Goal: Transaction & Acquisition: Purchase product/service

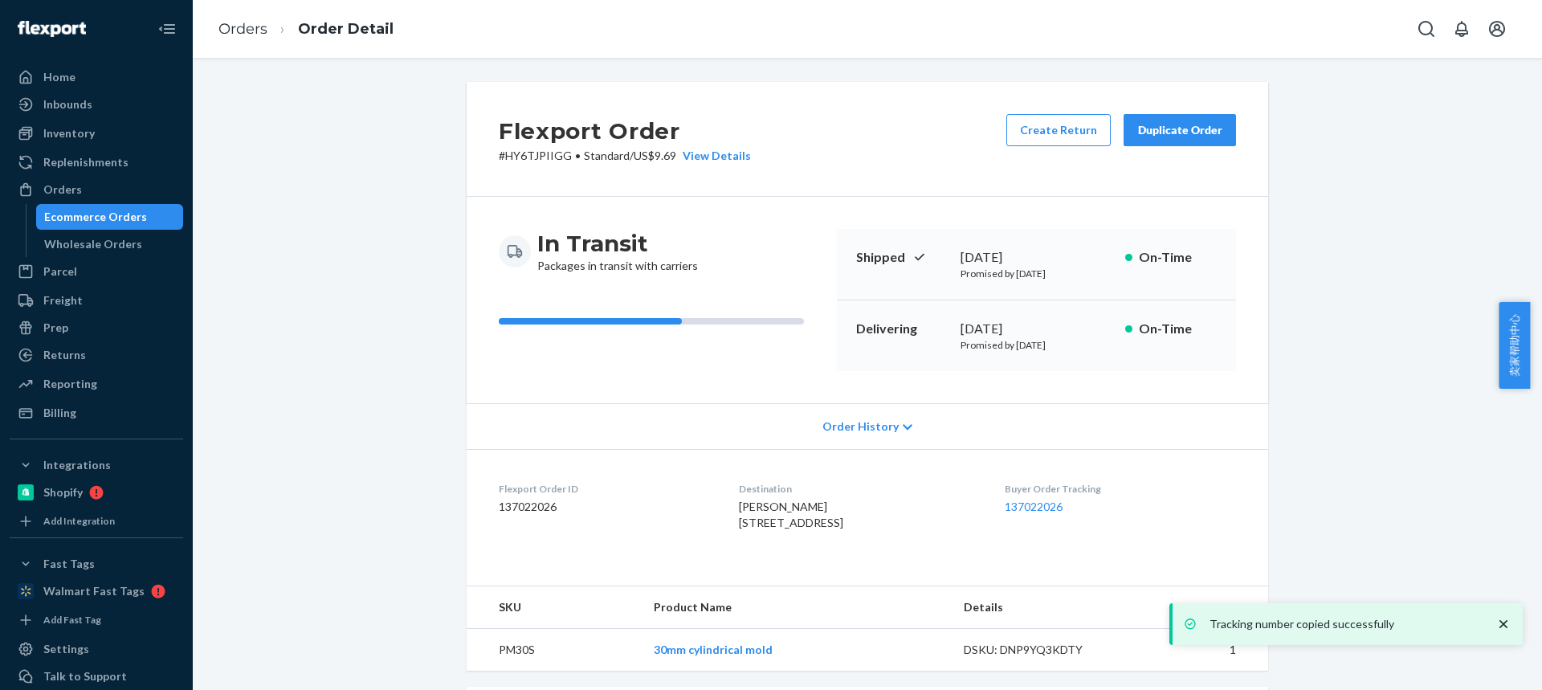
scroll to position [375, 0]
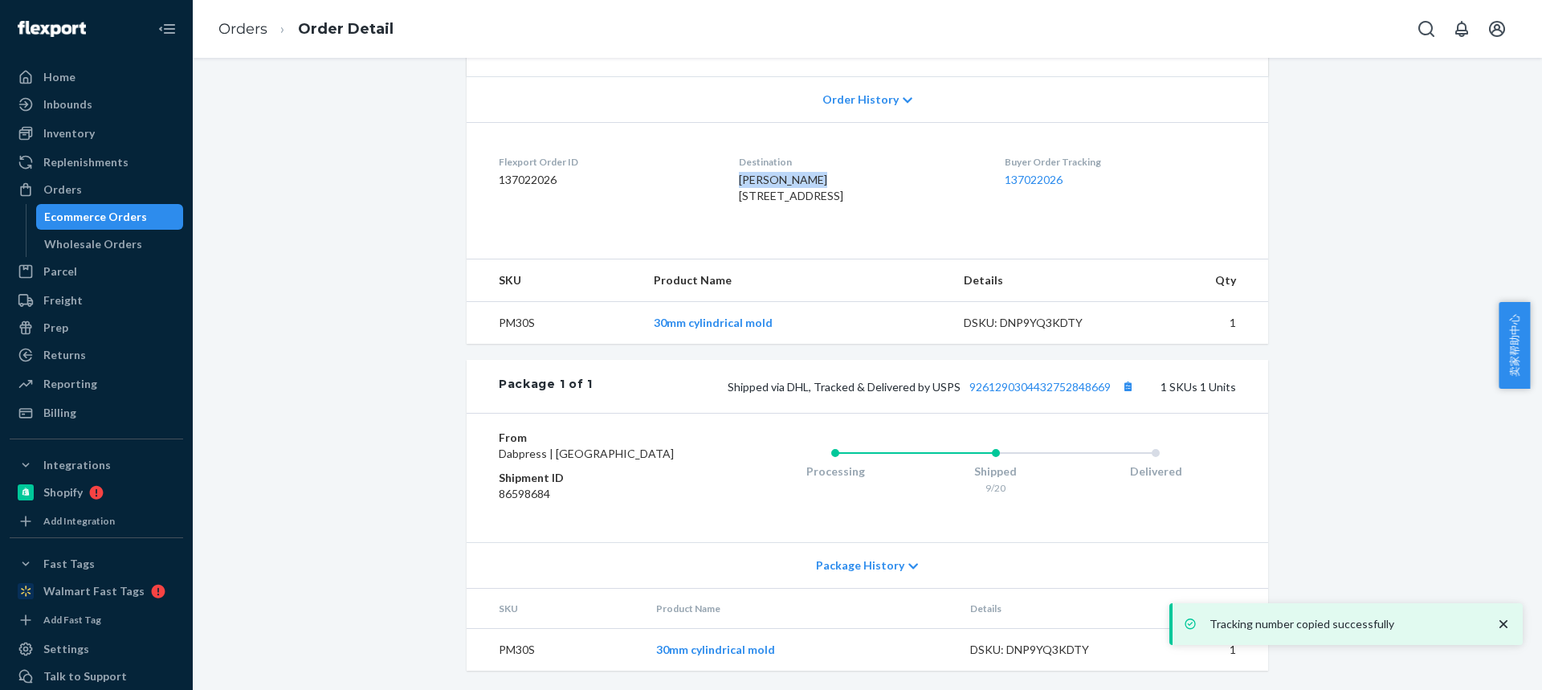
drag, startPoint x: 723, startPoint y: 149, endPoint x: 886, endPoint y: 34, distance: 199.9
click at [883, 145] on dl "Flexport Order ID 137022026 Destination Jeffrey Keys 3406 E 103rd Street Ct S M…" at bounding box center [868, 182] width 802 height 120
copy div "[PERSON_NAME]"
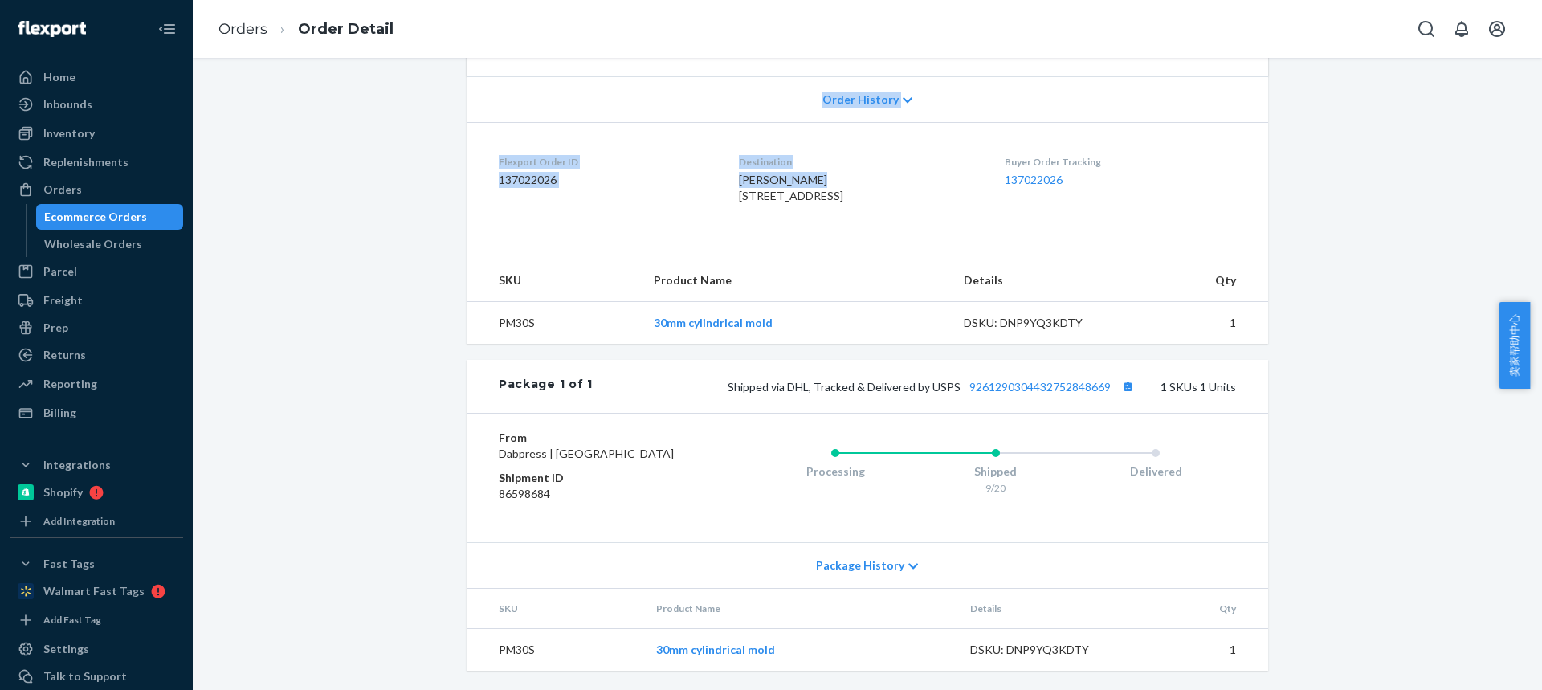
click at [892, 172] on div "Jeffrey Keys 3406 E 103rd Street Ct S Mulvane, KS 67110-9455 US" at bounding box center [858, 188] width 239 height 32
drag, startPoint x: 870, startPoint y: 147, endPoint x: 728, endPoint y: 150, distance: 142.2
click at [739, 172] on div "Jeffrey Keys 3406 E 103rd Street Ct S Mulvane, KS 67110-9455 US" at bounding box center [858, 188] width 239 height 32
copy span "3406 E 103rd Street Ct S"
click at [843, 173] on span "Jeffrey Keys 3406 E 103rd Street Ct S Mulvane, KS 67110-9455 US" at bounding box center [791, 188] width 104 height 30
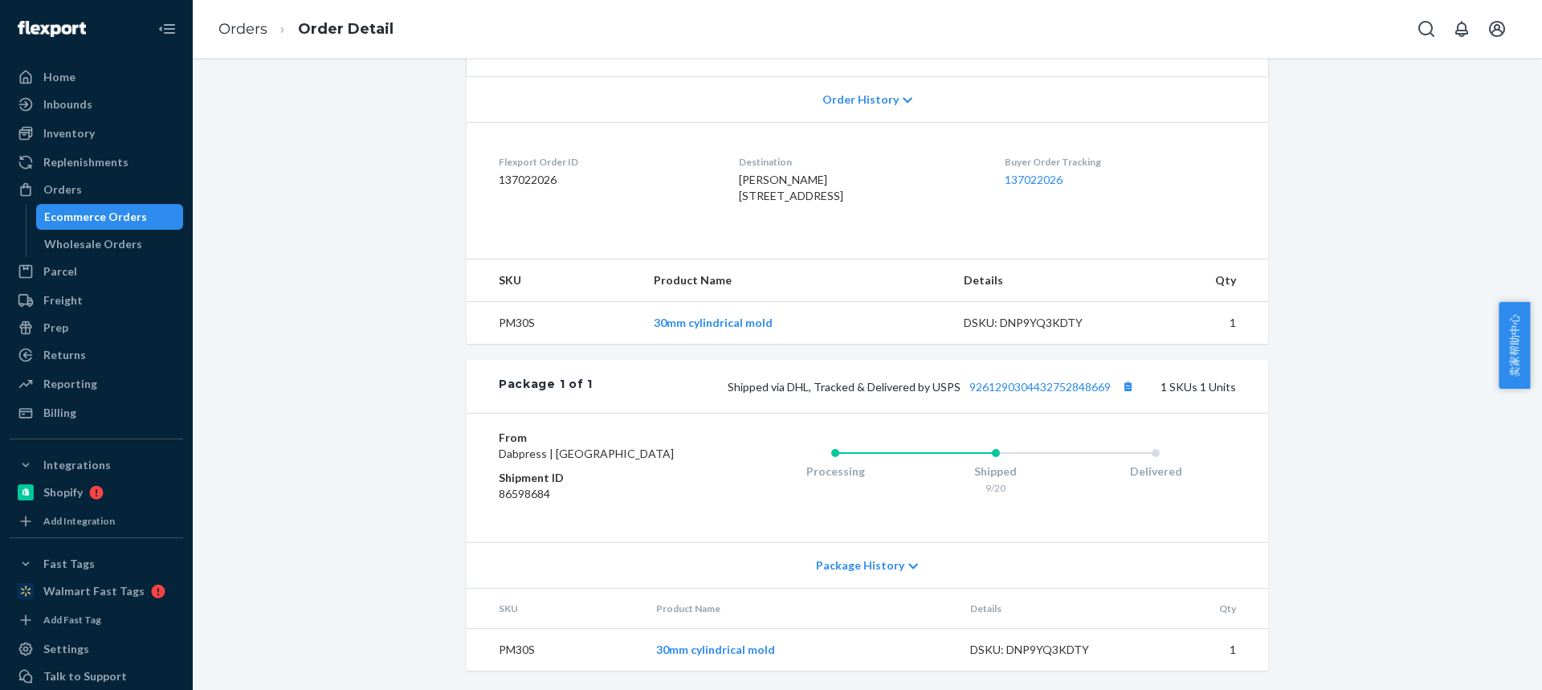
click at [777, 173] on span "Jeffrey Keys 3406 E 103rd Street Ct S Mulvane, KS 67110-9455 US" at bounding box center [791, 188] width 104 height 30
drag, startPoint x: 777, startPoint y: 165, endPoint x: 790, endPoint y: 18, distance: 146.8
click at [777, 173] on span "Jeffrey Keys 3406 E 103rd Street Ct S Mulvane, KS 67110-9455 US" at bounding box center [791, 188] width 104 height 30
copy span "KS"
click at [1124, 376] on button "Copy tracking number" at bounding box center [1127, 386] width 21 height 21
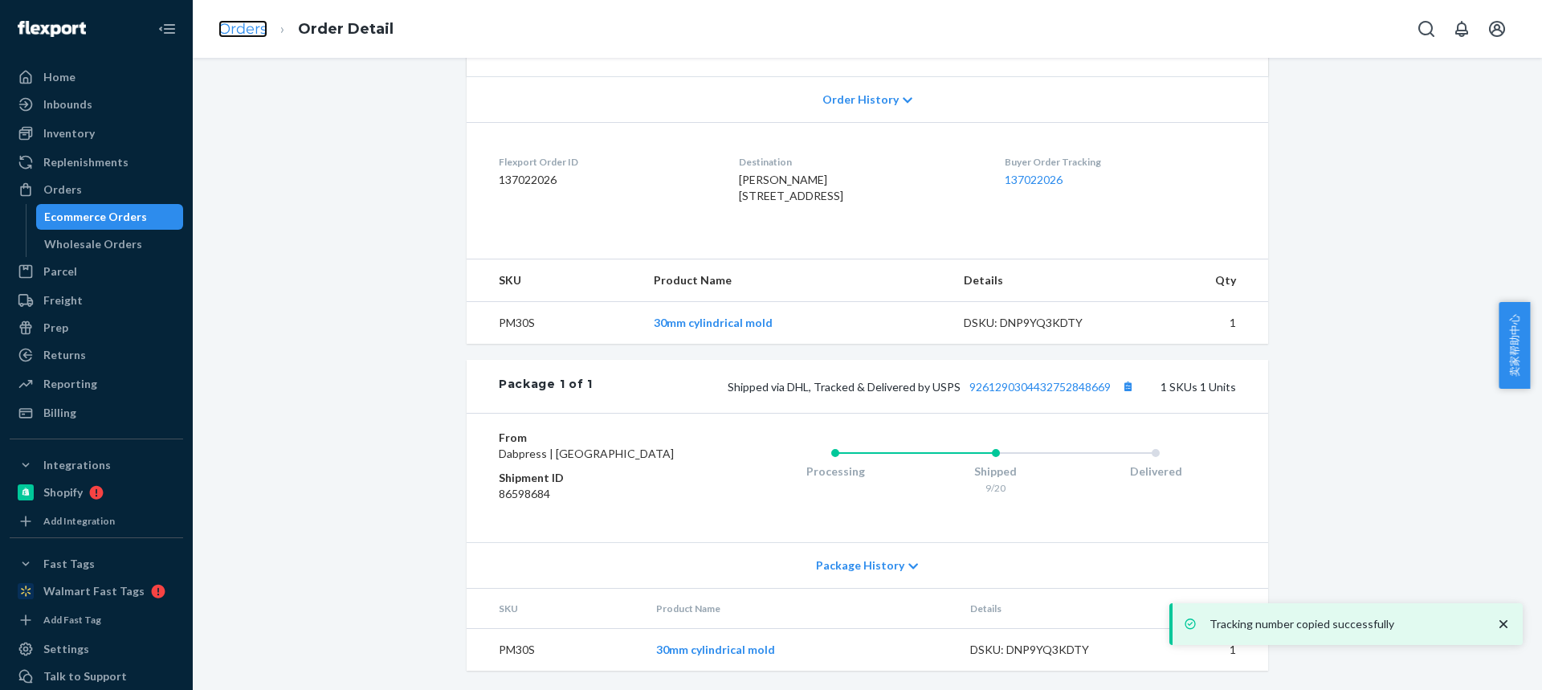
click at [251, 37] on link "Orders" at bounding box center [242, 29] width 49 height 18
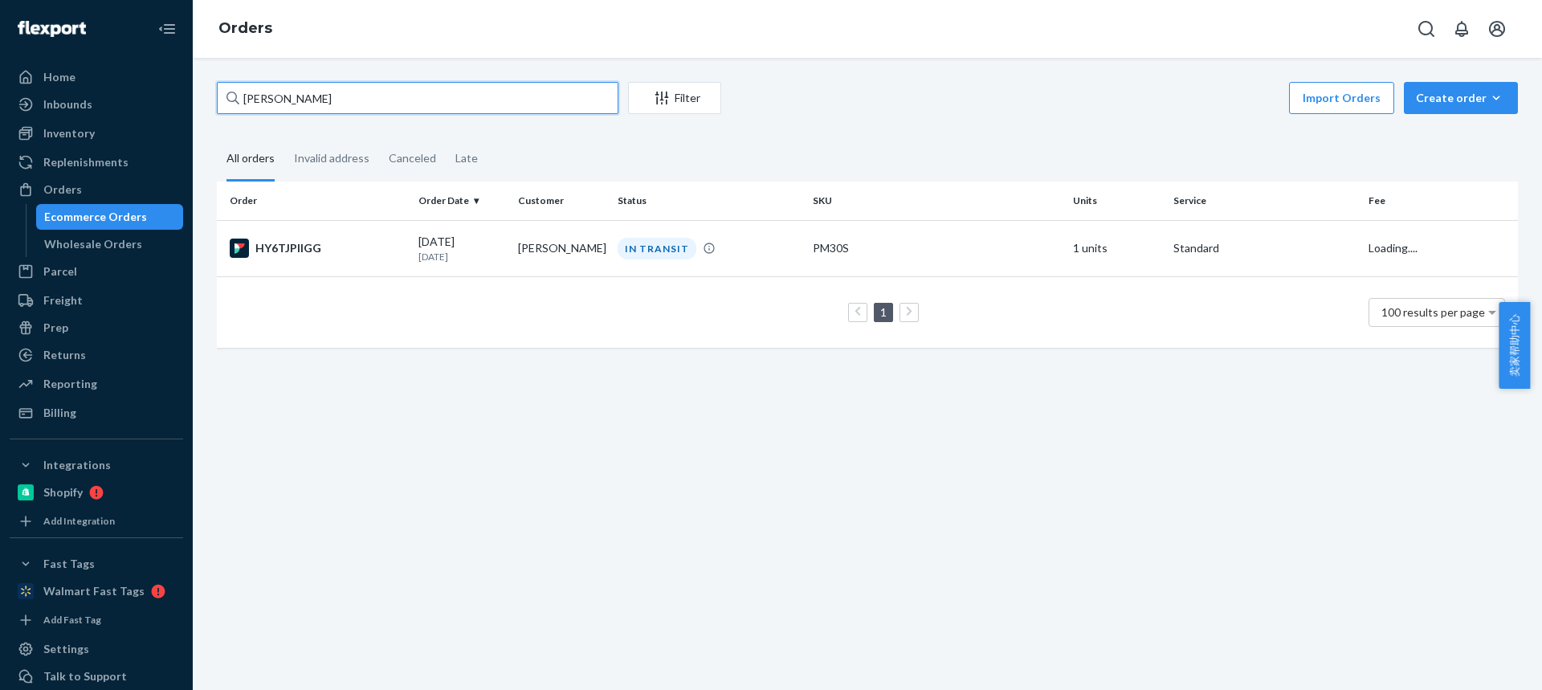
click at [0, 100] on div "Home Inbounds Shipping Plans Problems Inventory Products Replenishments Orders …" at bounding box center [771, 345] width 1542 height 690
paste input "[PERSON_NAME]"
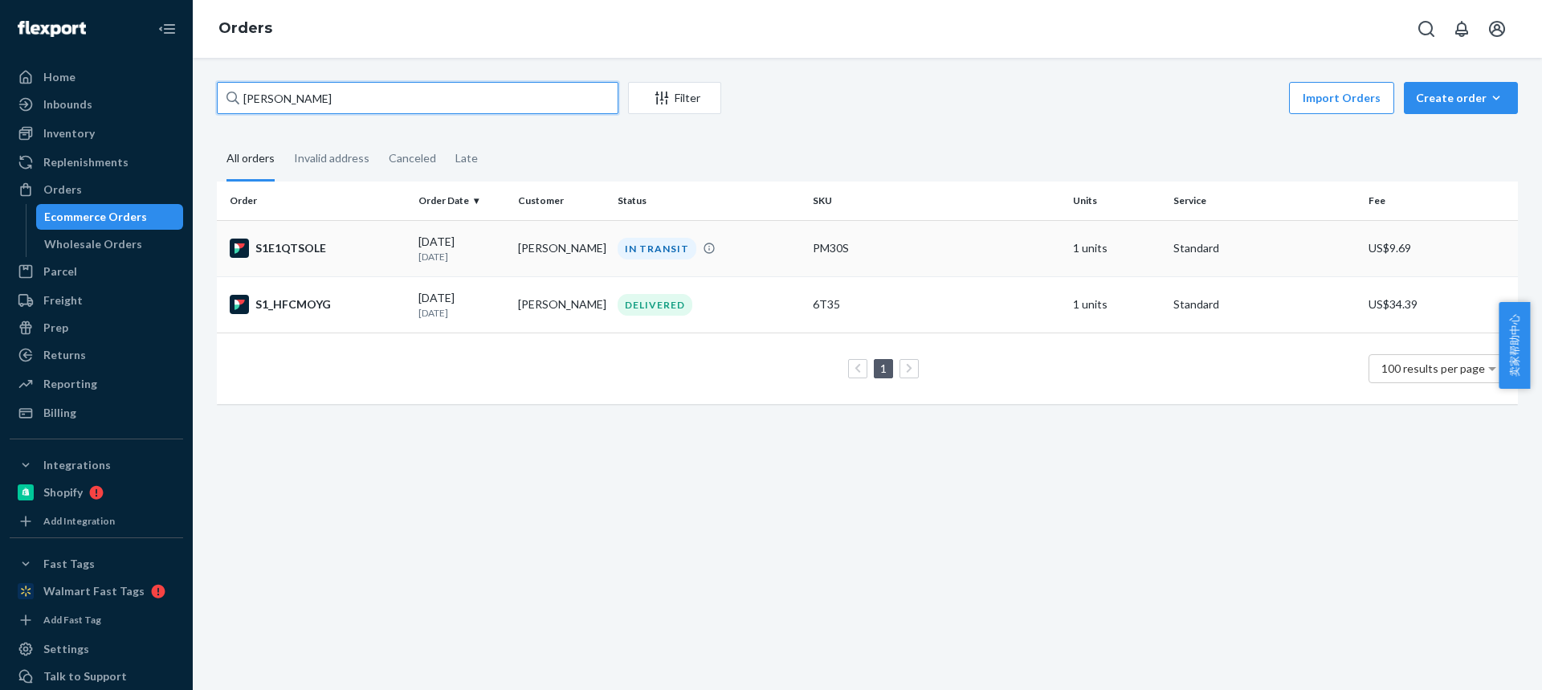
type input "[PERSON_NAME]"
click at [633, 255] on div "IN TRANSIT" at bounding box center [657, 249] width 79 height 22
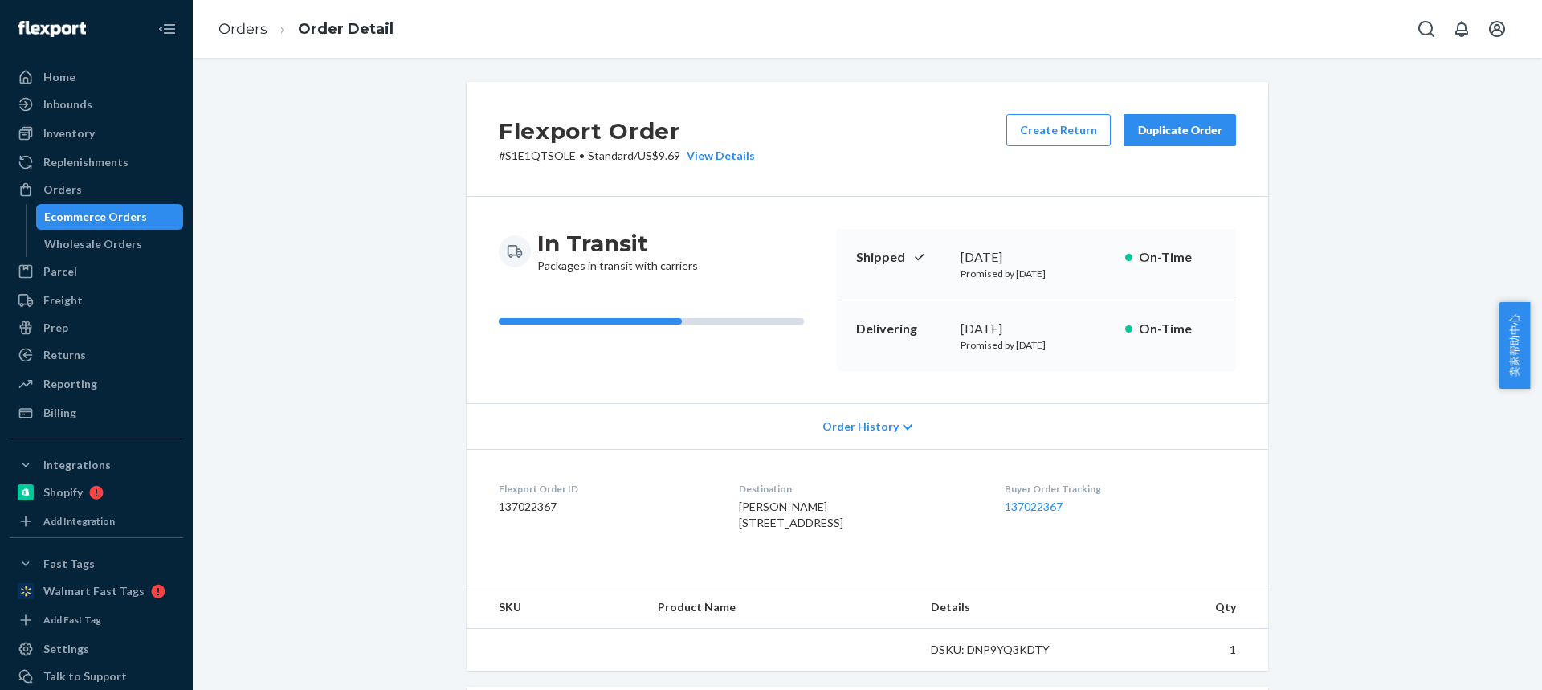
scroll to position [80, 0]
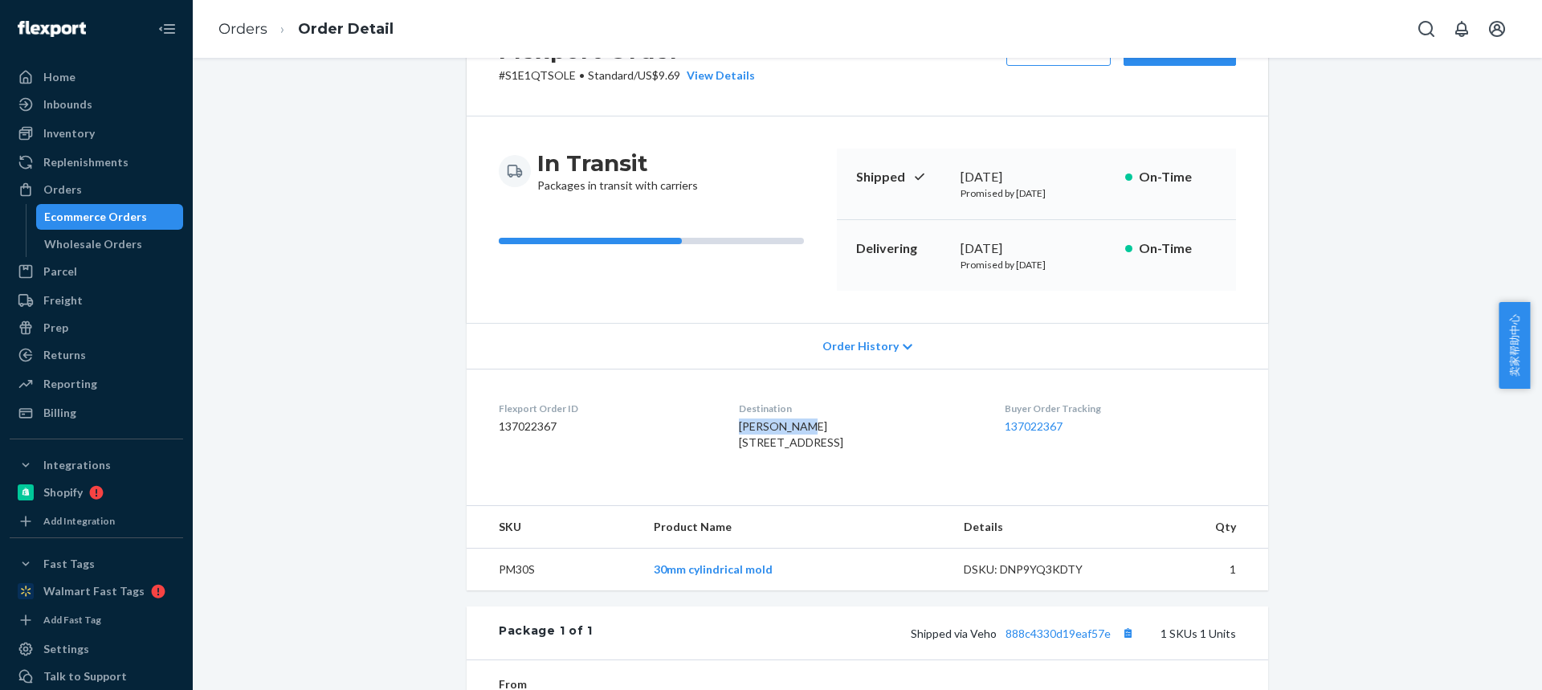
drag, startPoint x: 716, startPoint y: 425, endPoint x: 806, endPoint y: 426, distance: 90.8
click at [807, 427] on dl "Flexport Order ID 137022367 Destination Thomas Hebb 18 Church St Apt B Broad Br…" at bounding box center [868, 429] width 802 height 120
drag, startPoint x: 717, startPoint y: 447, endPoint x: 835, endPoint y: 443, distance: 118.2
click at [840, 443] on dl "Flexport Order ID 137022367 Destination Thomas Hebb 18 Church St Apt B Broad Br…" at bounding box center [868, 429] width 802 height 120
copy span "18 Church St Apt B"
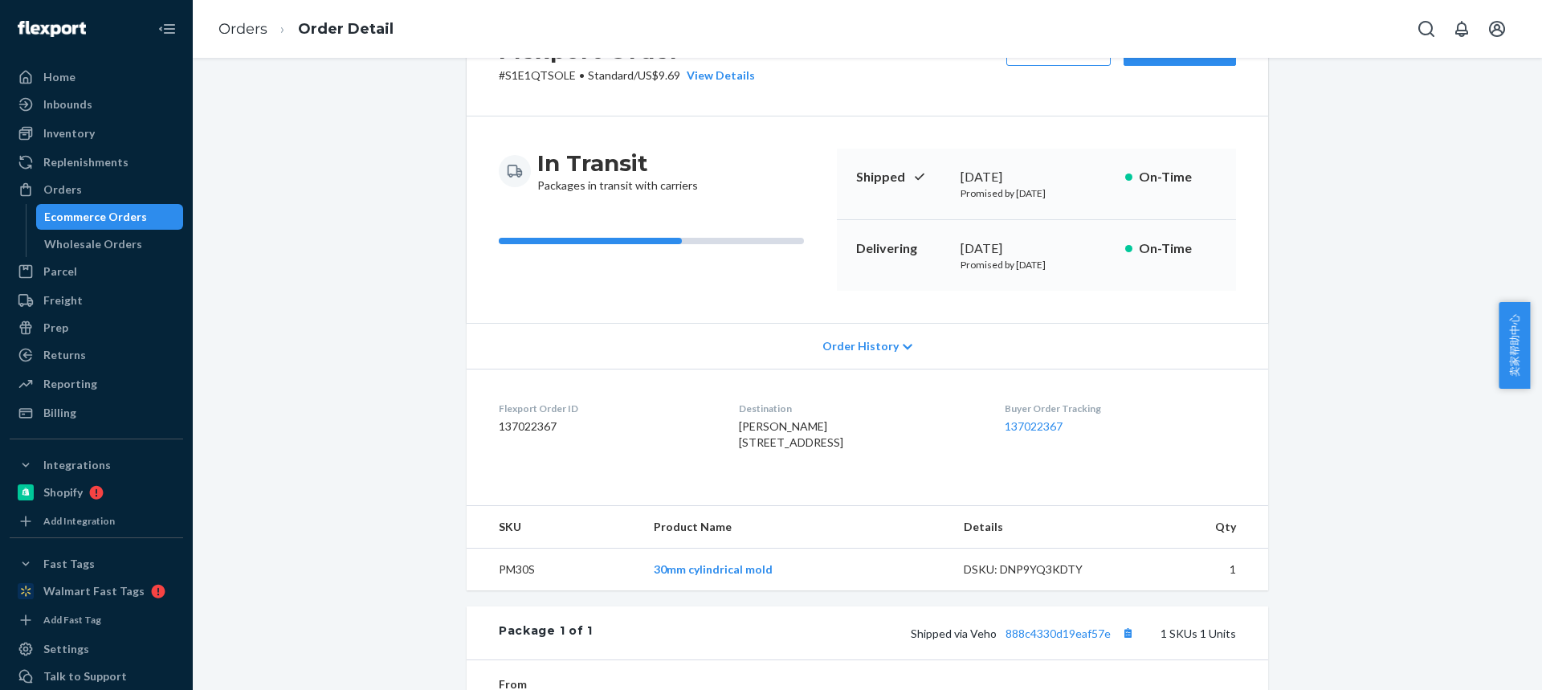
click at [794, 449] on span "Thomas Hebb 18 Church St Apt B Broad Brook, CT 06016-9313 US" at bounding box center [791, 434] width 104 height 30
copy span "CT"
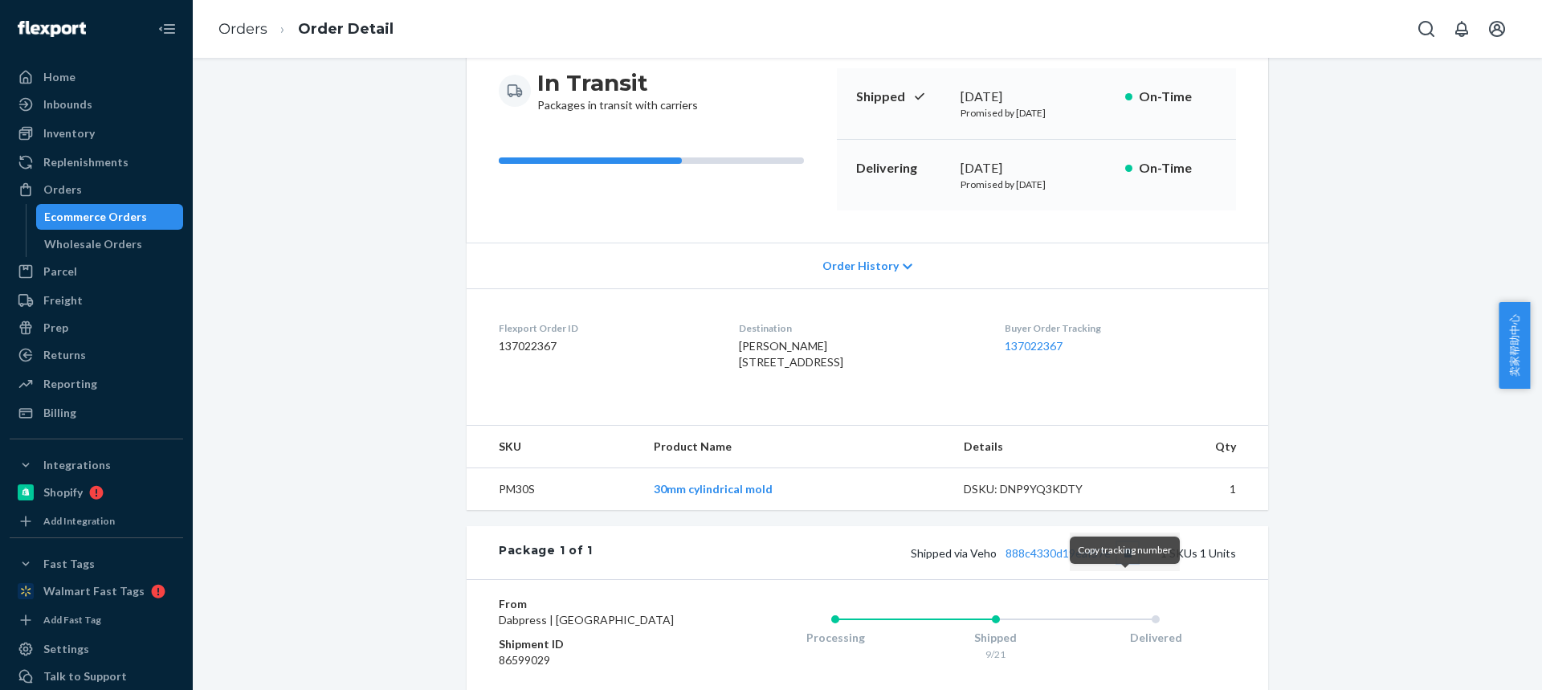
click at [1120, 563] on button "Copy tracking number" at bounding box center [1127, 552] width 21 height 21
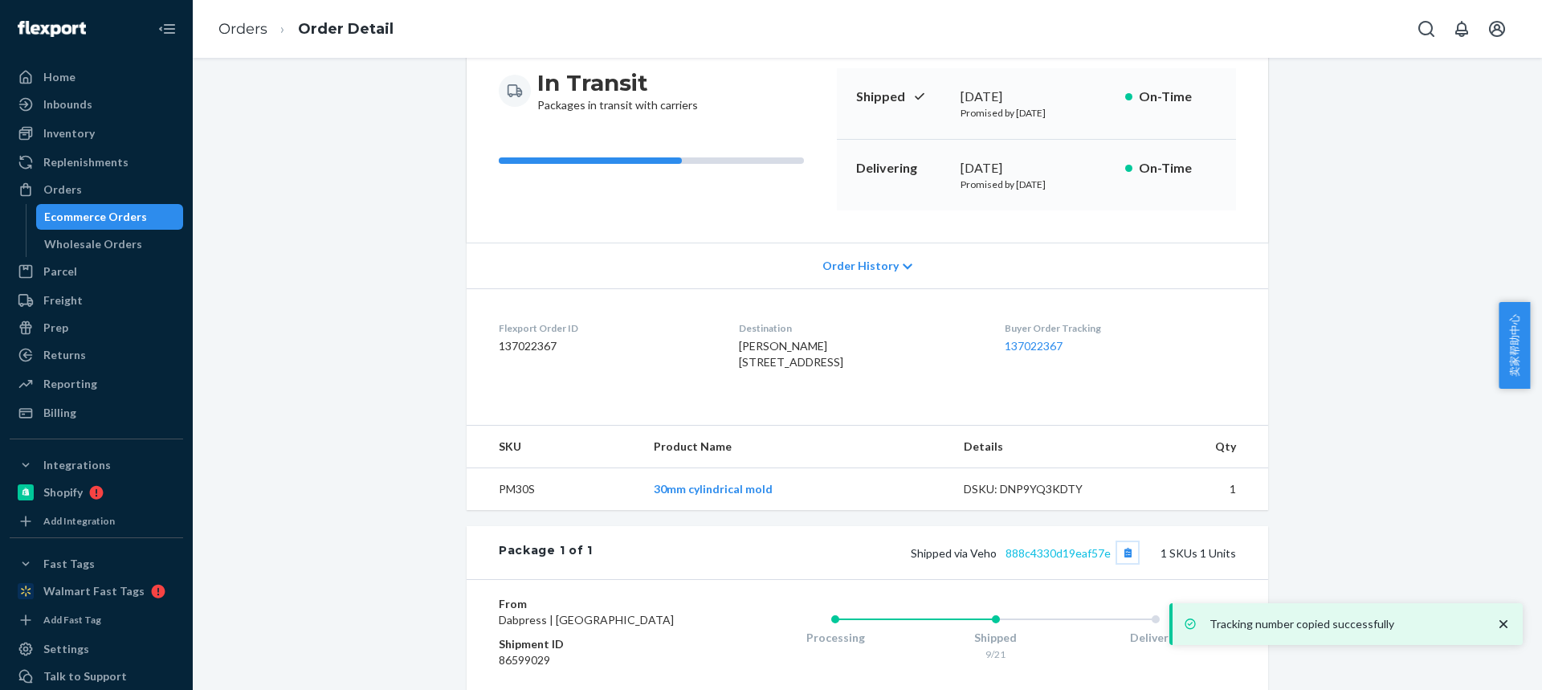
scroll to position [241, 0]
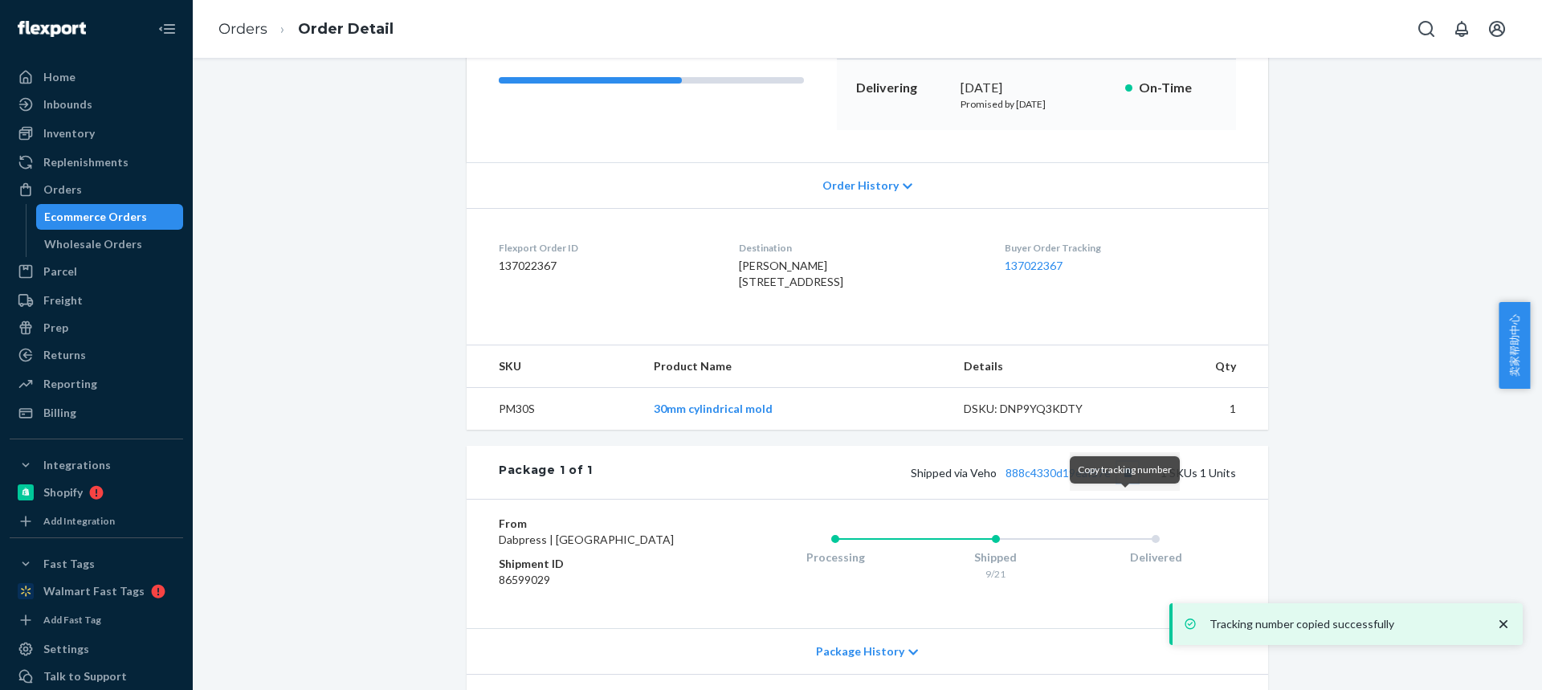
click at [1128, 483] on button "Copy tracking number" at bounding box center [1127, 472] width 21 height 21
drag, startPoint x: 992, startPoint y: 507, endPoint x: 1108, endPoint y: 500, distance: 115.9
click at [1108, 480] on span "Shipped via Veho 888c4330d19eaf57e" at bounding box center [1024, 473] width 227 height 14
copy span "Veho 888c4330d19eaf57e"
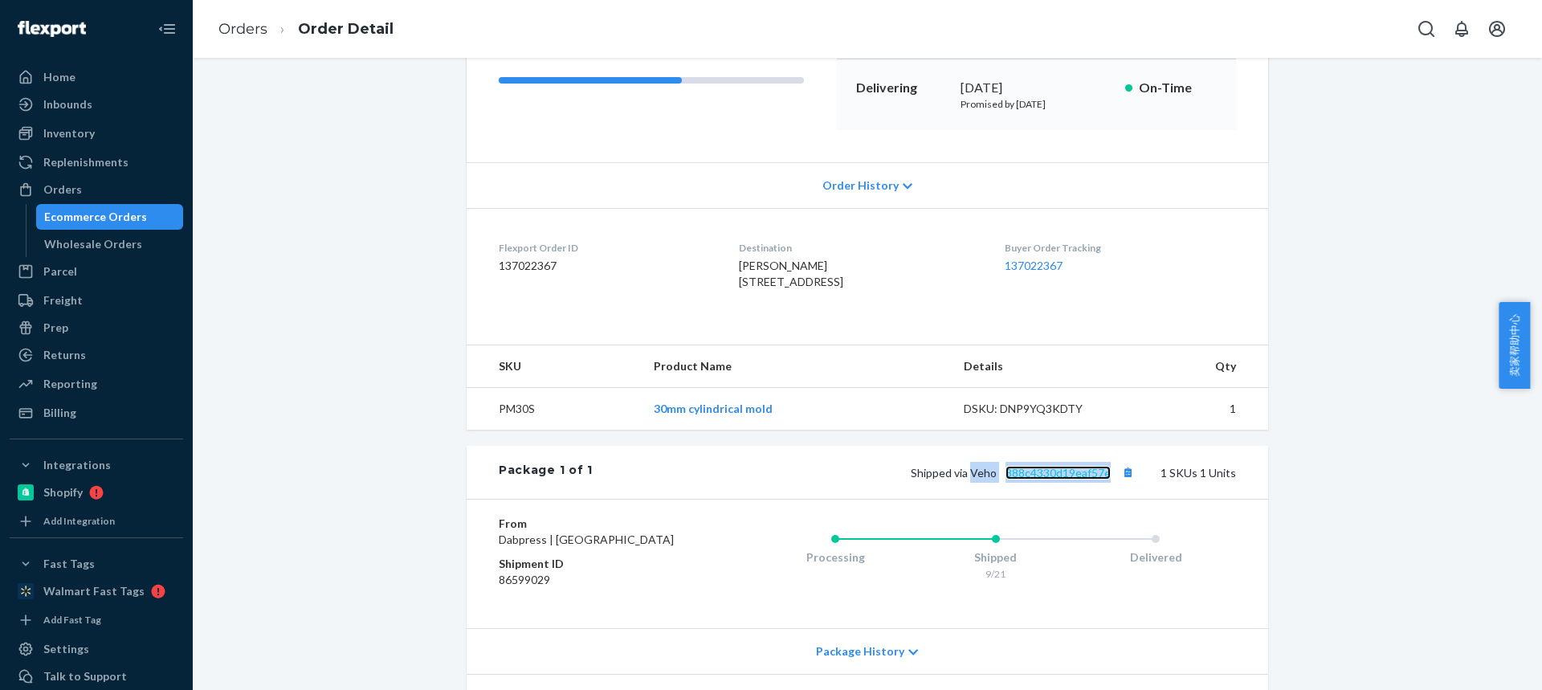
click at [1045, 480] on link "888c4330d19eaf57e" at bounding box center [1058, 473] width 105 height 14
click at [243, 33] on link "Orders" at bounding box center [242, 29] width 49 height 18
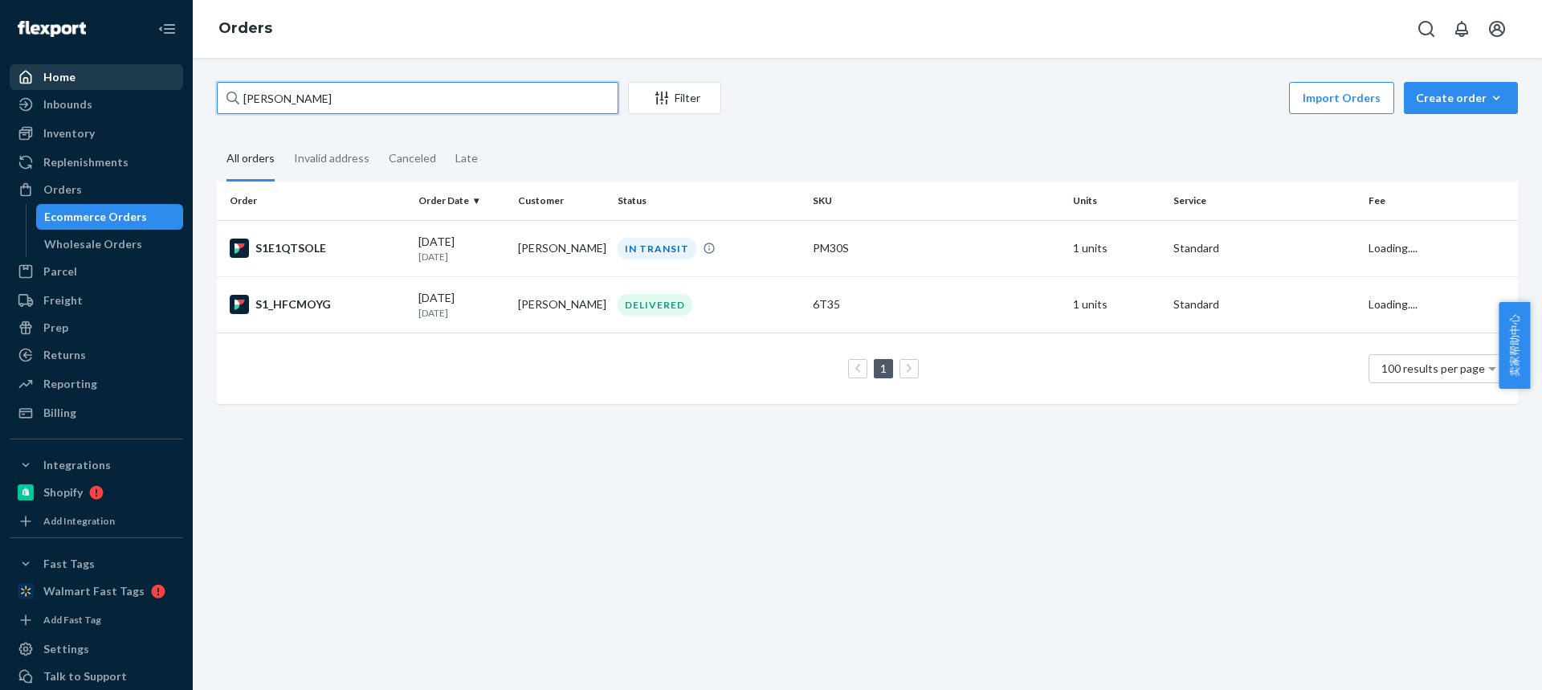
drag, startPoint x: 94, startPoint y: 91, endPoint x: 14, endPoint y: 80, distance: 80.2
click at [14, 80] on div "Home Inbounds Shipping Plans Problems Inventory Products Replenishments Orders …" at bounding box center [771, 345] width 1542 height 690
paste input "[PERSON_NAME]"
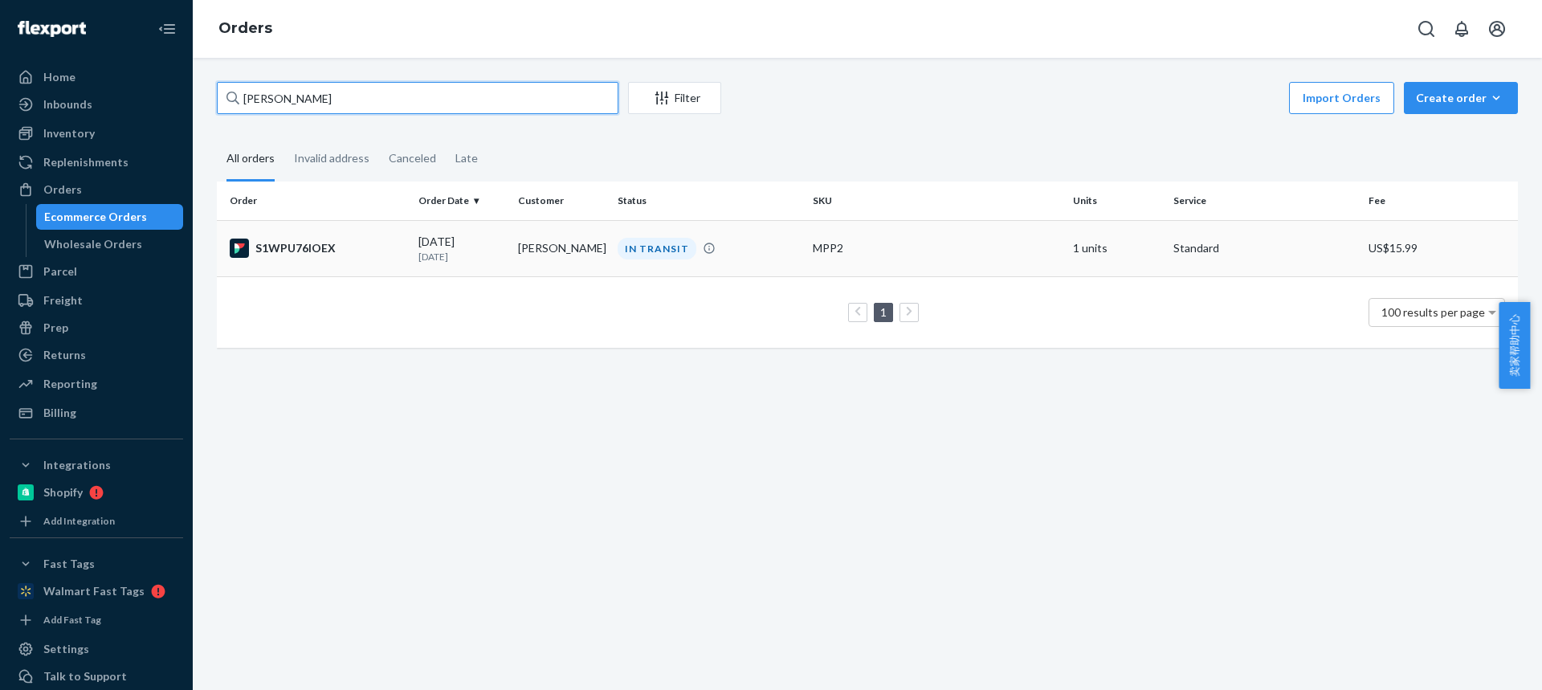
type input "[PERSON_NAME]"
click at [630, 253] on div "IN TRANSIT" at bounding box center [657, 249] width 79 height 22
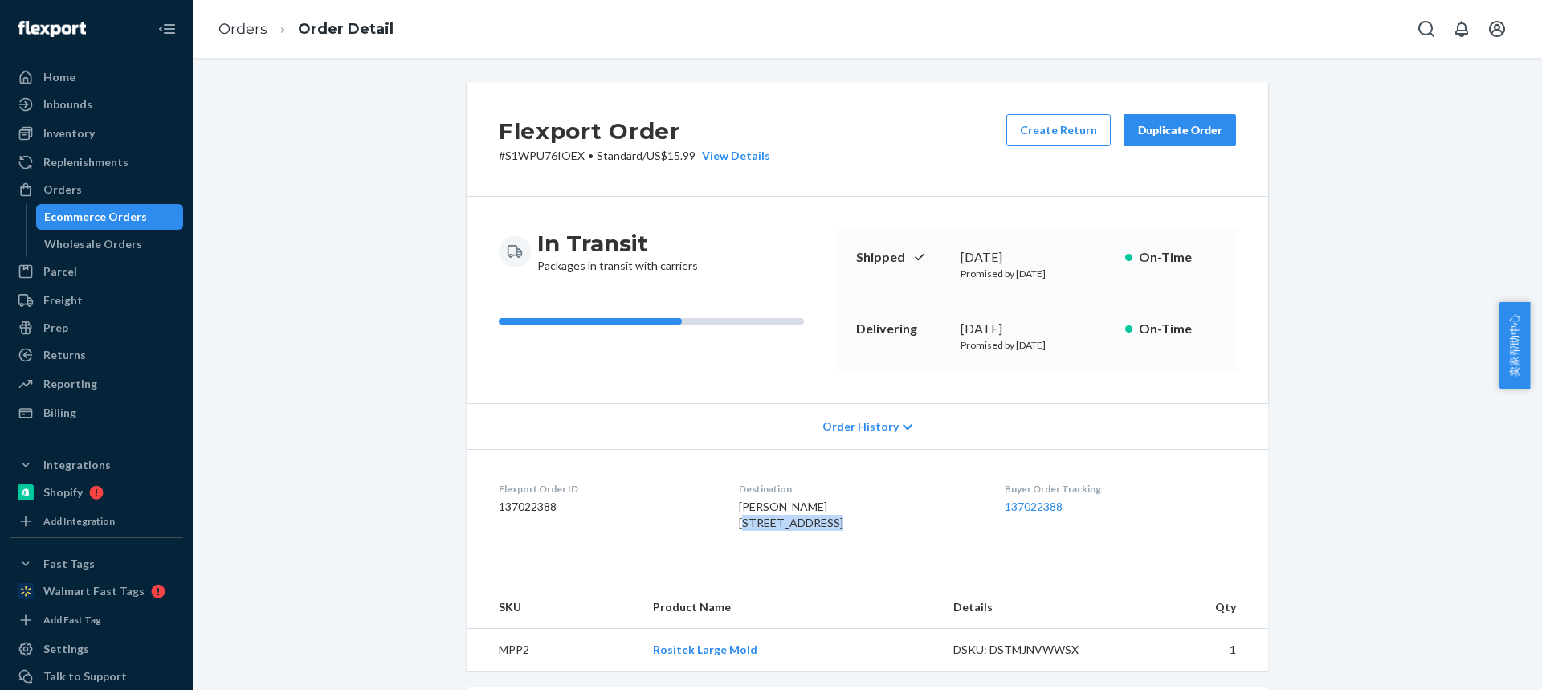
drag, startPoint x: 752, startPoint y: 521, endPoint x: 821, endPoint y: 521, distance: 69.1
click at [822, 522] on dl "Flexport Order ID 137022388 Destination Matthew French 202 Terrace Ave Apollo, …" at bounding box center [868, 509] width 802 height 120
copy span "202 Terrace Ave"
click at [773, 529] on span "Matthew French 202 Terrace Ave Apollo, PA 15613-1026 US" at bounding box center [791, 515] width 104 height 30
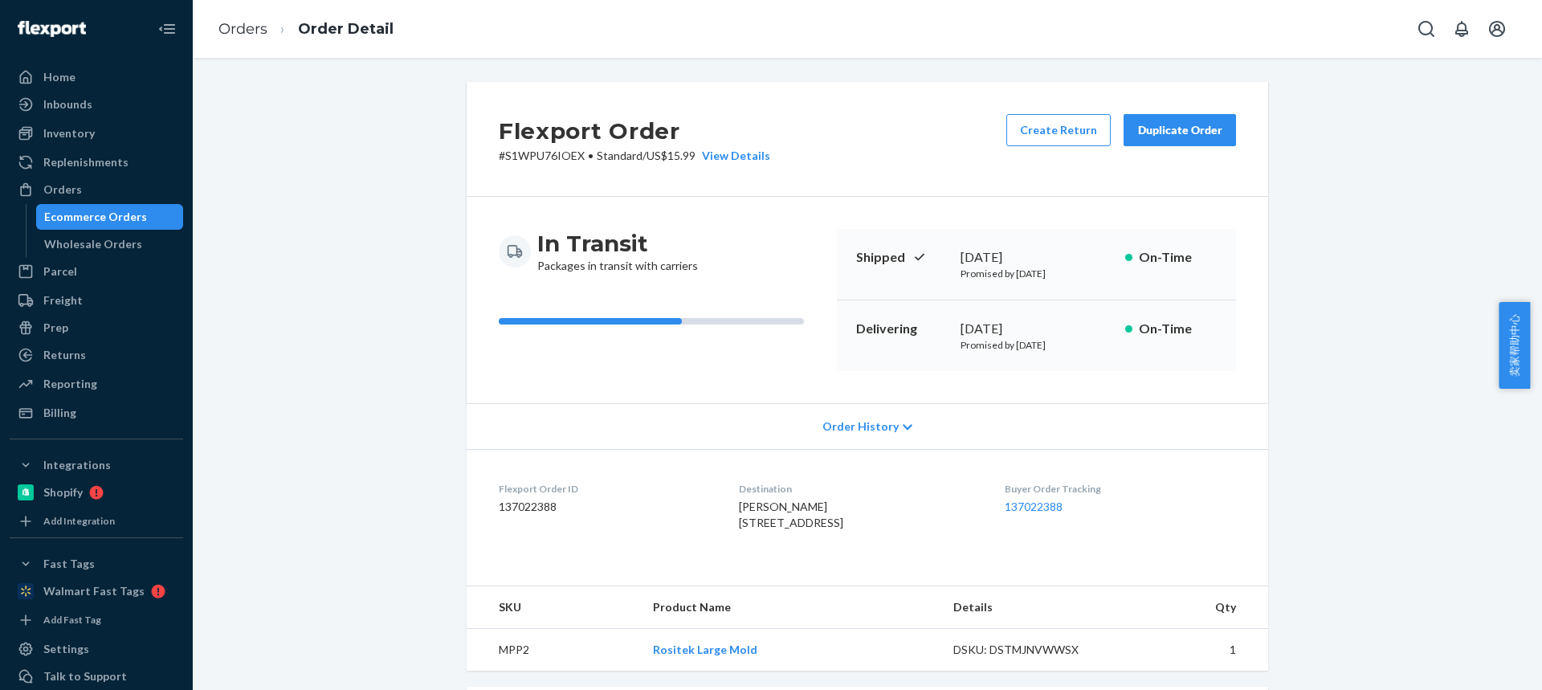
copy span "PA"
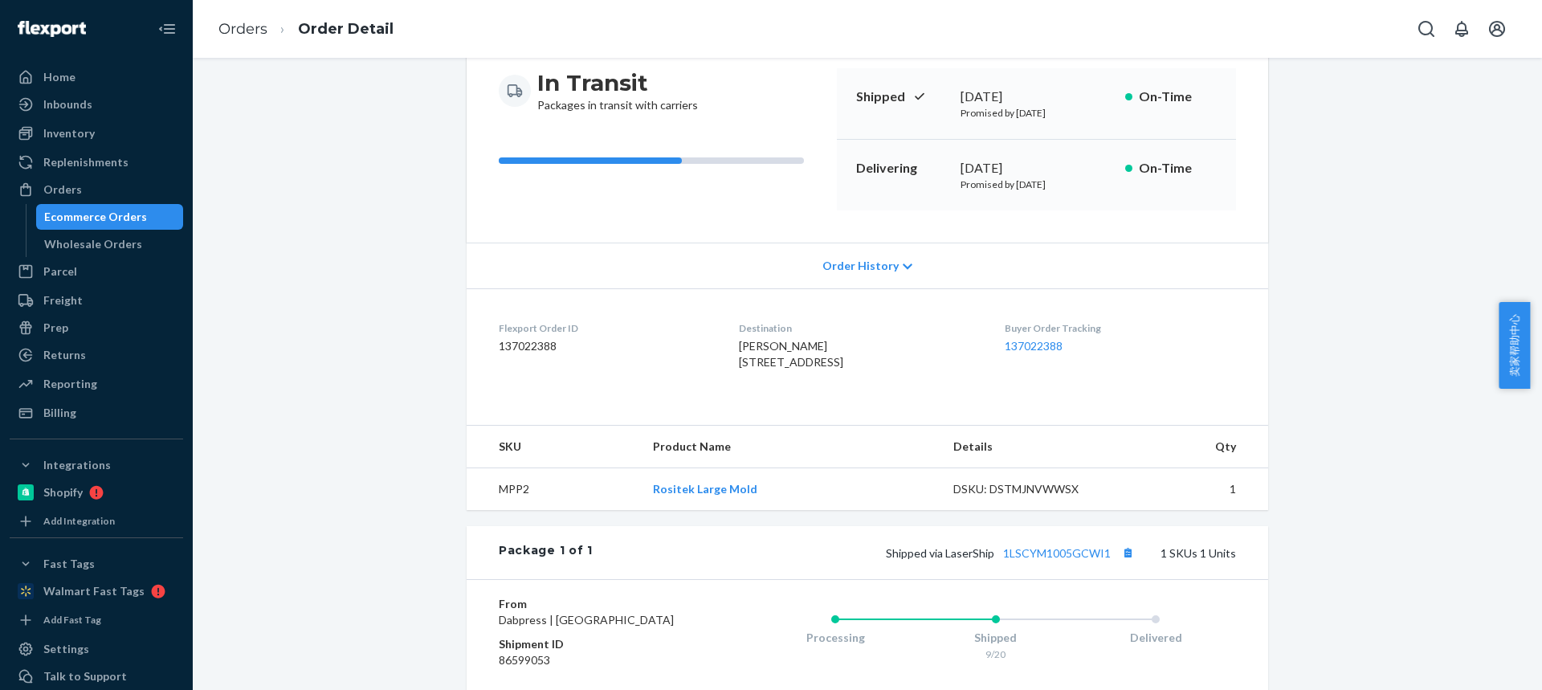
click at [505, 511] on td "MPP2" at bounding box center [553, 489] width 173 height 43
copy td "MPP2"
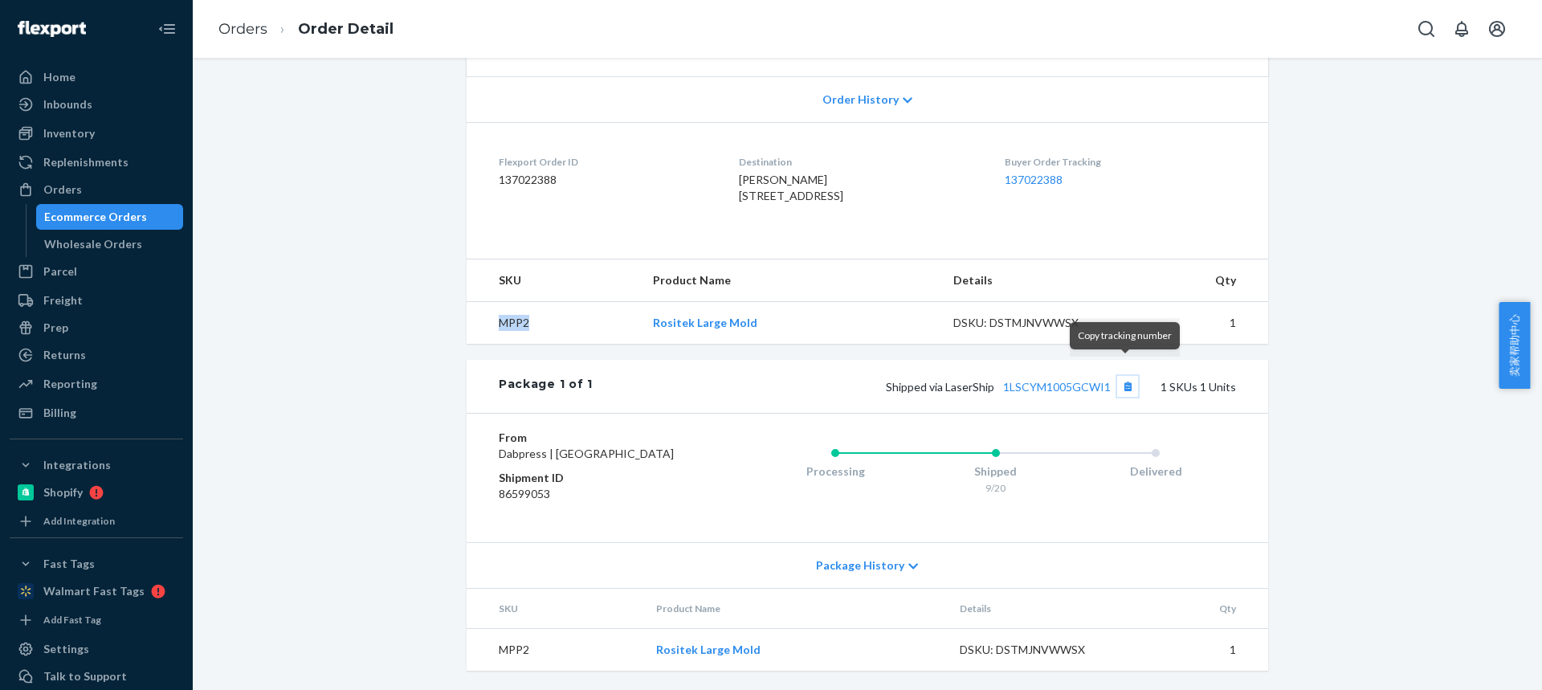
click at [1120, 376] on button "Copy tracking number" at bounding box center [1127, 386] width 21 height 21
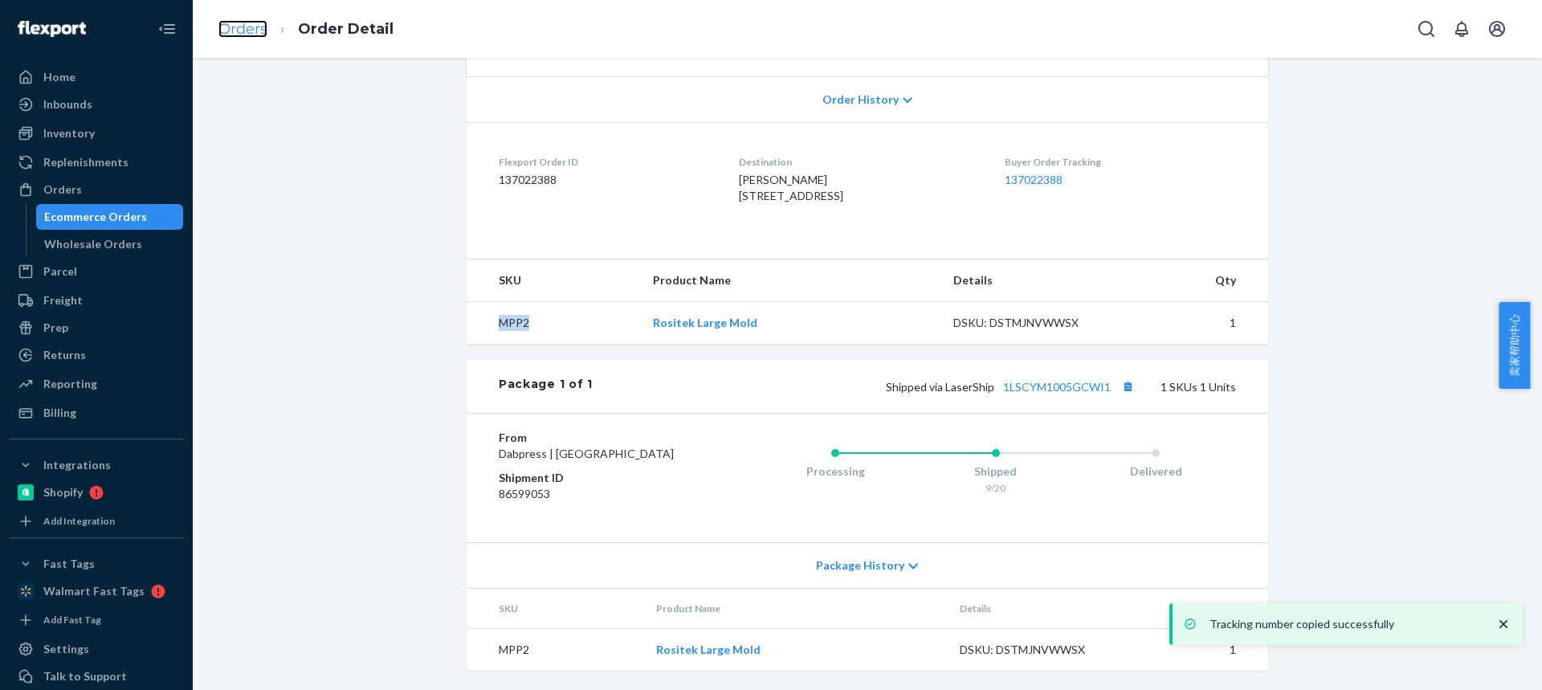
click at [243, 27] on link "Orders" at bounding box center [242, 29] width 49 height 18
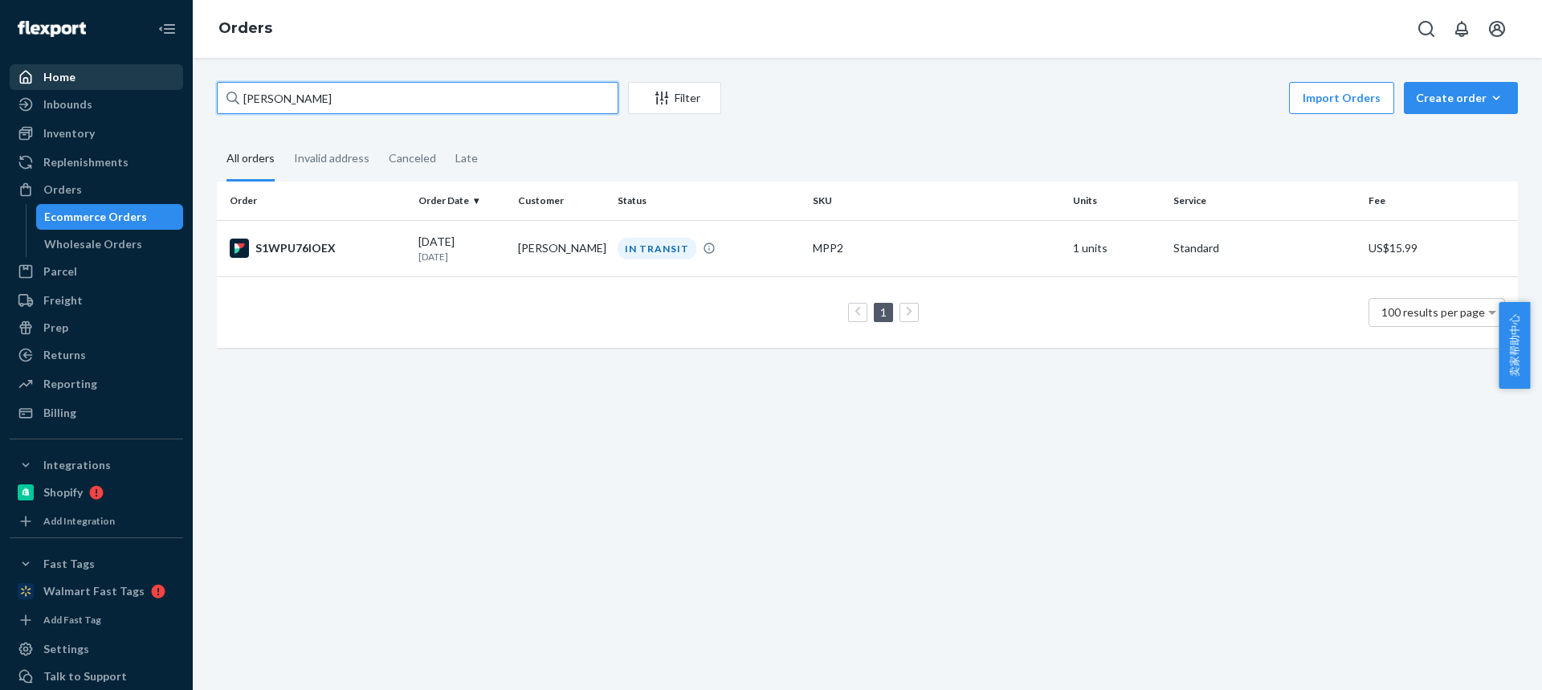
drag, startPoint x: 193, startPoint y: 101, endPoint x: 114, endPoint y: 89, distance: 79.6
click at [117, 92] on div "Home Inbounds Shipping Plans Problems Inventory Products Replenishments Orders …" at bounding box center [771, 345] width 1542 height 690
paste input "Dax hammon"
type input "Dax hammon"
click at [565, 254] on td "Dax hammon" at bounding box center [562, 248] width 100 height 56
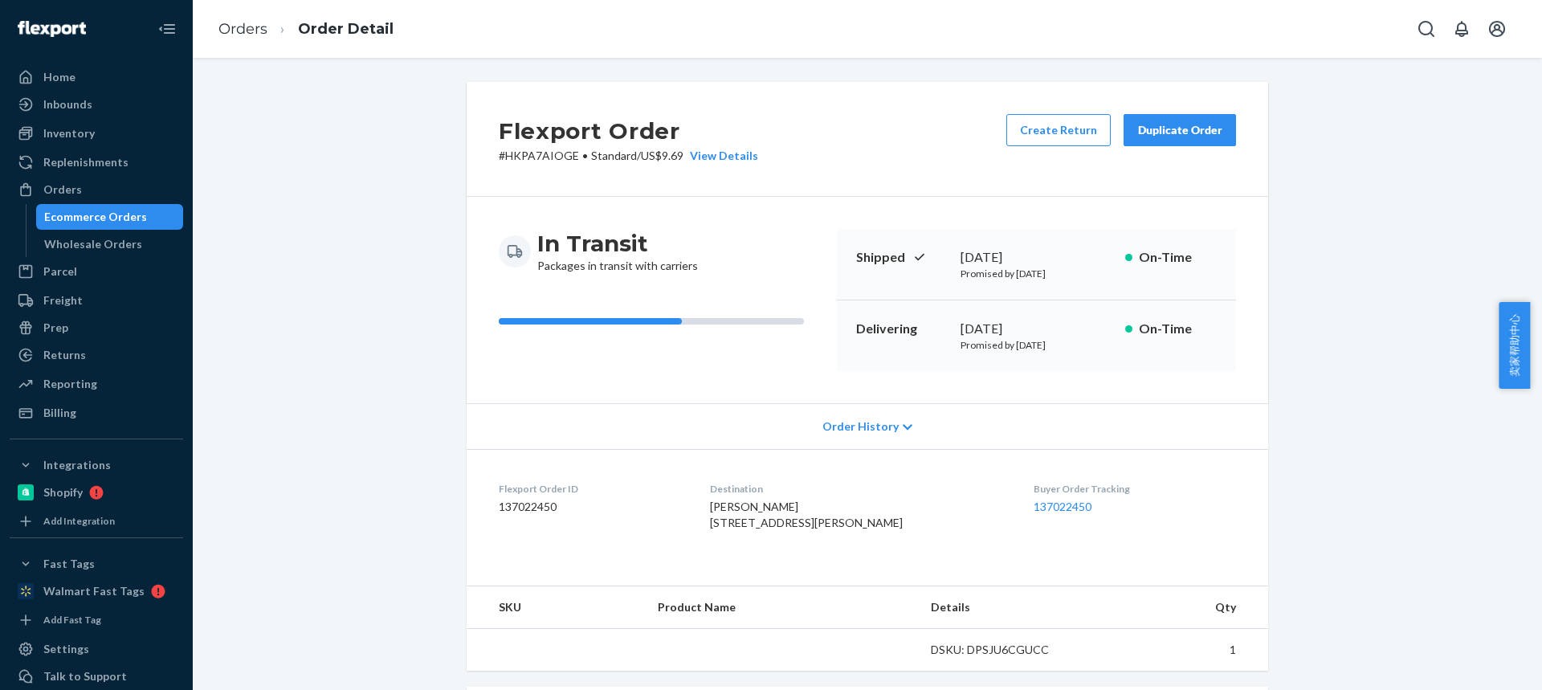
scroll to position [80, 0]
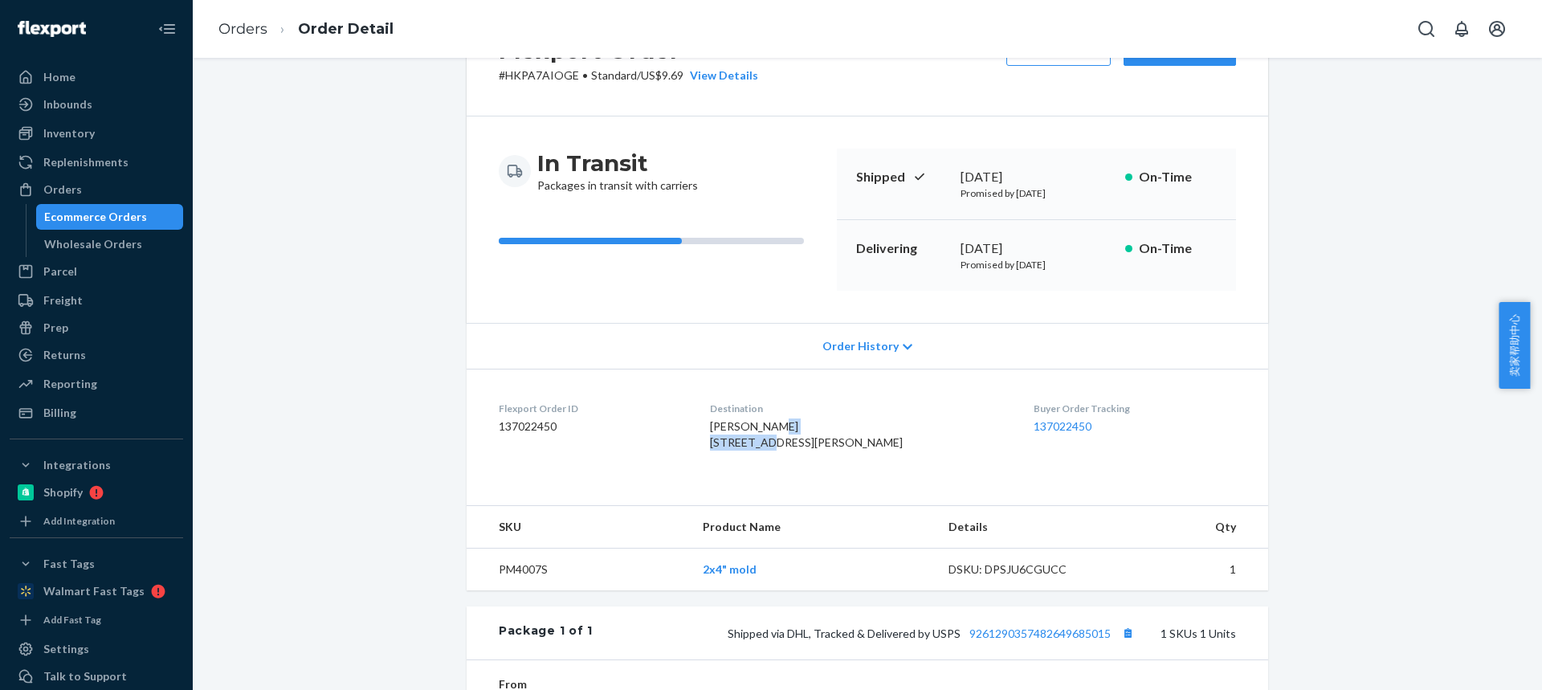
drag, startPoint x: 721, startPoint y: 440, endPoint x: 816, endPoint y: 435, distance: 94.9
click at [818, 436] on dl "Flexport Order ID 137022450 Destination Dax hammon 104 Hawken Rd Clovis, NM 881…" at bounding box center [868, 429] width 802 height 120
copy span "104 Hawken Rd"
click at [770, 449] on span "Dax hammon 104 Hawken Rd Clovis, NM 88101-9524 US" at bounding box center [806, 434] width 193 height 30
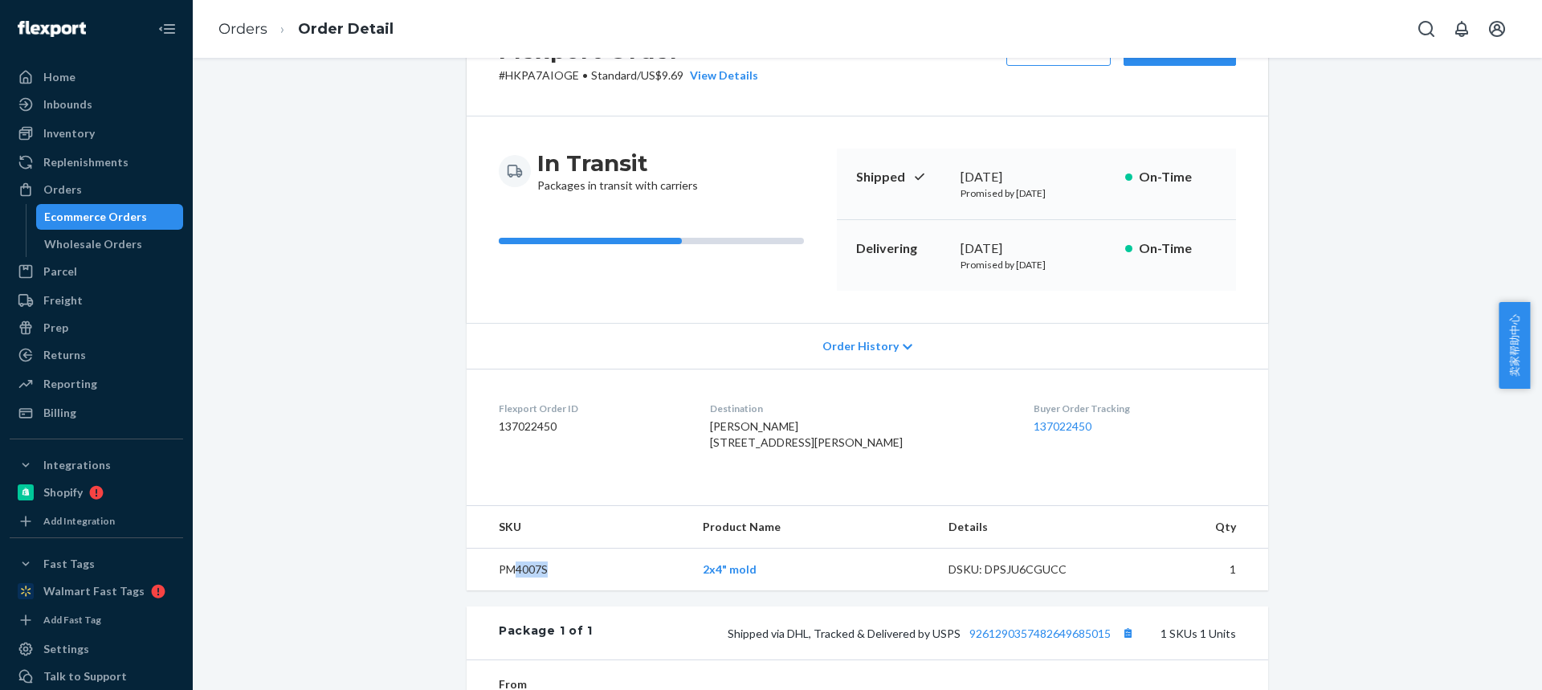
drag, startPoint x: 569, startPoint y: 603, endPoint x: 509, endPoint y: 598, distance: 60.4
click at [510, 591] on td "PM4007S" at bounding box center [578, 570] width 223 height 43
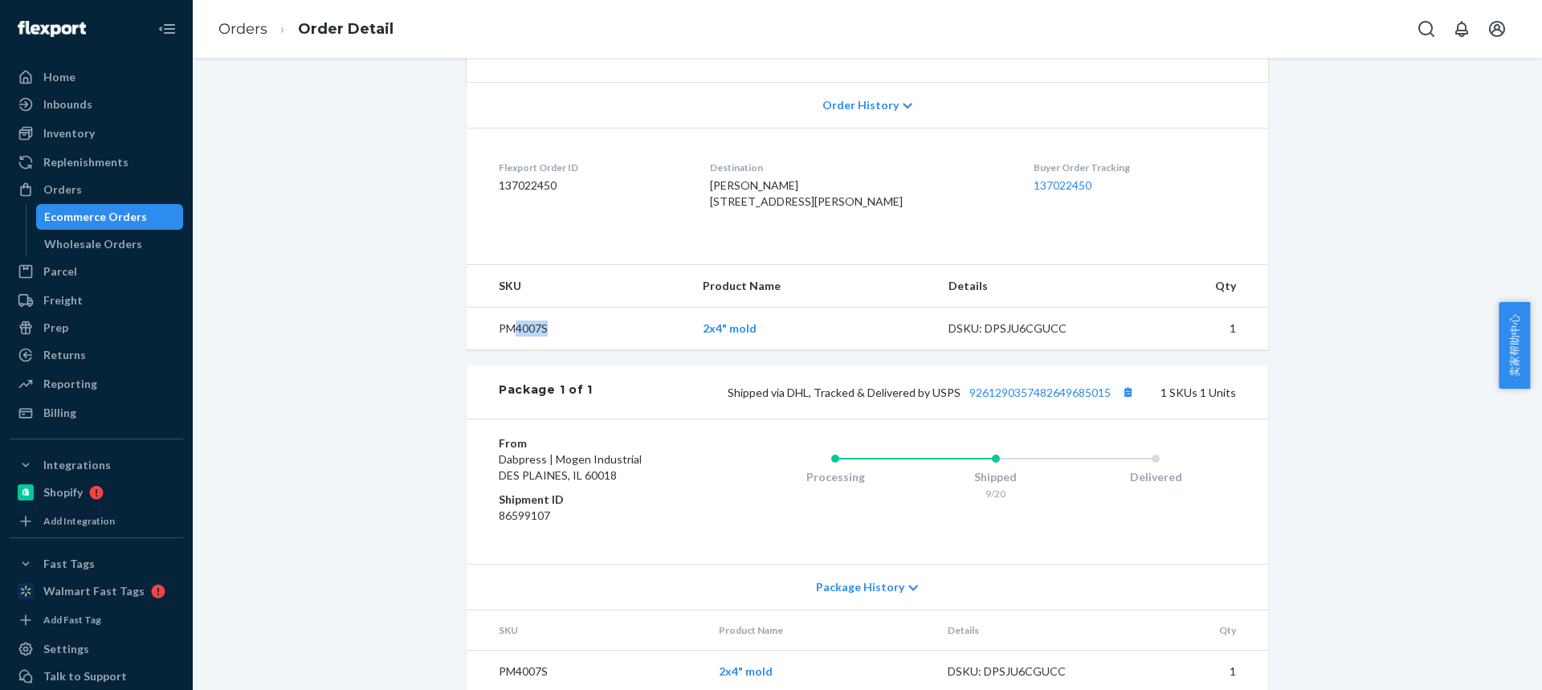
scroll to position [375, 0]
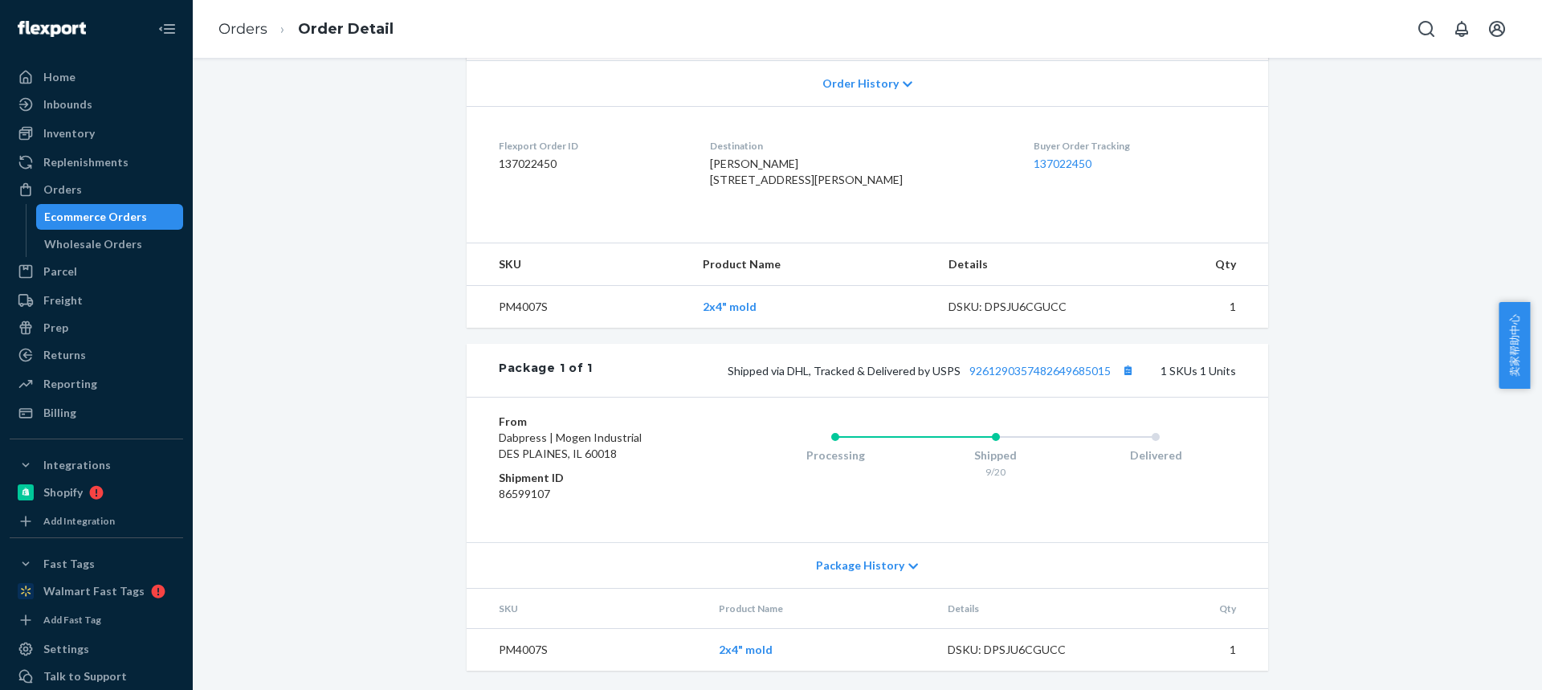
click at [1125, 429] on div "Delivered" at bounding box center [1155, 452] width 161 height 64
click at [1125, 375] on button "Copy tracking number" at bounding box center [1127, 370] width 21 height 21
click at [247, 32] on link "Orders" at bounding box center [242, 29] width 49 height 18
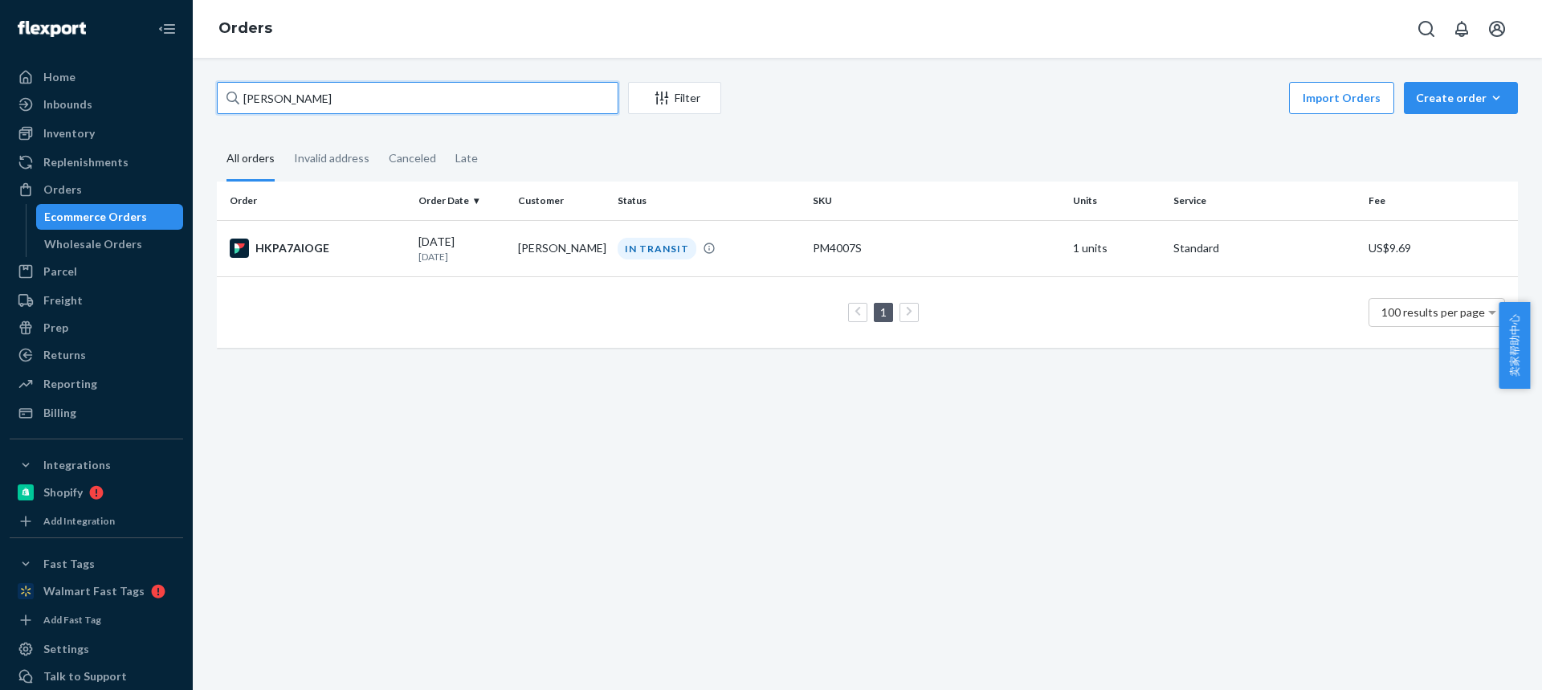
drag, startPoint x: 361, startPoint y: 93, endPoint x: 0, endPoint y: 91, distance: 361.4
click at [0, 92] on div "Home Inbounds Shipping Plans Problems Inventory Products Replenishments Orders …" at bounding box center [771, 345] width 1542 height 690
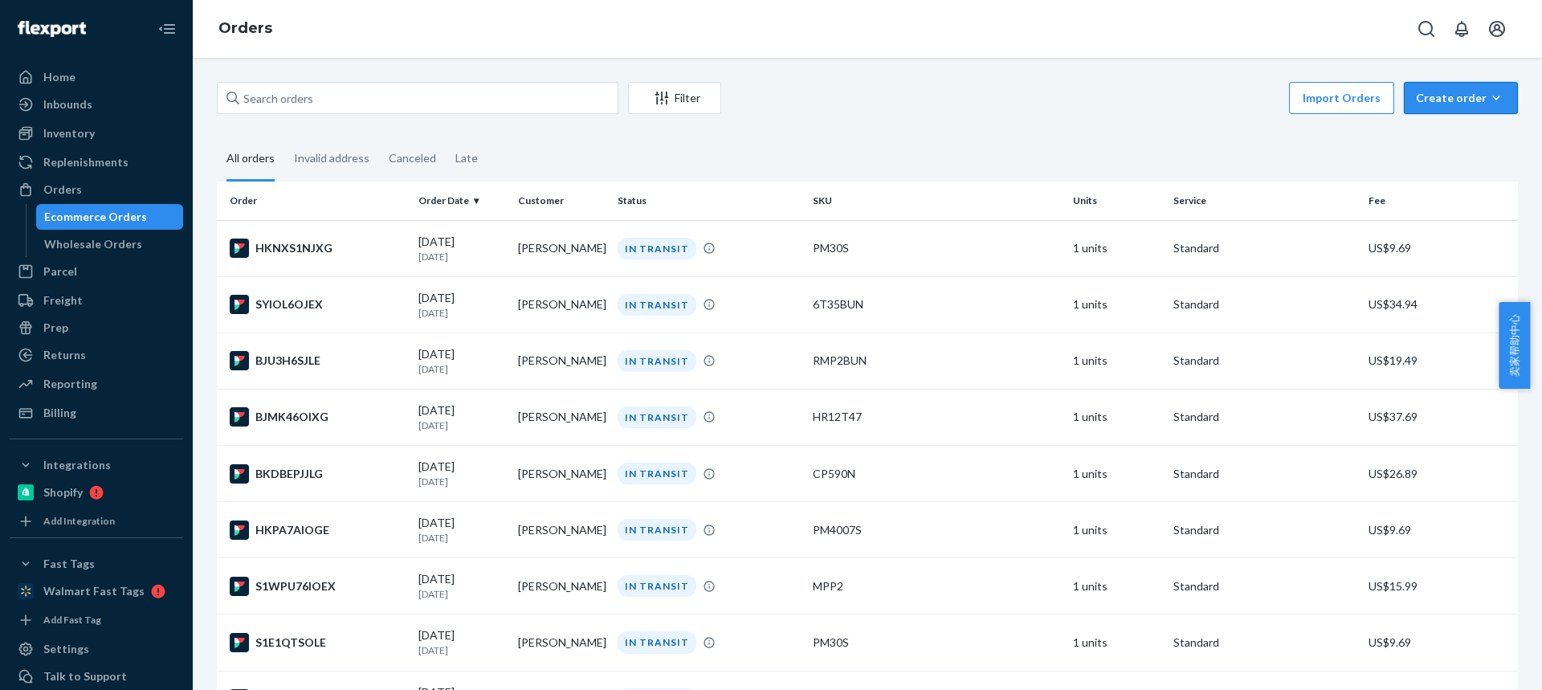
click at [1422, 94] on div "Create order" at bounding box center [1461, 98] width 90 height 16
click at [1432, 123] on span "Ecommerce order" at bounding box center [1418, 117] width 88 height 11
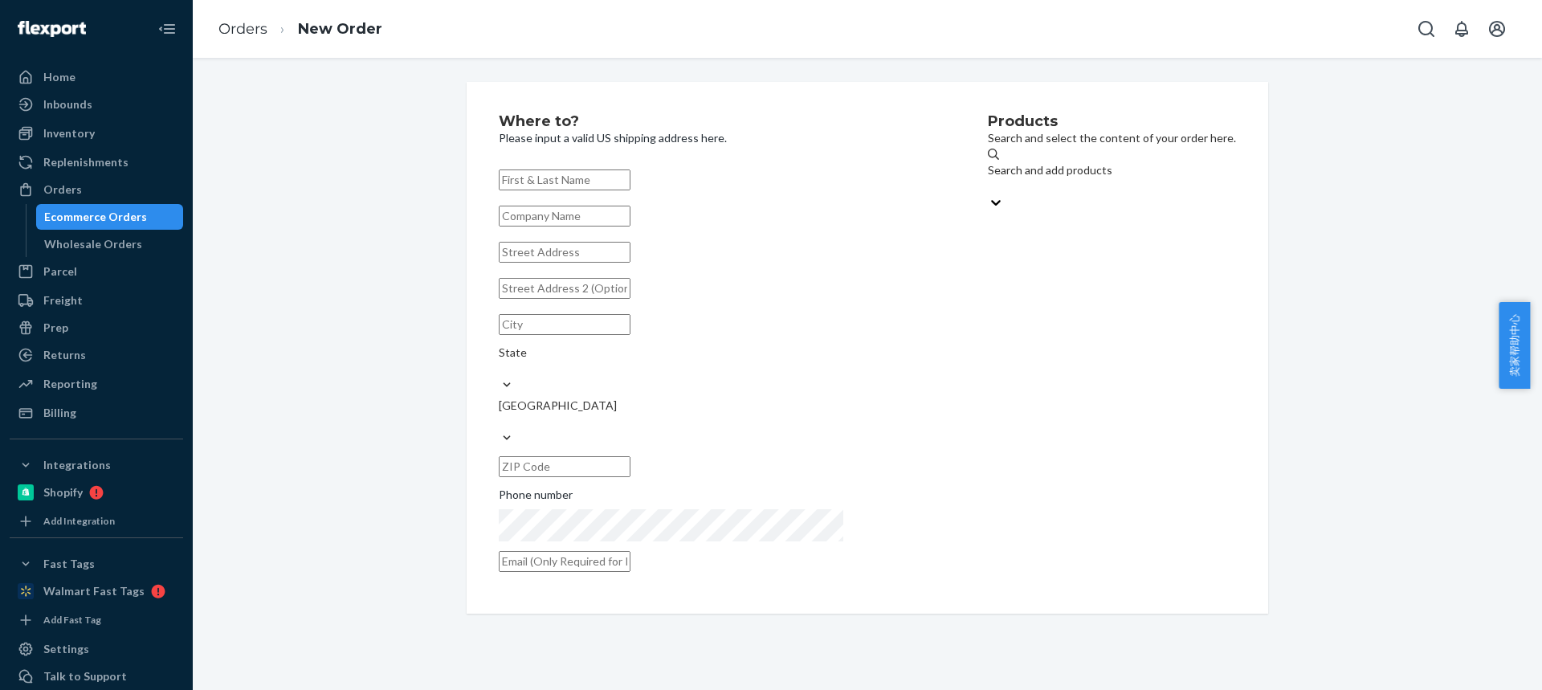
click at [1040, 167] on div "Search and add products" at bounding box center [1112, 178] width 248 height 32
click at [990, 178] on input "Search and add products" at bounding box center [989, 186] width 2 height 16
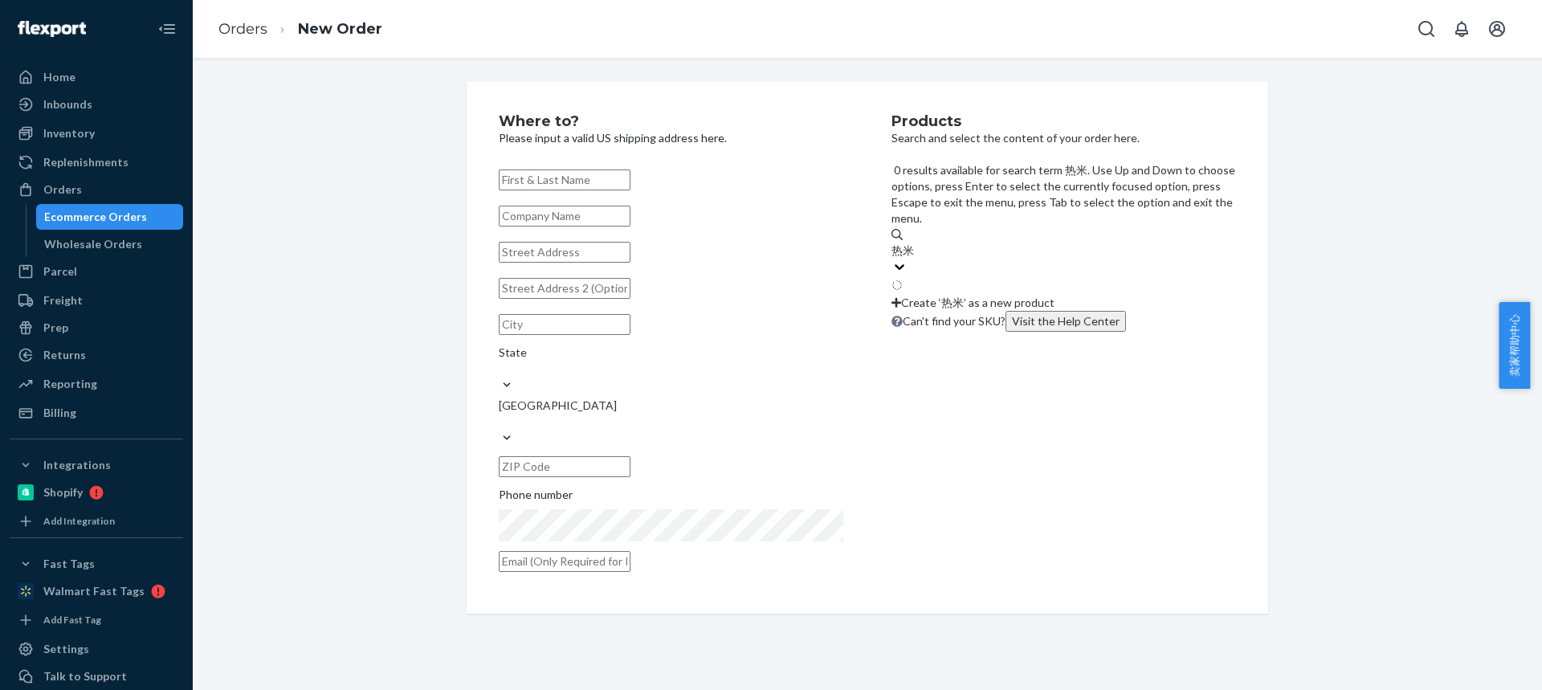
type input "热"
type input "RMP2BUN"
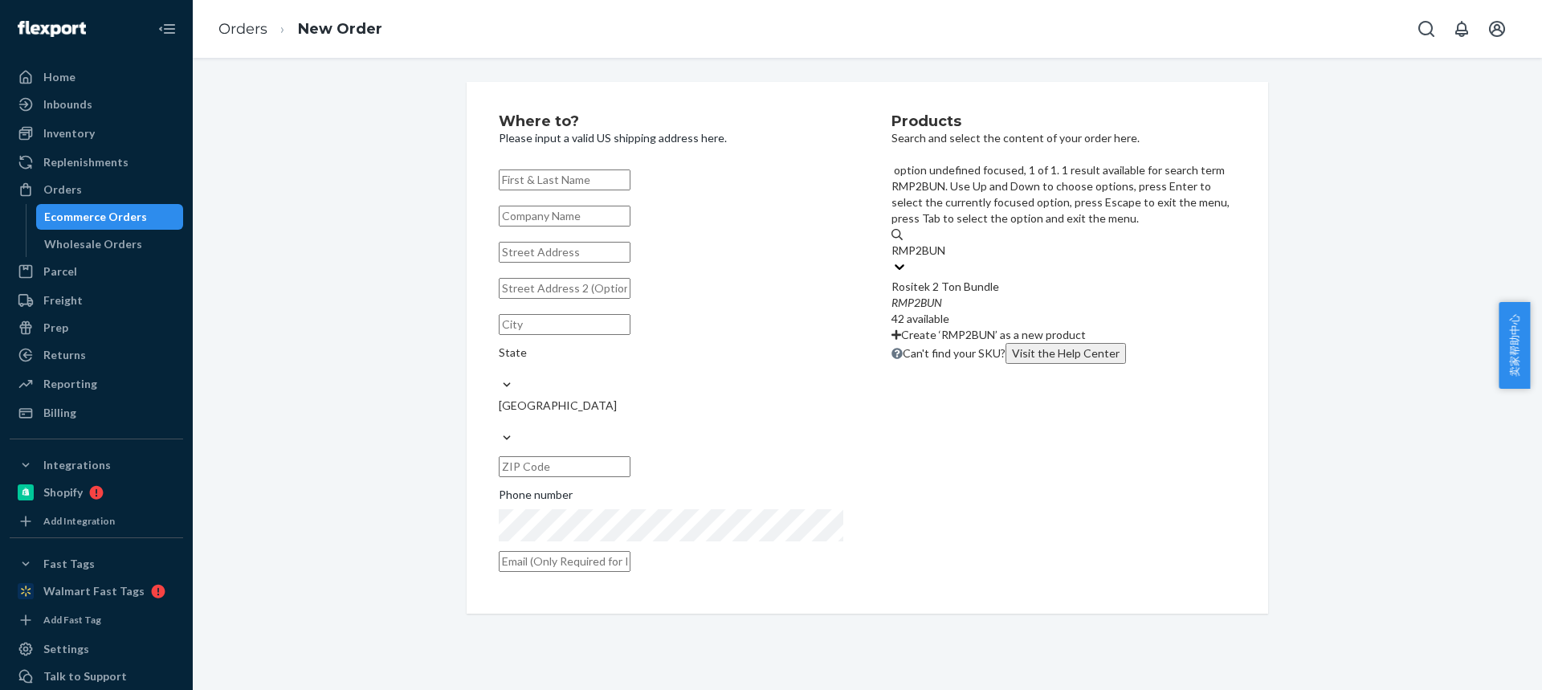
click at [1005, 279] on div "Rositek 2 Ton Bundle" at bounding box center [1064, 287] width 345 height 16
click at [948, 243] on input "RMP2BUN" at bounding box center [920, 251] width 56 height 16
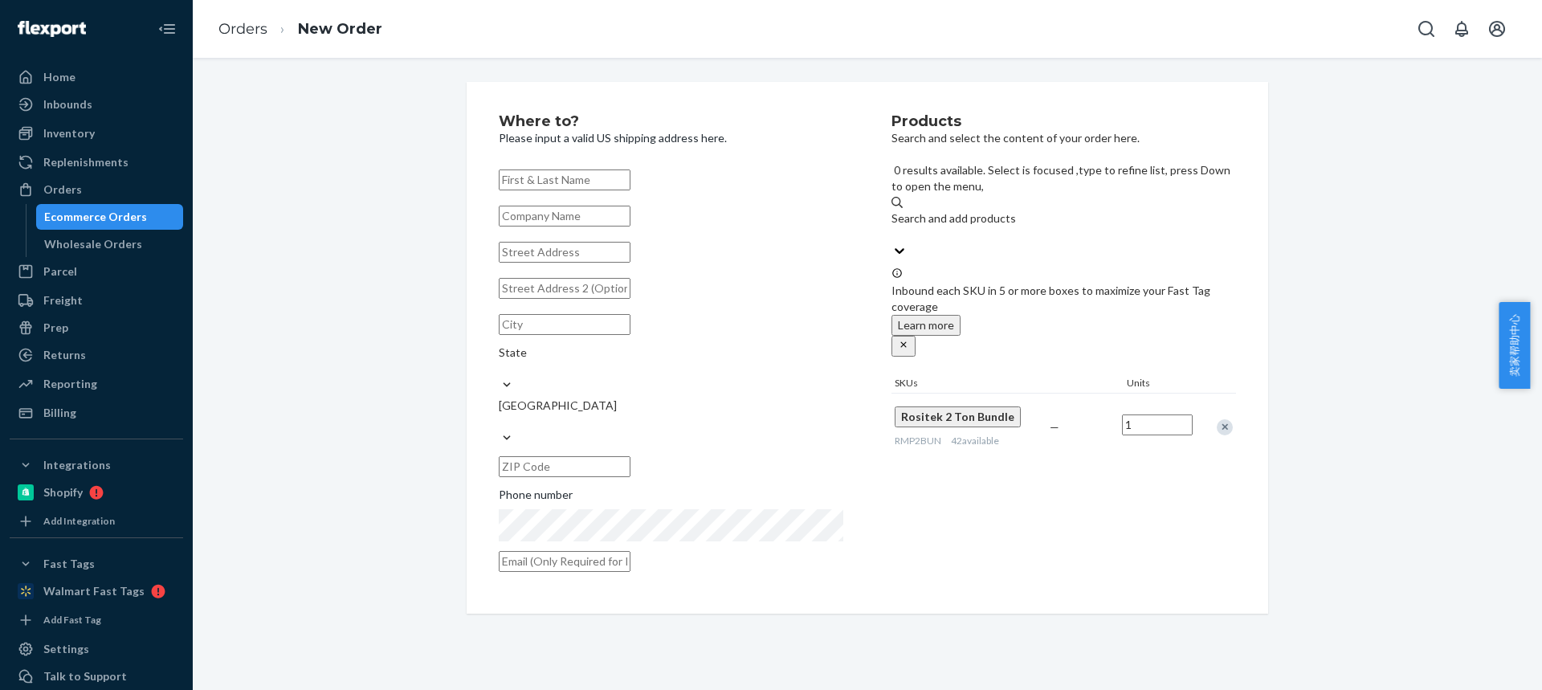
click at [594, 185] on input "text" at bounding box center [565, 179] width 132 height 21
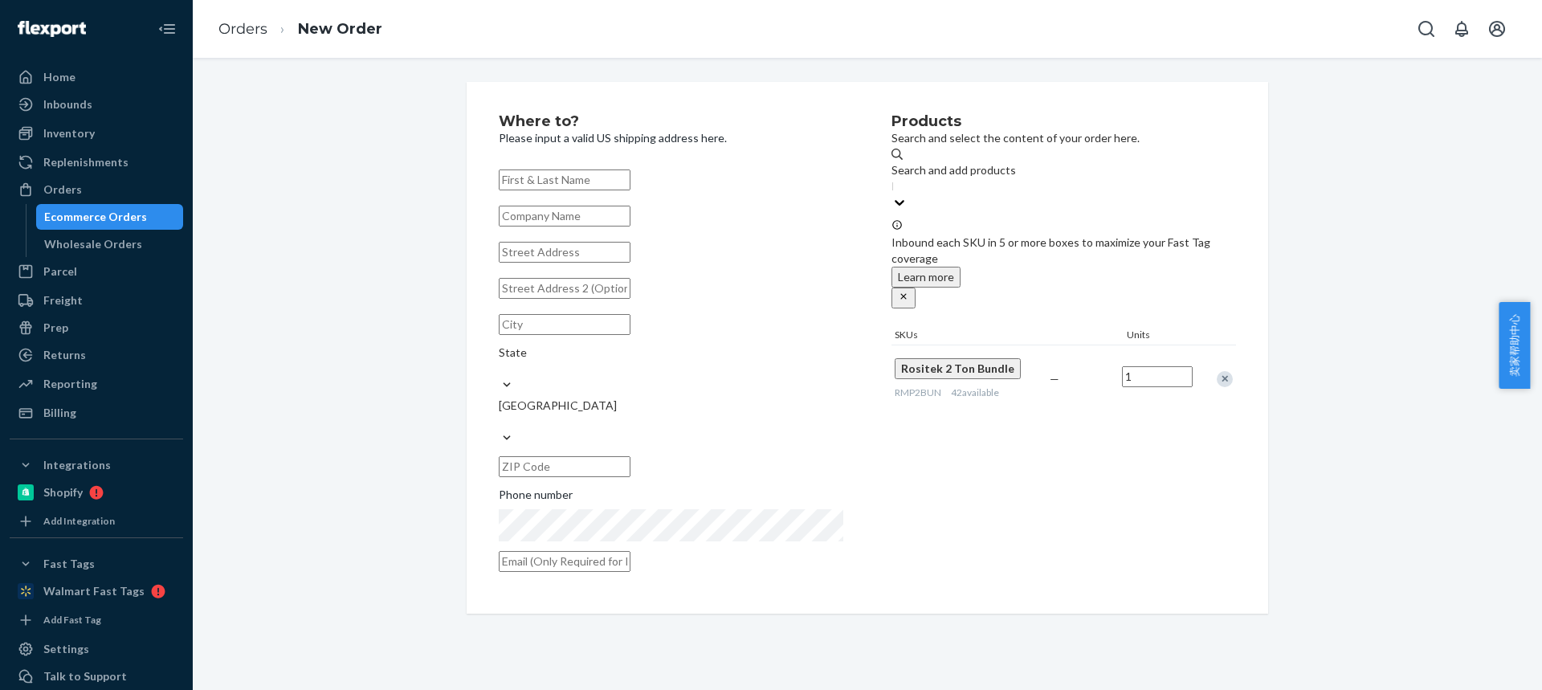
paste input "[PERSON_NAME]"
type input "[PERSON_NAME]"
click at [573, 263] on input "text" at bounding box center [565, 252] width 132 height 21
paste input "306 Rocky Ford Rd"
type input "306 Rocky Ford Rd"
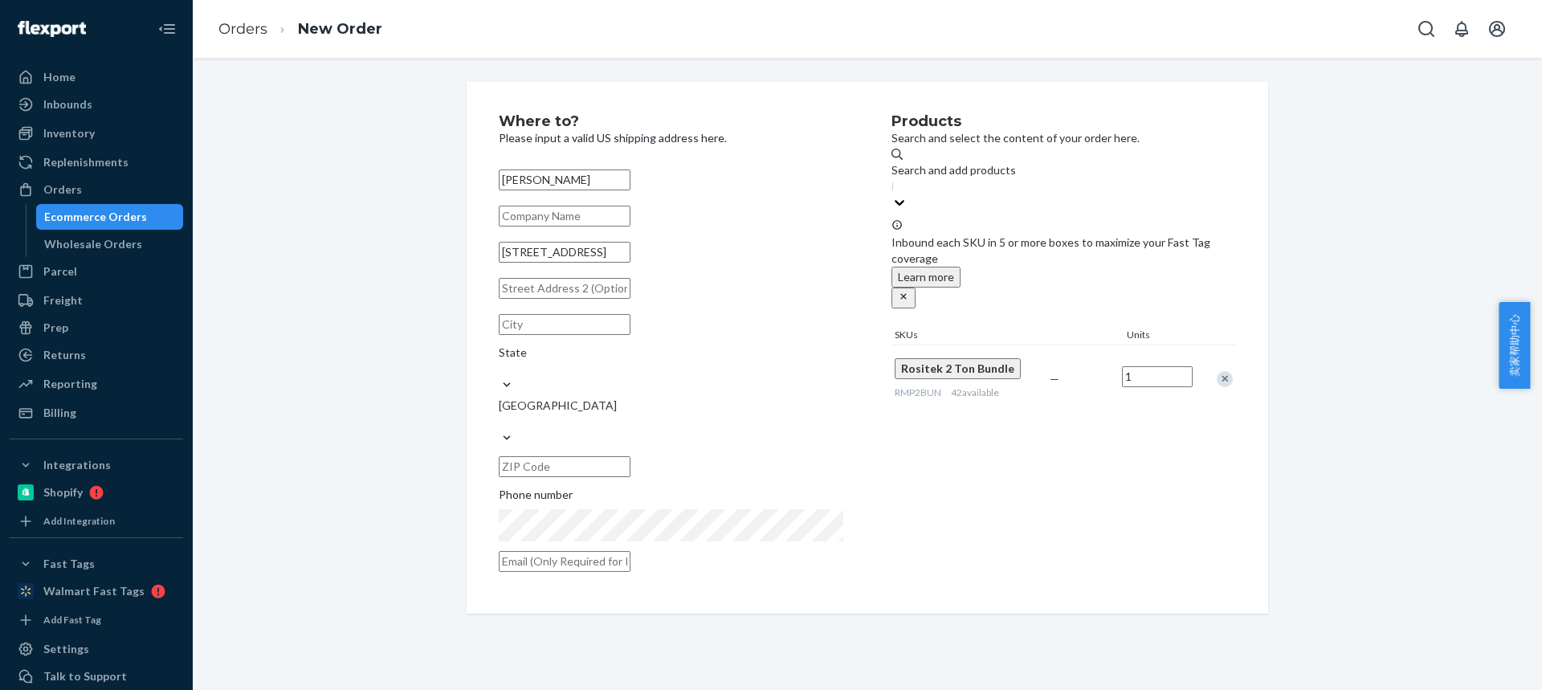
click at [565, 335] on input "text" at bounding box center [565, 324] width 132 height 21
paste input "Clear Brook"
type input "Clear Brook"
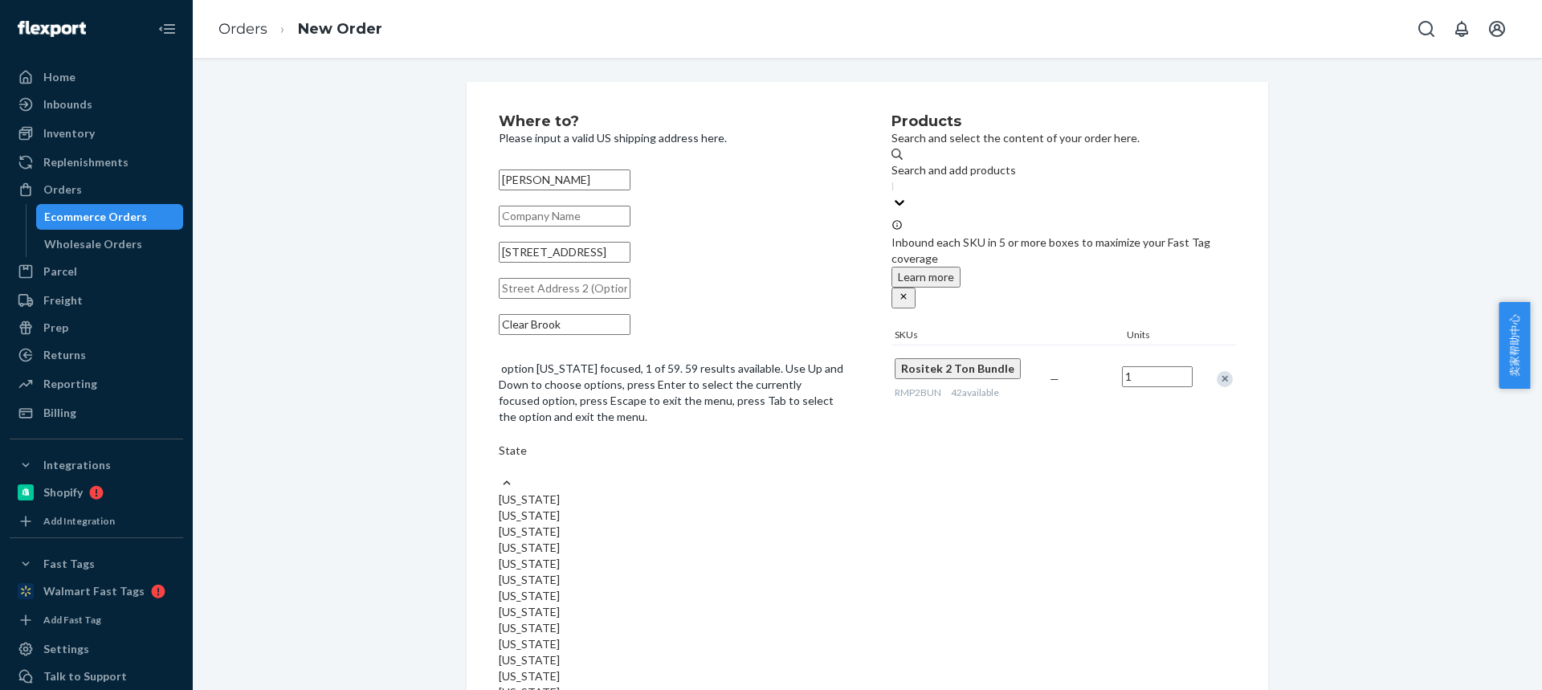
drag, startPoint x: 710, startPoint y: 359, endPoint x: 717, endPoint y: 425, distance: 66.3
click at [710, 443] on div "State" at bounding box center [671, 451] width 345 height 16
click at [500, 459] on input "option [US_STATE] focused, 1 of 59. 59 results available. Use Up and Down to ch…" at bounding box center [500, 467] width 2 height 16
paste input "VA"
type input "VA"
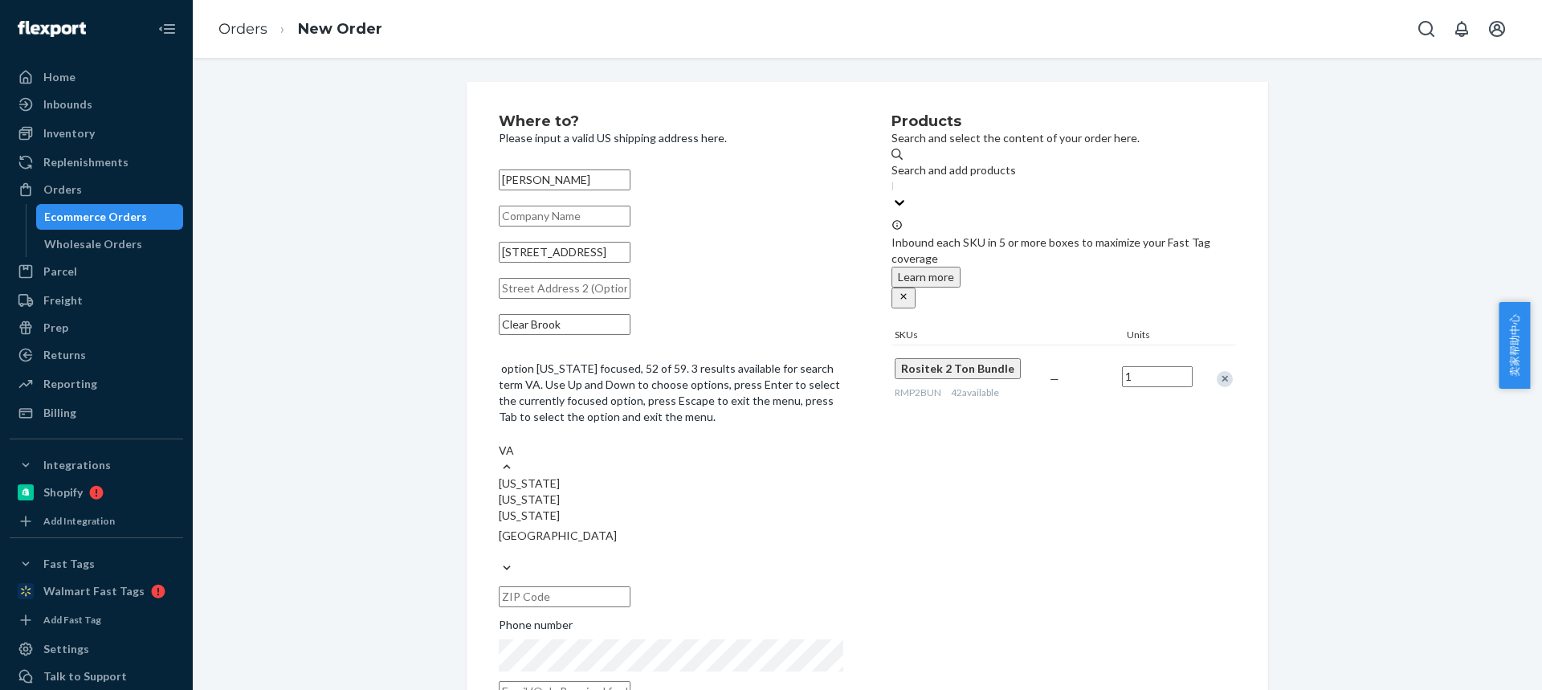
click at [717, 508] on div "[US_STATE]" at bounding box center [671, 516] width 345 height 16
click at [515, 456] on input "VA" at bounding box center [507, 451] width 16 height 16
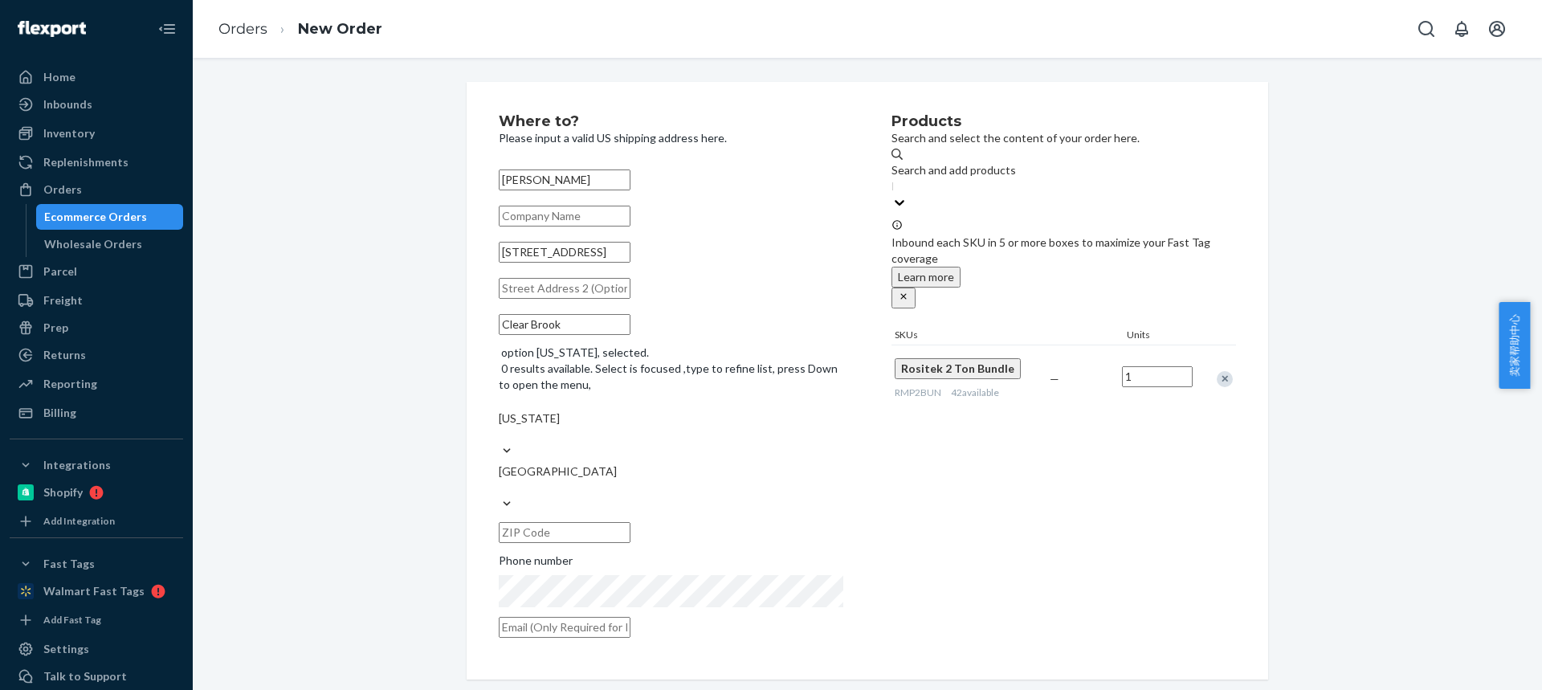
drag, startPoint x: 696, startPoint y: 408, endPoint x: 647, endPoint y: 0, distance: 411.1
click at [631, 522] on input "text" at bounding box center [565, 532] width 132 height 21
paste input "22624-1226"
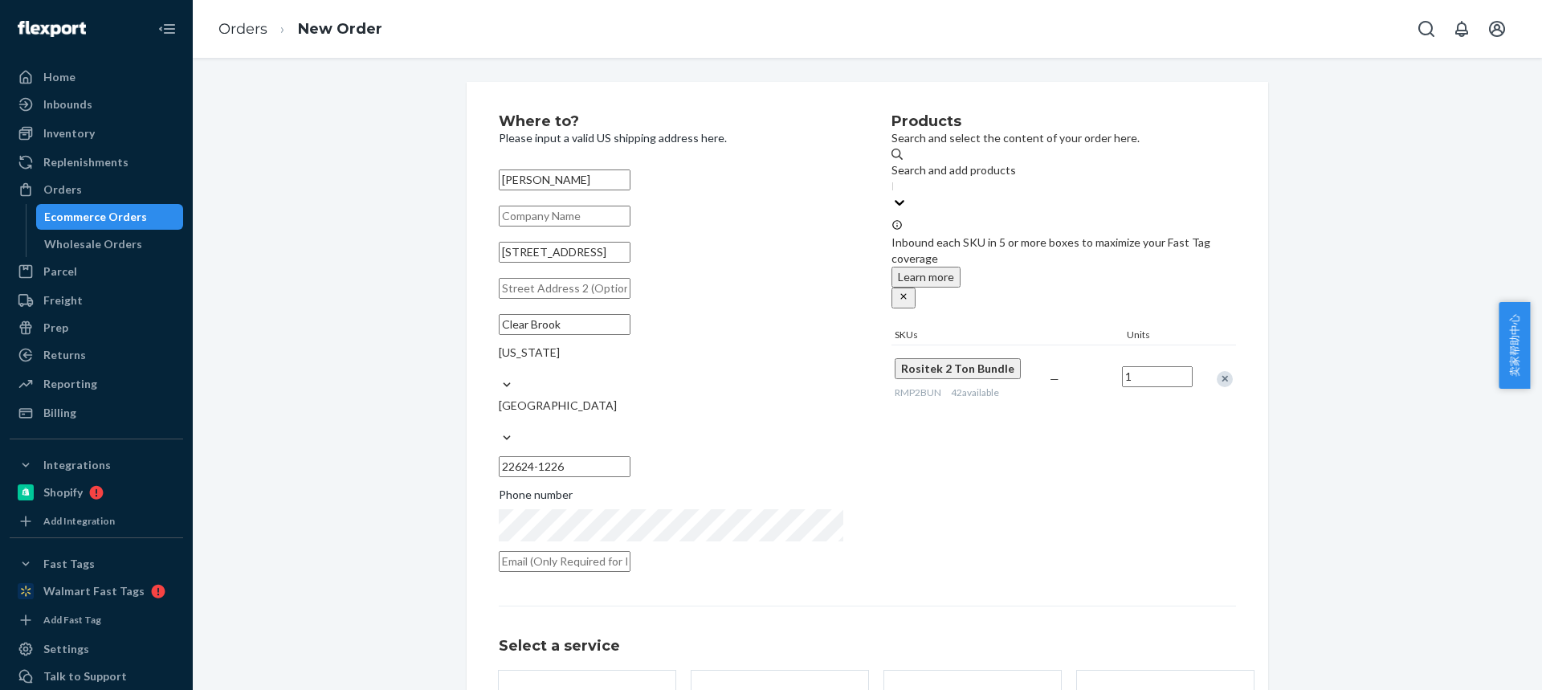
type input "22624-1226"
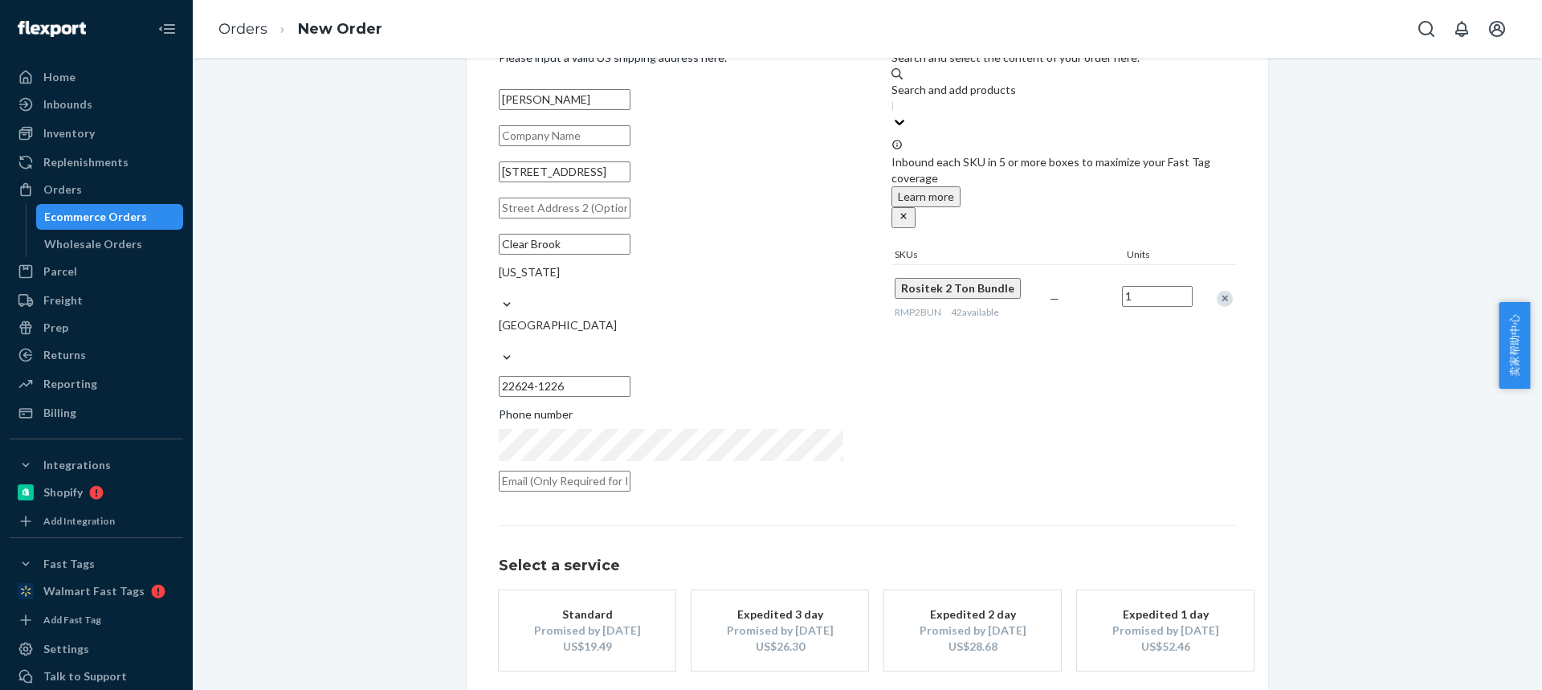
click at [571, 590] on button "Standard Promised by [DATE] US$19.49" at bounding box center [587, 630] width 177 height 80
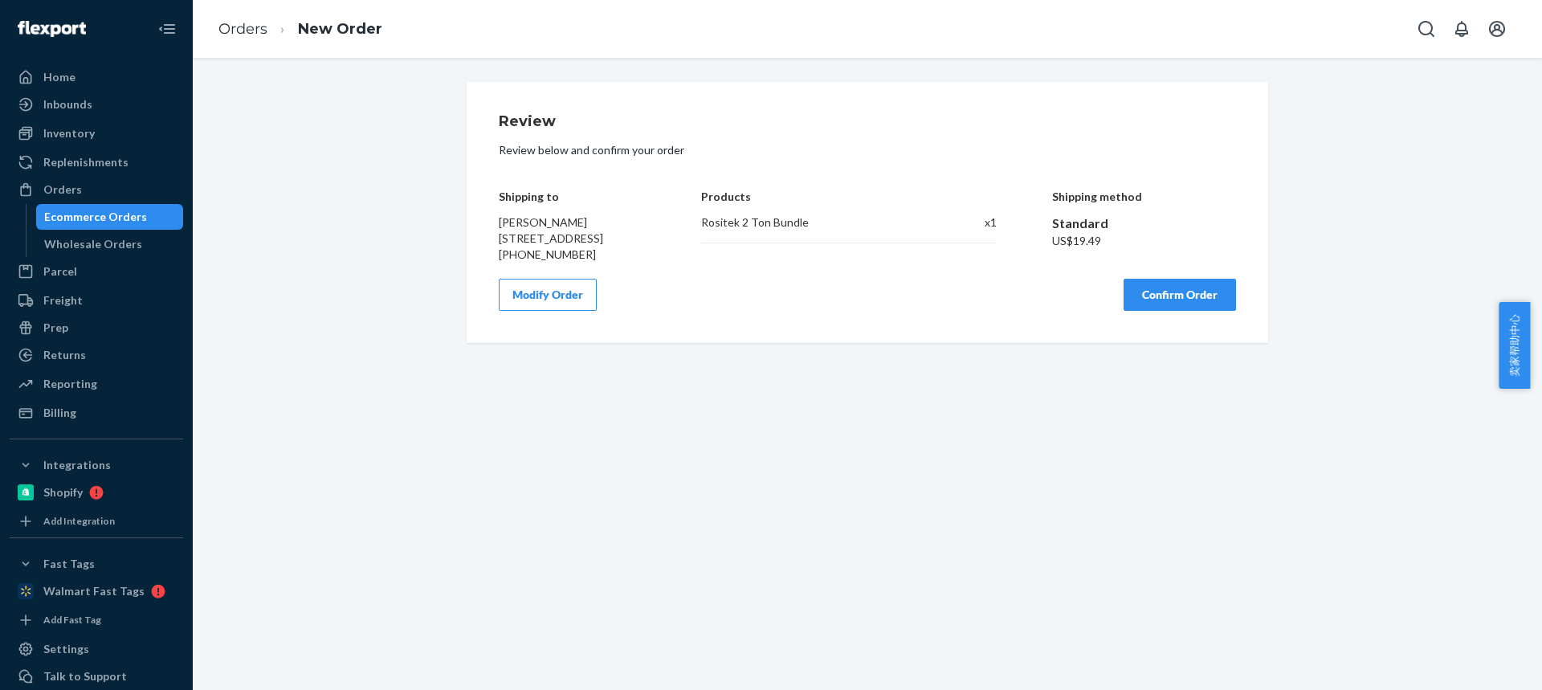
click at [1179, 304] on button "Confirm Order" at bounding box center [1180, 295] width 112 height 32
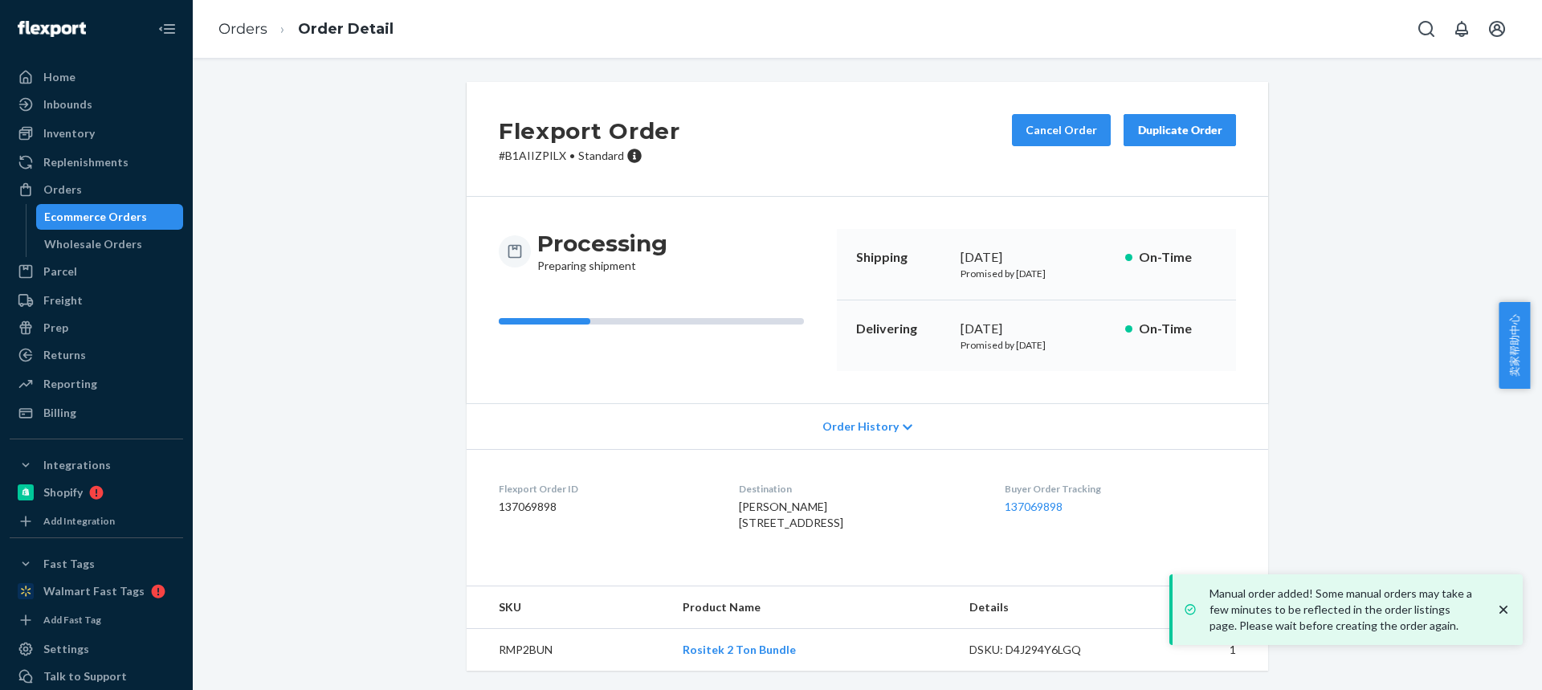
drag, startPoint x: 721, startPoint y: 524, endPoint x: 824, endPoint y: 522, distance: 102.8
click at [820, 524] on dl "Flexport Order ID 137069898 Destination Bradley McBride 306 Rocky Ford Rd Clear…" at bounding box center [868, 509] width 802 height 120
click at [829, 522] on div "Bradley McBride 306 Rocky Ford Rd Clear Brook, VA 22624-1226 US" at bounding box center [858, 515] width 239 height 32
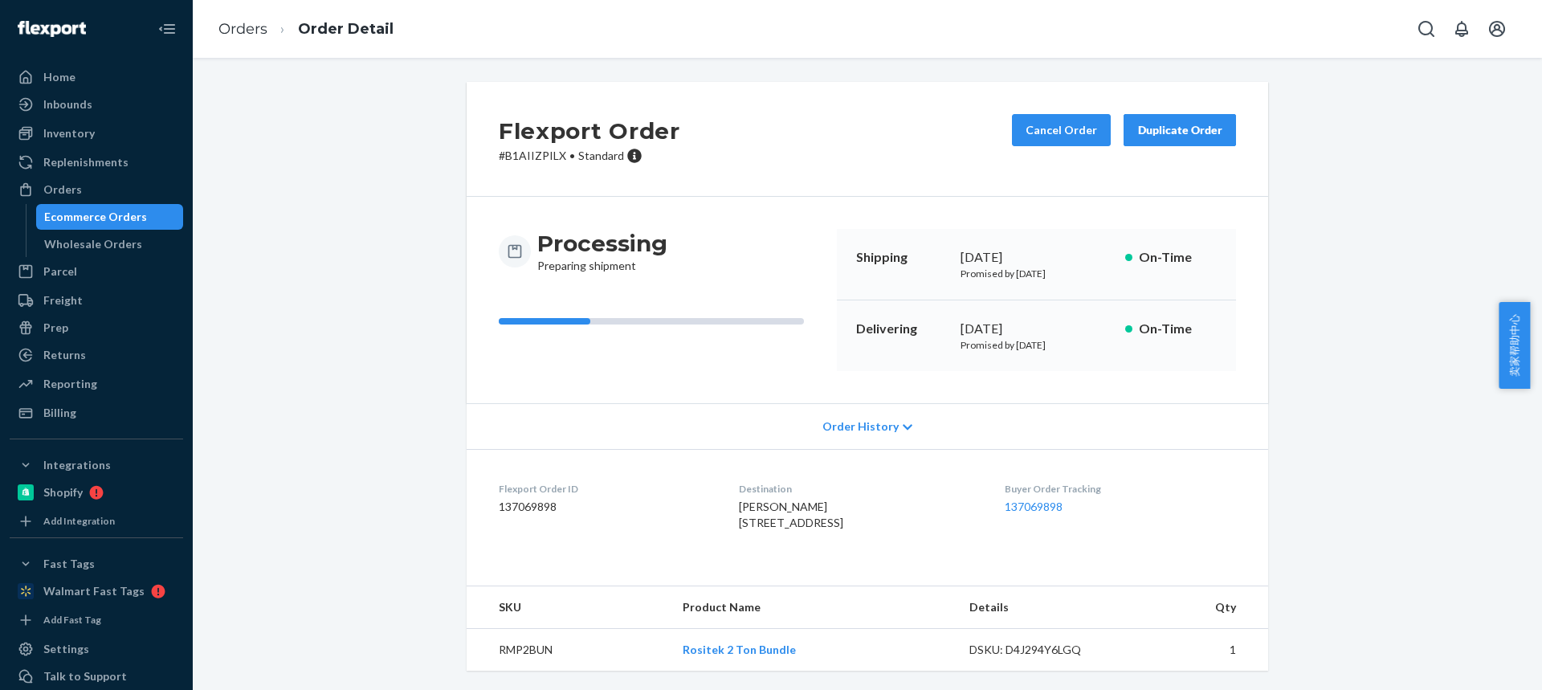
drag, startPoint x: 829, startPoint y: 522, endPoint x: 726, endPoint y: 529, distance: 103.1
click at [739, 531] on div "Bradley McBride 306 Rocky Ford Rd Clear Brook, VA 22624-1226 US" at bounding box center [858, 515] width 239 height 32
click at [792, 529] on span "Bradley McBride 306 Rocky Ford Rd Clear Brook, VA 22624-1226 US" at bounding box center [791, 515] width 104 height 30
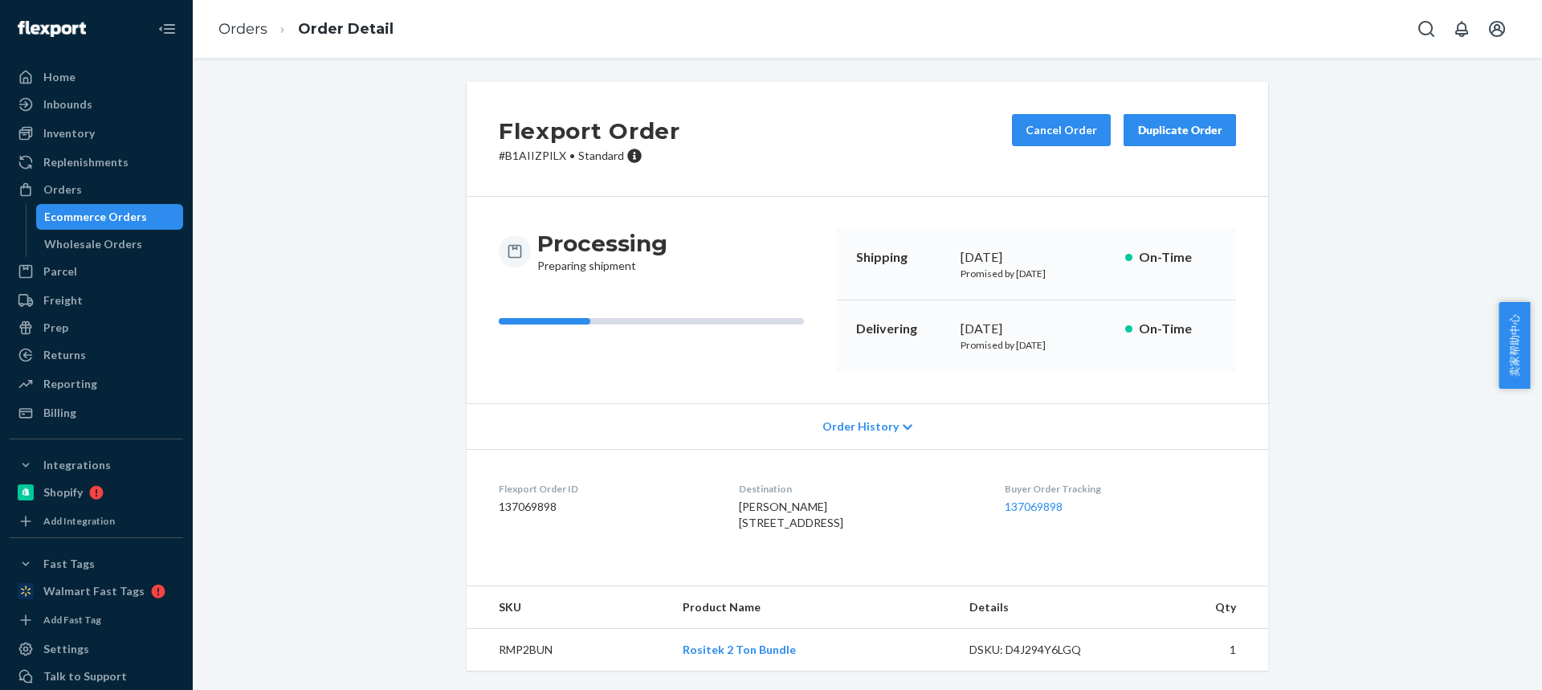
click at [508, 644] on td "RMP2BUN" at bounding box center [568, 650] width 203 height 43
drag, startPoint x: 713, startPoint y: 478, endPoint x: 819, endPoint y: 475, distance: 106.0
click at [820, 476] on dl "Flexport Order ID 137069898 Destination Bradley McBride 306 Rocky Ford Rd Clear…" at bounding box center [868, 509] width 802 height 120
click at [240, 31] on link "Orders" at bounding box center [242, 29] width 49 height 18
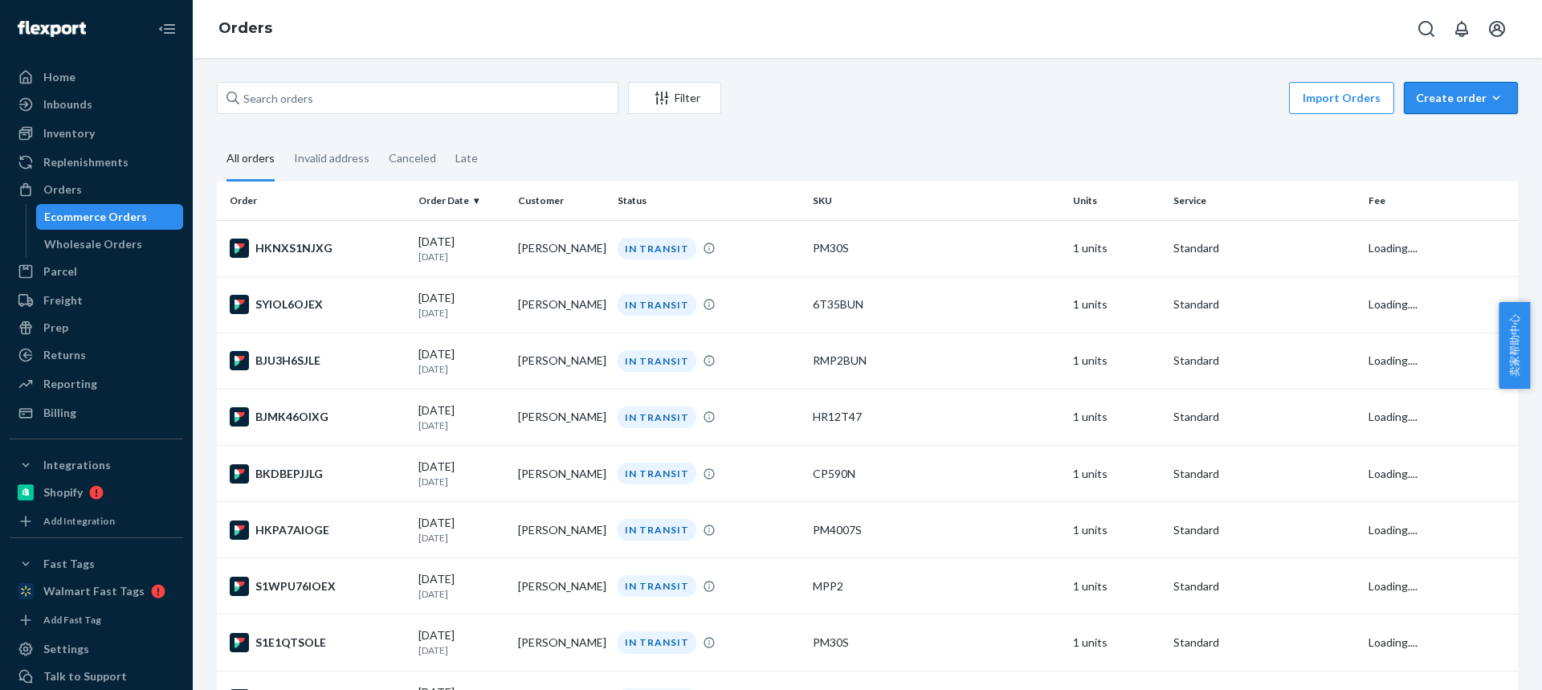
click at [1425, 98] on div "Create order" at bounding box center [1461, 98] width 90 height 16
click at [1442, 123] on span "Ecommerce order" at bounding box center [1418, 117] width 88 height 11
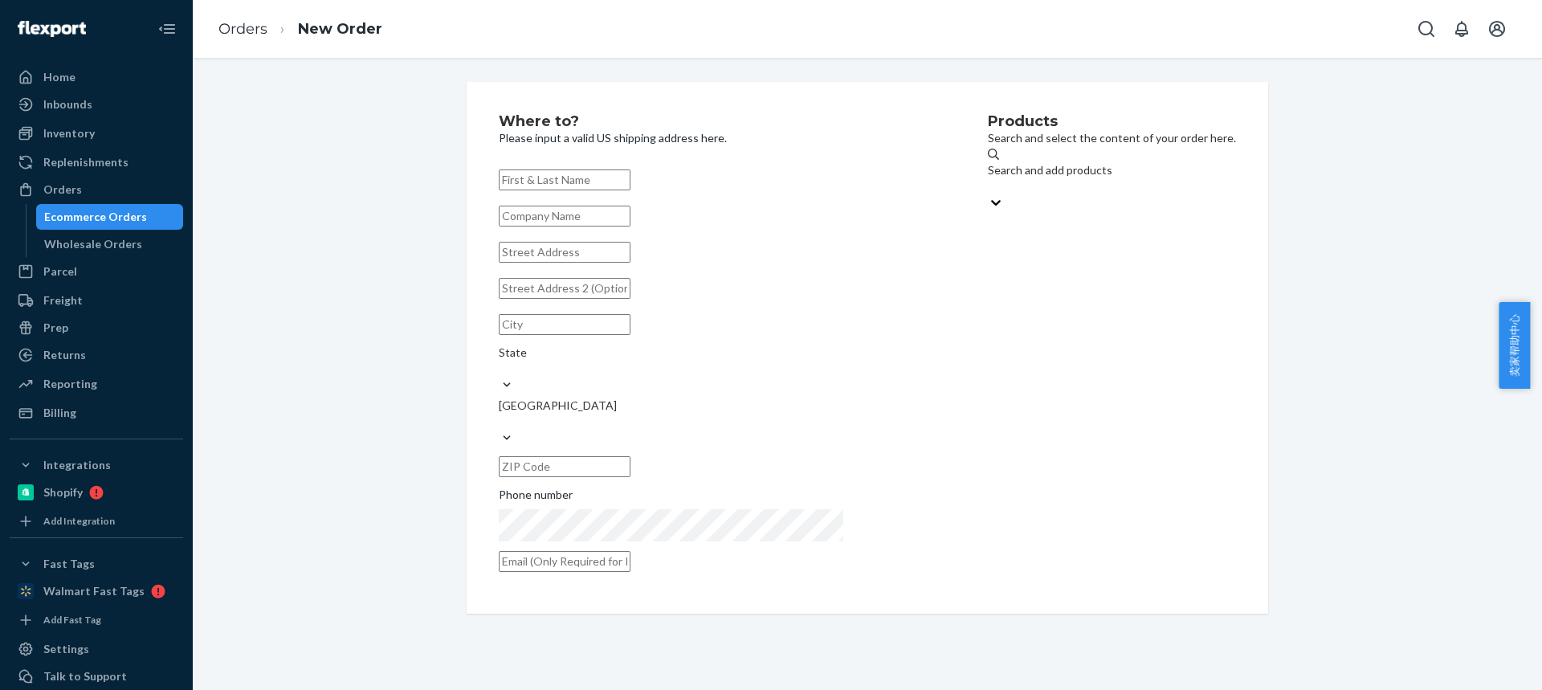
click at [988, 178] on div "Search and add products" at bounding box center [1112, 170] width 248 height 16
click at [988, 178] on input "Search and add products" at bounding box center [989, 186] width 2 height 16
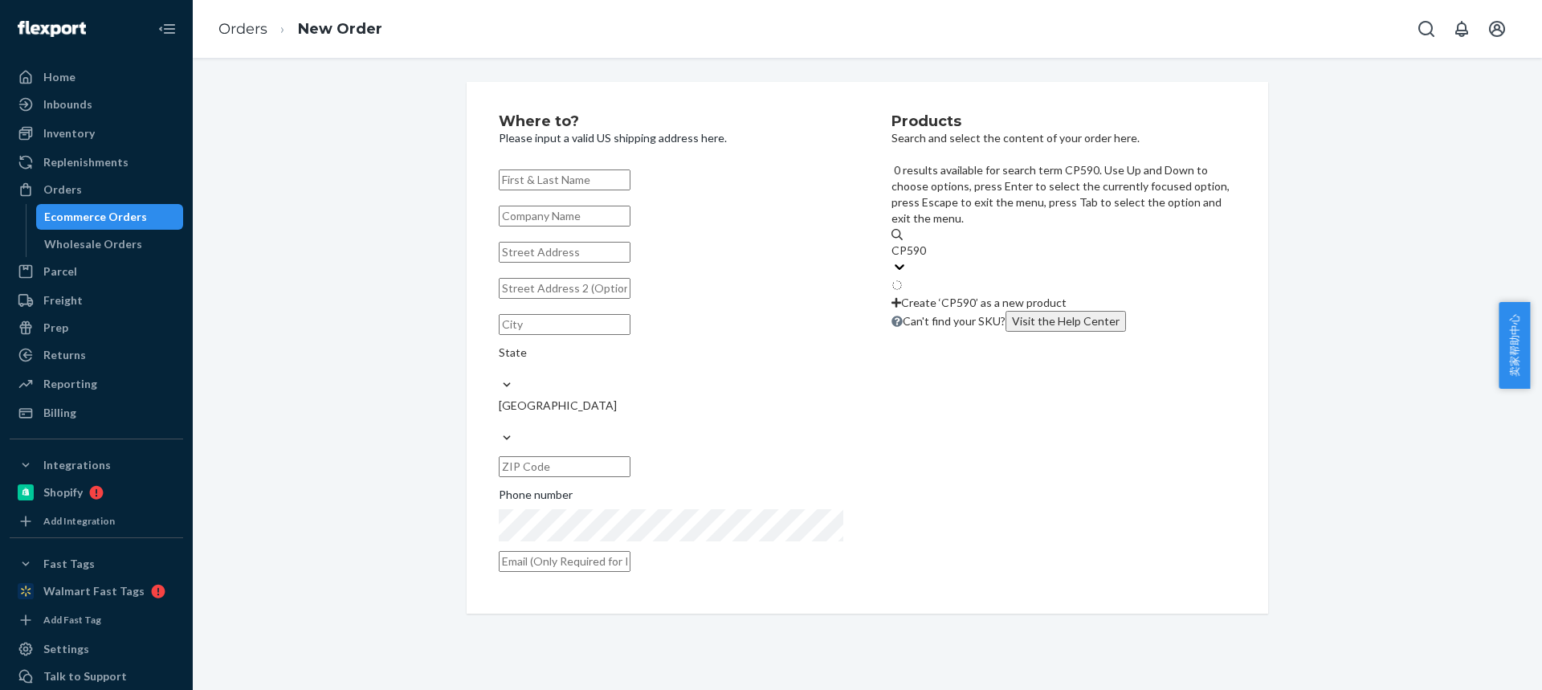
type input "CP590N"
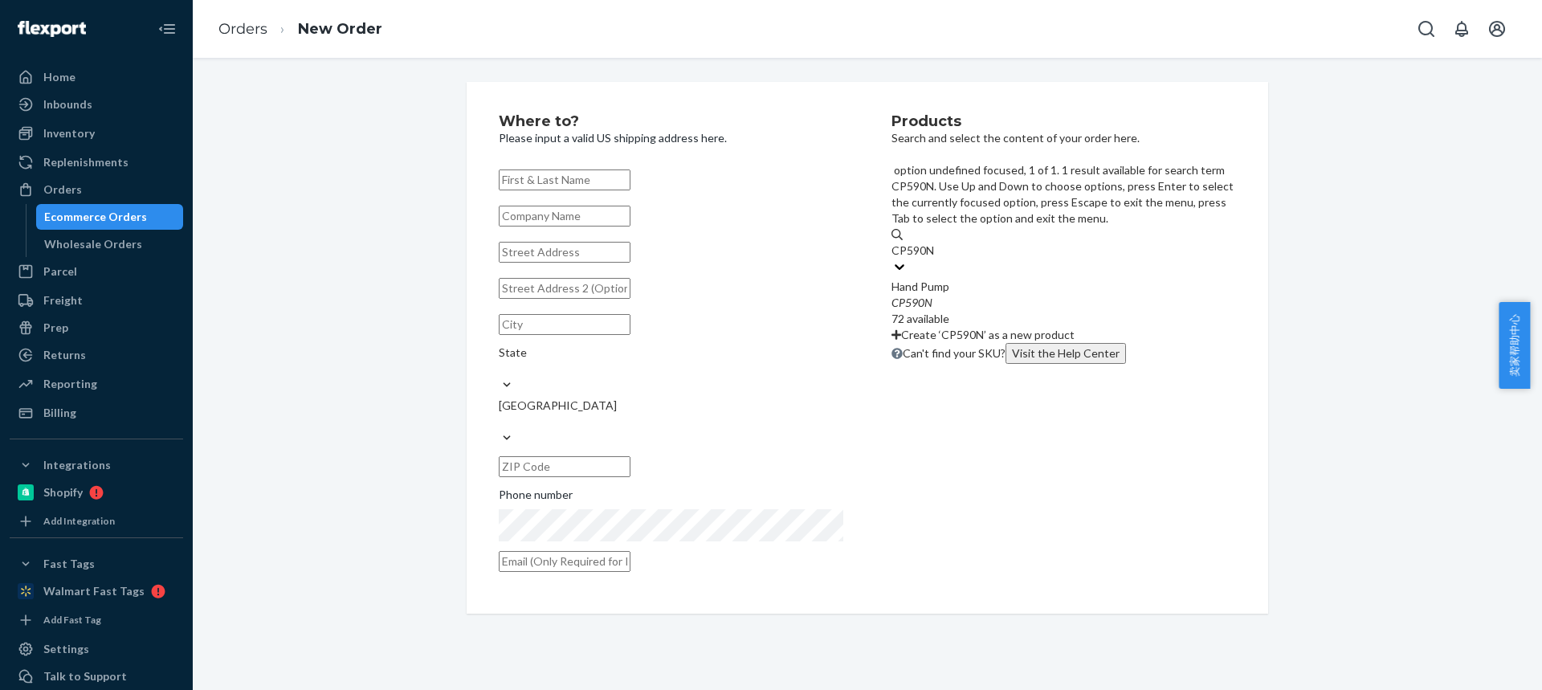
click at [979, 295] on div "CP590N" at bounding box center [1064, 303] width 345 height 16
click at [936, 243] on input "CP590N" at bounding box center [914, 251] width 44 height 16
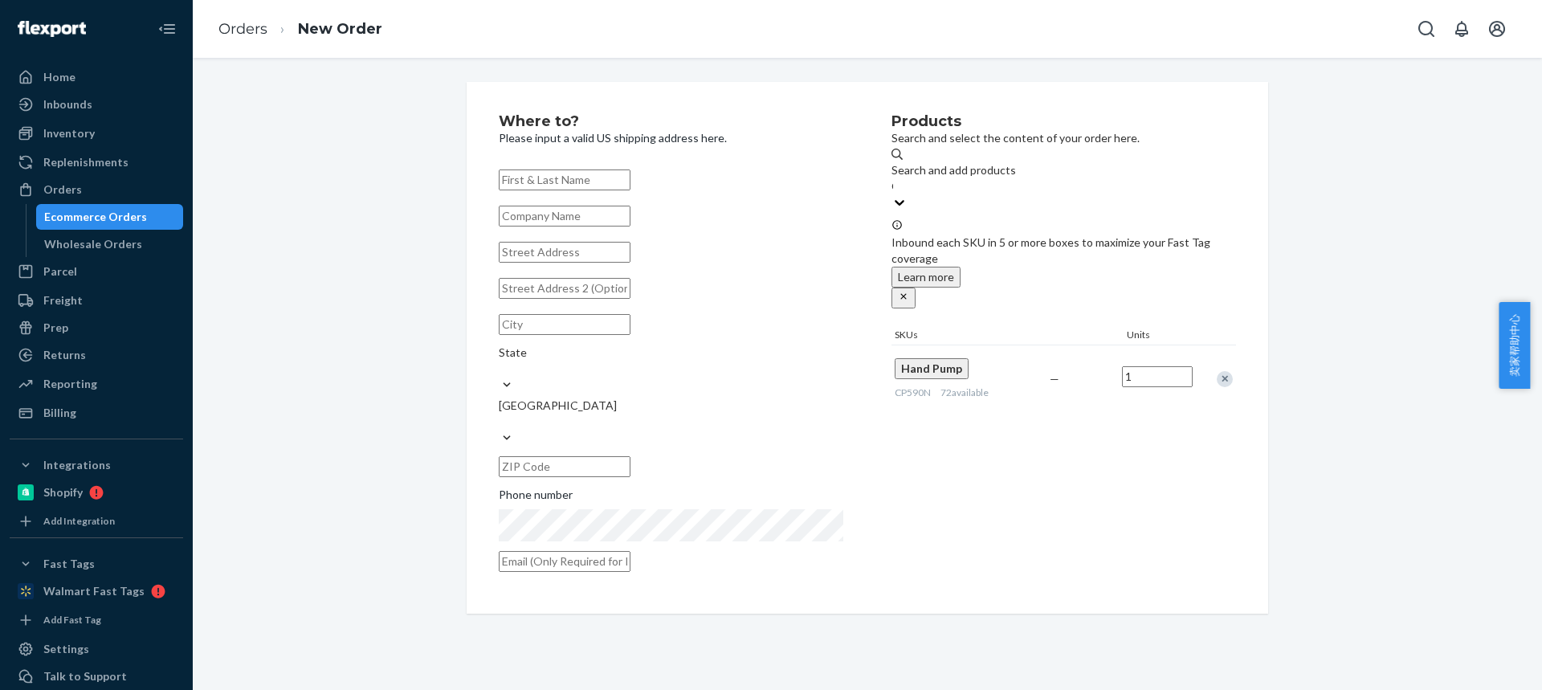
click at [595, 181] on input "text" at bounding box center [565, 179] width 132 height 21
paste input "Burke Babeu"
type input "Burke Babeu"
click at [530, 263] on input "text" at bounding box center [565, 252] width 132 height 21
paste input "5440 Sevenoaks Dr."
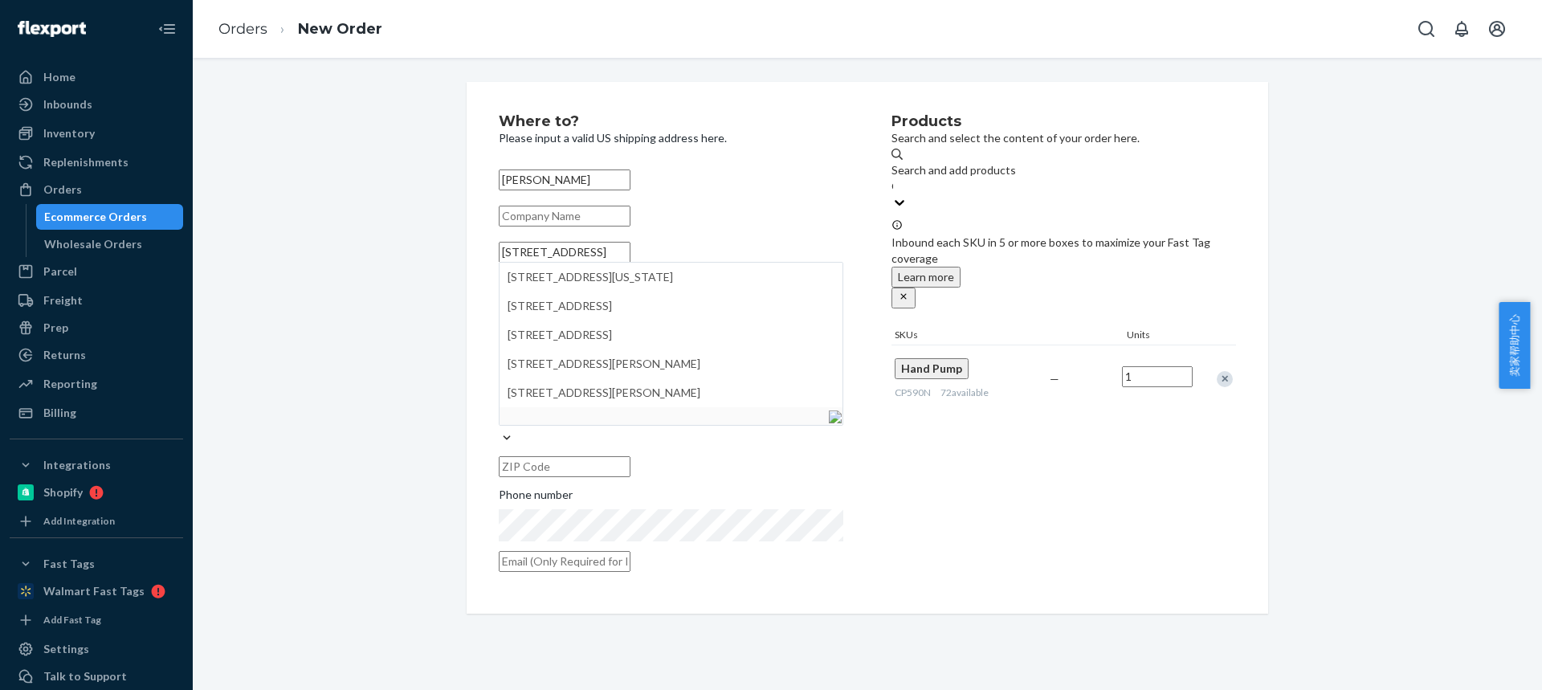
type input "5440 Sevenoaks Dr."
click at [586, 335] on input "text" at bounding box center [565, 324] width 132 height 21
paste input "Colorado Springs"
type input "Colorado Springs"
click at [704, 356] on div "State" at bounding box center [671, 353] width 345 height 16
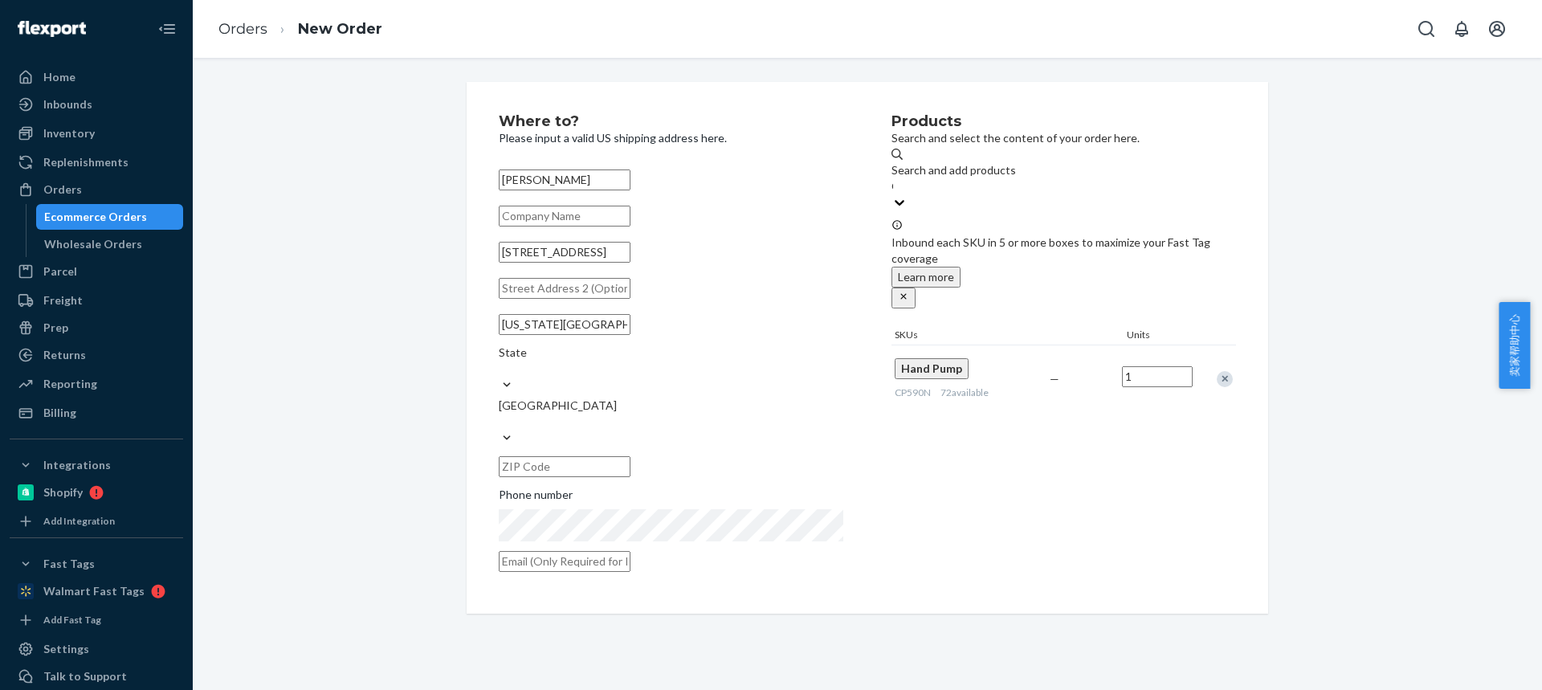
click at [500, 361] on input "State" at bounding box center [500, 369] width 2 height 16
paste input "CO"
type input "CO"
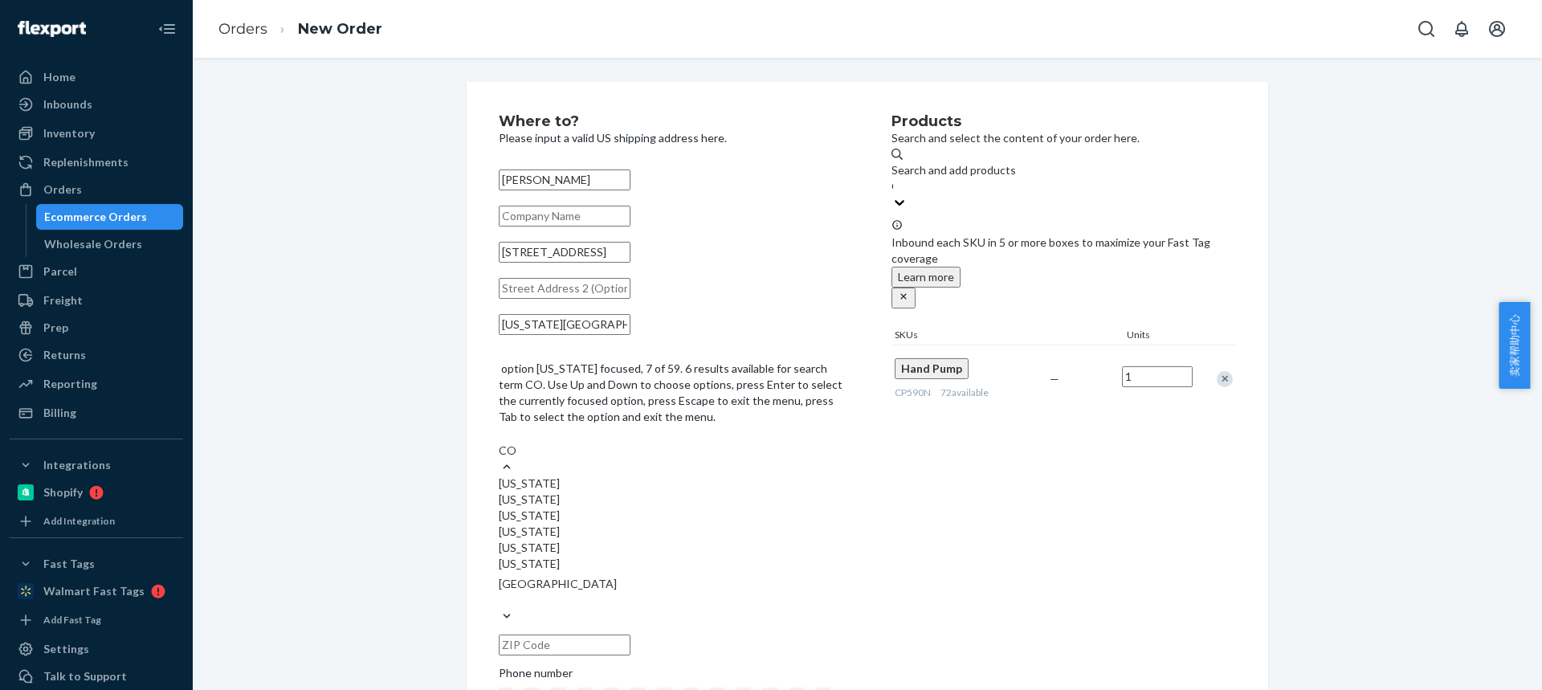
click at [729, 475] on div "[US_STATE]" at bounding box center [671, 483] width 345 height 16
click at [517, 443] on input "CO" at bounding box center [508, 451] width 18 height 16
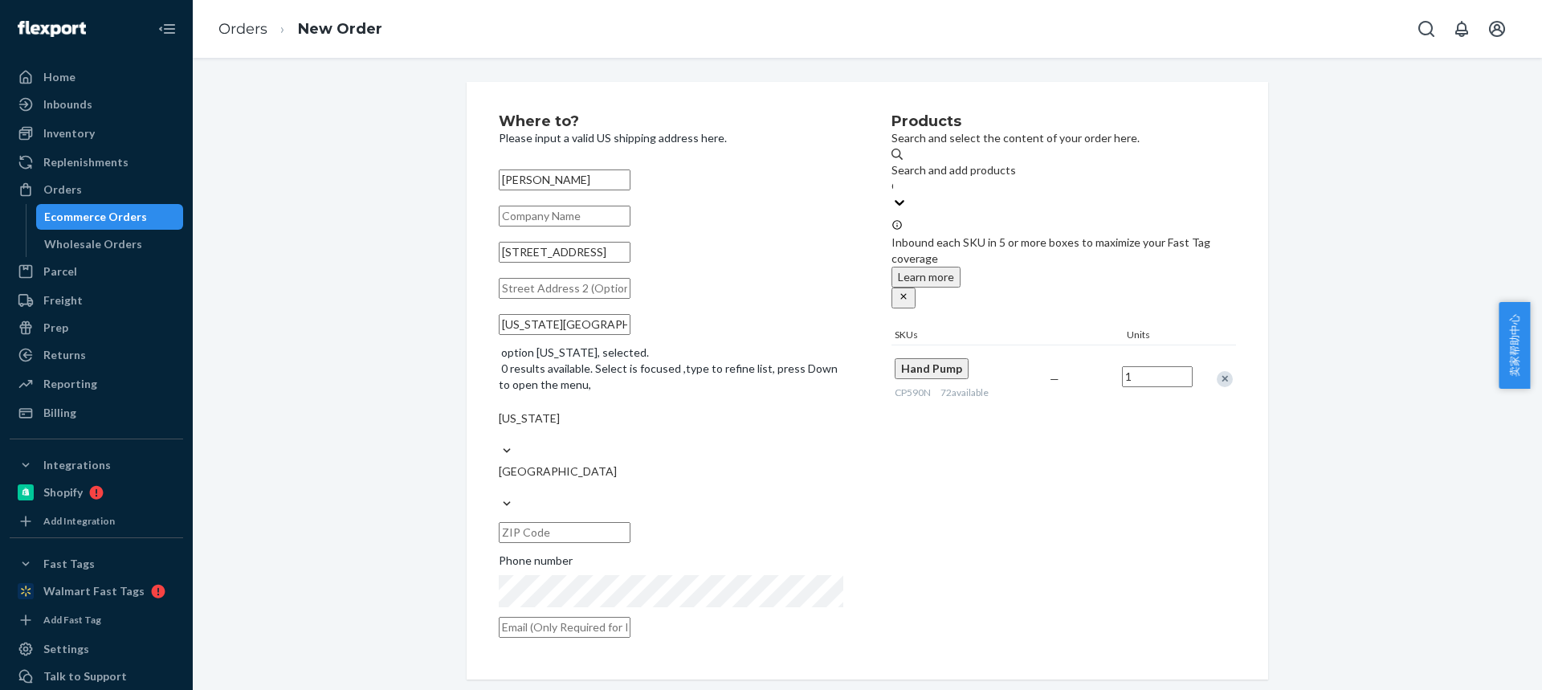
drag, startPoint x: 703, startPoint y: 398, endPoint x: 696, endPoint y: 382, distance: 16.6
click at [631, 522] on input "text" at bounding box center [565, 532] width 132 height 21
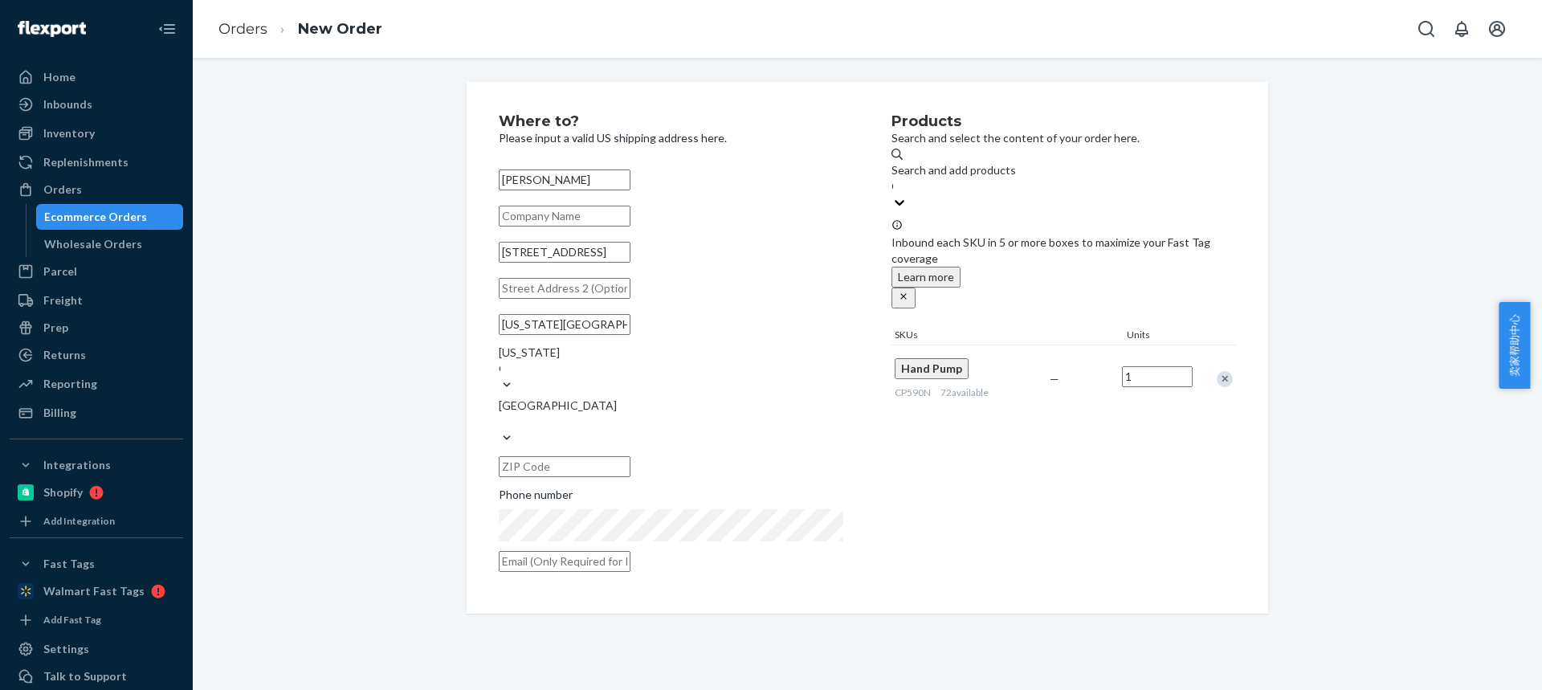
paste input "80919-5410"
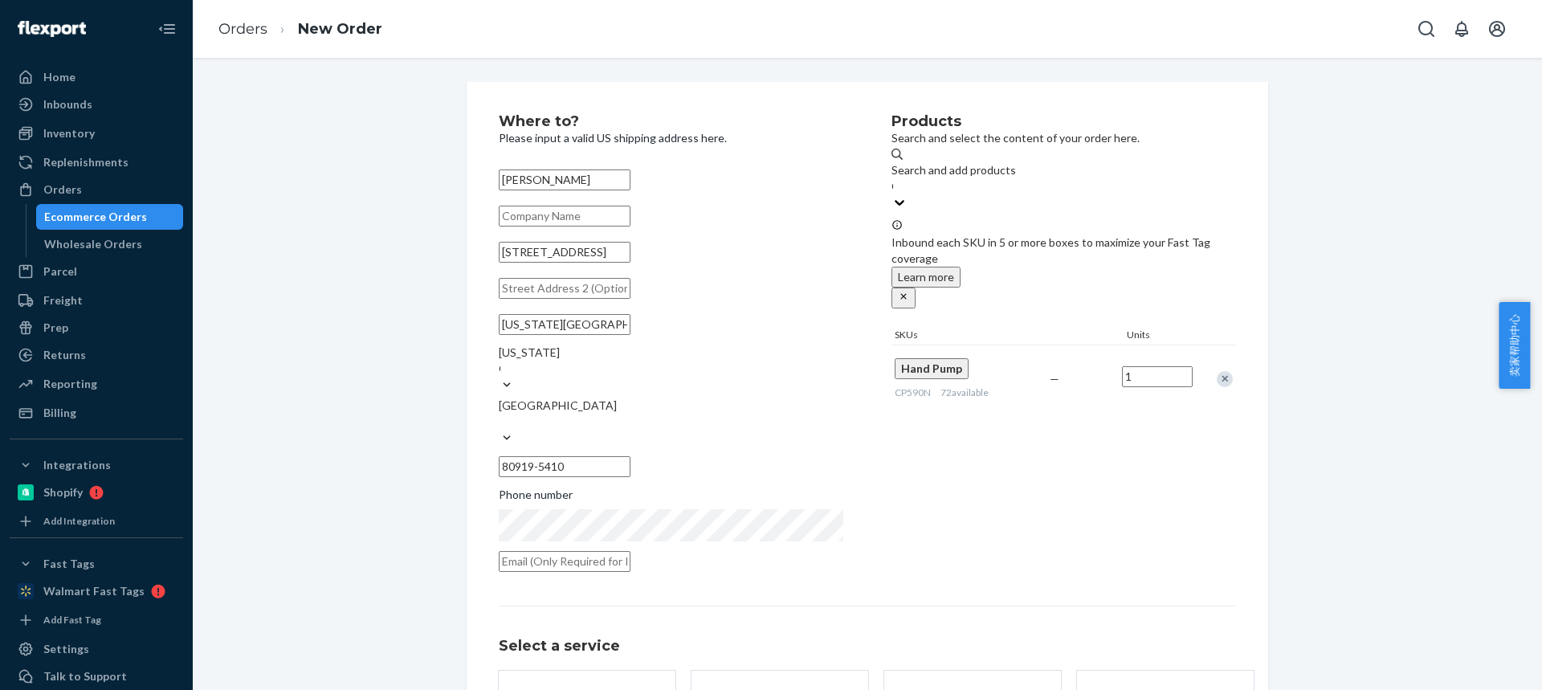
type input "80919-5410"
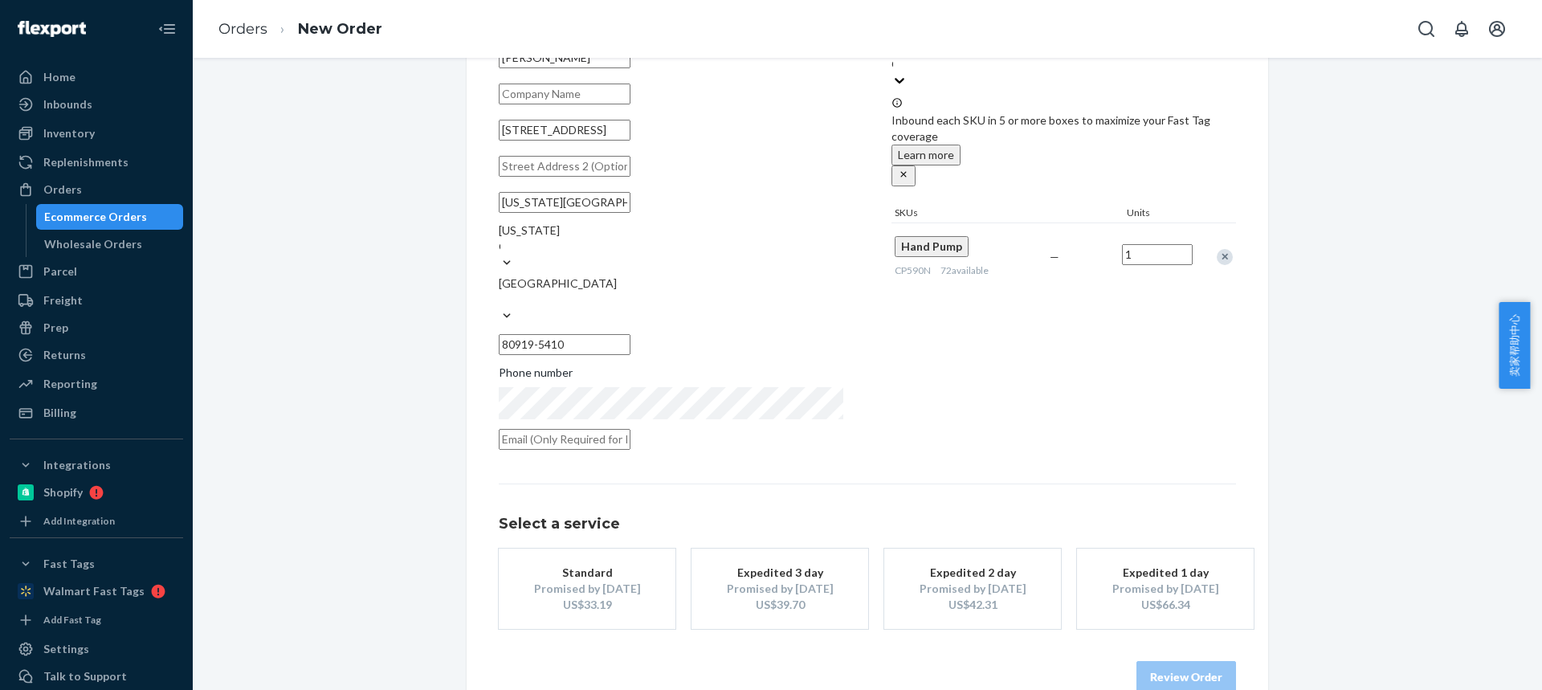
drag, startPoint x: 708, startPoint y: 602, endPoint x: 1146, endPoint y: 643, distance: 439.7
click at [603, 581] on div "Promised by [DATE]" at bounding box center [587, 589] width 129 height 16
click at [1146, 661] on button "Review Order" at bounding box center [1187, 677] width 100 height 32
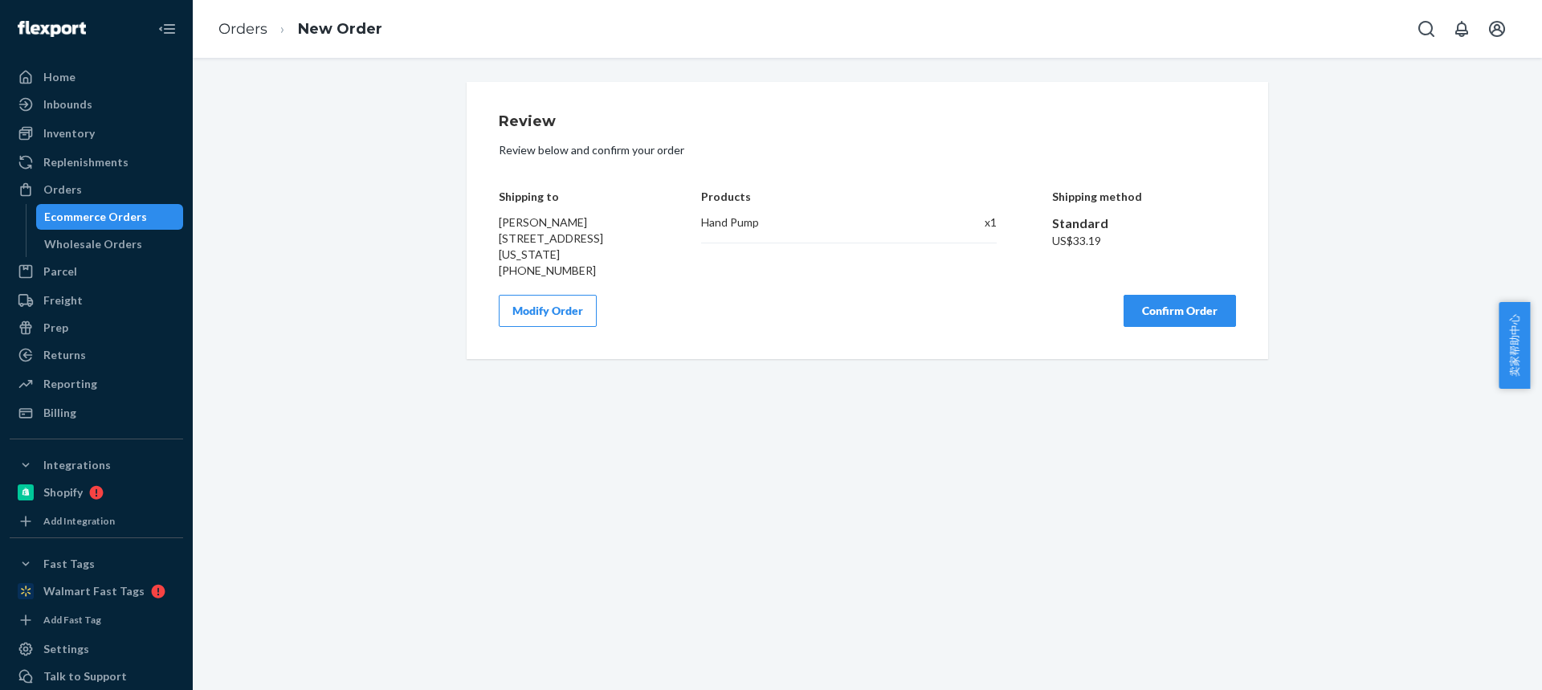
scroll to position [0, 0]
click at [1175, 327] on button "Confirm Order" at bounding box center [1180, 311] width 112 height 32
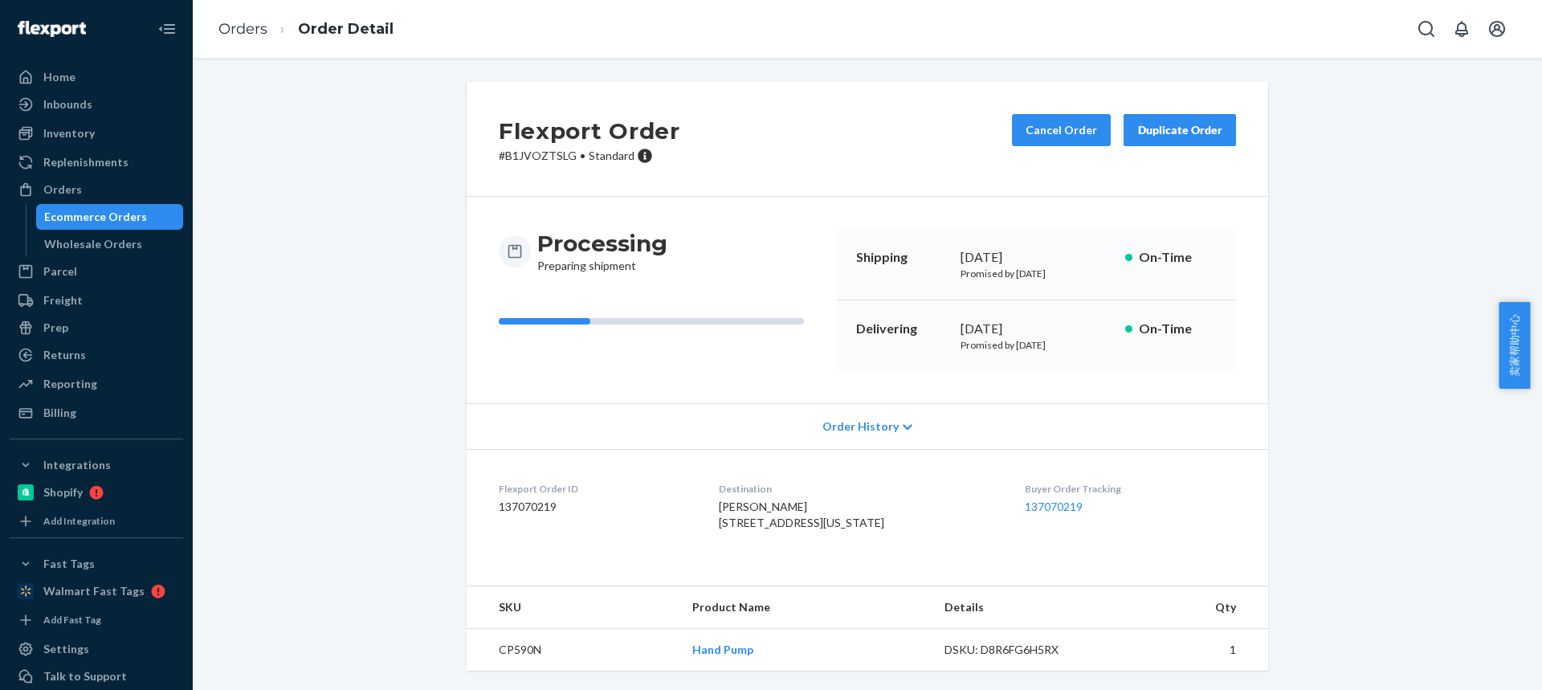
scroll to position [32, 0]
drag, startPoint x: 709, startPoint y: 480, endPoint x: 777, endPoint y: 472, distance: 67.9
click at [777, 473] on dl "Flexport Order ID 137070219 Destination Burke Babeu 5440 Sevenoaks Dr Colorado …" at bounding box center [868, 509] width 802 height 120
drag, startPoint x: 708, startPoint y: 509, endPoint x: 791, endPoint y: 478, distance: 89.2
click at [794, 505] on dl "Flexport Order ID 137070219 Destination Burke Babeu 5440 Sevenoaks Dr Colorado …" at bounding box center [868, 509] width 802 height 120
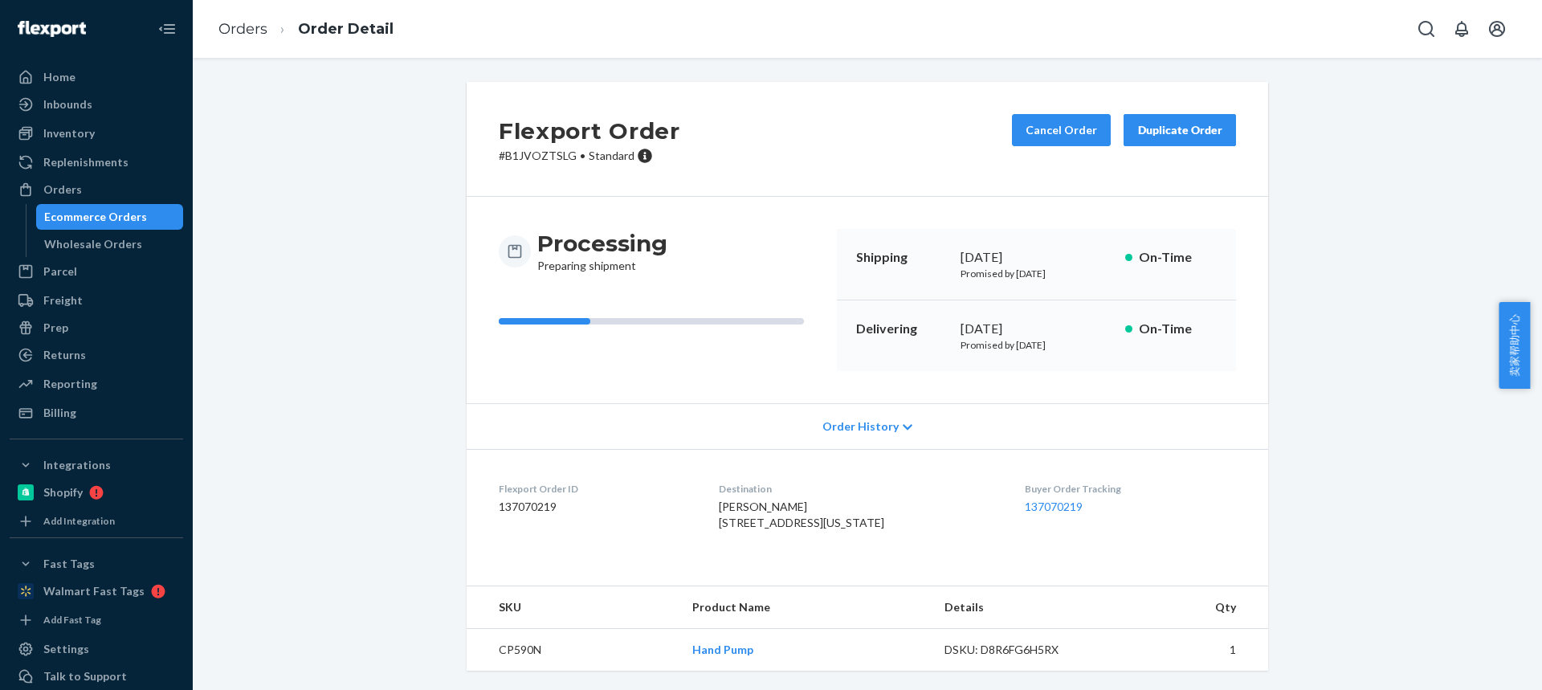
click at [807, 506] on span "Burke Babeu 5440 Sevenoaks Dr Colorado Springs, CO 80919-5410 US" at bounding box center [801, 515] width 165 height 30
drag, startPoint x: 640, startPoint y: 651, endPoint x: 729, endPoint y: 473, distance: 199.4
click at [753, 651] on tr "CP590N Hand Pump DSKU: D8R6FG6H5RX 1" at bounding box center [868, 650] width 802 height 43
click at [807, 617] on th "Product Name" at bounding box center [806, 607] width 252 height 43
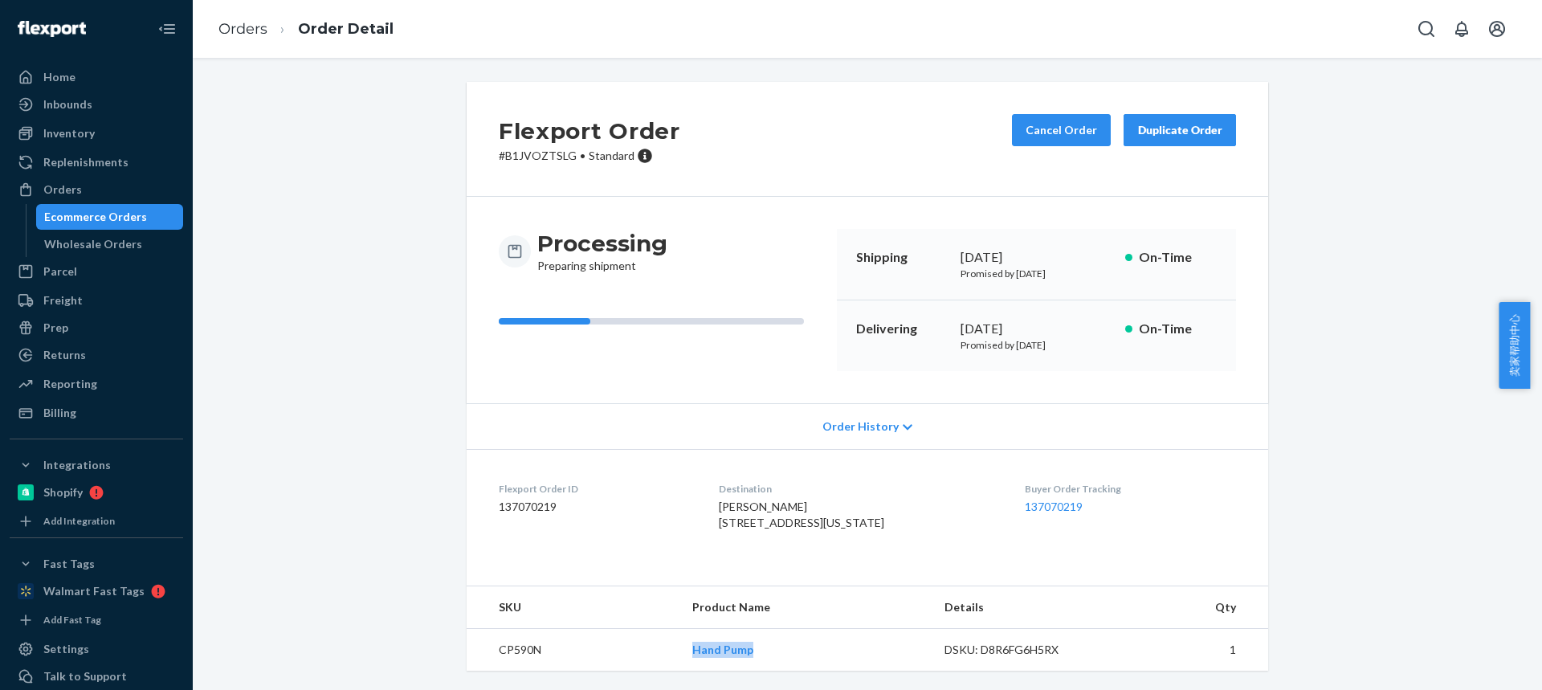
drag, startPoint x: 789, startPoint y: 653, endPoint x: 690, endPoint y: 648, distance: 98.9
click at [690, 649] on td "Hand Pump" at bounding box center [806, 650] width 252 height 43
click at [1137, 122] on div "Duplicate Order" at bounding box center [1179, 130] width 85 height 16
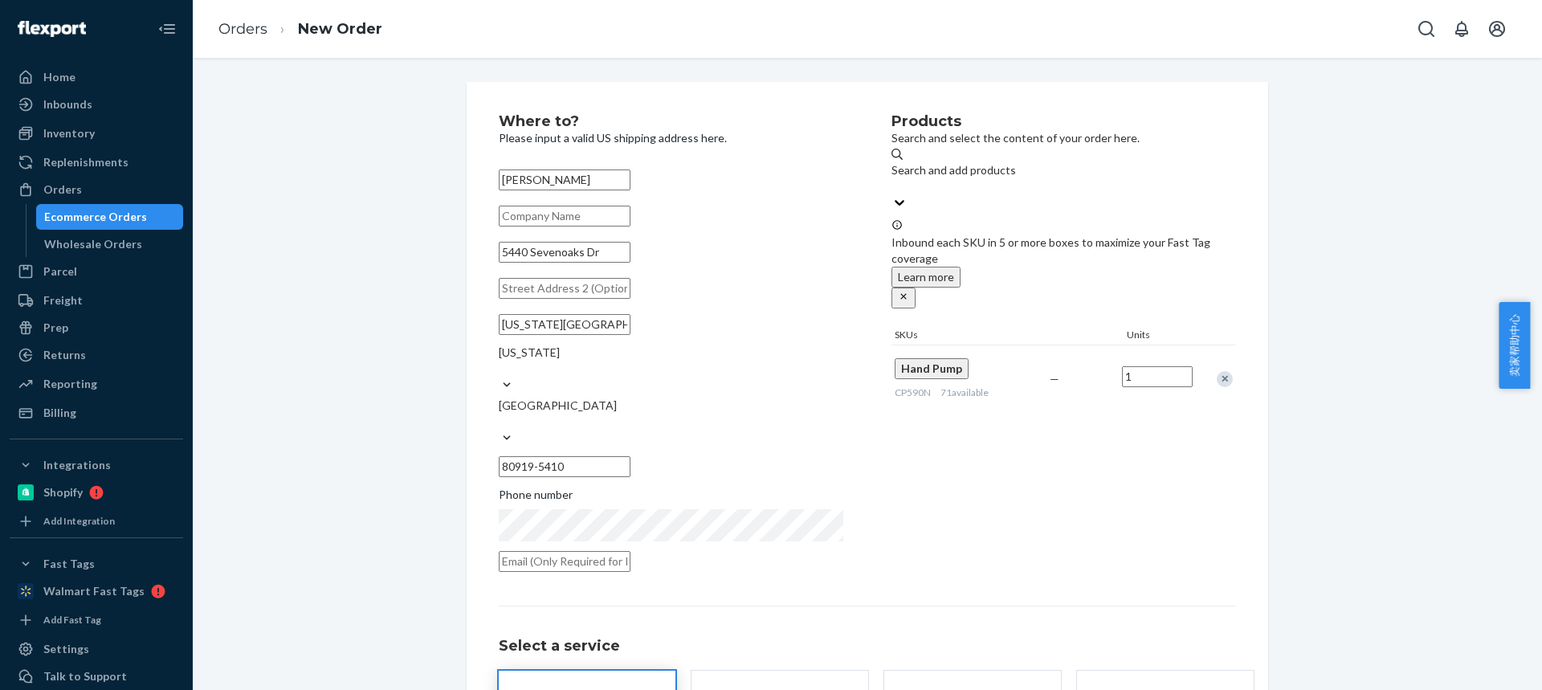
click at [1221, 371] on div "Remove Item" at bounding box center [1225, 379] width 16 height 16
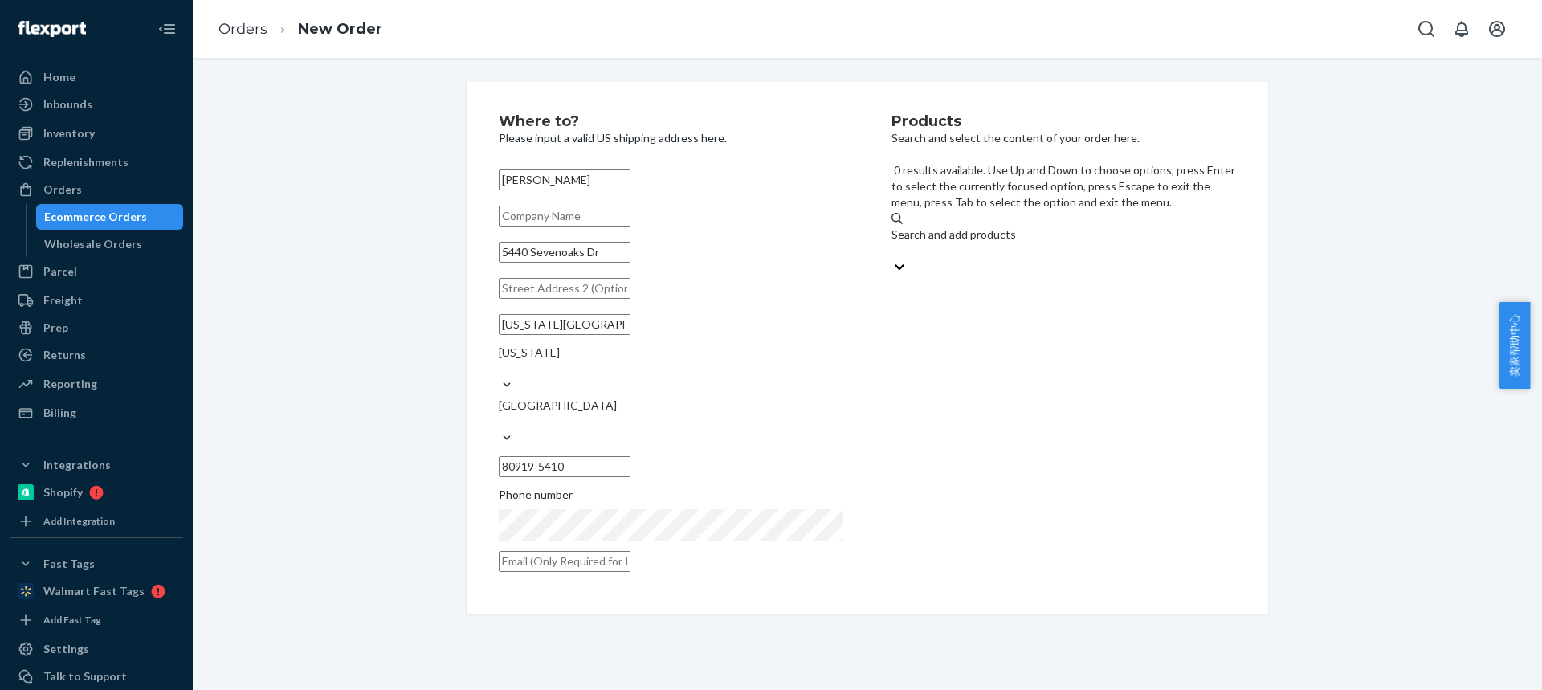
click at [1013, 227] on div "Search and add products" at bounding box center [1064, 243] width 345 height 32
click at [893, 243] on input "0 results available. Use Up and Down to choose options, press Enter to select t…" at bounding box center [893, 251] width 2 height 16
type input "HR12T47"
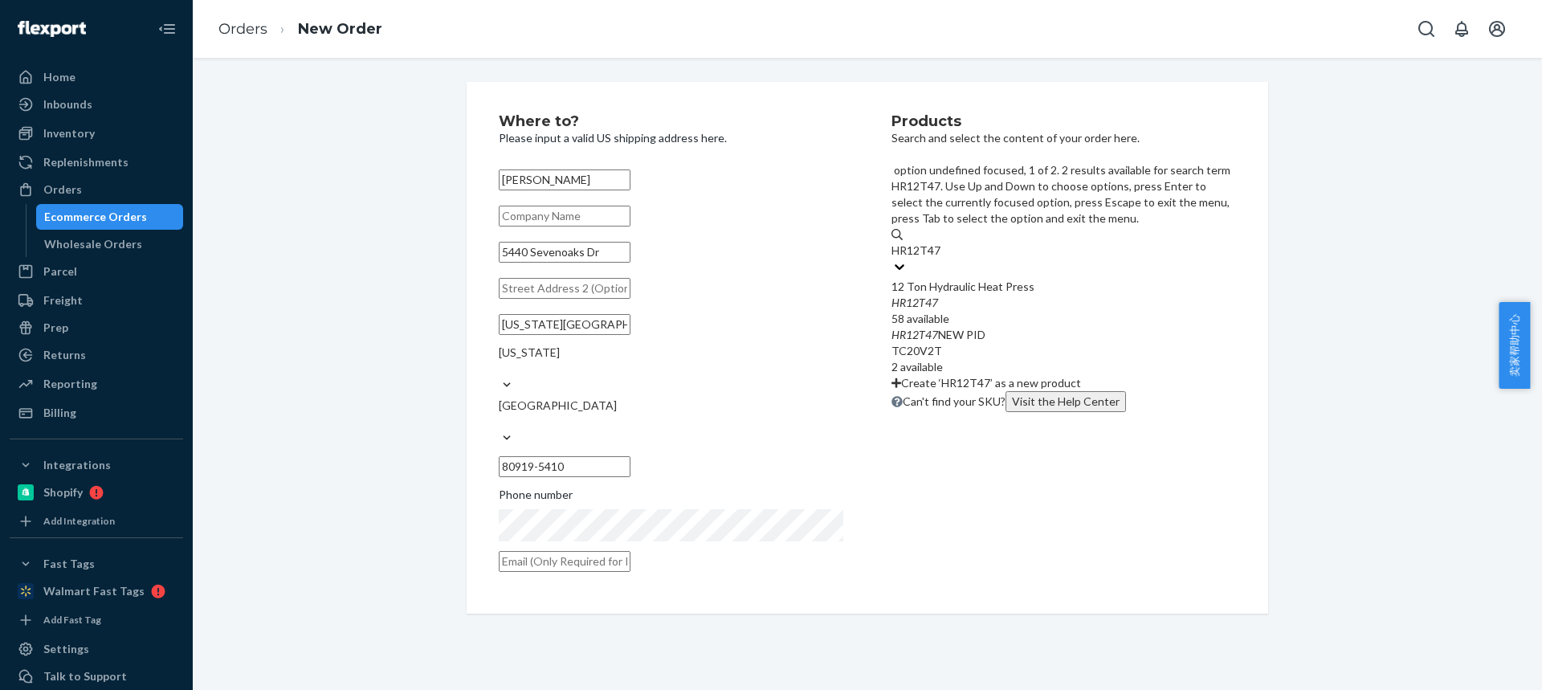
click at [1009, 295] on div "HR12T47" at bounding box center [1064, 303] width 345 height 16
click at [941, 243] on input "HR12T47" at bounding box center [917, 251] width 50 height 16
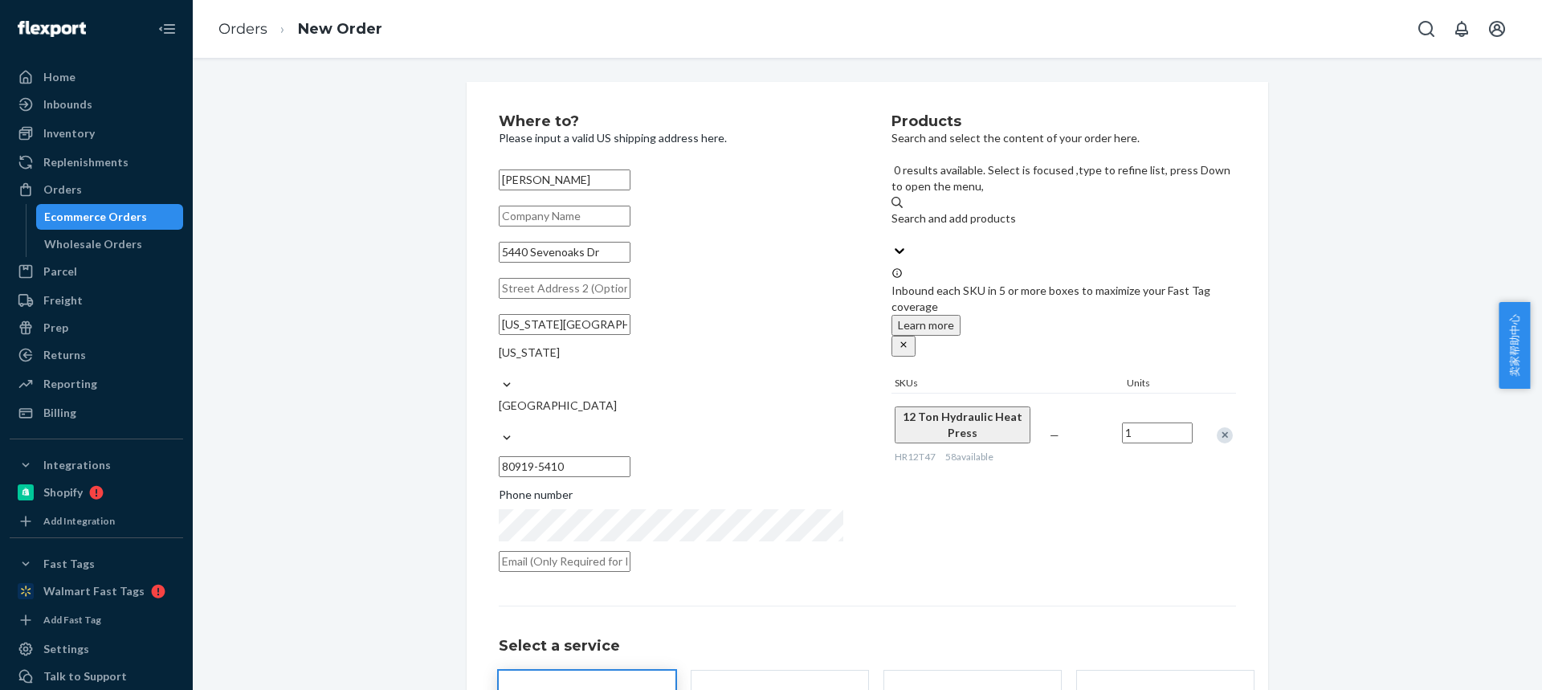
scroll to position [80, 0]
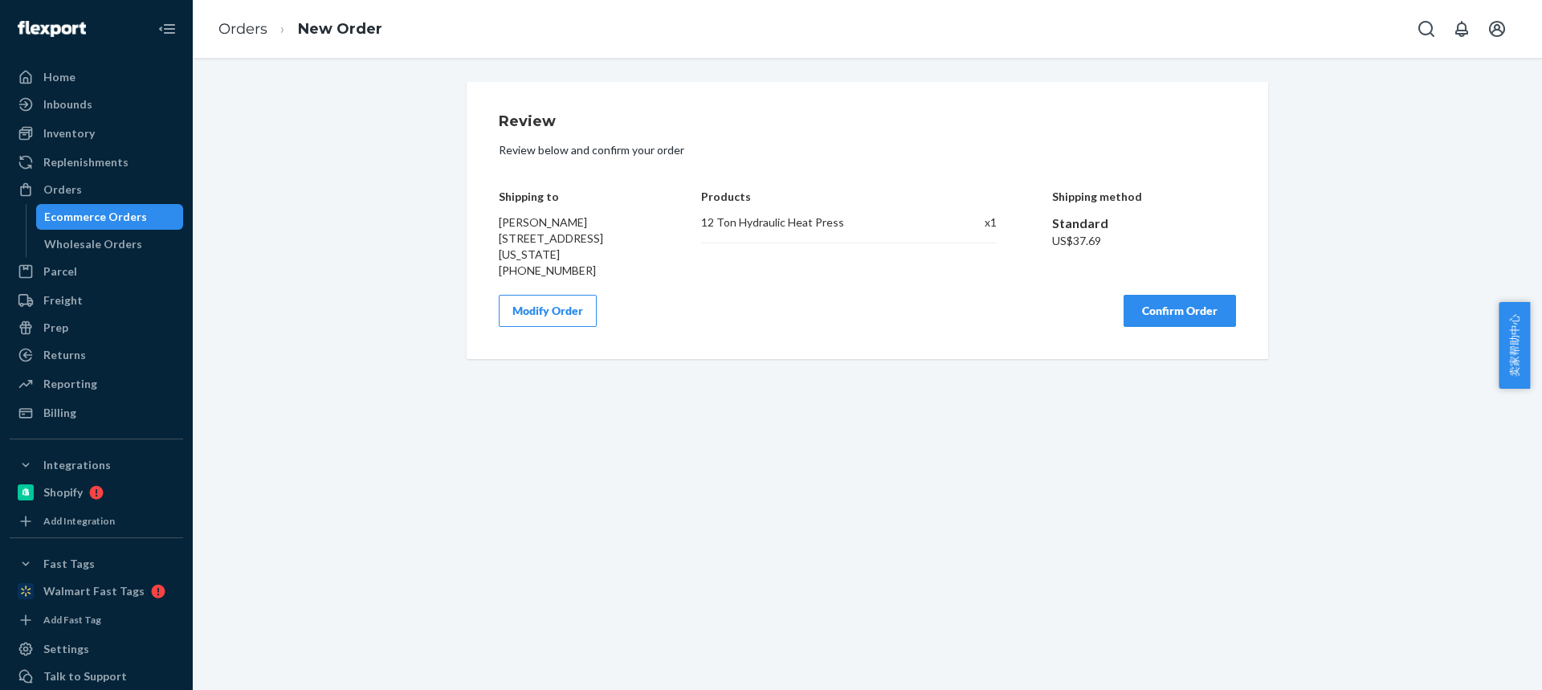
scroll to position [0, 0]
click at [1152, 326] on button "Confirm Order" at bounding box center [1180, 311] width 112 height 32
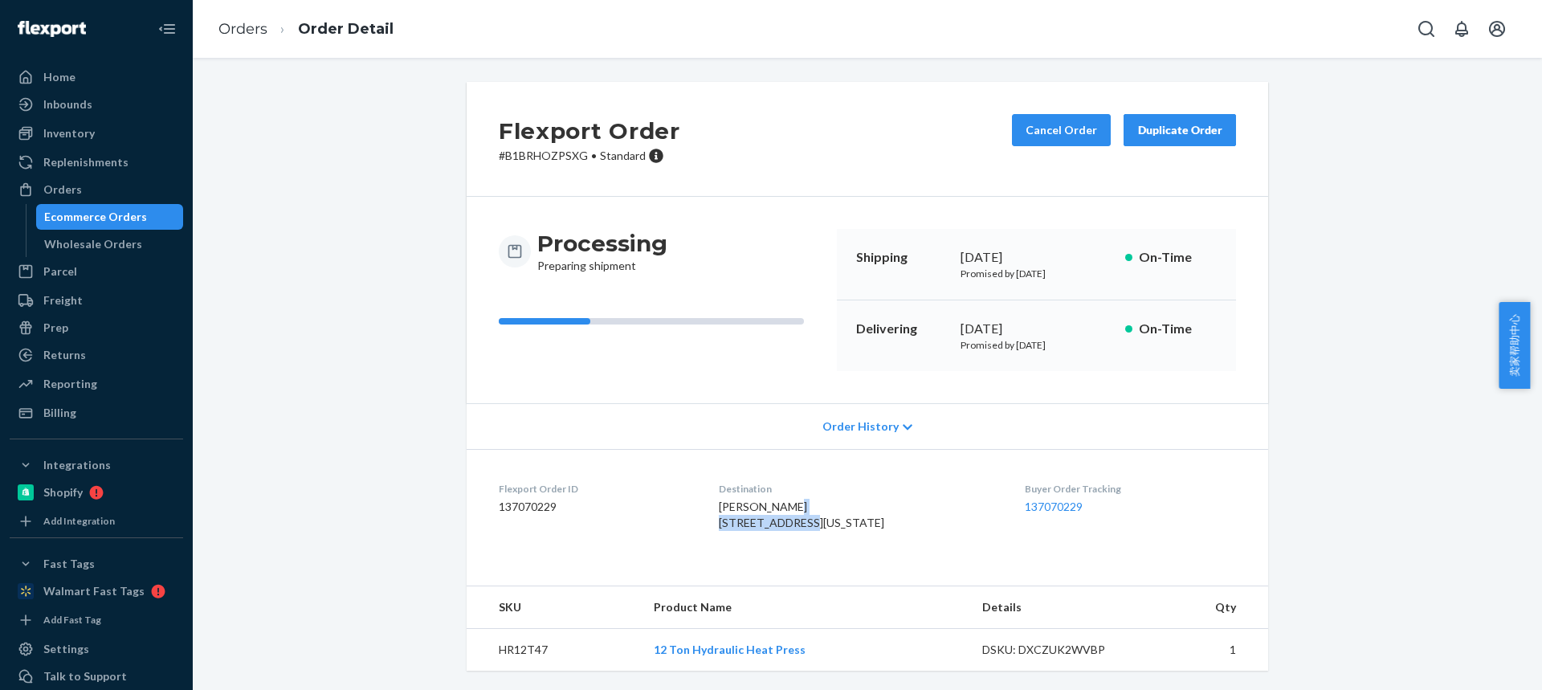
drag, startPoint x: 724, startPoint y: 524, endPoint x: 818, endPoint y: 521, distance: 94.0
click at [819, 522] on dl "Flexport Order ID 137070229 Destination Burke Babeu 5440 Sevenoaks Dr Colorado …" at bounding box center [868, 509] width 802 height 120
click at [802, 529] on span "Burke Babeu 5440 Sevenoaks Dr Colorado Springs, CO 80919-5410 US" at bounding box center [801, 515] width 165 height 30
drag, startPoint x: 802, startPoint y: 541, endPoint x: 735, endPoint y: 231, distance: 318.1
click at [802, 529] on span "Burke Babeu 5440 Sevenoaks Dr Colorado Springs, CO 80919-5410 US" at bounding box center [801, 515] width 165 height 30
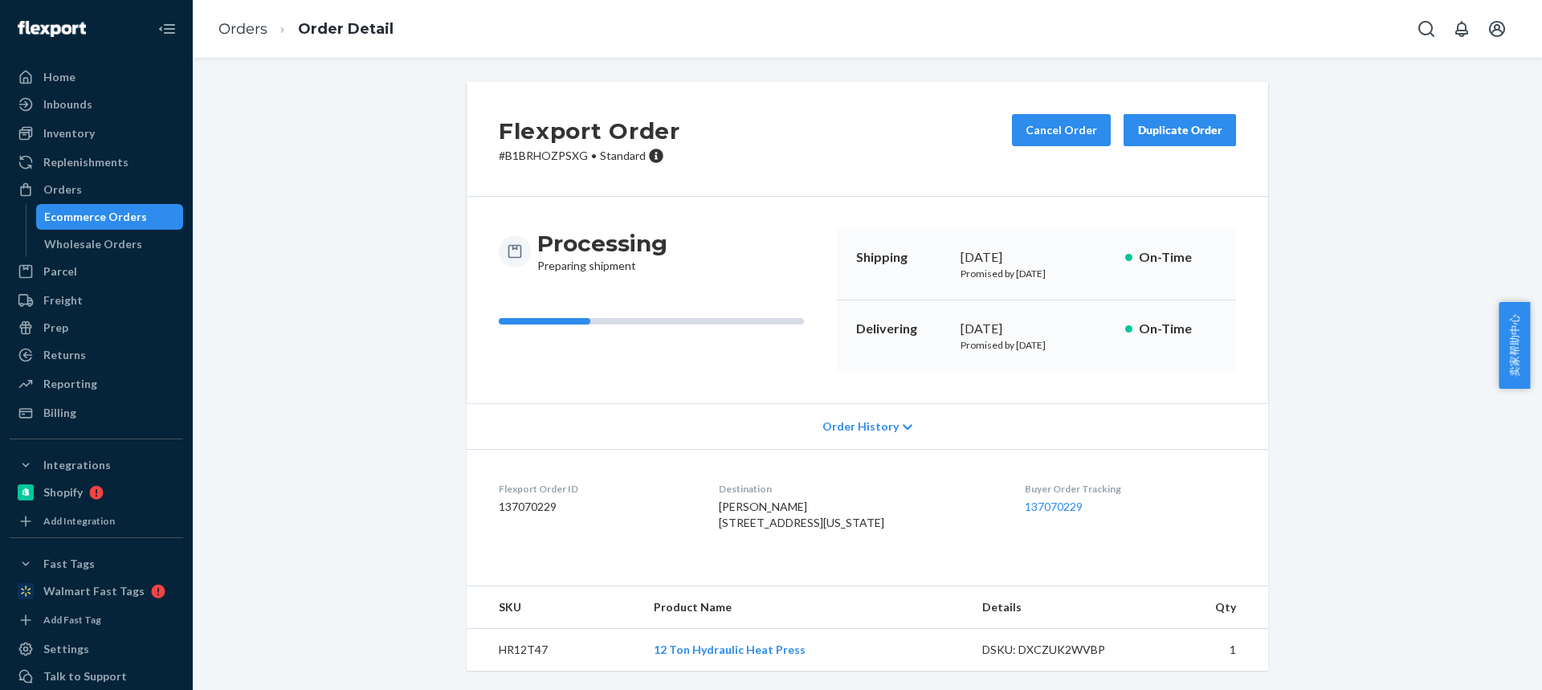
click at [807, 529] on span "Burke Babeu 5440 Sevenoaks Dr Colorado Springs, CO 80919-5410 US" at bounding box center [801, 515] width 165 height 30
click at [505, 652] on td "HR12T47" at bounding box center [554, 650] width 174 height 43
drag, startPoint x: 505, startPoint y: 652, endPoint x: 520, endPoint y: 638, distance: 20.4
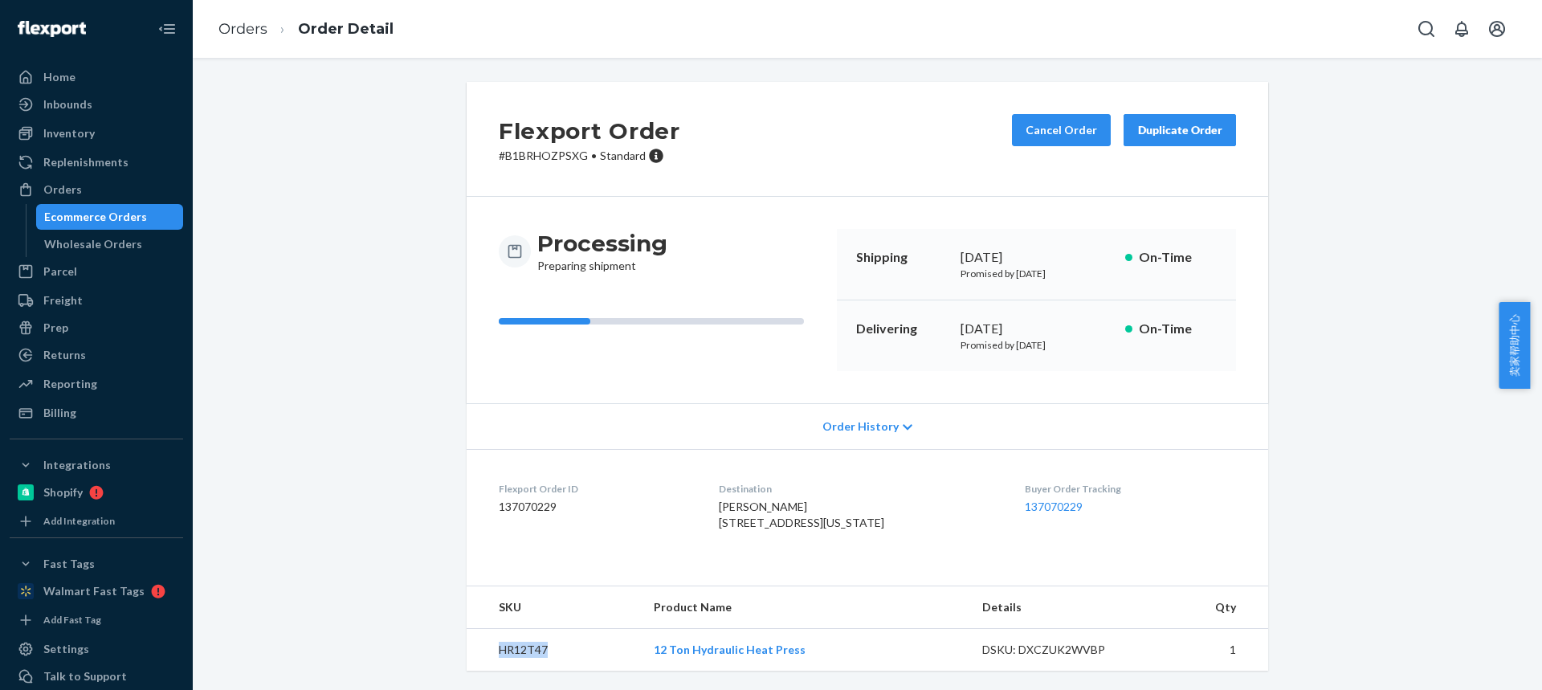
click at [505, 652] on td "HR12T47" at bounding box center [554, 650] width 174 height 43
click at [252, 28] on link "Orders" at bounding box center [242, 29] width 49 height 18
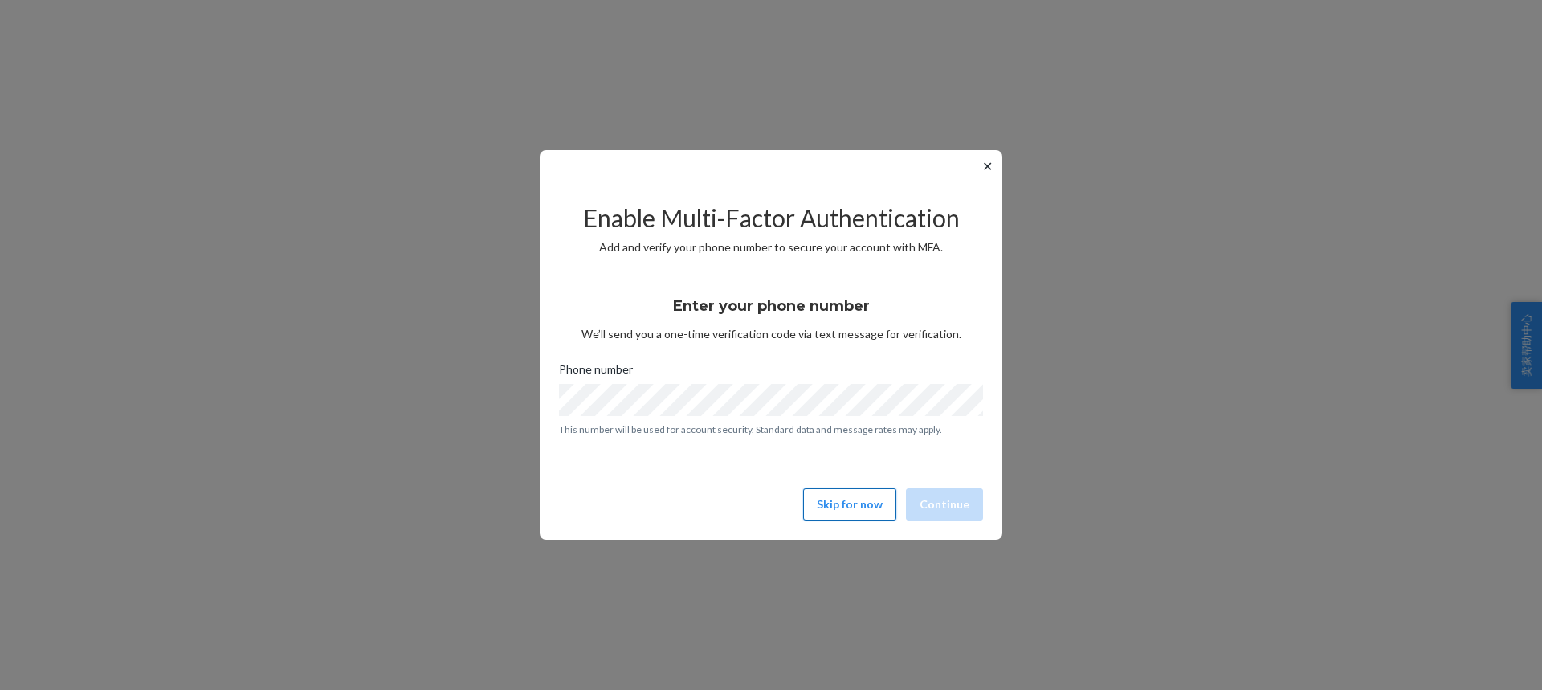
click at [855, 512] on button "Skip for now" at bounding box center [849, 504] width 93 height 32
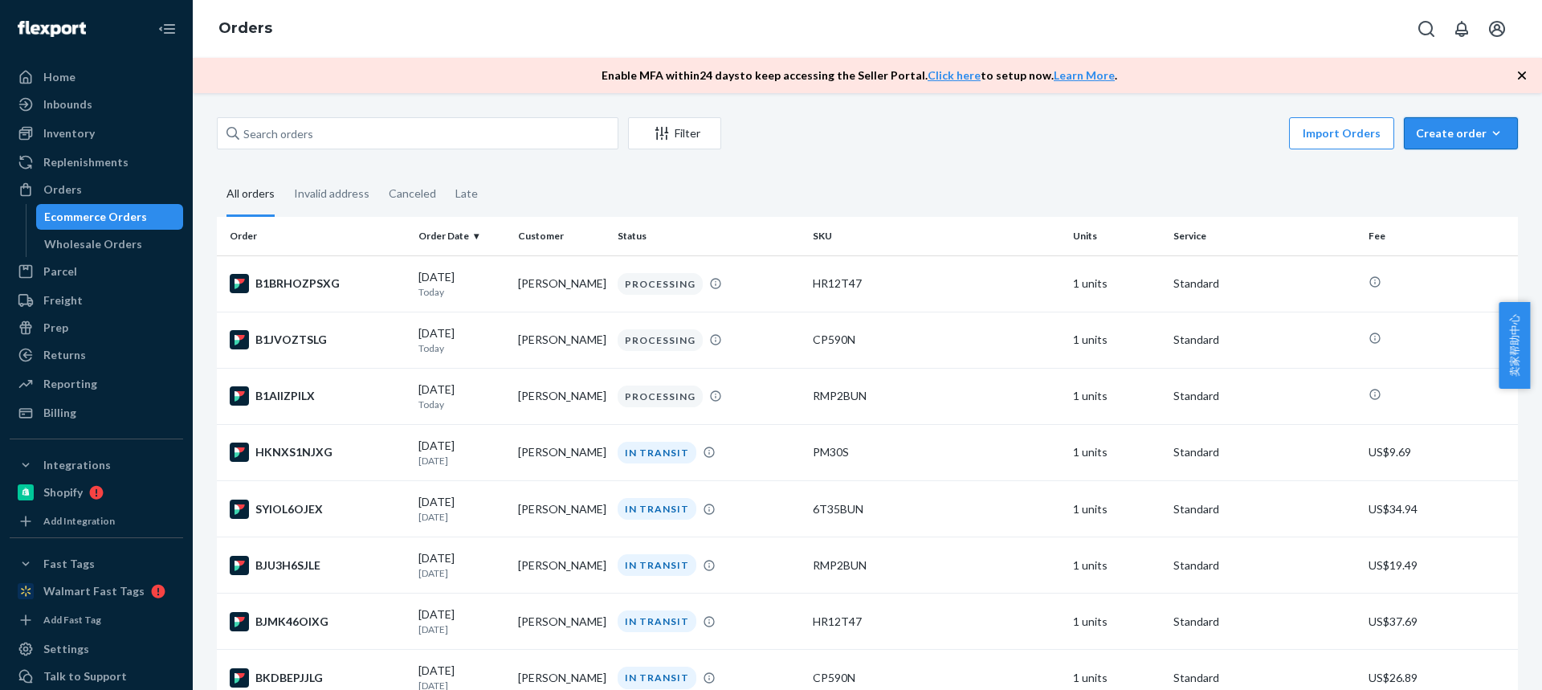
click at [1440, 138] on div "Create order" at bounding box center [1461, 133] width 90 height 16
click at [1448, 171] on span "Ecommerce order" at bounding box center [1471, 171] width 100 height 11
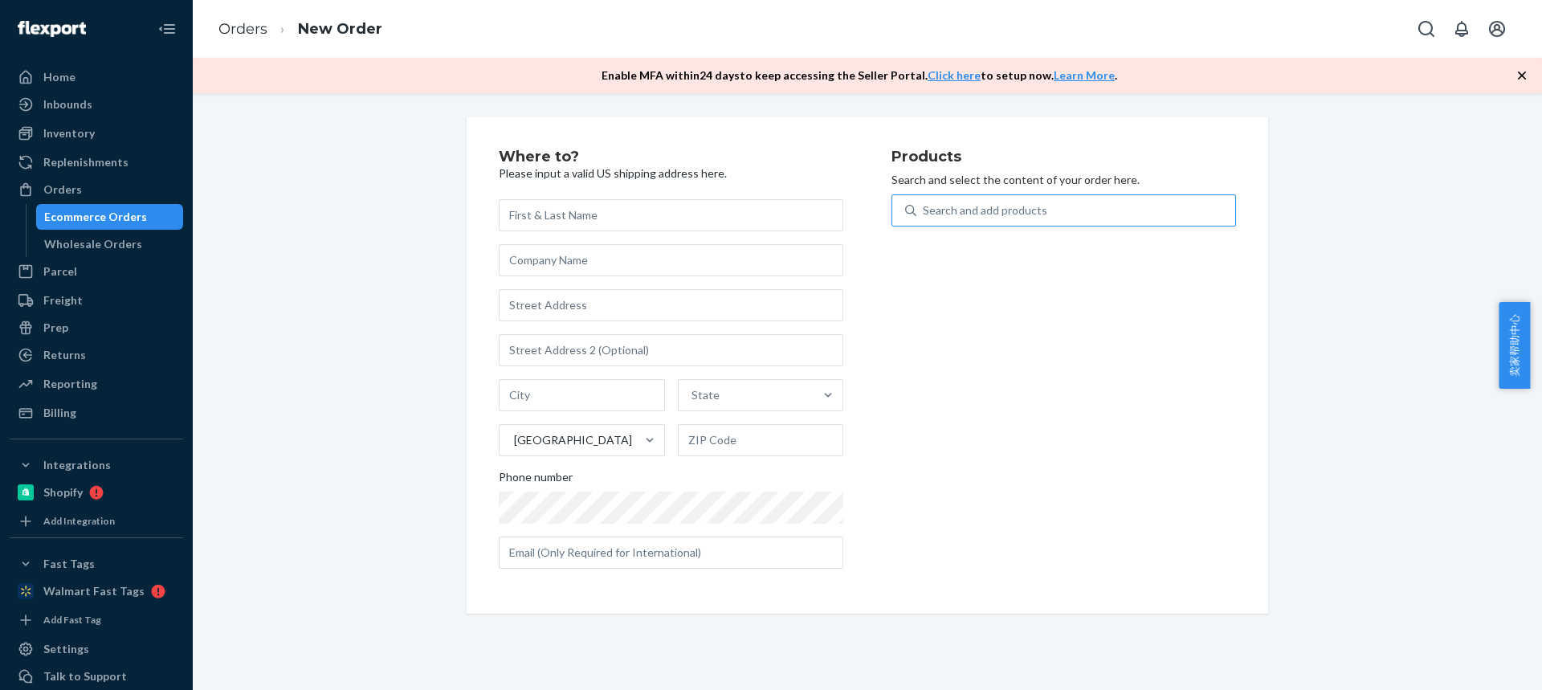
click at [965, 215] on div "Search and add products" at bounding box center [985, 210] width 124 height 16
click at [924, 215] on input "Search and add products" at bounding box center [924, 210] width 2 height 16
type input "c"
type input "CP590N"
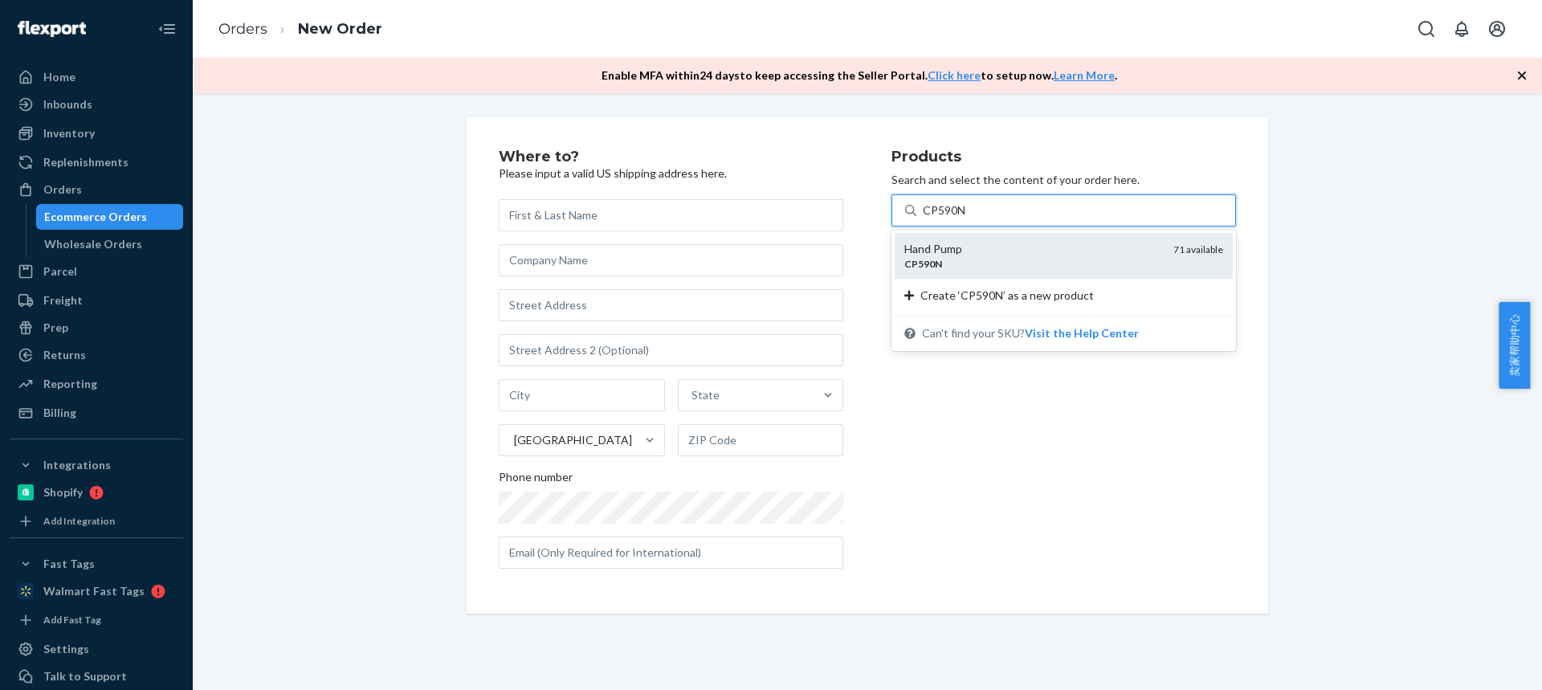
click at [949, 248] on div "Hand Pump" at bounding box center [1032, 249] width 256 height 16
click at [949, 218] on input "CP590N" at bounding box center [945, 210] width 44 height 16
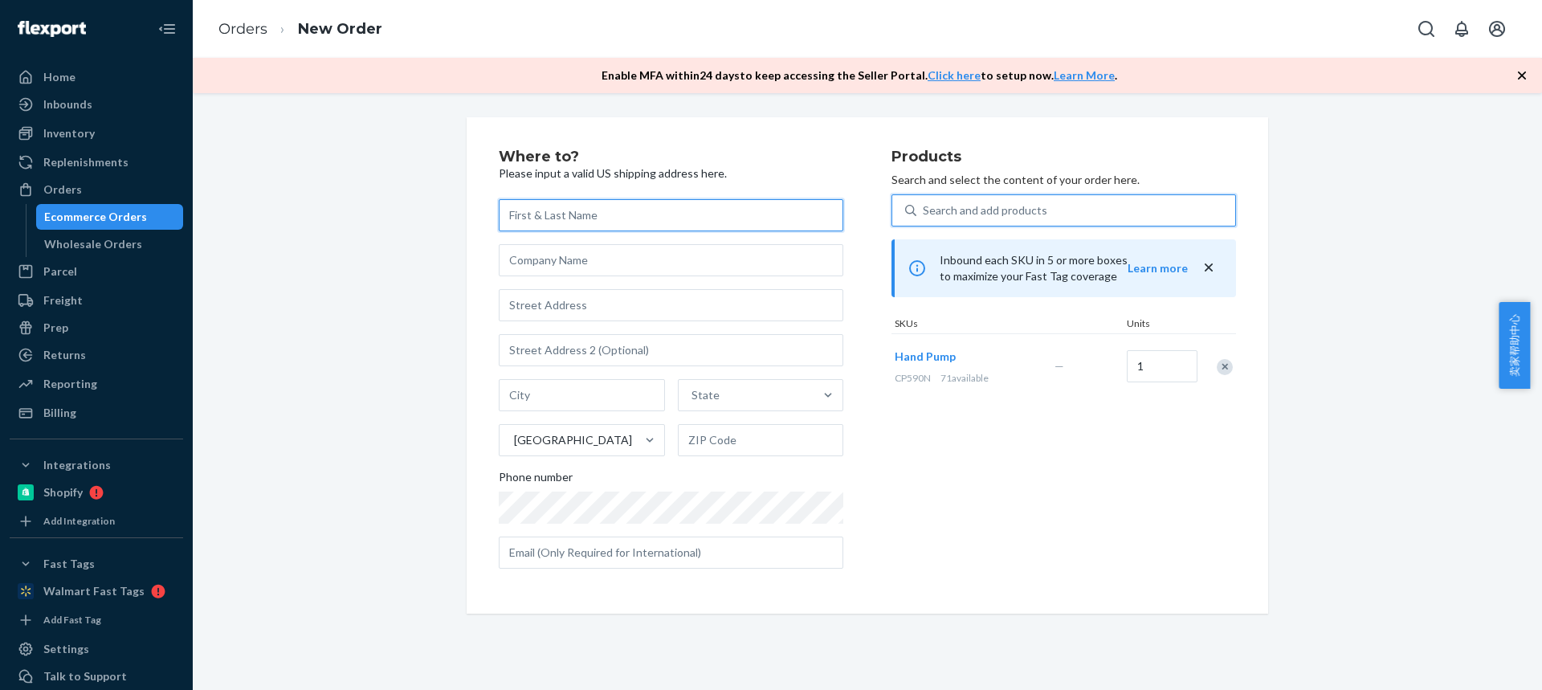
click at [536, 215] on input "text" at bounding box center [671, 215] width 345 height 32
paste input "[PERSON_NAME]"
type input "[PERSON_NAME]"
drag, startPoint x: 549, startPoint y: 249, endPoint x: 563, endPoint y: 116, distance: 133.3
click at [549, 307] on input "text" at bounding box center [671, 305] width 345 height 32
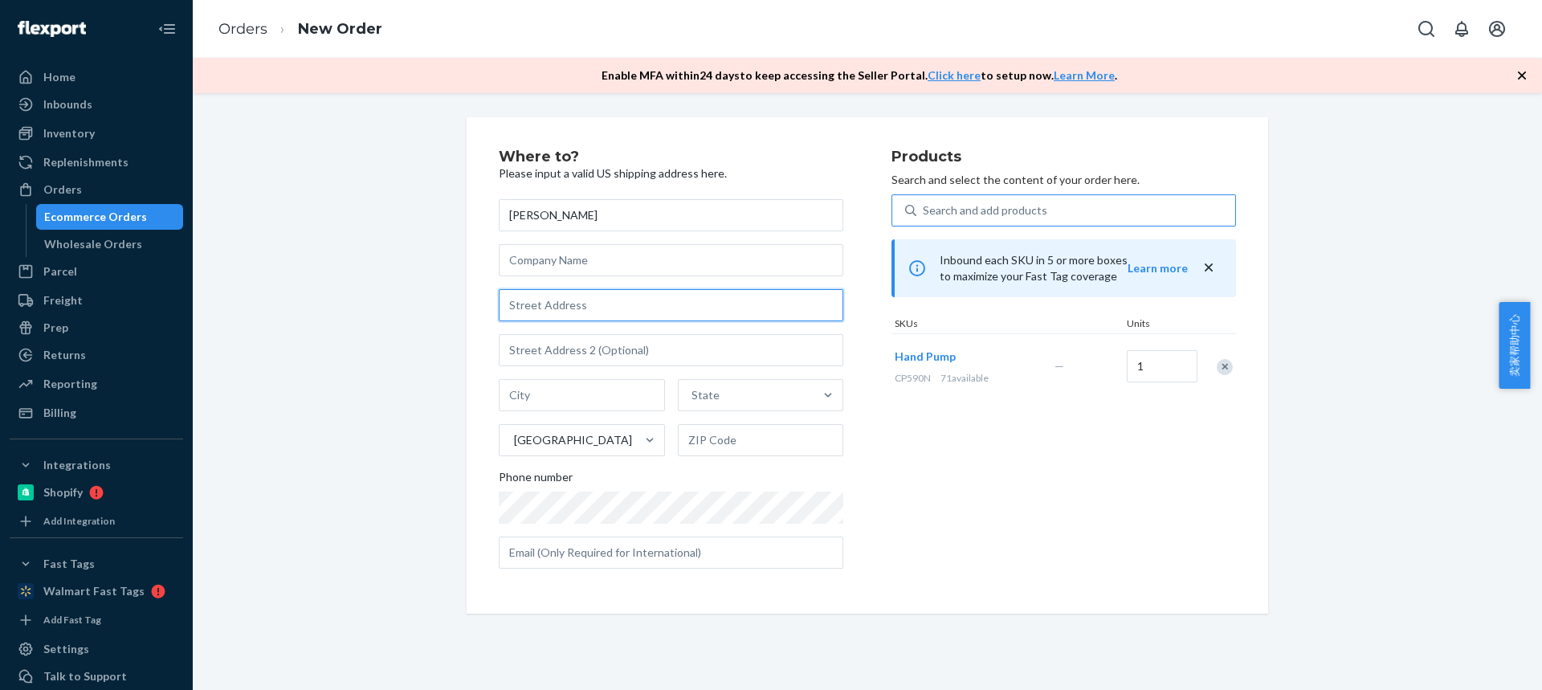
paste input "14566 N Red Bud Trl"
type input "14566 N Red Bud Trl"
click at [541, 355] on input "text" at bounding box center [671, 350] width 345 height 32
paste input "Lot 50"
type input "Lot 50"
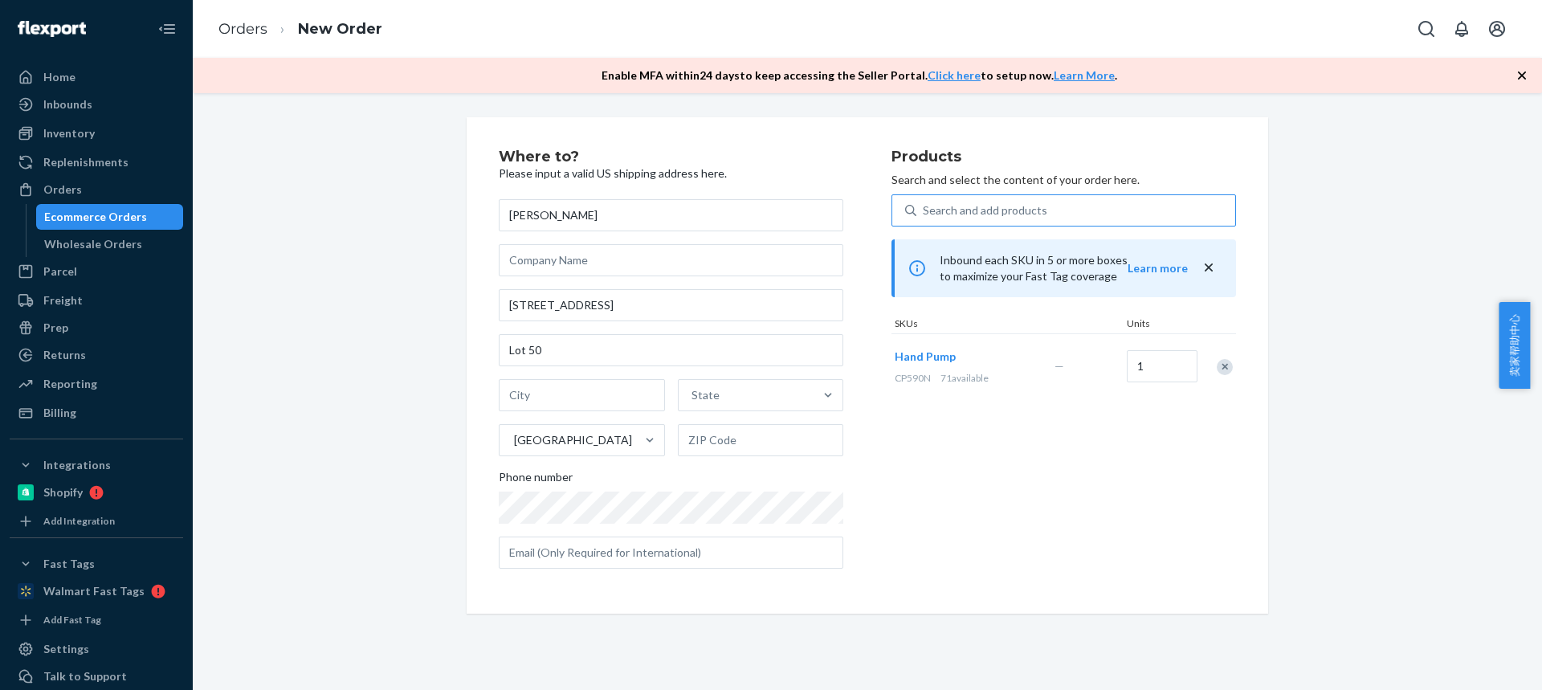
click at [651, 329] on div "Mike Shires 14566 N Red Bud Trl Lot 50 State United States Phone number" at bounding box center [671, 383] width 345 height 369
drag, startPoint x: 532, startPoint y: 401, endPoint x: 610, endPoint y: 158, distance: 254.8
click at [532, 401] on input "text" at bounding box center [582, 395] width 166 height 32
paste input "[PERSON_NAME]"
type input "[PERSON_NAME]"
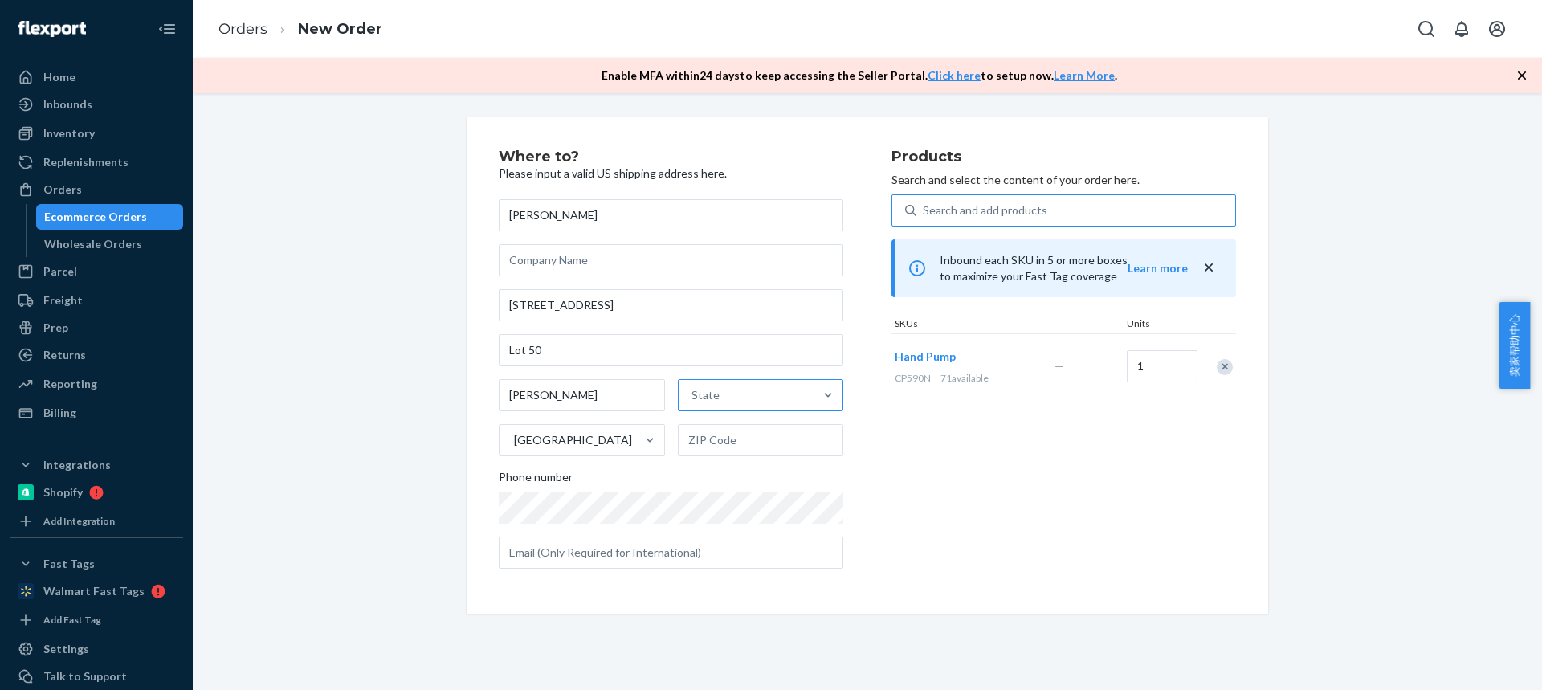
click at [706, 383] on div "State" at bounding box center [747, 395] width 136 height 32
click at [693, 387] on input "State" at bounding box center [693, 395] width 2 height 16
paste input "MI"
type input "MI"
drag, startPoint x: 726, startPoint y: 430, endPoint x: 723, endPoint y: 443, distance: 14.0
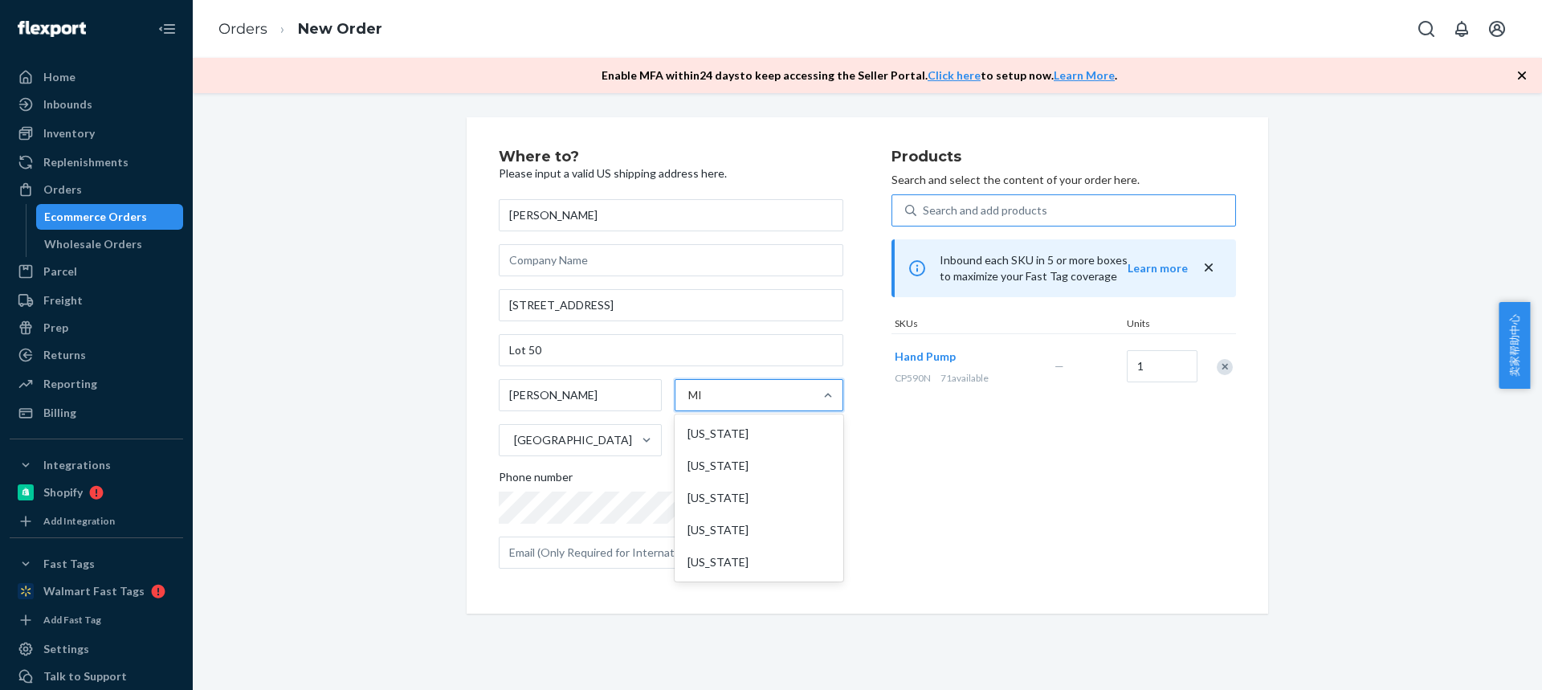
click at [729, 428] on div "Michigan" at bounding box center [759, 434] width 162 height 32
click at [704, 403] on input "MI" at bounding box center [695, 395] width 15 height 16
click at [706, 437] on input "text" at bounding box center [761, 440] width 166 height 32
paste input "49107-9169"
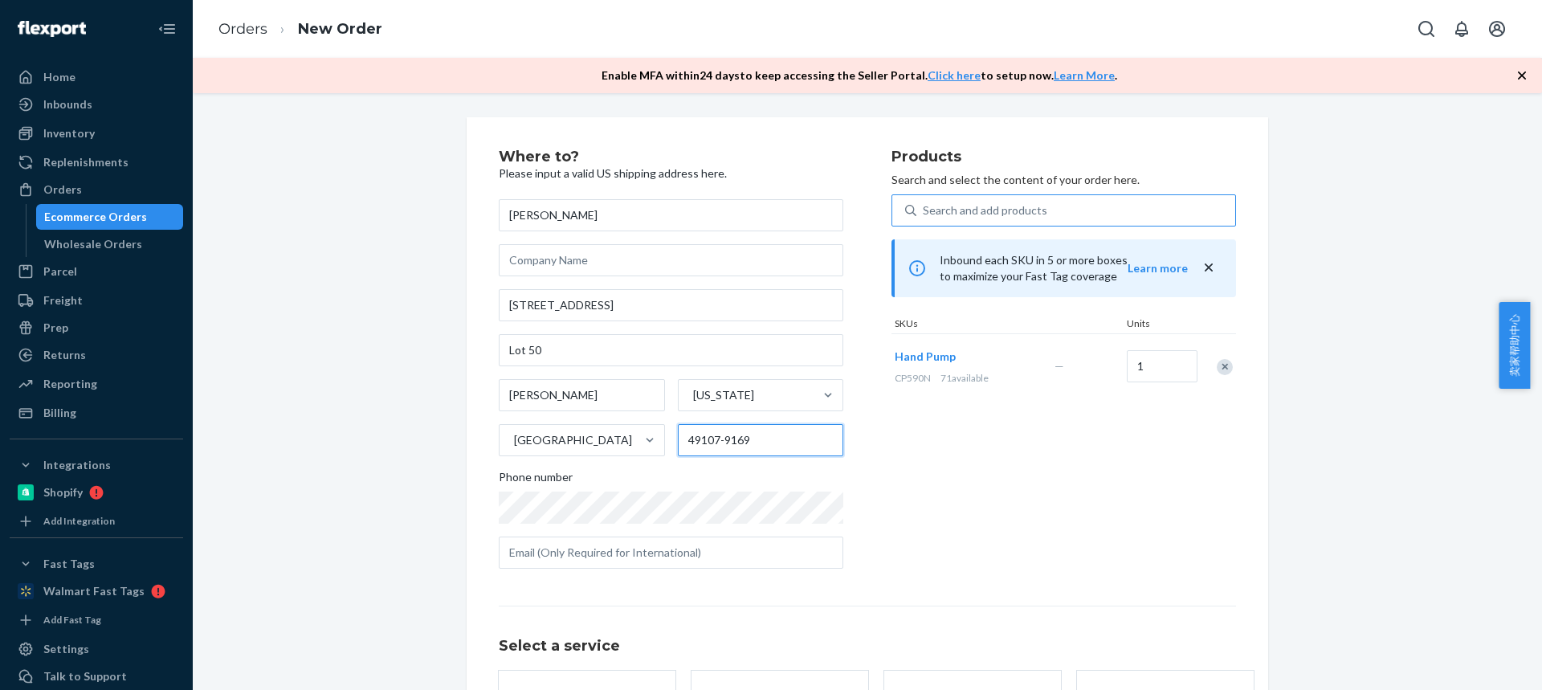
type input "49107-9169"
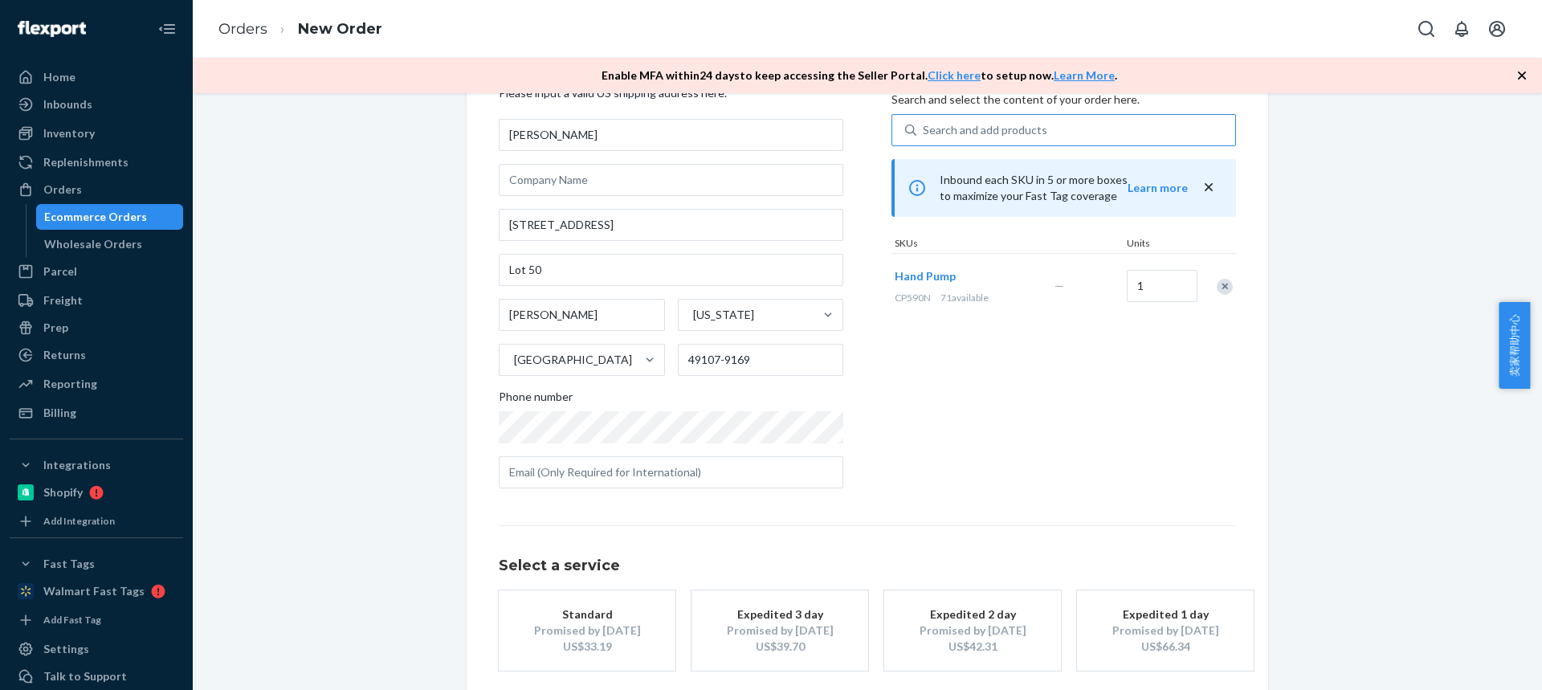
click at [596, 613] on div "Standard" at bounding box center [587, 614] width 129 height 16
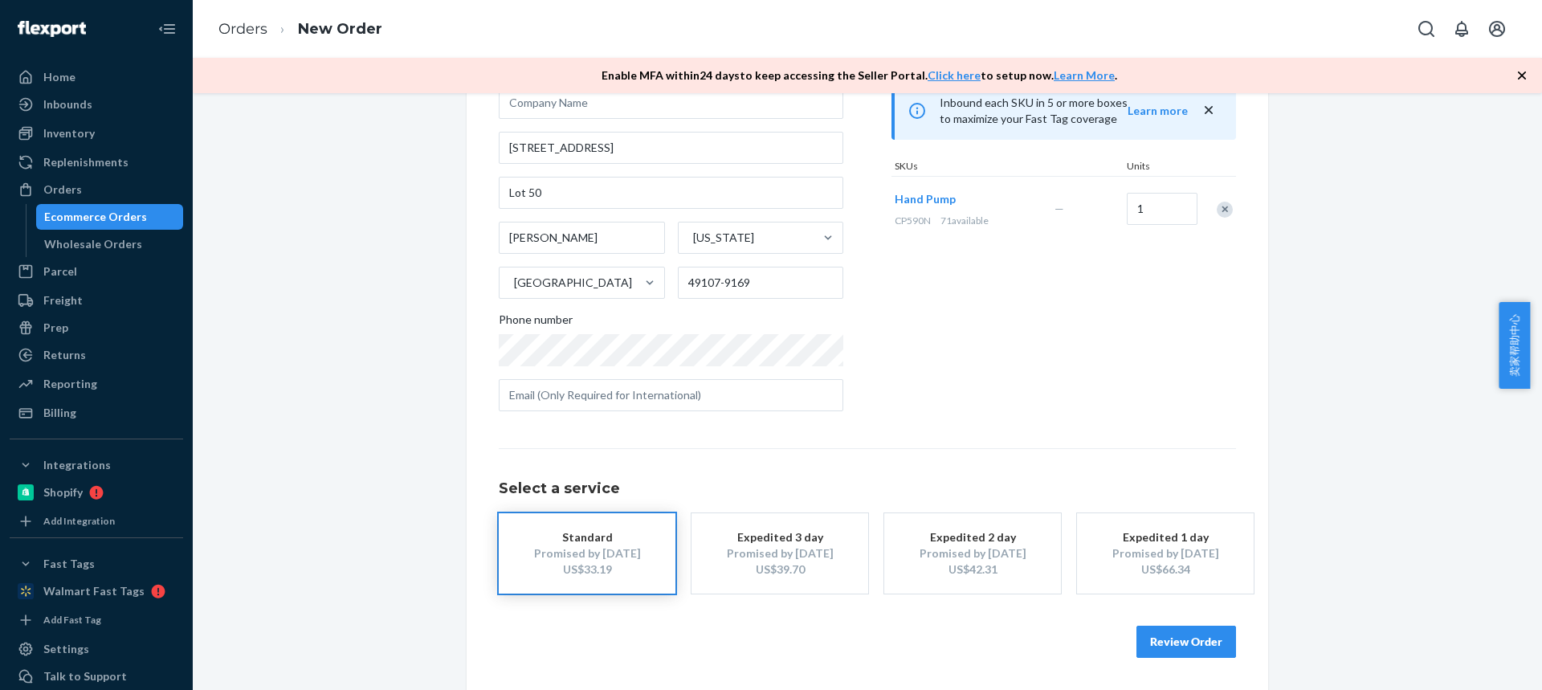
click at [1157, 640] on button "Review Order" at bounding box center [1187, 642] width 100 height 32
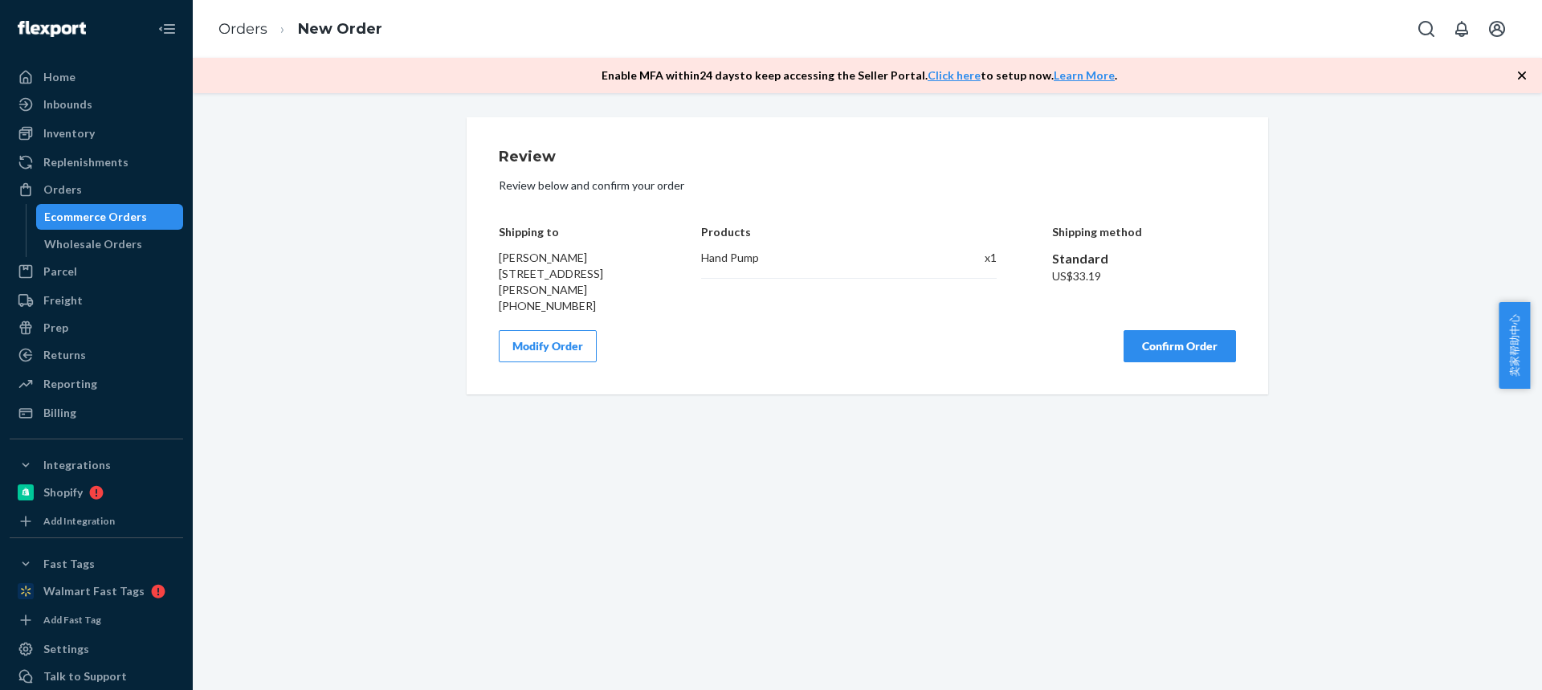
scroll to position [0, 0]
click at [1202, 362] on button "Confirm Order" at bounding box center [1180, 346] width 112 height 32
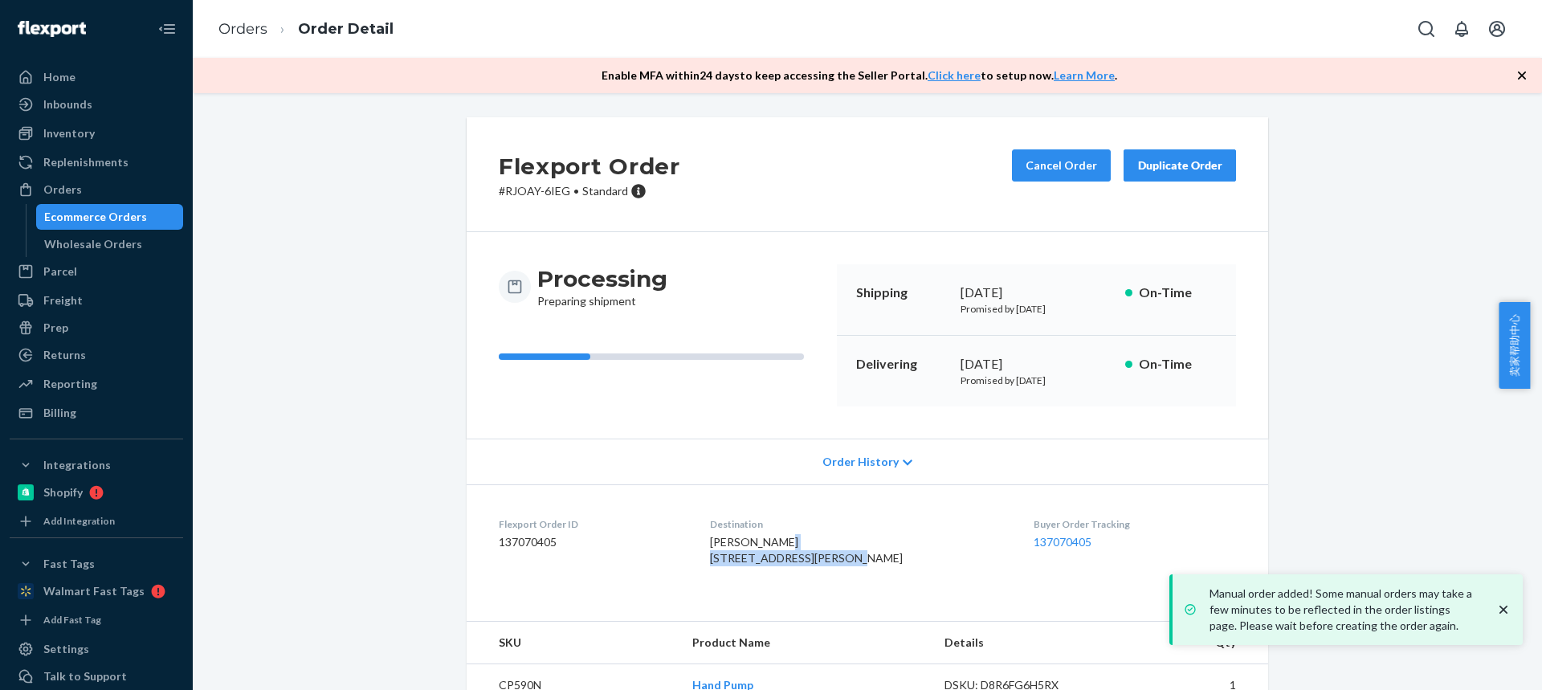
drag, startPoint x: 752, startPoint y: 557, endPoint x: 871, endPoint y: 557, distance: 119.7
click at [872, 557] on dl "Flexport Order ID 137070405 Destination Mike Shires 14566 N Red Bud Trl Lot 50 …" at bounding box center [868, 544] width 802 height 120
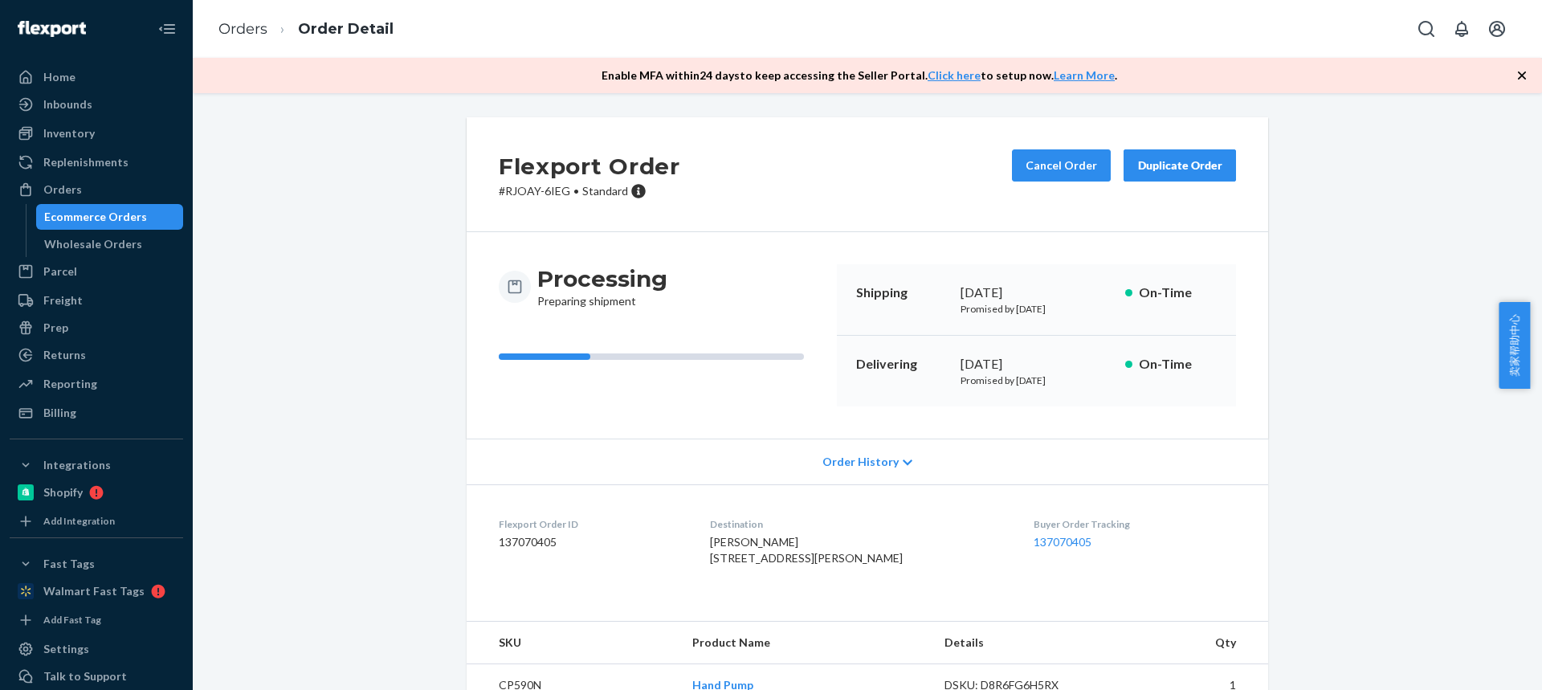
click at [780, 565] on span "Mike Shires 14566 N Red Bud Trl Lot 50 Buchanan, MI 49107-9169 US" at bounding box center [806, 550] width 193 height 30
copy span "MI"
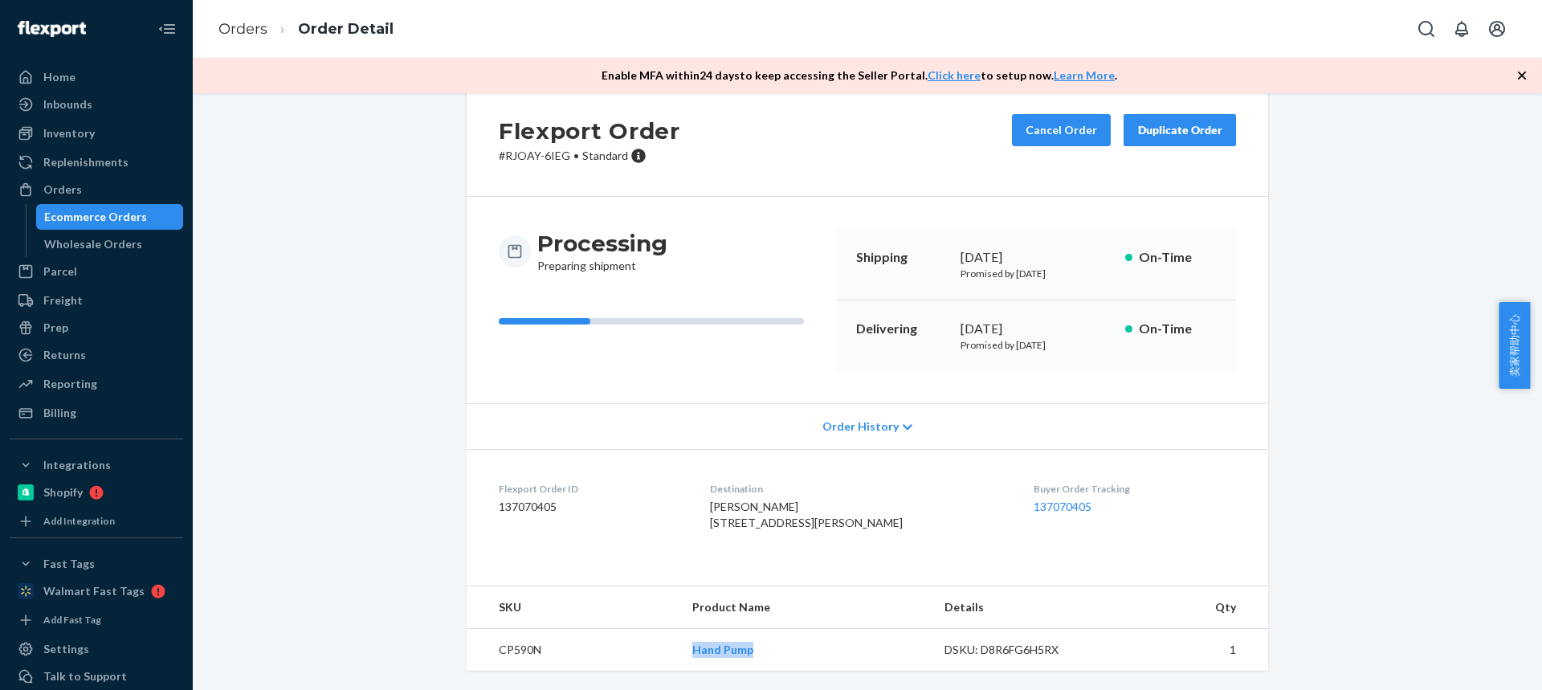
drag, startPoint x: 664, startPoint y: 647, endPoint x: 776, endPoint y: 654, distance: 111.8
click at [777, 655] on tr "CP590N Hand Pump DSKU: D8R6FG6H5RX 1" at bounding box center [868, 650] width 802 height 43
copy tr "Hand Pump"
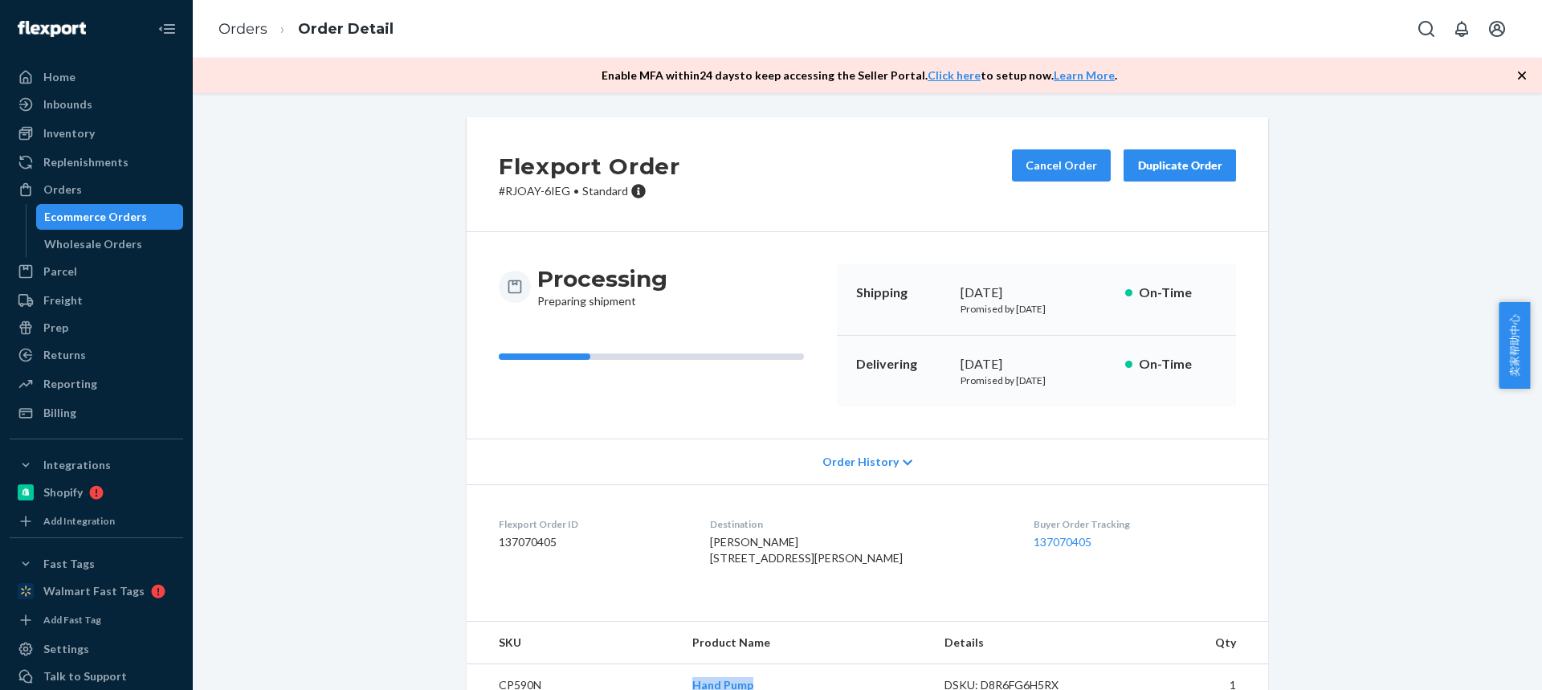
click at [1182, 173] on button "Duplicate Order" at bounding box center [1180, 165] width 112 height 32
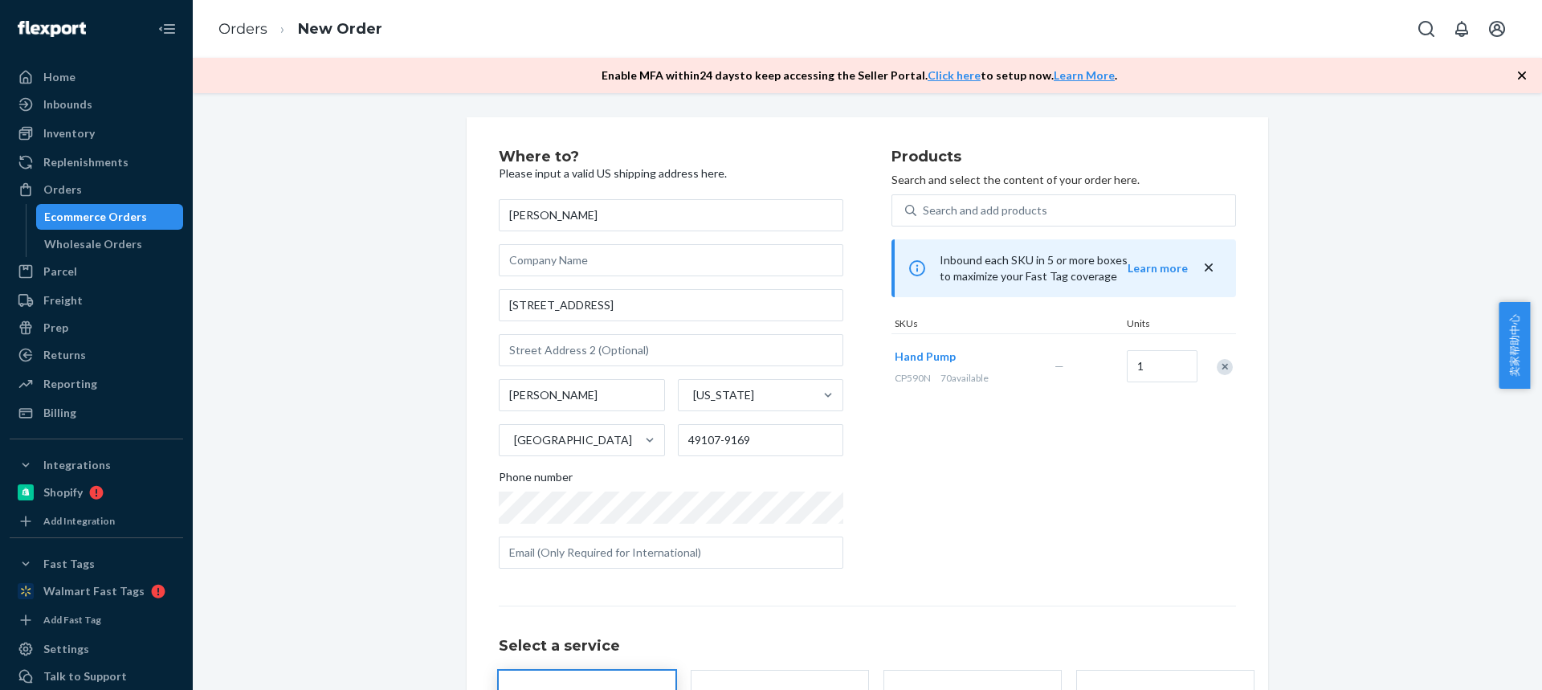
click at [1222, 369] on div "Remove Item" at bounding box center [1225, 367] width 16 height 16
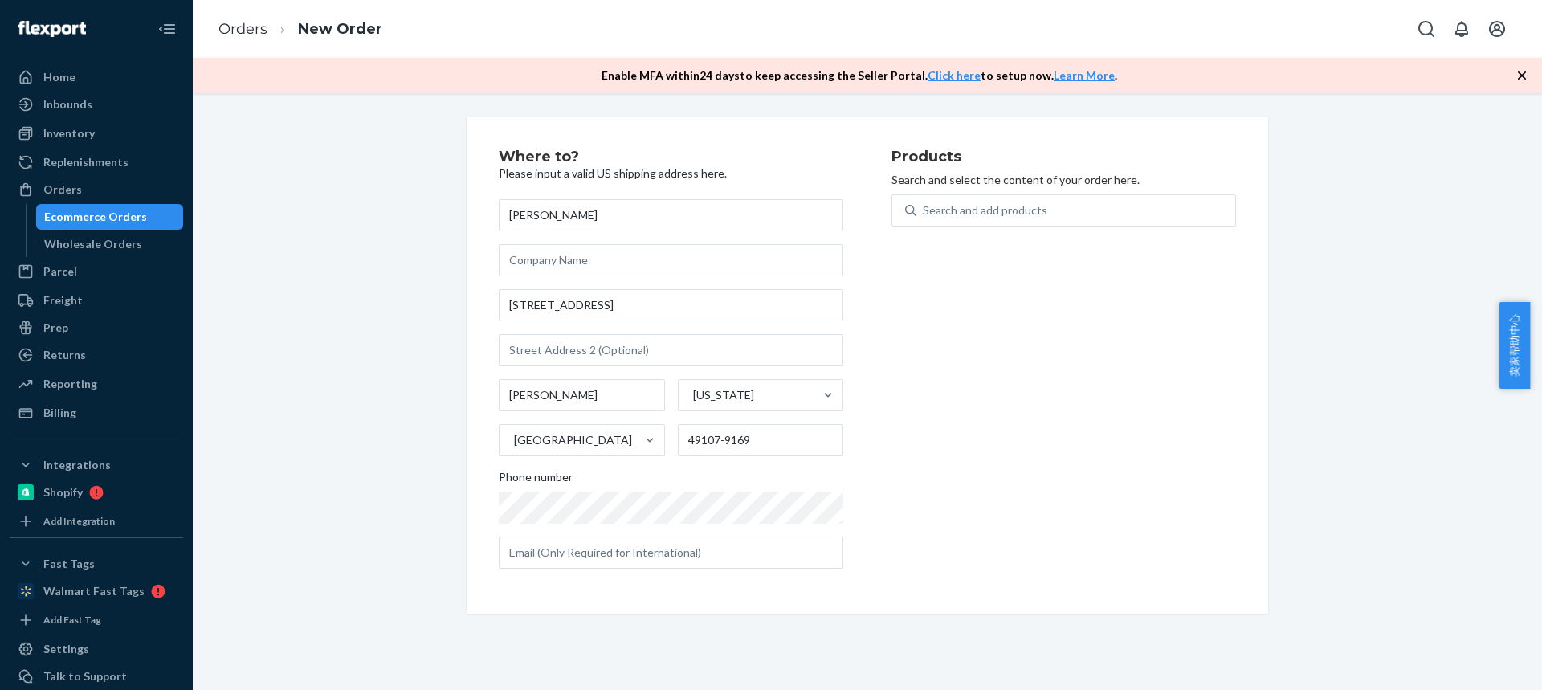
click at [1220, 365] on div "Products Search and select the content of your order here. Search and add produ…" at bounding box center [1064, 365] width 345 height 432
click at [1219, 369] on div "Products Search and select the content of your order here. Search and add produ…" at bounding box center [1064, 365] width 345 height 432
click at [942, 204] on div "Search and add products" at bounding box center [985, 210] width 124 height 16
click at [924, 204] on input "0 results available. Use Up and Down to choose options, press Enter to select t…" at bounding box center [924, 210] width 2 height 16
drag, startPoint x: 958, startPoint y: 209, endPoint x: 935, endPoint y: 208, distance: 23.3
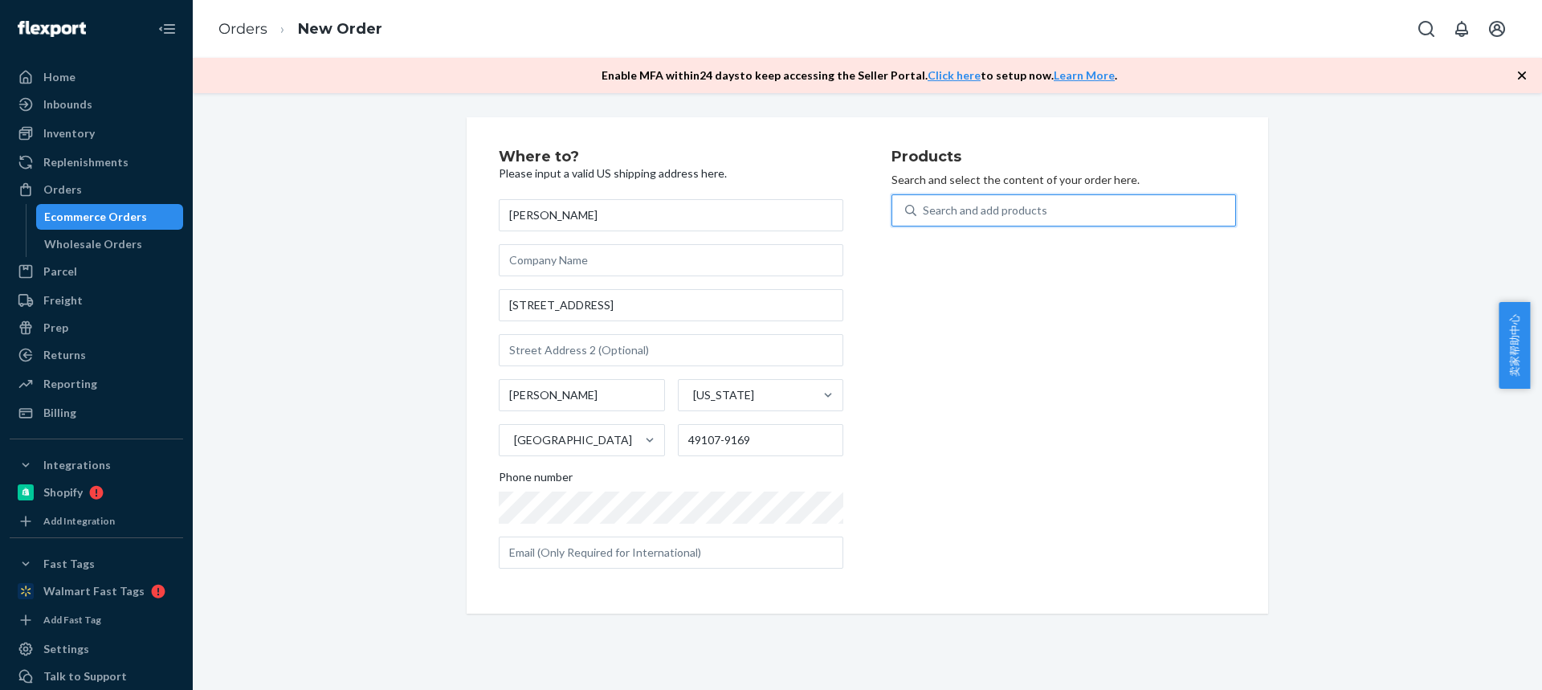
click at [958, 209] on div "Search and add products" at bounding box center [985, 210] width 124 height 16
click at [924, 209] on input "0 results available. Use Up and Down to choose options, press Enter to select t…" at bounding box center [924, 210] width 2 height 16
click at [968, 201] on div "Search and add products" at bounding box center [1075, 210] width 319 height 29
click at [924, 202] on input "Search and add products" at bounding box center [924, 210] width 2 height 16
type input "HR12T47"
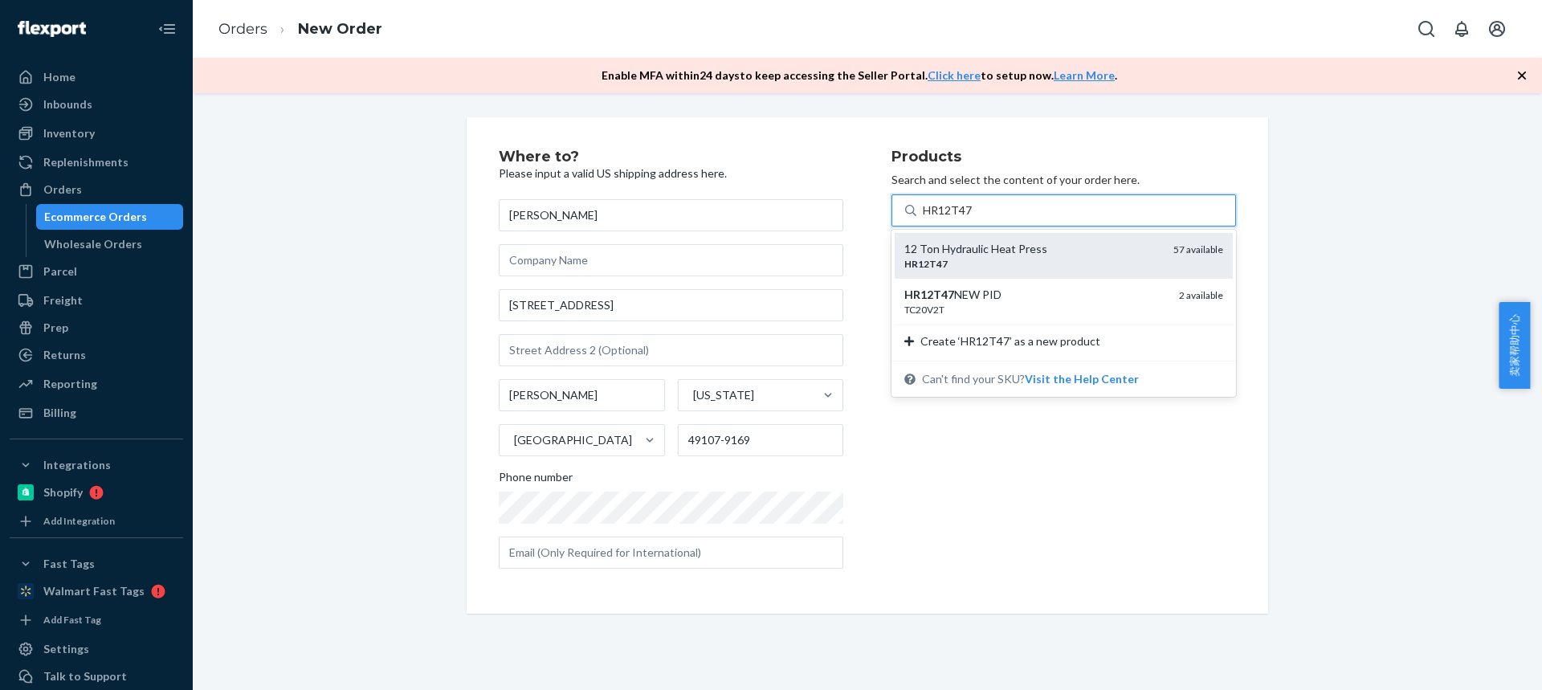
click at [969, 262] on div "HR12T47" at bounding box center [1032, 264] width 256 height 14
click at [969, 218] on input "HR12T47" at bounding box center [948, 210] width 50 height 16
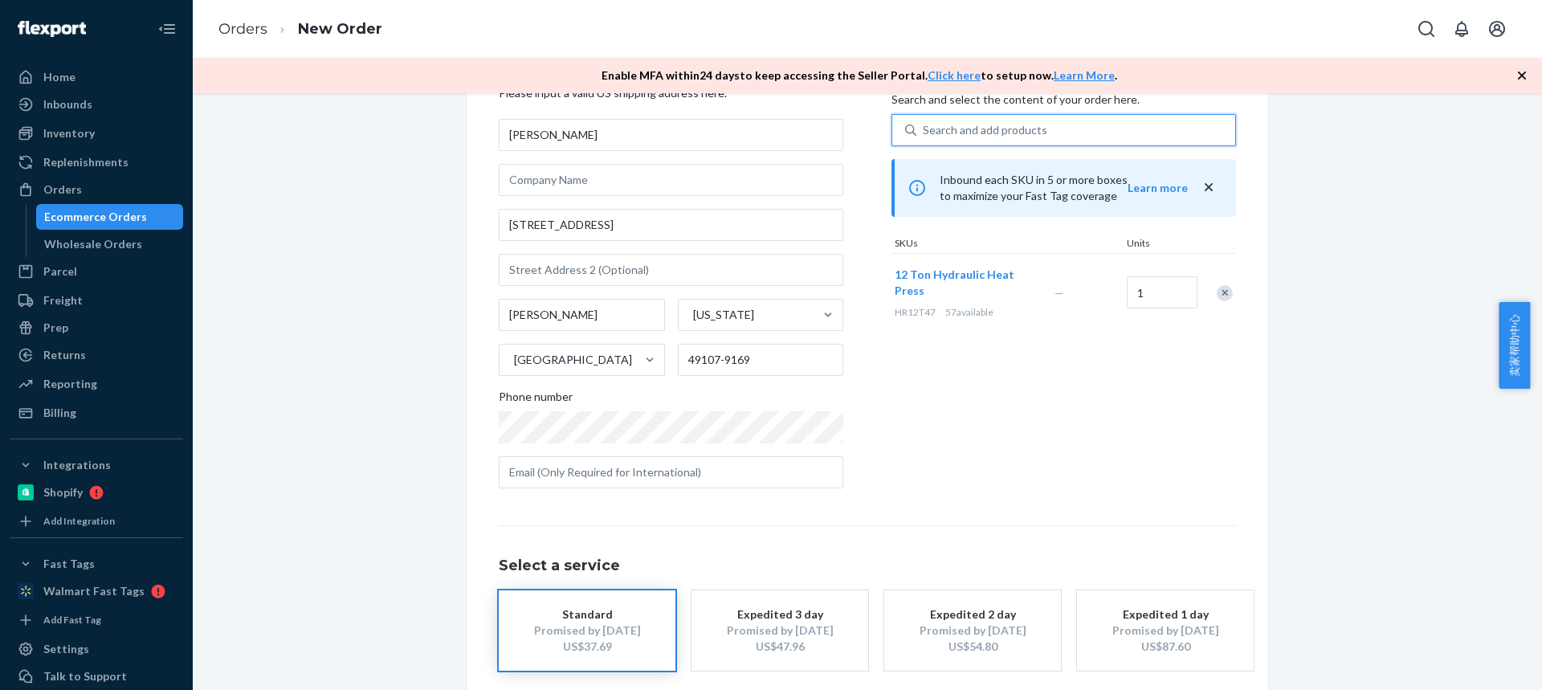
scroll to position [157, 0]
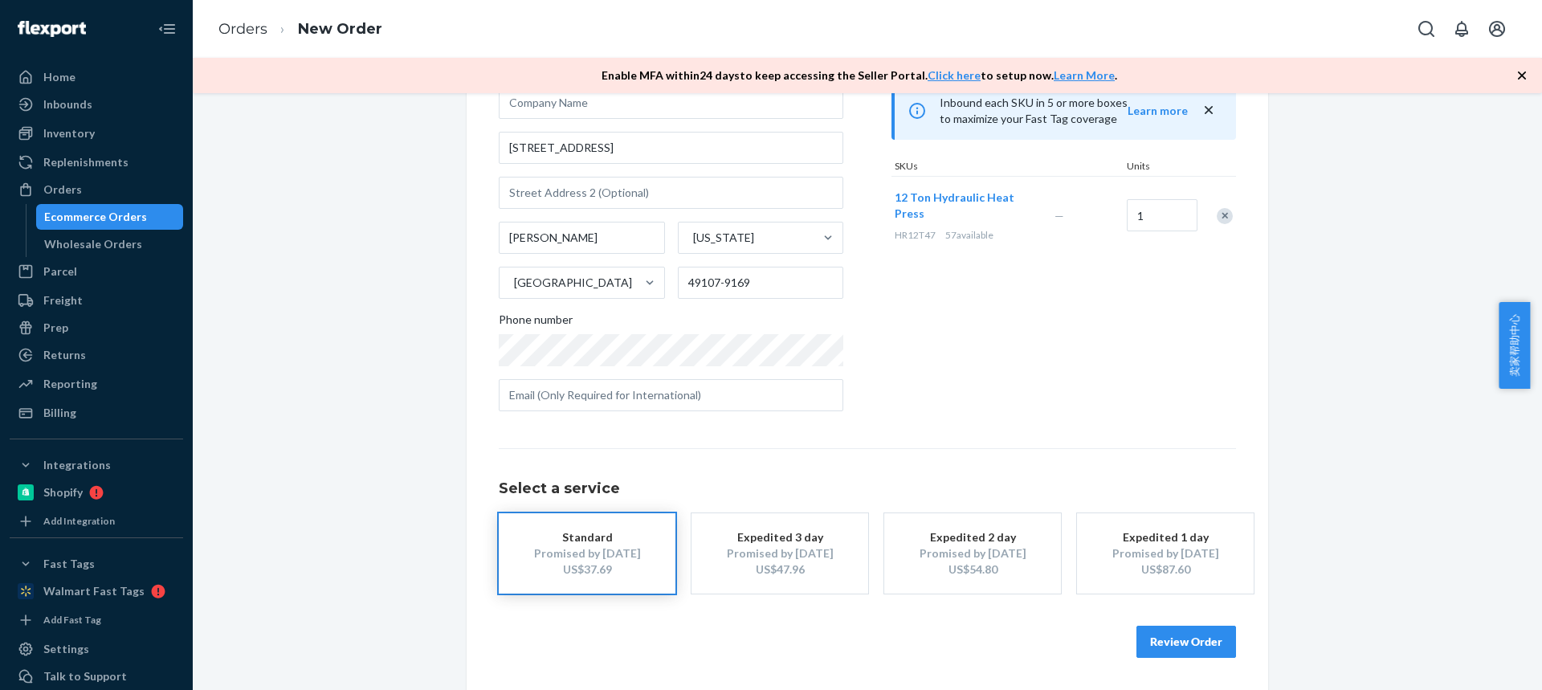
click at [1157, 644] on button "Review Order" at bounding box center [1187, 642] width 100 height 32
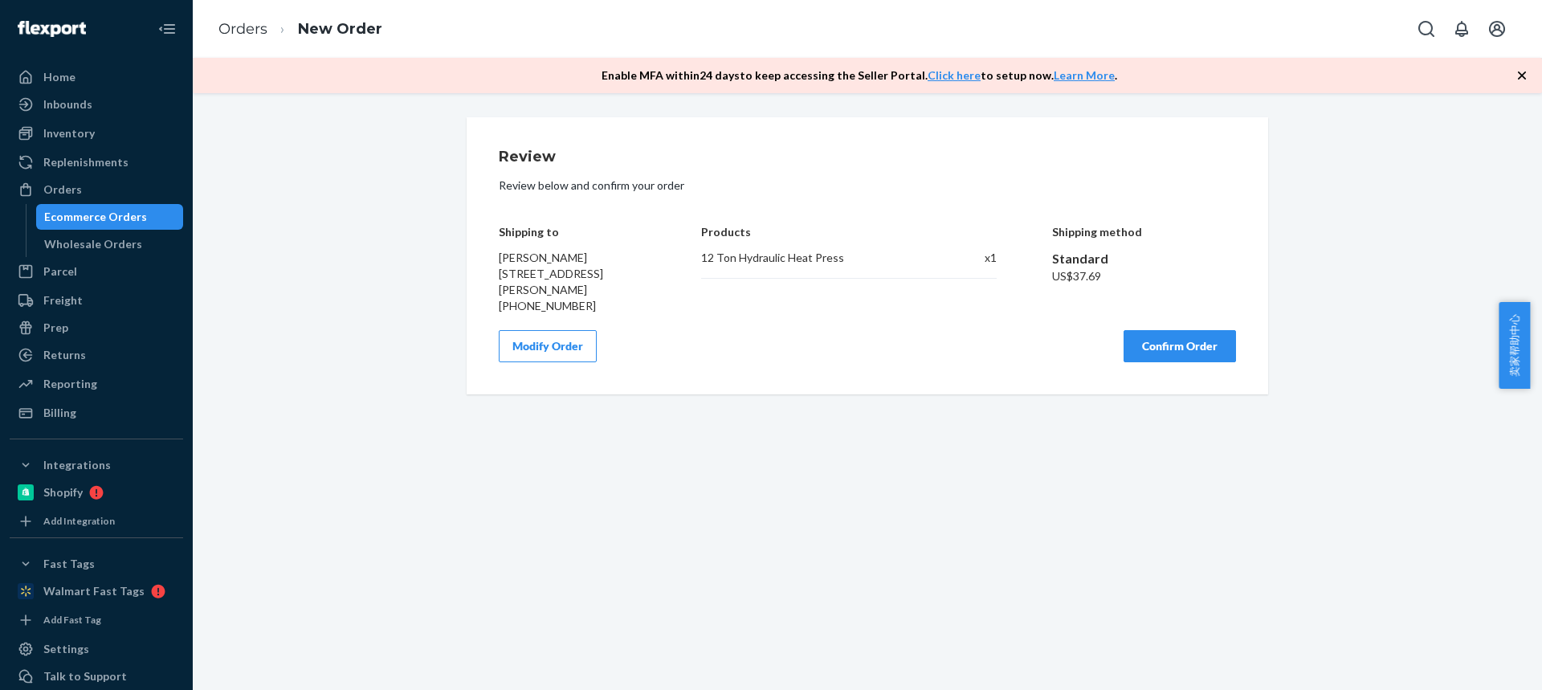
scroll to position [0, 0]
click at [1178, 350] on button "Confirm Order" at bounding box center [1180, 346] width 112 height 32
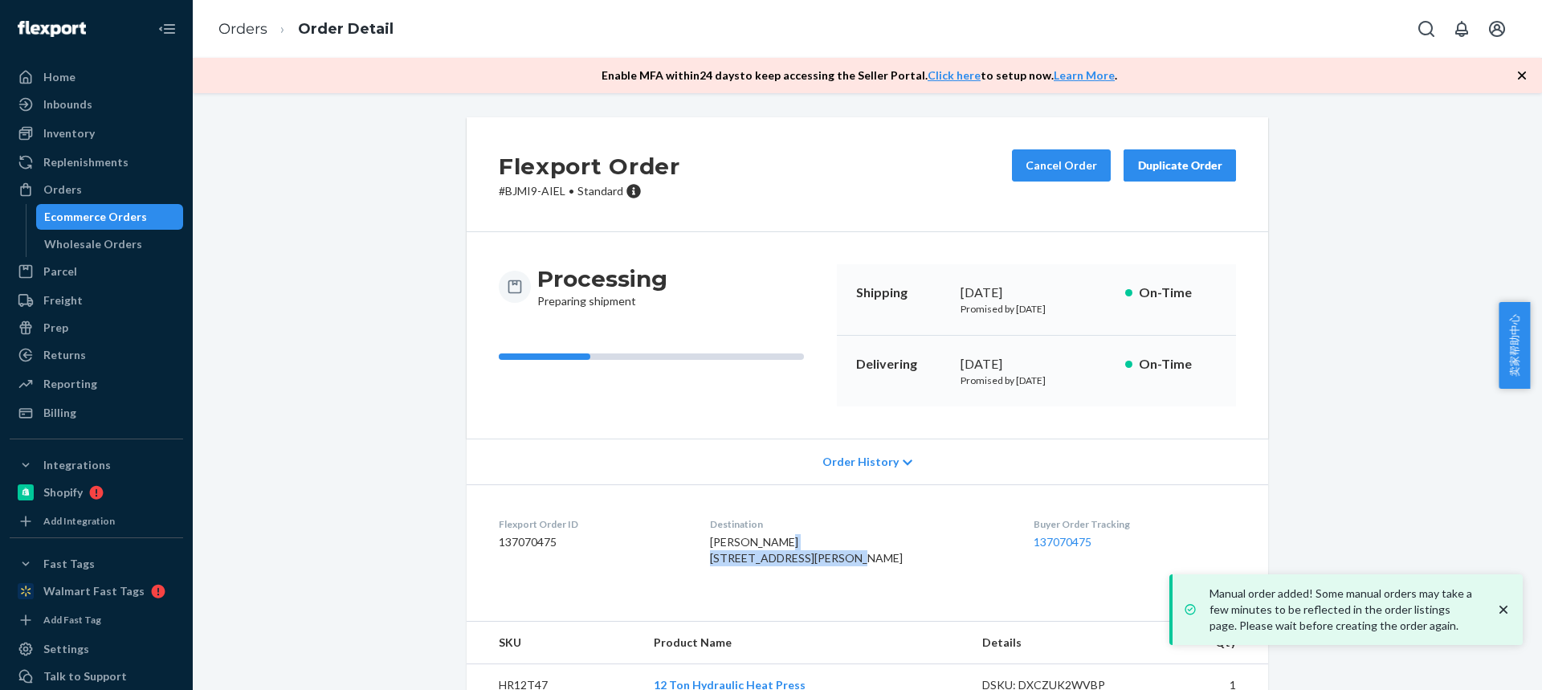
drag, startPoint x: 719, startPoint y: 561, endPoint x: 870, endPoint y: 386, distance: 231.2
click at [874, 558] on dl "Flexport Order ID 137070475 Destination Mike Shires 14566 N Red Bud Trl Lot 50 …" at bounding box center [868, 544] width 802 height 120
copy div "[PERSON_NAME]"
click at [720, 565] on dl "Flexport Order ID 137070475 Destination Mike Shires 14566 N Red Bud Trl Lot 50 …" at bounding box center [868, 544] width 802 height 120
drag, startPoint x: 762, startPoint y: 565, endPoint x: 871, endPoint y: 563, distance: 108.5
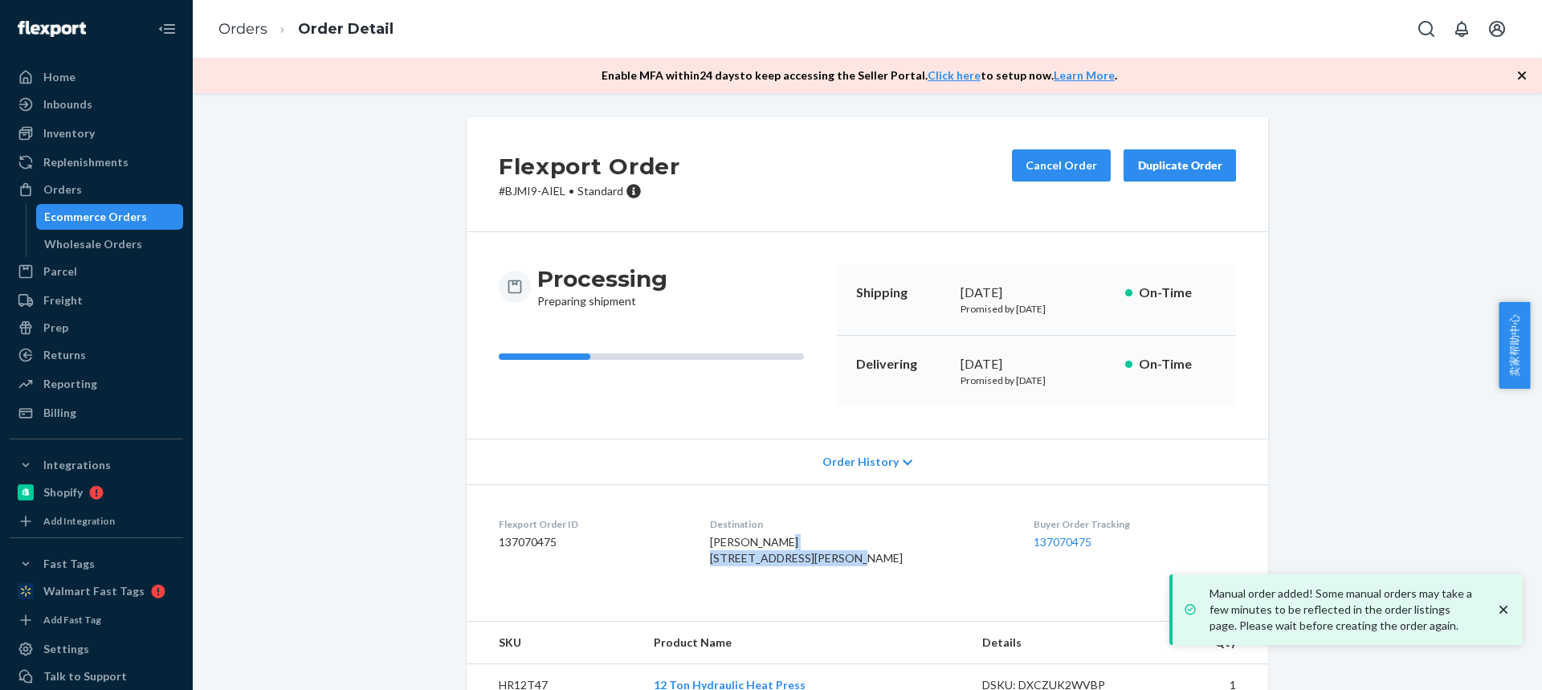
click at [871, 564] on dl "Flexport Order ID 137070475 Destination Mike Shires 14566 N Red Bud Trl Lot 50 …" at bounding box center [868, 544] width 802 height 120
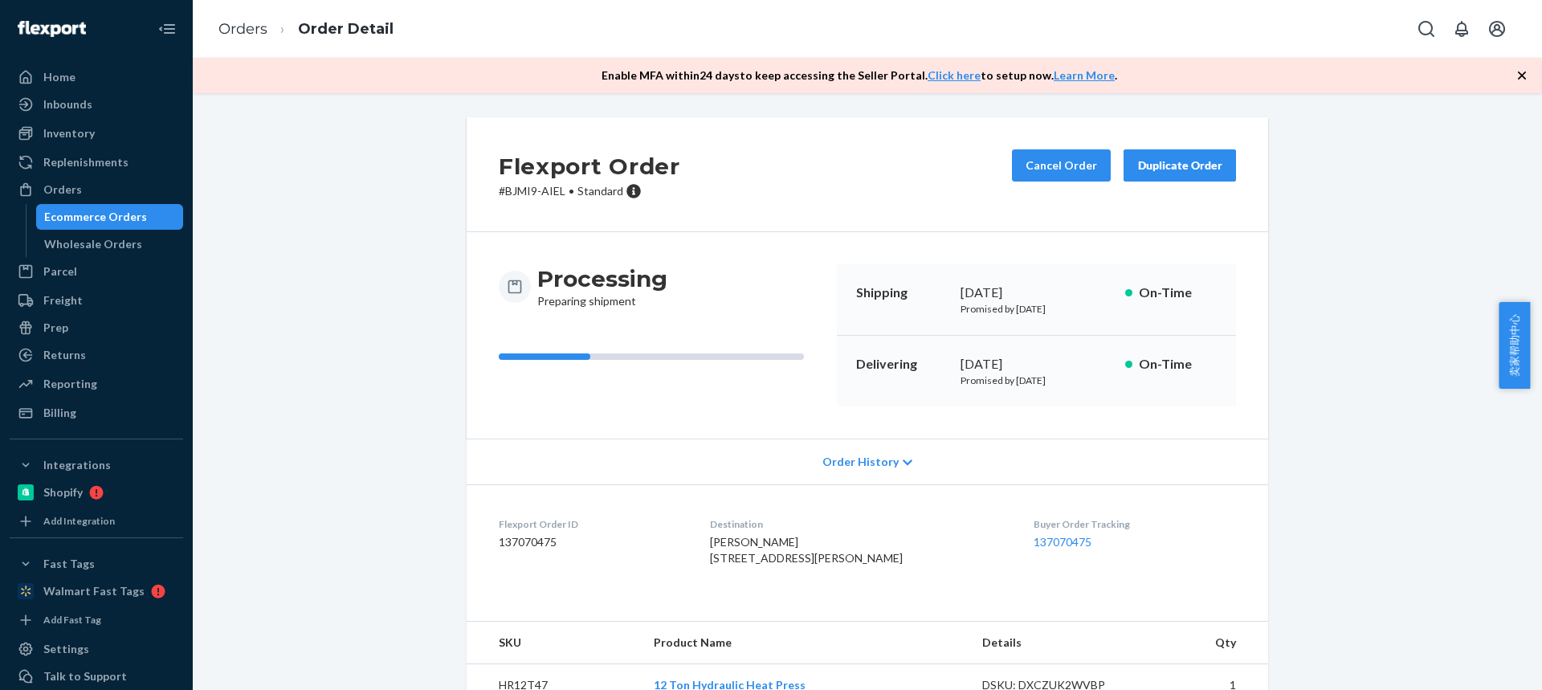
click at [786, 565] on span "Mike Shires 14566 N Red Bud Trl Lot 50 Buchanan, MI 49107-9169 US" at bounding box center [806, 550] width 193 height 30
copy span "MI"
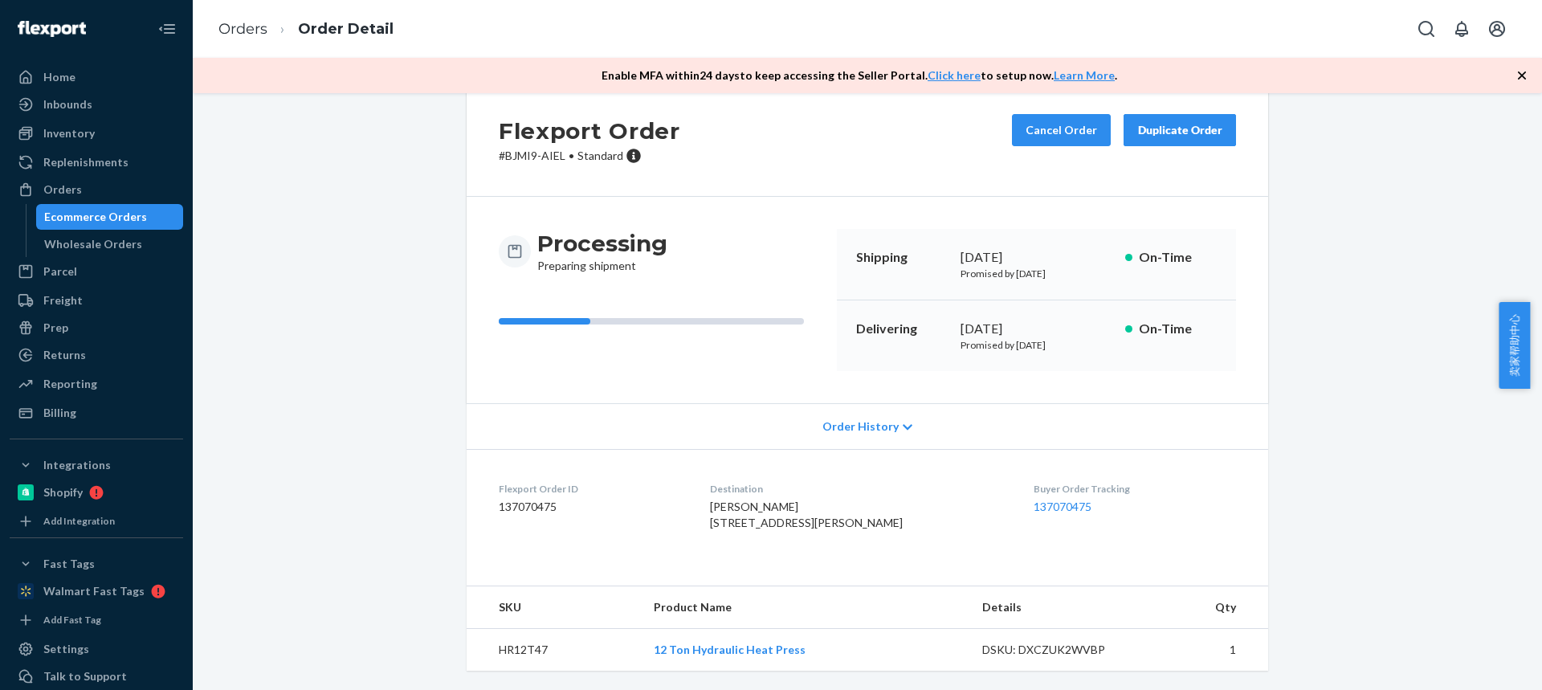
click at [517, 646] on td "HR12T47" at bounding box center [554, 650] width 174 height 43
copy td "HR12T47"
click at [252, 23] on link "Orders" at bounding box center [242, 29] width 49 height 18
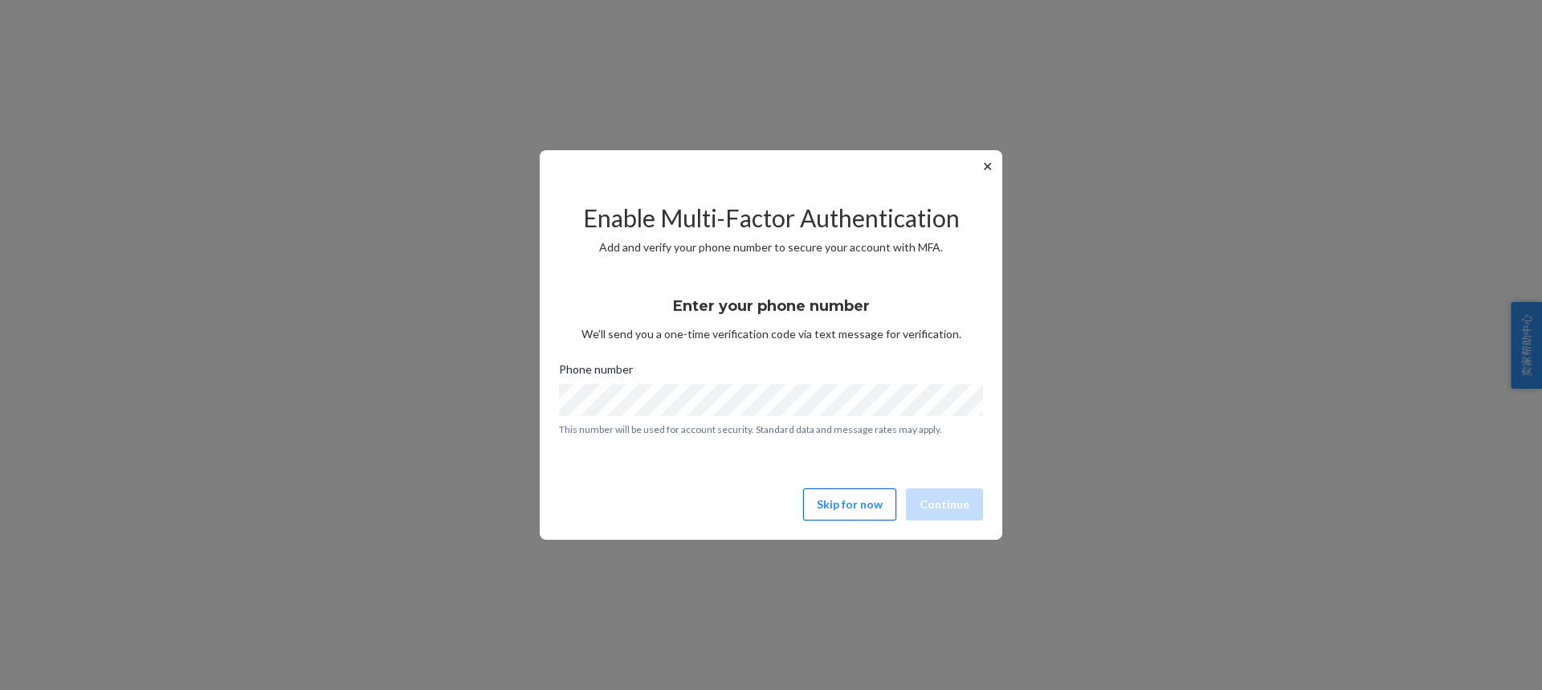
click at [830, 509] on button "Skip for now" at bounding box center [849, 504] width 93 height 32
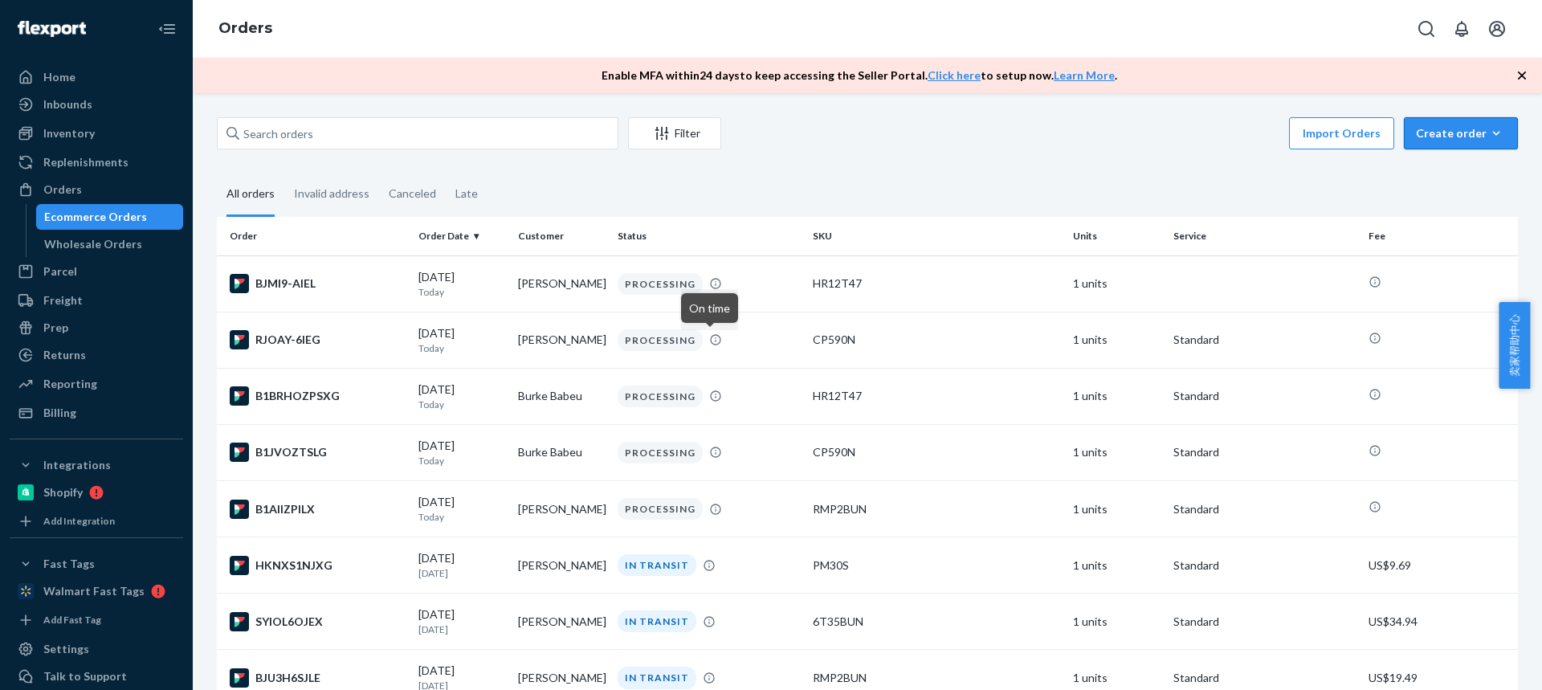
drag, startPoint x: 1413, startPoint y: 135, endPoint x: 1410, endPoint y: 158, distance: 23.4
click at [1416, 135] on div "Create order" at bounding box center [1461, 133] width 90 height 16
click at [1424, 166] on span "Ecommerce order" at bounding box center [1471, 171] width 100 height 11
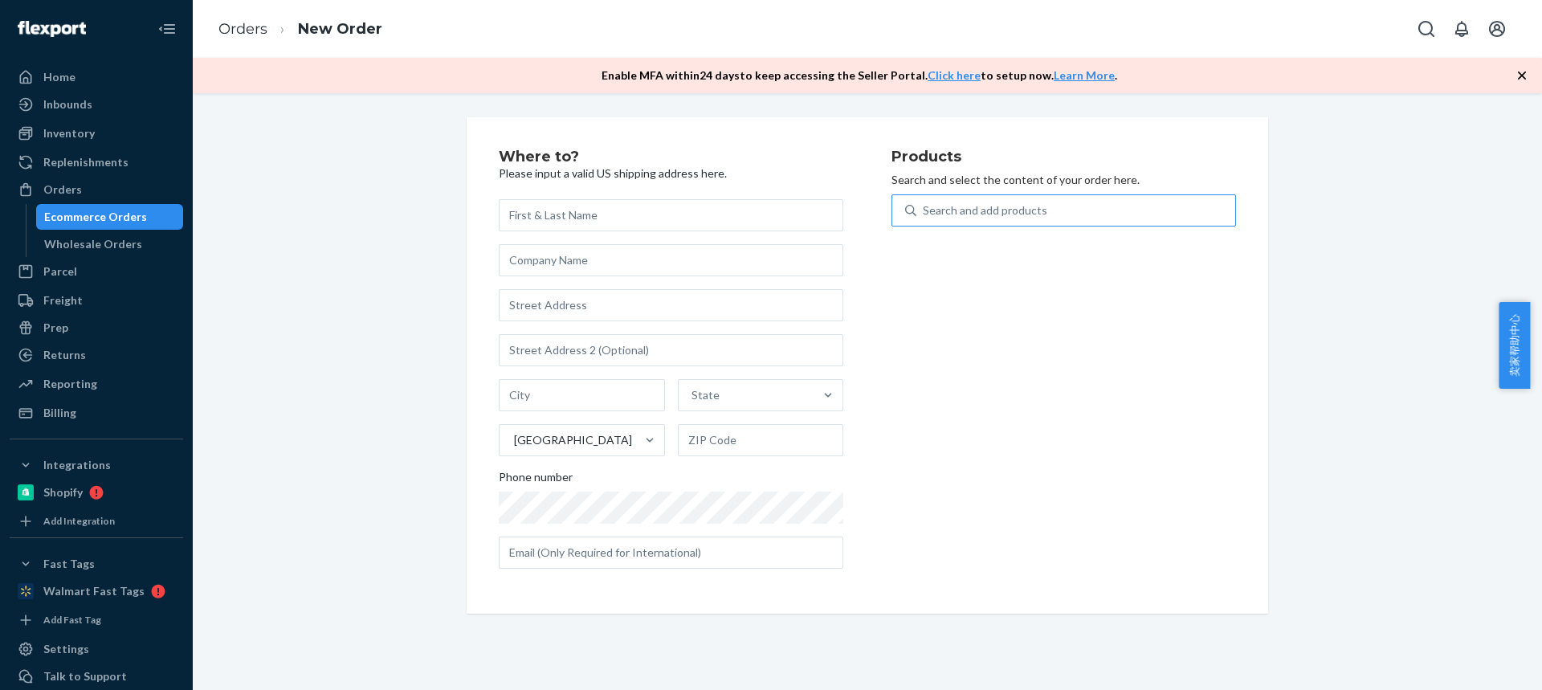
click at [1055, 209] on div "Search and add products" at bounding box center [1075, 210] width 319 height 29
click at [924, 209] on input "Search and add products" at bounding box center [924, 210] width 2 height 16
type input "v"
type input "combo2"
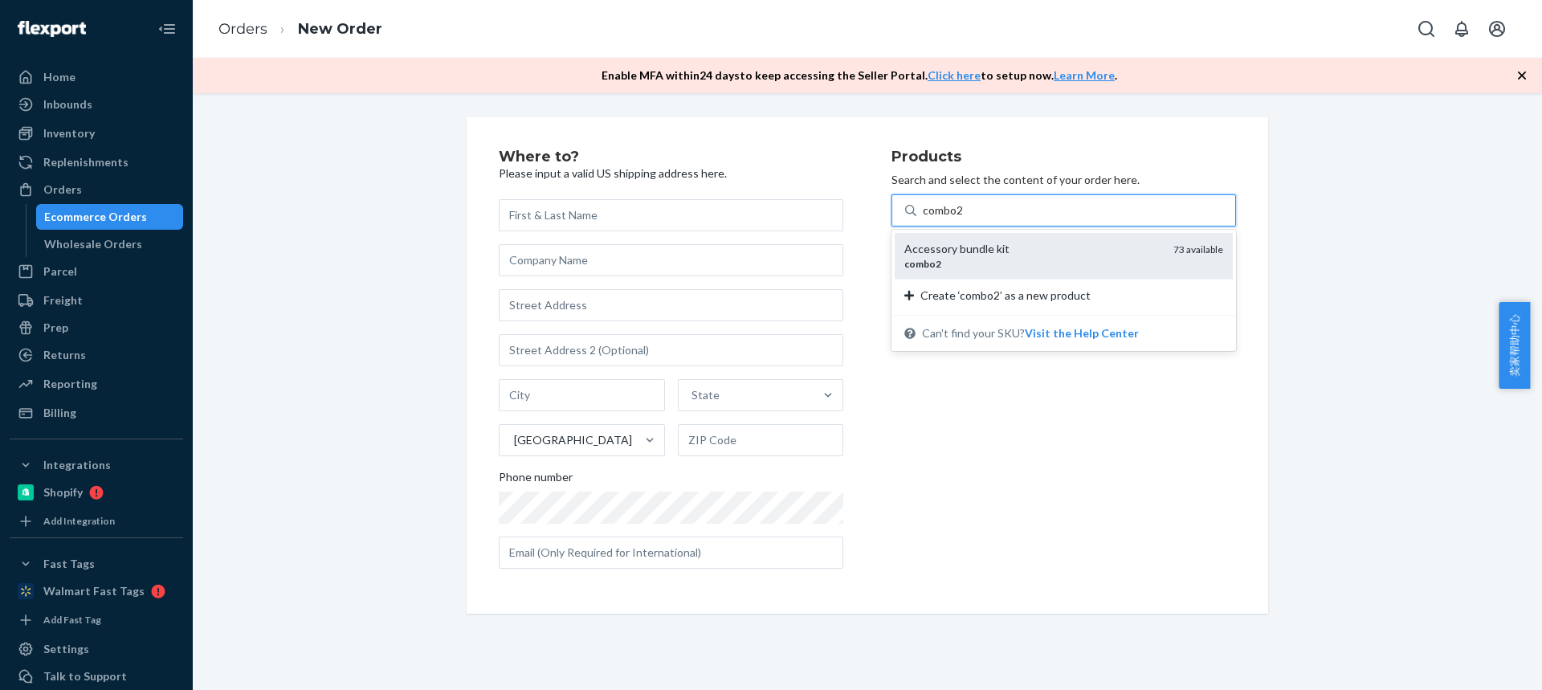
click at [985, 260] on div "combo2" at bounding box center [1032, 264] width 256 height 14
click at [965, 218] on input "combo2" at bounding box center [944, 210] width 42 height 16
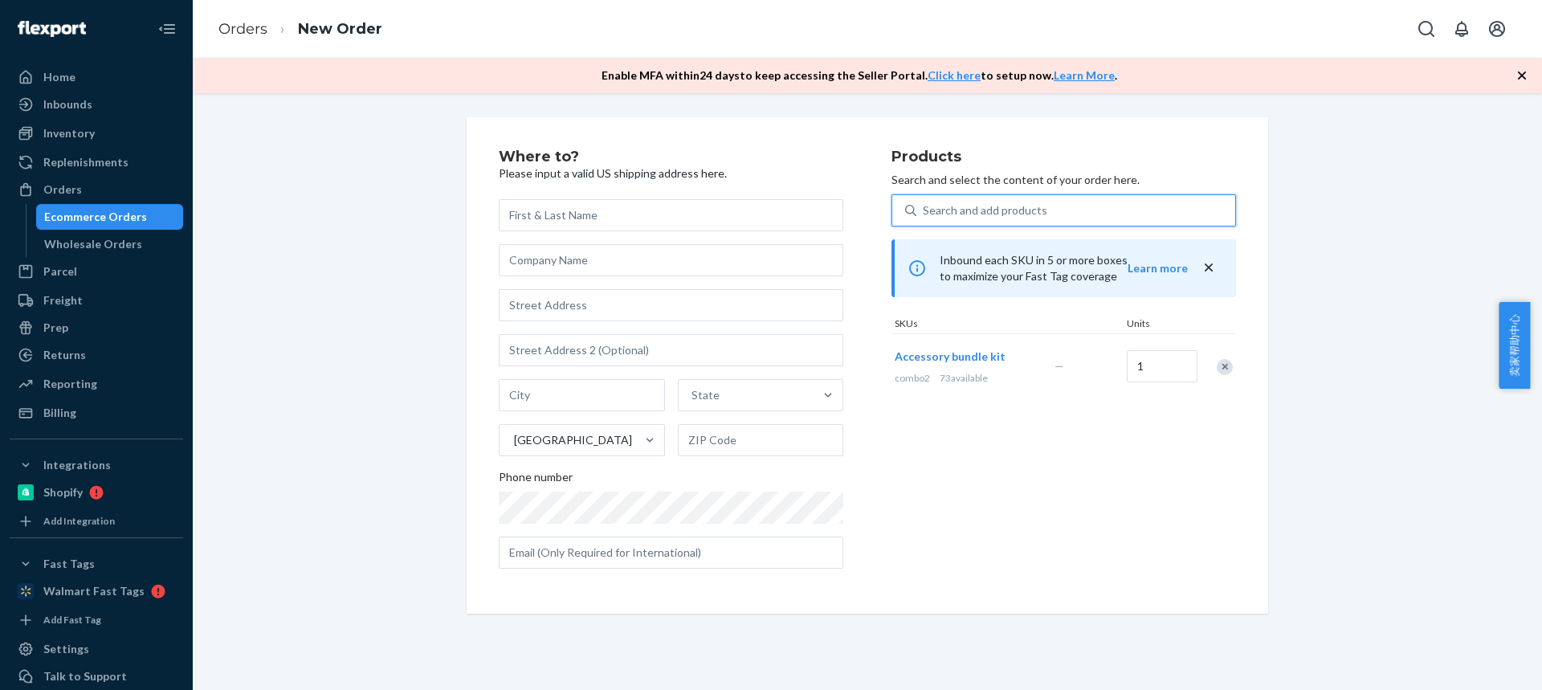
click at [951, 206] on div "Search and add products" at bounding box center [985, 210] width 124 height 16
click at [924, 206] on input "0 results available. Select is focused ,type to refine list, press Down to open…" at bounding box center [924, 210] width 2 height 16
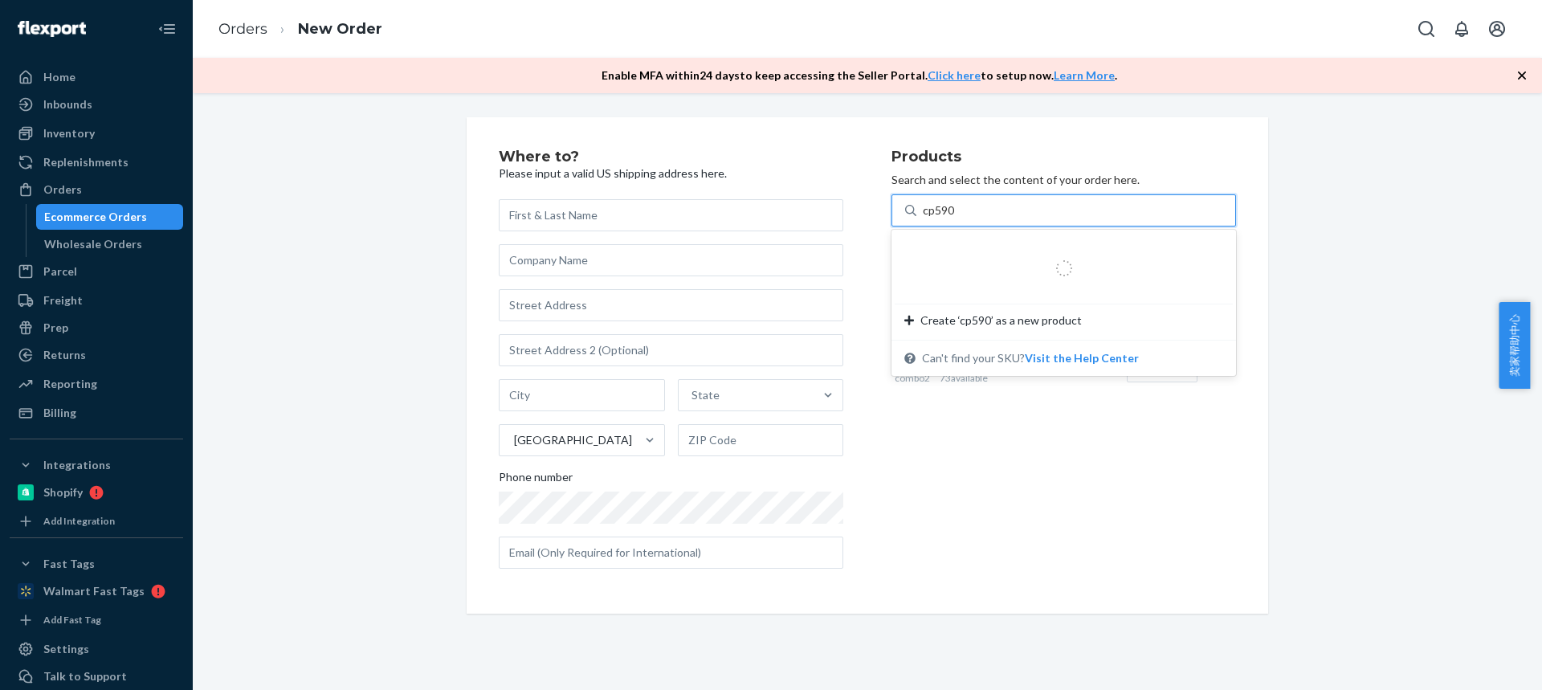
type input "cp590n"
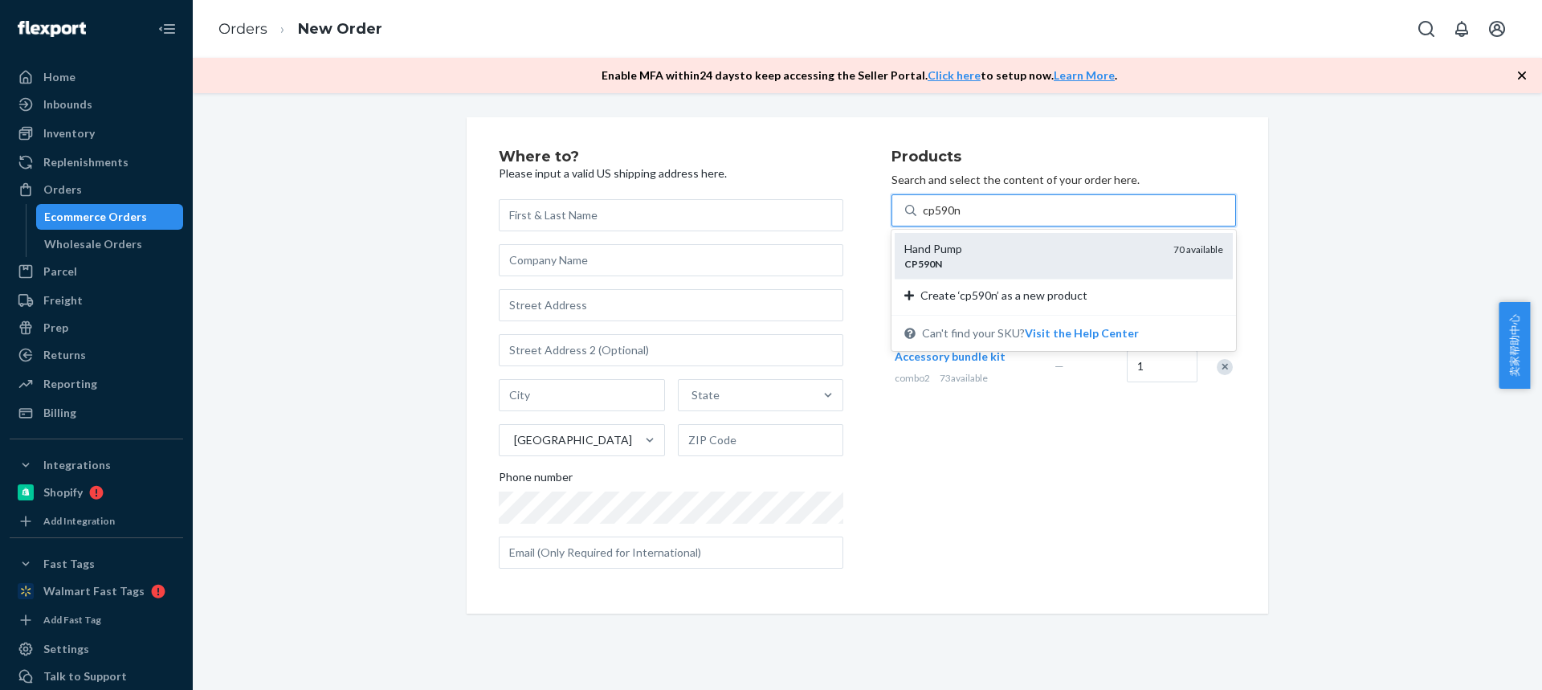
click at [937, 260] on div "CP590N" at bounding box center [1032, 264] width 256 height 14
click at [937, 218] on input "cp590n" at bounding box center [942, 210] width 39 height 16
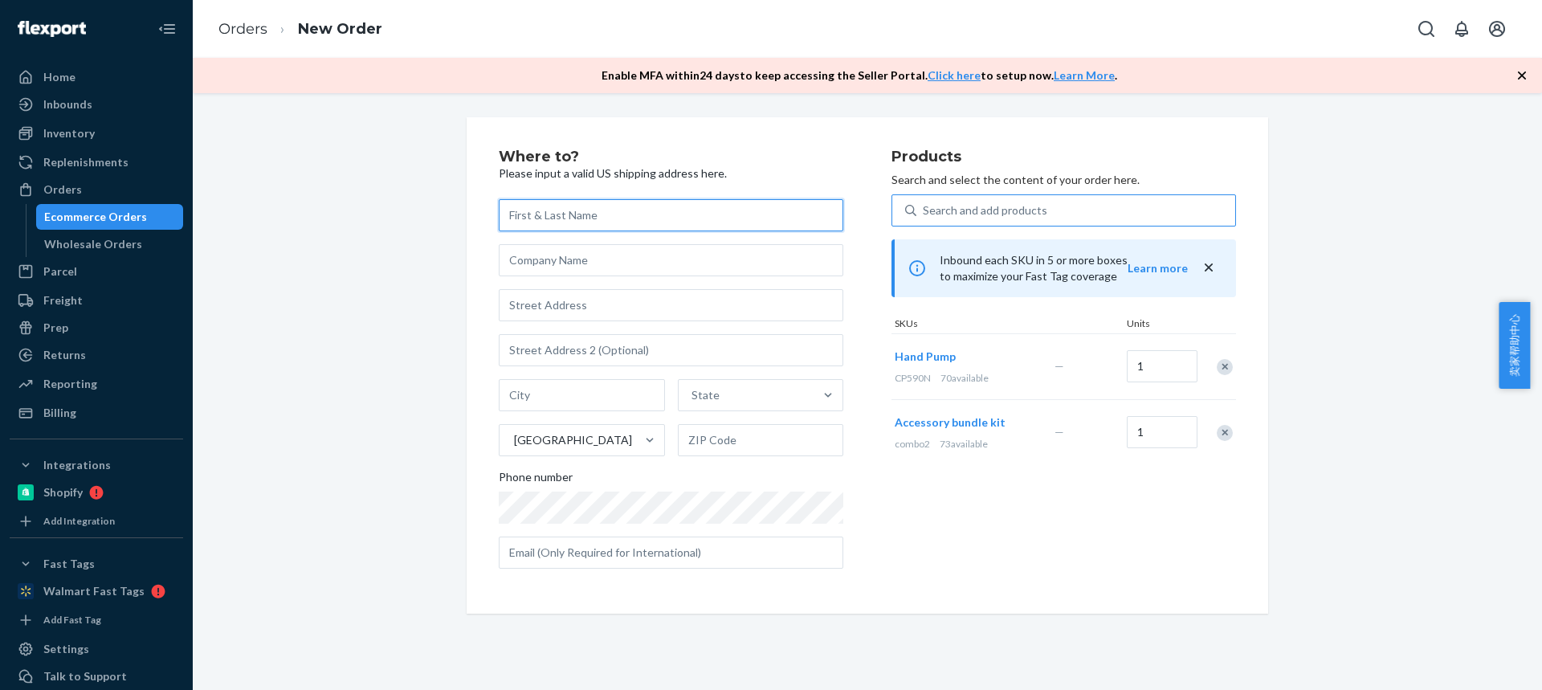
click at [526, 214] on input "text" at bounding box center [671, 215] width 345 height 32
paste input "Scott West"
type input "Scott West"
drag, startPoint x: 582, startPoint y: 303, endPoint x: 561, endPoint y: 247, distance: 60.3
click at [585, 300] on input "text" at bounding box center [671, 305] width 345 height 32
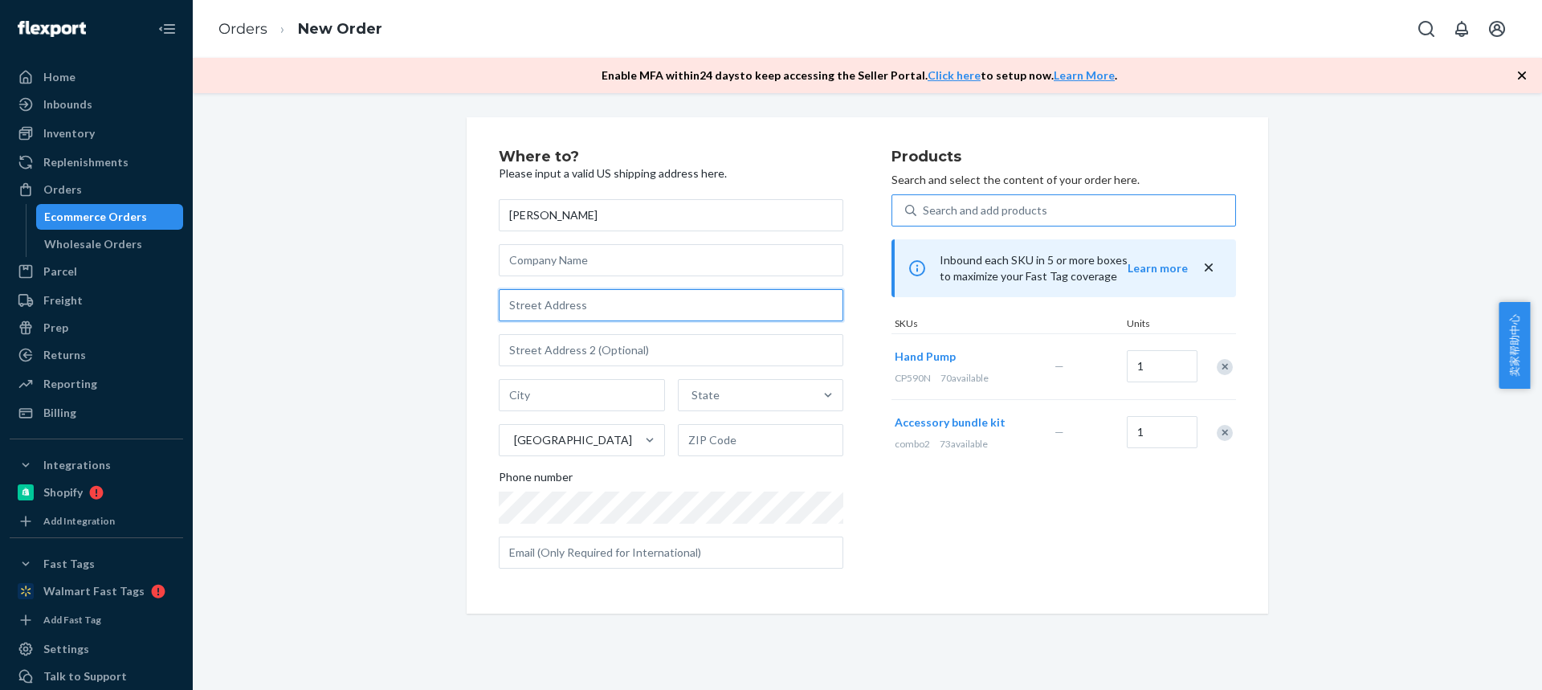
paste input "644 Cardiff Street"
type input "644 Cardiff Street"
click at [569, 394] on input "text" at bounding box center [582, 395] width 166 height 32
paste input "San Diego CA 92114"
drag, startPoint x: 648, startPoint y: 398, endPoint x: 702, endPoint y: 433, distance: 63.9
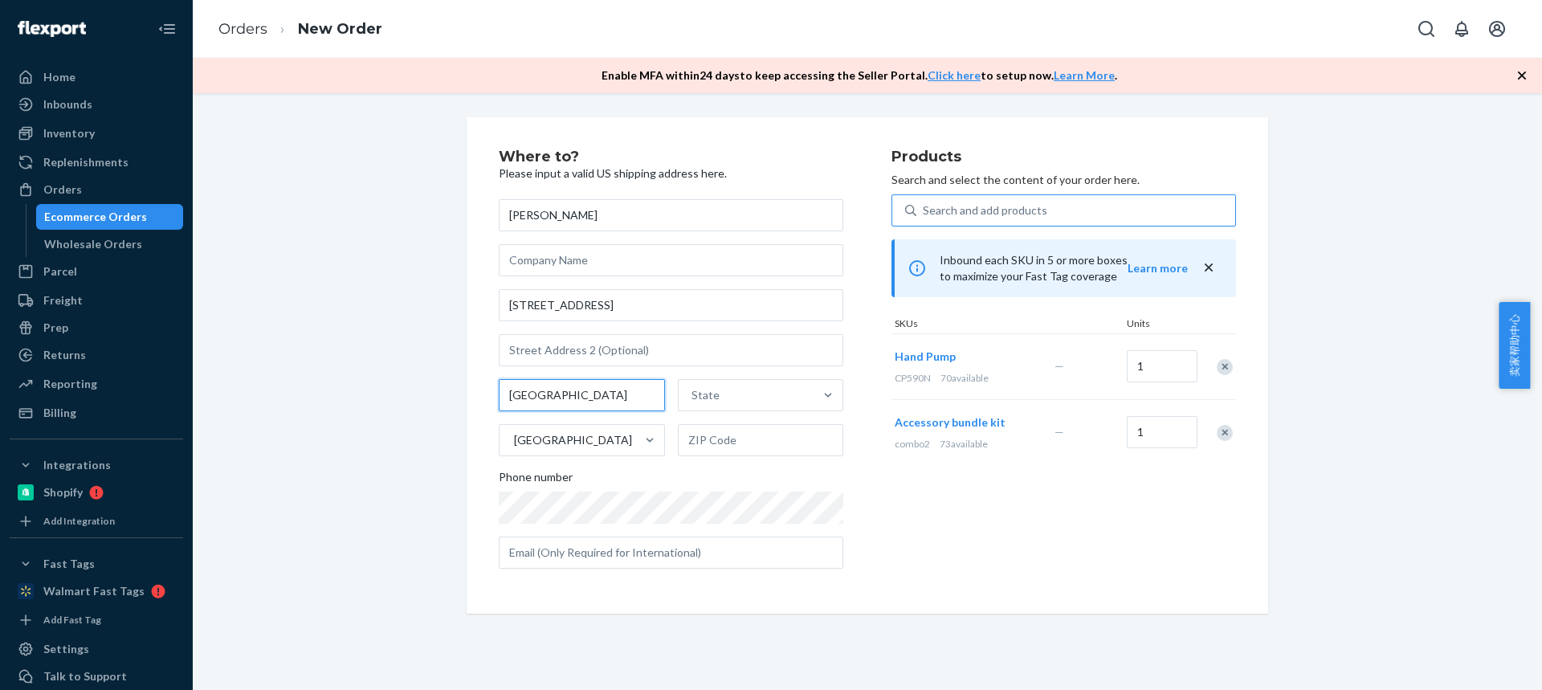
click at [667, 402] on div "San Diego CA 92114 State United States" at bounding box center [671, 417] width 345 height 77
type input "San Diego CA"
drag, startPoint x: 705, startPoint y: 433, endPoint x: 676, endPoint y: 426, distance: 29.6
click at [705, 433] on input "text" at bounding box center [761, 440] width 166 height 32
paste input "92114"
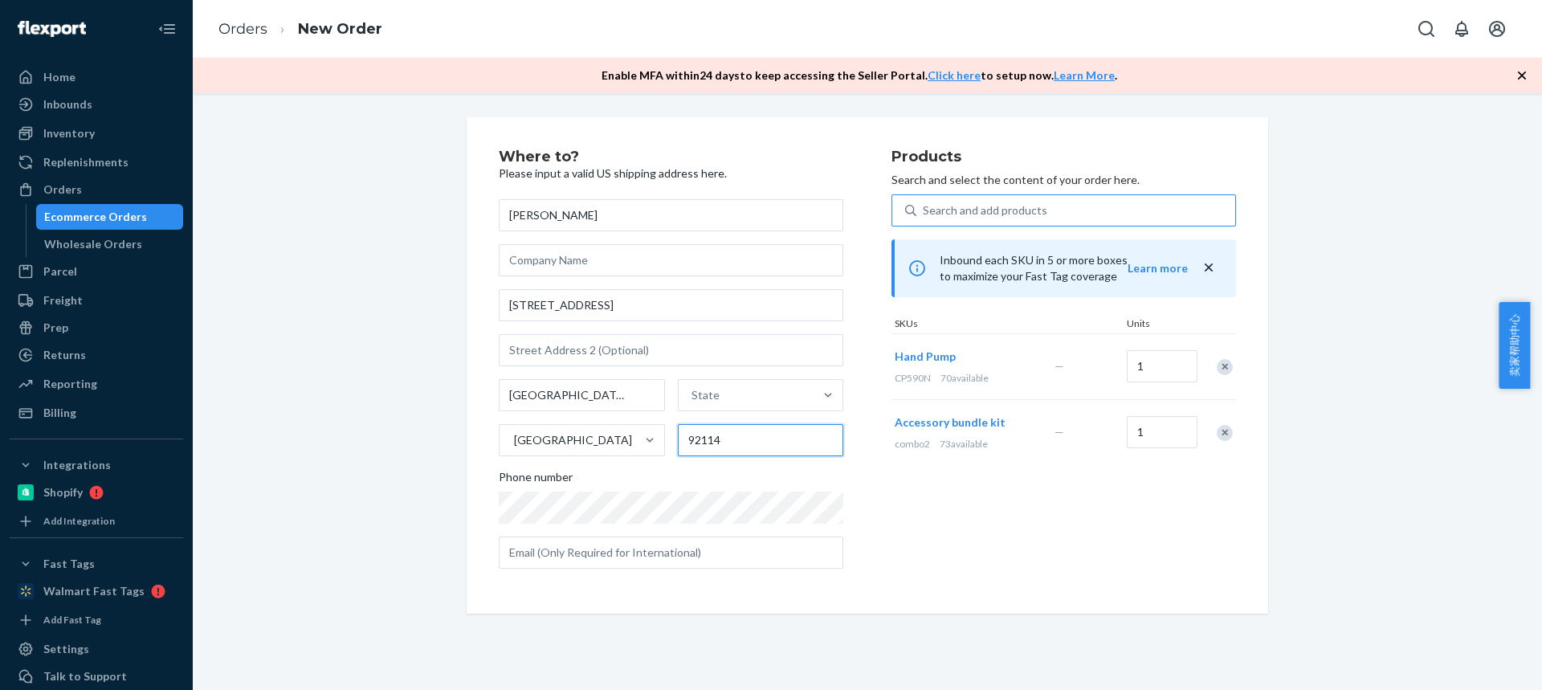
type input "92114"
drag, startPoint x: 624, startPoint y: 393, endPoint x: 687, endPoint y: 396, distance: 62.7
click at [635, 395] on input "San Diego CA" at bounding box center [582, 395] width 166 height 32
type input "San Diego"
click at [706, 392] on div "State" at bounding box center [706, 395] width 28 height 16
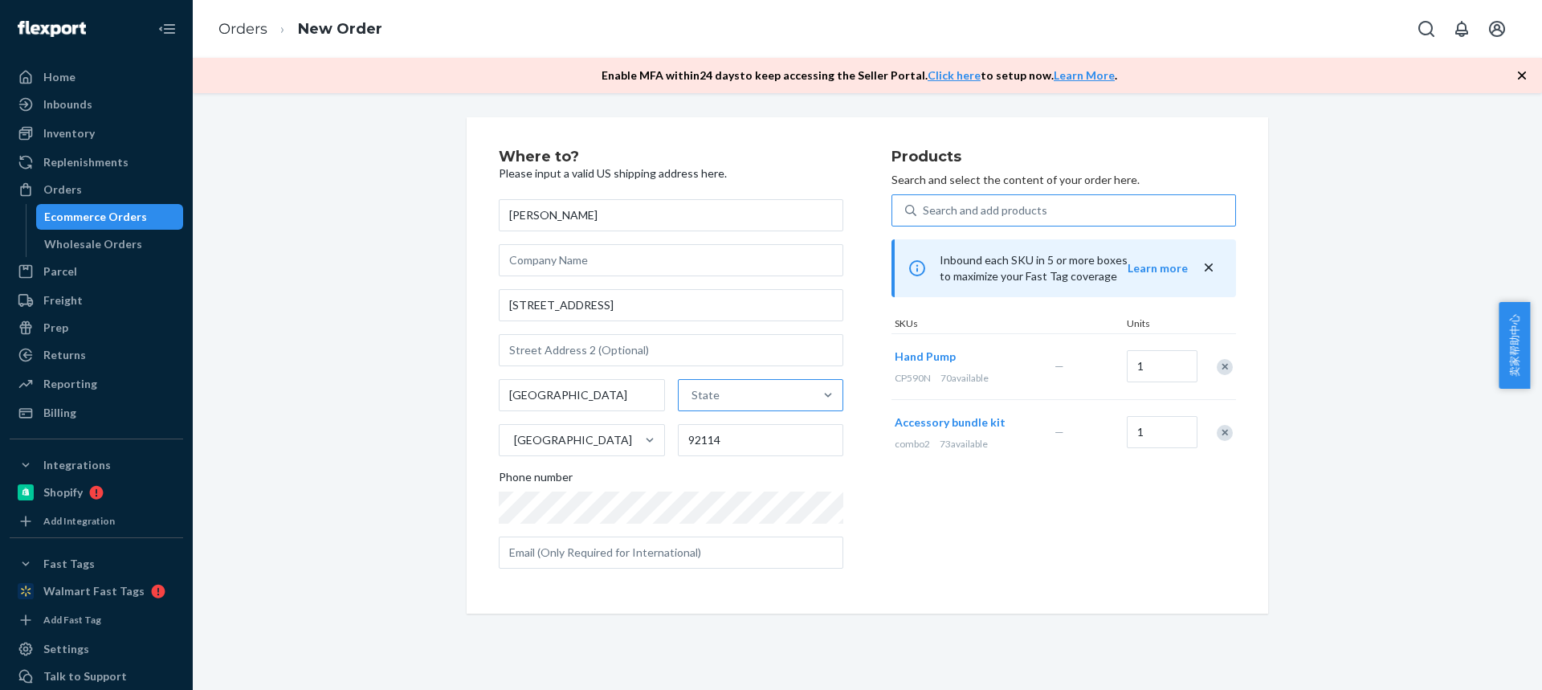
click at [693, 392] on input "State" at bounding box center [693, 395] width 2 height 16
paste input "CA"
type input "CA"
click at [720, 474] on div "California" at bounding box center [759, 466] width 162 height 32
click at [705, 403] on input "CA" at bounding box center [696, 395] width 17 height 16
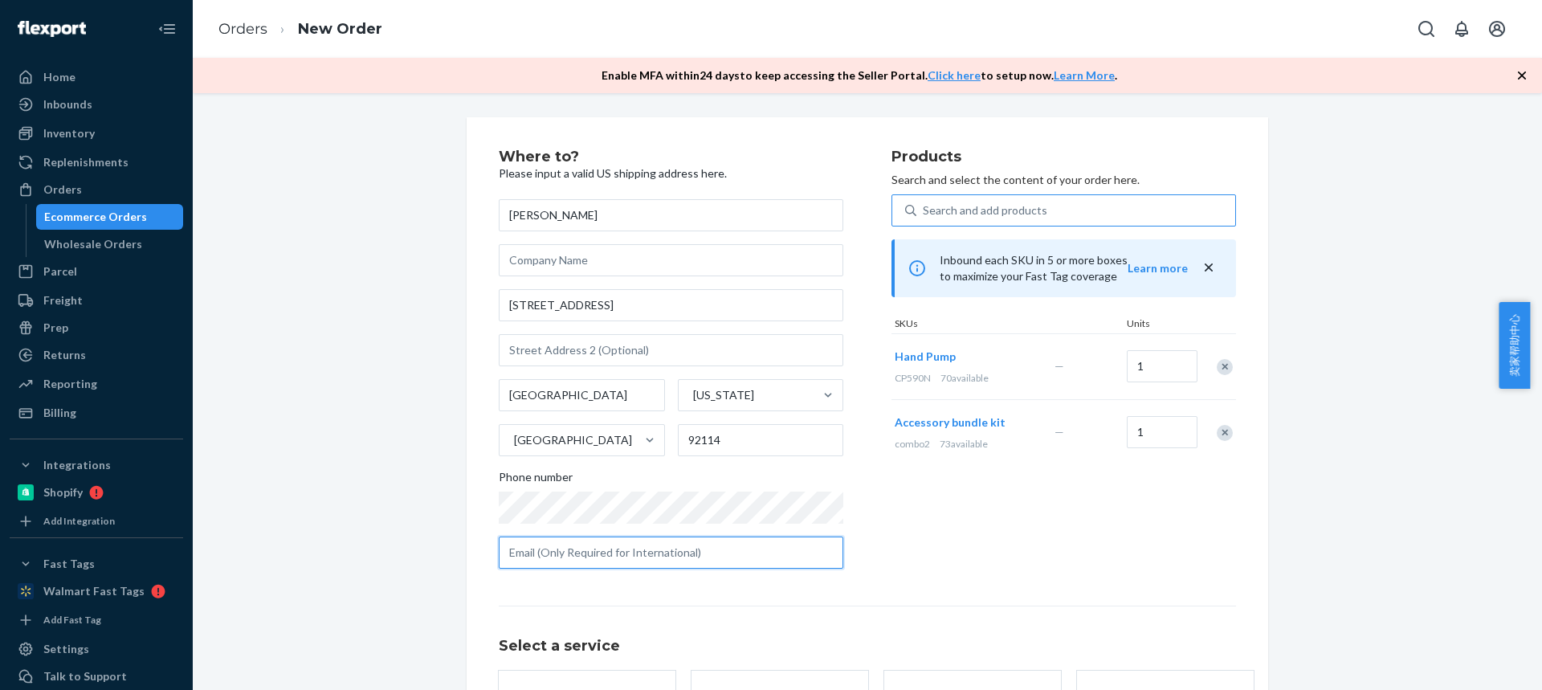
click at [601, 560] on input "text" at bounding box center [671, 553] width 345 height 32
paste input "scottwest18@gmail.com"
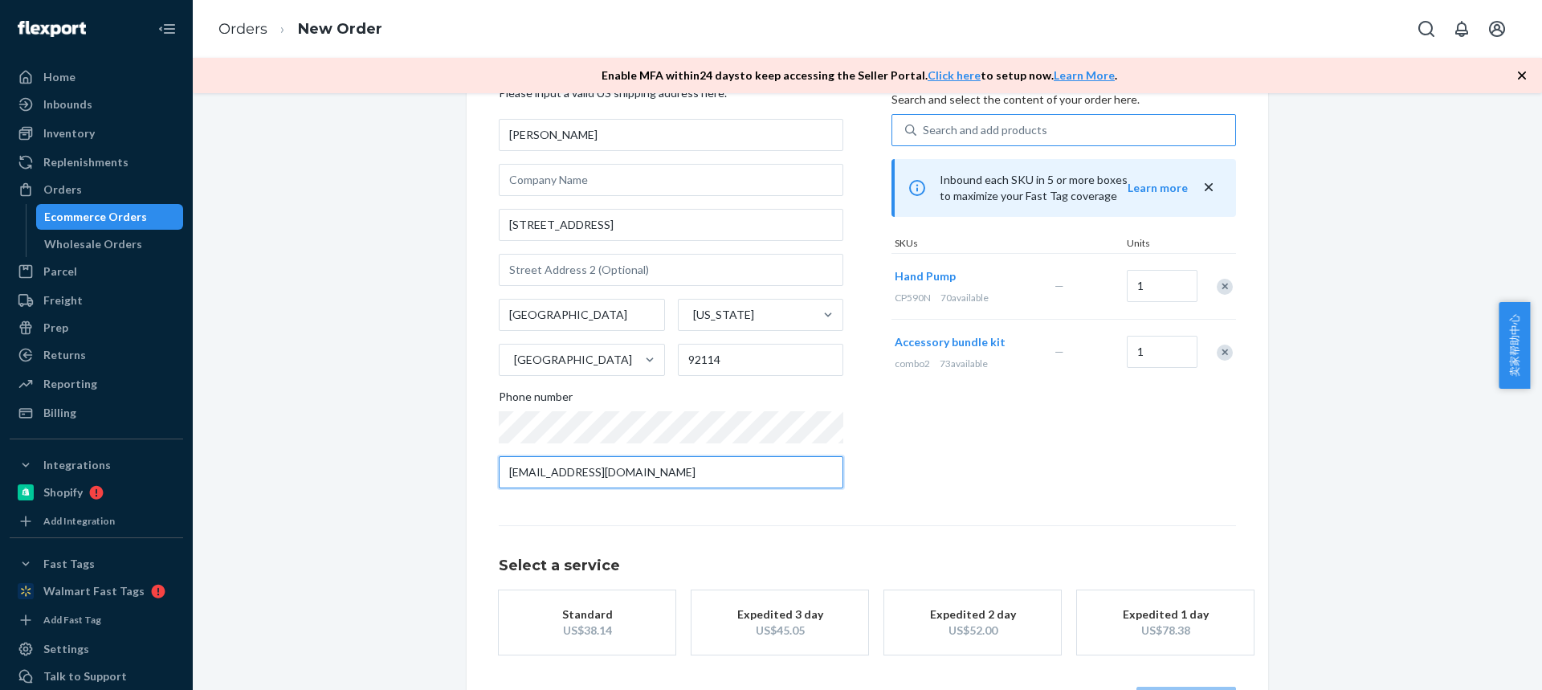
scroll to position [141, 0]
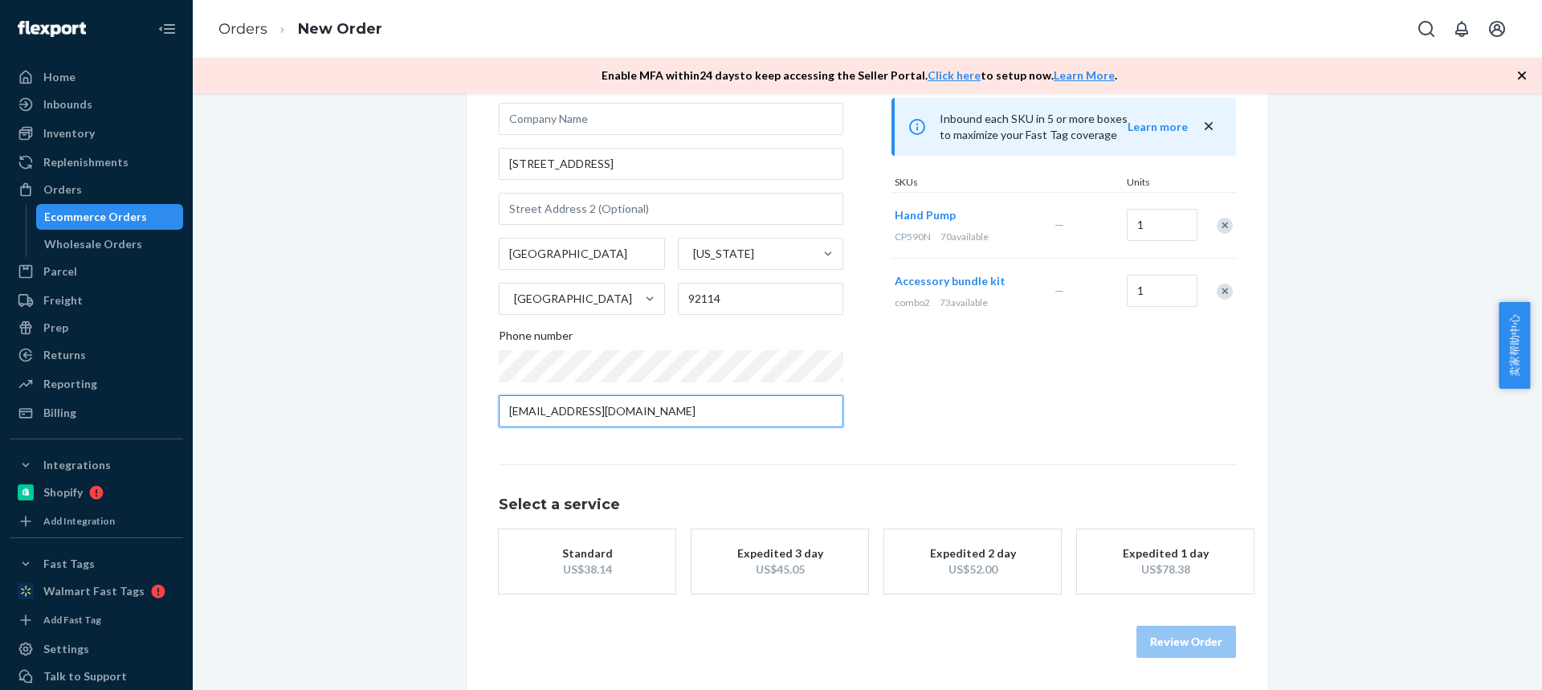
type input "scottwest18@gmail.com"
click at [607, 561] on div "US$38.14" at bounding box center [587, 569] width 129 height 16
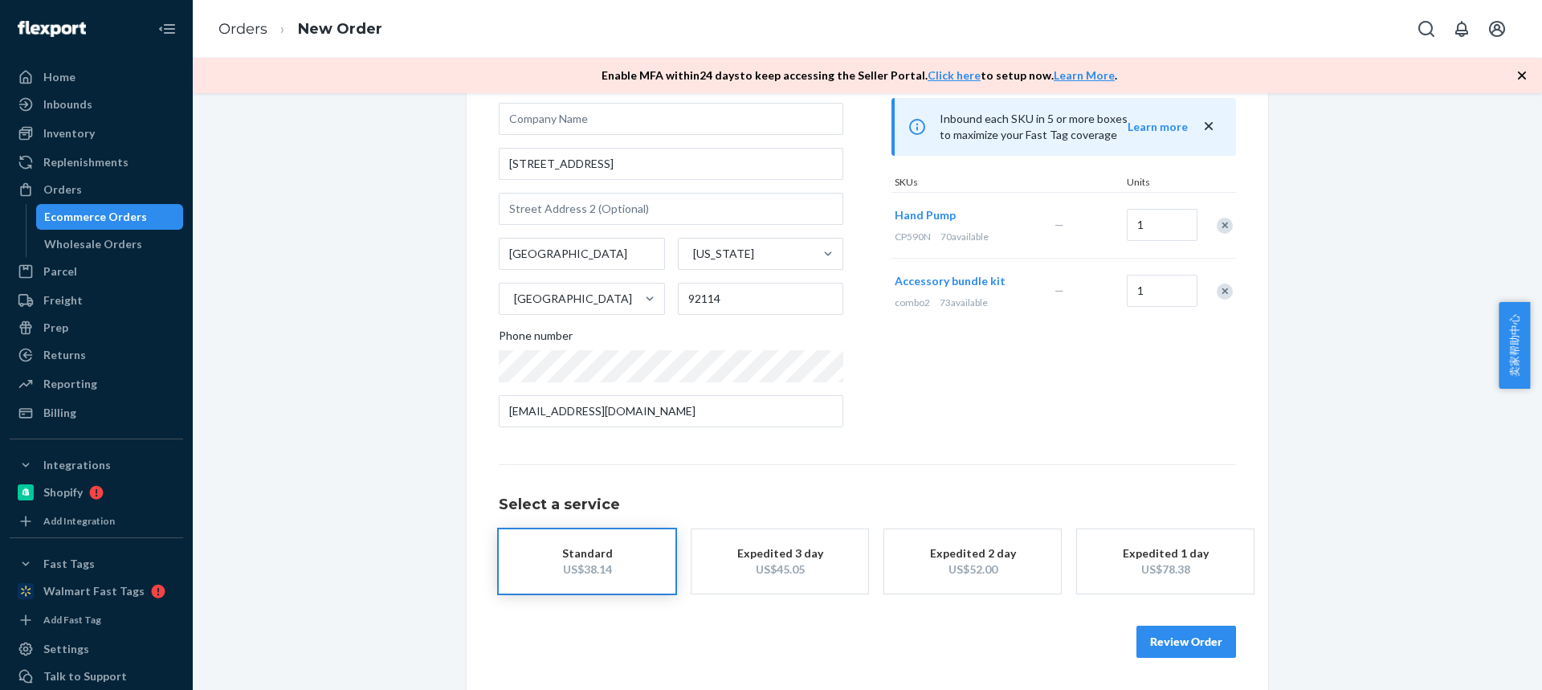
click at [1145, 651] on button "Review Order" at bounding box center [1187, 642] width 100 height 32
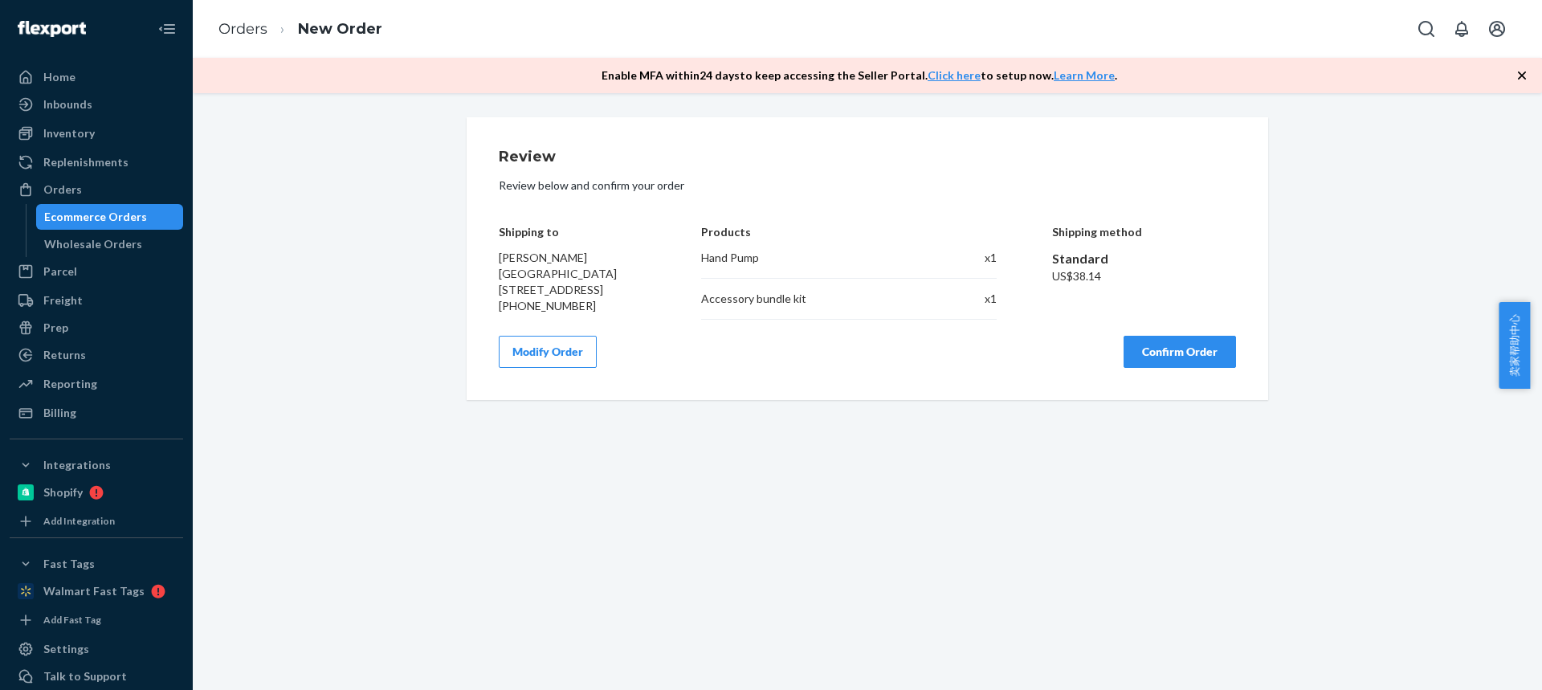
click at [1167, 358] on button "Confirm Order" at bounding box center [1180, 352] width 112 height 32
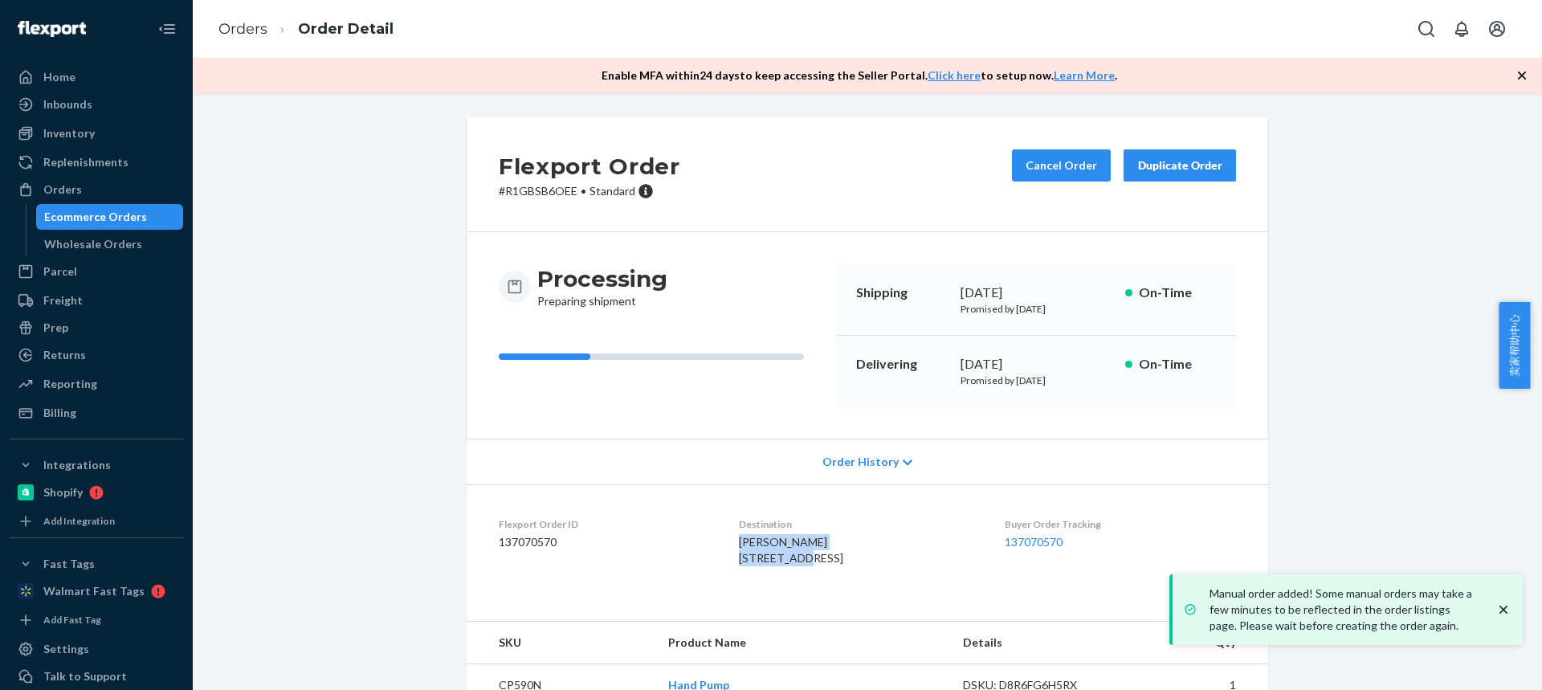
drag, startPoint x: 726, startPoint y: 549, endPoint x: 802, endPoint y: 557, distance: 76.7
click at [805, 557] on dl "Flexport Order ID 137070570 Destination Scott West 644 Cardiff St San Diego, CA…" at bounding box center [868, 544] width 802 height 120
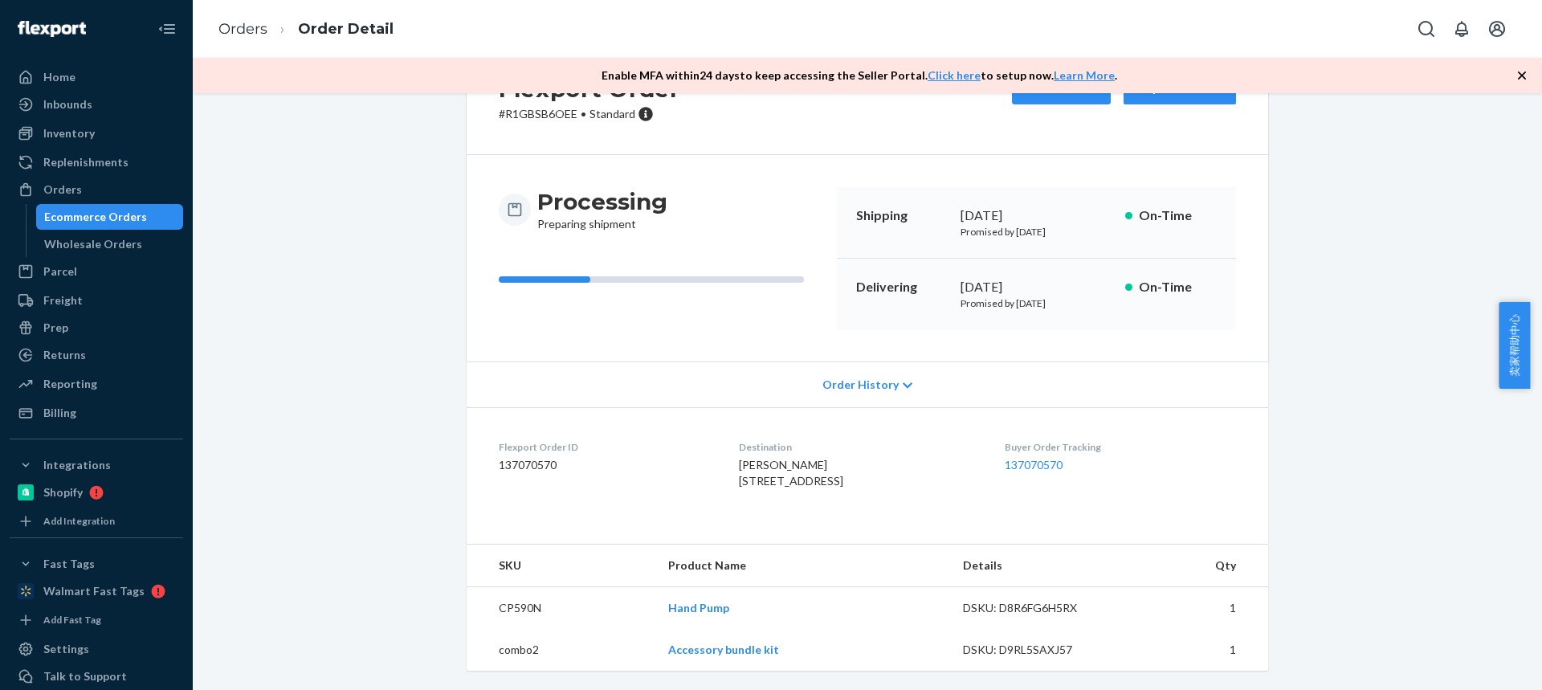
scroll to position [109, 0]
click at [517, 599] on td "CP590N" at bounding box center [561, 608] width 189 height 43
drag, startPoint x: 517, startPoint y: 599, endPoint x: 512, endPoint y: 466, distance: 133.4
click at [517, 599] on td "CP590N" at bounding box center [561, 608] width 189 height 43
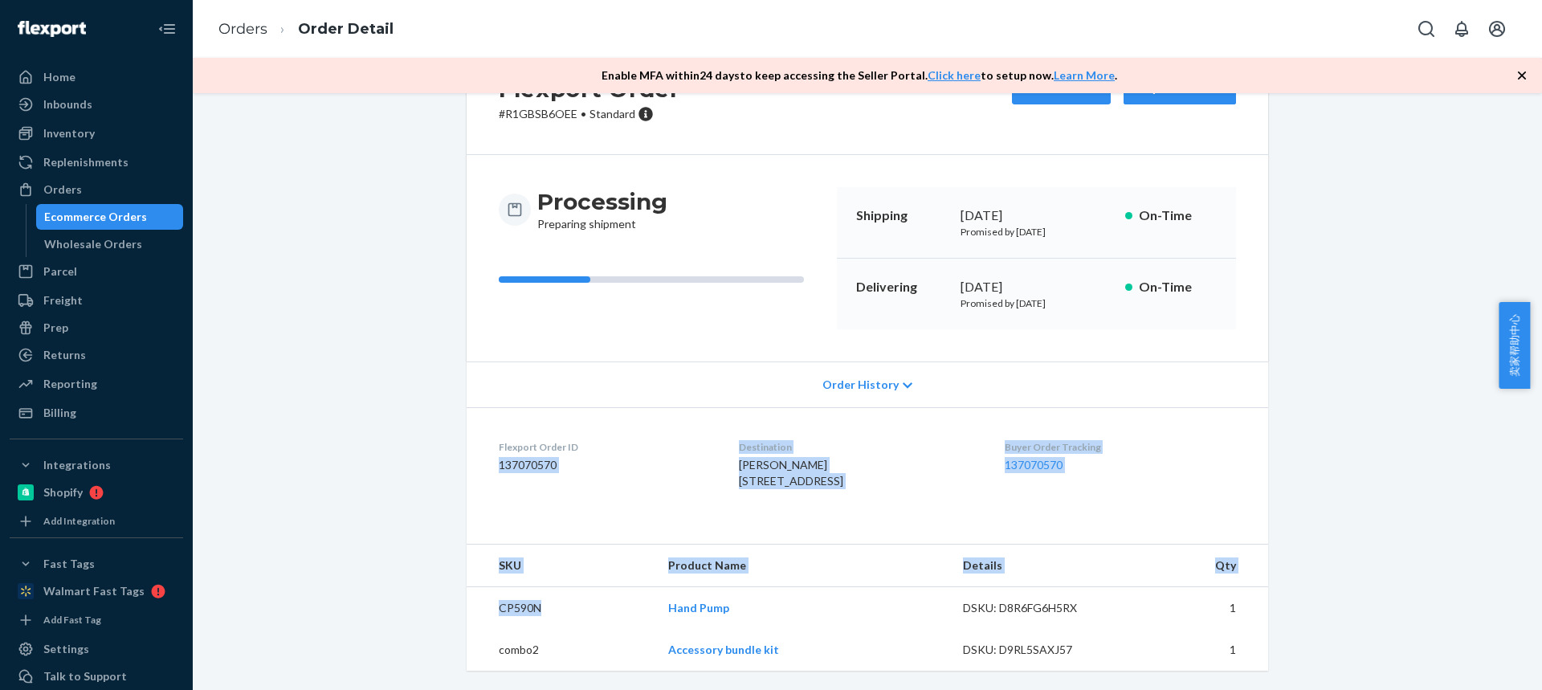
copy div "137070570 Destination Scott West 644 Cardiff St San Diego, CA 92114-5121 US Buy…"
click at [508, 607] on td "CP590N" at bounding box center [561, 608] width 189 height 43
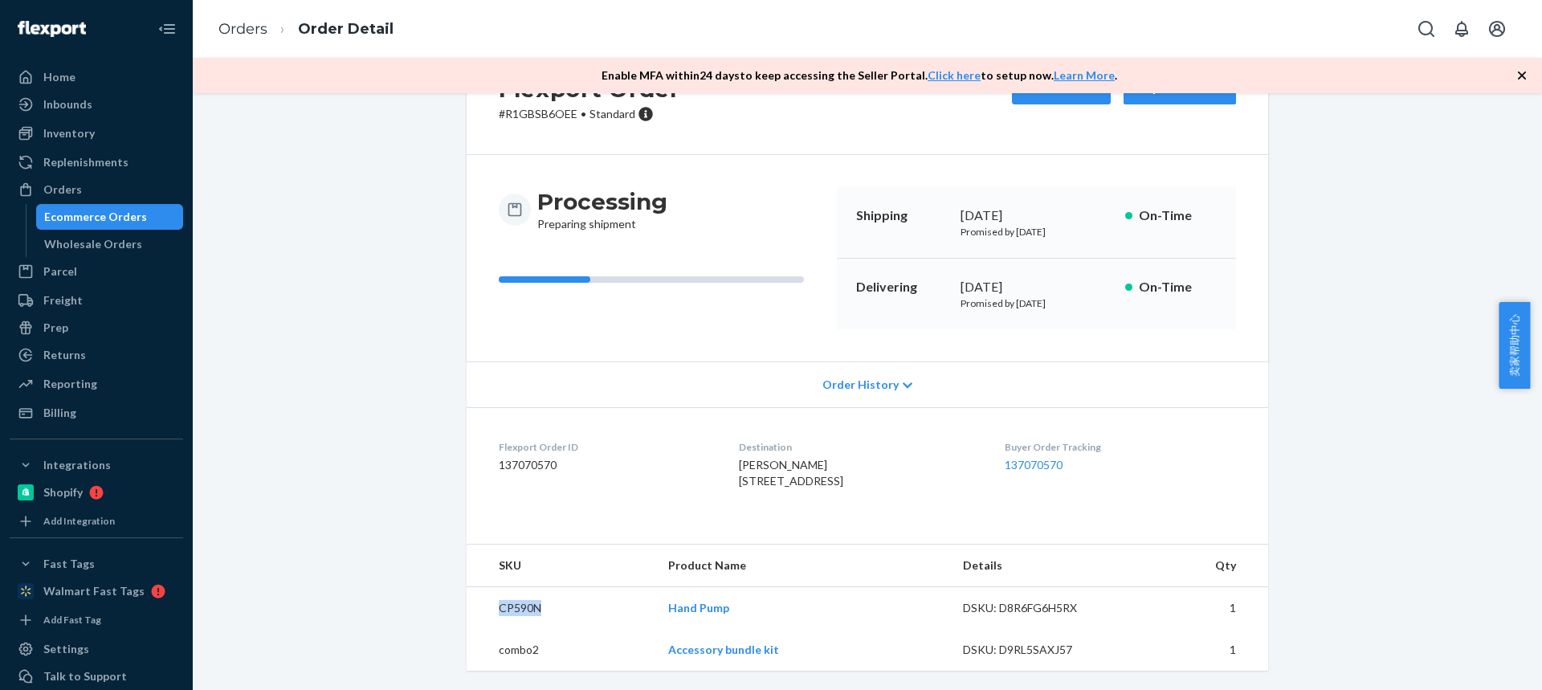
click at [508, 607] on td "CP590N" at bounding box center [561, 608] width 189 height 43
copy td "CP590N"
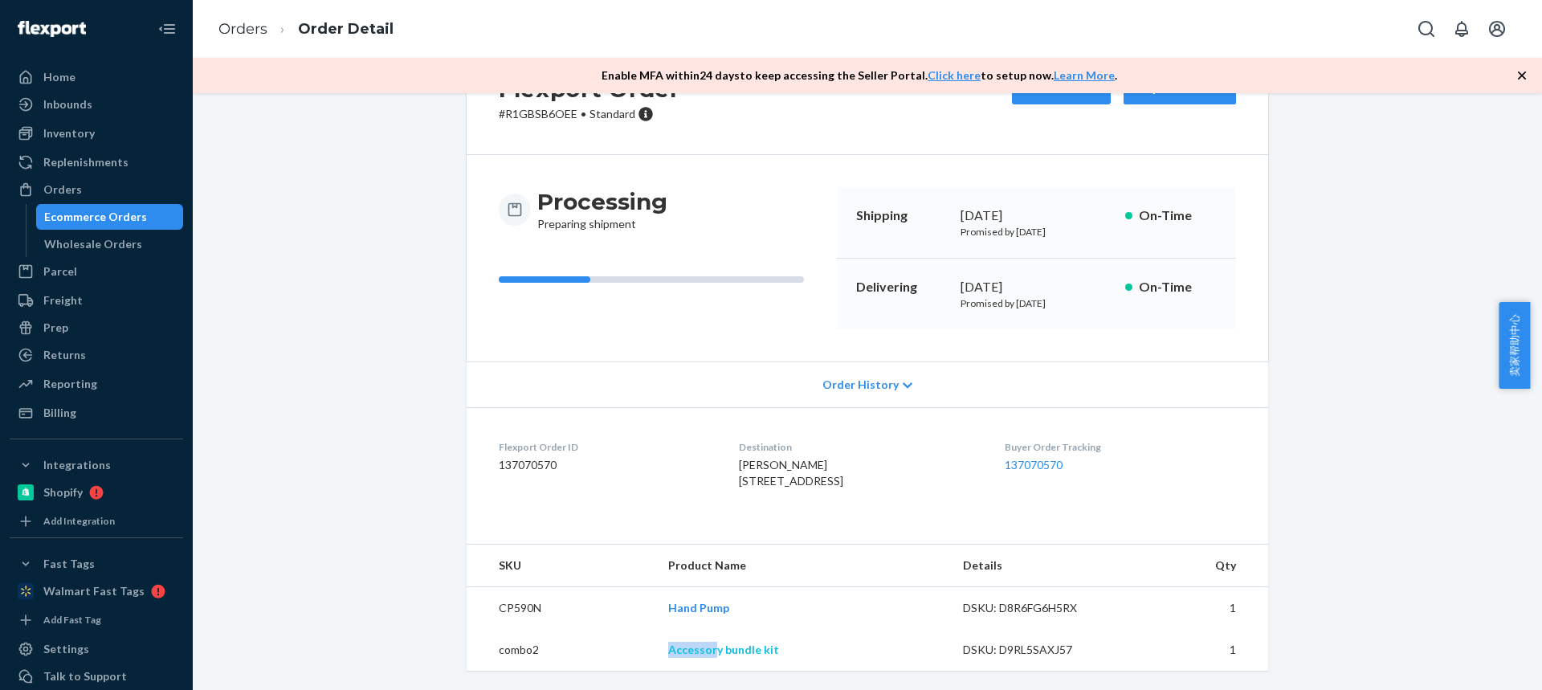
drag, startPoint x: 685, startPoint y: 648, endPoint x: 712, endPoint y: 646, distance: 27.4
click at [713, 647] on tr "combo2 Accessory bundle kit DSKU: D9RL5SAXJ57 1" at bounding box center [868, 650] width 802 height 42
copy tr "Accessor"
drag, startPoint x: 730, startPoint y: 433, endPoint x: 802, endPoint y: 451, distance: 73.8
click at [802, 452] on dl "Flexport Order ID 137070570 Destination Scott West 644 Cardiff St San Diego, CA…" at bounding box center [868, 467] width 802 height 120
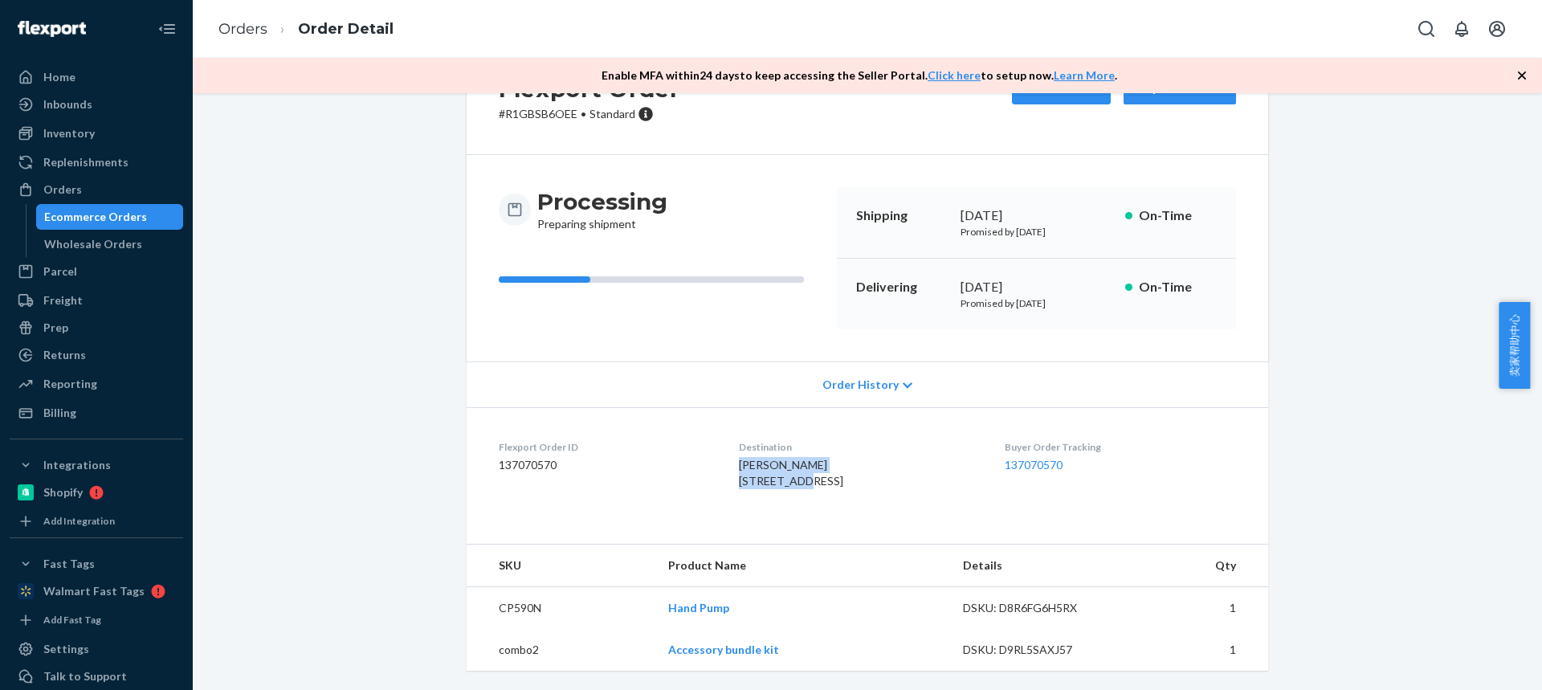
copy span "Scott West 644 Cardiff St"
click at [526, 607] on td "CP590N" at bounding box center [561, 608] width 189 height 43
copy td "CP590N"
drag, startPoint x: 641, startPoint y: 654, endPoint x: 678, endPoint y: 573, distance: 89.1
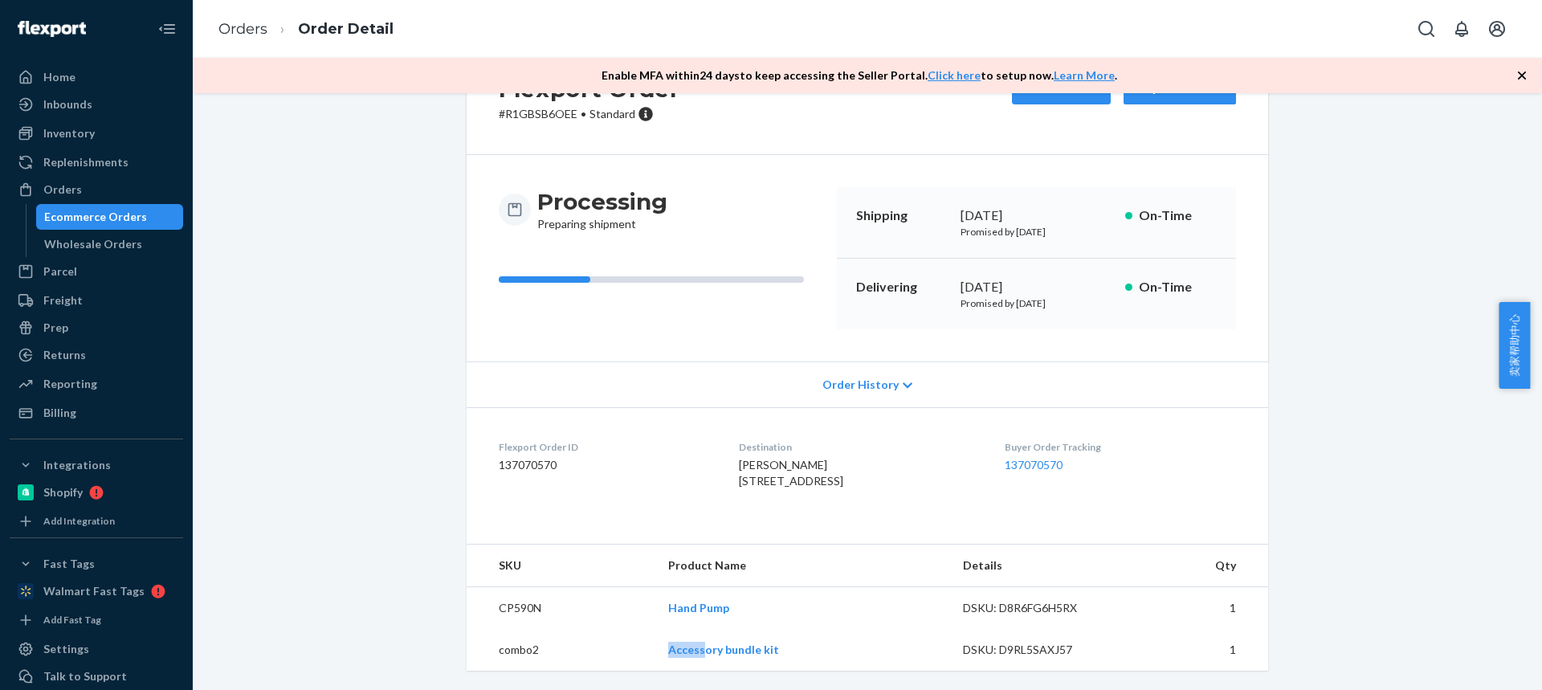
click at [716, 658] on tr "combo2 Accessory bundle kit DSKU: D9RL5SAXJ57 1" at bounding box center [868, 650] width 802 height 42
copy tr "Access"
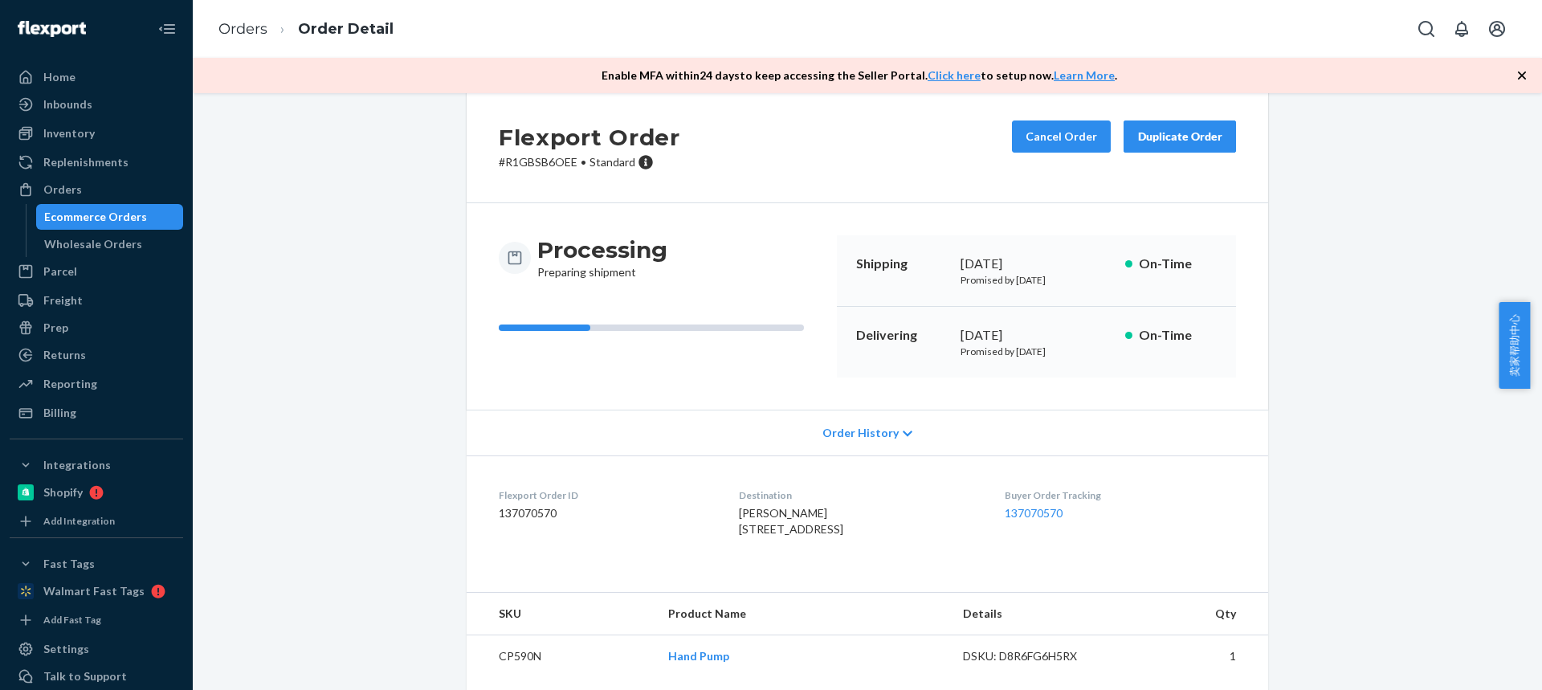
scroll to position [0, 0]
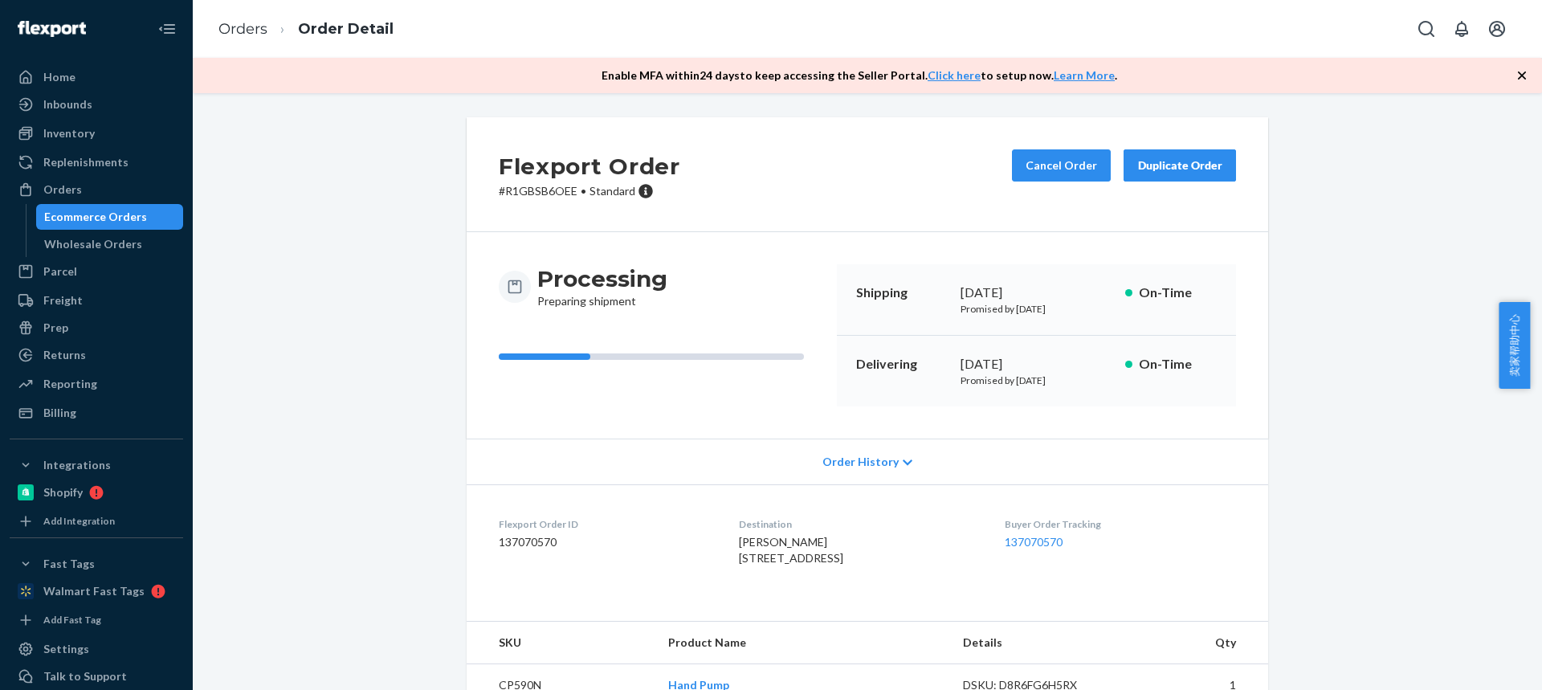
click at [1190, 159] on div "Duplicate Order" at bounding box center [1179, 165] width 85 height 16
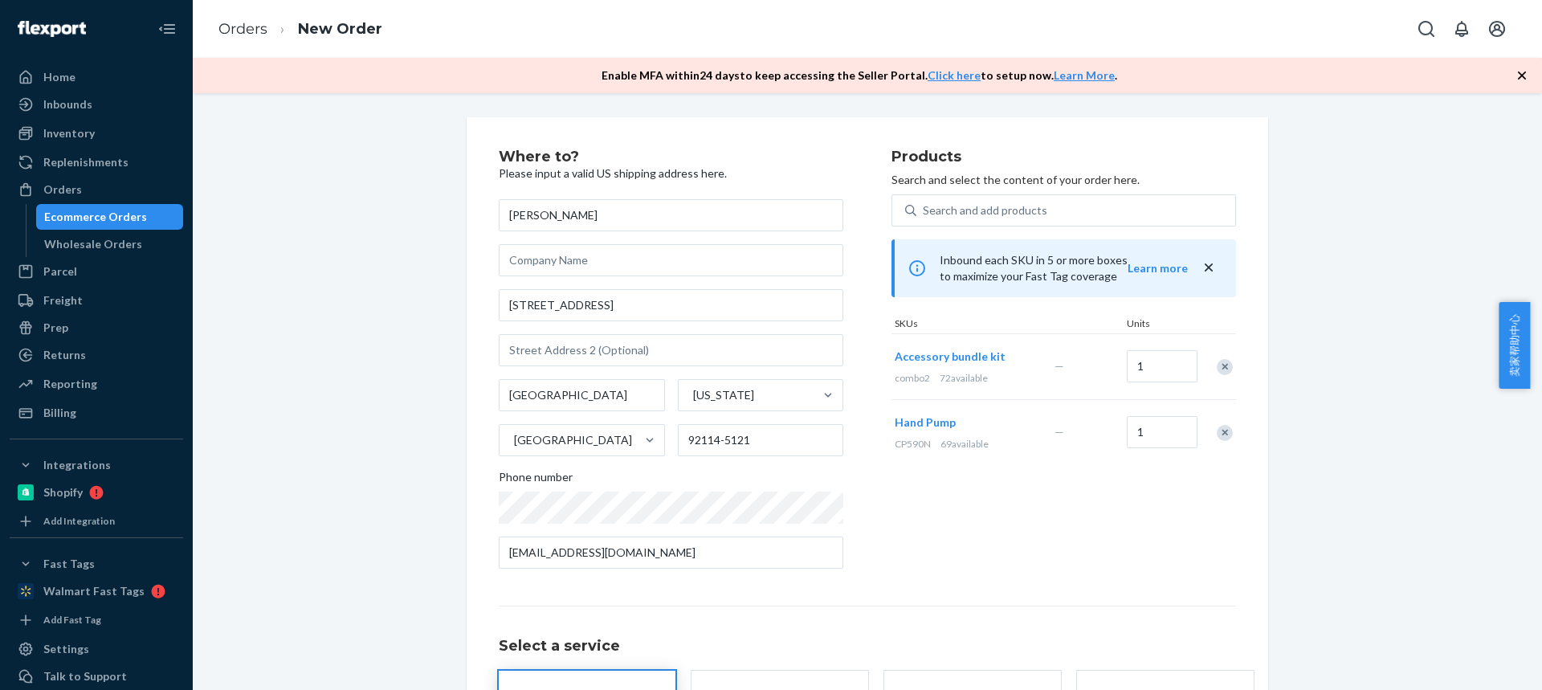
click at [1217, 364] on div "Remove Item" at bounding box center [1225, 367] width 16 height 16
click at [1218, 374] on div "Remove Item" at bounding box center [1225, 367] width 16 height 16
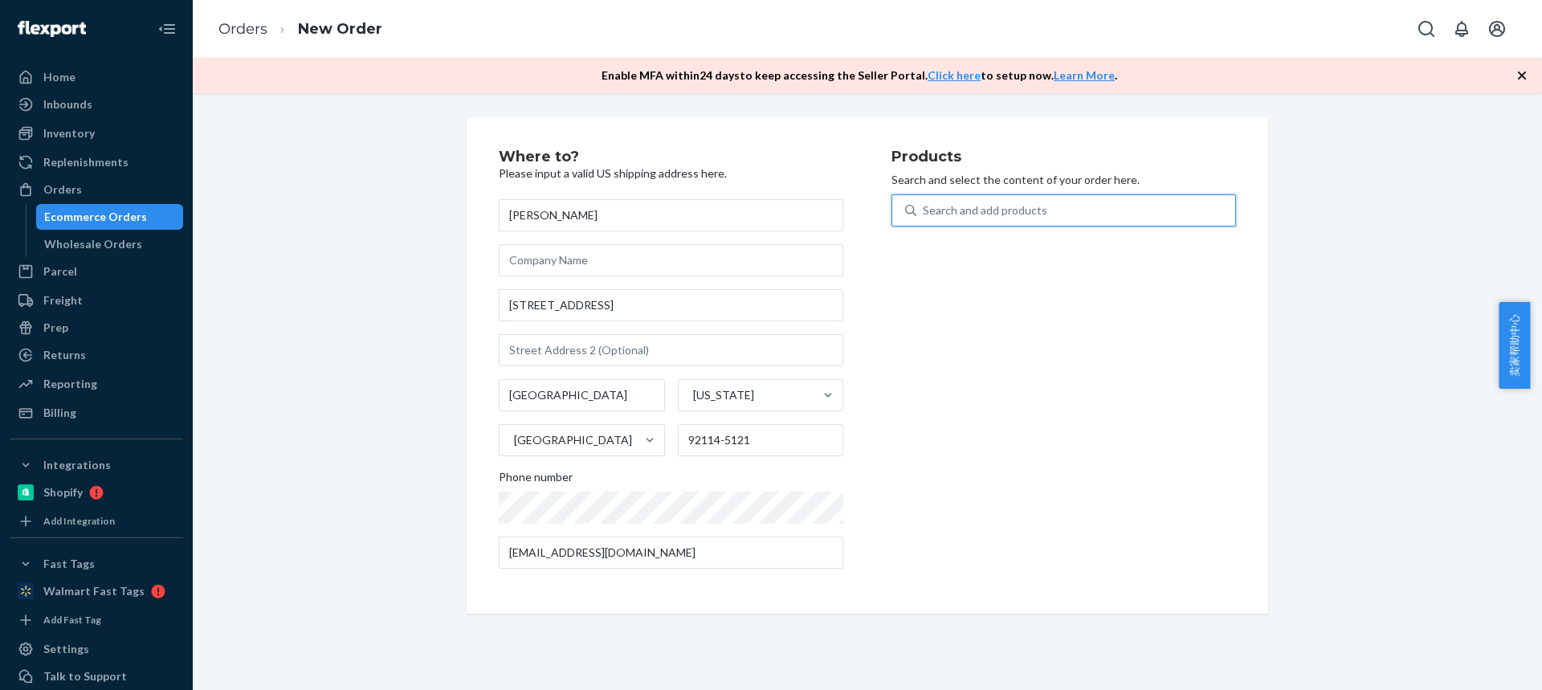
click at [990, 212] on div "Search and add products" at bounding box center [985, 210] width 124 height 16
click at [924, 212] on input "0 results available. Use Up and Down to choose options, press Enter to select t…" at bounding box center [924, 210] width 2 height 16
type input "HR12T47"
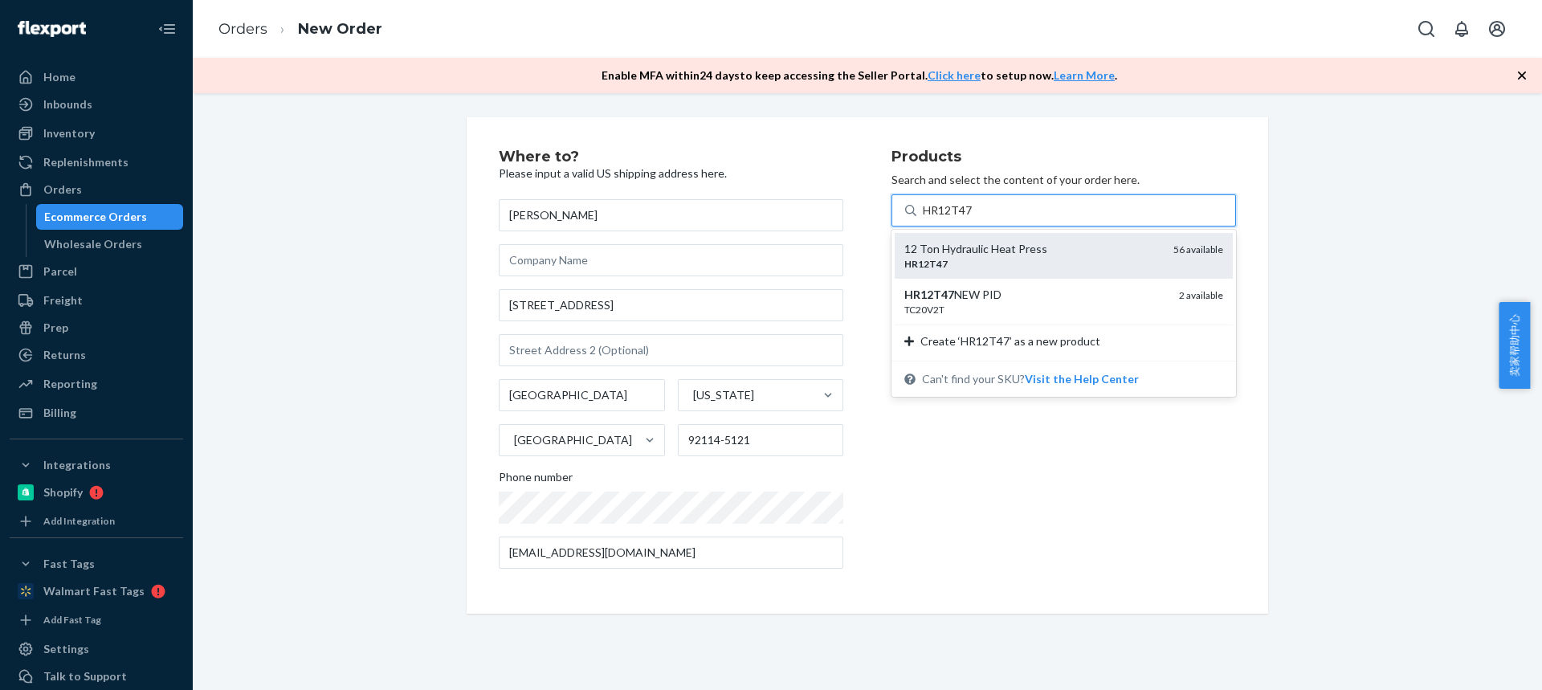
click at [967, 255] on div "12 Ton Hydraulic Heat Press" at bounding box center [1032, 249] width 256 height 16
click at [967, 218] on input "HR12T47" at bounding box center [948, 210] width 50 height 16
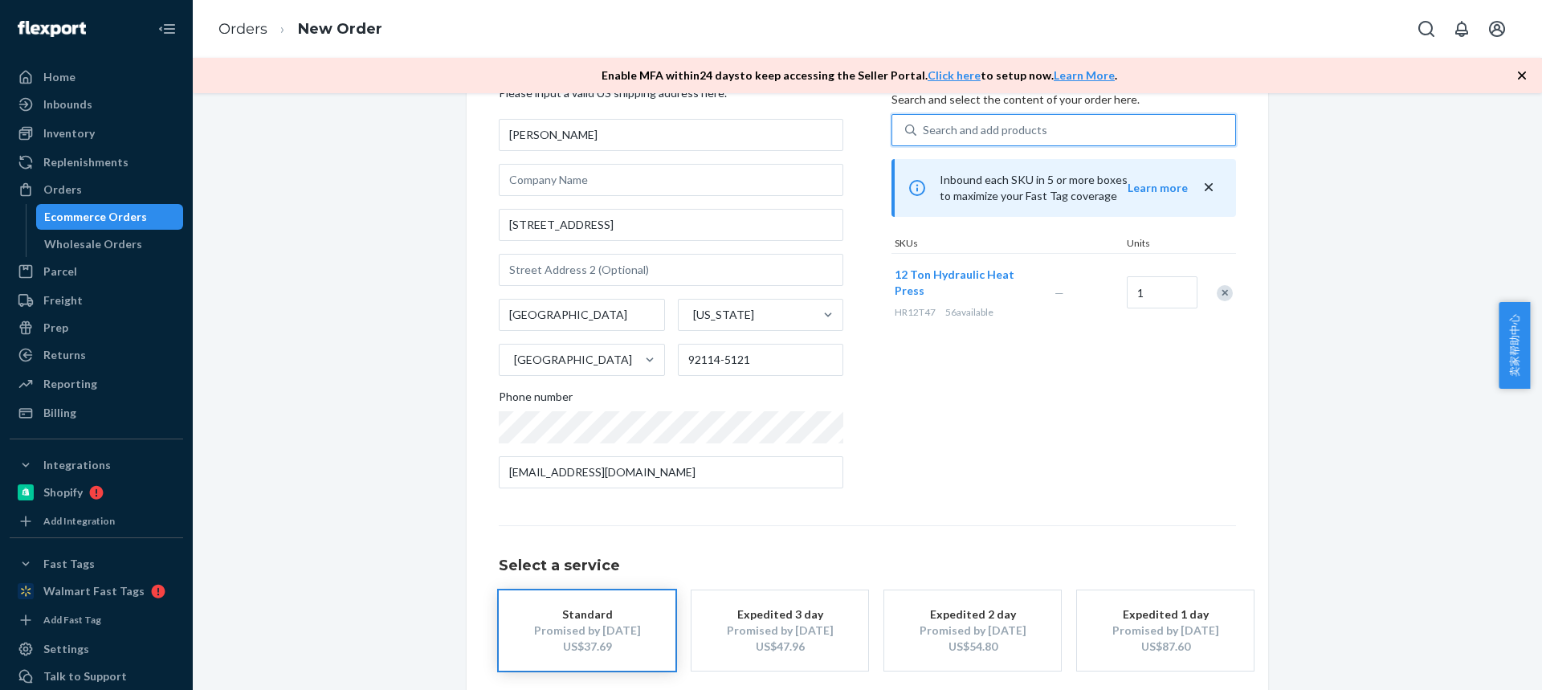
scroll to position [157, 0]
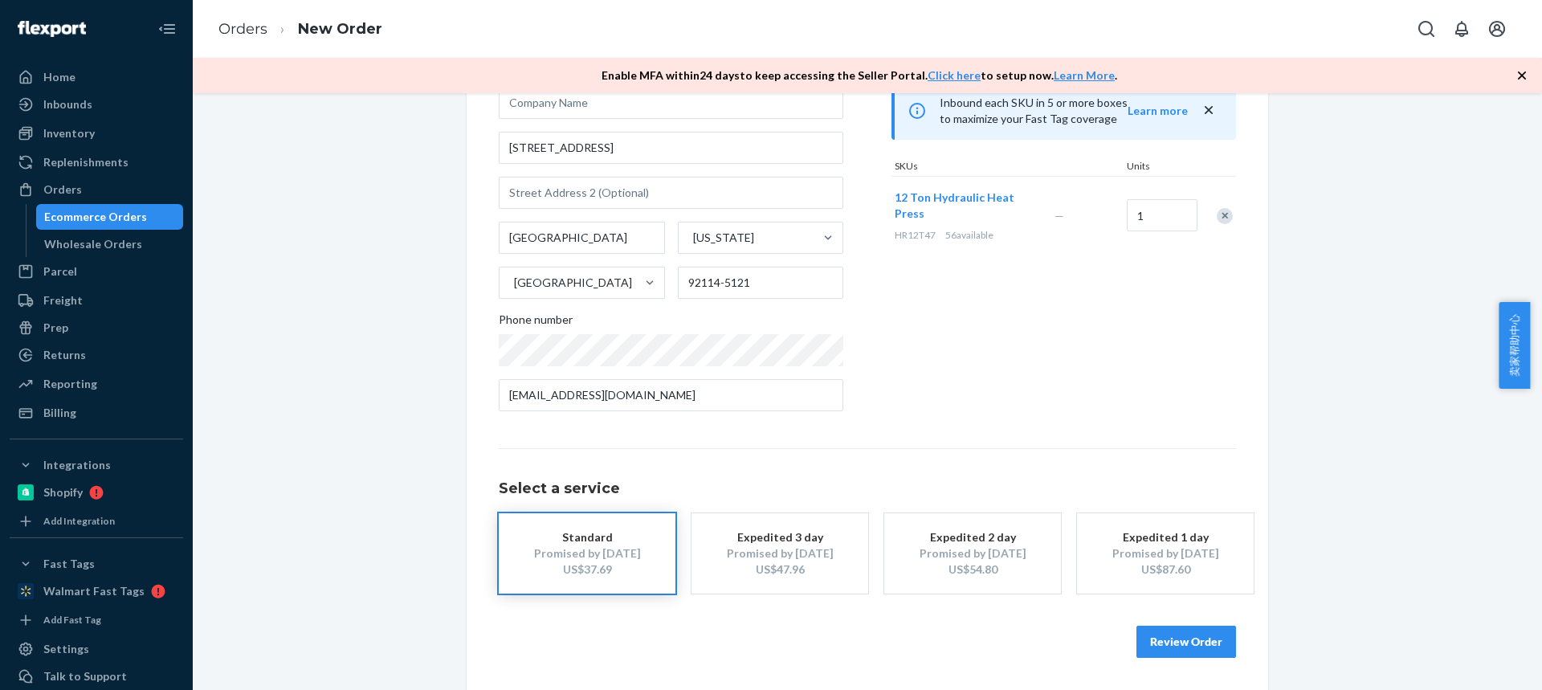
click at [1194, 646] on button "Review Order" at bounding box center [1187, 642] width 100 height 32
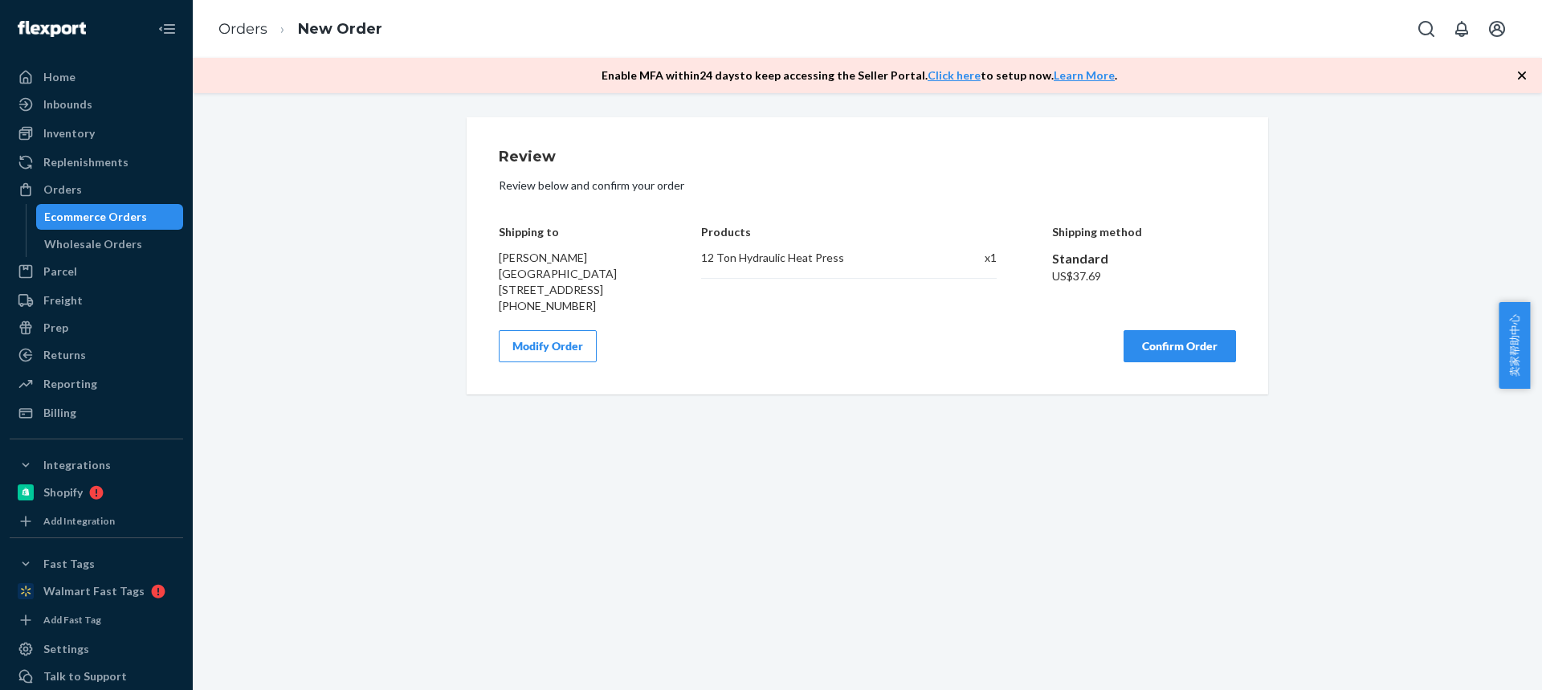
click at [1129, 341] on button "Confirm Order" at bounding box center [1180, 346] width 112 height 32
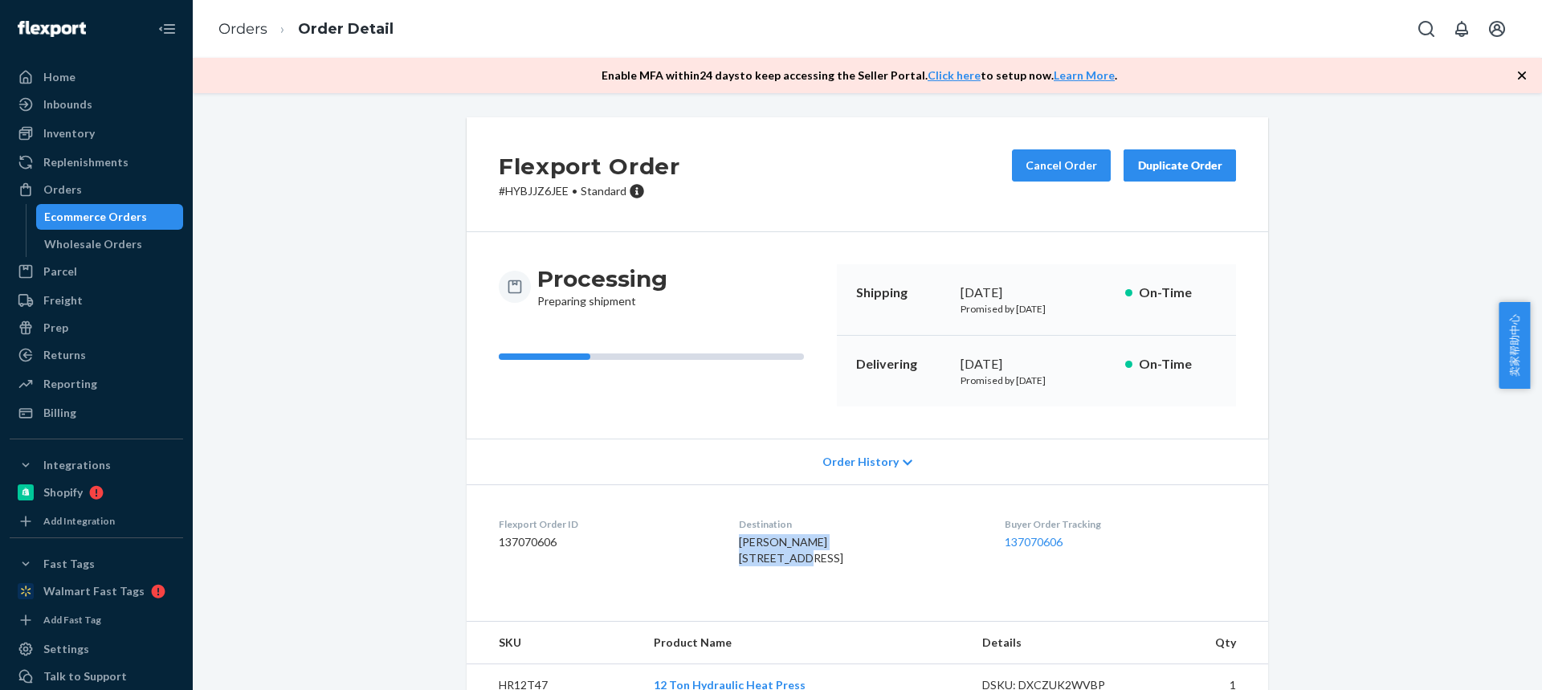
drag, startPoint x: 792, startPoint y: 553, endPoint x: 724, endPoint y: 548, distance: 67.7
click at [739, 548] on div "Scott West 644 Cardiff St San Diego, CA 92114-5121 US" at bounding box center [858, 550] width 239 height 32
copy span "Scott West 644 Cardiff St"
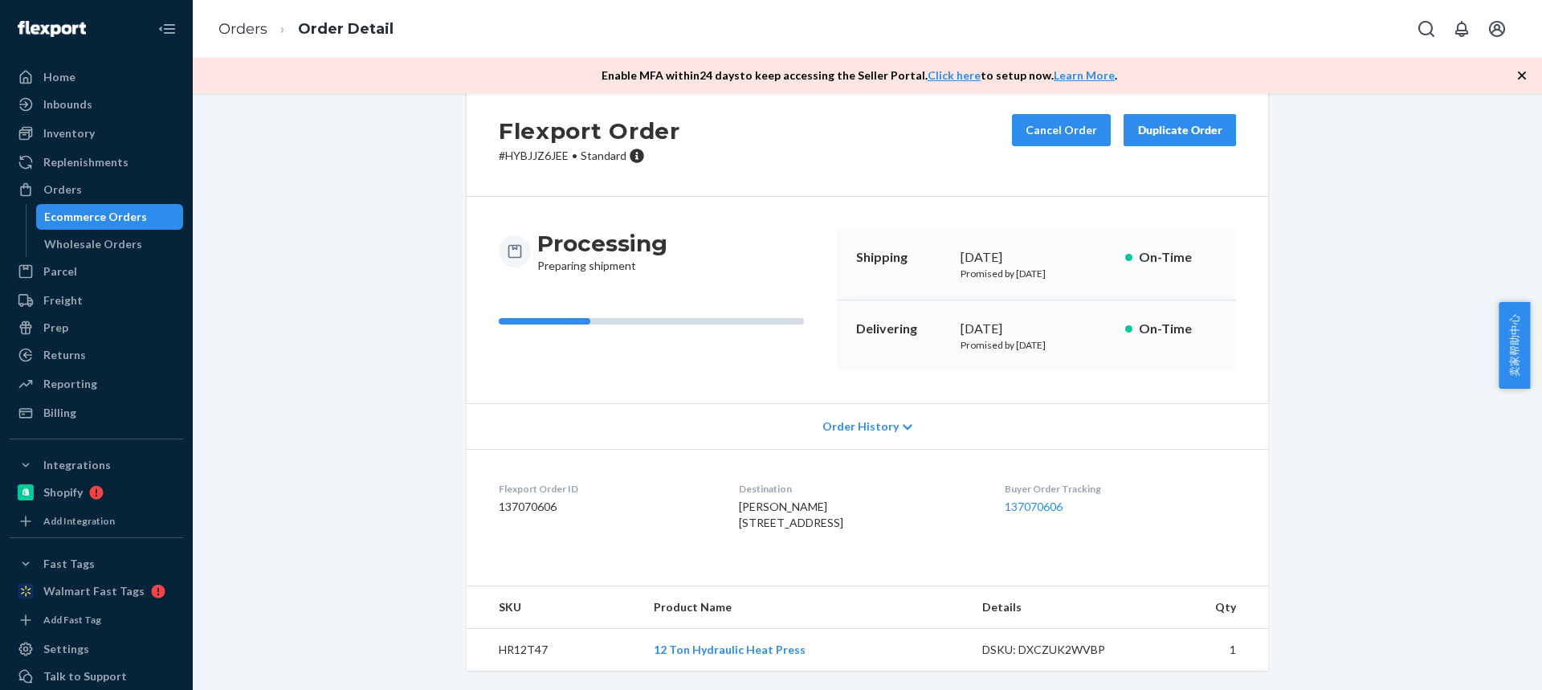
click at [524, 640] on td "HR12T47" at bounding box center [554, 650] width 174 height 43
click at [524, 641] on td "HR12T47" at bounding box center [554, 650] width 174 height 43
copy td "HR12T47"
click at [252, 29] on link "Orders" at bounding box center [242, 29] width 49 height 18
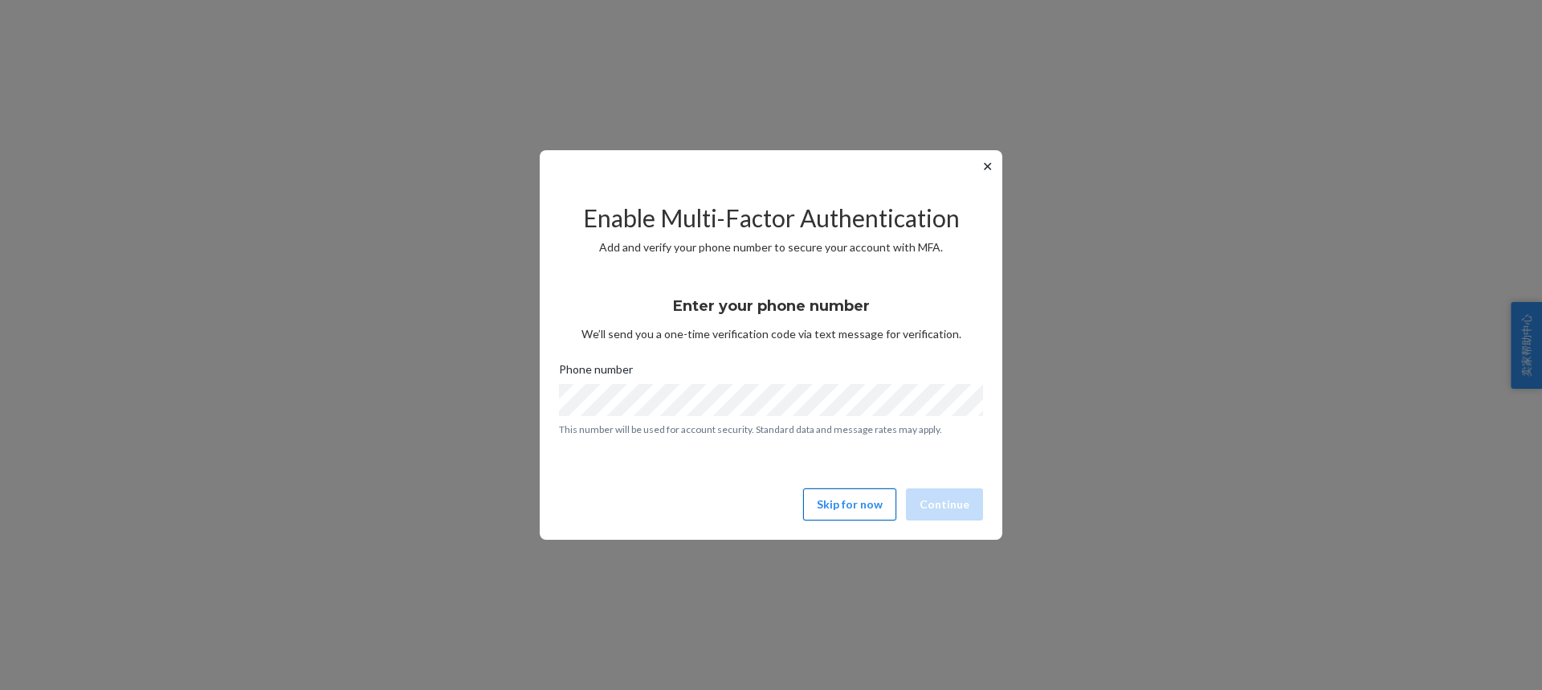
click at [866, 500] on button "Skip for now" at bounding box center [849, 504] width 93 height 32
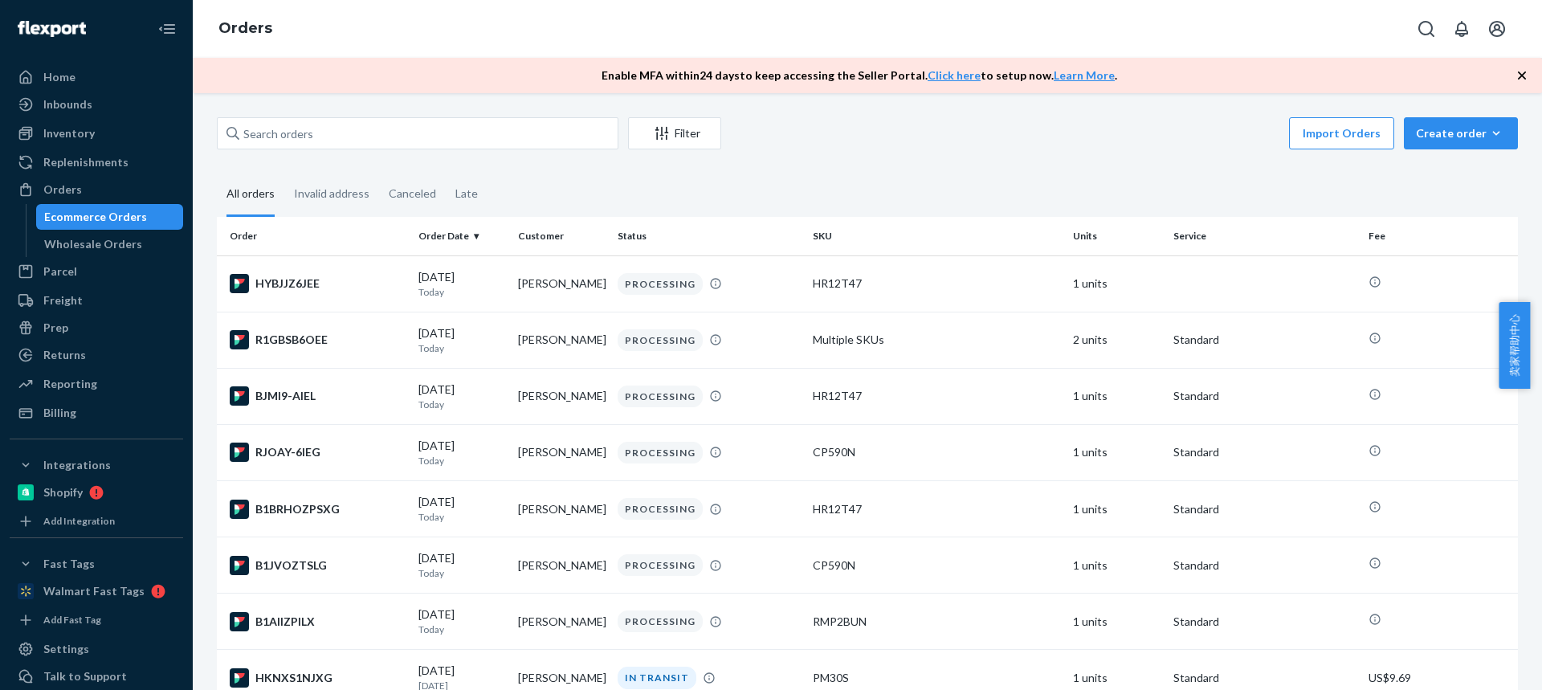
click at [1520, 74] on icon "button" at bounding box center [1522, 75] width 8 height 8
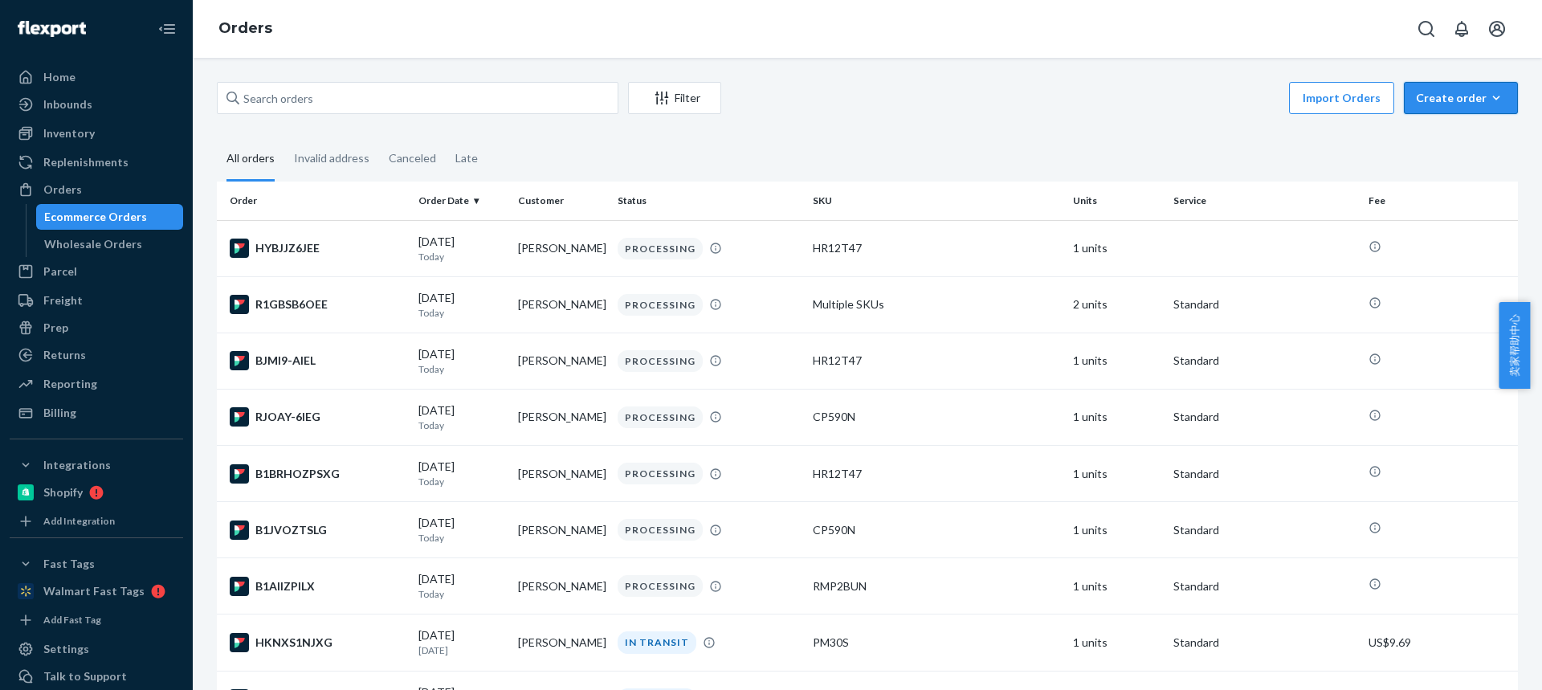
click at [1432, 104] on div "Create order" at bounding box center [1461, 98] width 90 height 16
click at [1439, 142] on span "Ecommerce order" at bounding box center [1471, 136] width 100 height 11
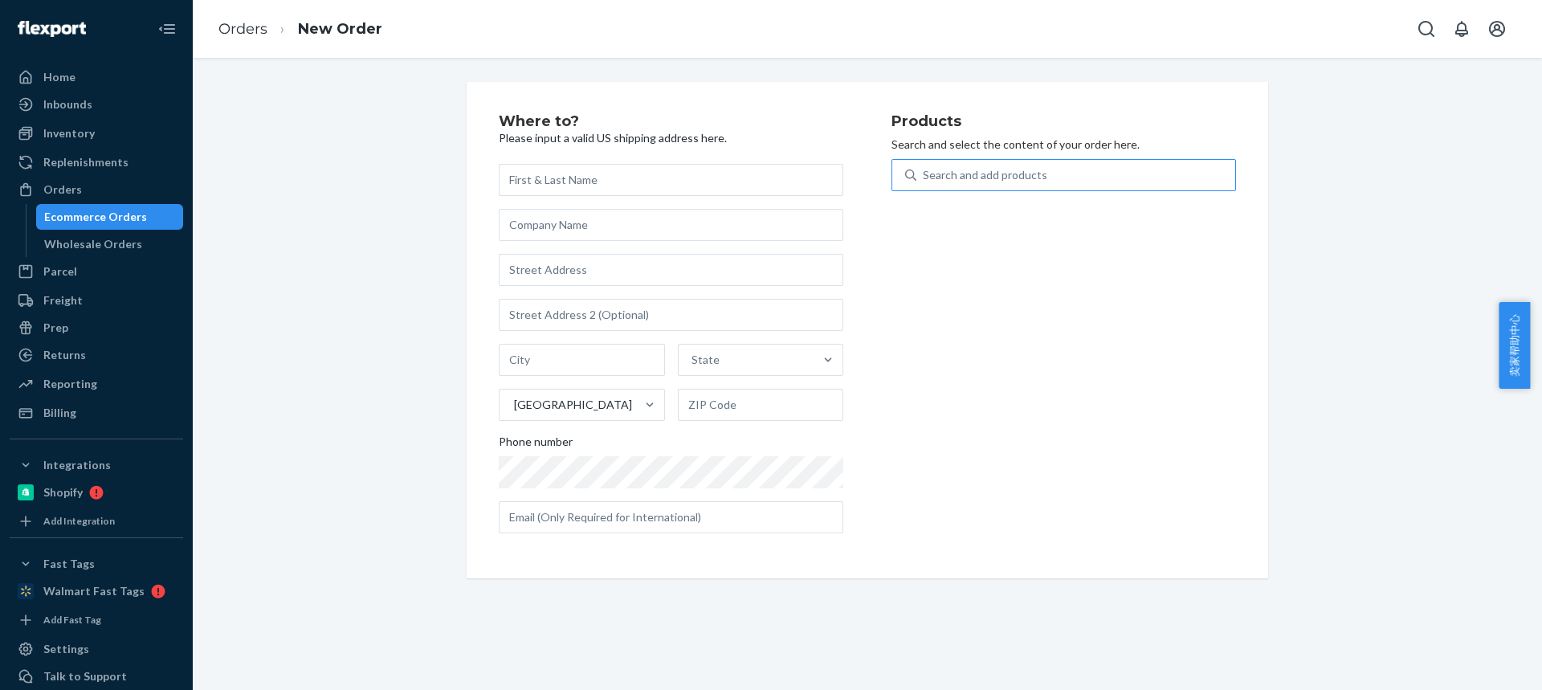
click at [1002, 187] on div "Search and add products" at bounding box center [1075, 175] width 319 height 29
click at [924, 183] on input "Search and add products" at bounding box center [924, 175] width 2 height 16
type input "pm"
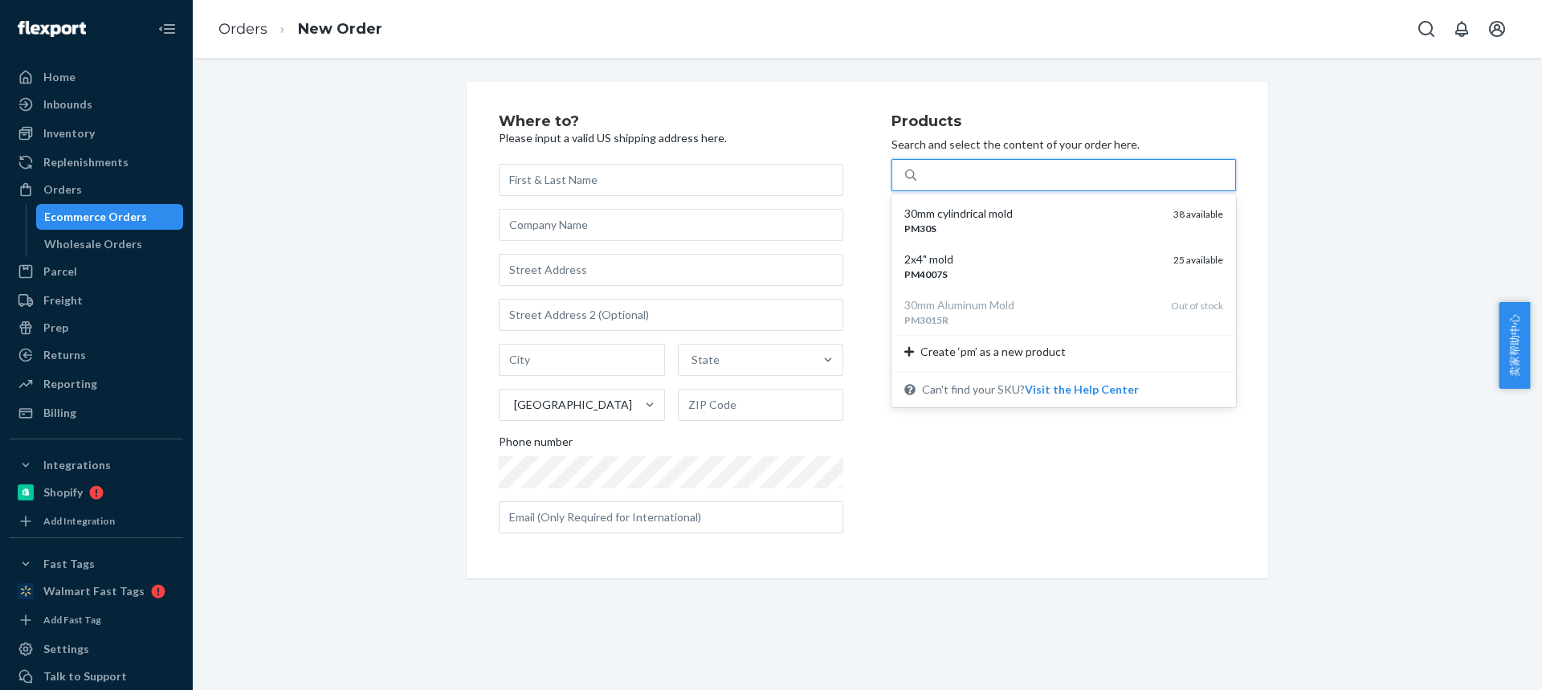
click at [1023, 161] on div "pm" at bounding box center [1075, 175] width 319 height 29
click at [940, 167] on input "option undefined focused, 1 of 3. 3 results available for search term pm. Use U…" at bounding box center [931, 175] width 17 height 16
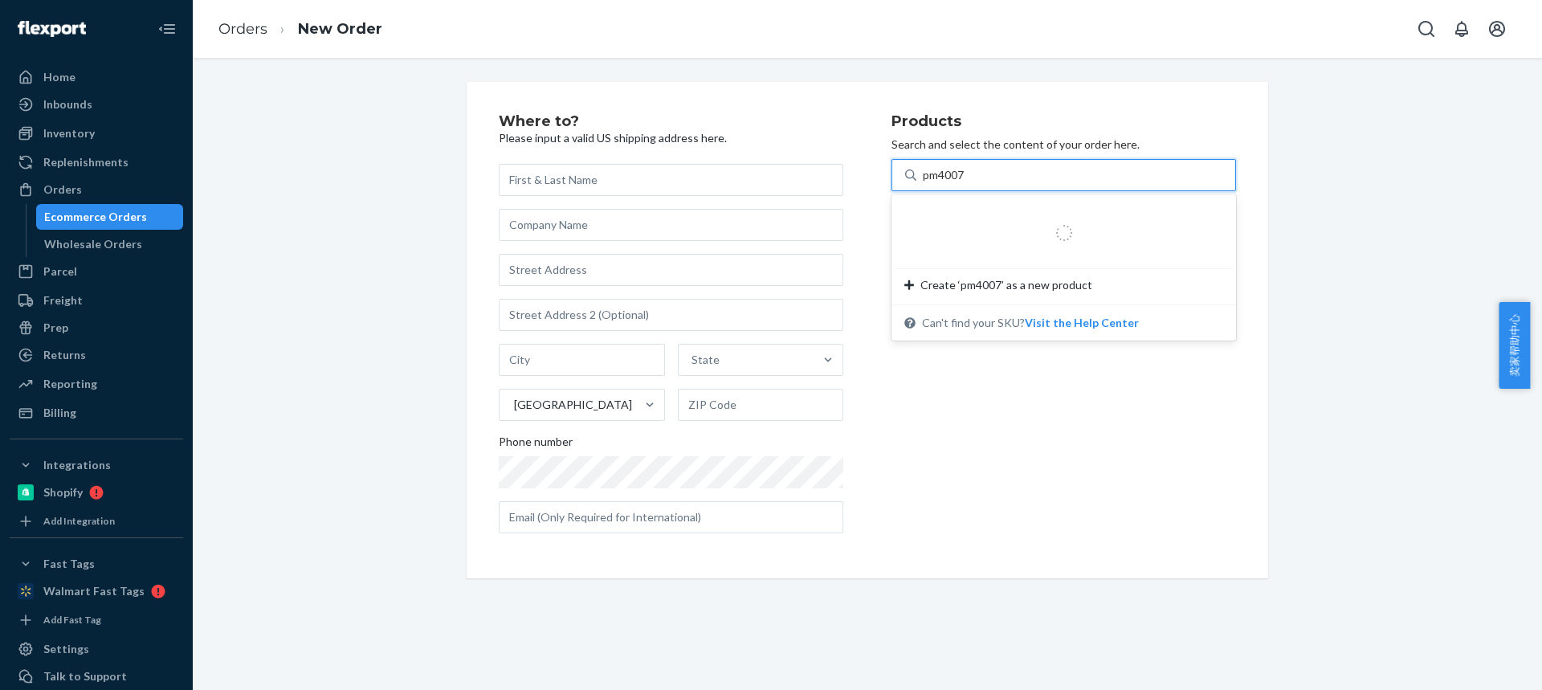
type input "pm4007s"
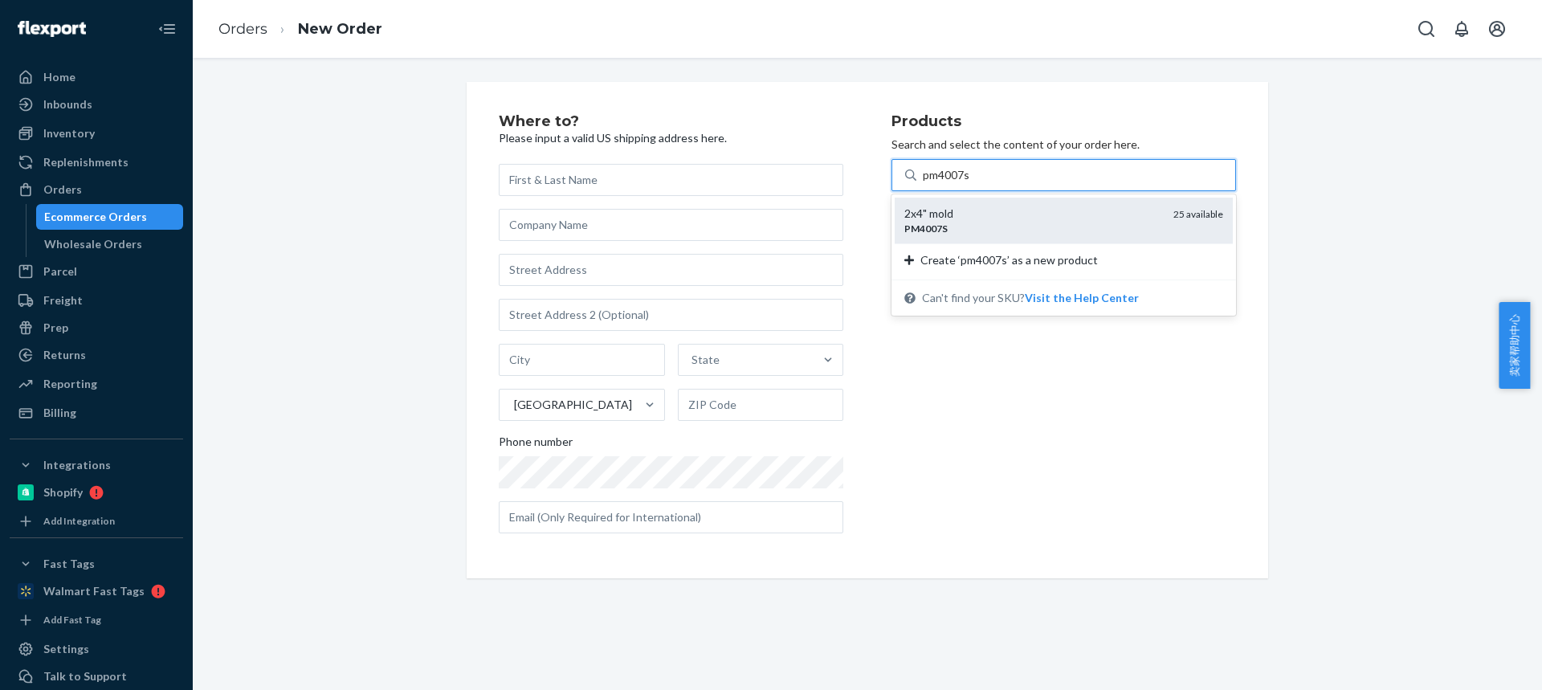
click at [944, 224] on div "PM4007S" at bounding box center [1032, 229] width 256 height 14
click at [944, 183] on input "pm4007s" at bounding box center [947, 175] width 48 height 16
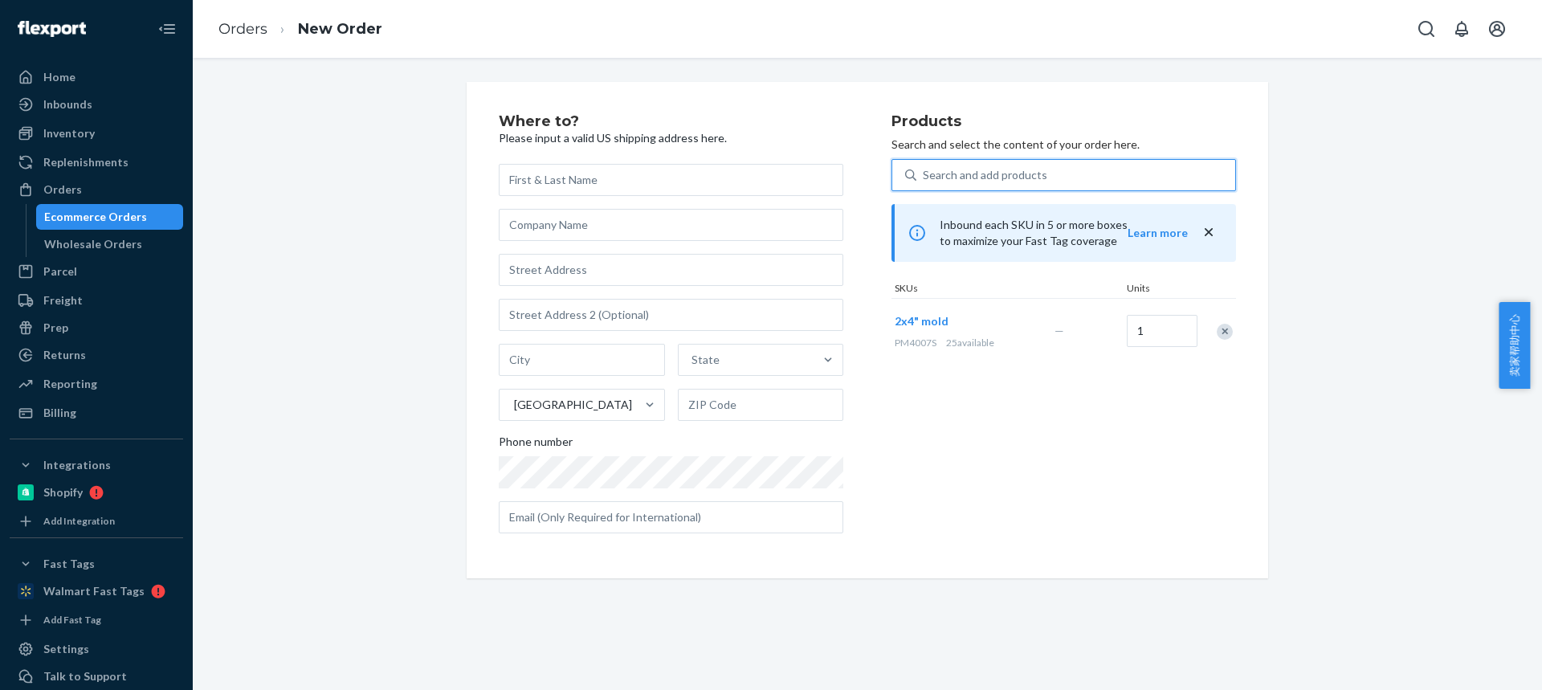
click at [963, 178] on div "Search and add products" at bounding box center [985, 175] width 124 height 16
click at [924, 178] on input "0 results available. Use Up and Down to choose options, press Enter to select t…" at bounding box center [924, 175] width 2 height 16
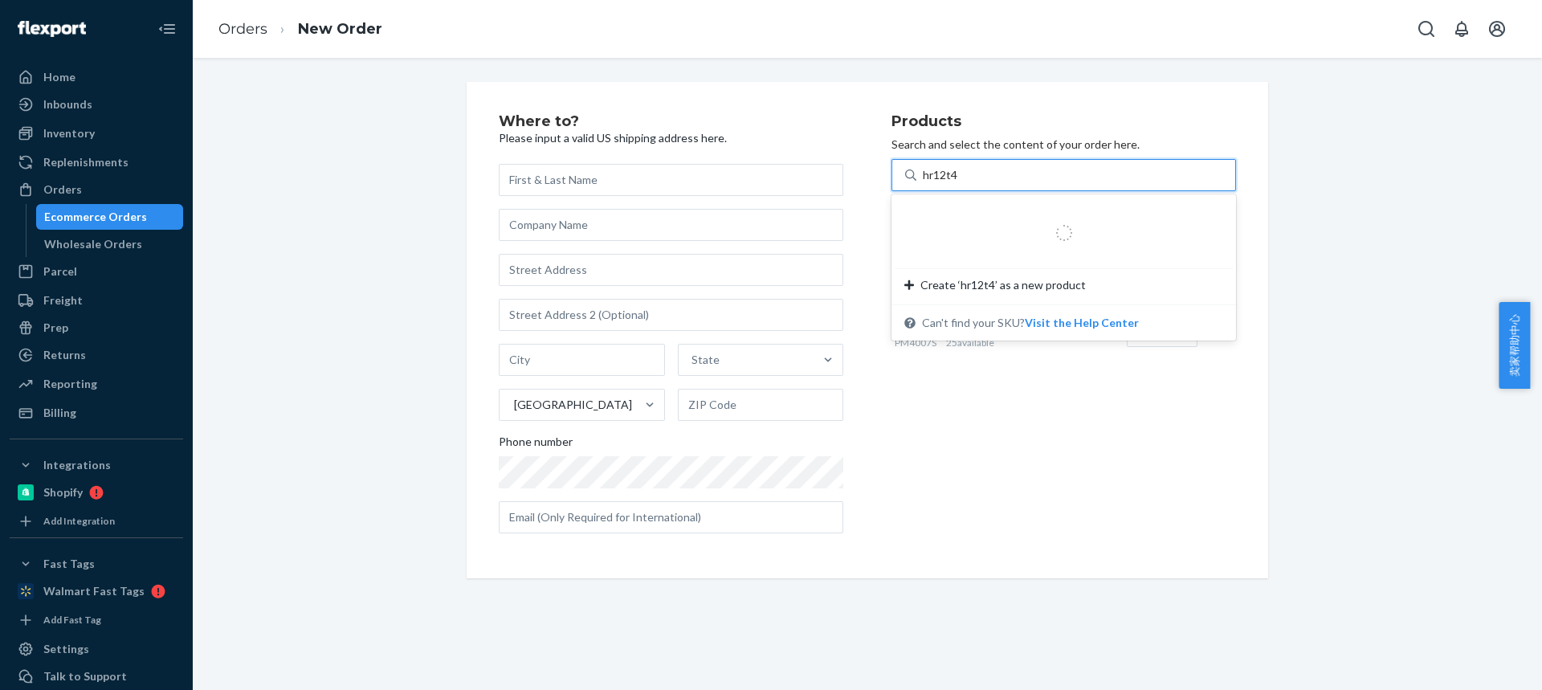
type input "hr12t47"
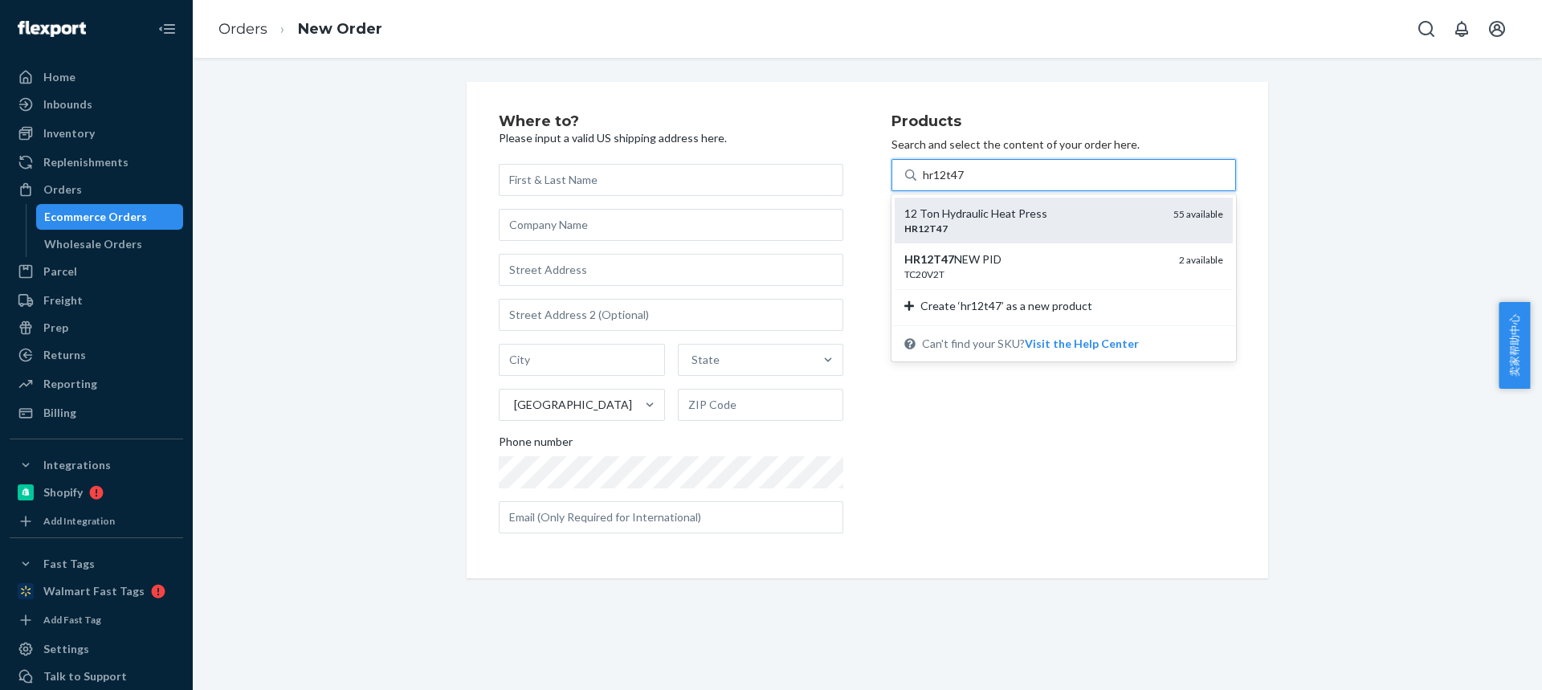
click at [965, 220] on div "12 Ton Hydraulic Heat Press" at bounding box center [1032, 214] width 256 height 16
click at [965, 183] on input "hr12t47" at bounding box center [944, 175] width 43 height 16
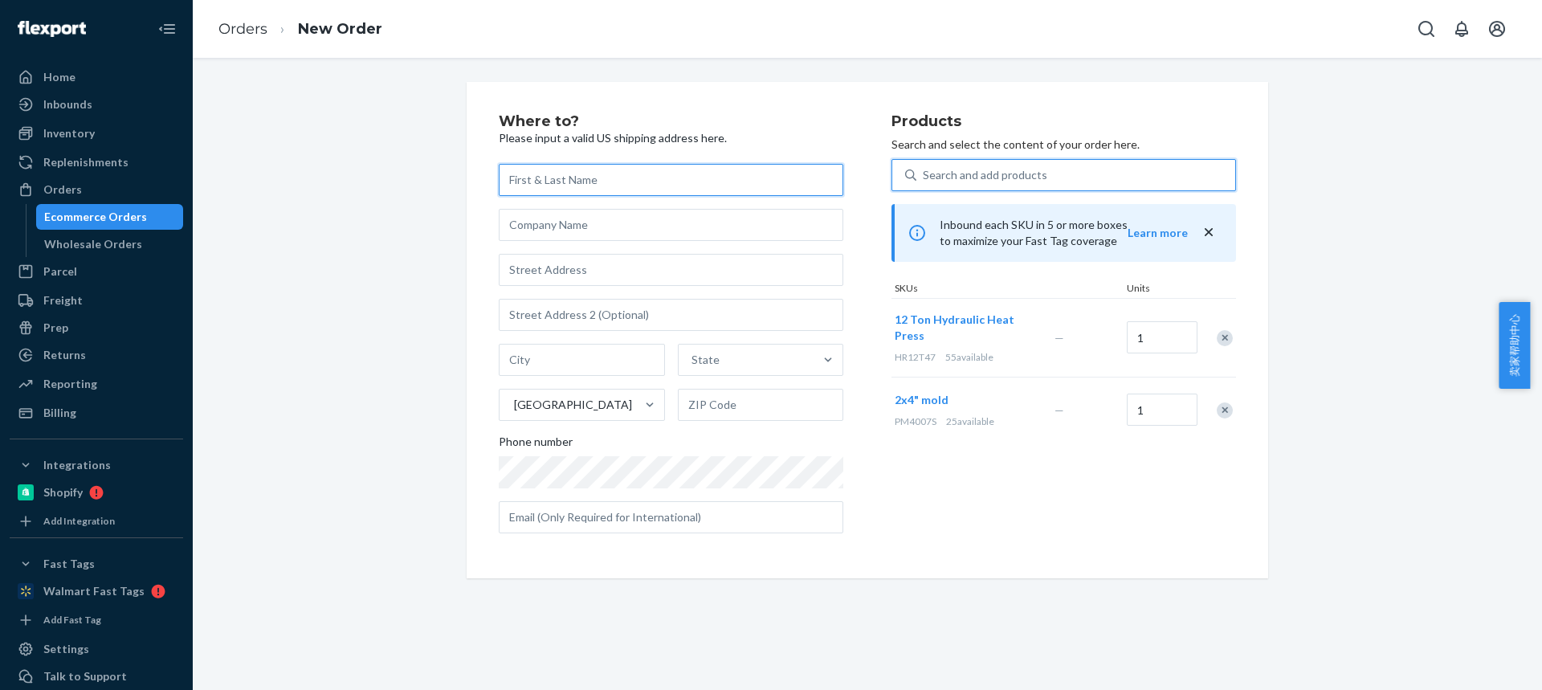
click at [529, 164] on input "text" at bounding box center [671, 180] width 345 height 32
paste input "Diego Salvador"
type input "Diego Salvador"
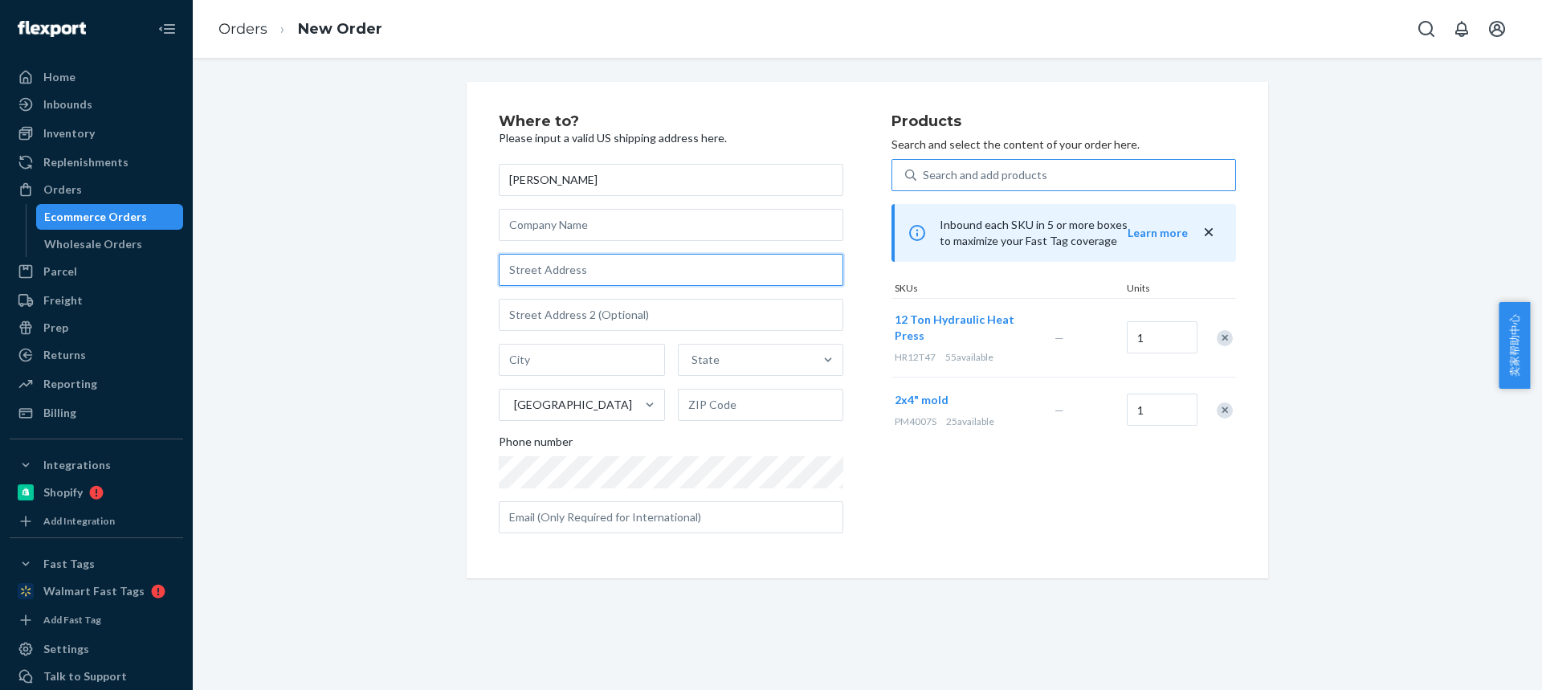
click at [558, 271] on input "text" at bounding box center [671, 270] width 345 height 32
paste input "2023 Quartet Loop Unit 3"
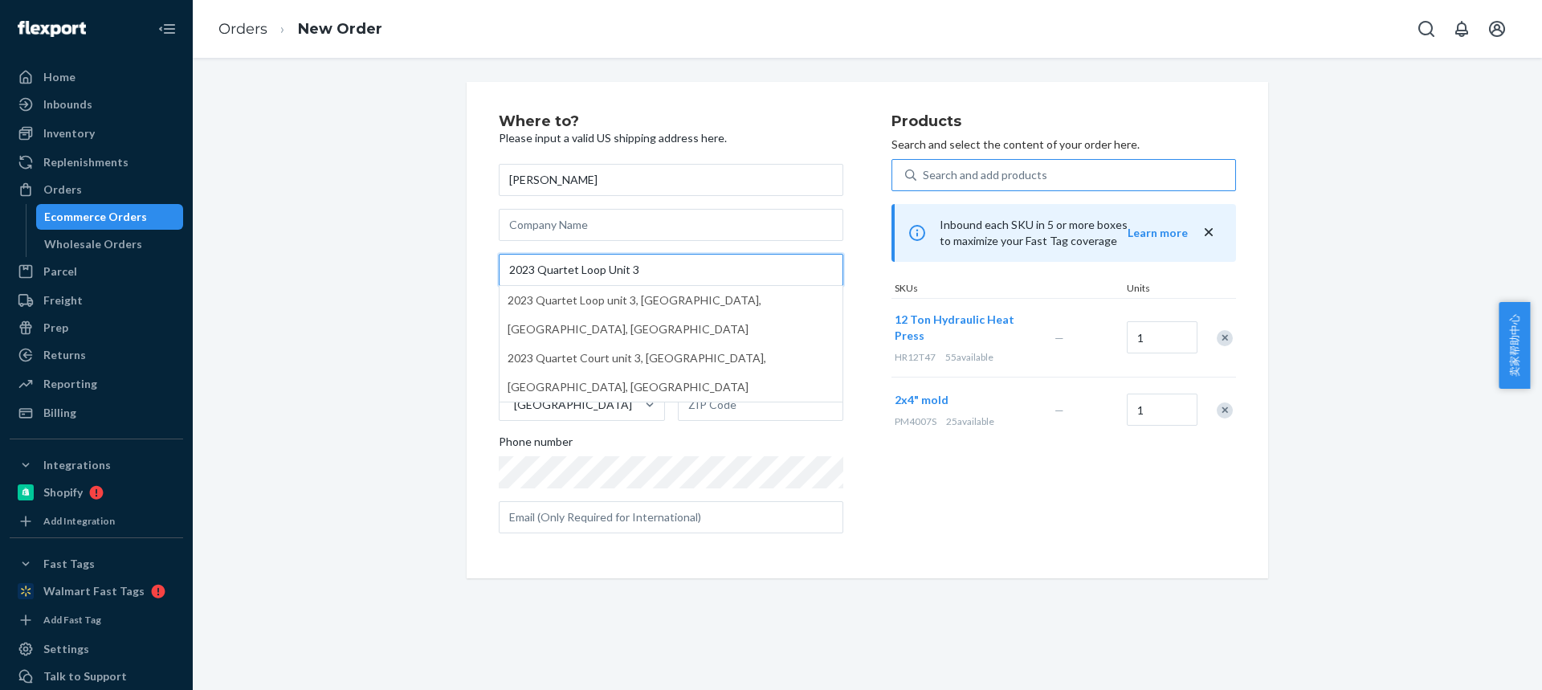
type input "2023 Quartet Loop Unit 3"
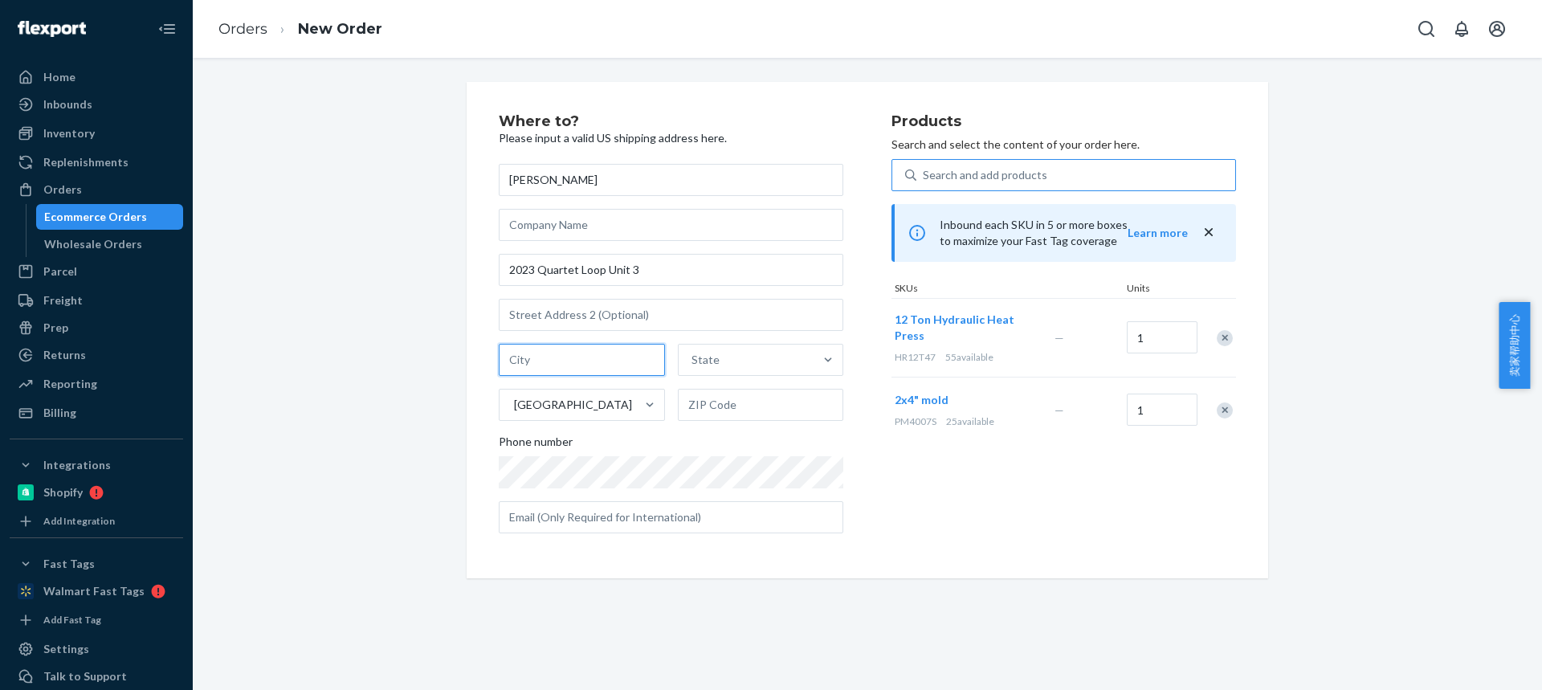
click at [569, 369] on input "text" at bounding box center [582, 360] width 166 height 32
paste input "Chula Vista CA 91915"
drag, startPoint x: 718, startPoint y: 378, endPoint x: 785, endPoint y: 420, distance: 78.7
click at [741, 385] on div "Chula Vista CA 91915 State United States" at bounding box center [671, 382] width 345 height 77
type input "Chula Vista CA"
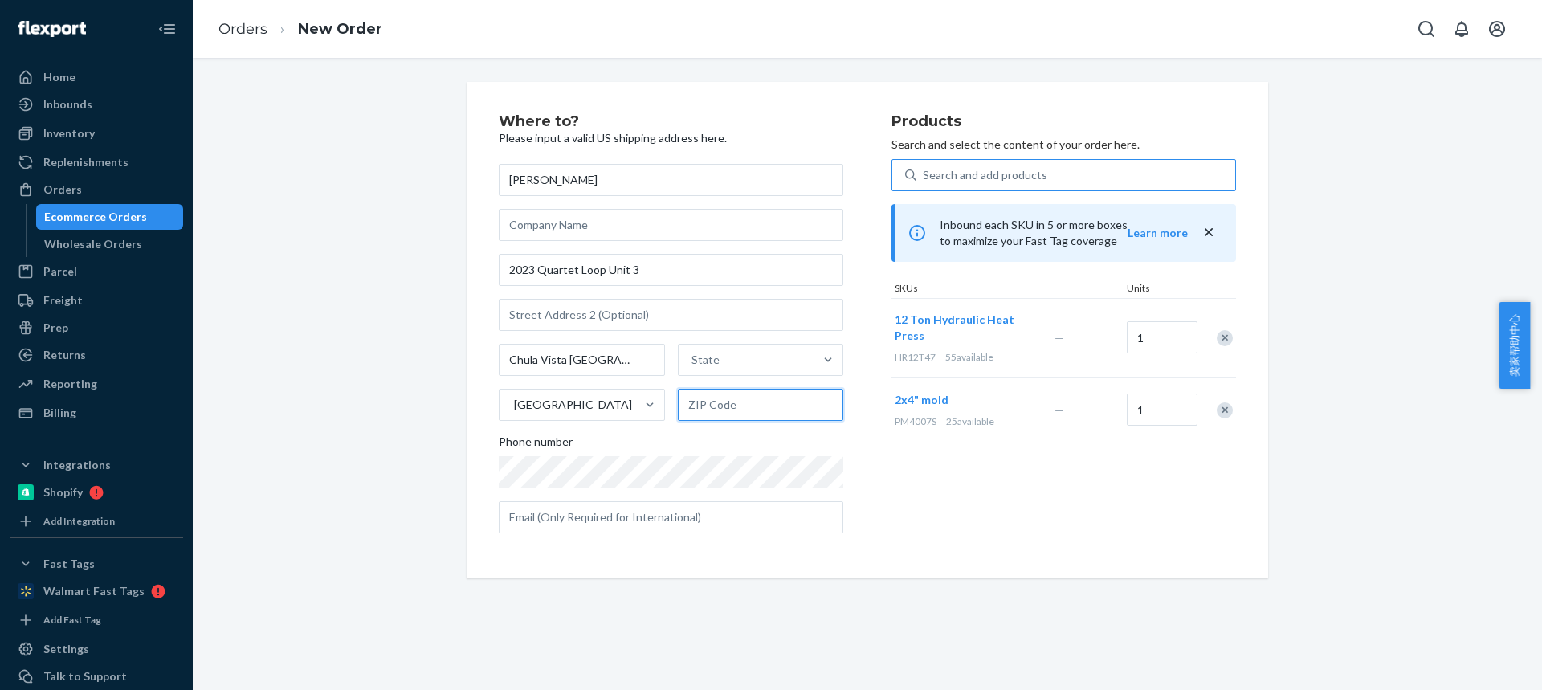
drag, startPoint x: 732, startPoint y: 410, endPoint x: 718, endPoint y: 411, distance: 13.7
click at [732, 410] on input "text" at bounding box center [761, 405] width 166 height 32
paste input "91915"
type input "91915"
drag, startPoint x: 562, startPoint y: 359, endPoint x: 723, endPoint y: 367, distance: 160.8
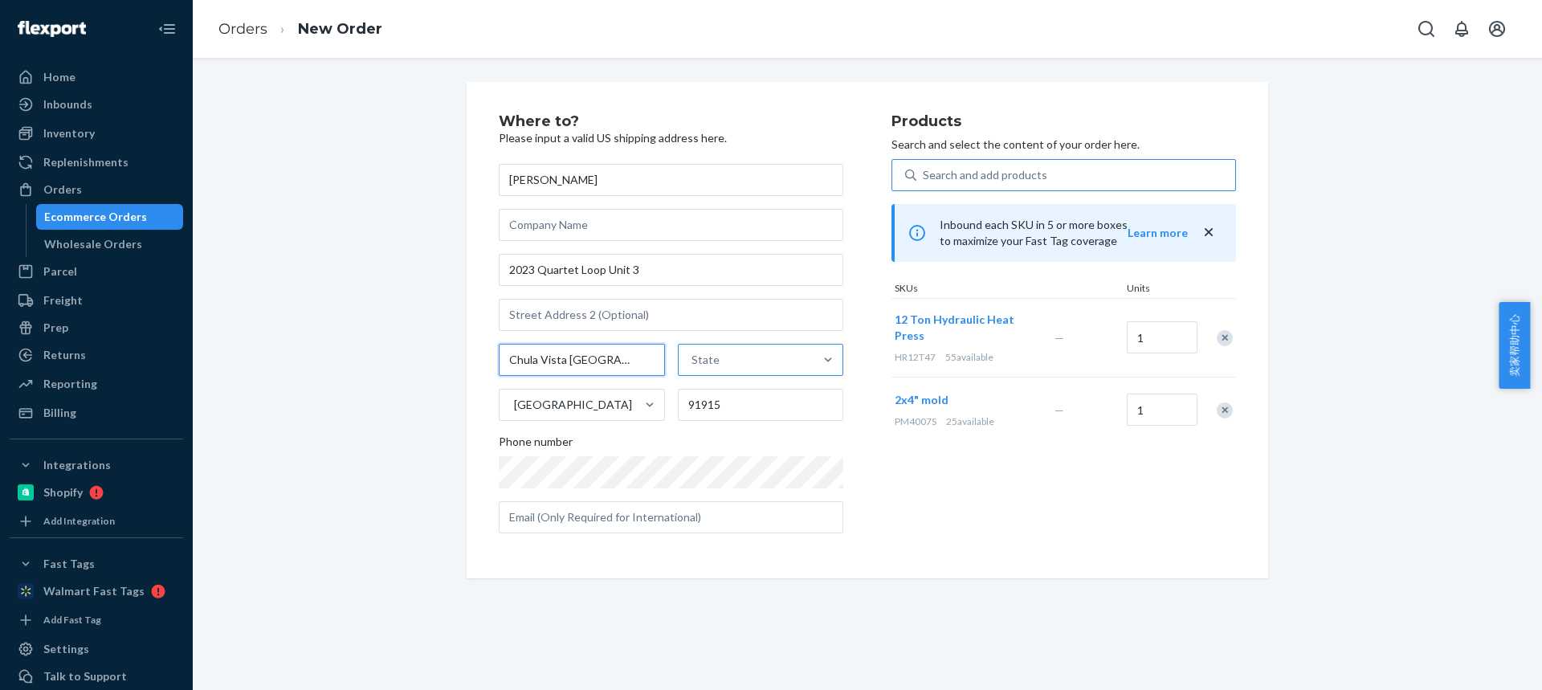
click at [622, 366] on input "Chula Vista CA" at bounding box center [582, 360] width 166 height 32
type input "Chula Vista"
click at [724, 367] on div "State" at bounding box center [747, 360] width 136 height 32
click at [693, 367] on input "State" at bounding box center [693, 360] width 2 height 16
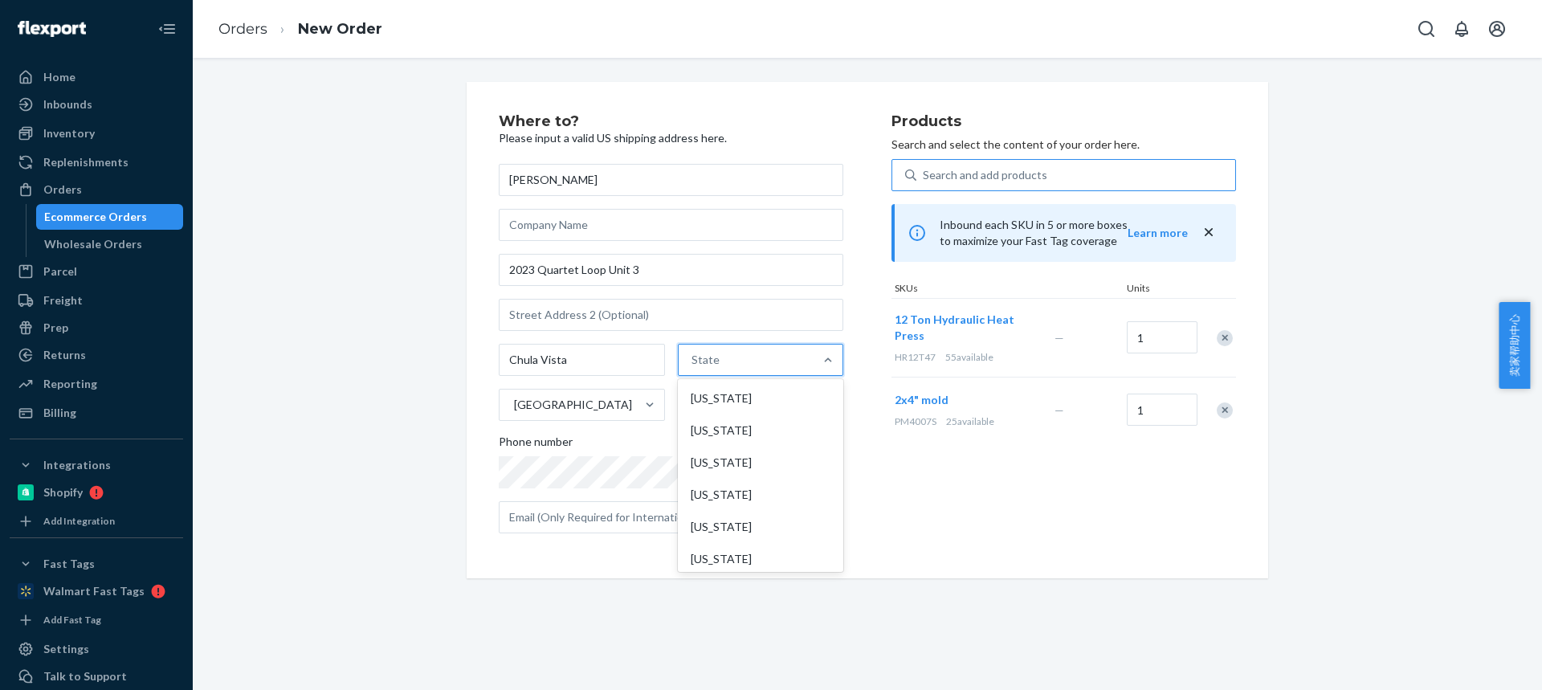
paste input "CA"
type input "CA"
drag, startPoint x: 713, startPoint y: 423, endPoint x: 712, endPoint y: 454, distance: 30.5
click at [713, 423] on div "[US_STATE]" at bounding box center [759, 430] width 162 height 32
click at [708, 368] on input "CA" at bounding box center [697, 360] width 19 height 16
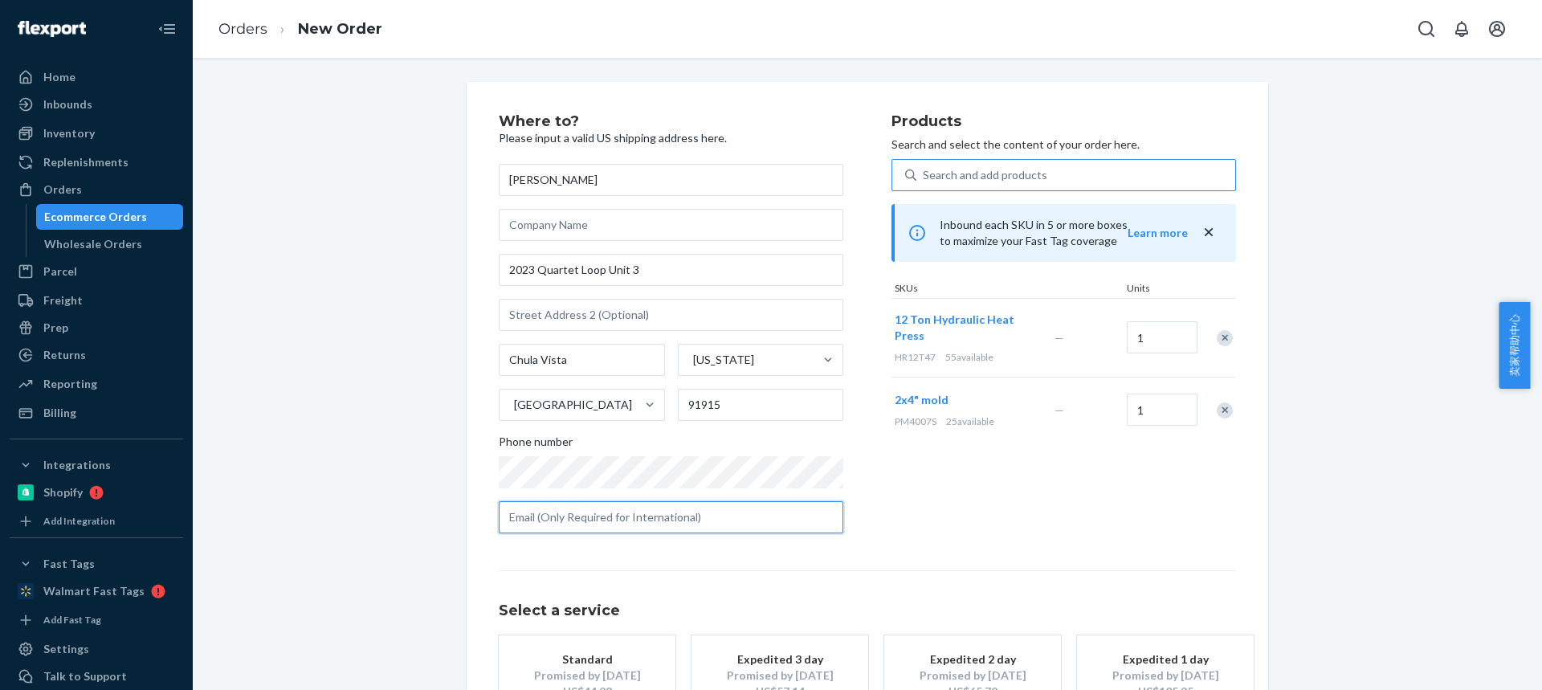
click at [631, 512] on input "text" at bounding box center [671, 517] width 345 height 32
paste input "saldawg86@yahoo.com"
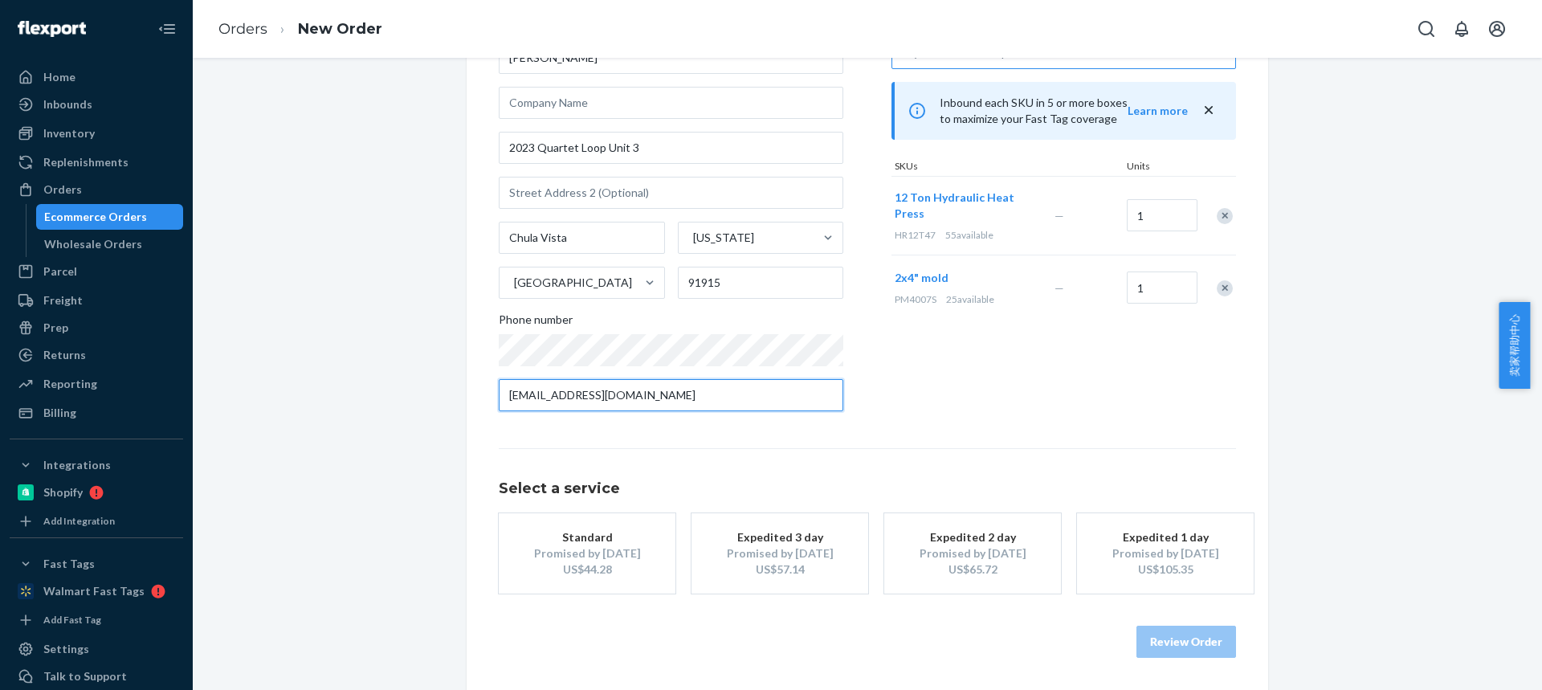
type input "saldawg86@yahoo.com"
click at [576, 573] on div "US$44.28" at bounding box center [587, 569] width 129 height 16
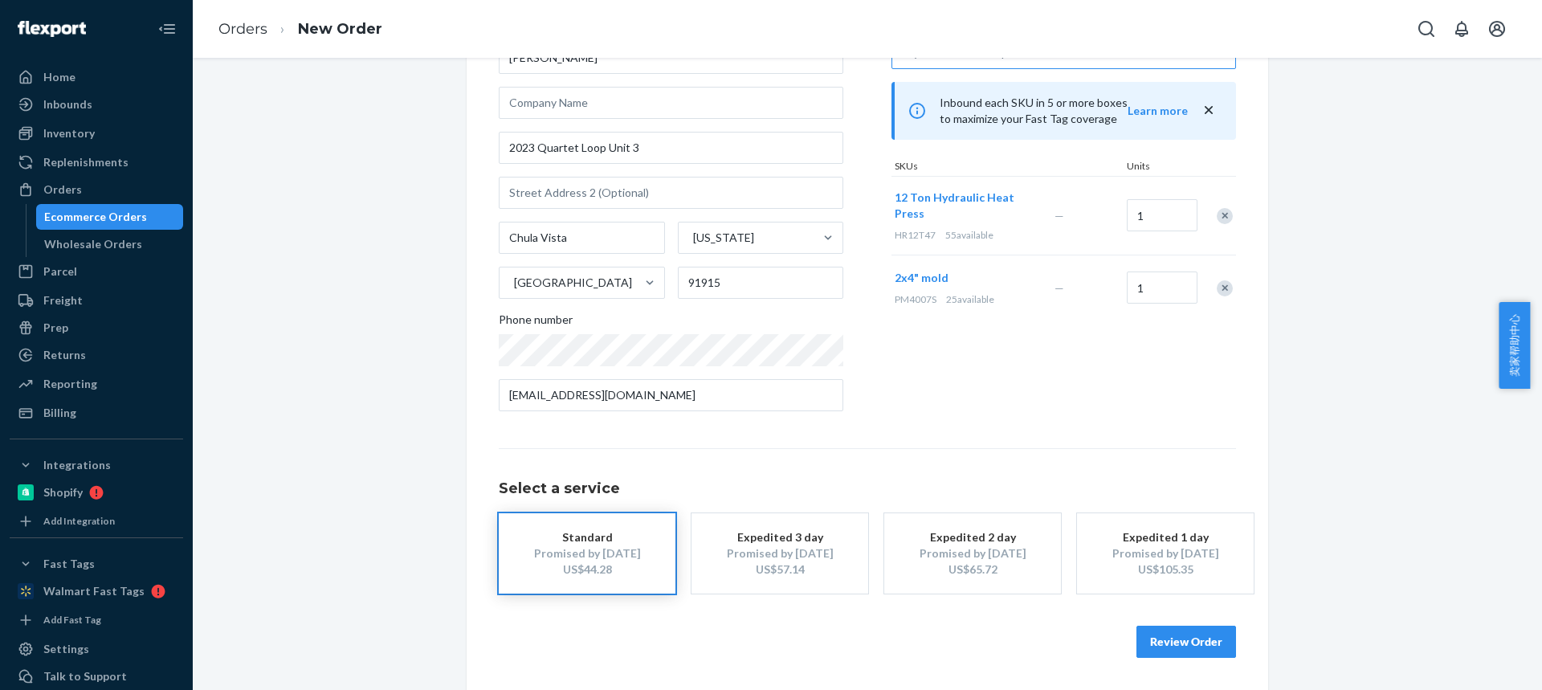
click at [1140, 637] on button "Review Order" at bounding box center [1187, 642] width 100 height 32
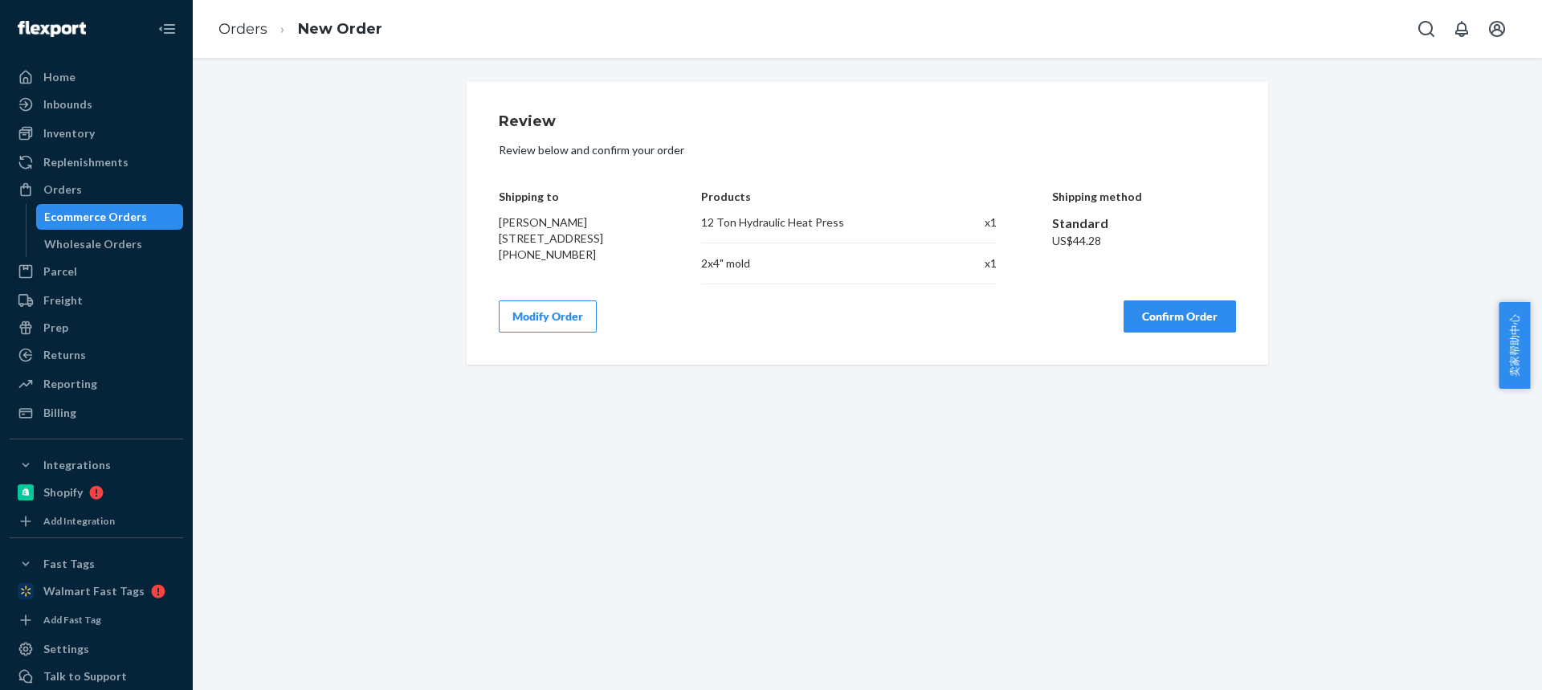
drag, startPoint x: 1148, startPoint y: 309, endPoint x: 1199, endPoint y: 659, distance: 353.2
click at [1149, 308] on button "Confirm Order" at bounding box center [1180, 316] width 112 height 32
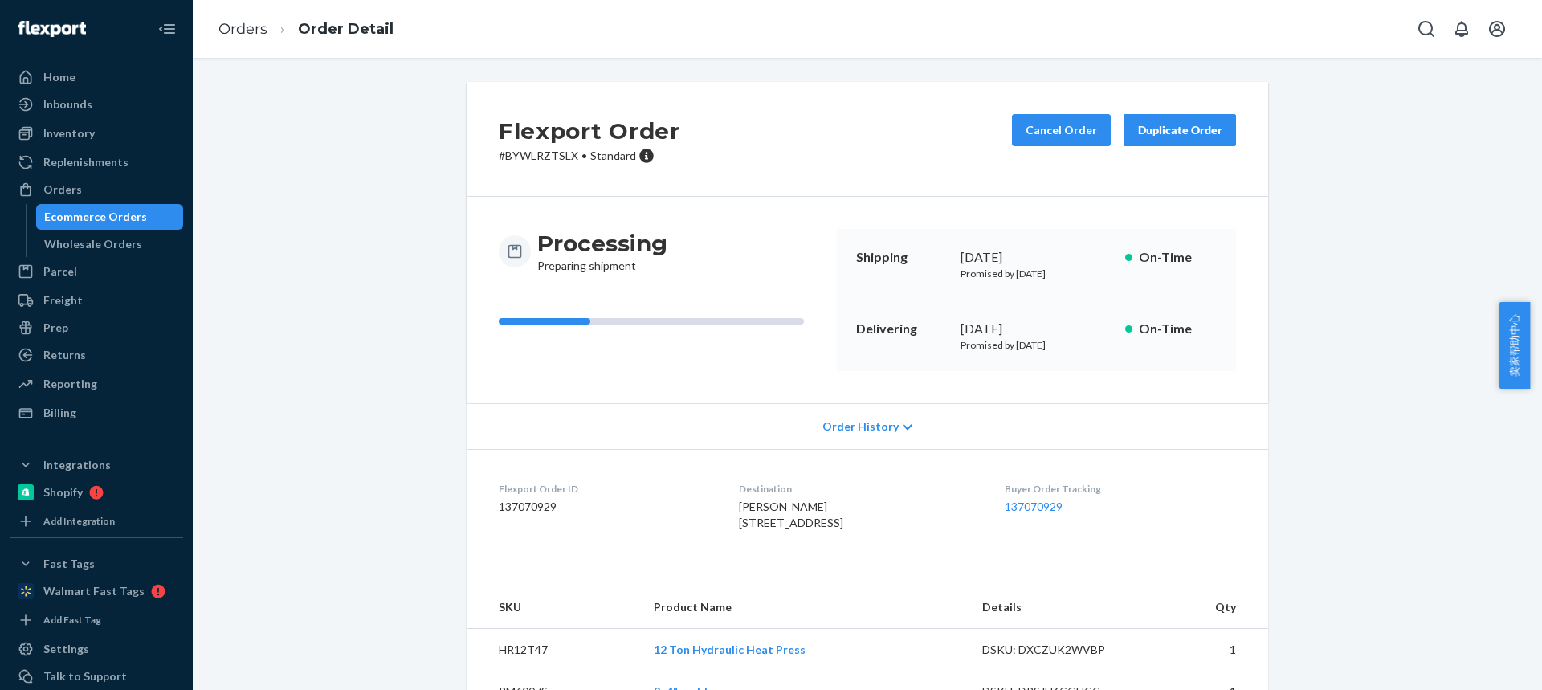
drag, startPoint x: 725, startPoint y: 508, endPoint x: 543, endPoint y: 108, distance: 439.6
click at [859, 524] on dl "Flexport Order ID 137070929 Destination Diego Salvador 2023 Quartet Loop Unit 3…" at bounding box center [868, 509] width 802 height 120
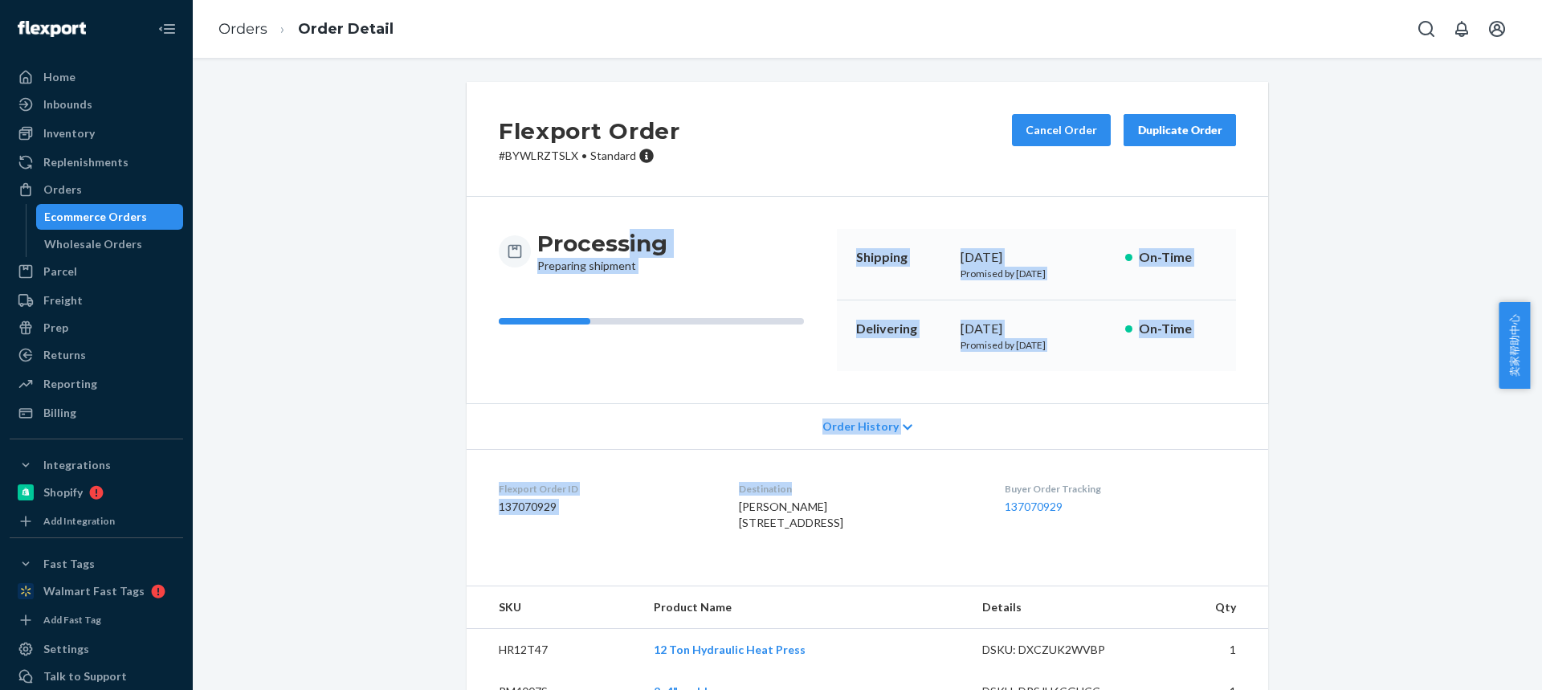
copy div "ing Preparing shipment Shipping September 22, 2025 Promised by September 22, 20…"
click at [676, 529] on div "Flexport Order ID 137070929" at bounding box center [606, 509] width 214 height 55
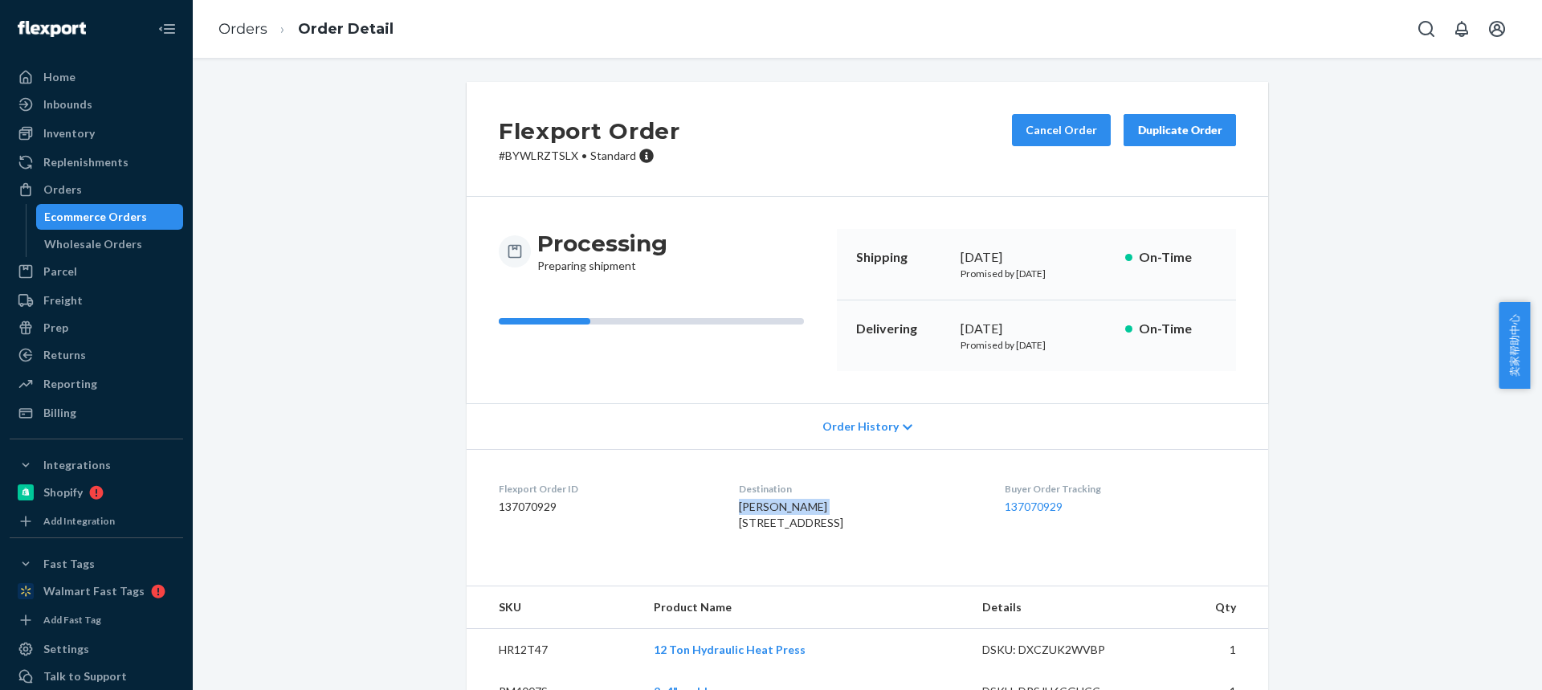
drag, startPoint x: 714, startPoint y: 512, endPoint x: 805, endPoint y: 508, distance: 90.9
click at [806, 508] on dl "Flexport Order ID 137070929 Destination Diego Salvador 2023 Quartet Loop Unit 3…" at bounding box center [868, 509] width 802 height 120
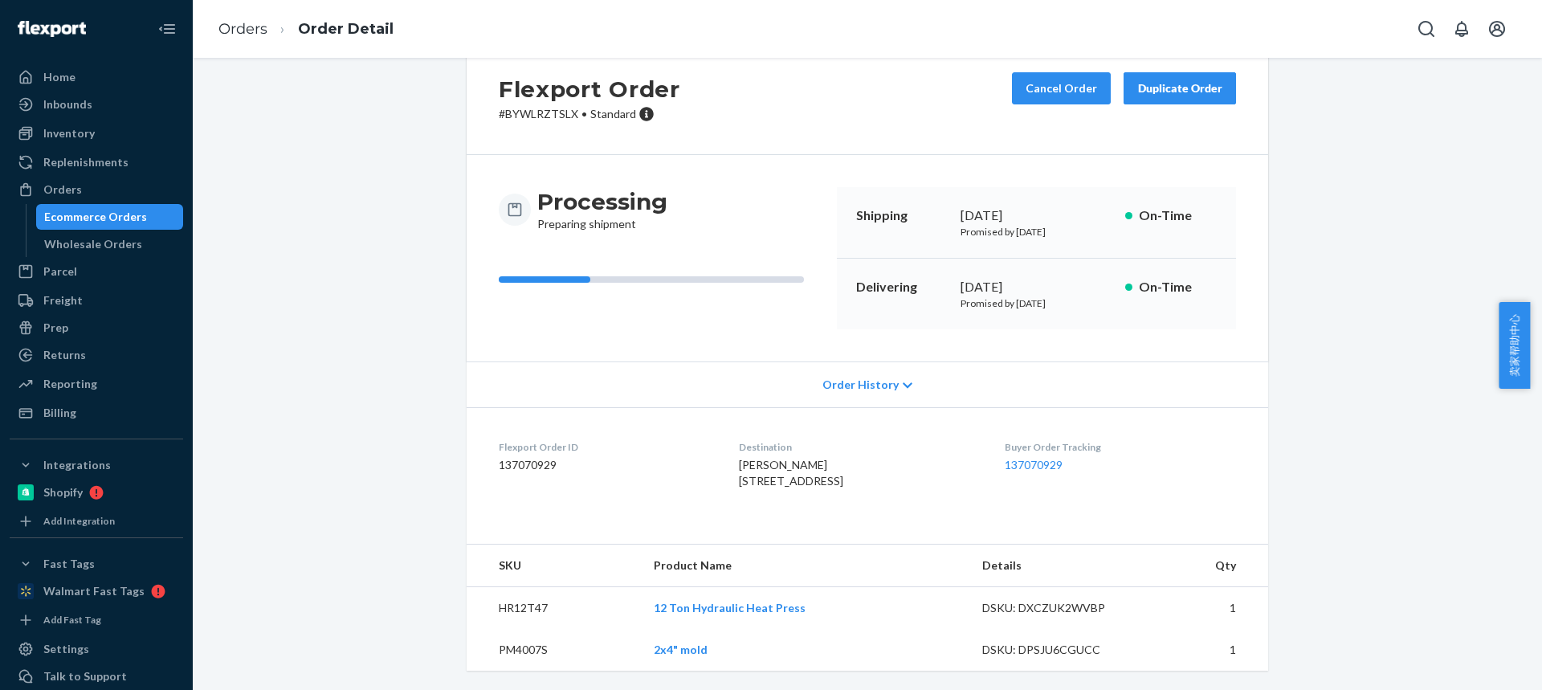
click at [505, 614] on td "HR12T47" at bounding box center [554, 608] width 174 height 43
copy td "HR12T47"
click at [508, 657] on td "PM4007S" at bounding box center [554, 650] width 174 height 42
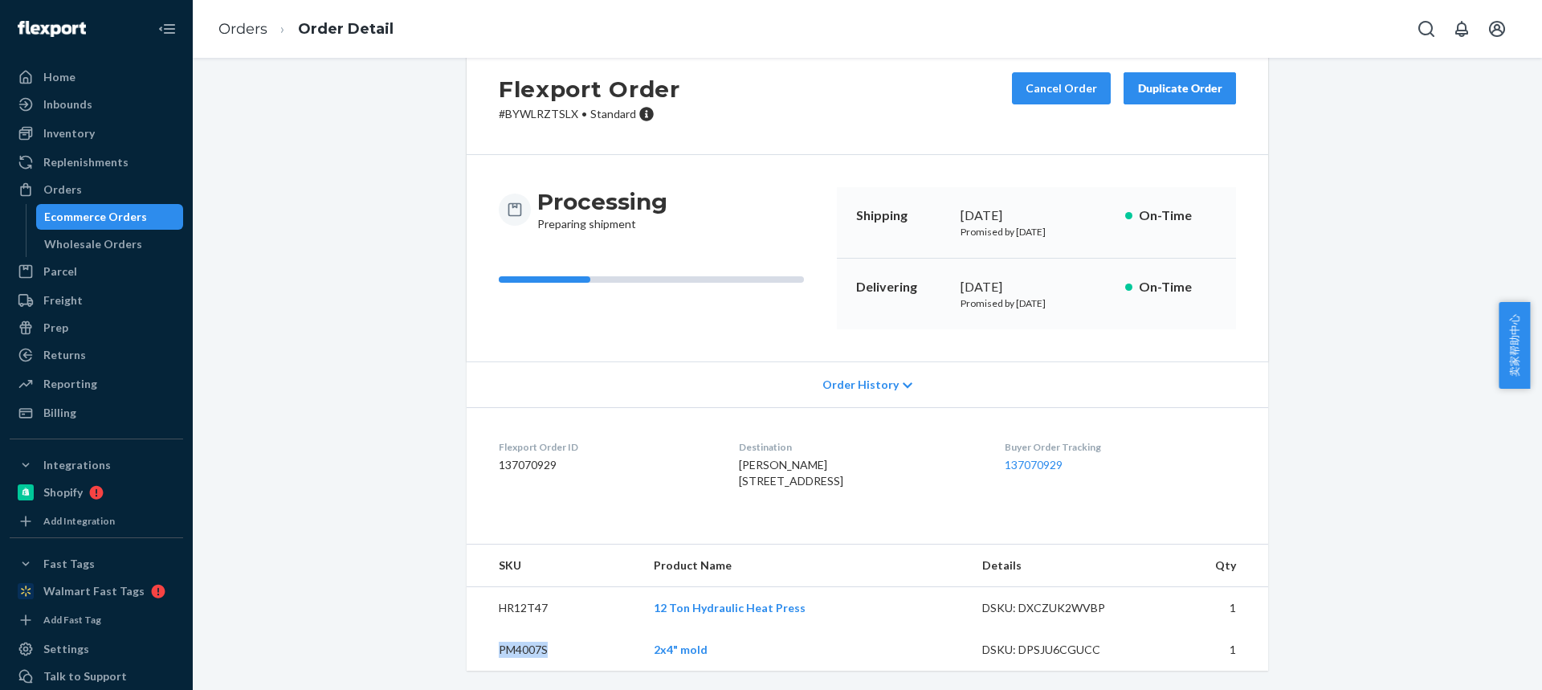
copy td "PM4007S"
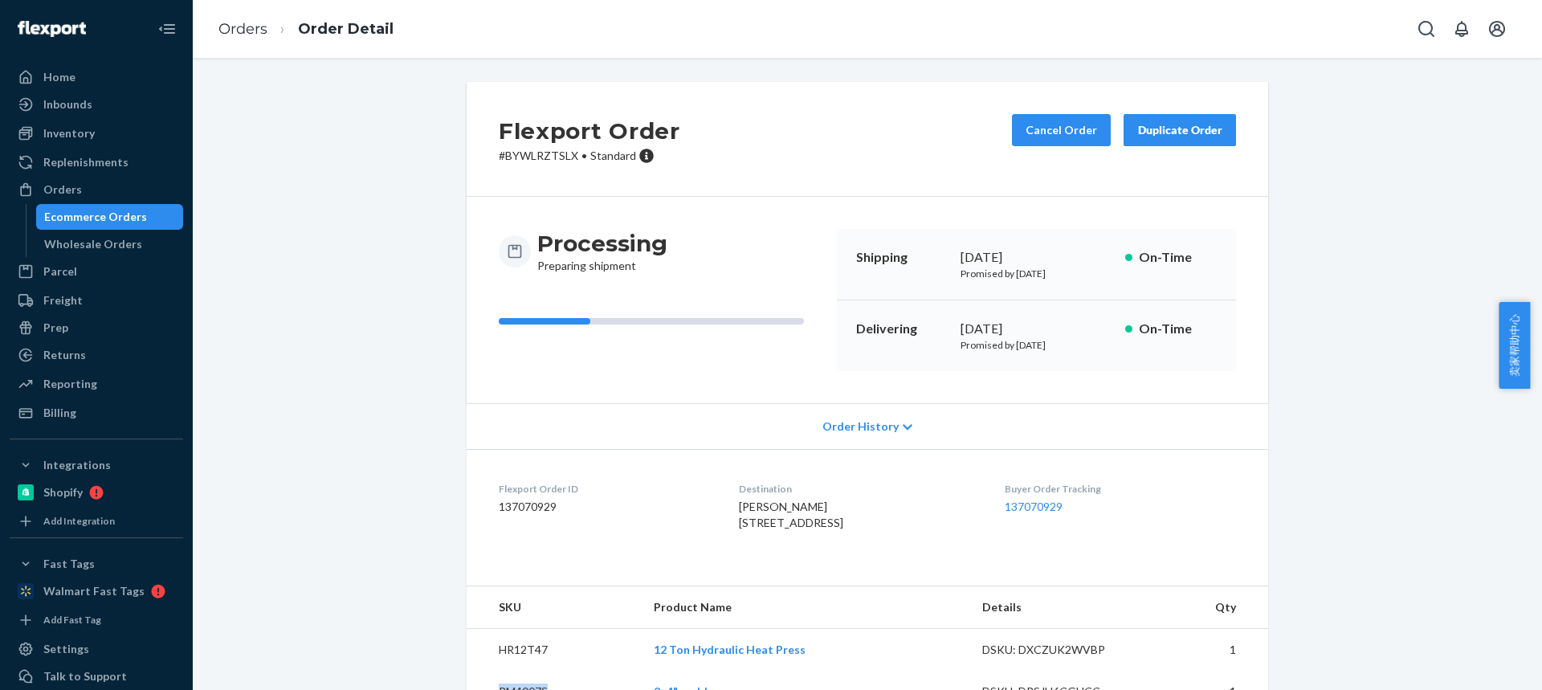
click at [1382, 188] on div "Flexport Order # BYWLRZTSLX • Standard Cancel Order Duplicate Order Processing …" at bounding box center [867, 407] width 1325 height 650
click at [1159, 133] on div "Duplicate Order" at bounding box center [1179, 130] width 85 height 16
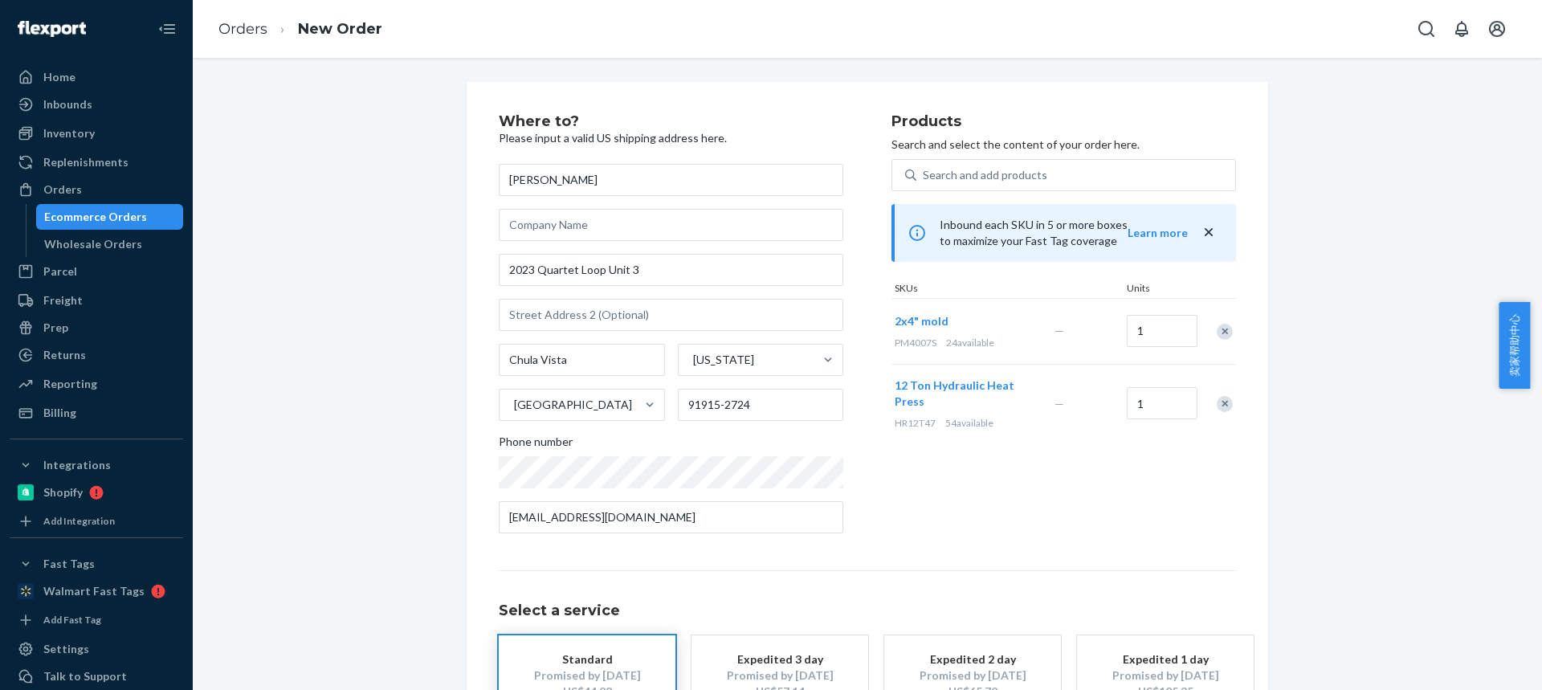
click at [1222, 334] on div "Remove Item" at bounding box center [1225, 332] width 16 height 16
drag, startPoint x: 1223, startPoint y: 333, endPoint x: 1082, endPoint y: 255, distance: 161.8
click at [1223, 333] on div "Remove Item" at bounding box center [1225, 338] width 16 height 16
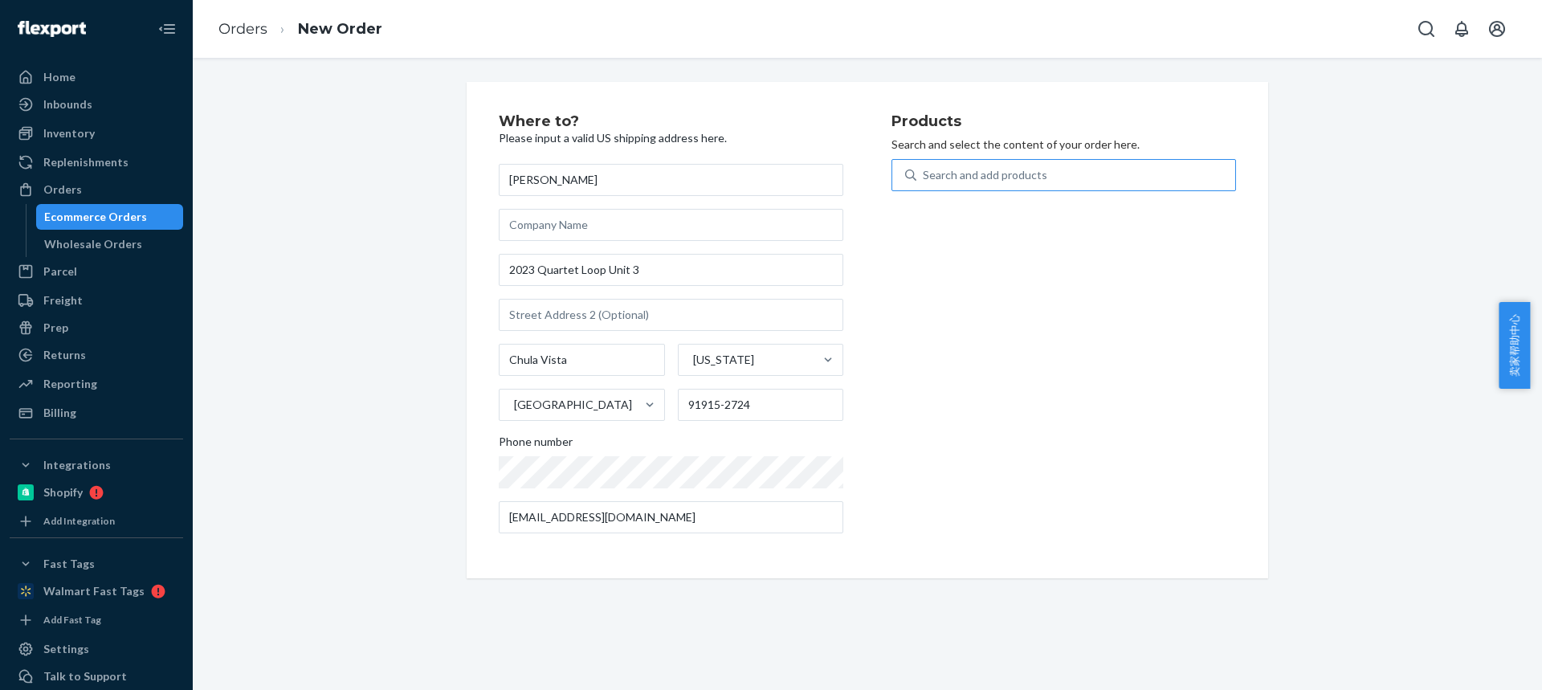
click at [977, 178] on div "Search and add products" at bounding box center [985, 175] width 124 height 16
click at [924, 178] on input "Search and add products" at bounding box center [924, 175] width 2 height 16
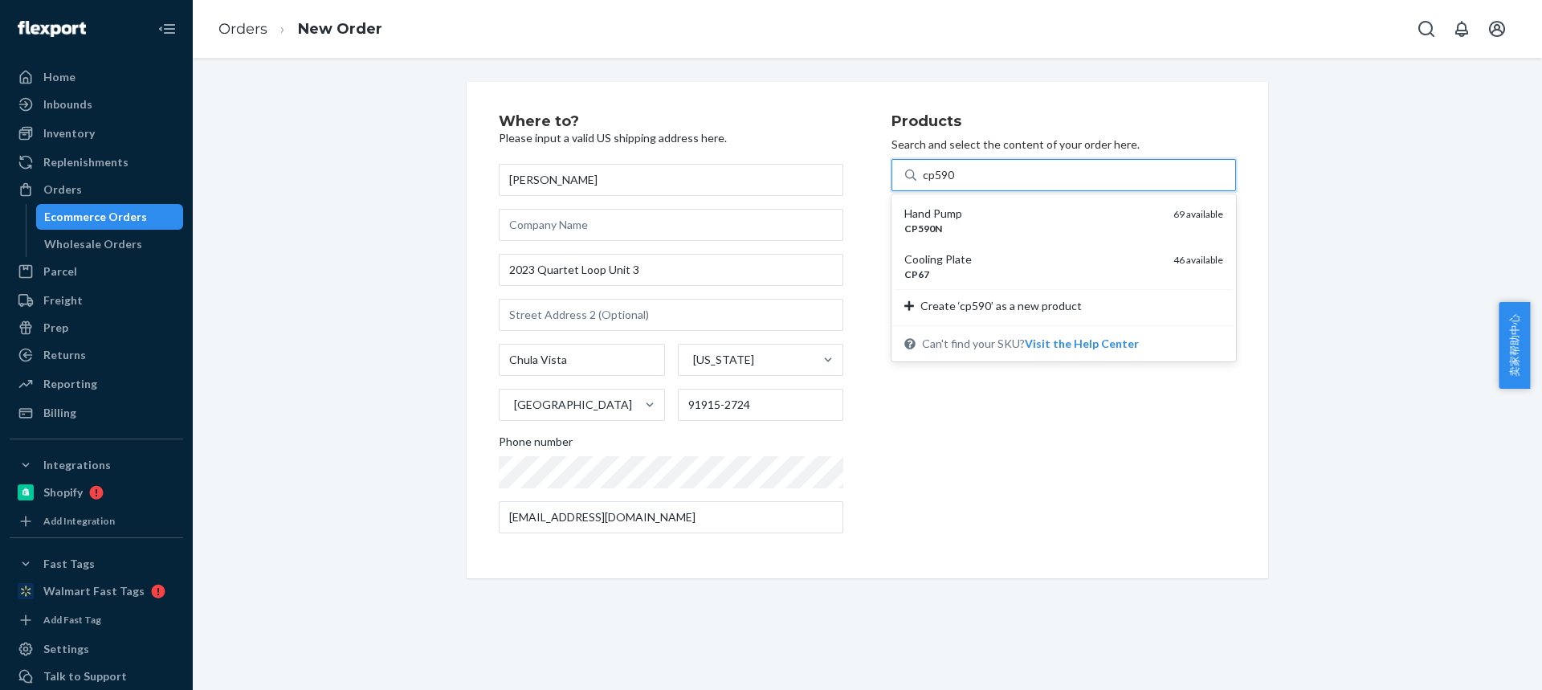
type input "cp590n"
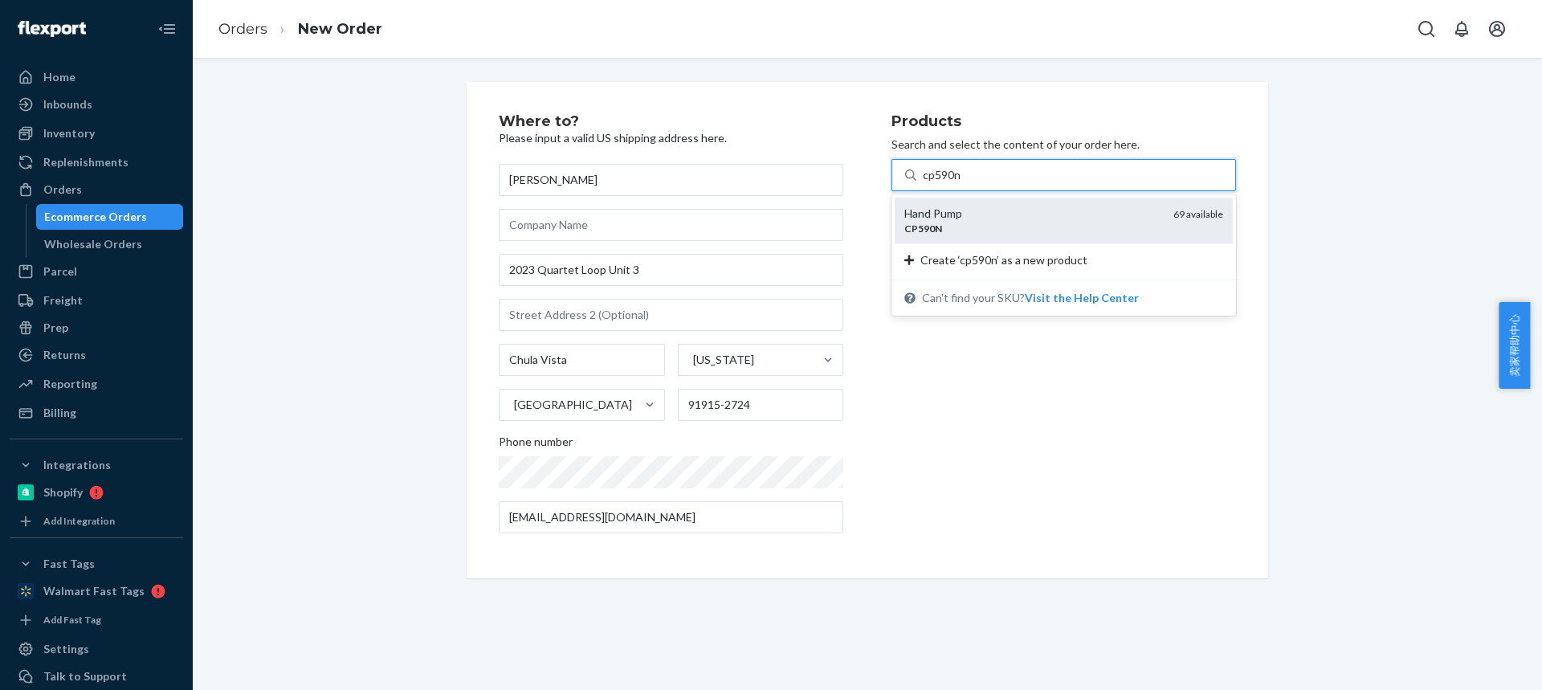
click at [948, 226] on div "CP590N" at bounding box center [1032, 229] width 256 height 14
click at [948, 183] on input "cp590n" at bounding box center [942, 175] width 39 height 16
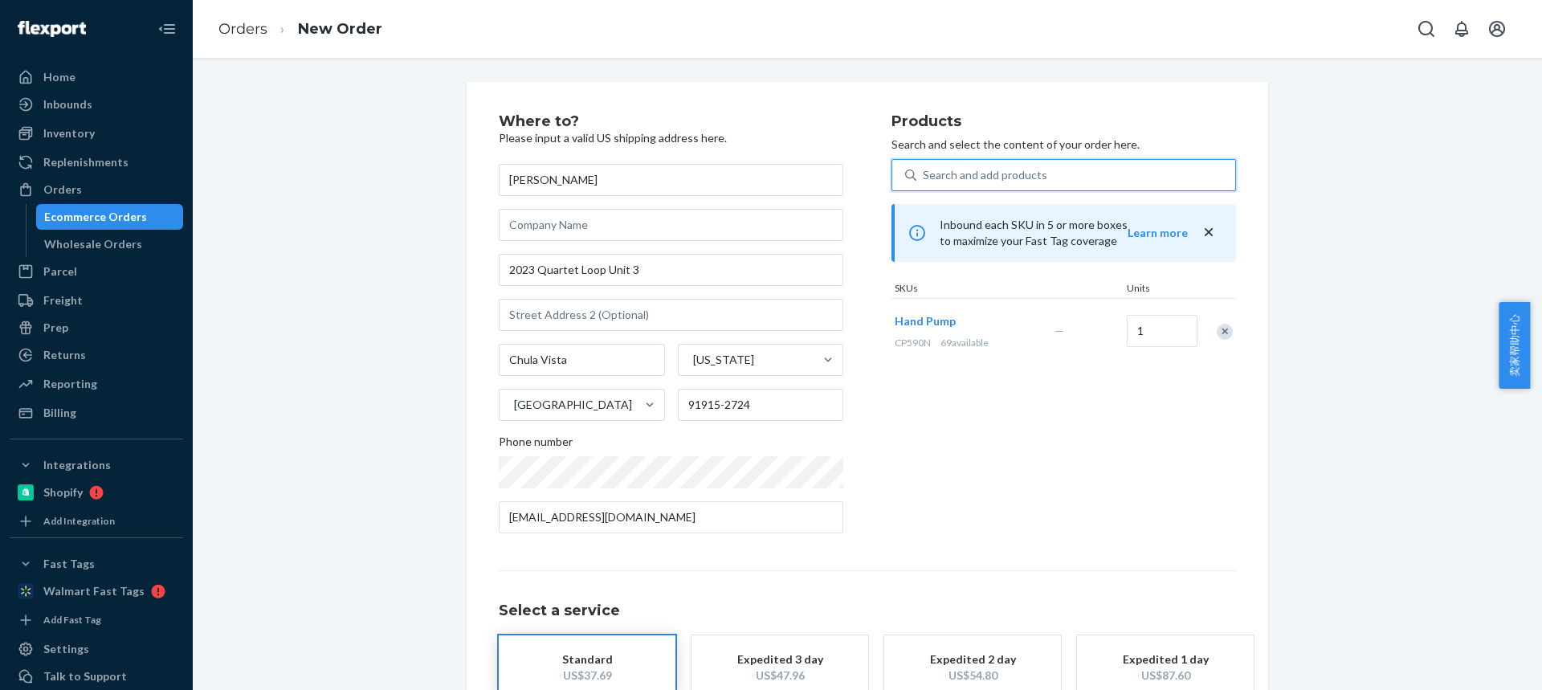
click at [950, 176] on div "Search and add products" at bounding box center [985, 175] width 124 height 16
click at [924, 176] on input "0 results available. Select is focused ,type to refine list, press Down to open…" at bounding box center [924, 175] width 2 height 16
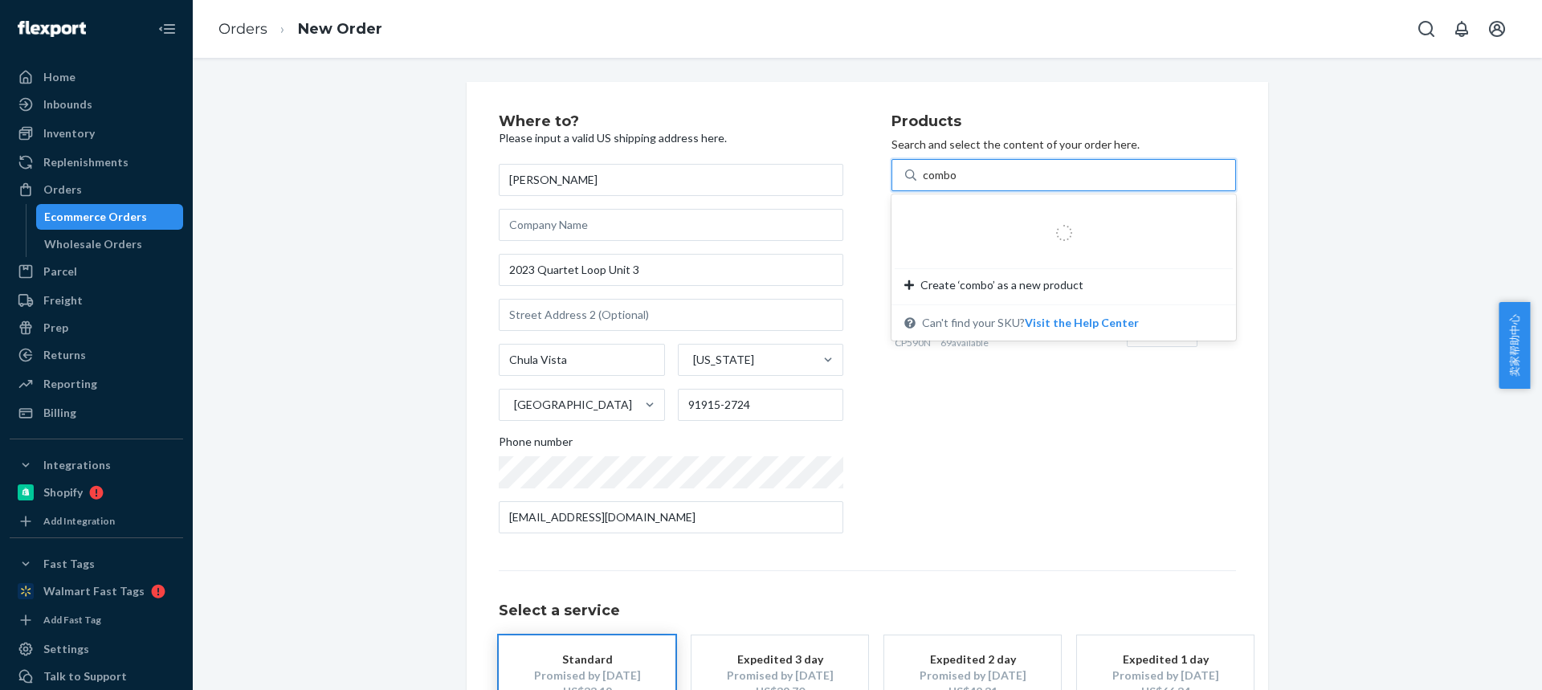
type input "combo2"
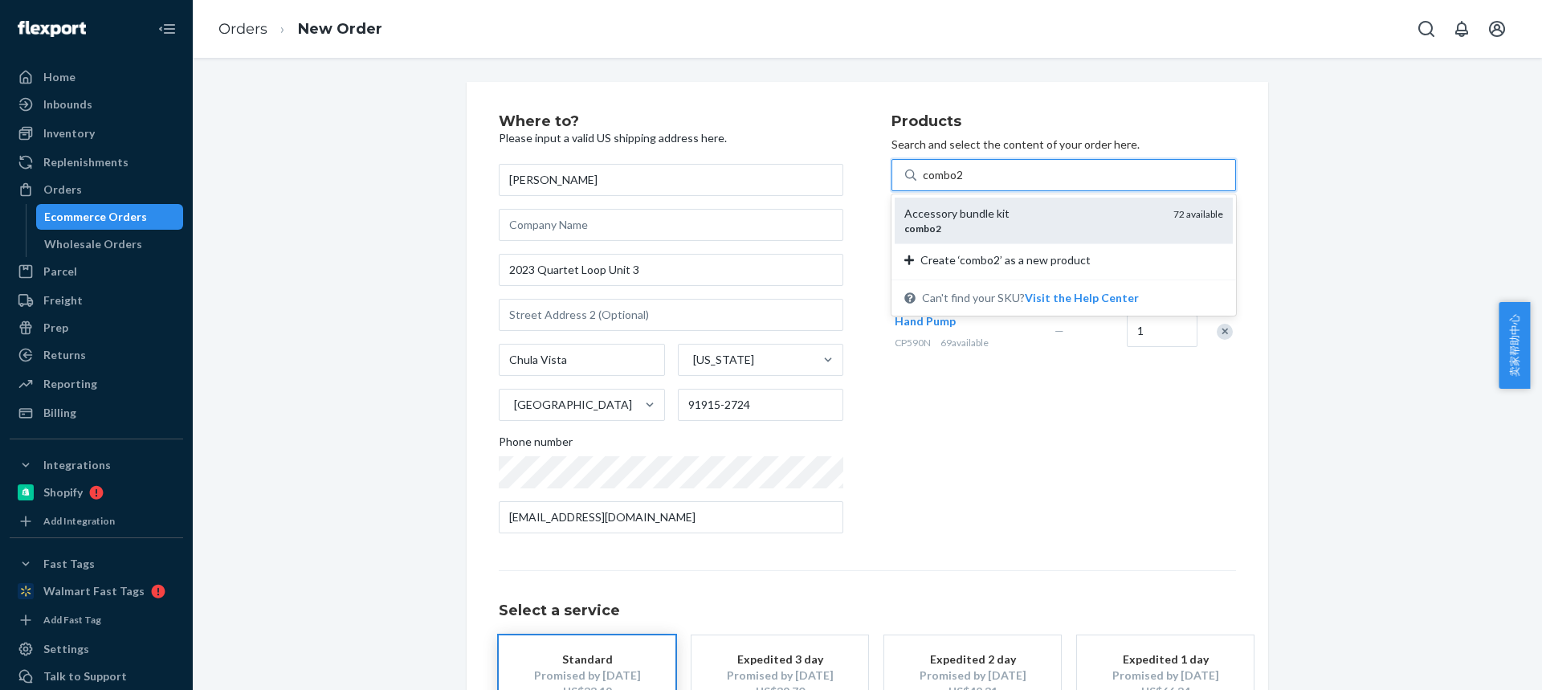
click at [951, 225] on div "combo2" at bounding box center [1032, 229] width 256 height 14
click at [951, 183] on input "combo2" at bounding box center [944, 175] width 42 height 16
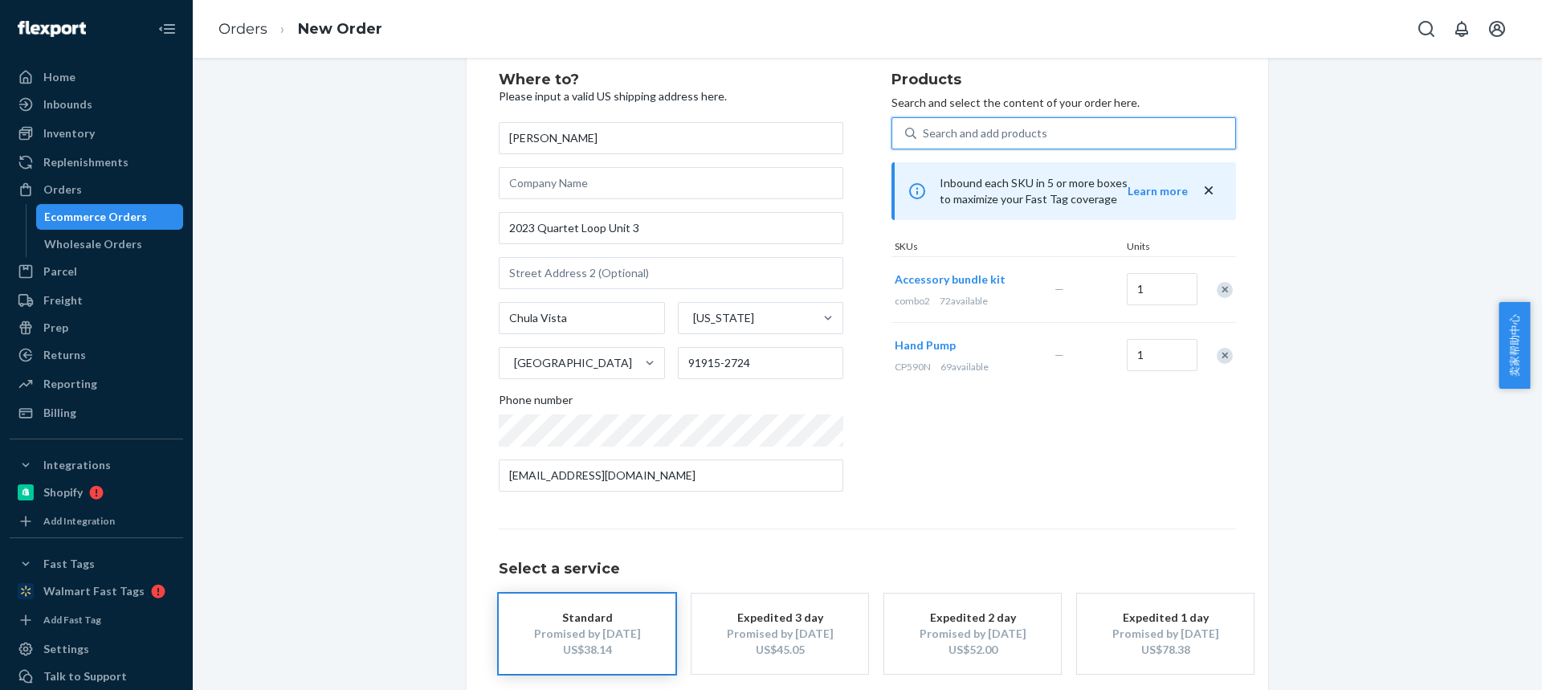
scroll to position [122, 0]
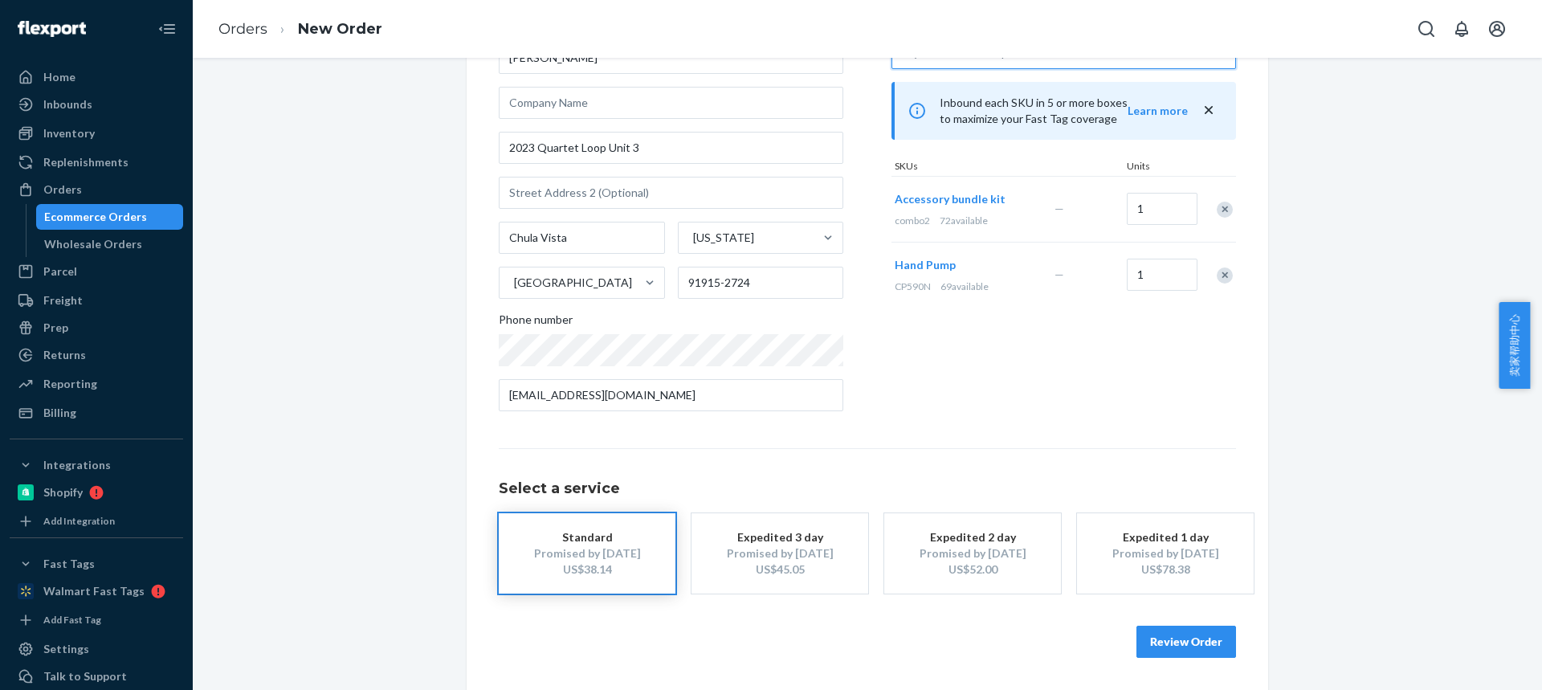
click at [1190, 644] on button "Review Order" at bounding box center [1187, 642] width 100 height 32
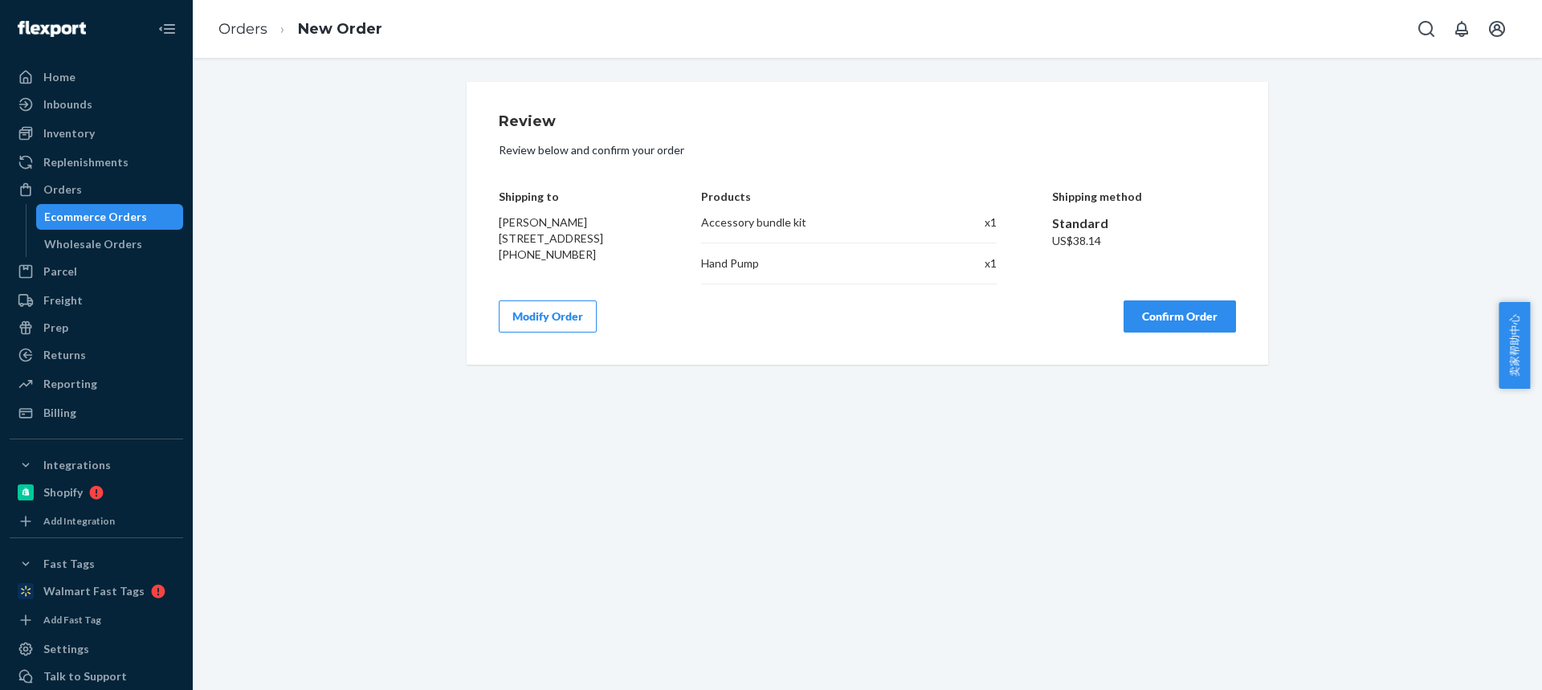
scroll to position [0, 0]
click at [1155, 327] on button "Confirm Order" at bounding box center [1180, 316] width 112 height 32
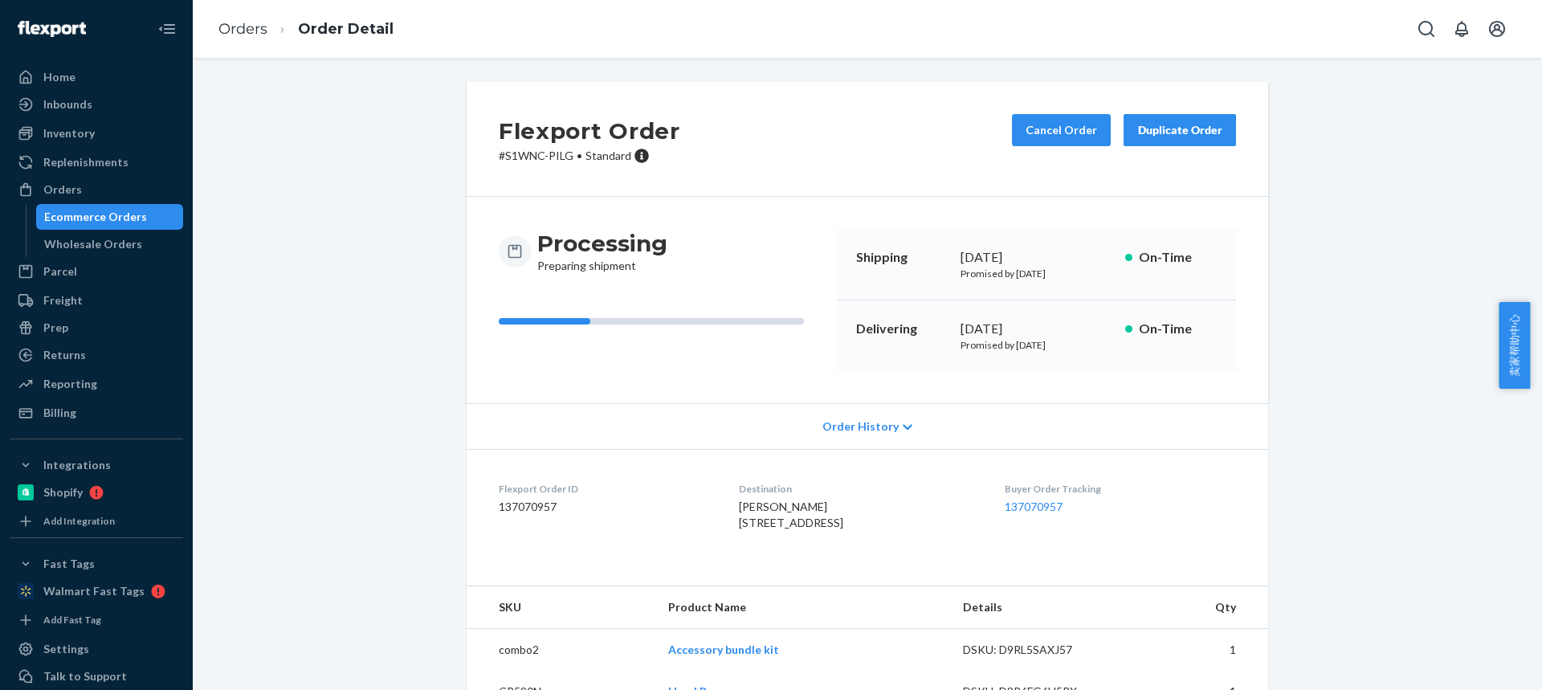
scroll to position [74, 0]
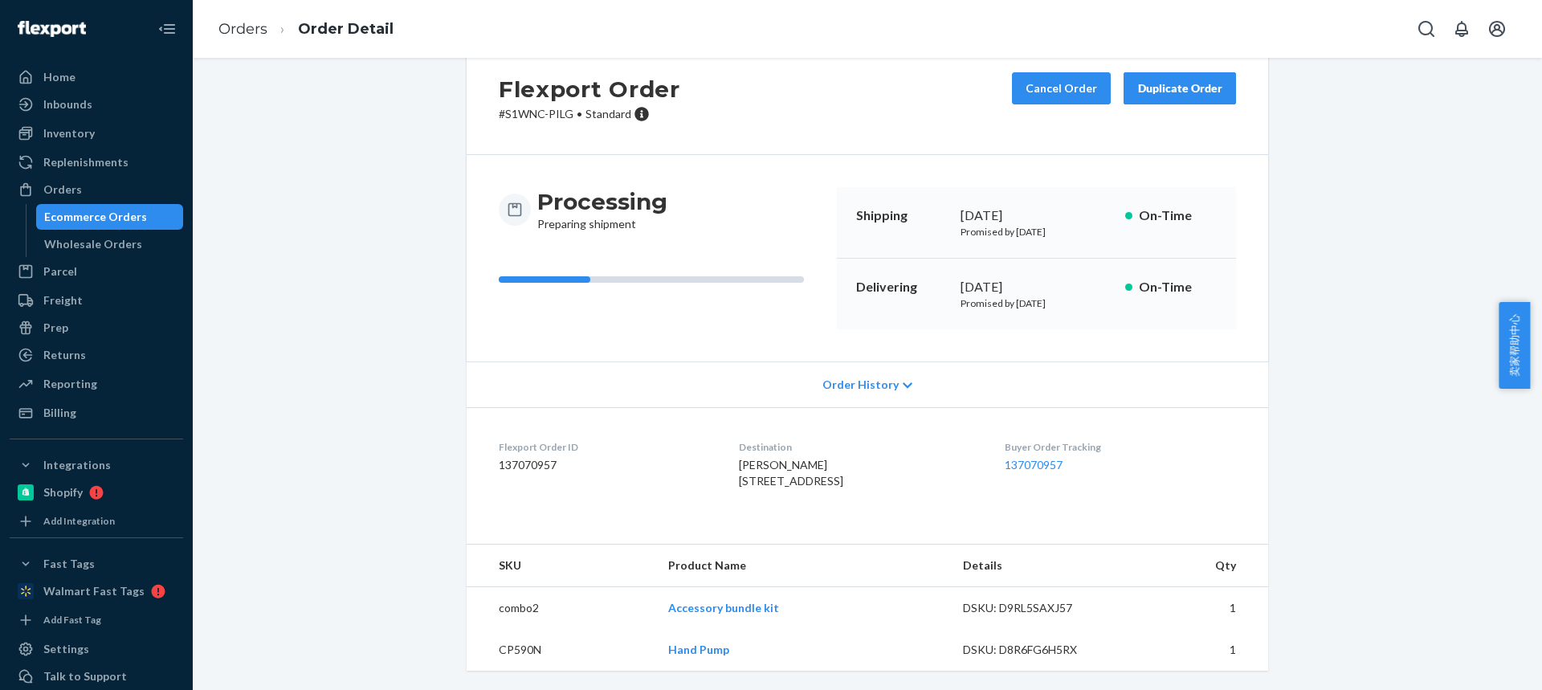
click at [516, 657] on td "CP590N" at bounding box center [561, 650] width 189 height 42
copy td "CP590N"
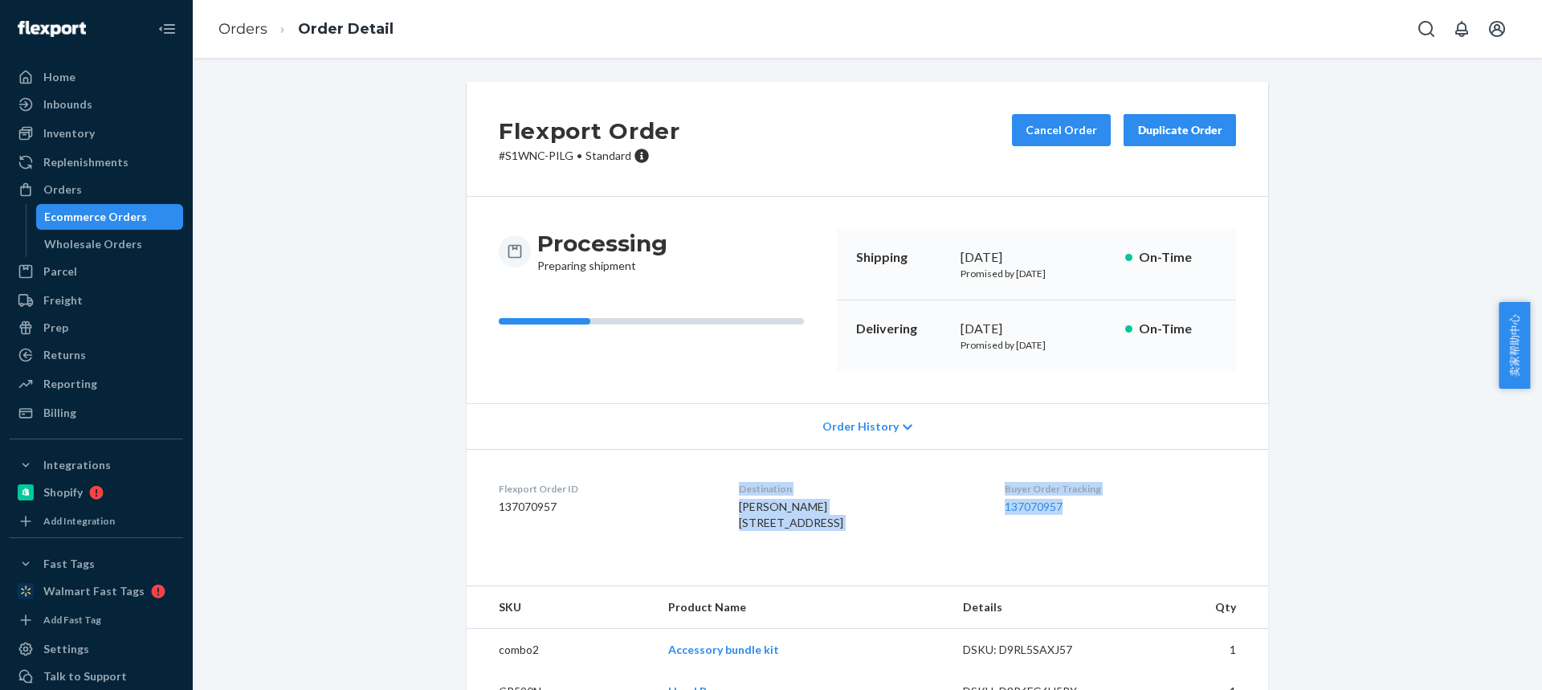
drag, startPoint x: 659, startPoint y: 603, endPoint x: 683, endPoint y: 599, distance: 23.6
click at [684, 600] on div "Flexport Order # S1WNC-PILG • Standard Cancel Order Duplicate Order Processing …" at bounding box center [868, 397] width 802 height 631
click at [620, 494] on dt "Flexport Order ID" at bounding box center [606, 489] width 214 height 14
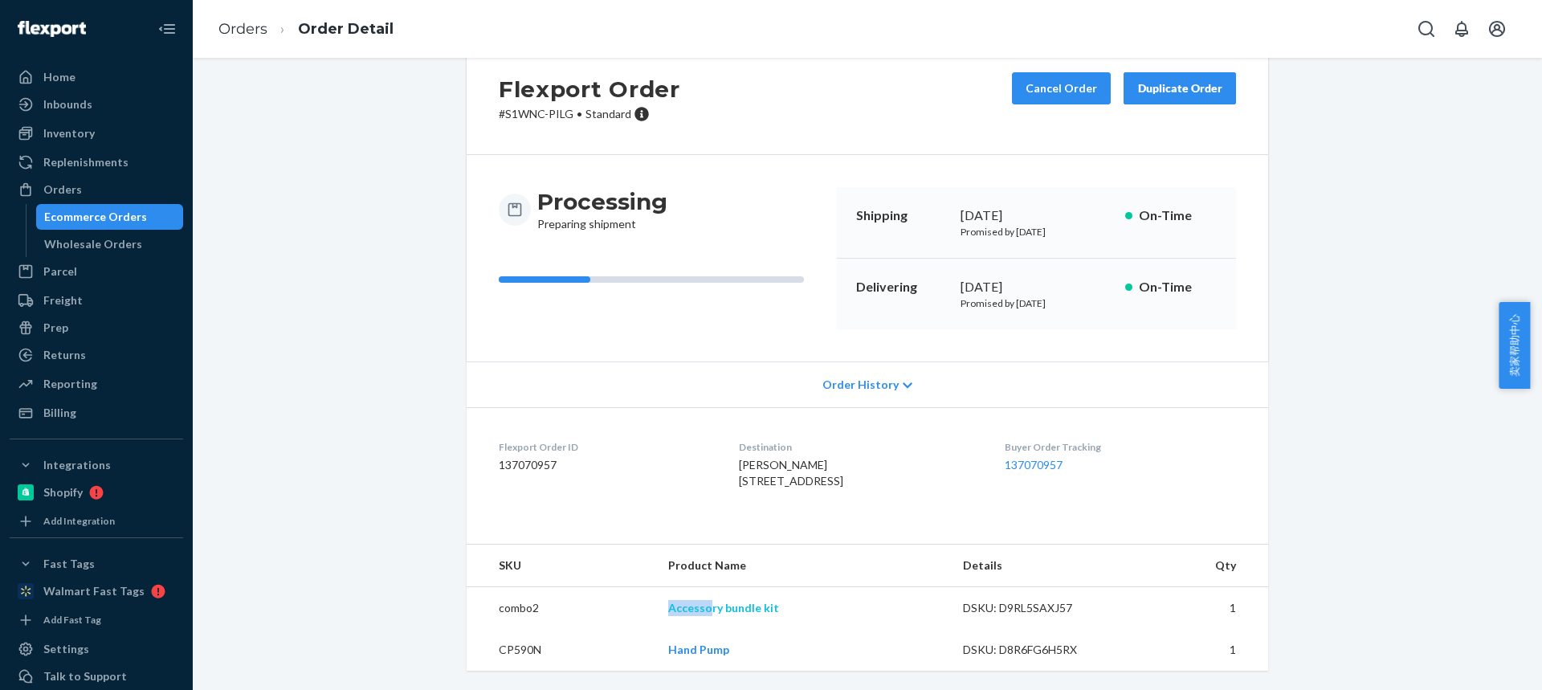
drag, startPoint x: 647, startPoint y: 607, endPoint x: 711, endPoint y: 609, distance: 63.5
click at [713, 610] on tr "combo2 Accessory bundle kit DSKU: D9RL5SAXJ57 1" at bounding box center [868, 608] width 802 height 43
copy tr "Accesso"
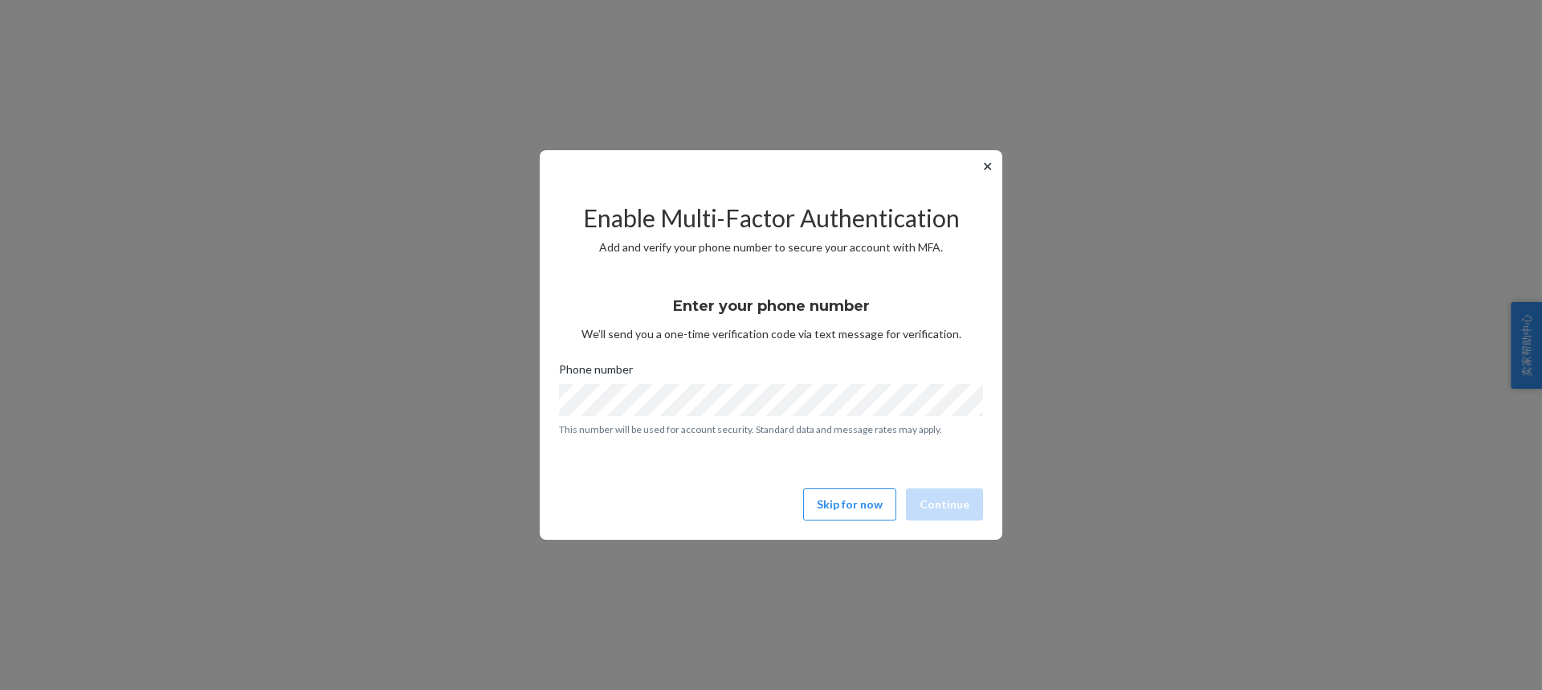
click at [853, 488] on div "Enable Multi-Factor Authentication Add and verify your phone number to secure y…" at bounding box center [771, 354] width 424 height 345
click at [850, 506] on button "Skip for now" at bounding box center [849, 504] width 93 height 32
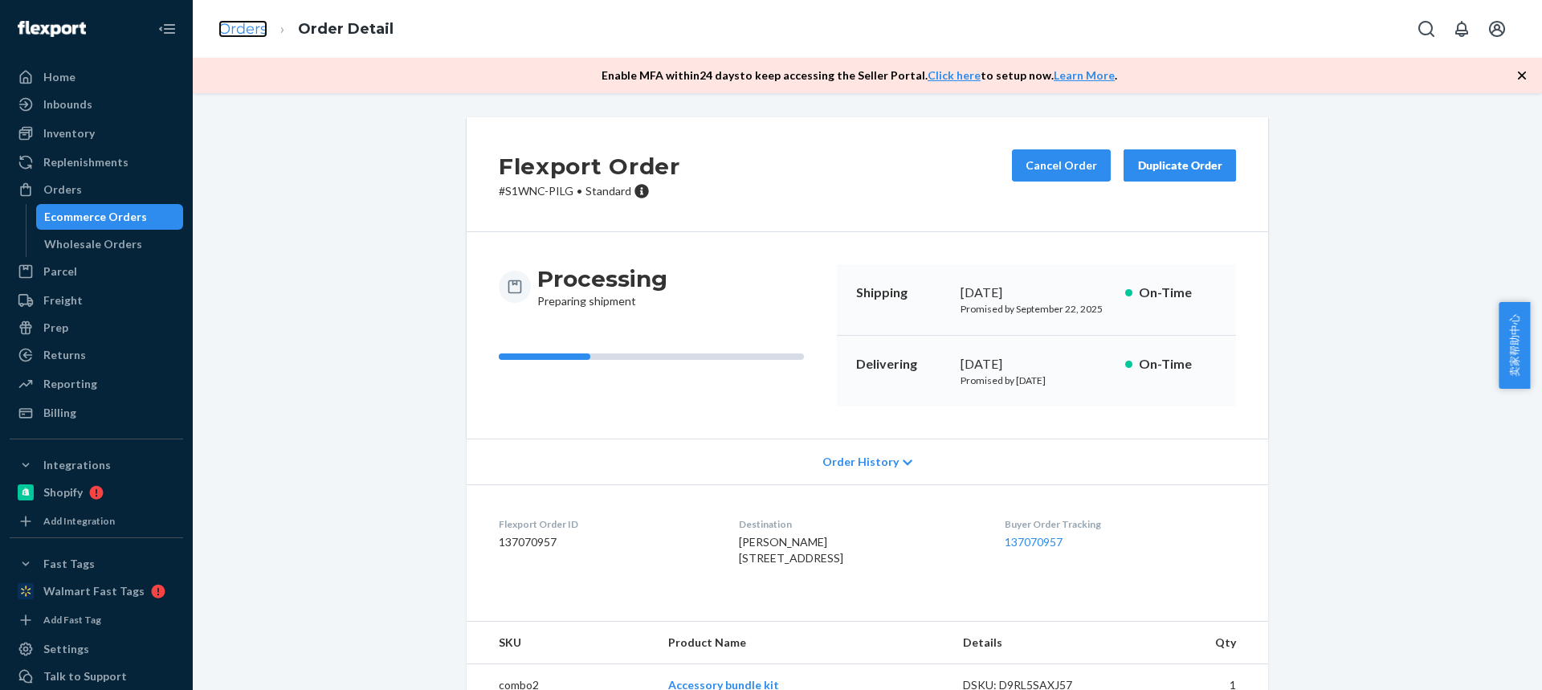
click at [251, 29] on link "Orders" at bounding box center [242, 29] width 49 height 18
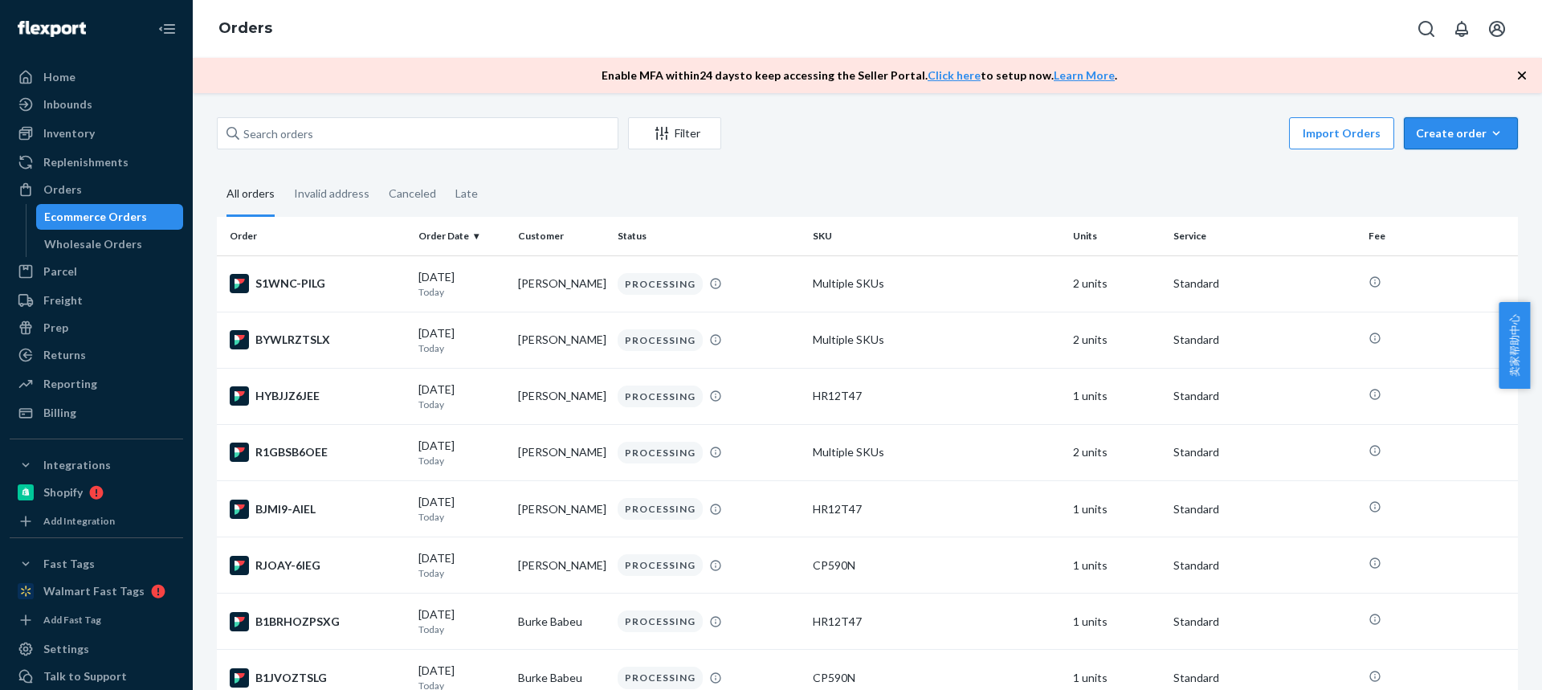
drag, startPoint x: 1467, startPoint y: 133, endPoint x: 1467, endPoint y: 147, distance: 13.7
click at [1467, 133] on div "Create order" at bounding box center [1461, 133] width 90 height 16
click at [1474, 172] on span "Ecommerce order" at bounding box center [1471, 171] width 100 height 11
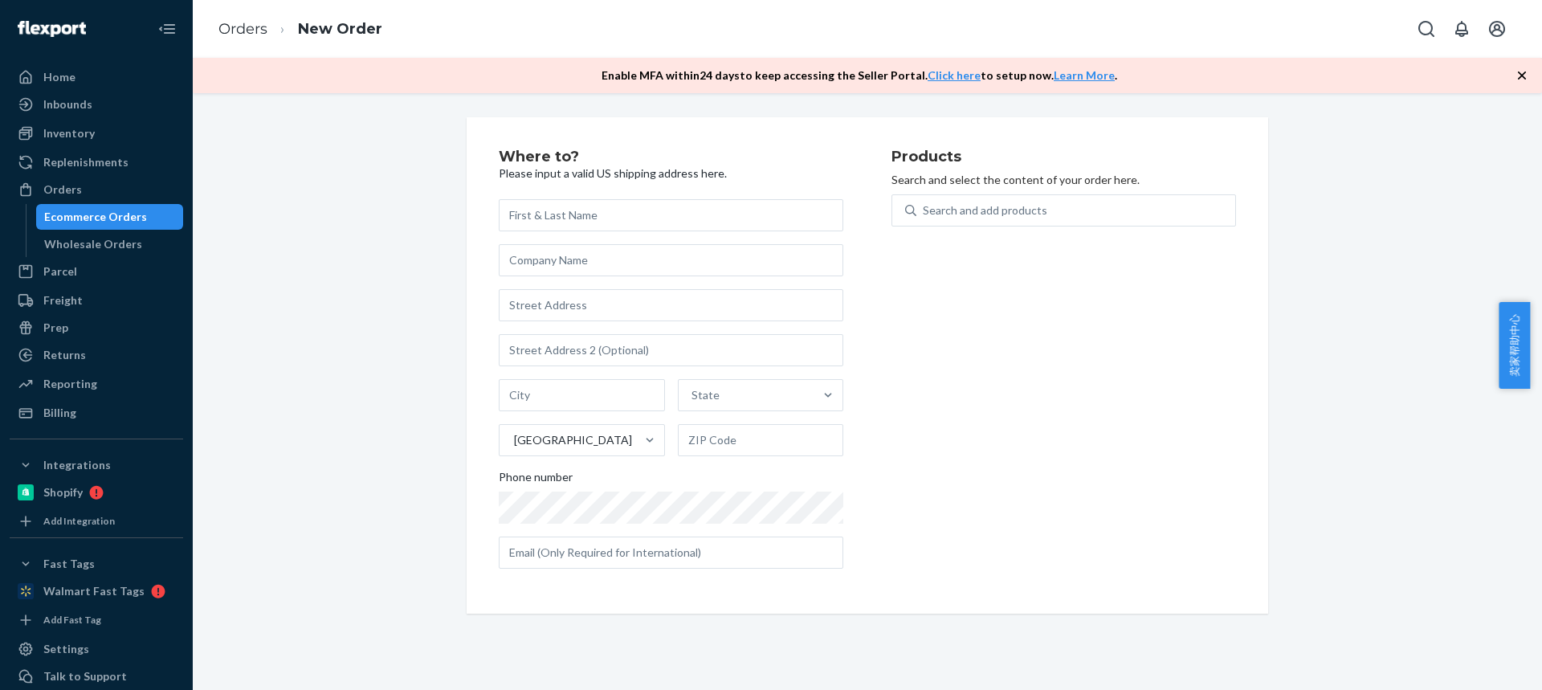
click at [1530, 73] on div "Enable MFA [DATE] to keep accessing the Seller Portal. Click here to setup now.…" at bounding box center [867, 75] width 1349 height 35
click at [1523, 74] on icon "button" at bounding box center [1522, 75] width 8 height 8
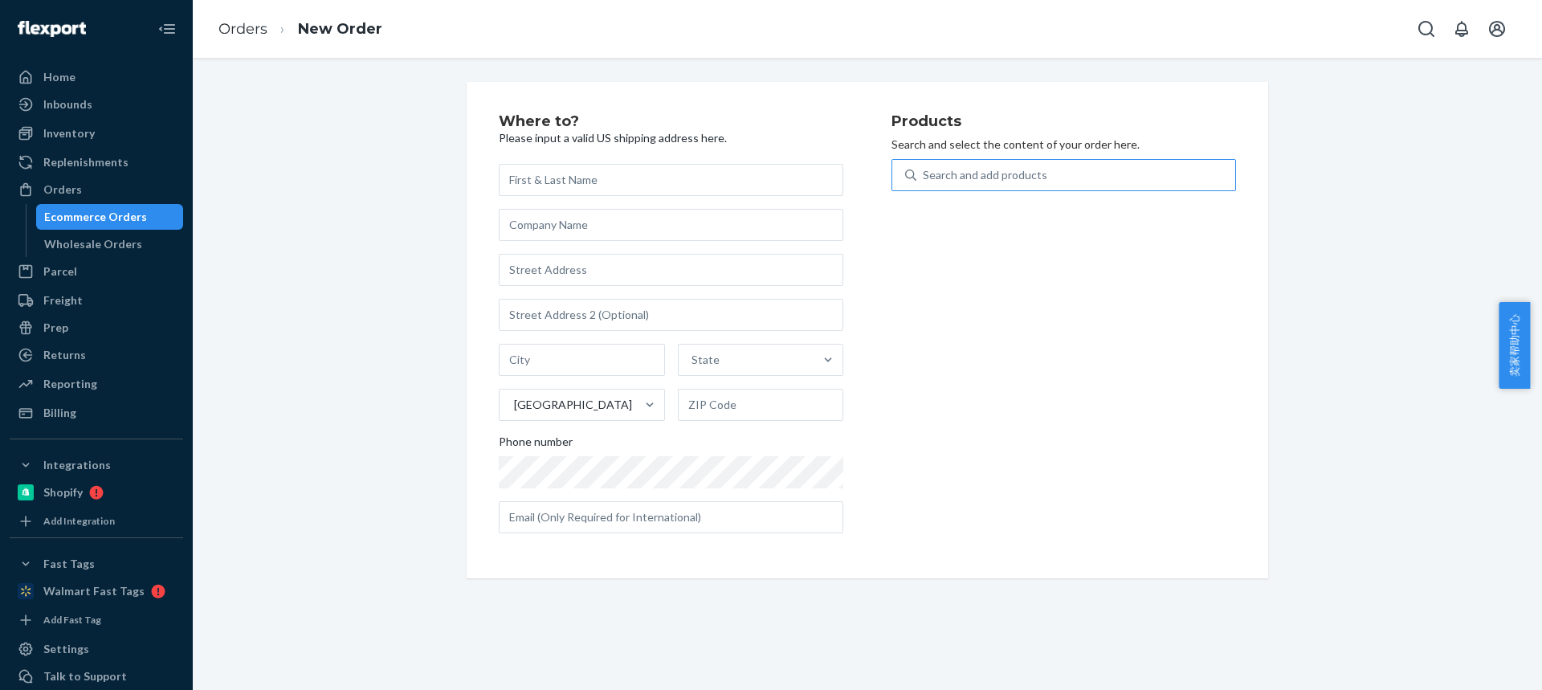
click at [1021, 186] on div "Search and add products" at bounding box center [1075, 175] width 319 height 29
click at [924, 183] on input "Search and add products" at bounding box center [924, 175] width 2 height 16
type input "M160"
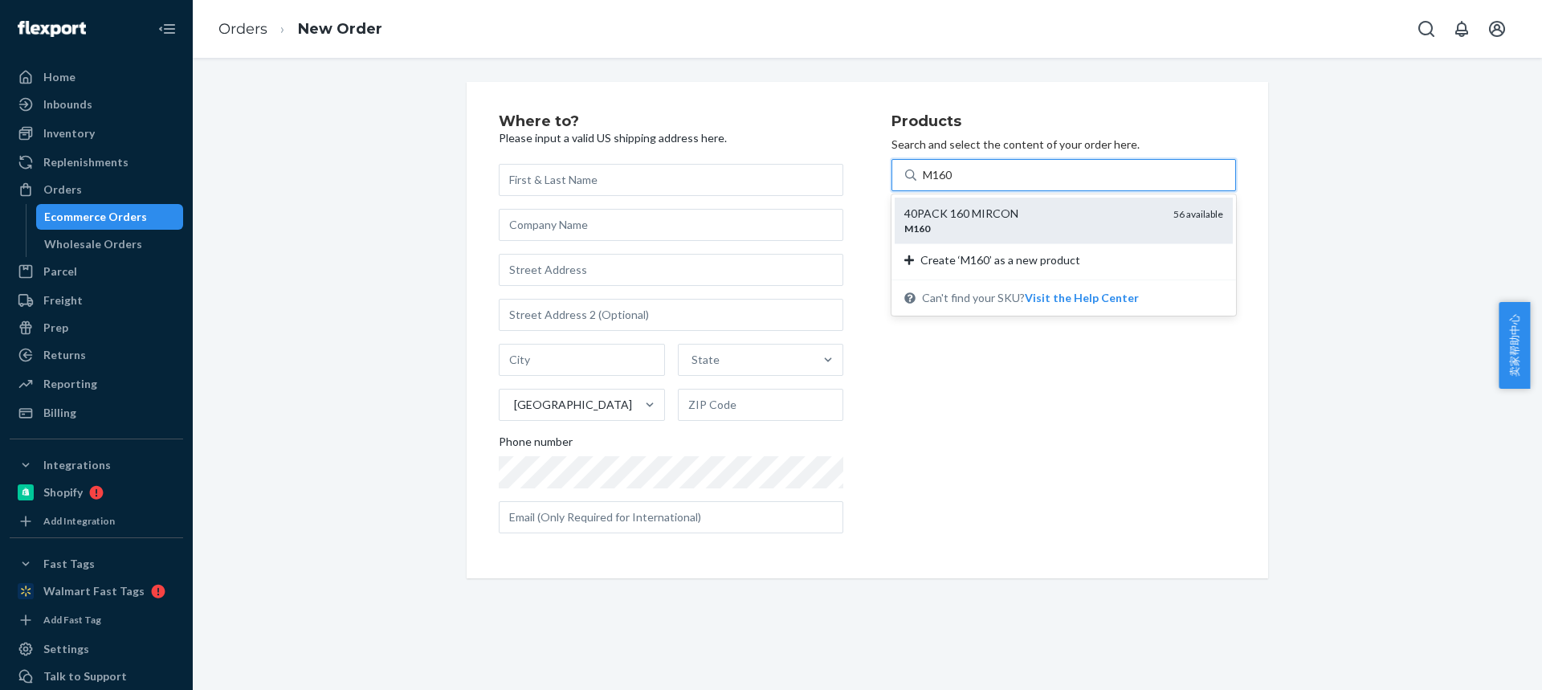
click at [1010, 222] on div "M160" at bounding box center [1032, 229] width 256 height 14
click at [954, 183] on input "M160" at bounding box center [938, 175] width 31 height 16
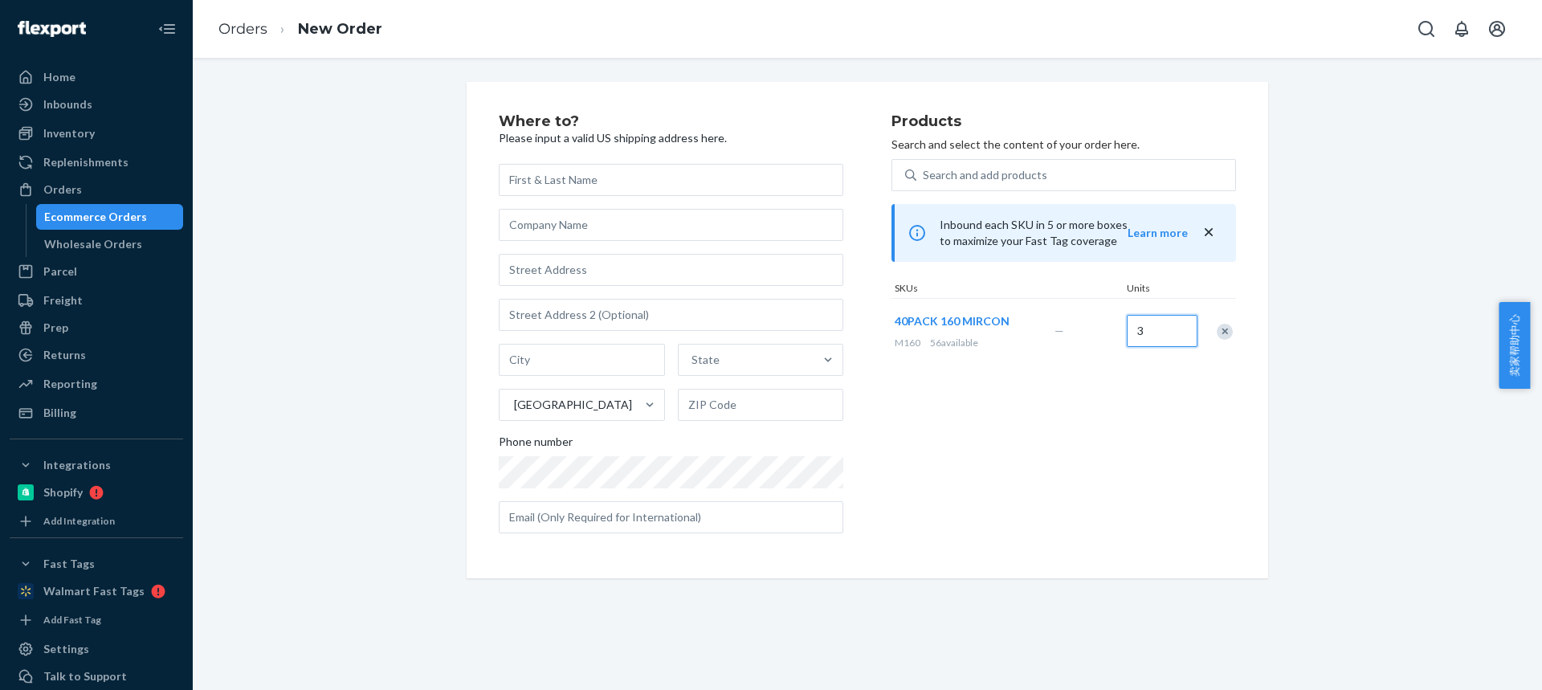
type input "3"
click at [550, 174] on input "text" at bounding box center [671, 180] width 345 height 32
paste input "Wainohiaolono Crivello"
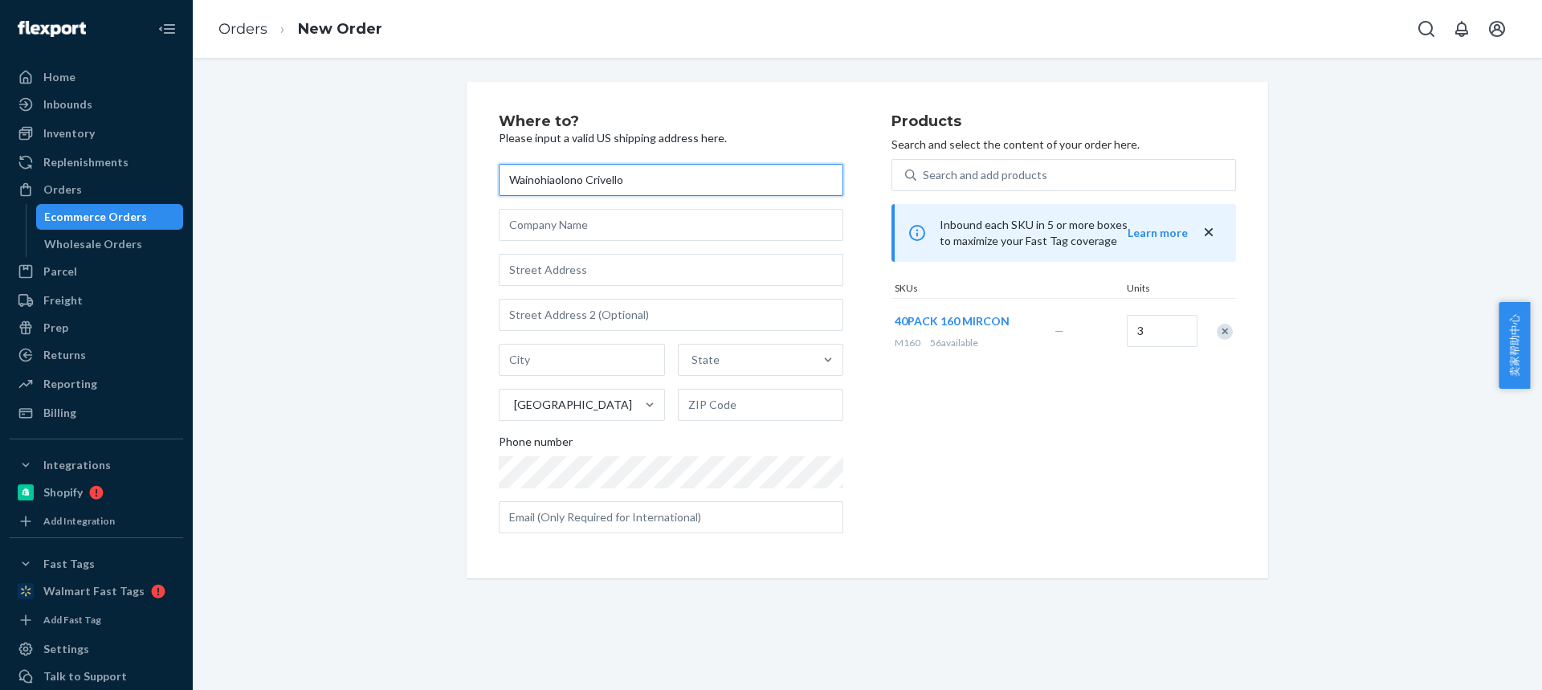
type input "Wainohiaolono Crivello"
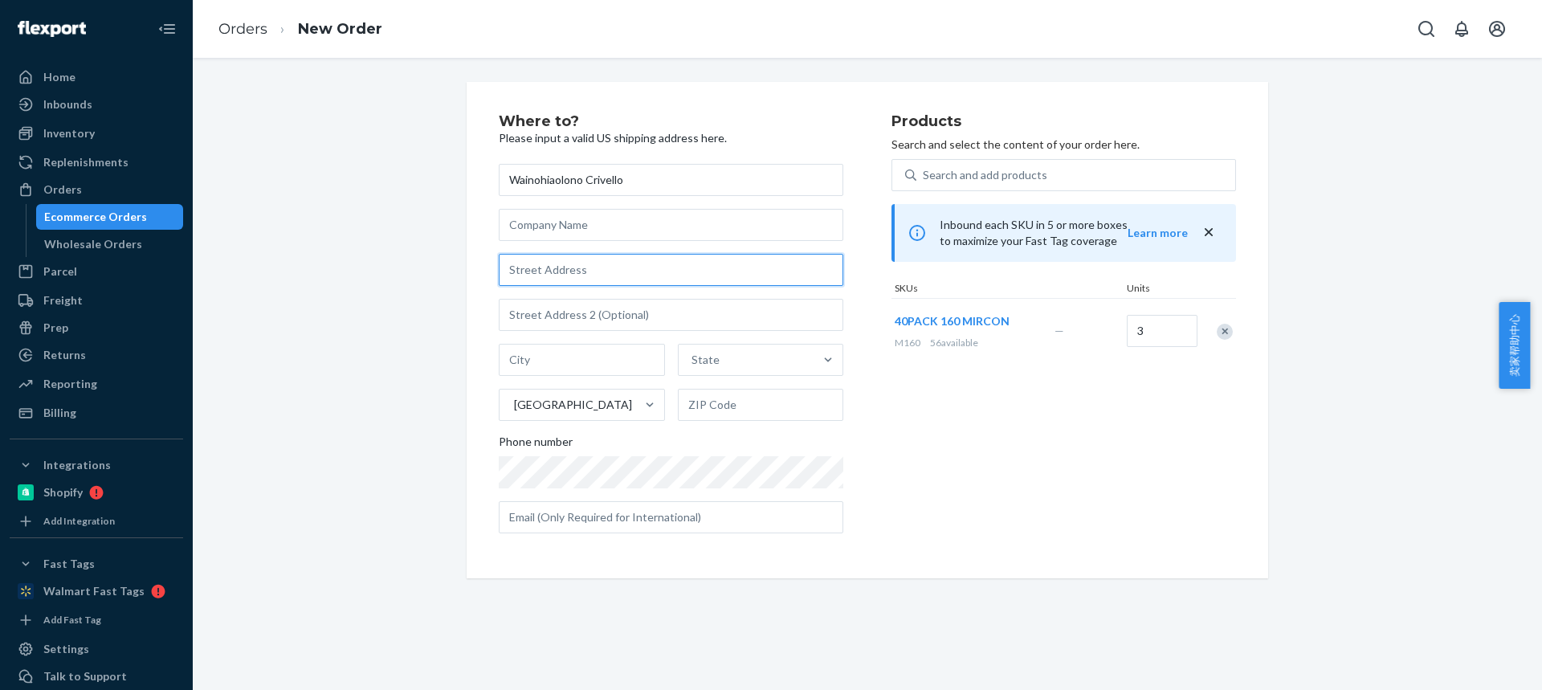
click at [538, 270] on input "text" at bounding box center [671, 270] width 345 height 32
paste input "P. O. Box 505"
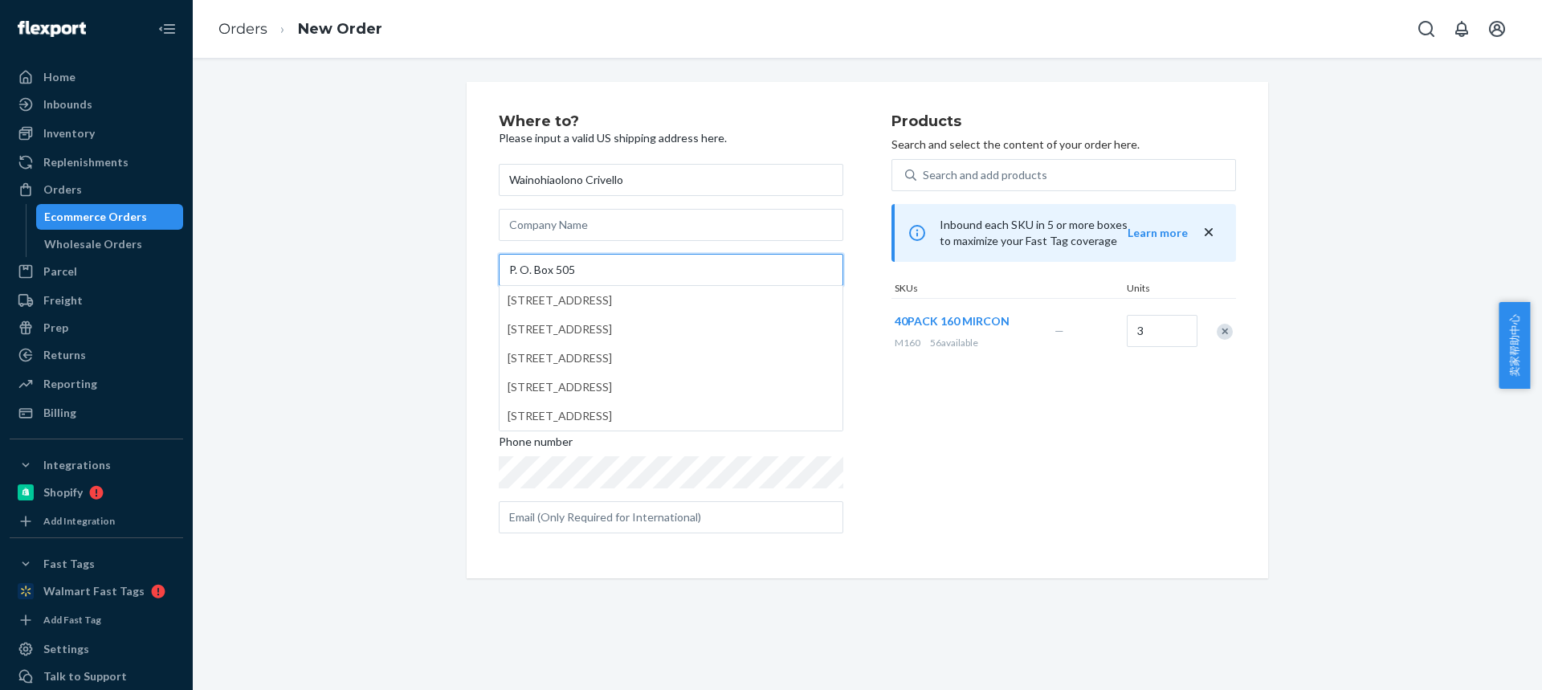
type input "P. O. Box 505"
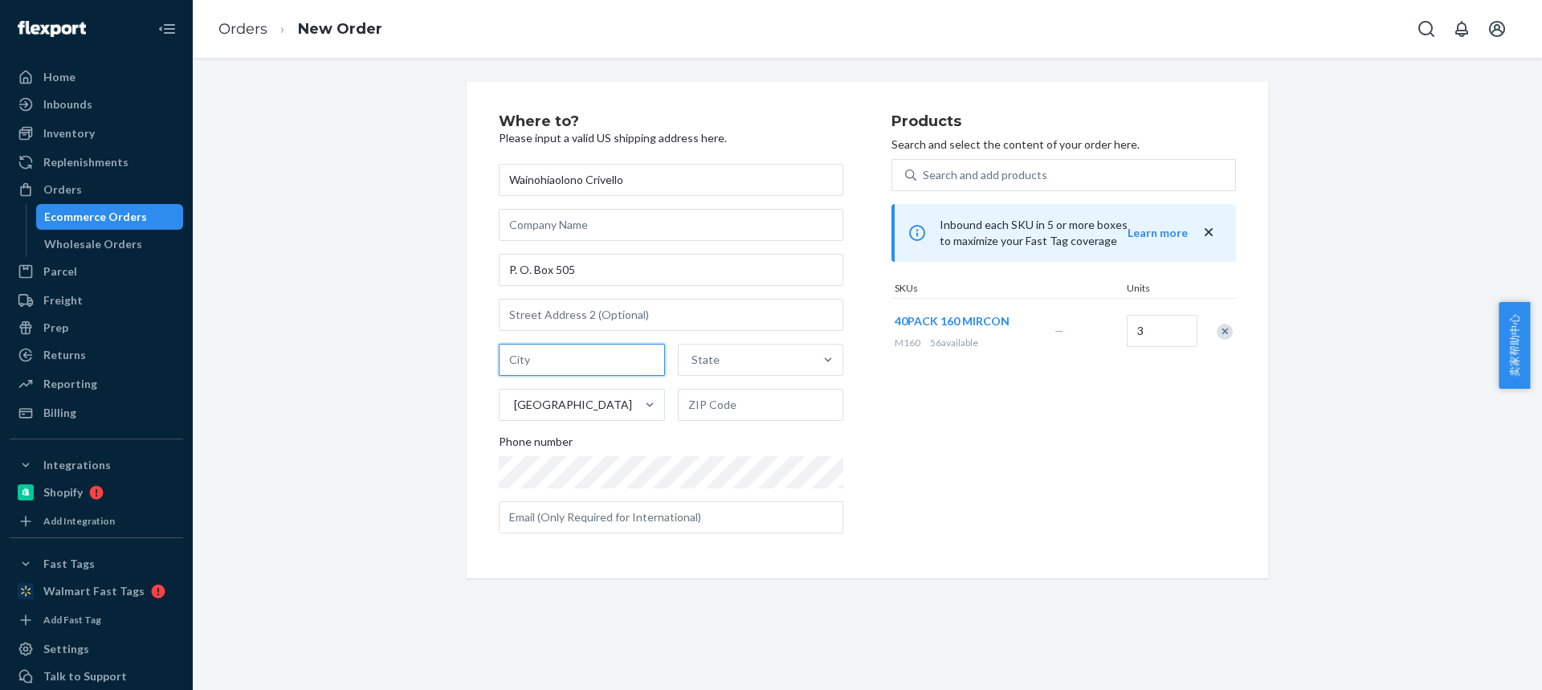
click at [561, 357] on input "text" at bounding box center [582, 360] width 166 height 32
paste input "Ho’olehua HI 96729"
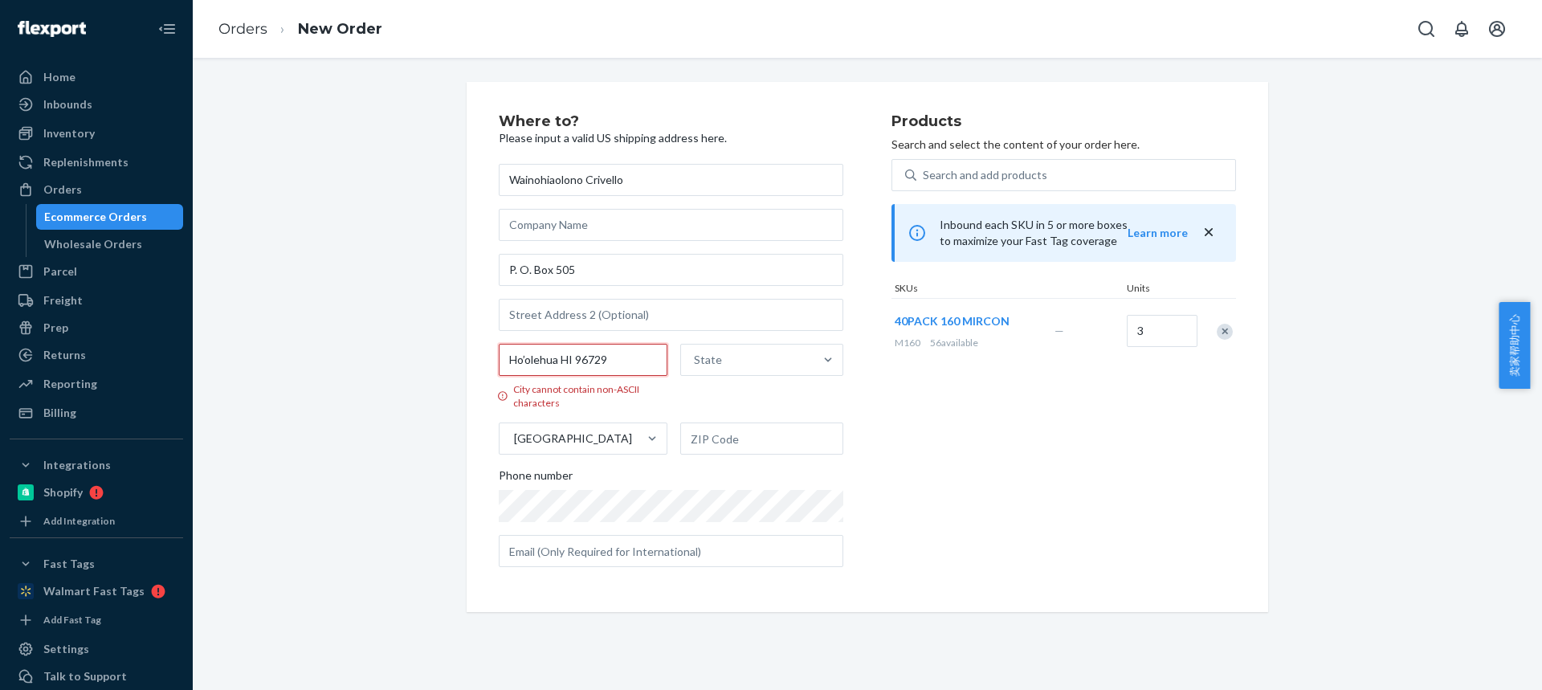
drag, startPoint x: 608, startPoint y: 359, endPoint x: 691, endPoint y: 410, distance: 97.0
click at [633, 360] on input "Ho’olehua HI 96729" at bounding box center [583, 360] width 169 height 32
type input "Ho’olehua HI"
click at [709, 431] on input "text" at bounding box center [762, 438] width 164 height 32
paste input "96729"
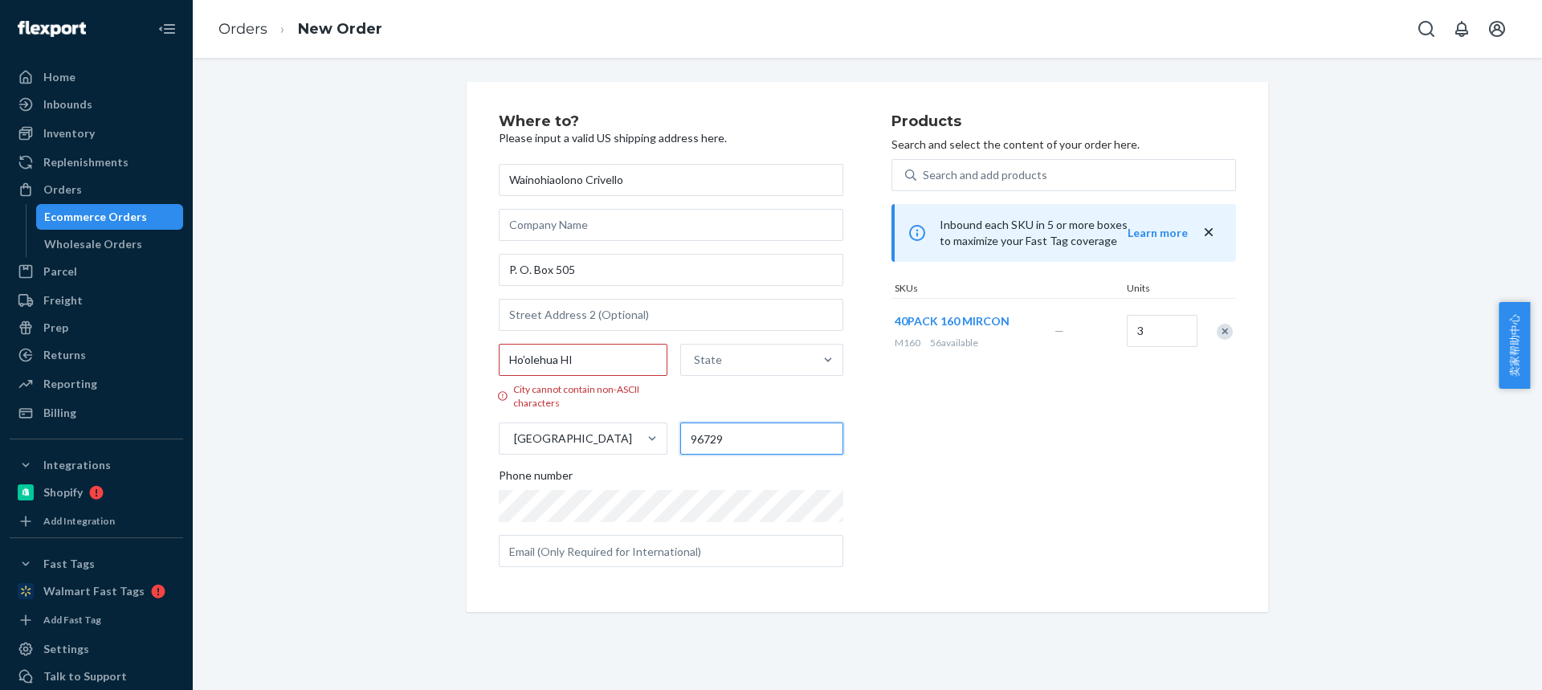
type input "96729"
drag, startPoint x: 557, startPoint y: 361, endPoint x: 683, endPoint y: 373, distance: 126.7
click at [606, 367] on input "Ho’olehua HI" at bounding box center [583, 360] width 169 height 32
type input "Ho’olehua"
click at [723, 359] on div "State" at bounding box center [747, 360] width 133 height 32
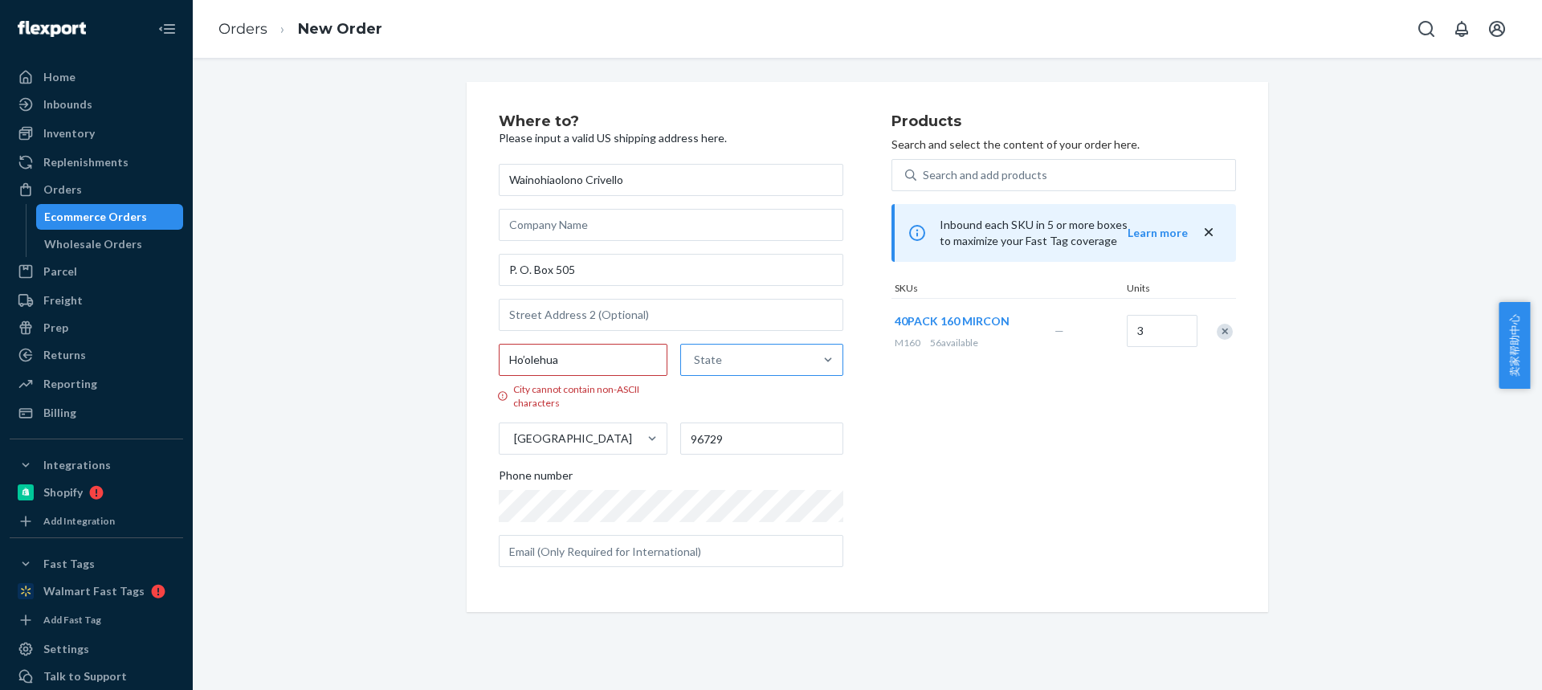
click at [696, 359] on input "State" at bounding box center [695, 360] width 2 height 16
paste input "HI"
type input "HI"
click at [711, 394] on div "[US_STATE]" at bounding box center [759, 398] width 162 height 32
click at [702, 368] on input "HI" at bounding box center [695, 360] width 14 height 16
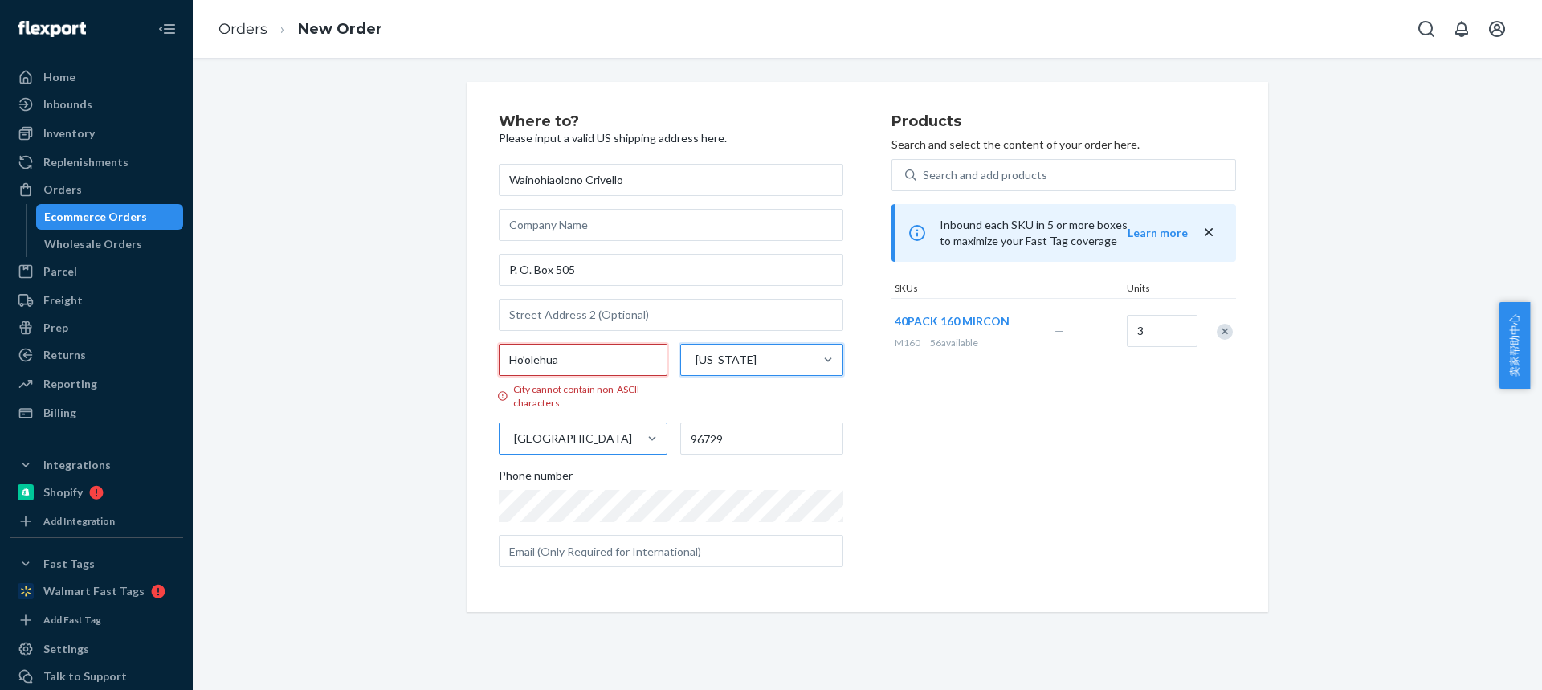
click at [519, 360] on input "Ho’olehua" at bounding box center [583, 360] width 169 height 32
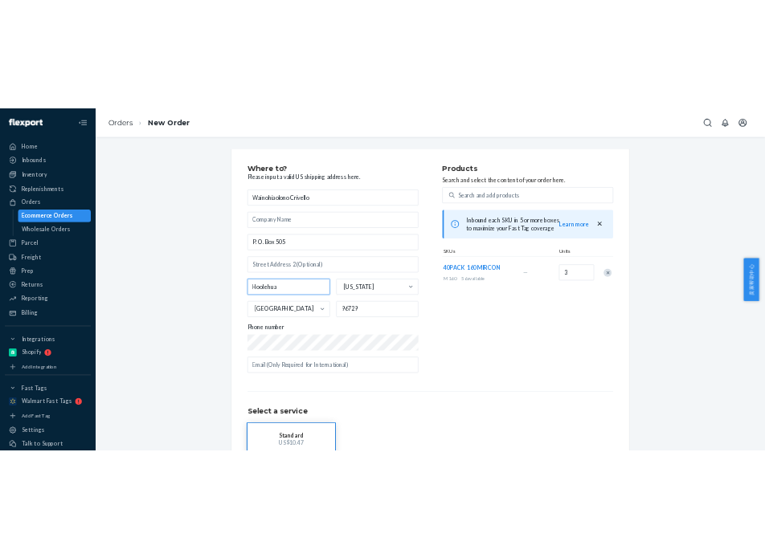
scroll to position [106, 0]
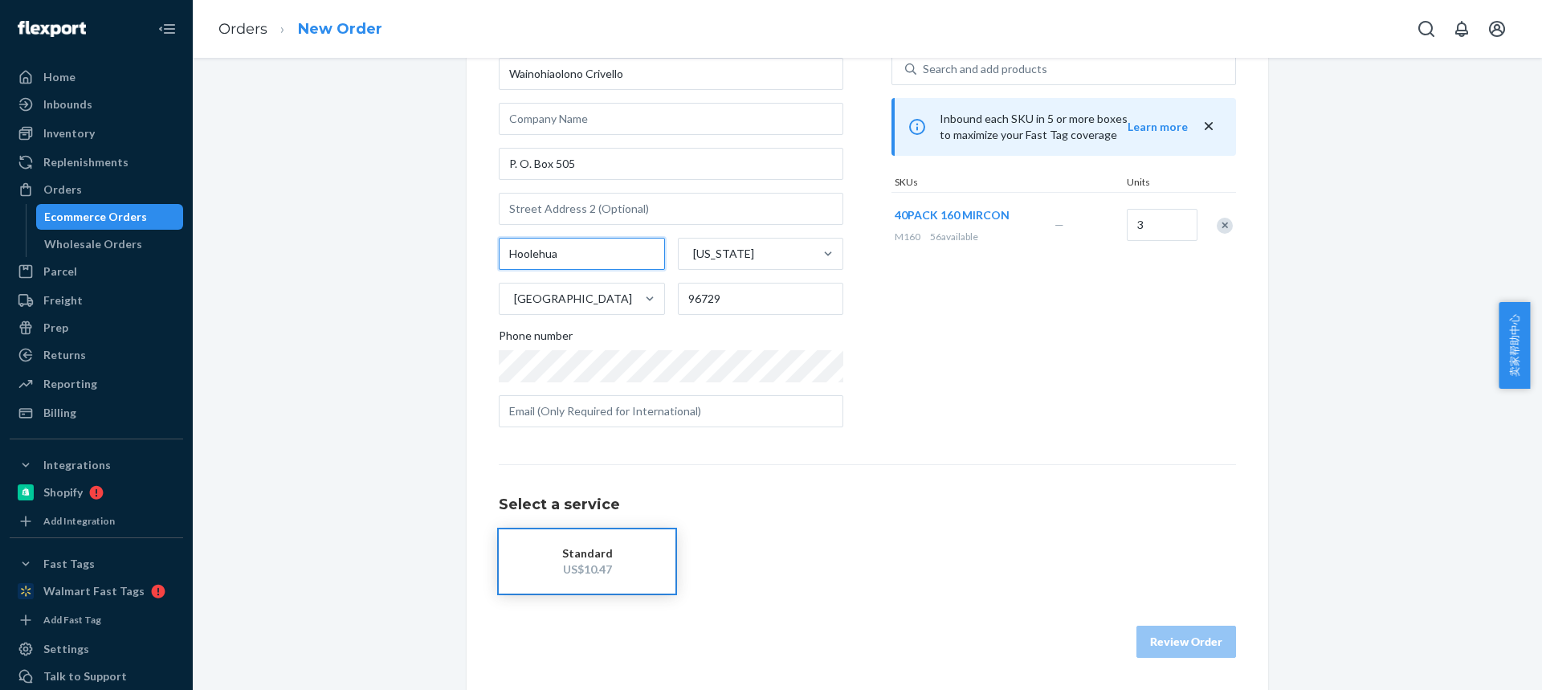
type input "Hoolehua"
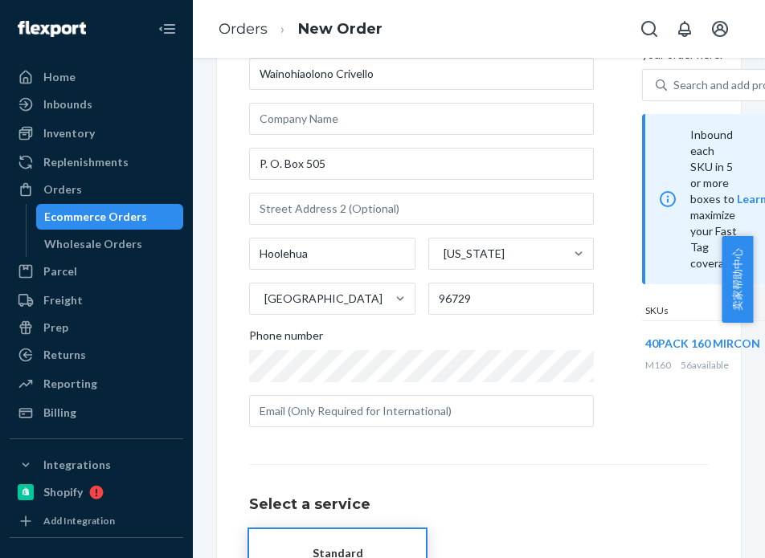
scroll to position [122, 0]
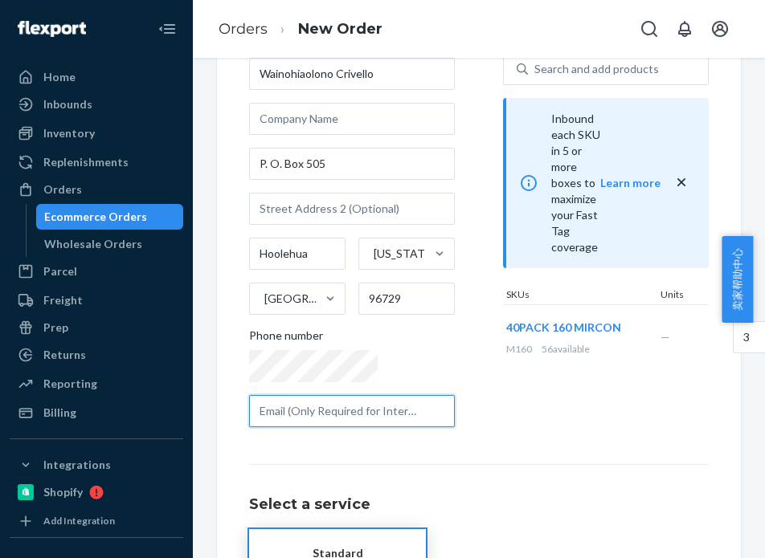
click at [298, 412] on input "text" at bounding box center [352, 411] width 206 height 32
paste input "[EMAIL_ADDRESS][DOMAIN_NAME]"
type input "[EMAIL_ADDRESS][DOMAIN_NAME]"
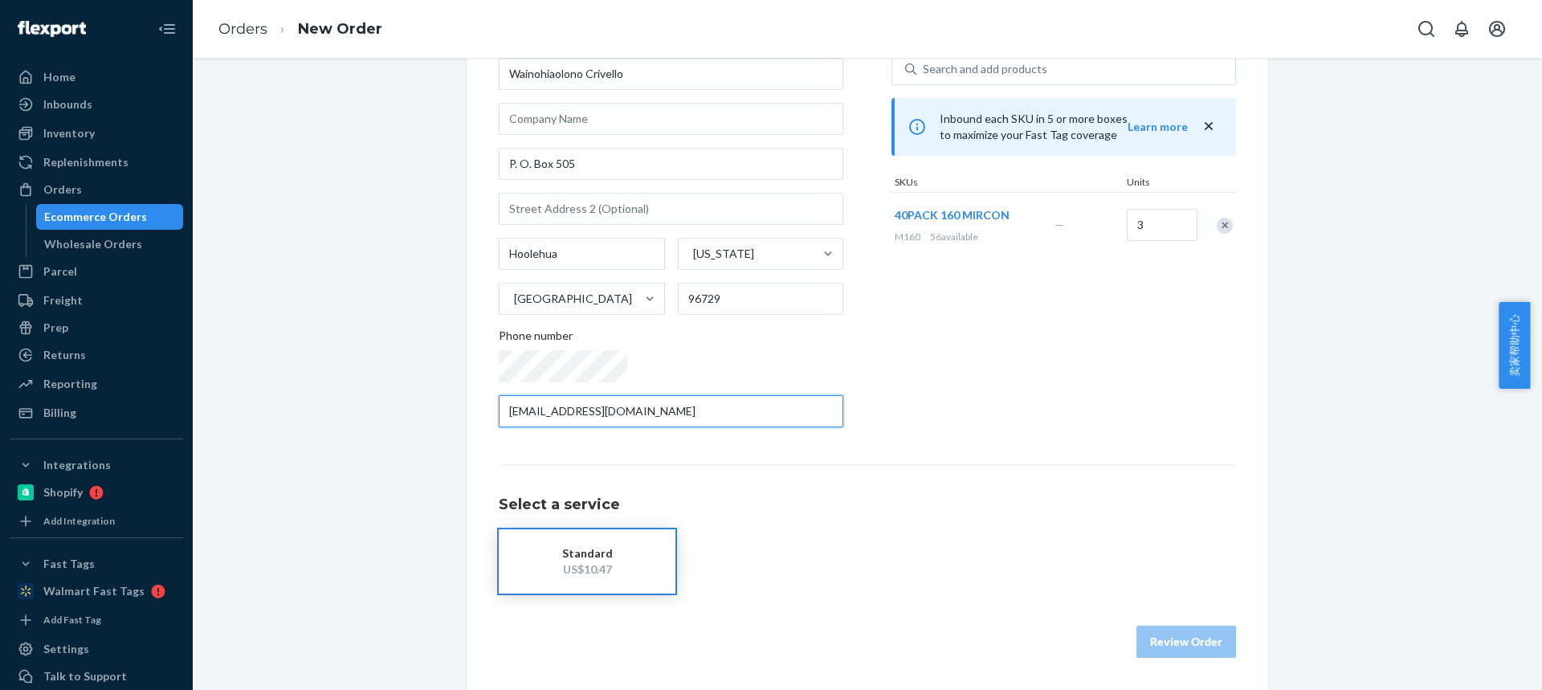
scroll to position [106, 0]
click at [386, 426] on div "Where to? Please input a valid US shipping address here. Wainohiaolono [PERSON_…" at bounding box center [867, 333] width 1325 height 714
click at [1017, 594] on div "Select a service Standard US$10.47 Review Order" at bounding box center [867, 561] width 737 height 194
drag, startPoint x: 515, startPoint y: 579, endPoint x: 1032, endPoint y: 632, distance: 520.0
click at [516, 580] on button "Standard US$10.47" at bounding box center [587, 561] width 177 height 64
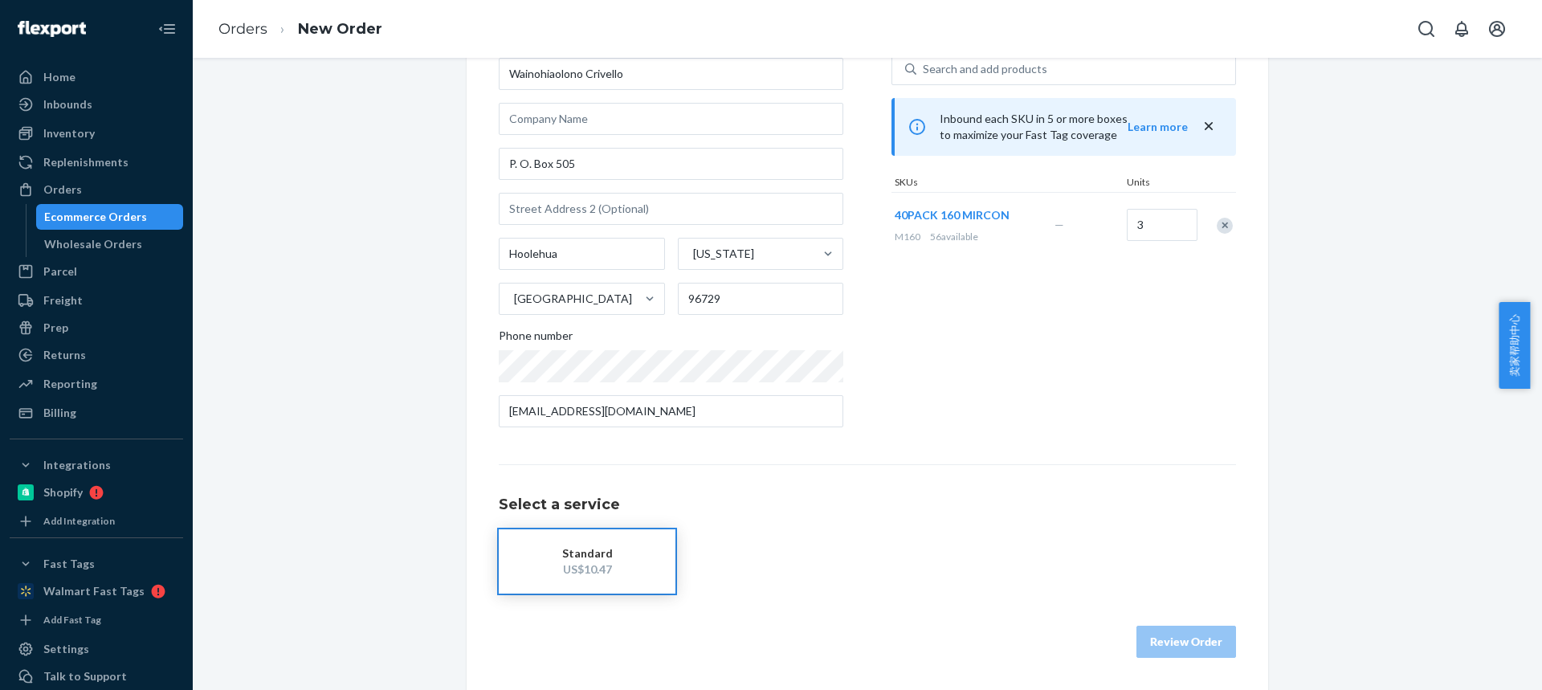
click at [1018, 635] on div "Review Order" at bounding box center [867, 634] width 737 height 48
click at [1154, 631] on button "Review Order" at bounding box center [1187, 642] width 100 height 32
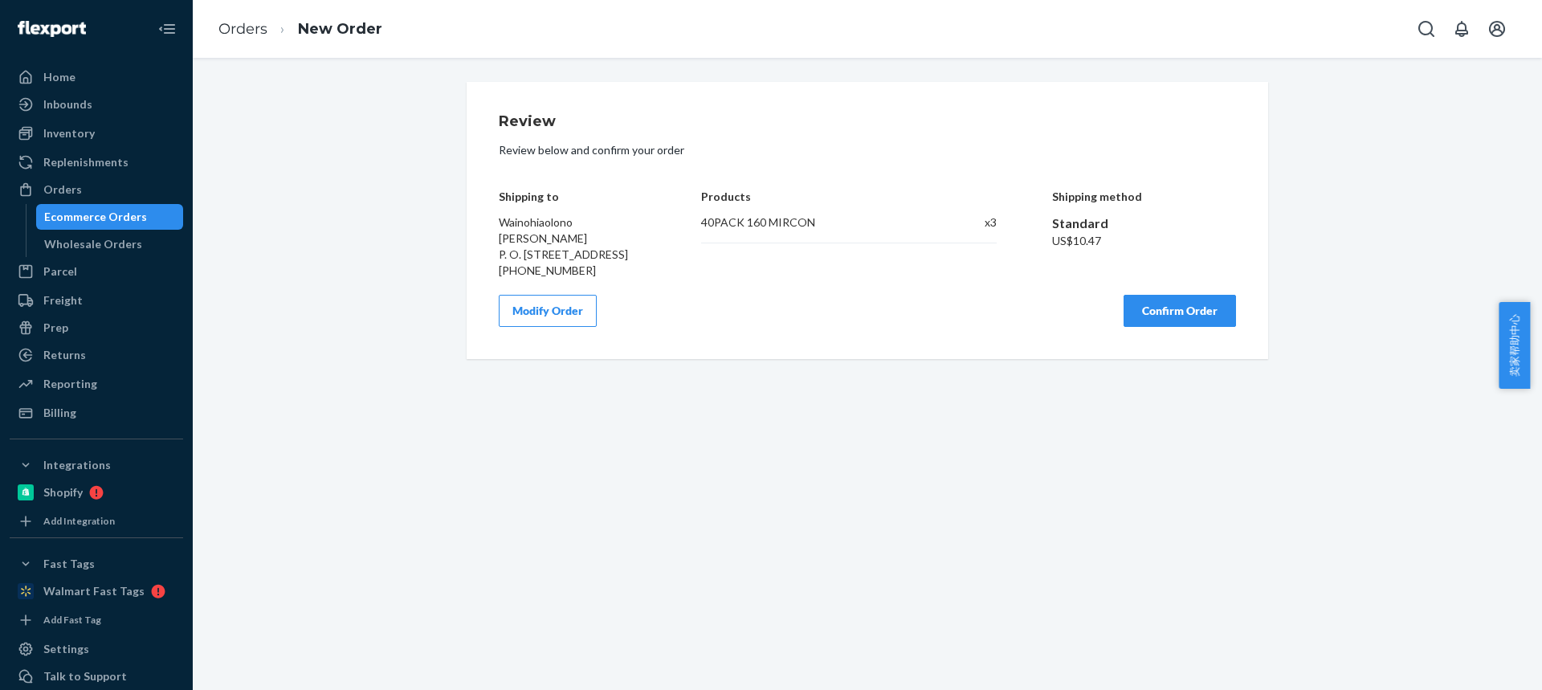
click at [1165, 317] on button "Confirm Order" at bounding box center [1180, 311] width 112 height 32
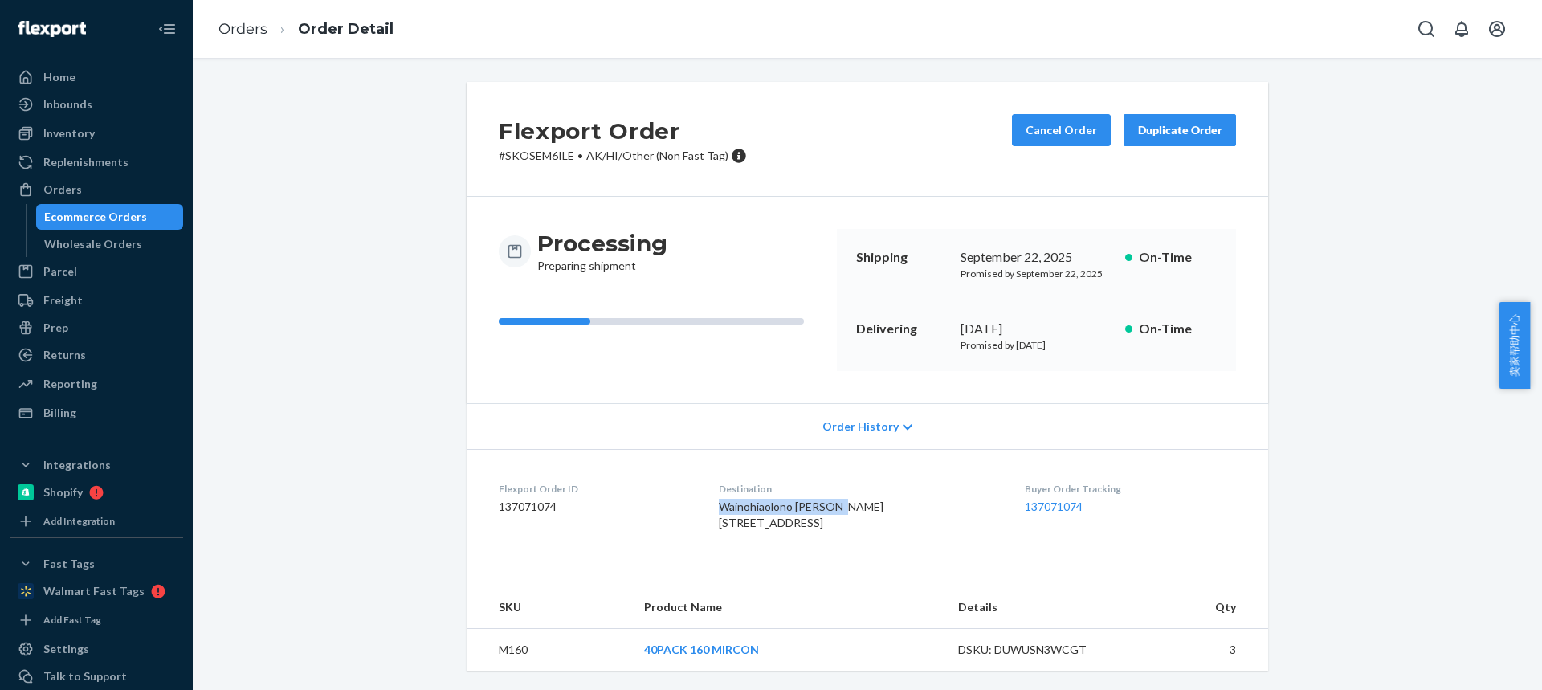
drag, startPoint x: 716, startPoint y: 504, endPoint x: 848, endPoint y: 515, distance: 132.9
click at [851, 516] on dl "Flexport Order ID 137071074 Destination [GEOGRAPHIC_DATA] [PERSON_NAME] [STREET…" at bounding box center [868, 509] width 802 height 120
copy span "Wainohiaolono Crivello"
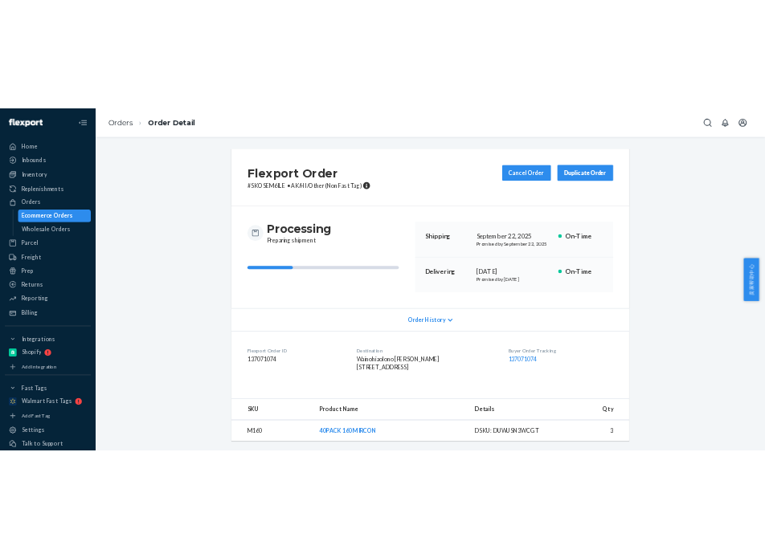
scroll to position [32, 0]
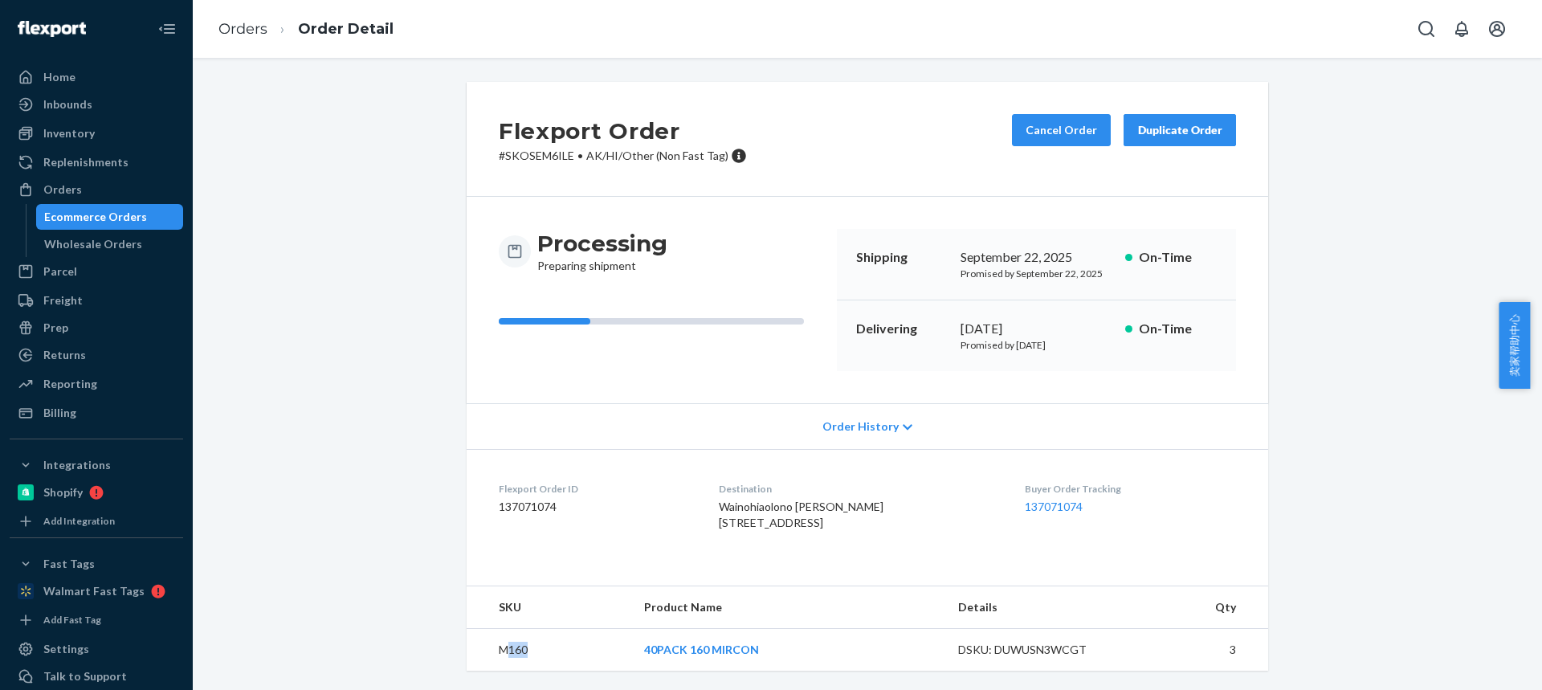
click at [526, 649] on td "M160" at bounding box center [549, 650] width 165 height 43
copy td "160"
click at [225, 32] on link "Orders" at bounding box center [242, 29] width 49 height 18
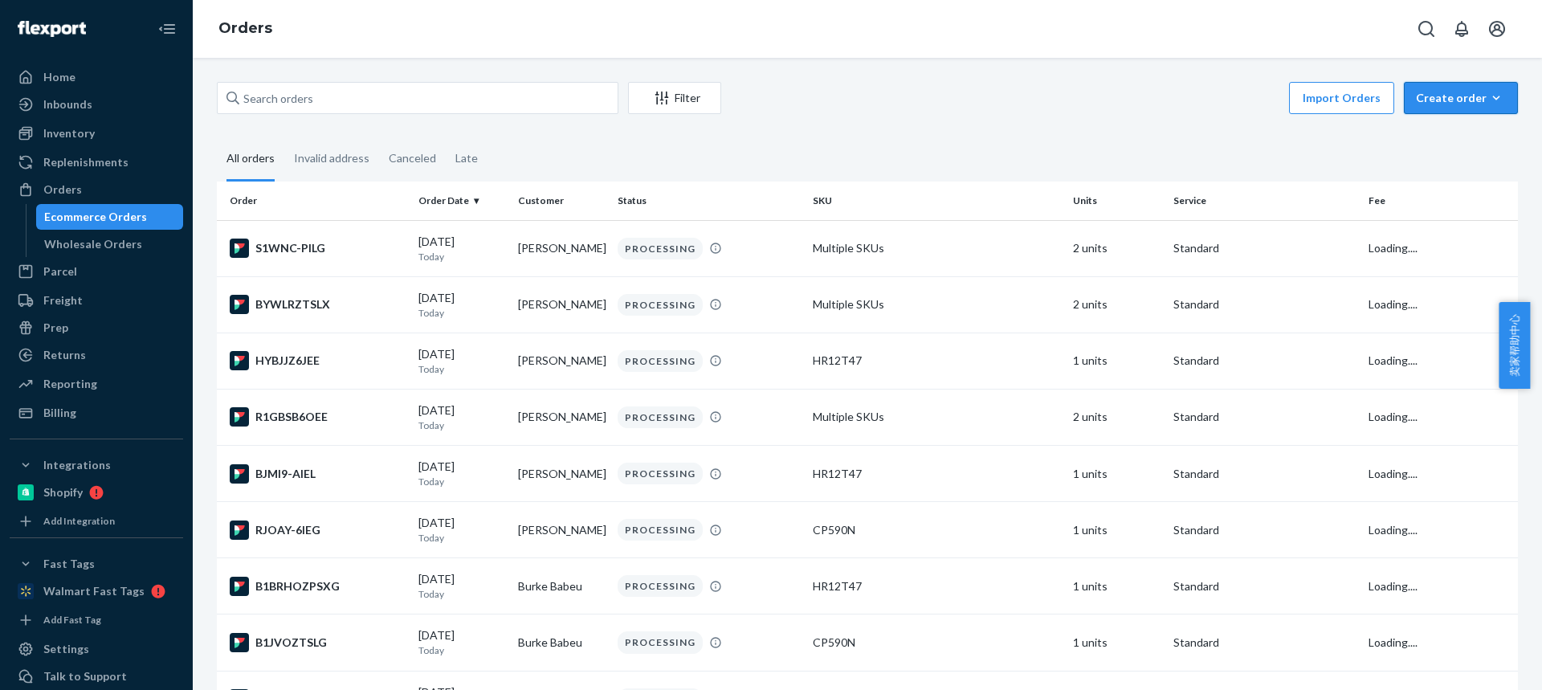
click at [1426, 104] on div "Create order" at bounding box center [1461, 98] width 90 height 16
click at [1427, 132] on span "Ecommerce order" at bounding box center [1471, 136] width 100 height 11
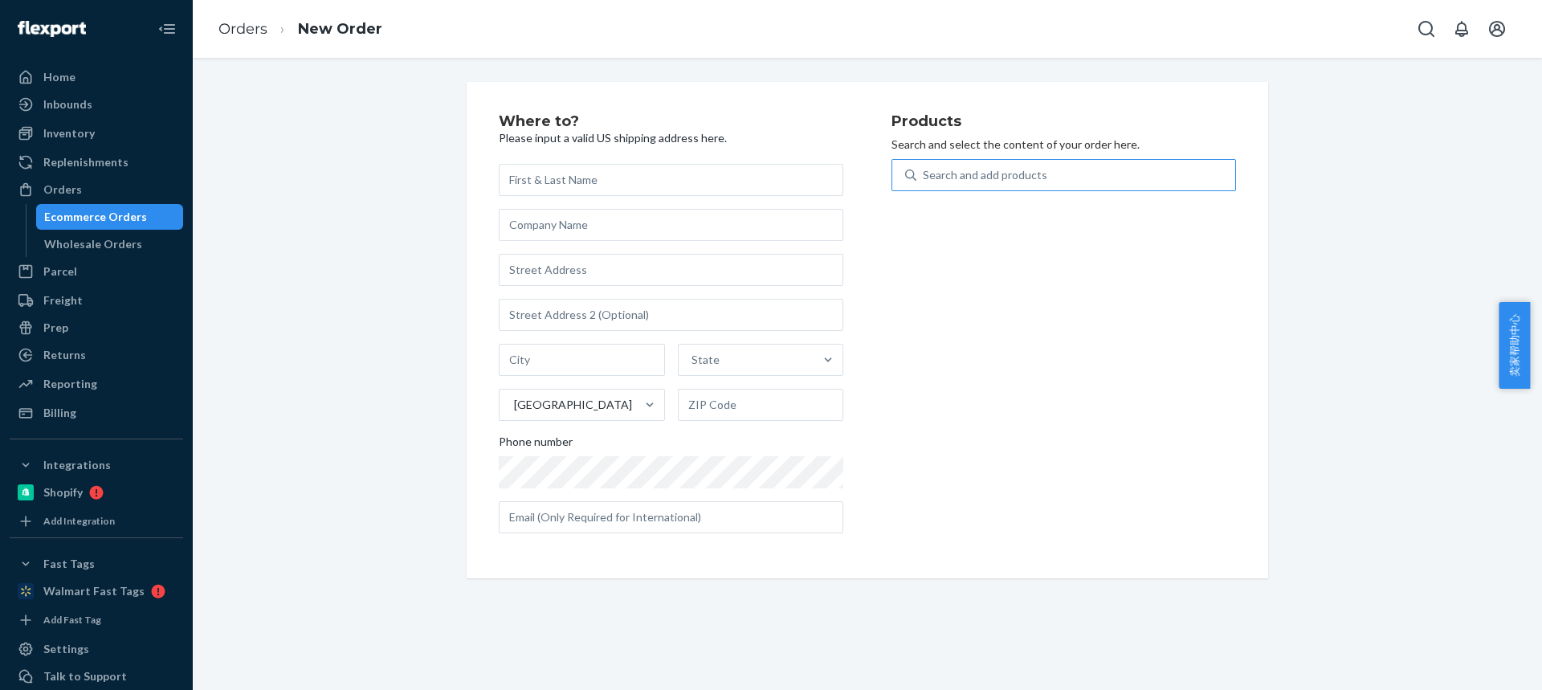
click at [944, 174] on div "Search and add products" at bounding box center [985, 175] width 124 height 16
click at [924, 174] on input "Search and add products" at bounding box center [924, 175] width 2 height 16
type input "6t35bun"
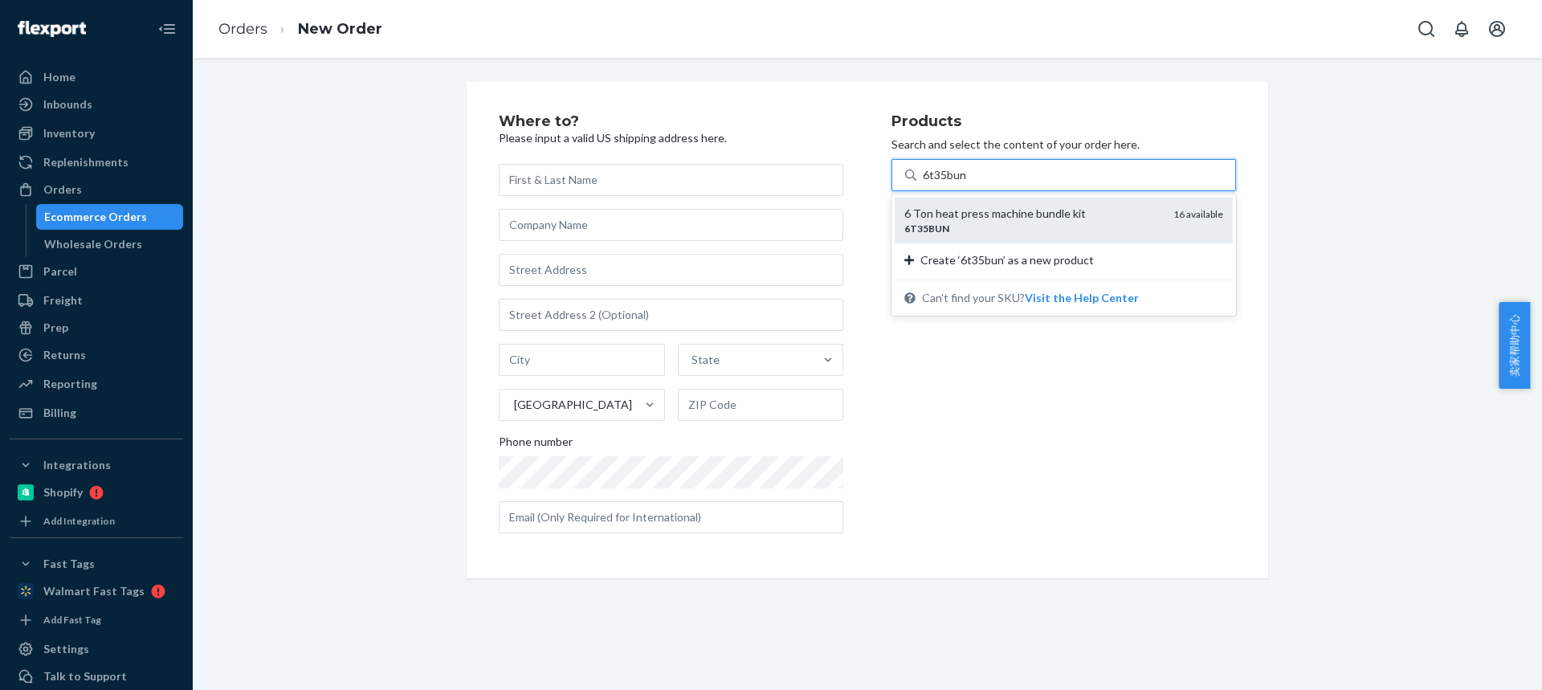
click at [960, 218] on div "6 Ton heat press machine bundle kit" at bounding box center [1032, 214] width 256 height 16
click at [960, 183] on input "6t35bun" at bounding box center [945, 175] width 44 height 16
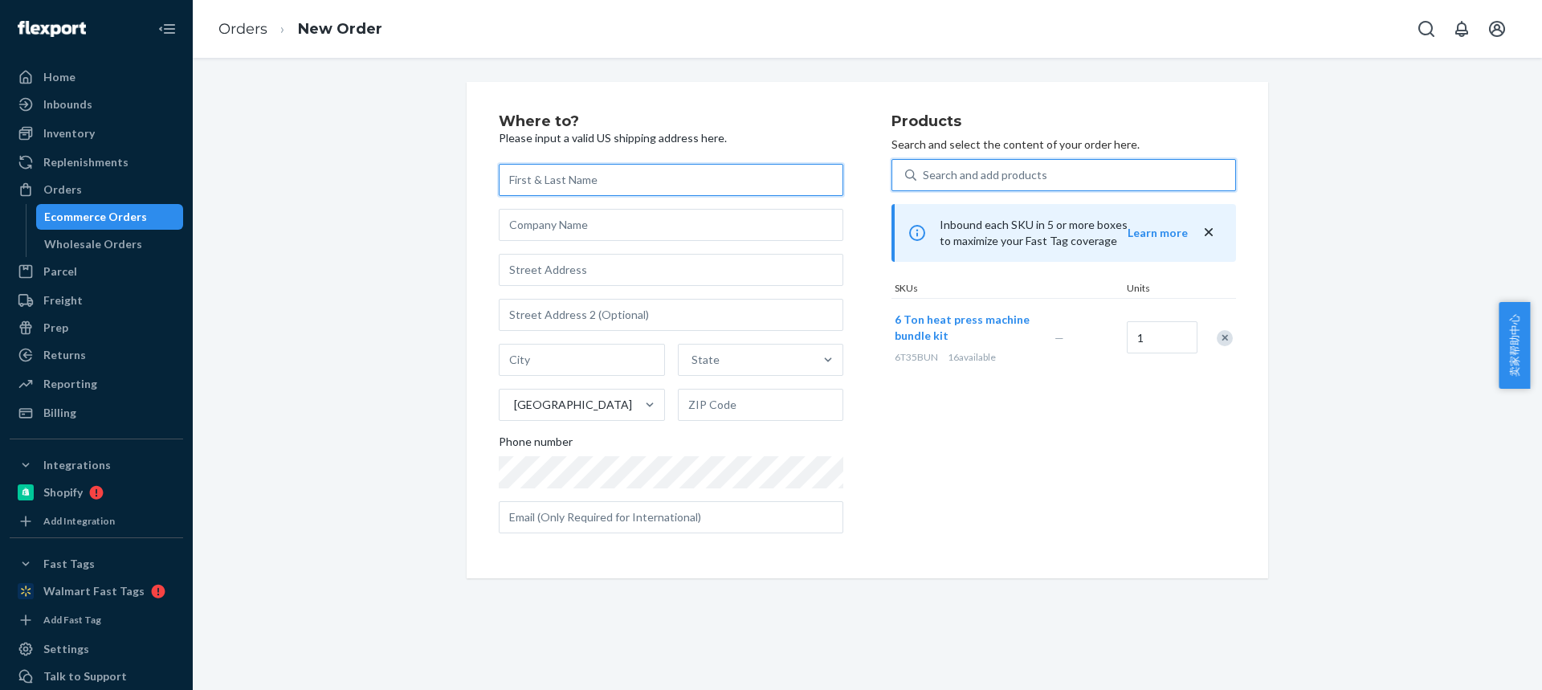
drag, startPoint x: 544, startPoint y: 182, endPoint x: 544, endPoint y: 88, distance: 94.0
click at [544, 182] on input "text" at bounding box center [671, 180] width 345 height 32
paste input "[PERSON_NAME]"
type input "[PERSON_NAME]"
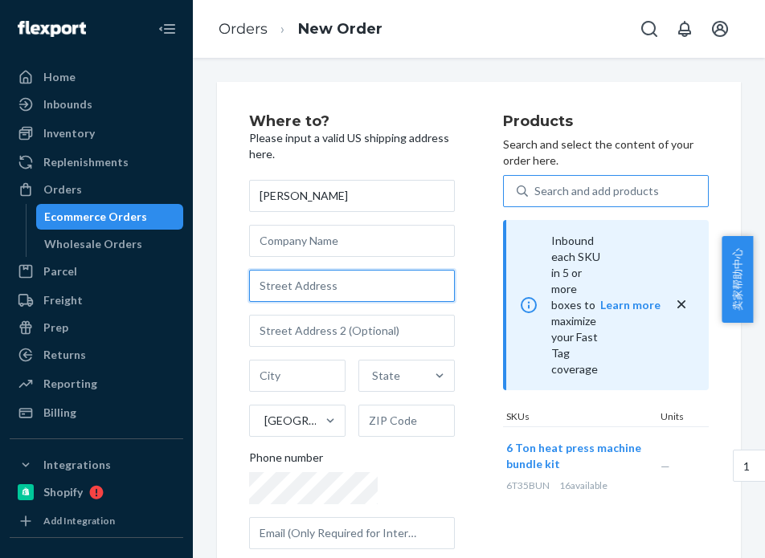
click at [290, 292] on input "text" at bounding box center [352, 286] width 206 height 32
paste input "21 Battle Creek Pl"
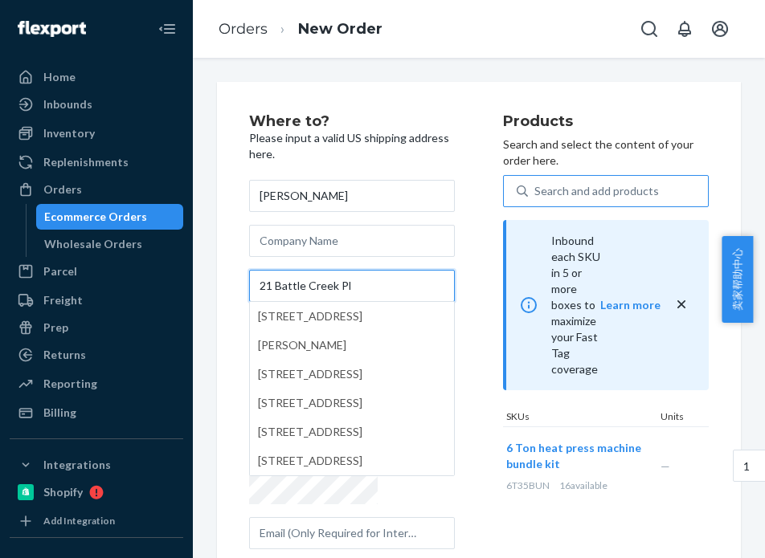
type input "21 Battle Creek Pl"
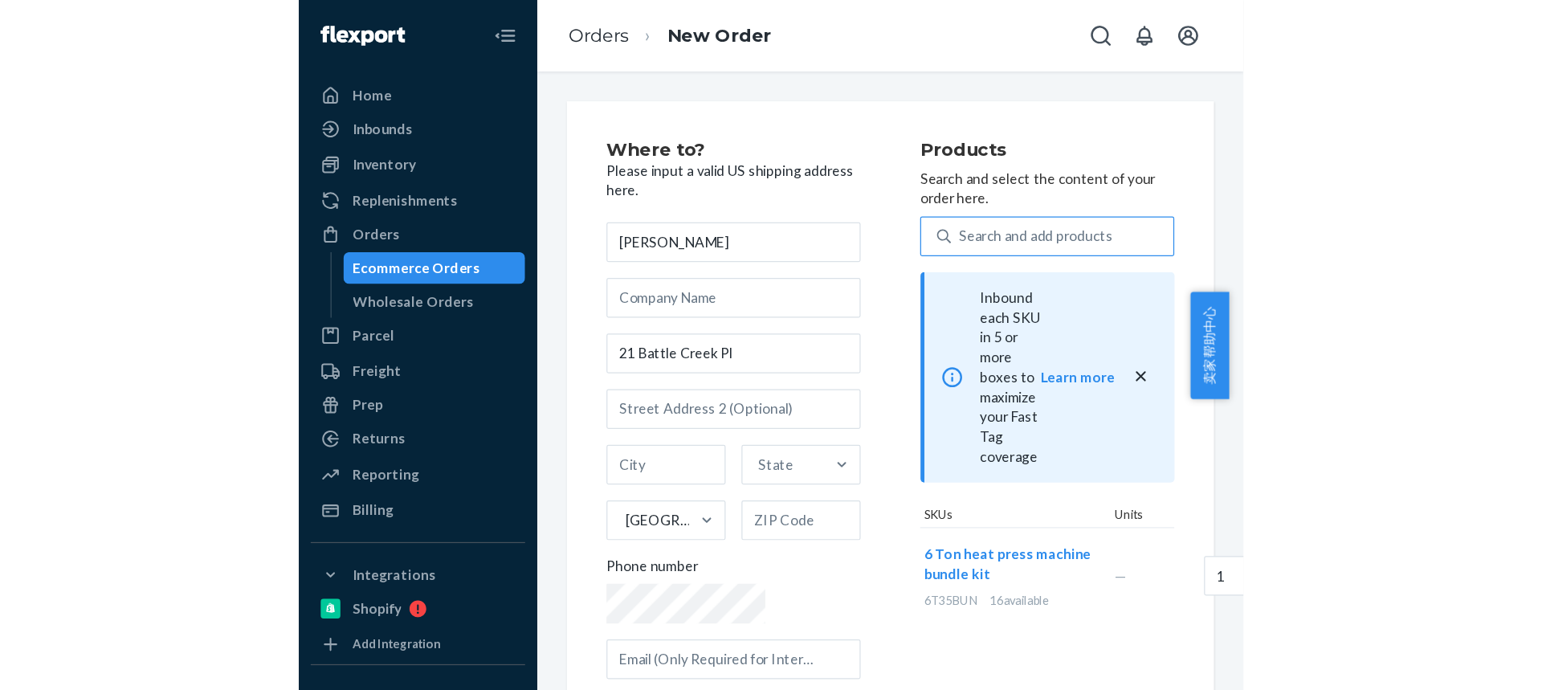
scroll to position [0, 0]
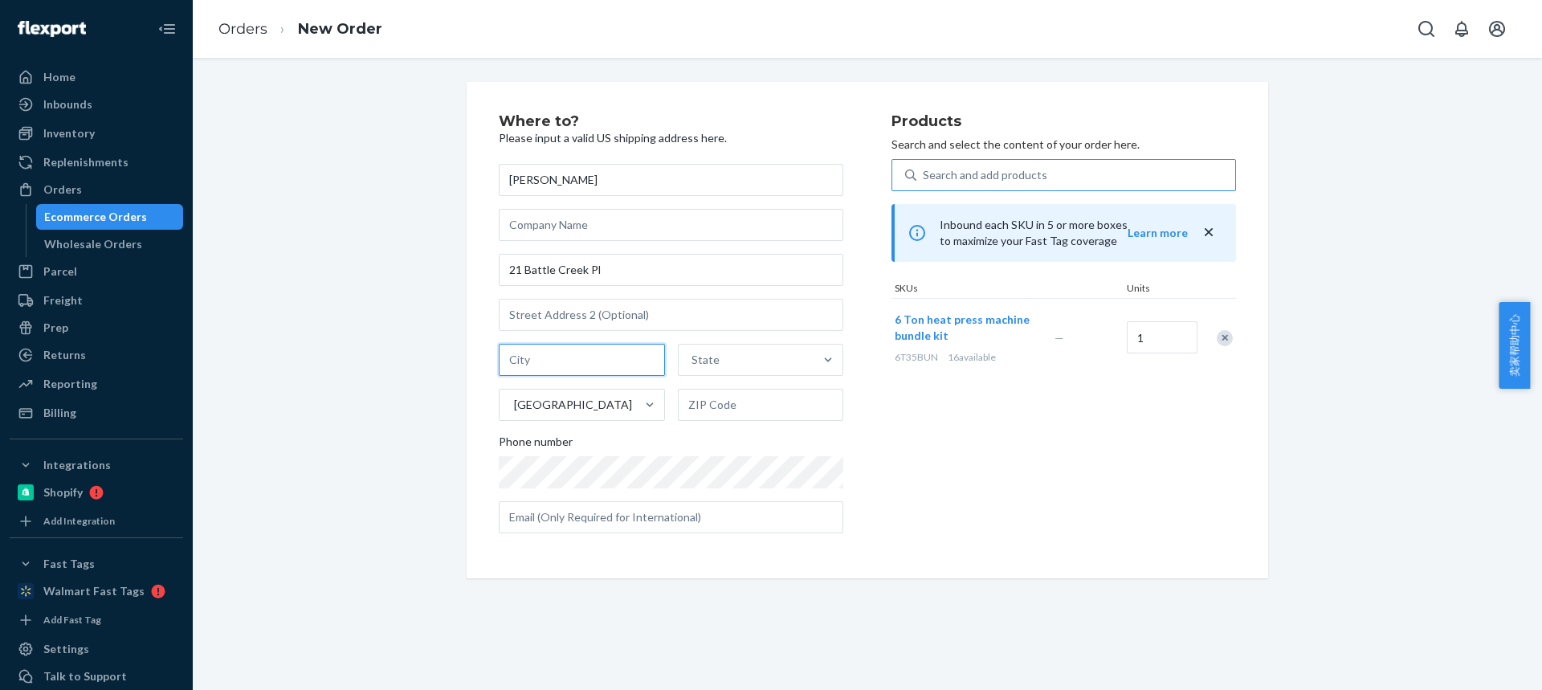
click at [557, 361] on input "text" at bounding box center [582, 360] width 166 height 32
paste input "St Paul MN 55119"
drag, startPoint x: 600, startPoint y: 361, endPoint x: 659, endPoint y: 373, distance: 60.5
click at [662, 374] on div "St Paul MN 55119 State United States" at bounding box center [671, 382] width 345 height 77
type input "St Paul MN"
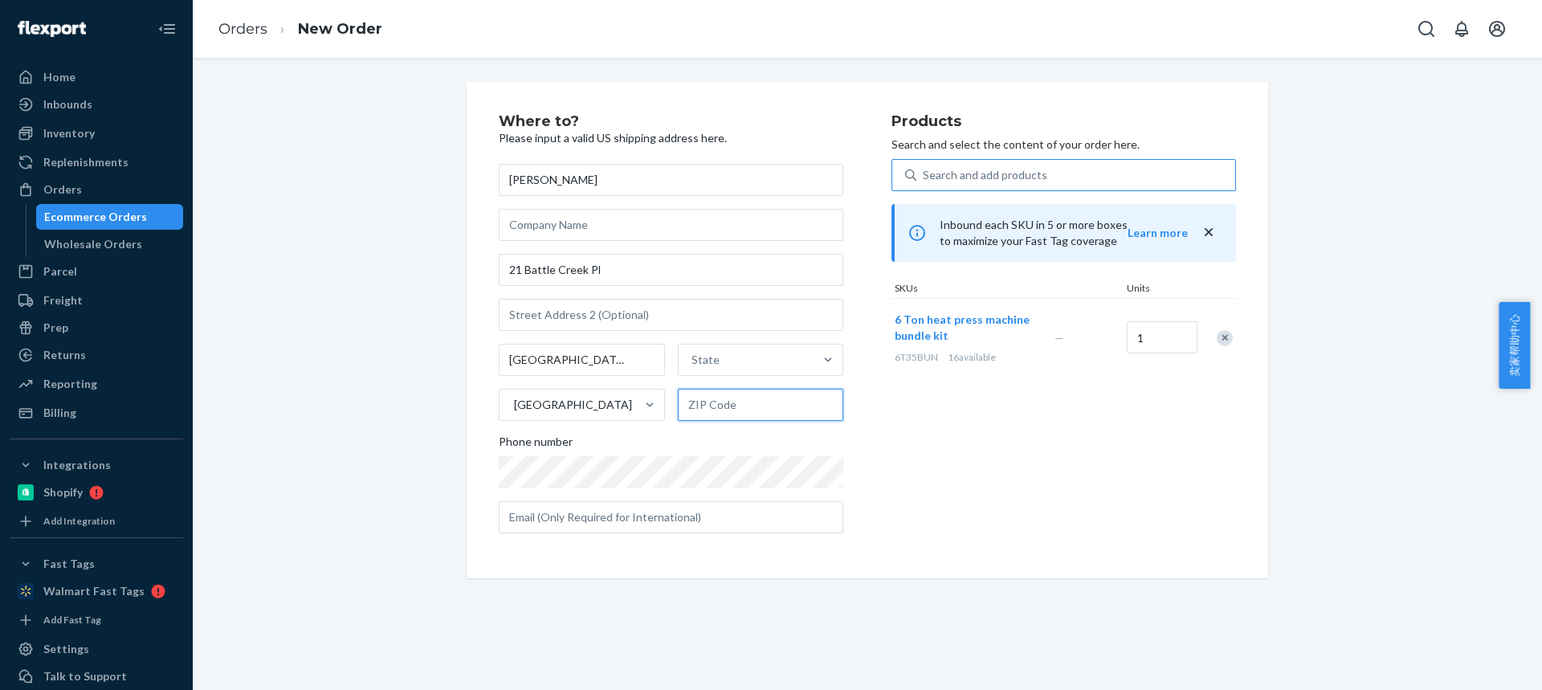
click at [729, 406] on input "text" at bounding box center [761, 405] width 166 height 32
paste input "55119"
type input "55119"
drag, startPoint x: 549, startPoint y: 356, endPoint x: 597, endPoint y: 356, distance: 48.2
click at [601, 357] on input "St Paul MN" at bounding box center [582, 360] width 166 height 32
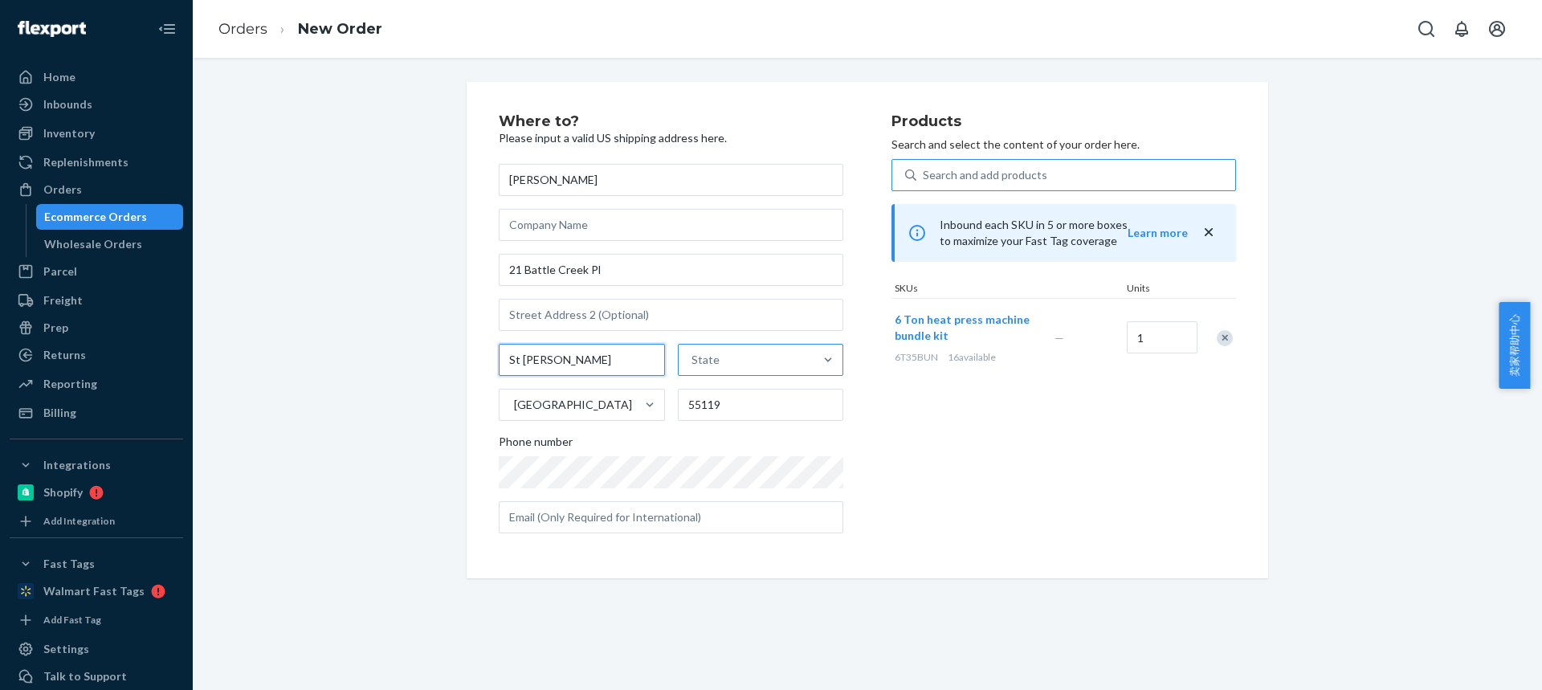
type input "St Paul"
drag, startPoint x: 707, startPoint y: 353, endPoint x: 704, endPoint y: 394, distance: 41.0
click at [707, 353] on div "State" at bounding box center [706, 360] width 28 height 16
click at [693, 353] on input "option Alabama focused, 1 of 59. 59 results available. Use Up and Down to choos…" at bounding box center [693, 360] width 2 height 16
type input "v"
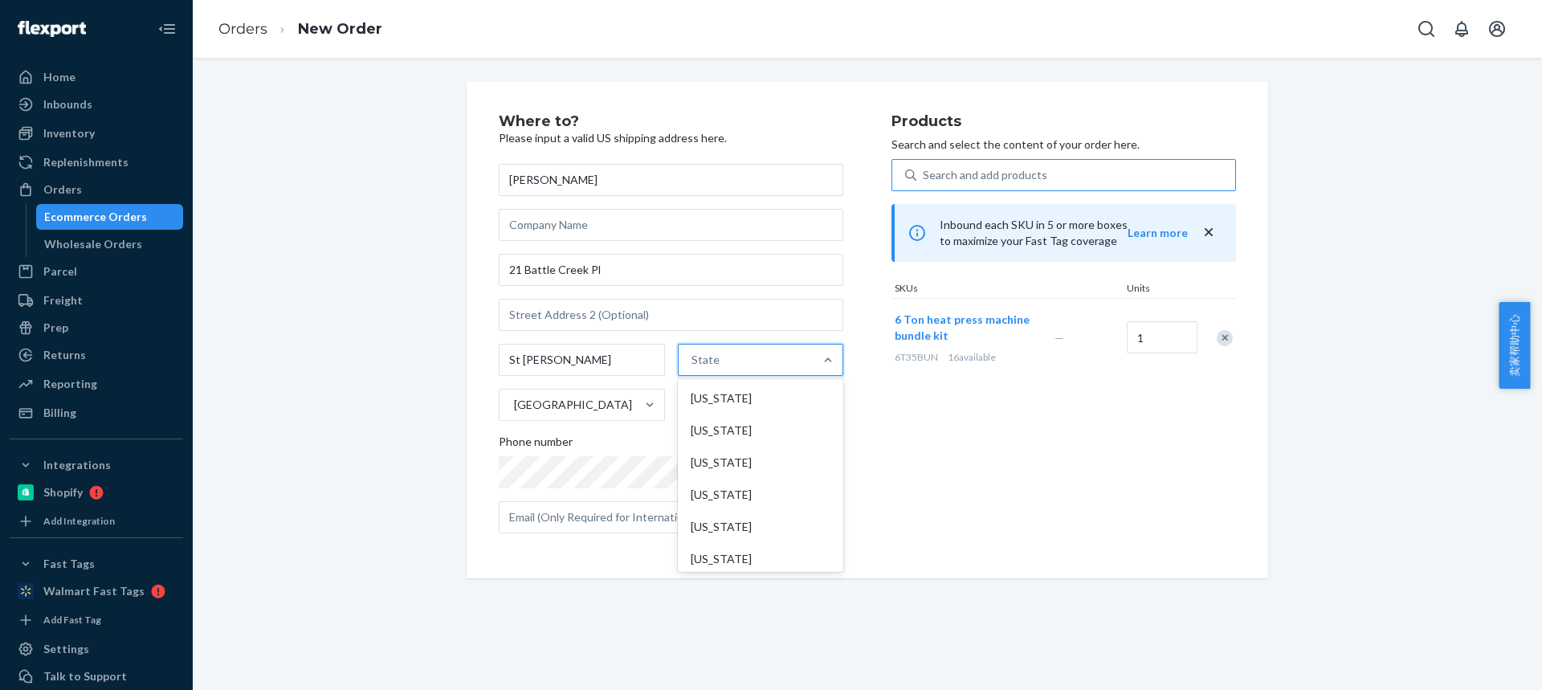
paste input "MN"
type input "MN"
click at [709, 410] on div "[US_STATE]" at bounding box center [759, 398] width 162 height 32
click at [708, 368] on input "MN" at bounding box center [698, 360] width 20 height 16
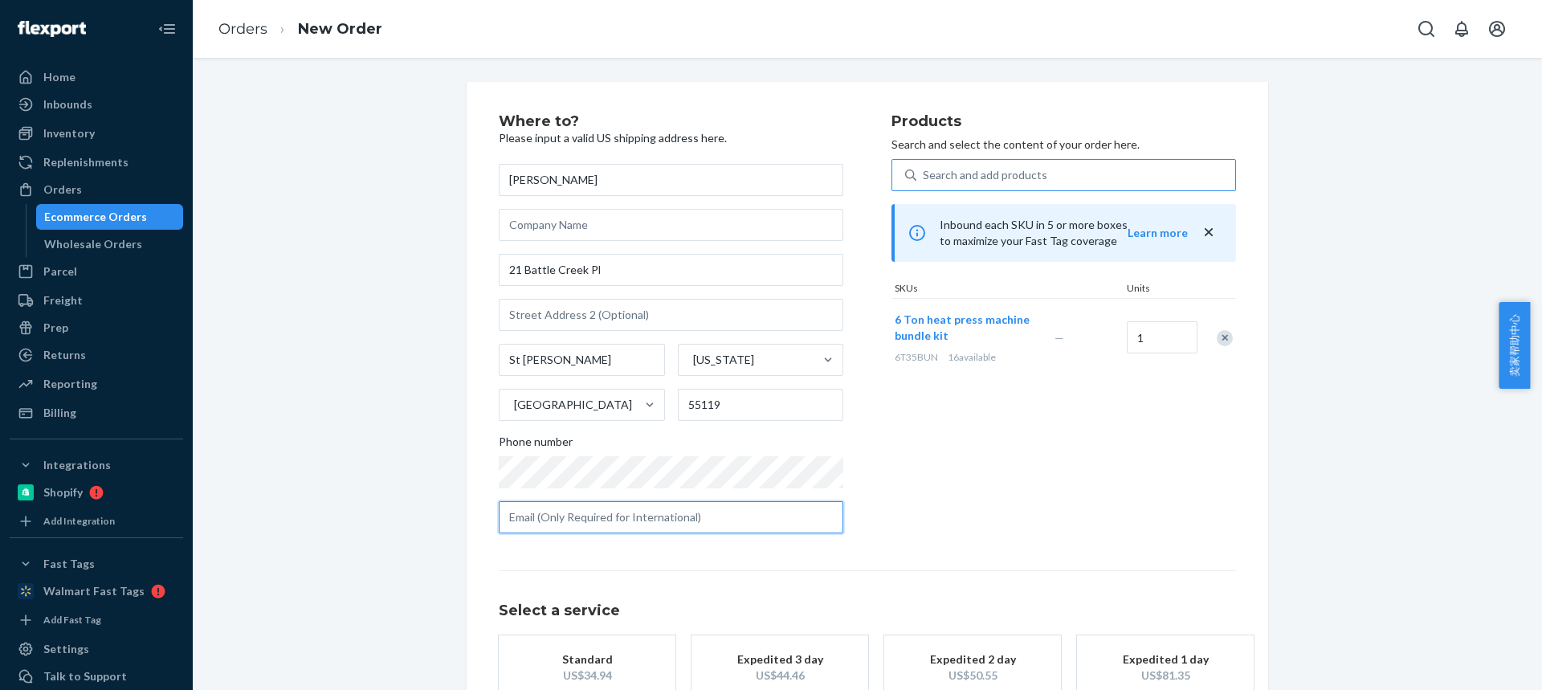
click at [614, 519] on input "text" at bounding box center [671, 517] width 345 height 32
paste input "eriksax@yahoo.com"
type input "eriksax@yahoo.com"
click at [593, 680] on div "US$34.94" at bounding box center [587, 675] width 129 height 16
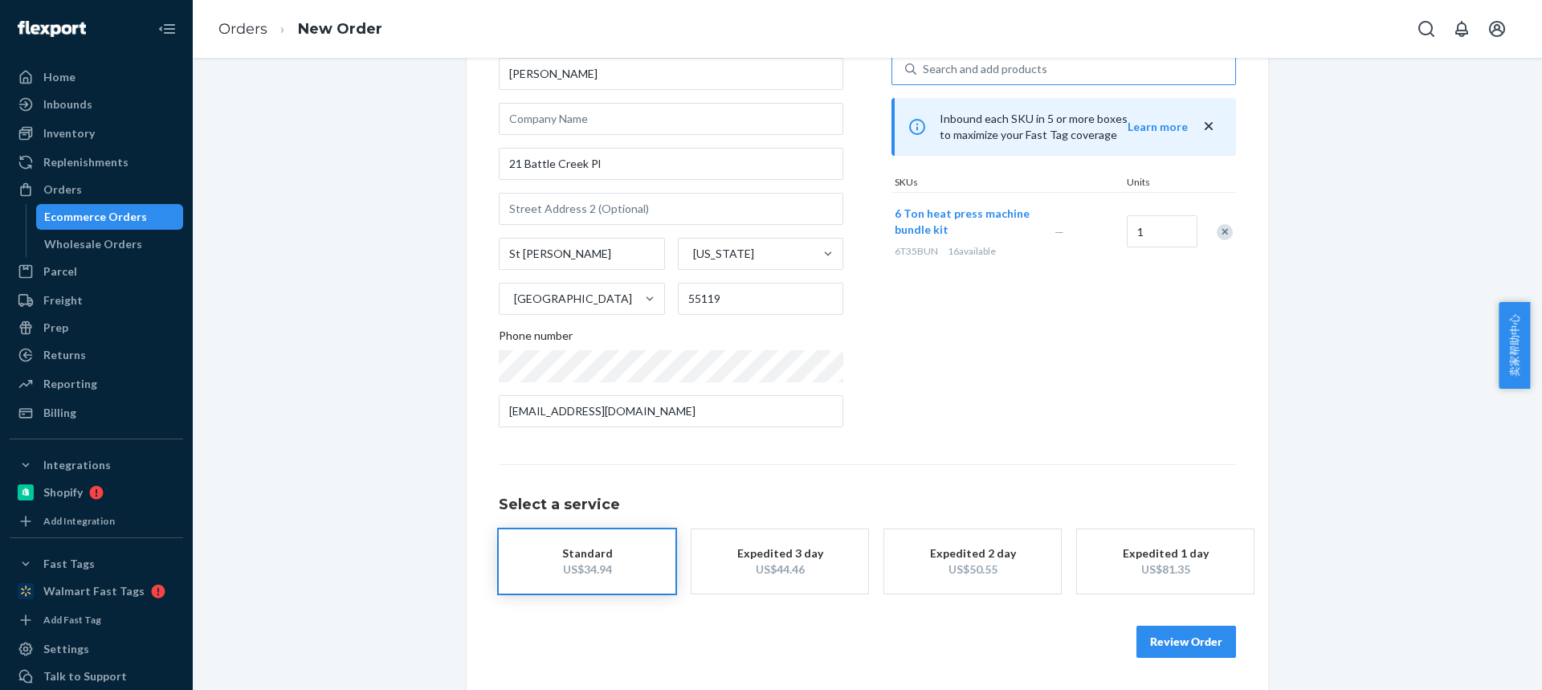
click at [1184, 637] on button "Review Order" at bounding box center [1187, 642] width 100 height 32
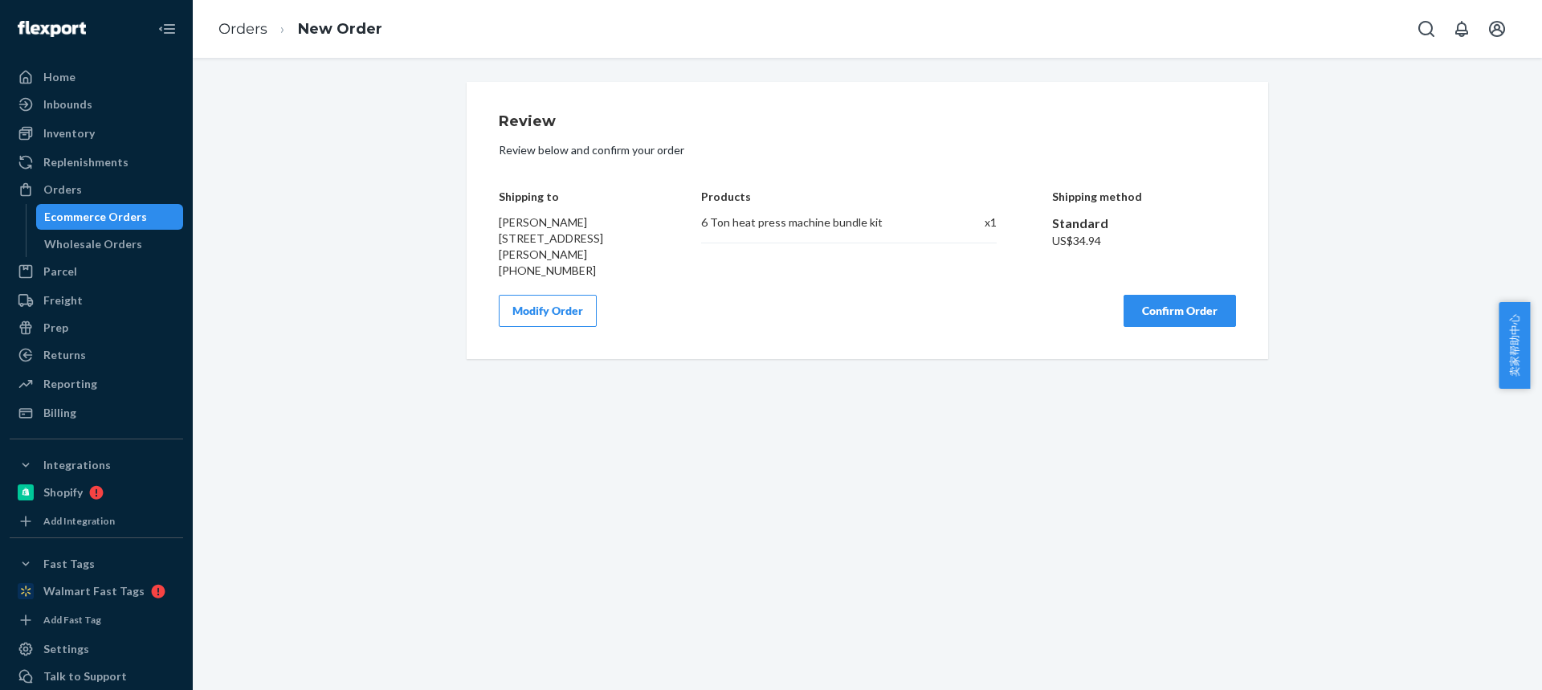
scroll to position [0, 0]
click at [1169, 320] on button "Confirm Order" at bounding box center [1180, 311] width 112 height 32
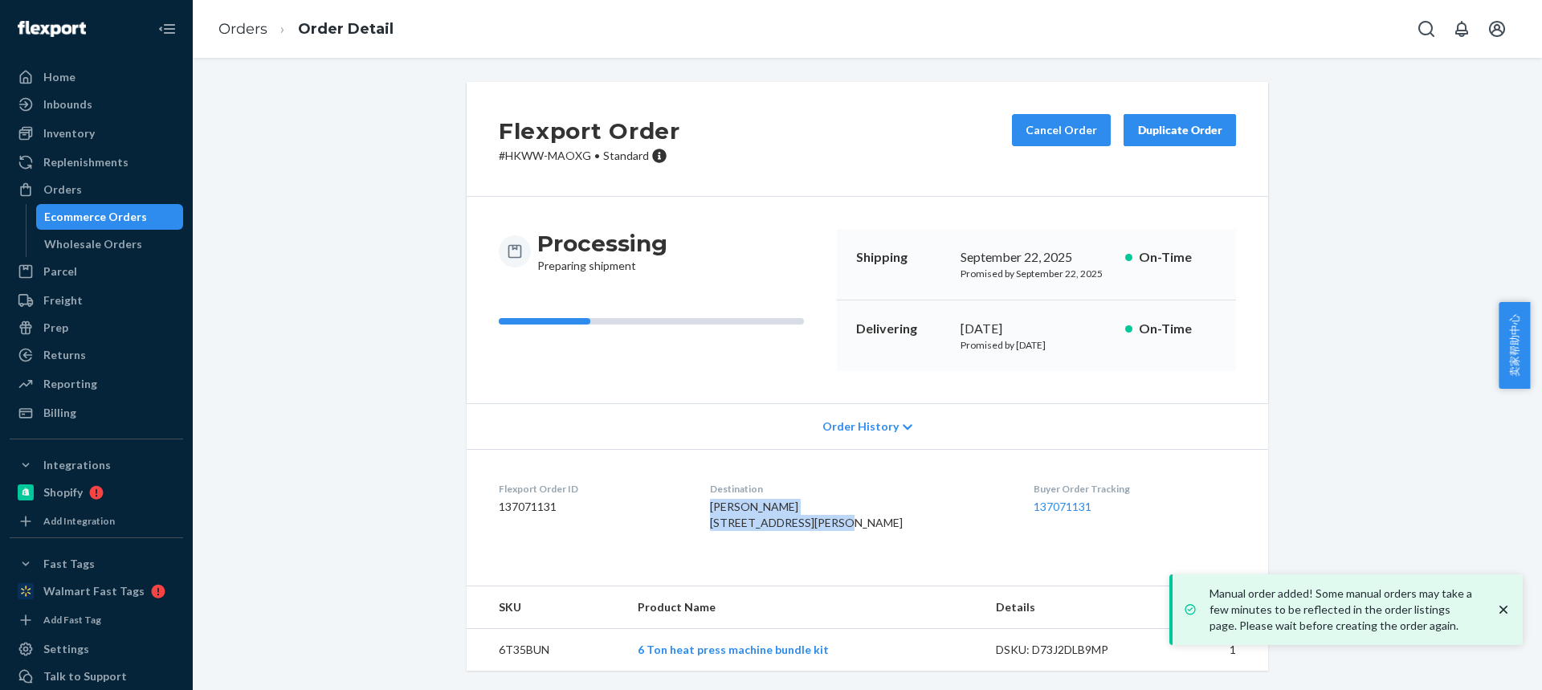
drag, startPoint x: 739, startPoint y: 508, endPoint x: 818, endPoint y: 520, distance: 80.5
click at [820, 522] on dl "Flexport Order ID 137071131 Destination Erik Christianson 21 Battle Creek Pl Sa…" at bounding box center [868, 509] width 802 height 120
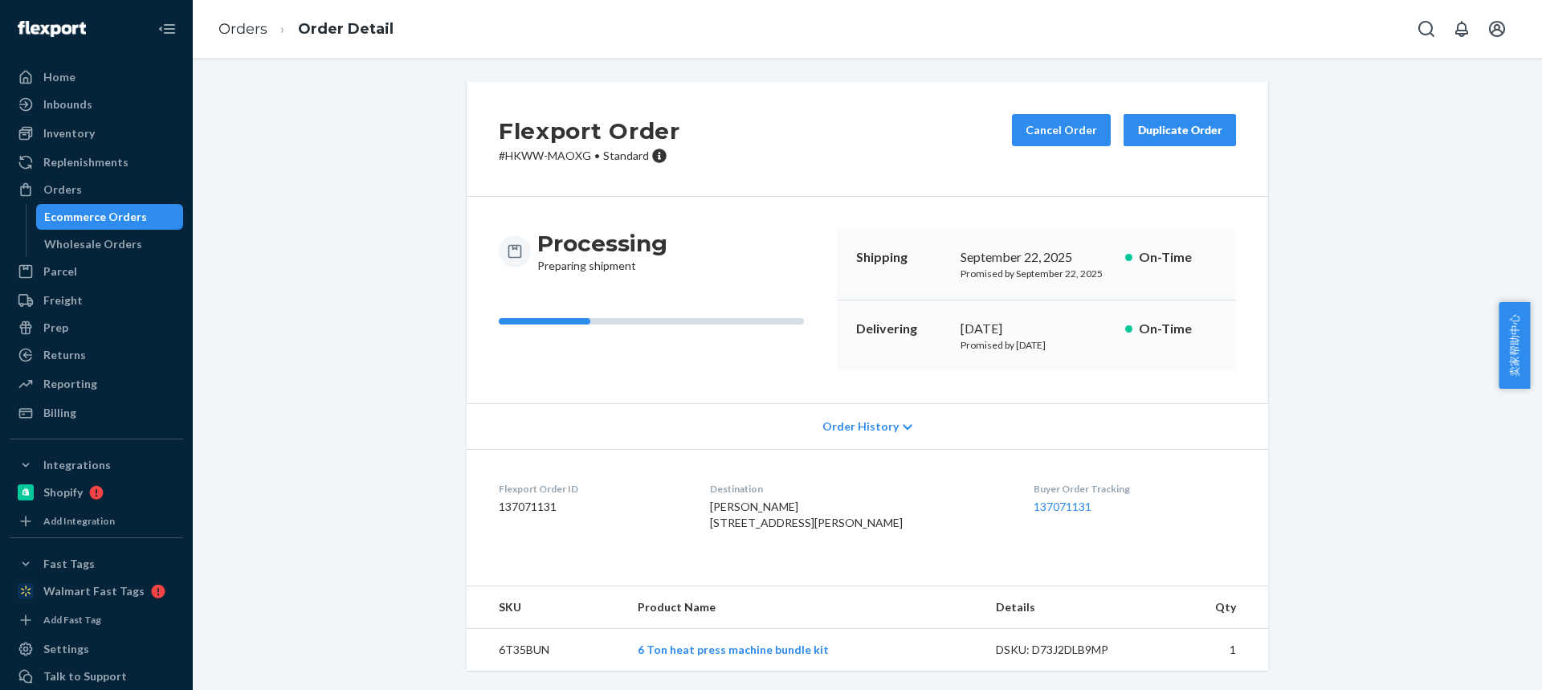
scroll to position [32, 0]
click at [505, 653] on td "6T35BUN" at bounding box center [546, 650] width 158 height 43
copy td "6T35BUN"
drag, startPoint x: 778, startPoint y: 476, endPoint x: 822, endPoint y: 489, distance: 45.2
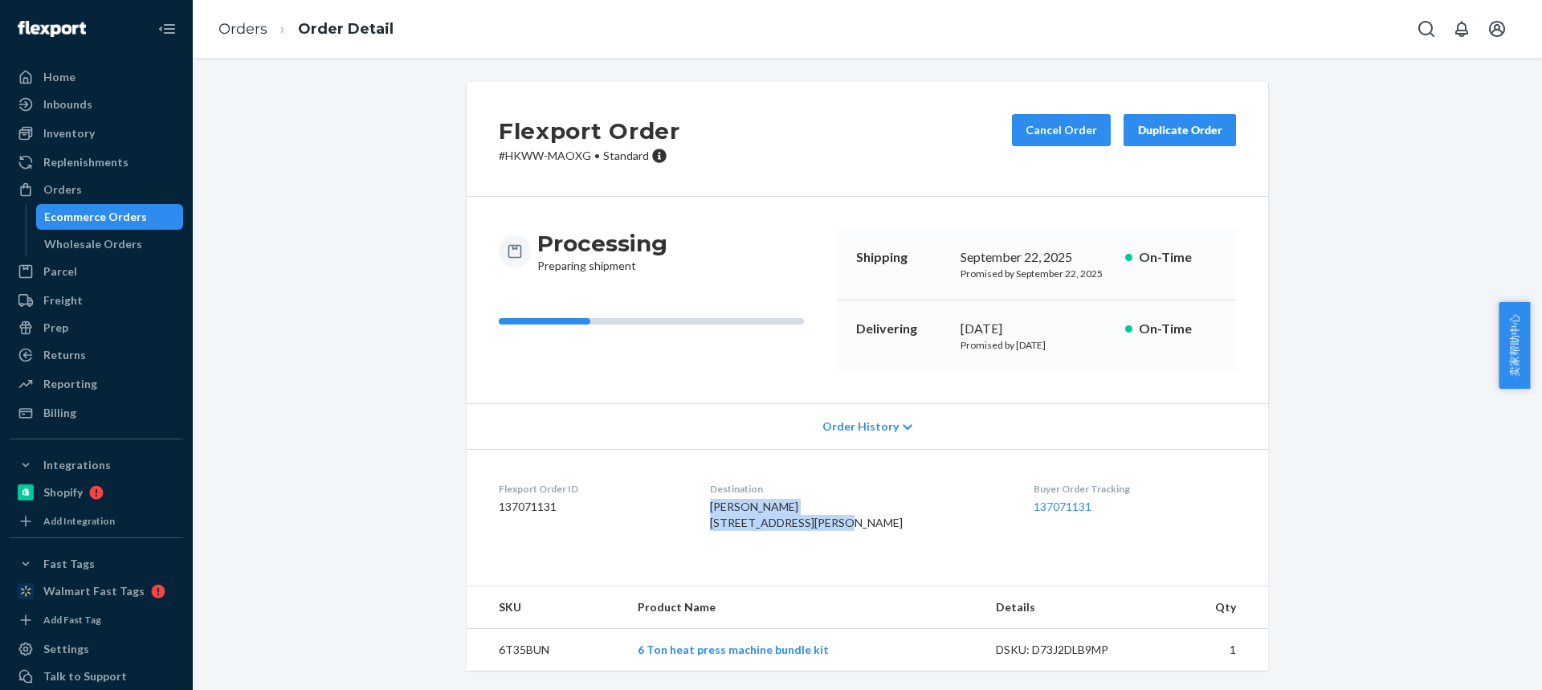
click at [822, 499] on div "Erik Christianson 21 Battle Creek Pl Saint Paul, MN 55119-4909 US" at bounding box center [859, 515] width 299 height 32
copy span "Erik Christianson 21 Battle Creek Pl"
click at [520, 652] on td "6T35BUN" at bounding box center [546, 650] width 158 height 43
copy td "6T35BUN"
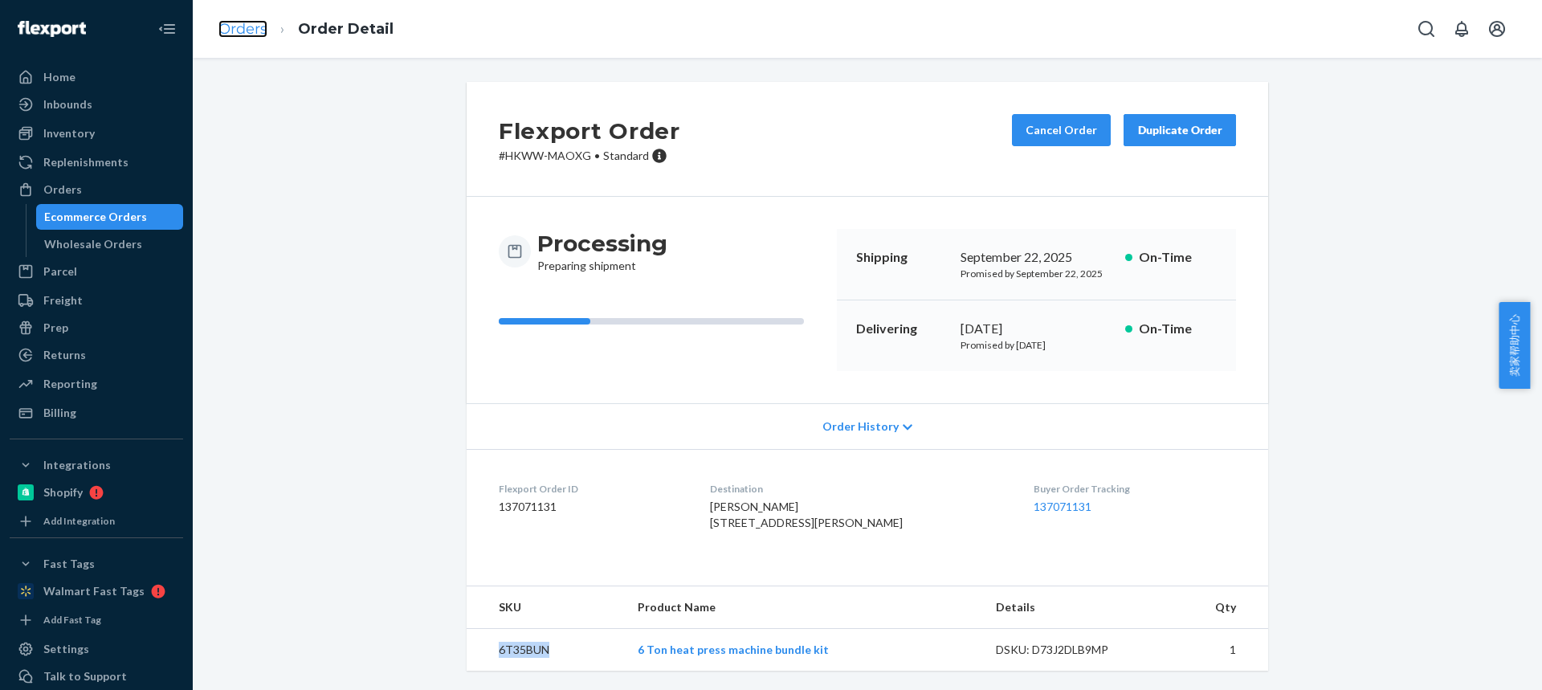
click at [237, 35] on link "Orders" at bounding box center [242, 29] width 49 height 18
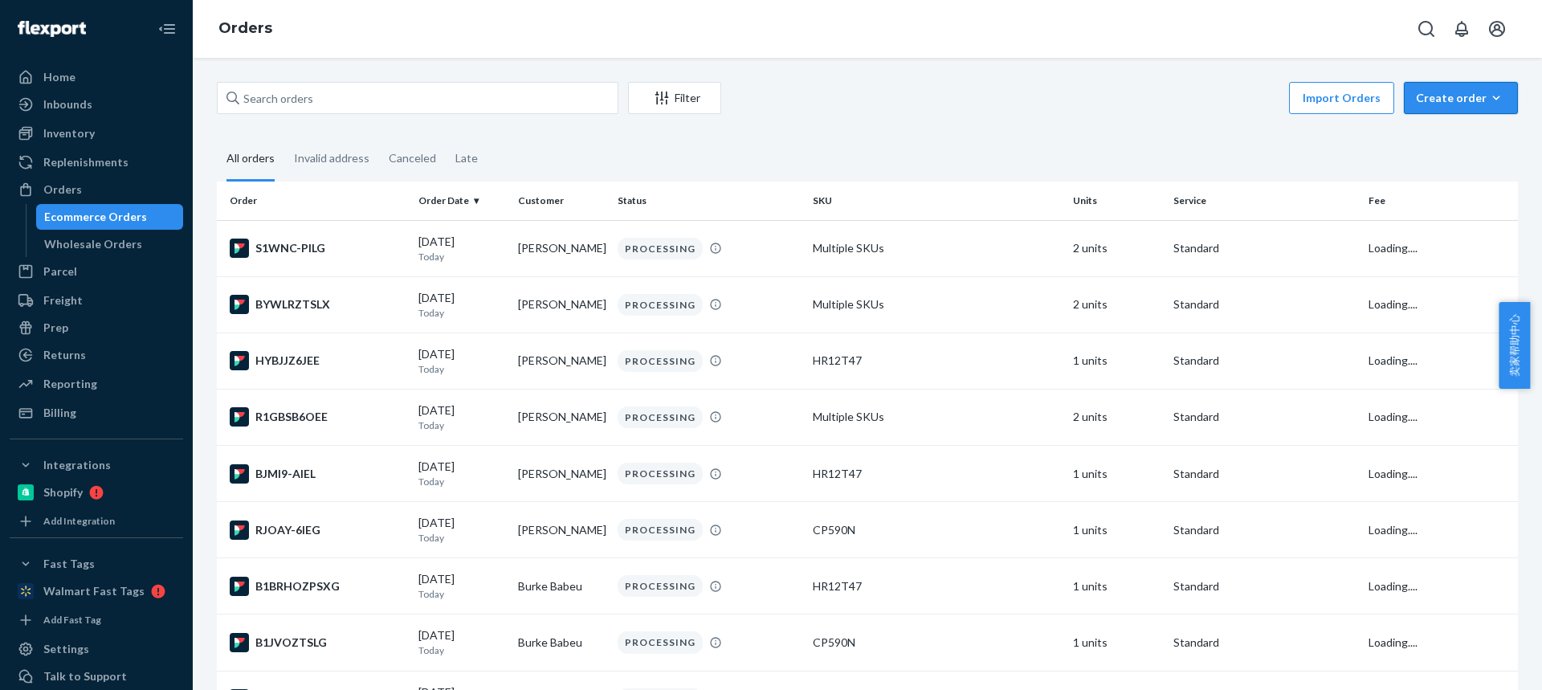
click at [1446, 97] on div "Create order" at bounding box center [1461, 98] width 90 height 16
click at [1458, 132] on span "Ecommerce order" at bounding box center [1471, 136] width 100 height 11
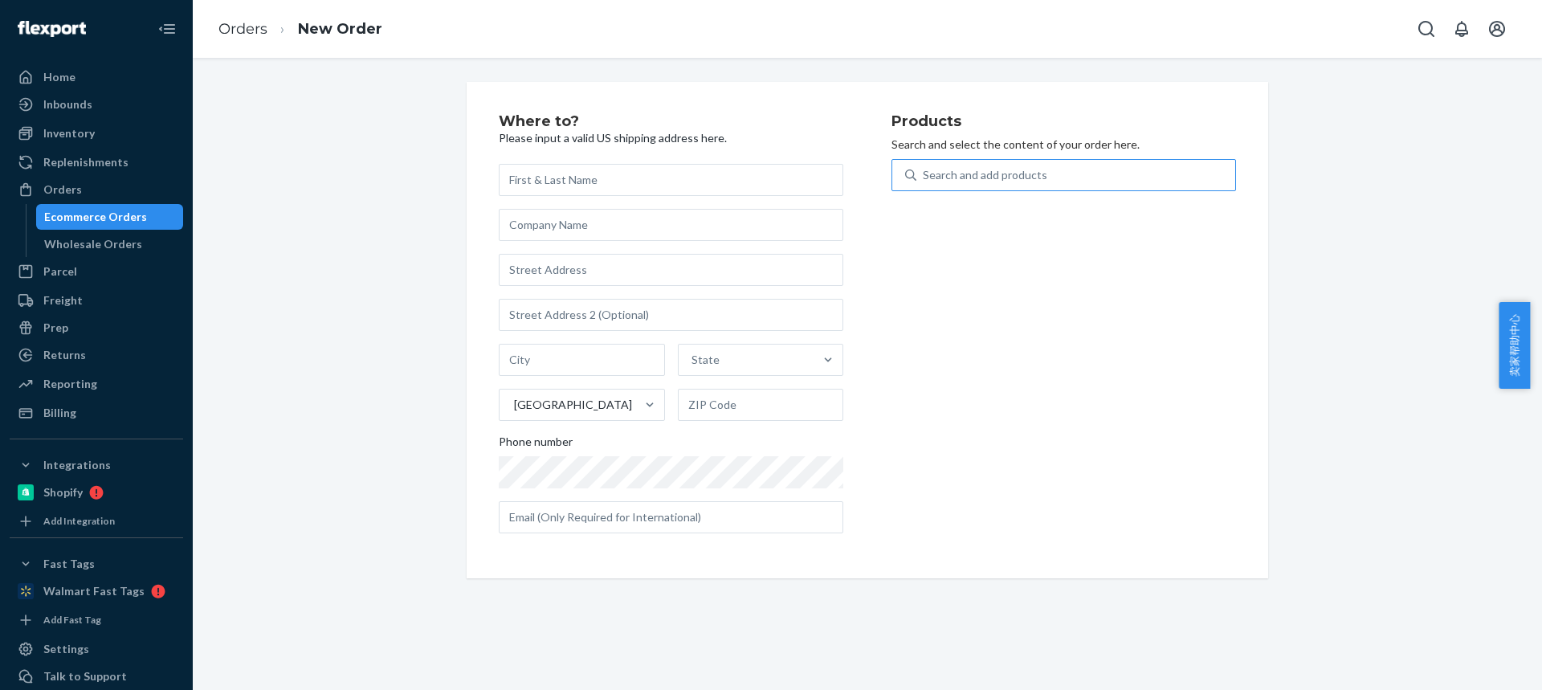
click at [1002, 182] on div "Search and add products" at bounding box center [985, 175] width 124 height 16
click at [924, 182] on input "Search and add products" at bounding box center [924, 175] width 2 height 16
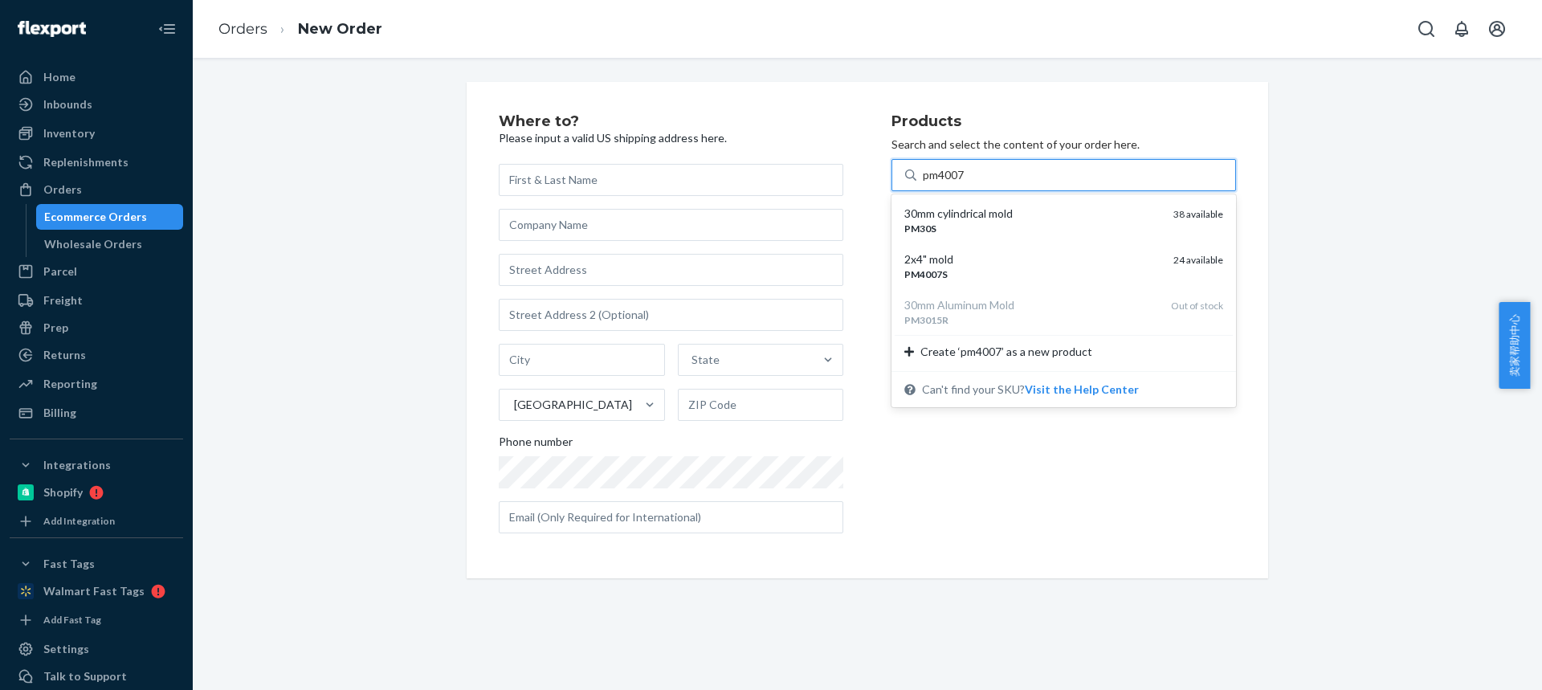
type input "pm4007s"
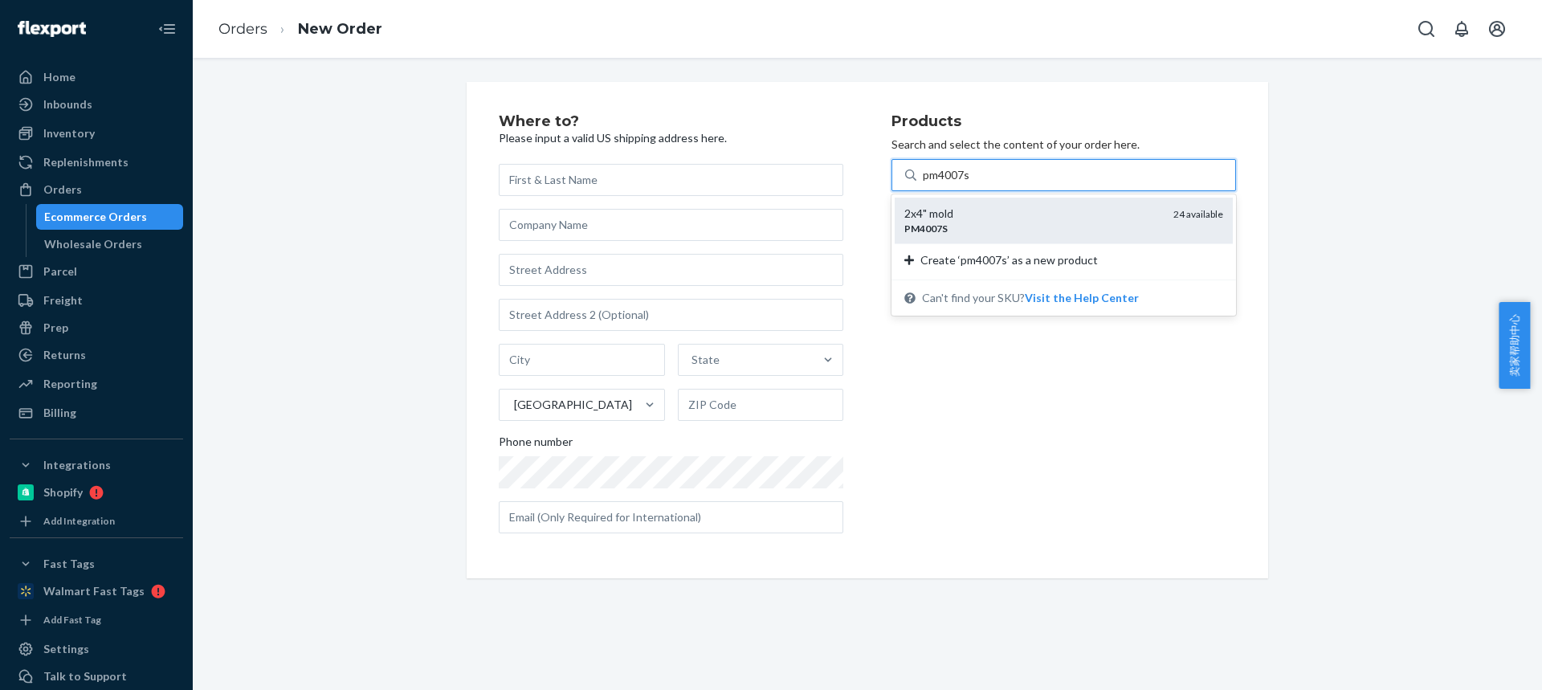
click at [986, 208] on div "2x4" mold" at bounding box center [1032, 214] width 256 height 16
click at [971, 183] on input "pm4007s" at bounding box center [947, 175] width 48 height 16
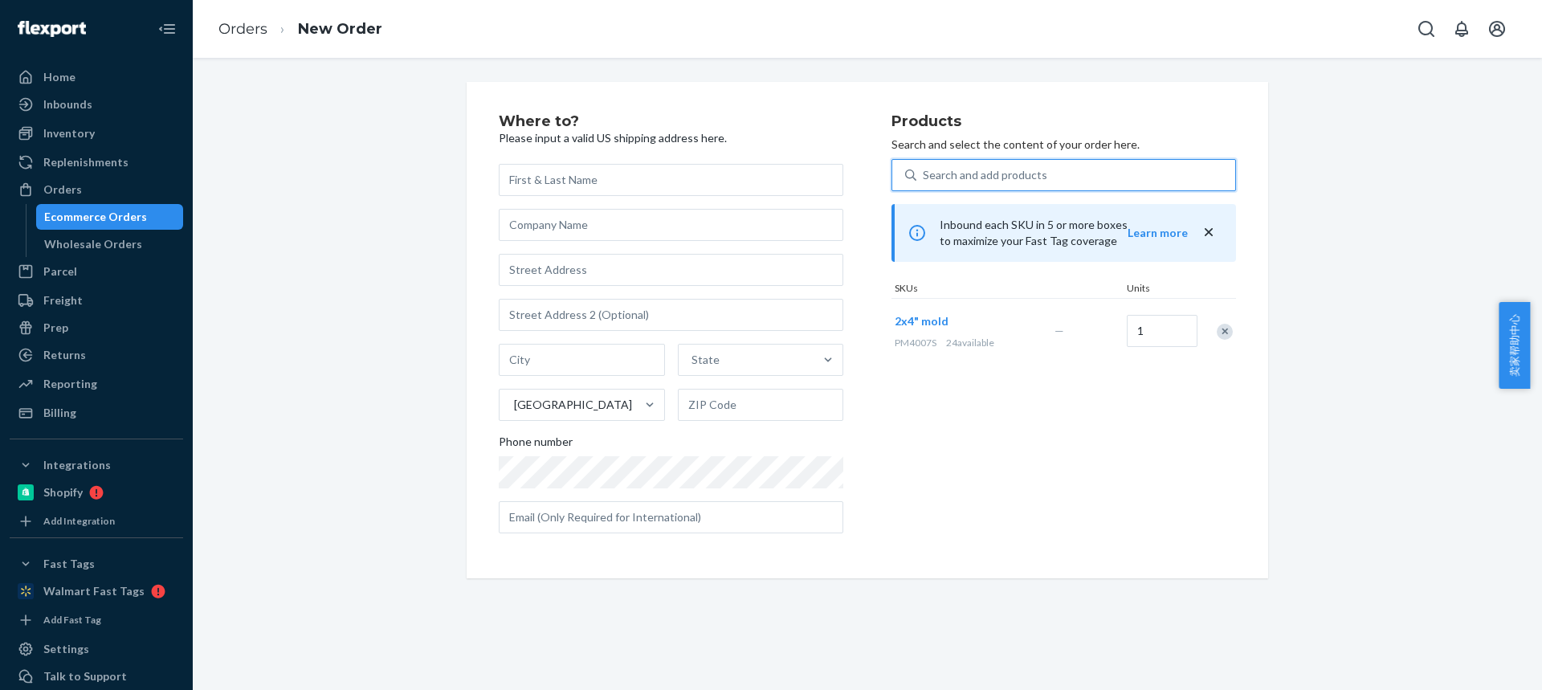
click at [984, 176] on div "Search and add products" at bounding box center [985, 175] width 124 height 16
click at [924, 176] on input "0 results available. Use Up and Down to choose options, press Enter to select t…" at bounding box center [924, 175] width 2 height 16
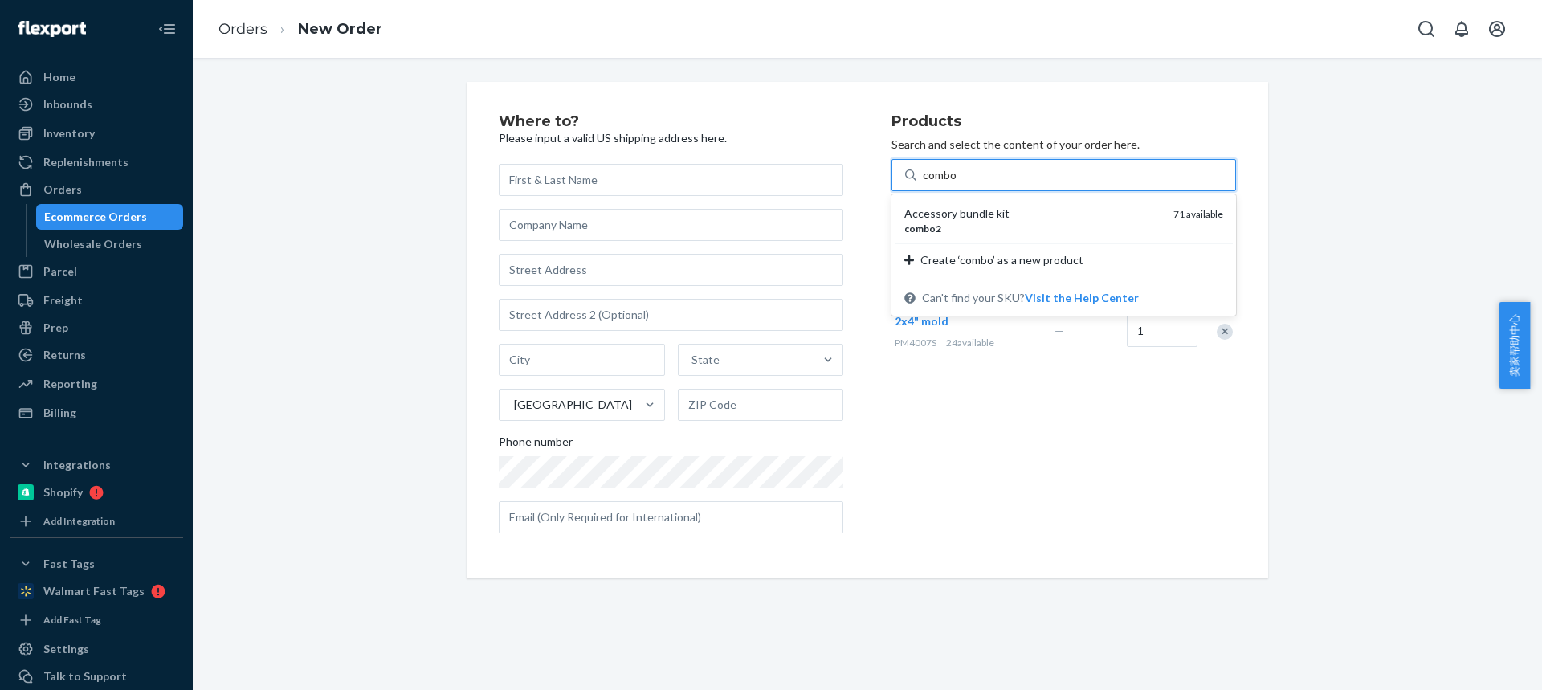
type input "combo2"
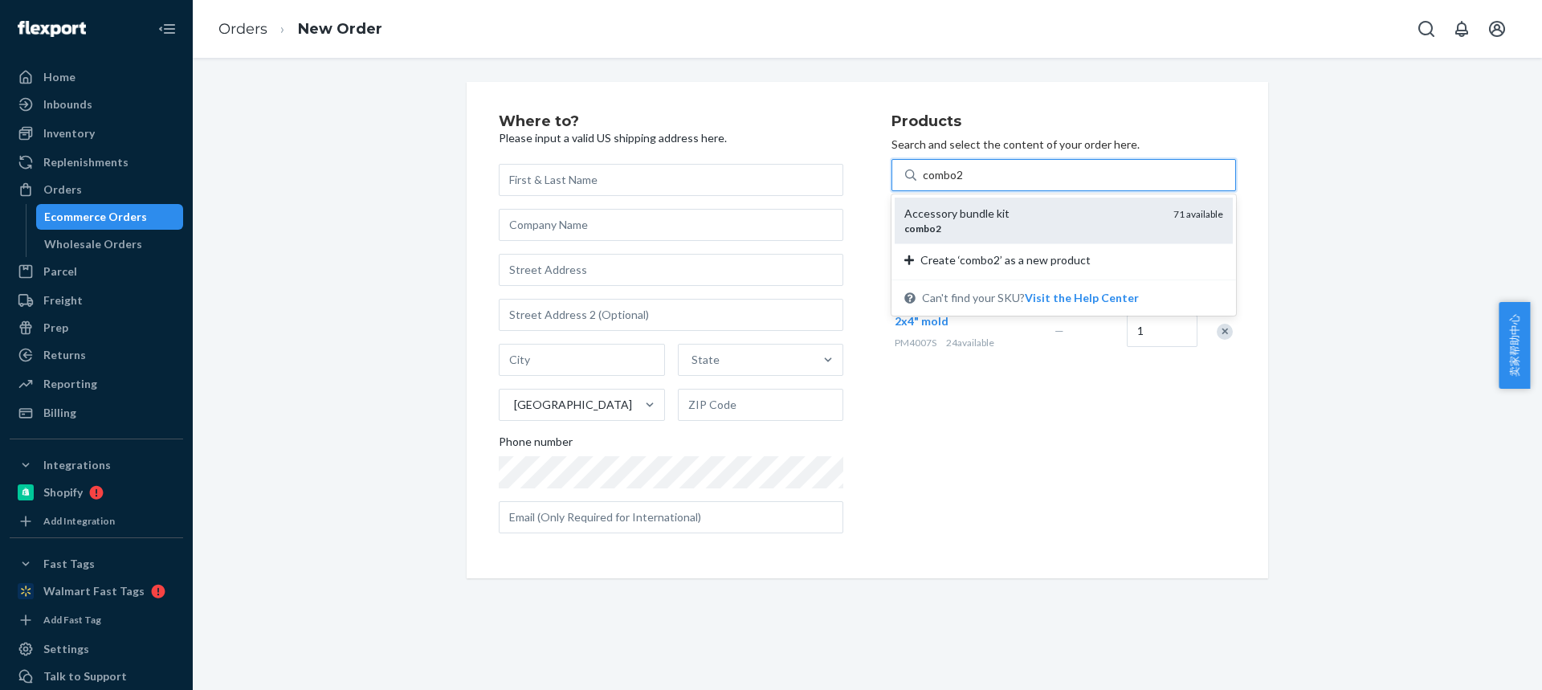
click at [971, 208] on div "Accessory bundle kit" at bounding box center [1032, 214] width 256 height 16
click at [965, 183] on input "combo2" at bounding box center [944, 175] width 42 height 16
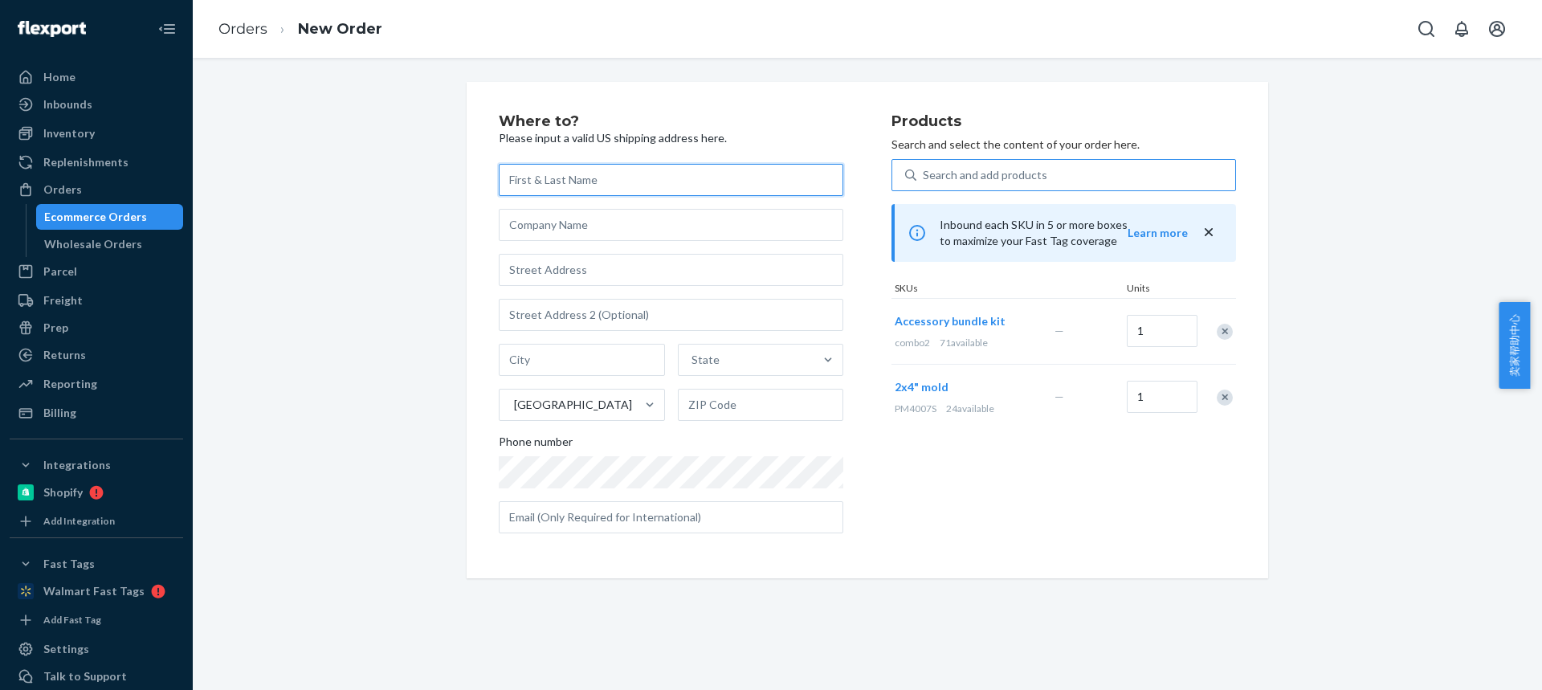
drag, startPoint x: 557, startPoint y: 173, endPoint x: 560, endPoint y: 127, distance: 45.8
click at [557, 179] on input "text" at bounding box center [671, 180] width 345 height 32
paste input "Steven McGill"
type input "Steven McGill"
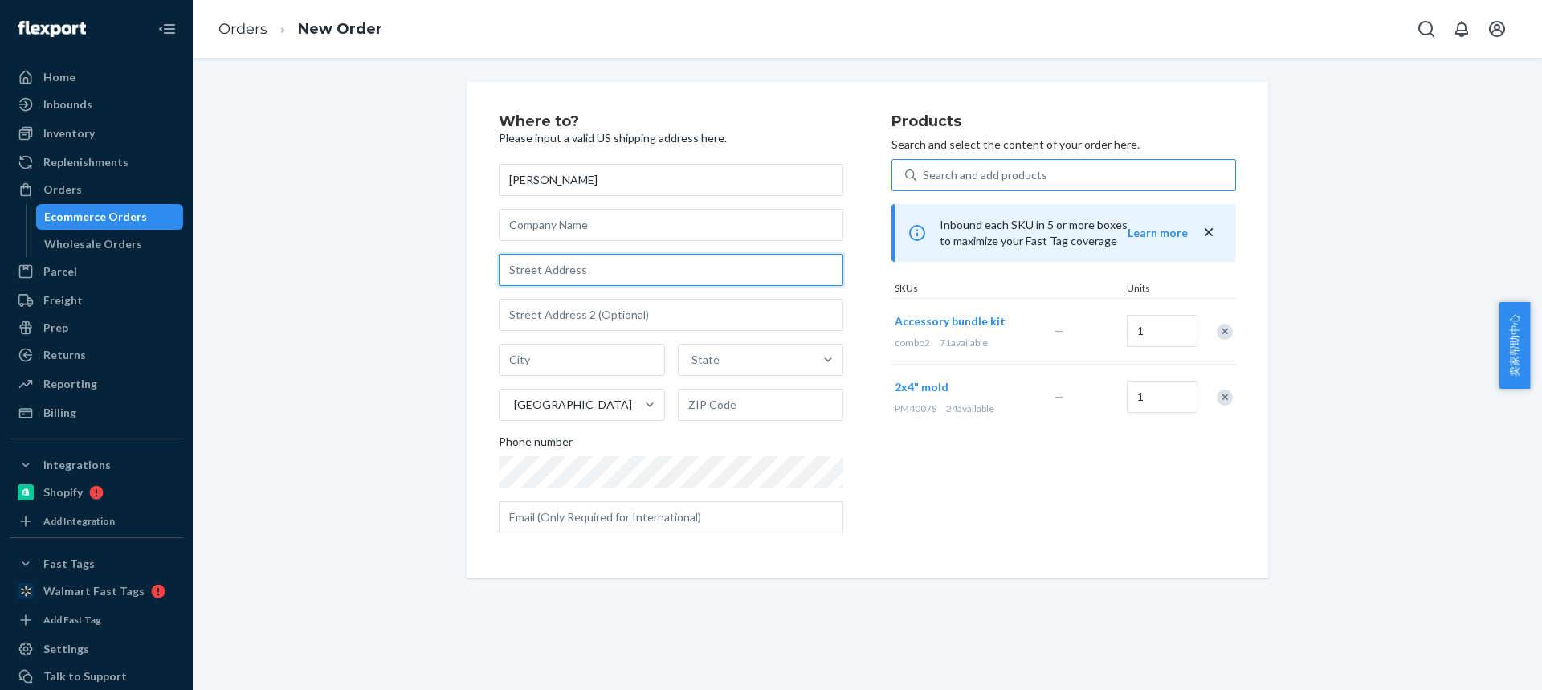
click at [606, 255] on input "text" at bounding box center [671, 270] width 345 height 32
paste input "164 E 196TH ST"
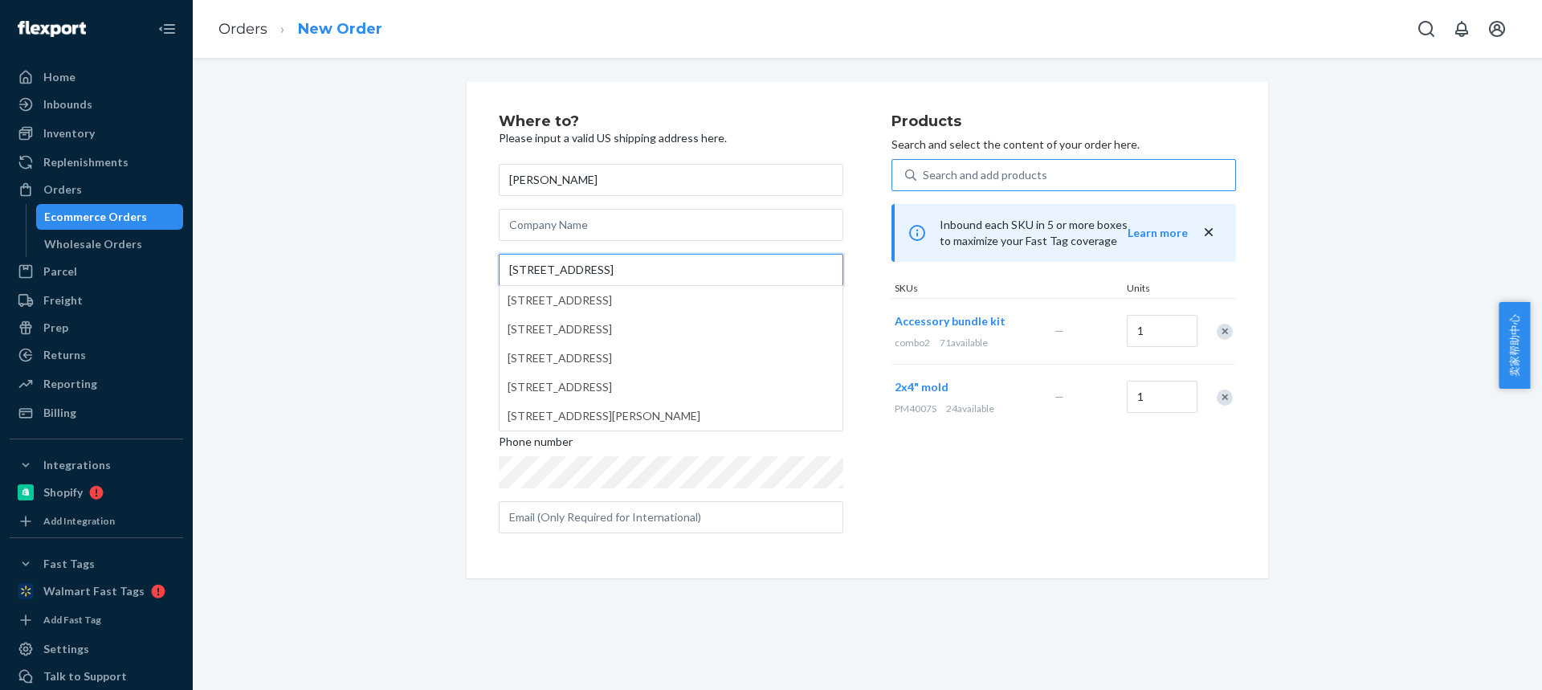
type input "164 E 196TH ST"
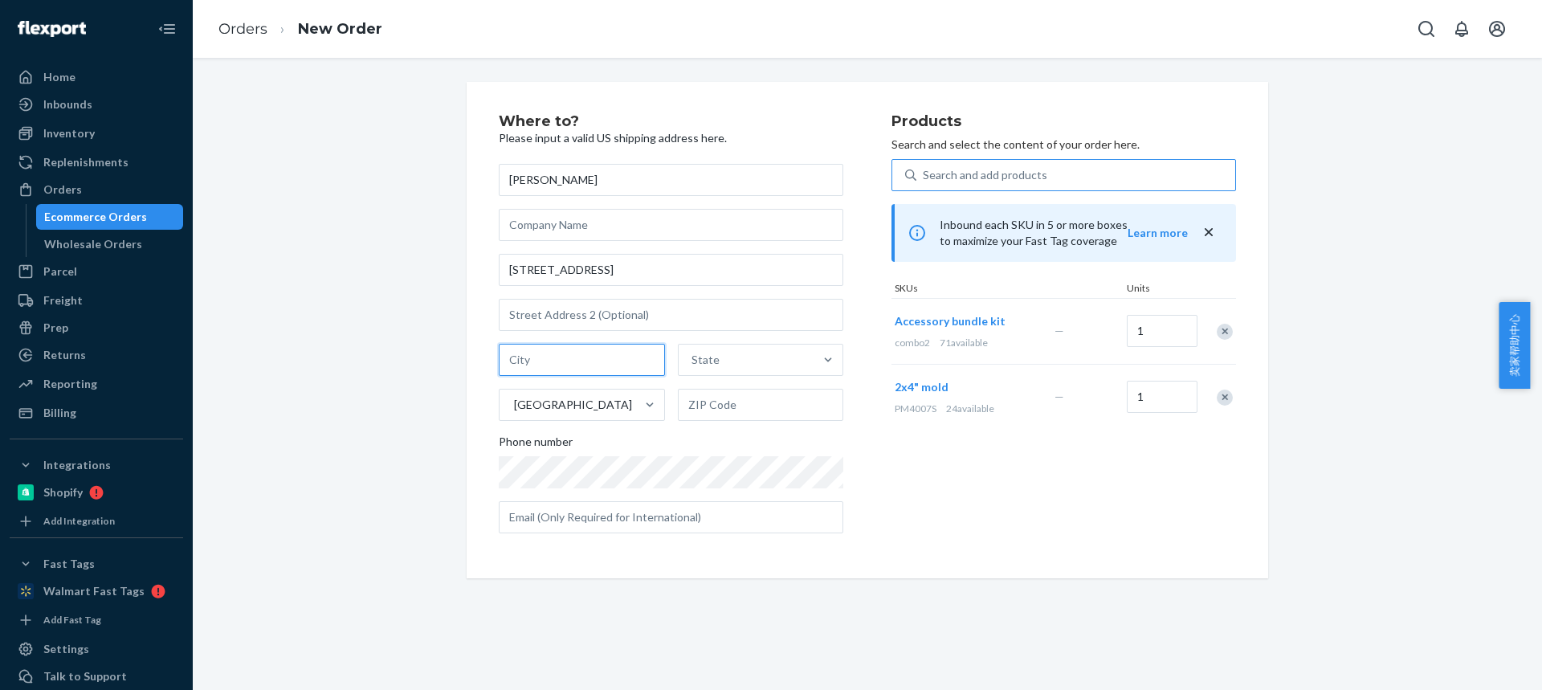
click at [555, 357] on input "text" at bounding box center [582, 360] width 166 height 32
paste input "EUCLID OH 44119"
drag, startPoint x: 561, startPoint y: 361, endPoint x: 657, endPoint y: 366, distance: 96.5
click at [657, 366] on input "EUCLID OH 44119" at bounding box center [582, 360] width 166 height 32
type input "EUCLID OH"
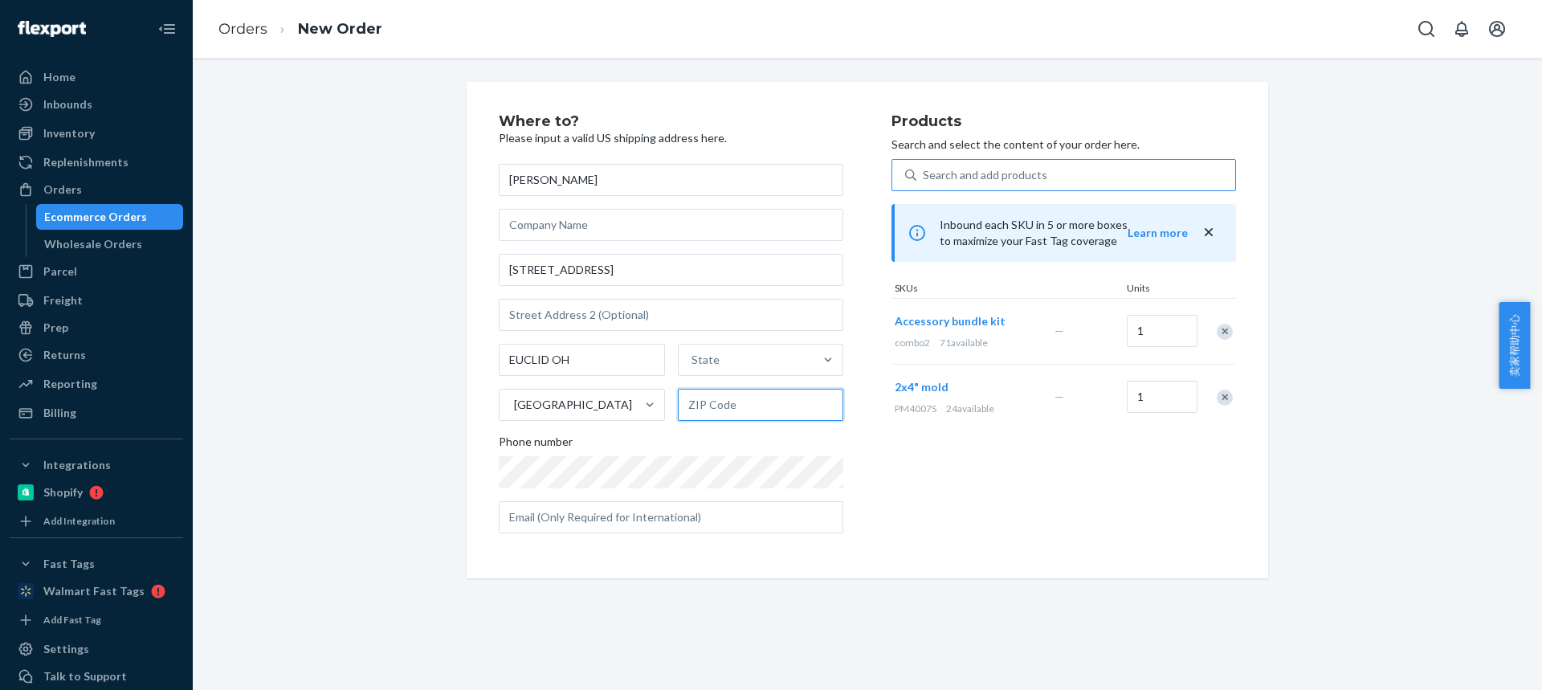
click at [716, 401] on input "text" at bounding box center [761, 405] width 166 height 32
paste input "44119"
type input "44119"
drag, startPoint x: 620, startPoint y: 357, endPoint x: 656, endPoint y: 361, distance: 36.4
click at [628, 359] on input "EUCLID" at bounding box center [582, 360] width 166 height 32
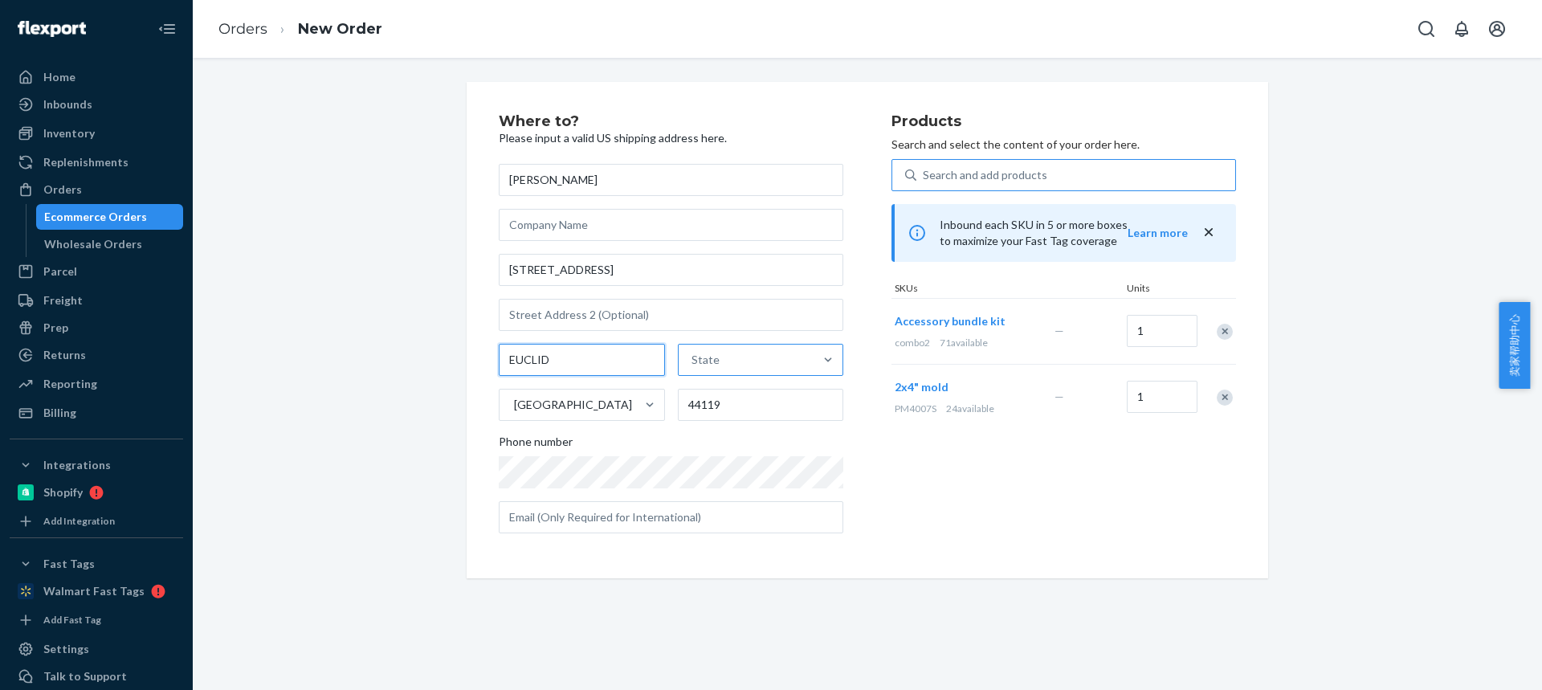
type input "EUCLID"
click at [773, 364] on div "State" at bounding box center [747, 360] width 136 height 32
click at [693, 364] on input "State" at bounding box center [693, 360] width 2 height 16
type input "v"
paste input "OH"
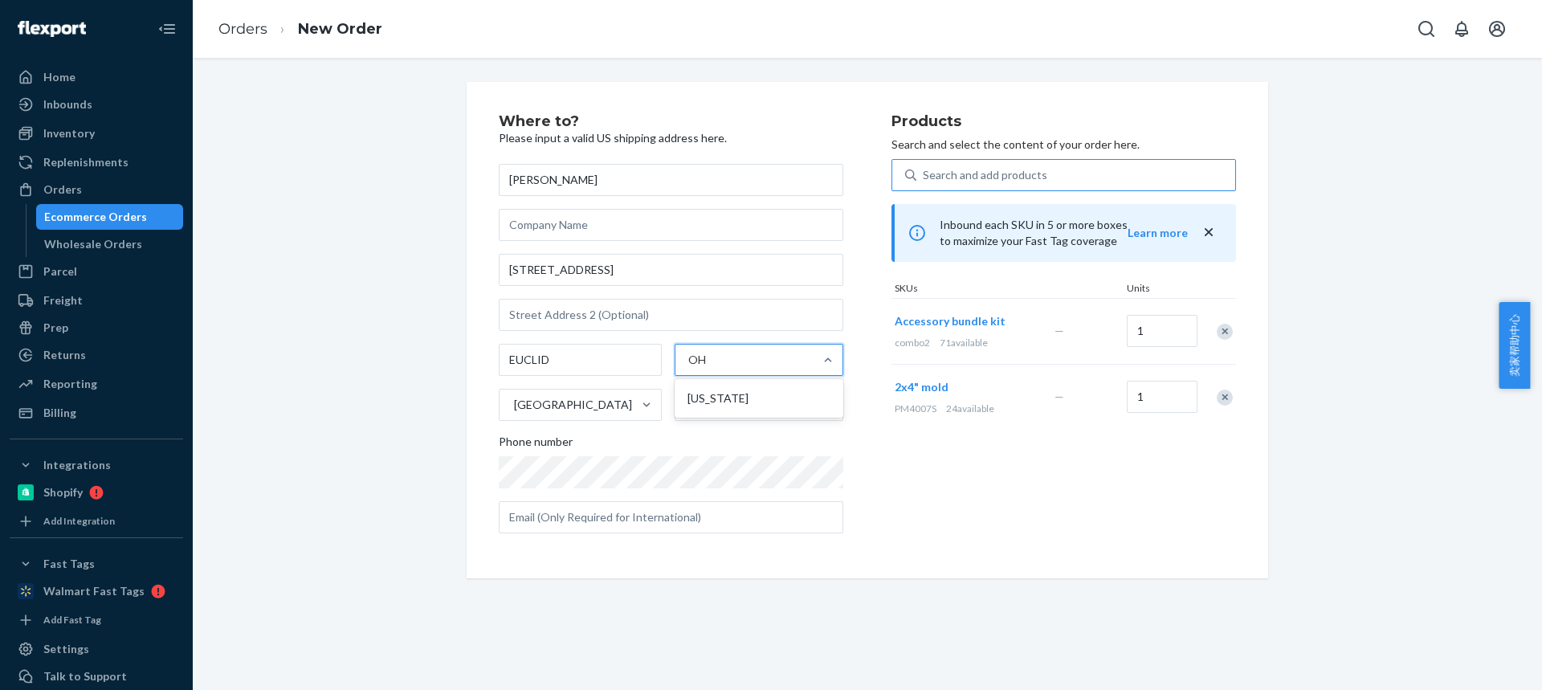
type input "OH"
click at [724, 420] on input "44119" at bounding box center [761, 405] width 166 height 32
click at [721, 359] on div "State" at bounding box center [747, 360] width 136 height 32
click at [693, 359] on input "State" at bounding box center [693, 360] width 2 height 16
paste input "OH"
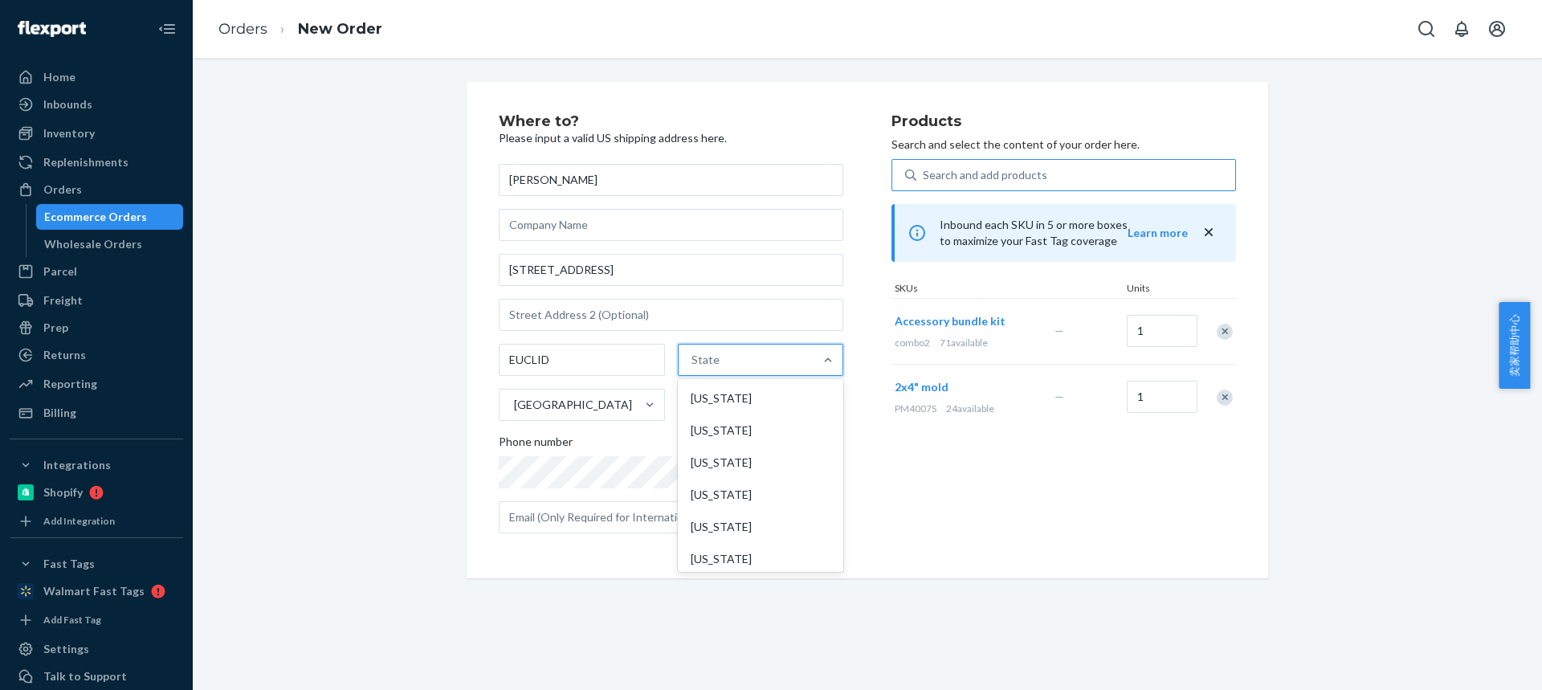
type input "OH"
click at [712, 401] on div "Ohio" at bounding box center [759, 398] width 162 height 32
click at [708, 368] on input "OH" at bounding box center [697, 360] width 19 height 16
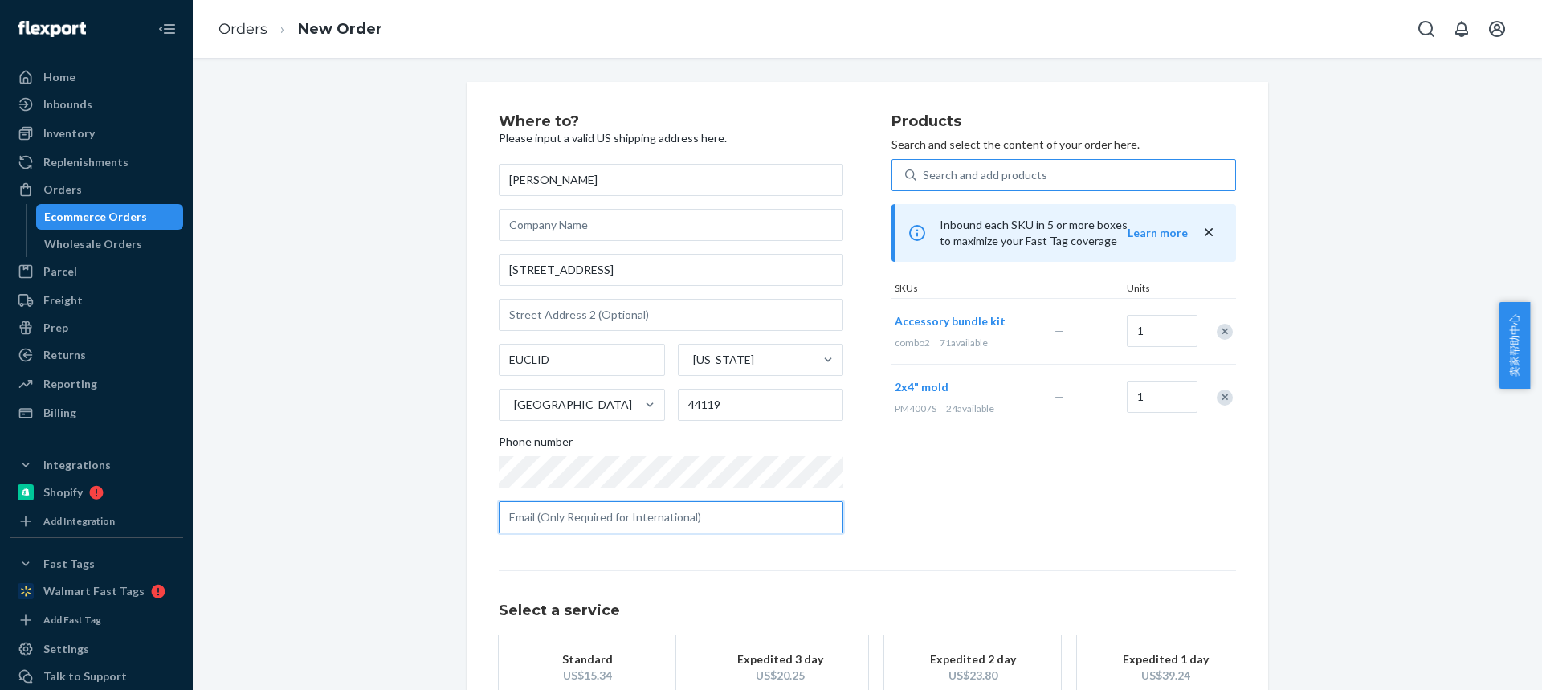
click at [632, 510] on input "text" at bounding box center [671, 517] width 345 height 32
paste input "sm337609@ohio.edu"
type input "sm337609@ohio.edu"
click at [595, 664] on div "Standard" at bounding box center [587, 659] width 129 height 16
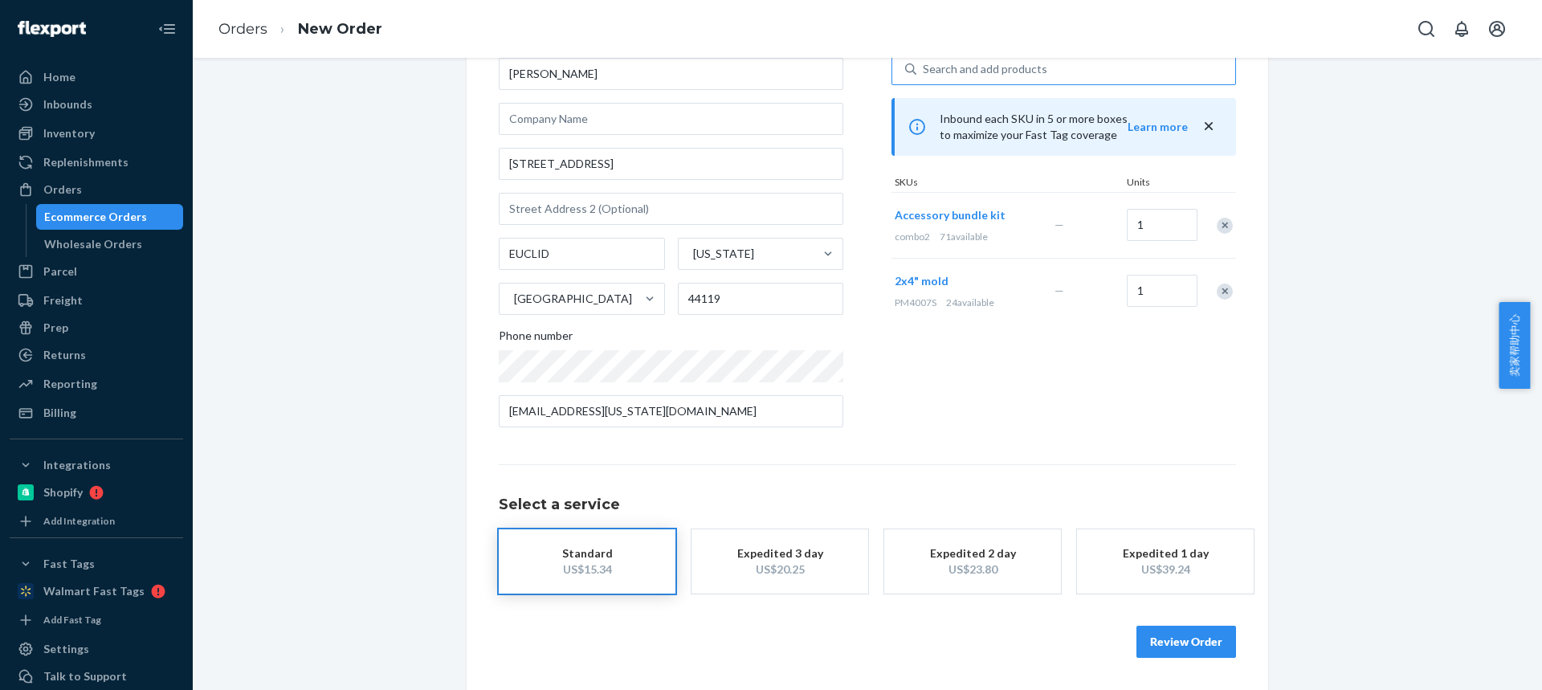
click at [1187, 633] on button "Review Order" at bounding box center [1187, 642] width 100 height 32
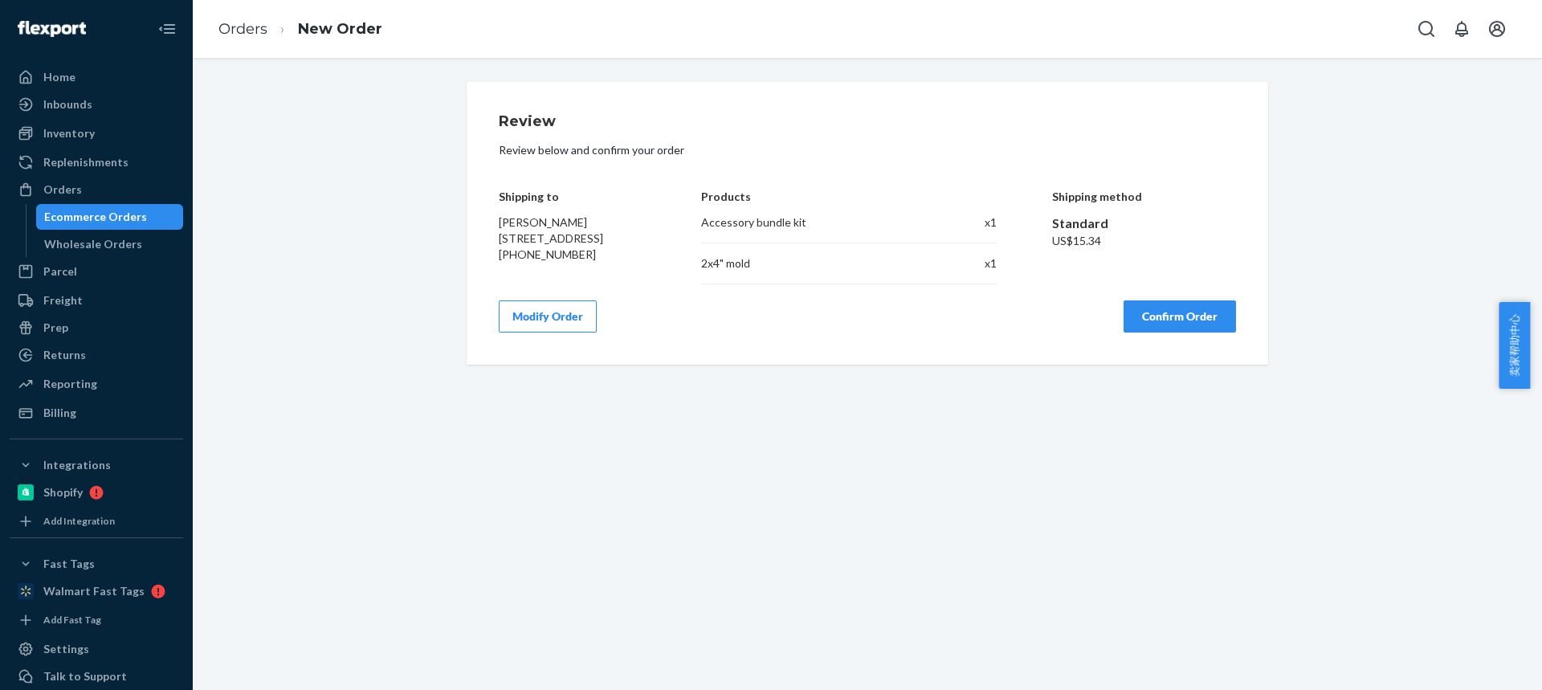
scroll to position [0, 0]
click at [1149, 321] on button "Confirm Order" at bounding box center [1180, 316] width 112 height 32
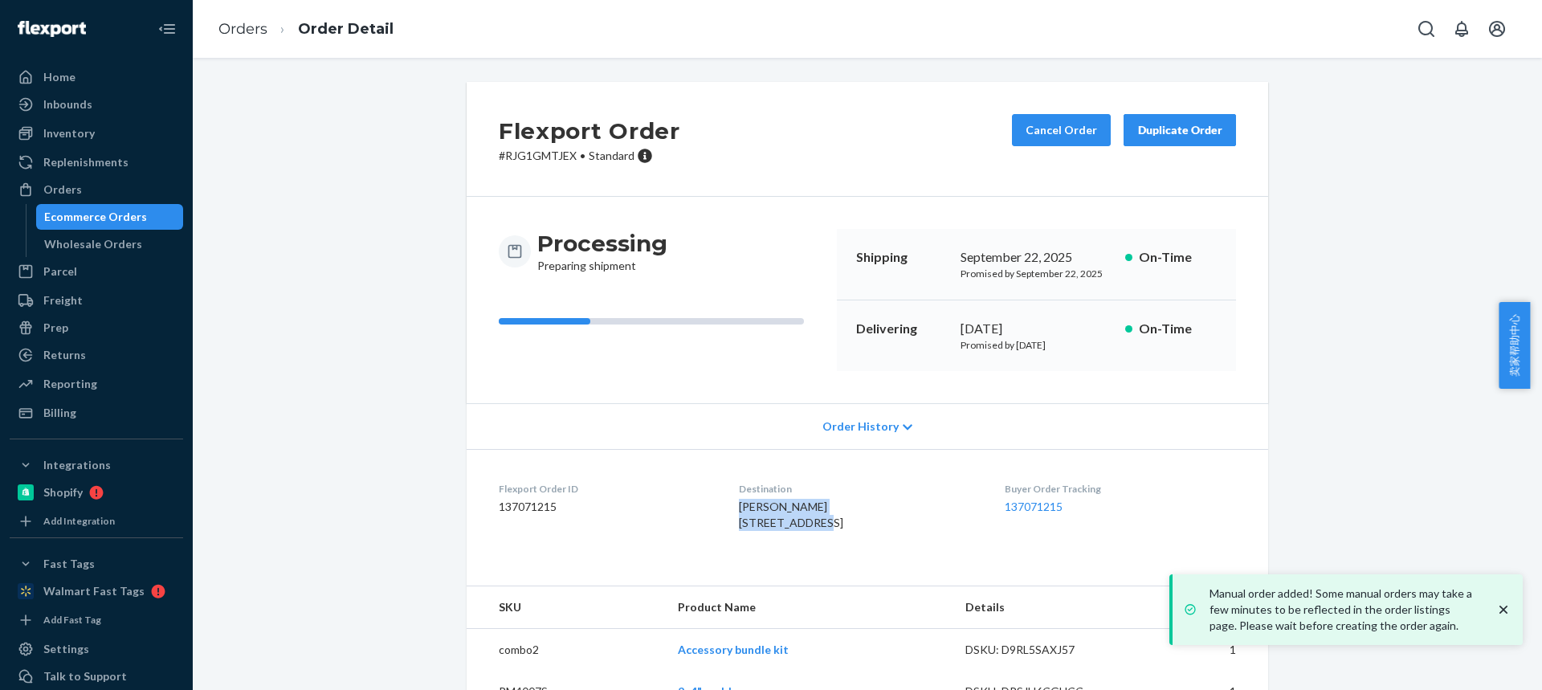
drag, startPoint x: 749, startPoint y: 510, endPoint x: 806, endPoint y: 519, distance: 57.7
click at [808, 520] on dl "Flexport Order ID 137071215 Destination Steven McGill 164 E 196th St Euclid, OH…" at bounding box center [868, 509] width 802 height 120
copy span "Steven McGill 164 E 196th St"
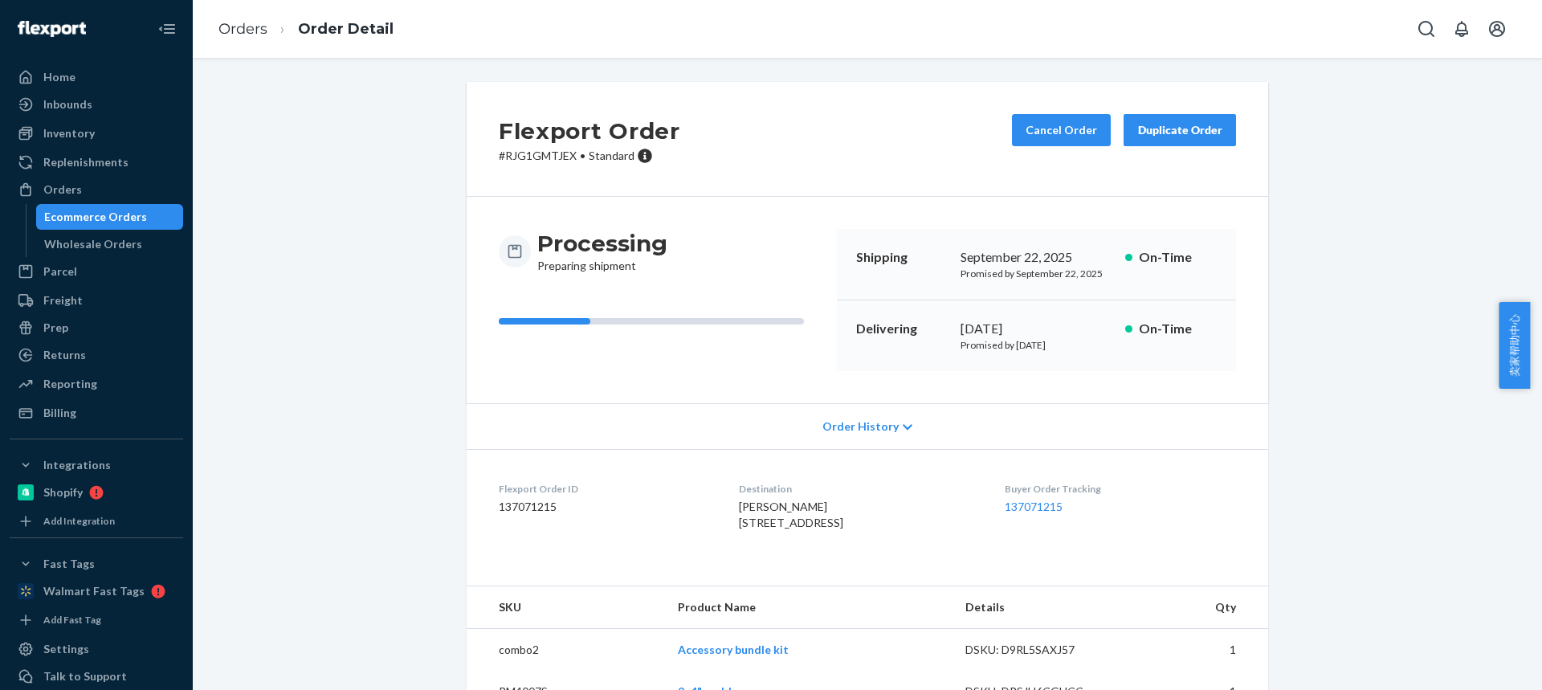
scroll to position [74, 0]
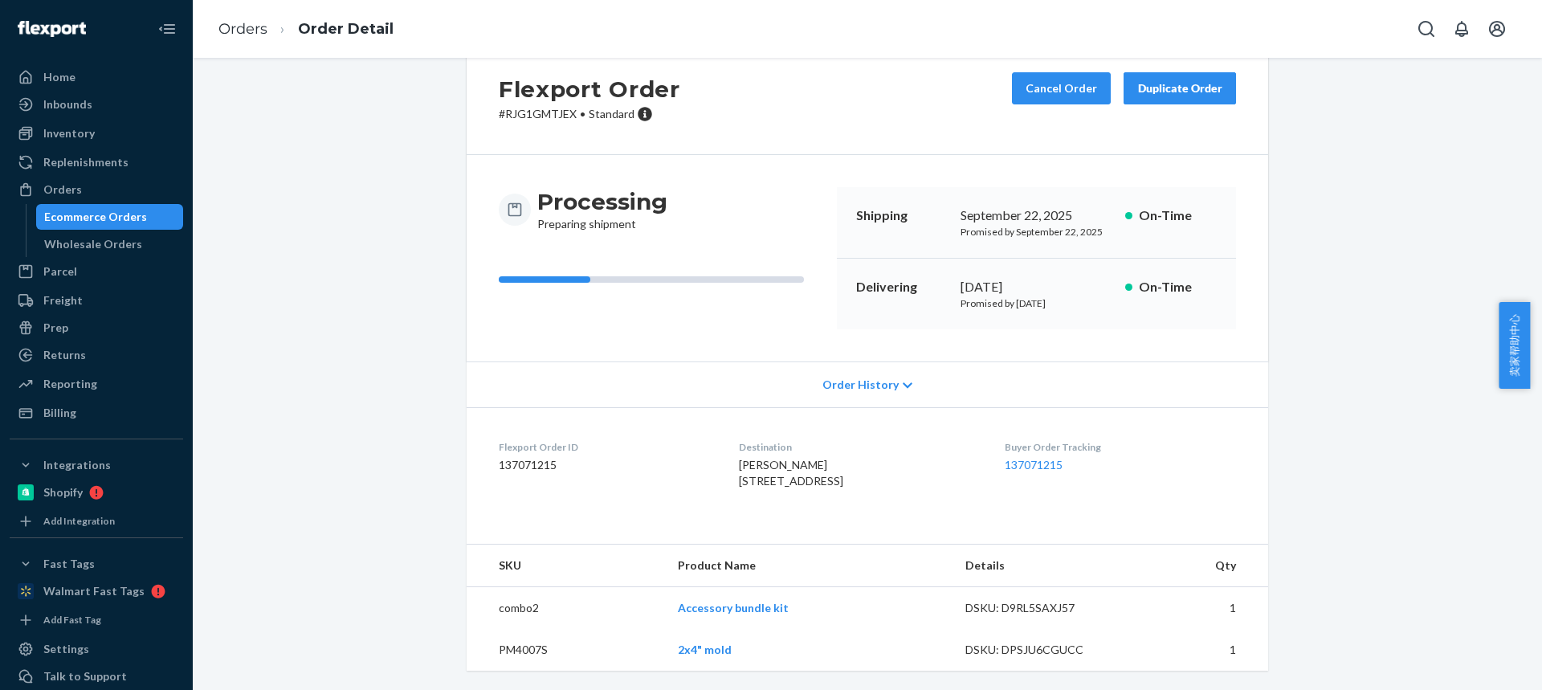
click at [517, 650] on td "PM4007S" at bounding box center [566, 650] width 198 height 42
copy td "PM4007S"
drag, startPoint x: 665, startPoint y: 610, endPoint x: 724, endPoint y: 601, distance: 59.4
click at [724, 601] on td "Accessory bundle kit" at bounding box center [809, 608] width 288 height 43
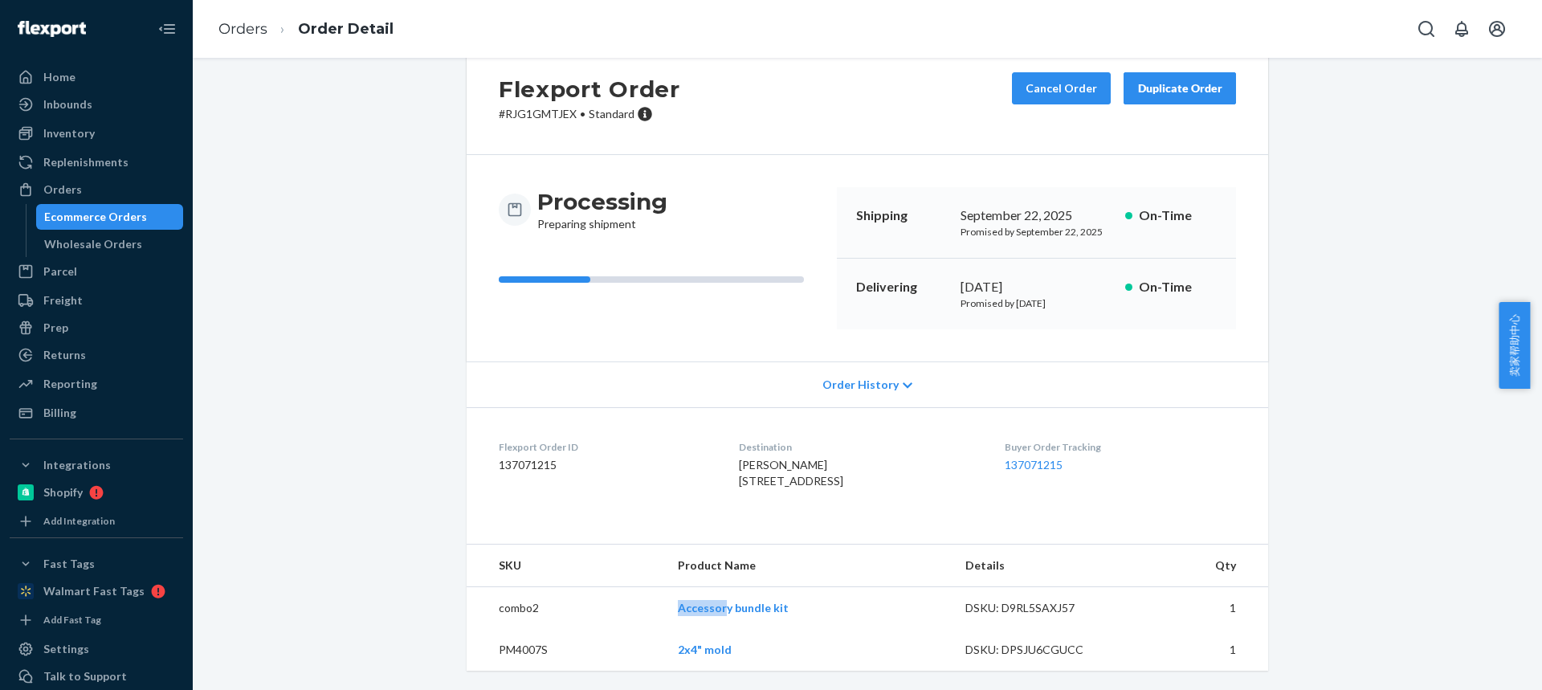
copy link "Accessor"
click at [504, 650] on td "PM4007S" at bounding box center [566, 650] width 198 height 42
drag, startPoint x: 504, startPoint y: 650, endPoint x: 545, endPoint y: 443, distance: 211.1
click at [504, 650] on td "PM4007S" at bounding box center [566, 650] width 198 height 42
copy tbody "combo2 Accessory bundle kit DSKU: D9RL5SAXJ57 1 PM4007S"
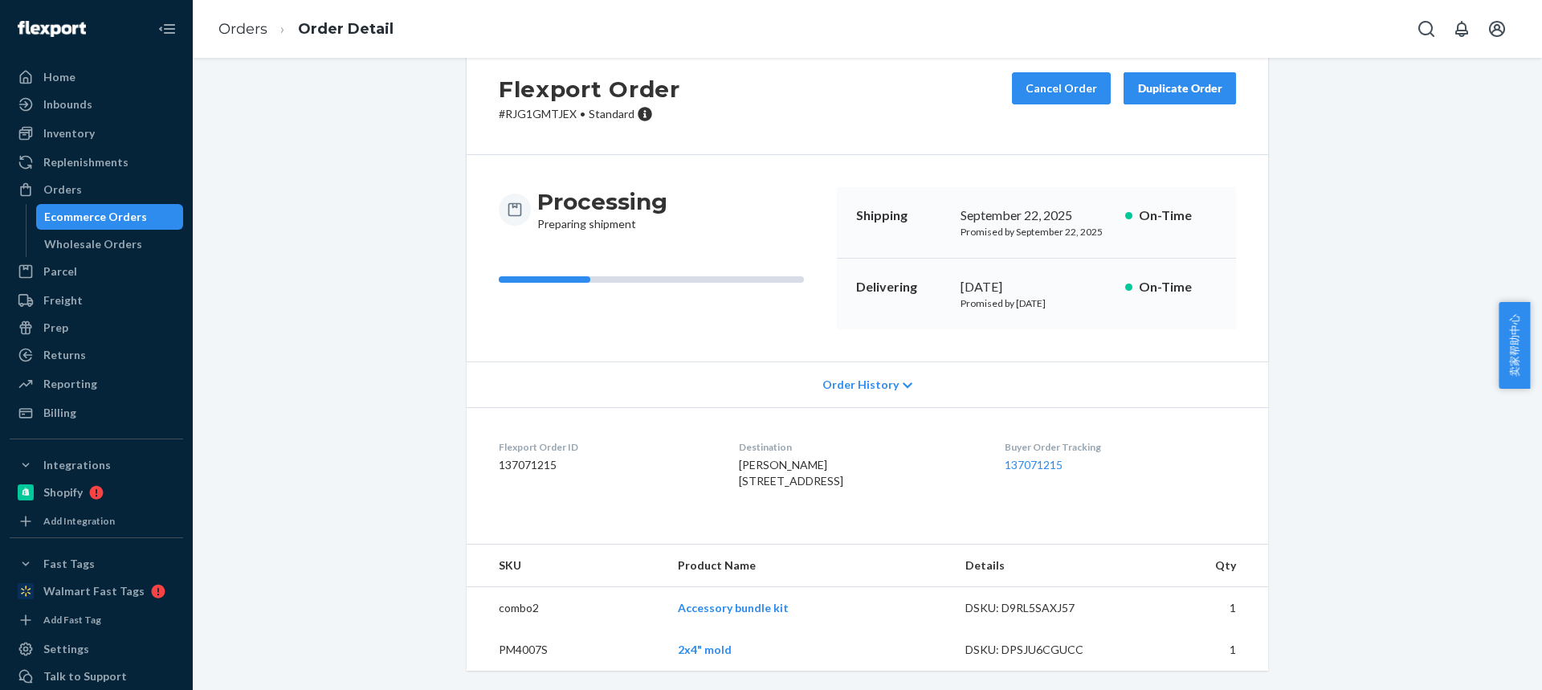
click at [288, 580] on div "Flexport Order # RJG1GMTJEX • Standard Cancel Order Duplicate Order Processing …" at bounding box center [867, 365] width 1325 height 650
click at [512, 644] on td "PM4007S" at bounding box center [566, 650] width 198 height 42
copy td "PM4007S"
drag, startPoint x: 663, startPoint y: 599, endPoint x: 724, endPoint y: 599, distance: 61.0
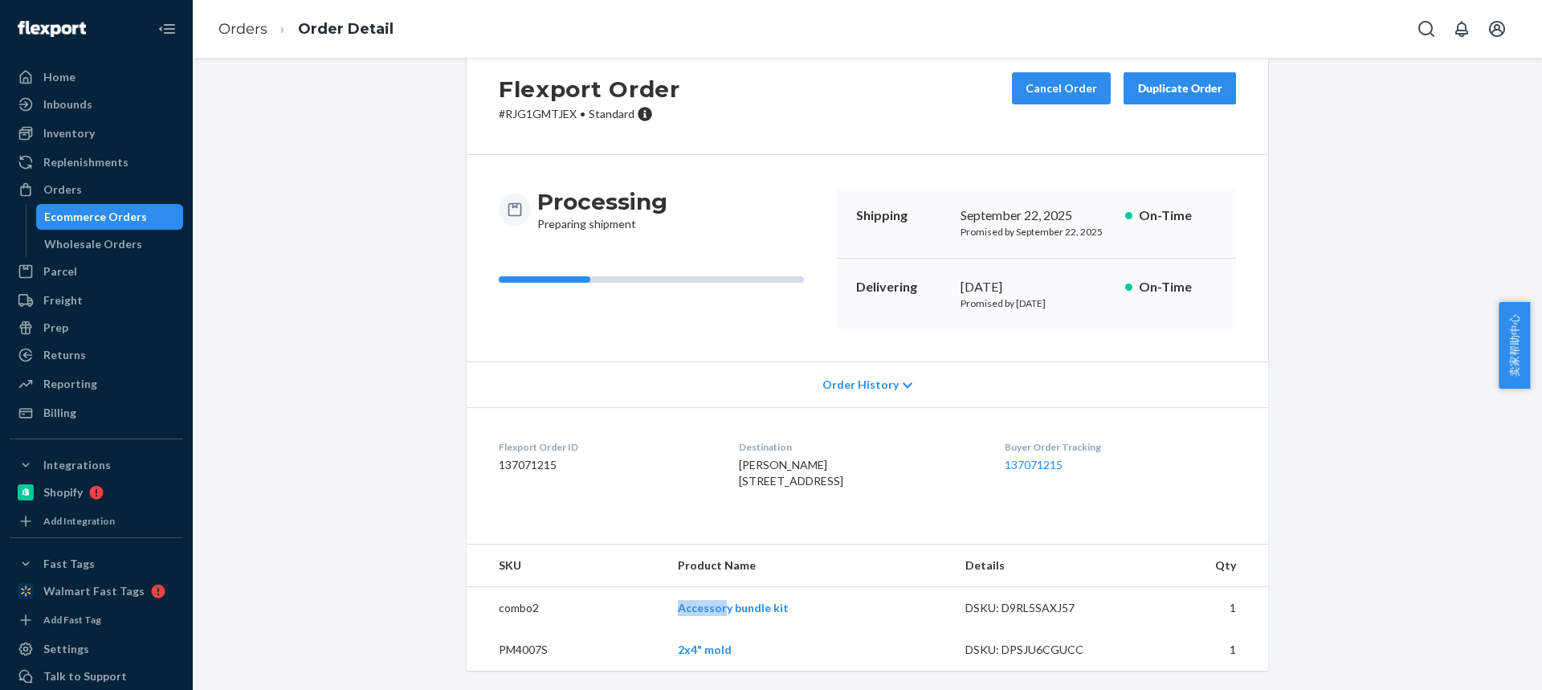
click at [725, 600] on tr "combo2 Accessory bundle kit DSKU: D9RL5SAXJ57 1" at bounding box center [868, 608] width 802 height 43
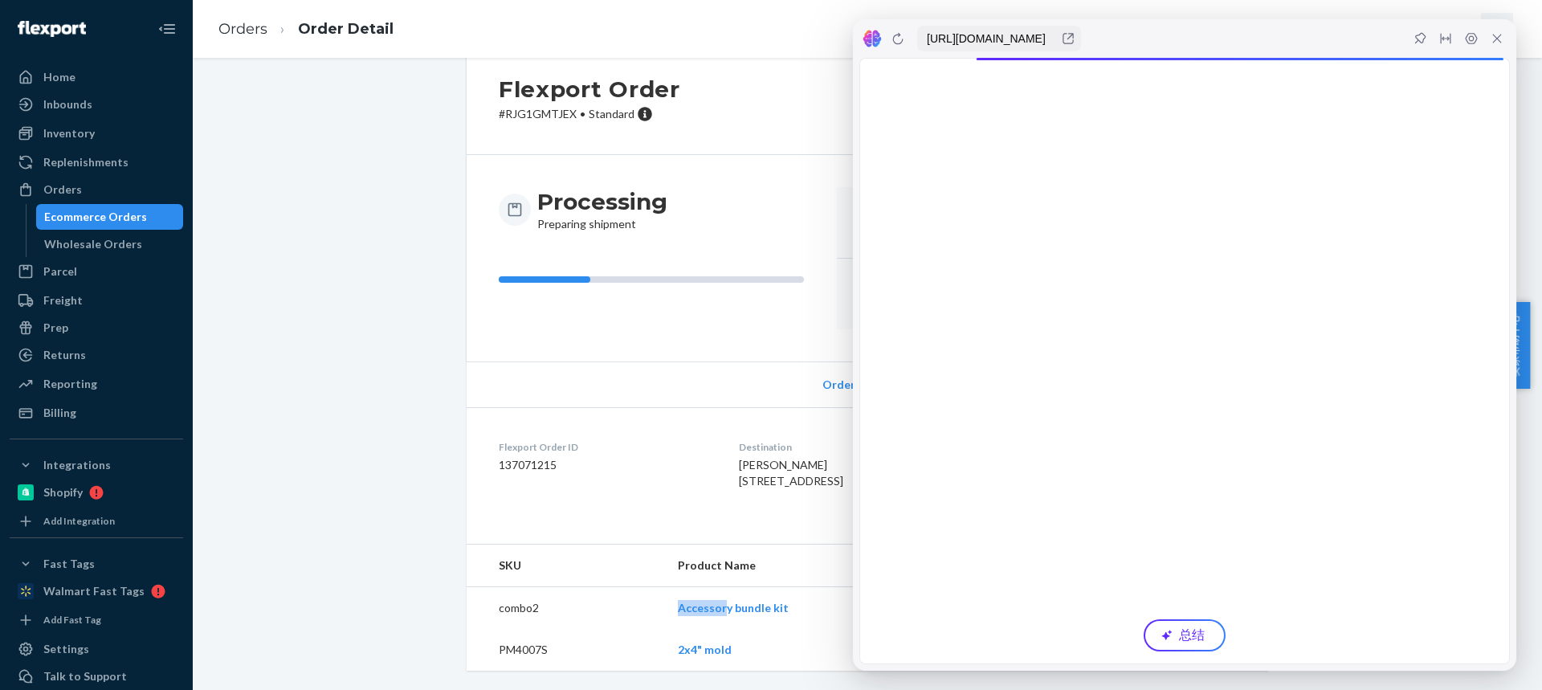
click at [1500, 47] on div at bounding box center [1497, 39] width 26 height 26
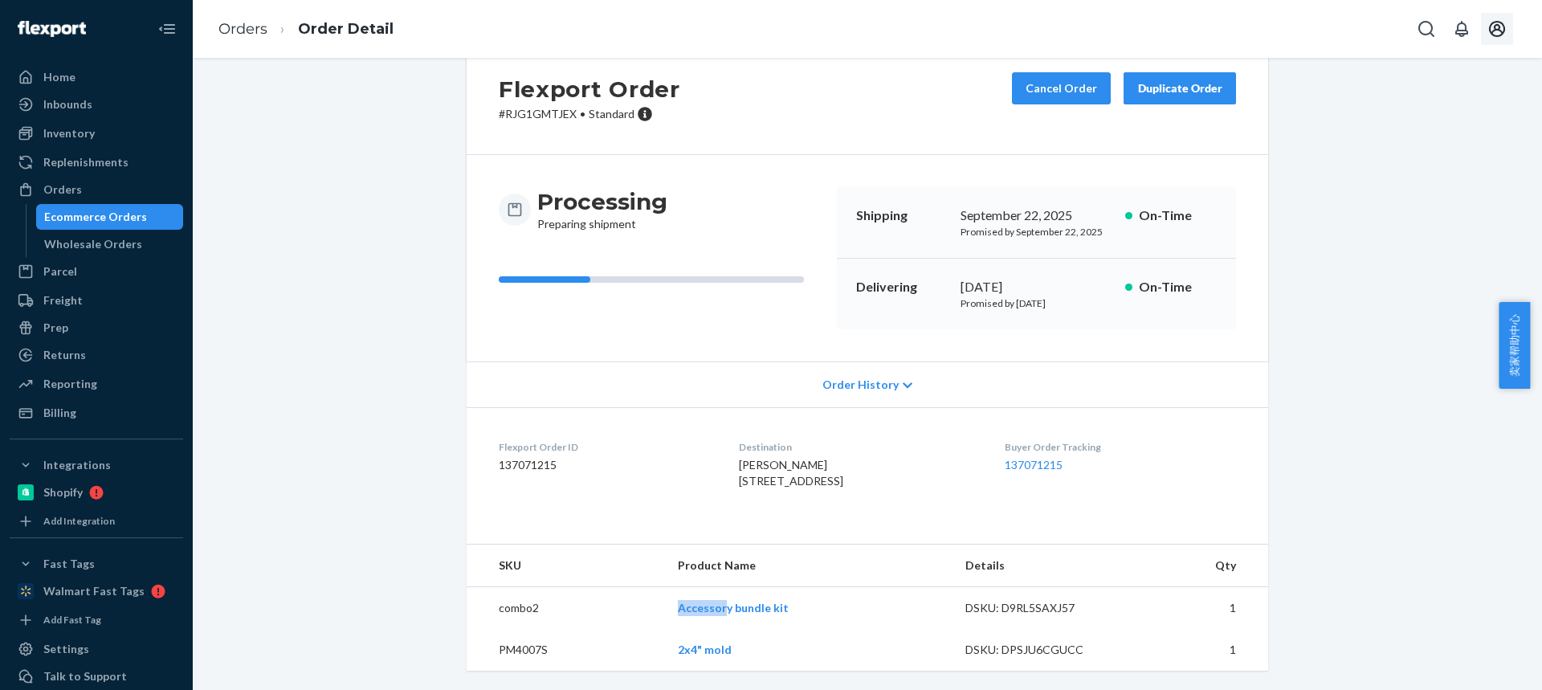
click at [1497, 40] on button "Open account menu" at bounding box center [1497, 29] width 32 height 32
click at [1361, 159] on div "Flexport Order # RJG1GMTJEX • Standard Cancel Order Duplicate Order Processing …" at bounding box center [867, 365] width 1325 height 650
click at [241, 32] on link "Orders" at bounding box center [242, 29] width 49 height 18
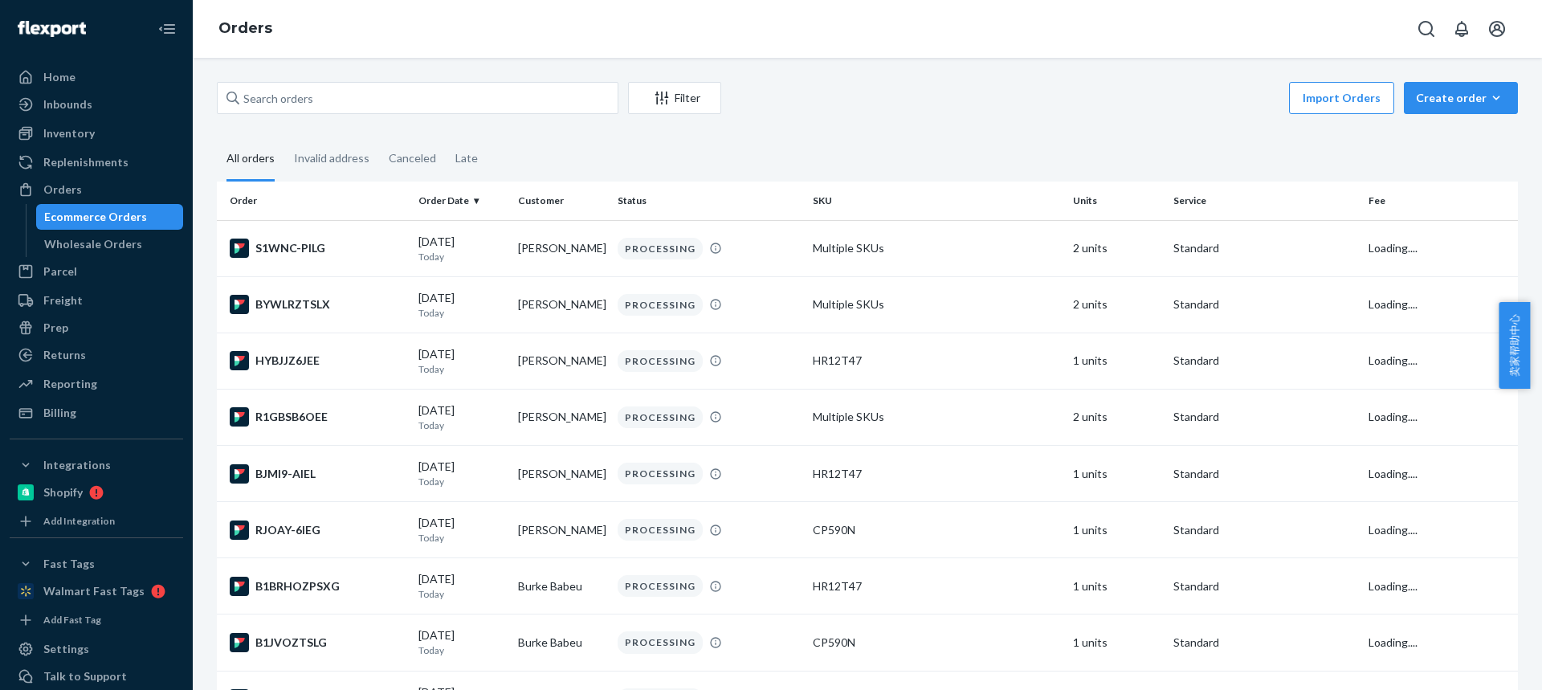
drag, startPoint x: 1431, startPoint y: 102, endPoint x: 1430, endPoint y: 141, distance: 39.4
click at [1431, 102] on div "Create order" at bounding box center [1461, 98] width 90 height 16
click at [1437, 141] on span "Ecommerce order" at bounding box center [1471, 136] width 100 height 11
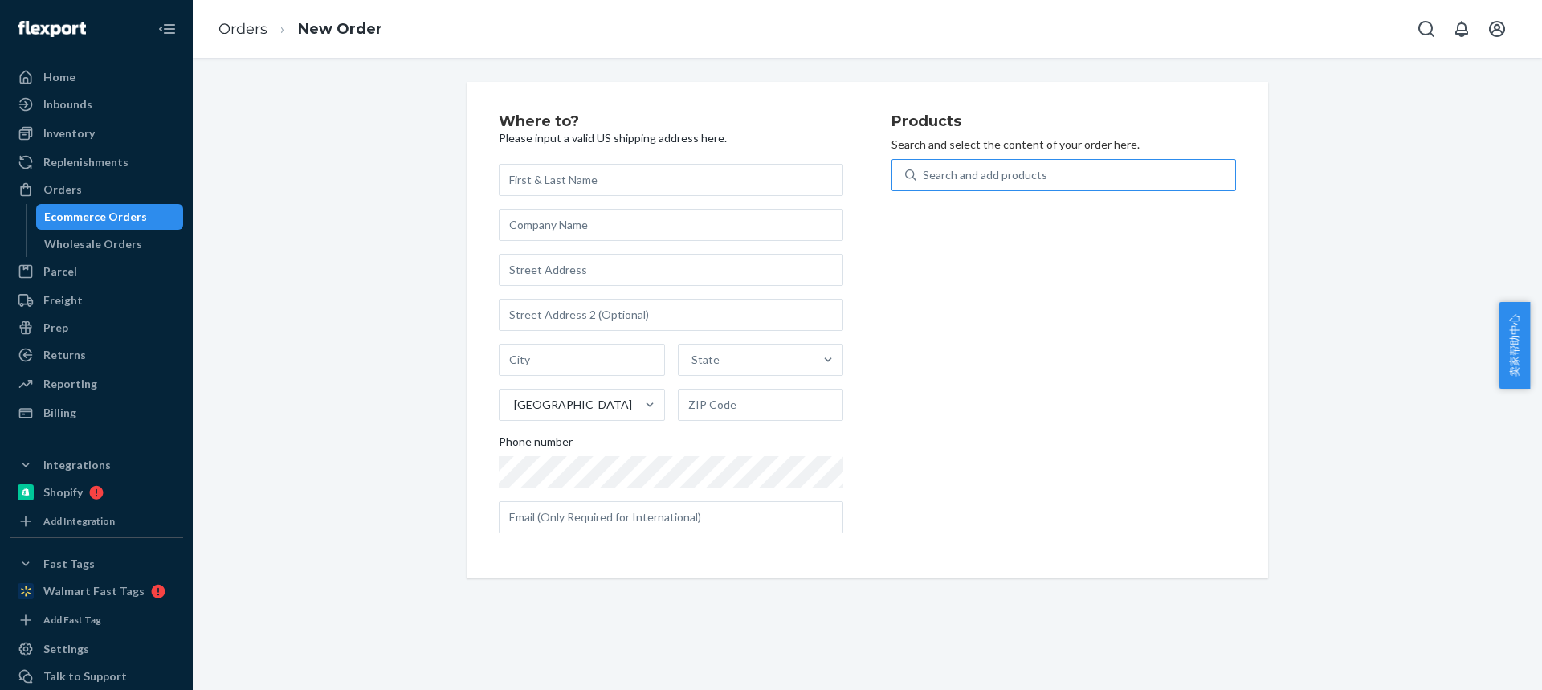
click at [1006, 172] on div "Search and add products" at bounding box center [985, 175] width 124 height 16
click at [924, 172] on input "Search and add products" at bounding box center [924, 175] width 2 height 16
type input "pm30s"
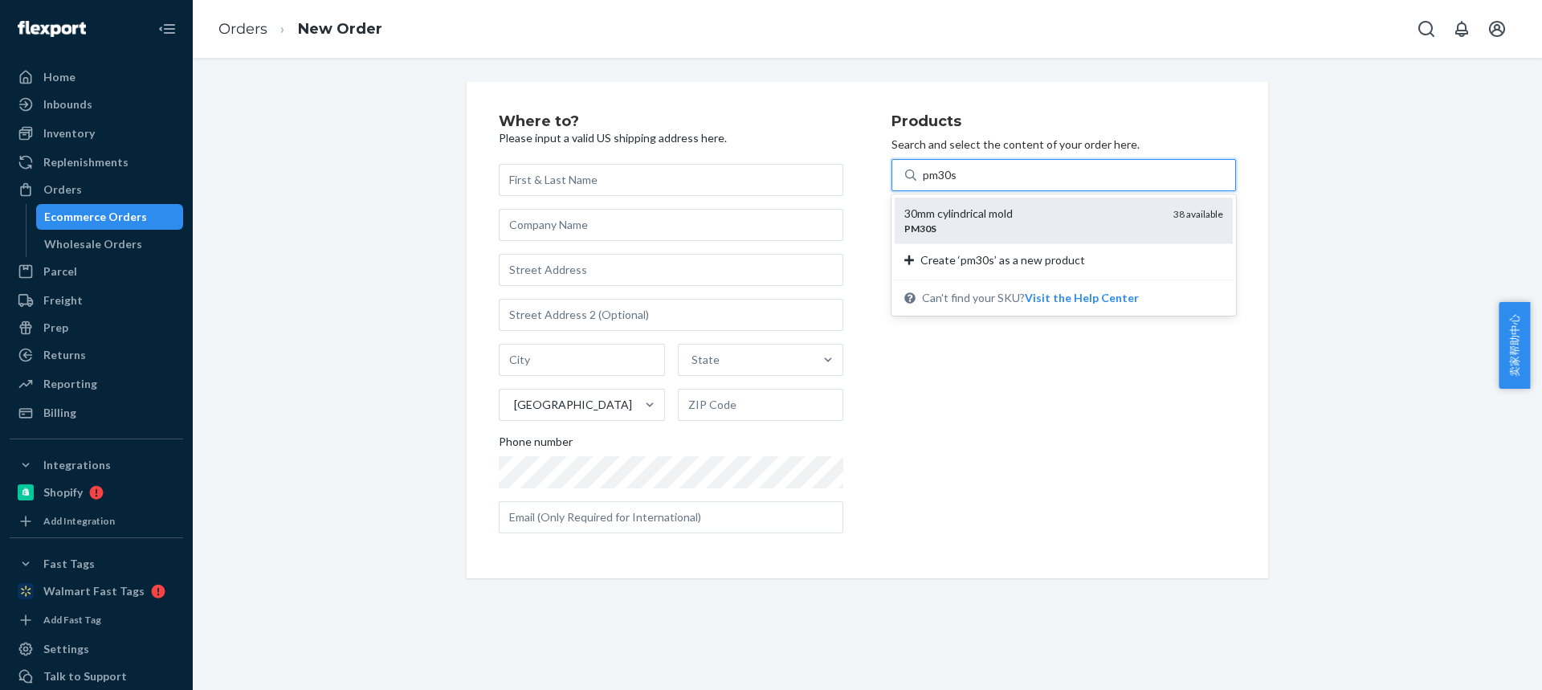
click at [998, 218] on div "30mm cylindrical mold" at bounding box center [1032, 214] width 256 height 16
click at [958, 183] on input "pm30s" at bounding box center [940, 175] width 35 height 16
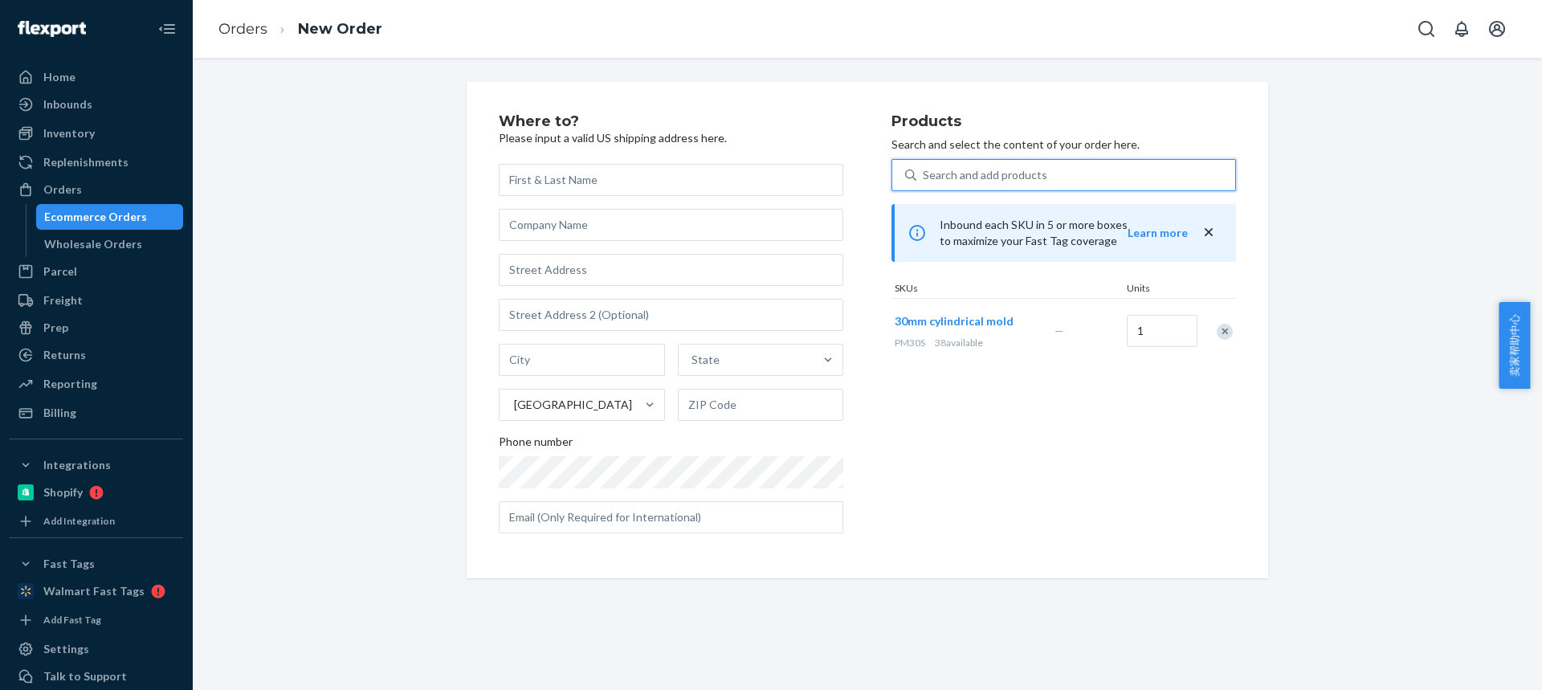
click at [982, 178] on div "Search and add products" at bounding box center [985, 175] width 124 height 16
click at [924, 178] on input "0 results available. Select is focused ,type to refine list, press Down to open…" at bounding box center [924, 175] width 2 height 16
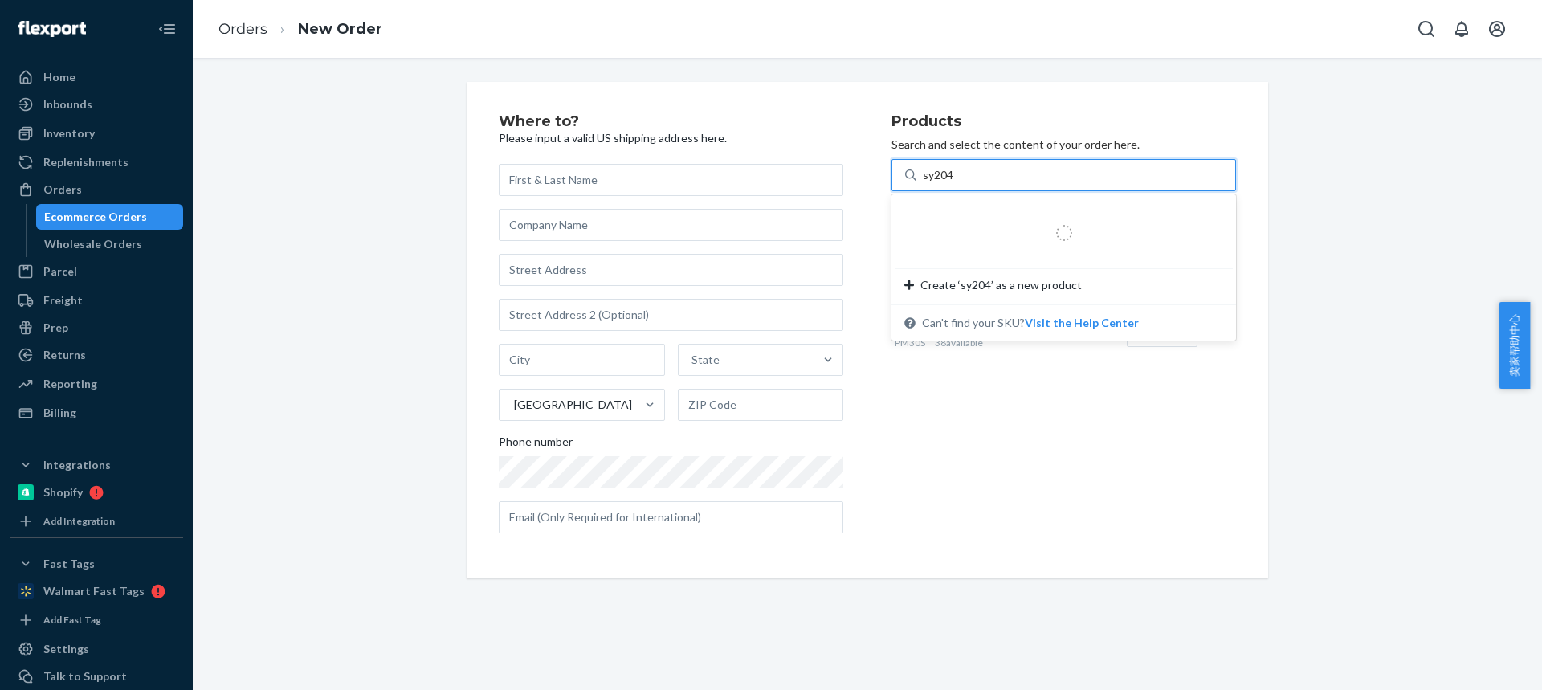
type input "sy2045"
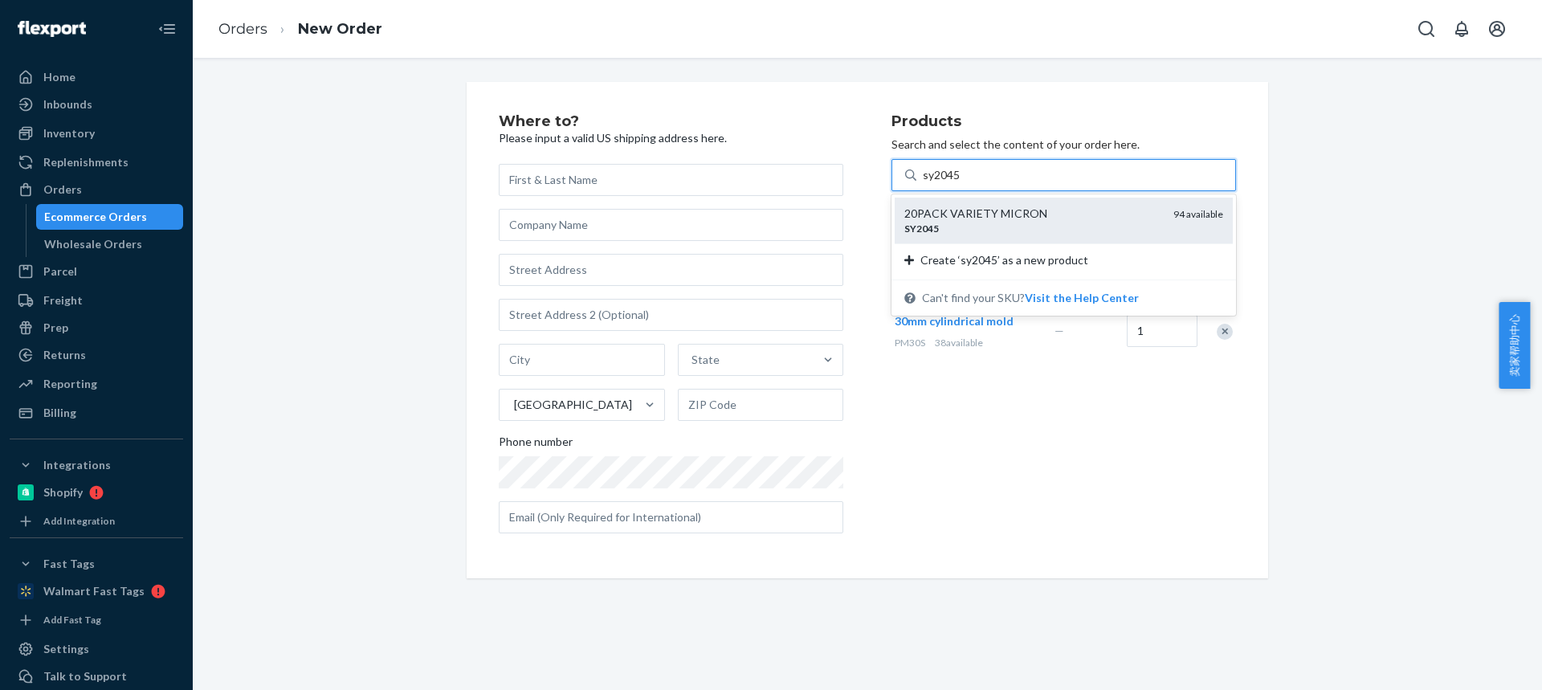
click at [990, 215] on div "20PACK VARIETY MICRON" at bounding box center [1032, 214] width 256 height 16
click at [961, 183] on input "sy2045" at bounding box center [942, 175] width 39 height 16
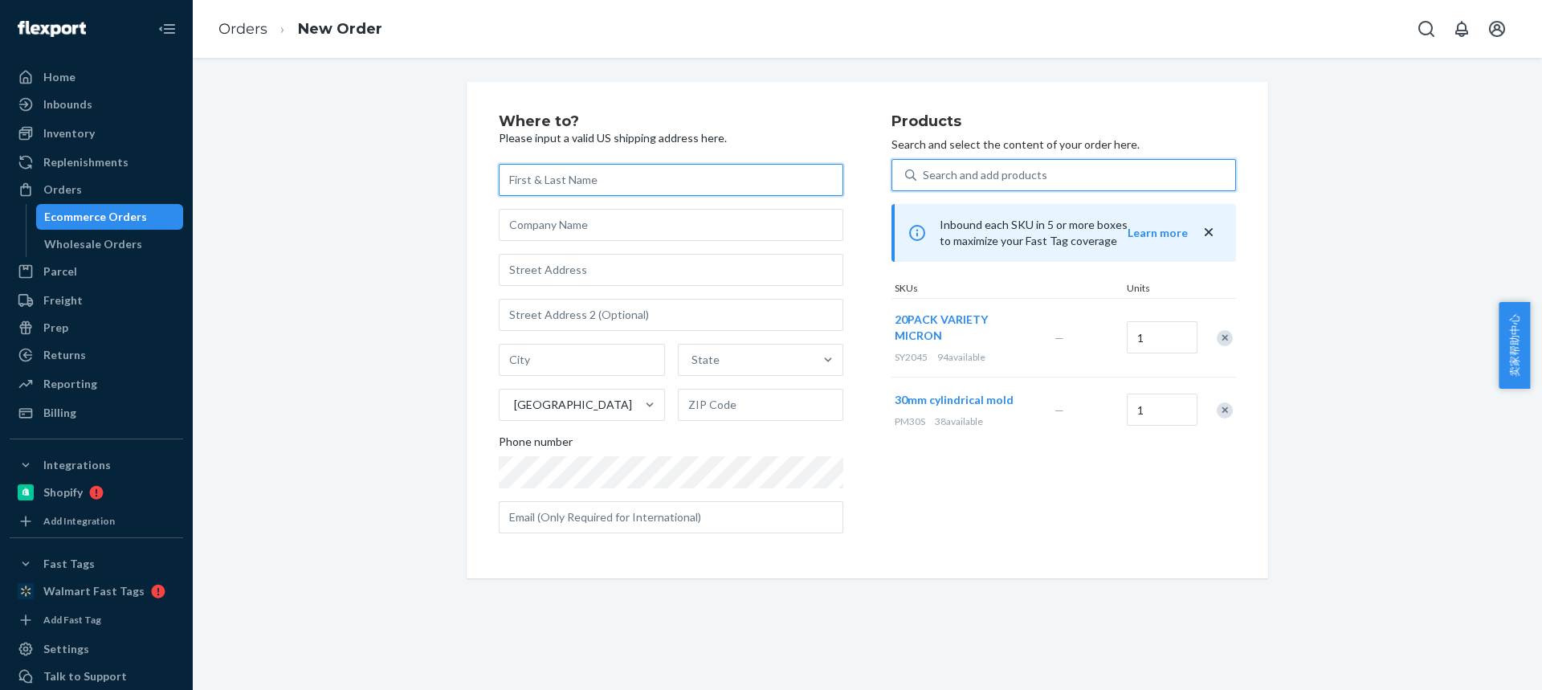
click at [542, 181] on input "text" at bounding box center [671, 180] width 345 height 32
paste input "SHAWN HINES"
type input "SHAWN HINES"
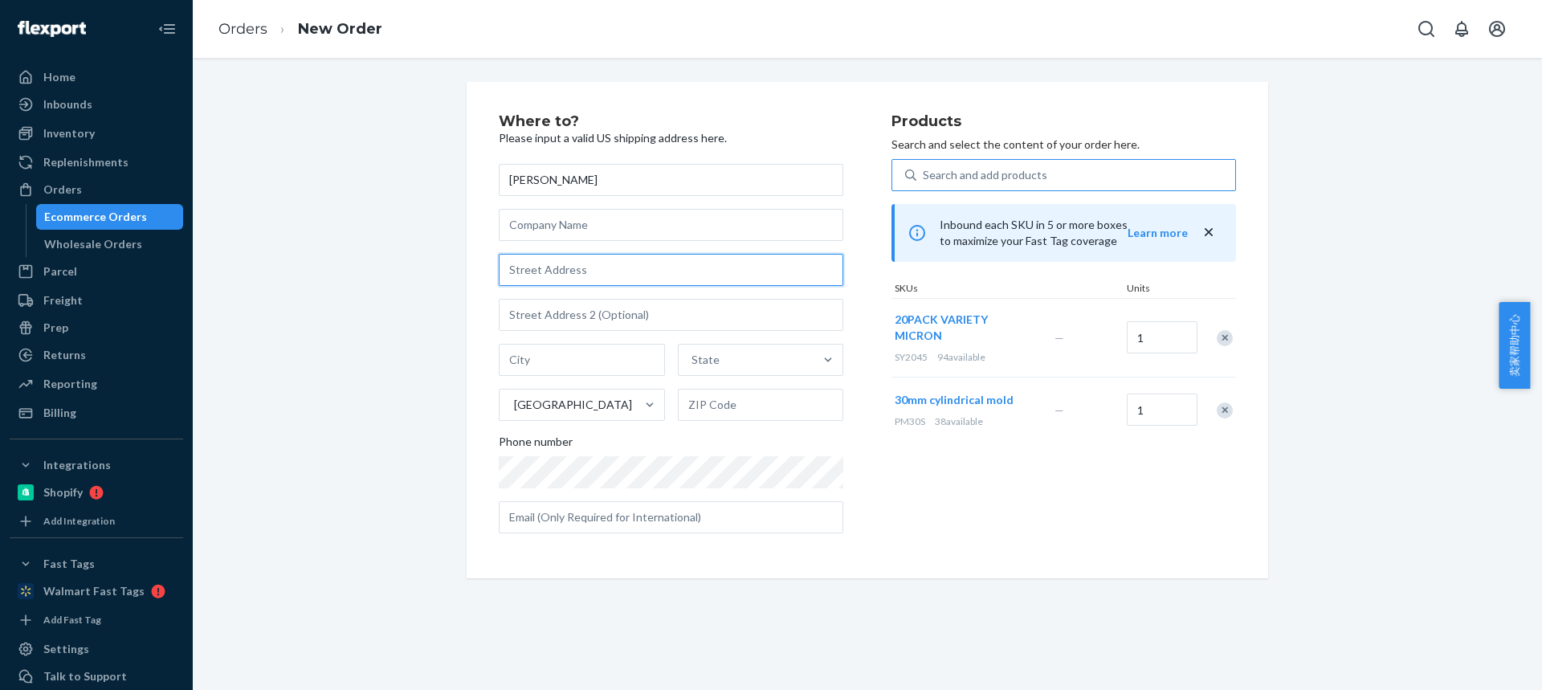
click at [528, 279] on input "text" at bounding box center [671, 270] width 345 height 32
paste input "125 Kingston Drive"
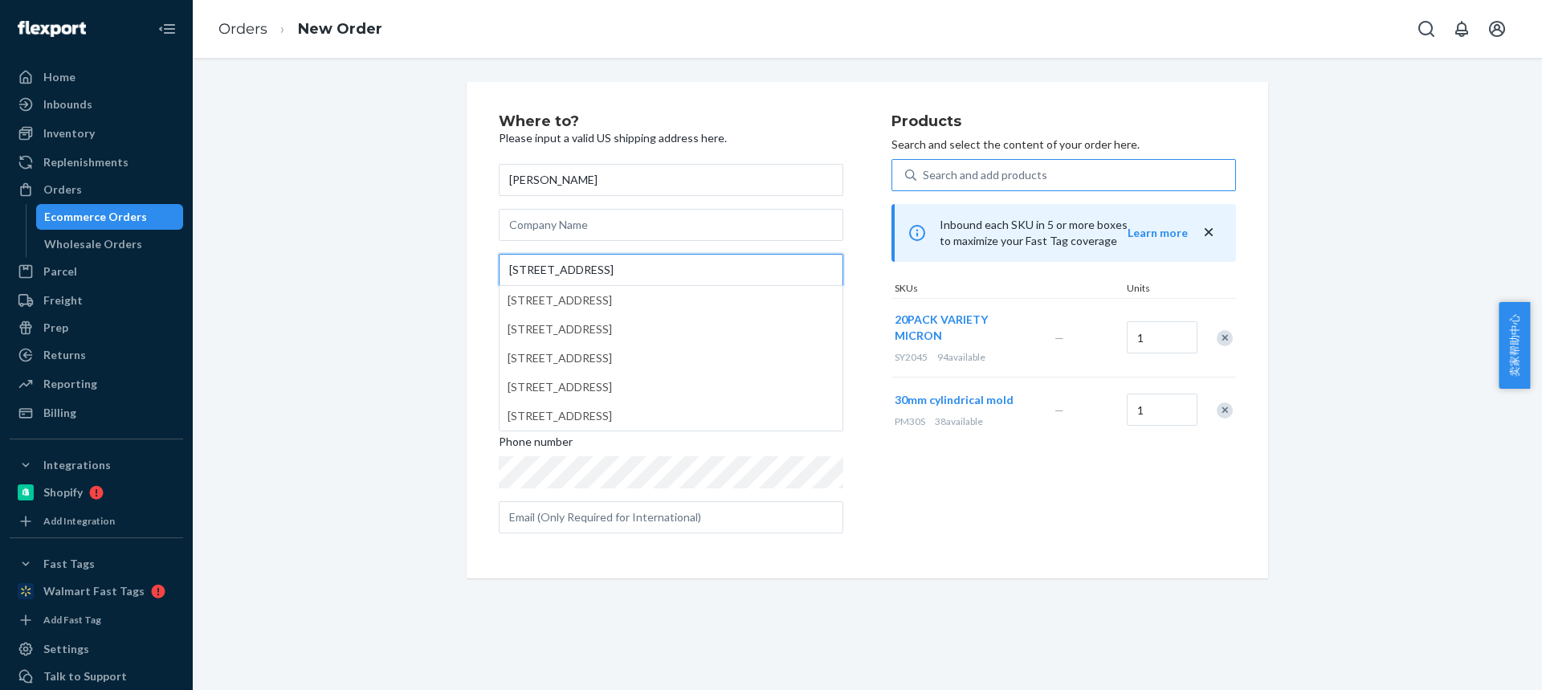
type input "125 Kingston Drive"
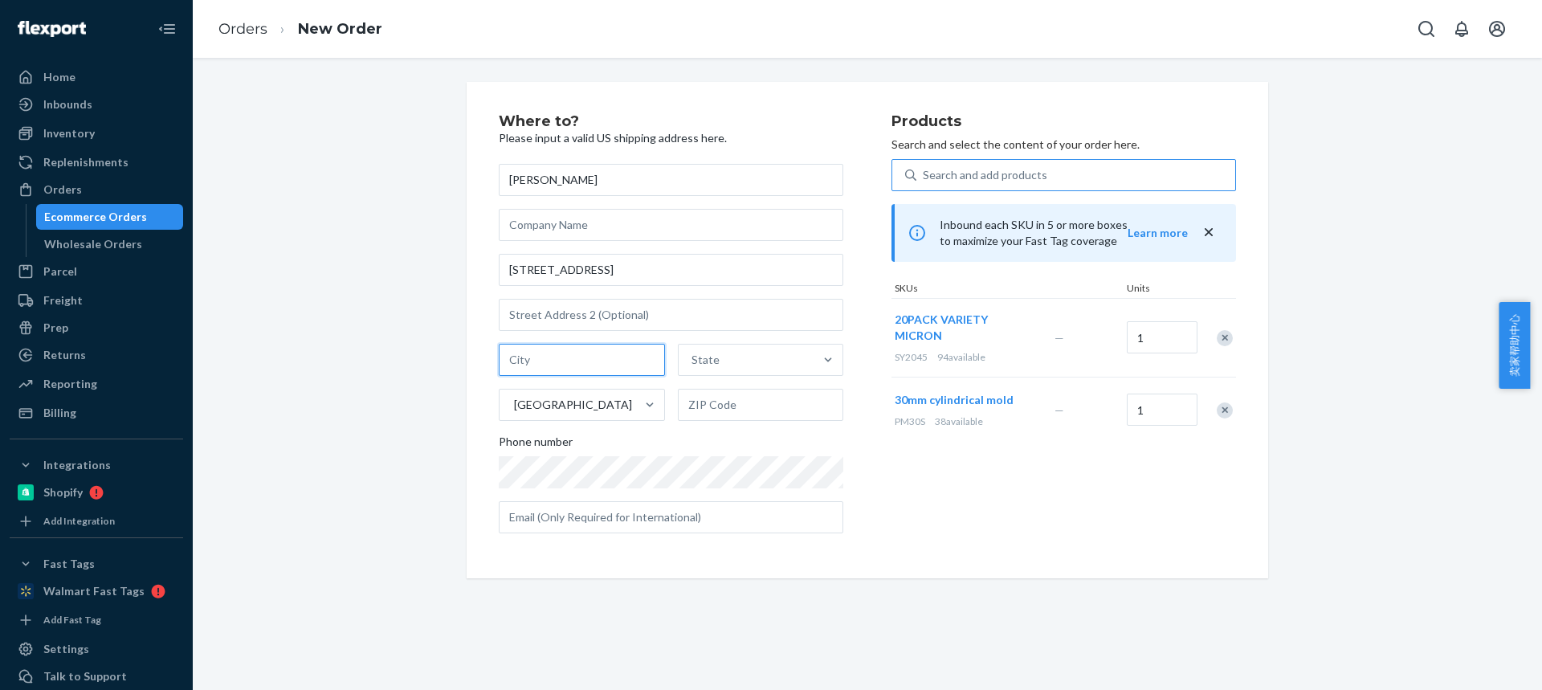
click at [569, 365] on input "text" at bounding box center [582, 360] width 166 height 32
paste input "My holly NC 28120"
drag, startPoint x: 586, startPoint y: 357, endPoint x: 699, endPoint y: 388, distance: 117.5
click at [669, 370] on div "My holly NC 28120 State United States" at bounding box center [671, 382] width 345 height 77
type input "My holly NC"
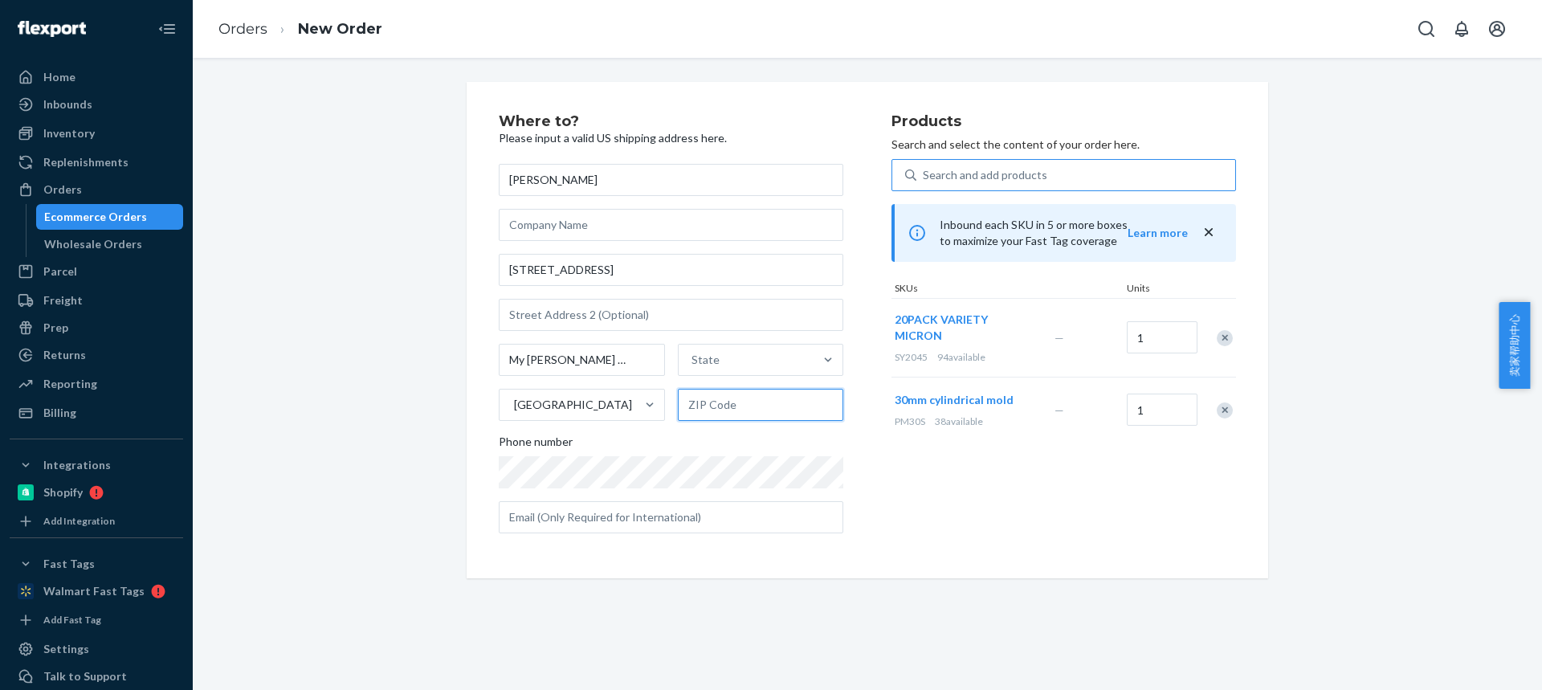
click at [719, 402] on input "text" at bounding box center [761, 405] width 166 height 32
paste input "28120"
type input "28120"
drag, startPoint x: 548, startPoint y: 358, endPoint x: 614, endPoint y: 357, distance: 66.7
click at [615, 358] on input "My holly NC" at bounding box center [582, 360] width 166 height 32
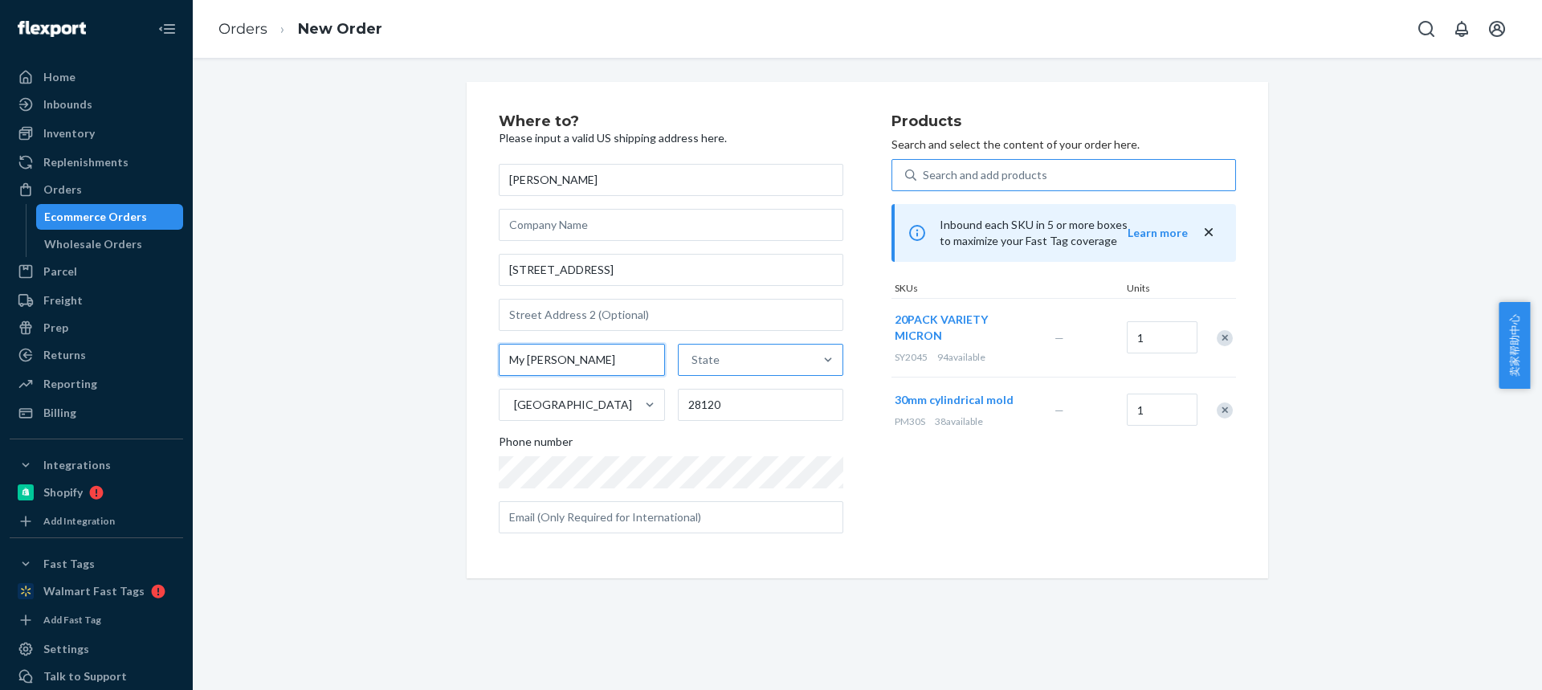
type input "My holly"
click at [727, 349] on div "State" at bounding box center [747, 360] width 136 height 32
click at [693, 352] on input "State" at bounding box center [693, 360] width 2 height 16
type input "v"
paste input "NC"
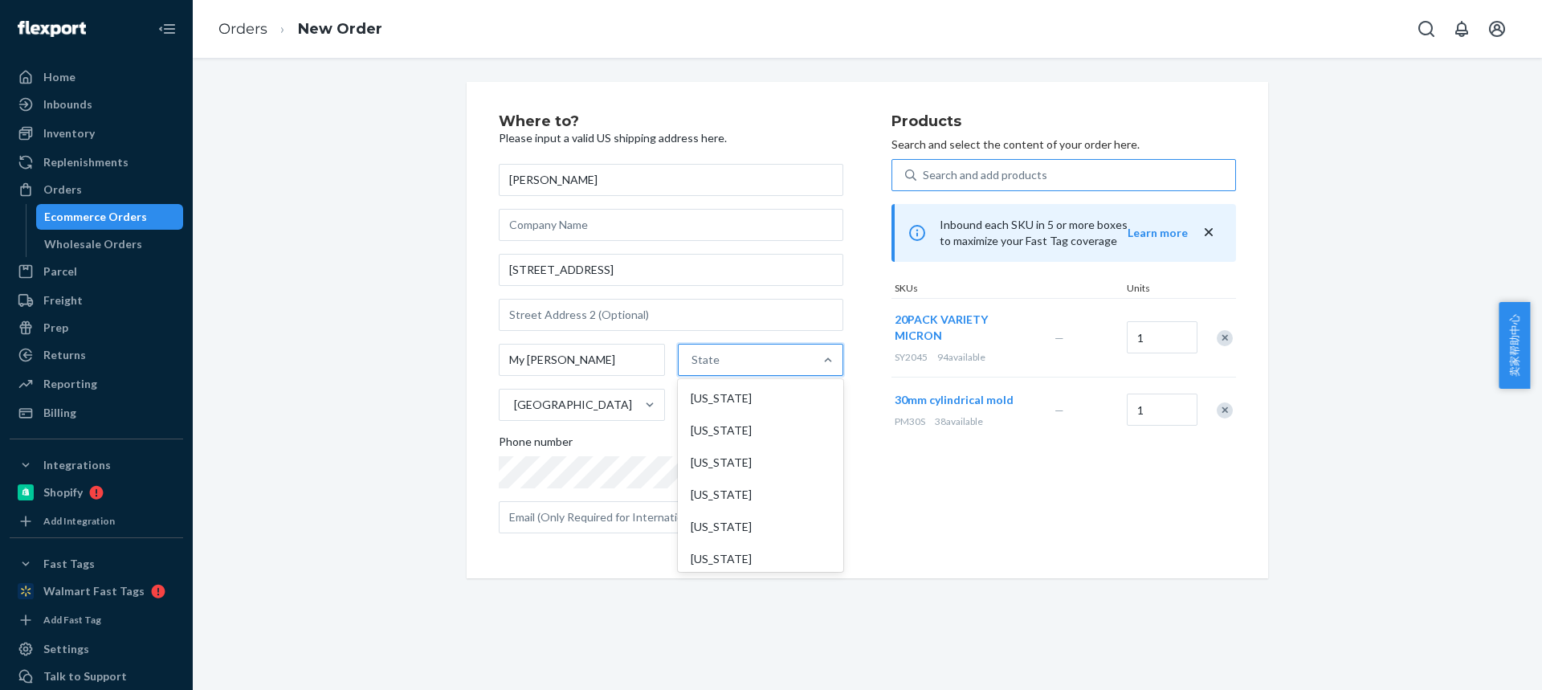
type input "NC"
click at [717, 408] on div "North Carolina" at bounding box center [759, 398] width 162 height 32
click at [706, 368] on input "NC" at bounding box center [697, 360] width 18 height 16
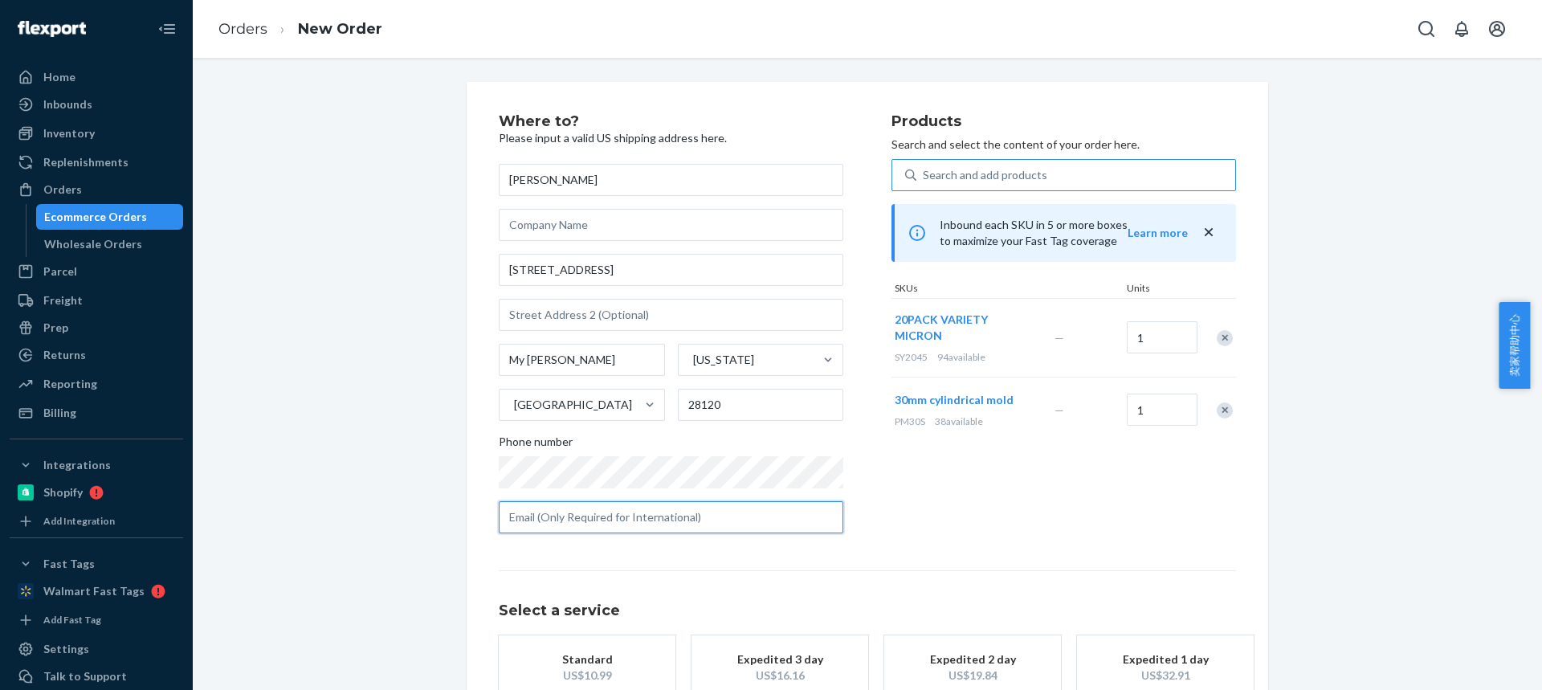
click at [606, 529] on input "text" at bounding box center [671, 517] width 345 height 32
paste input "hinesdaddy704@gmail.com"
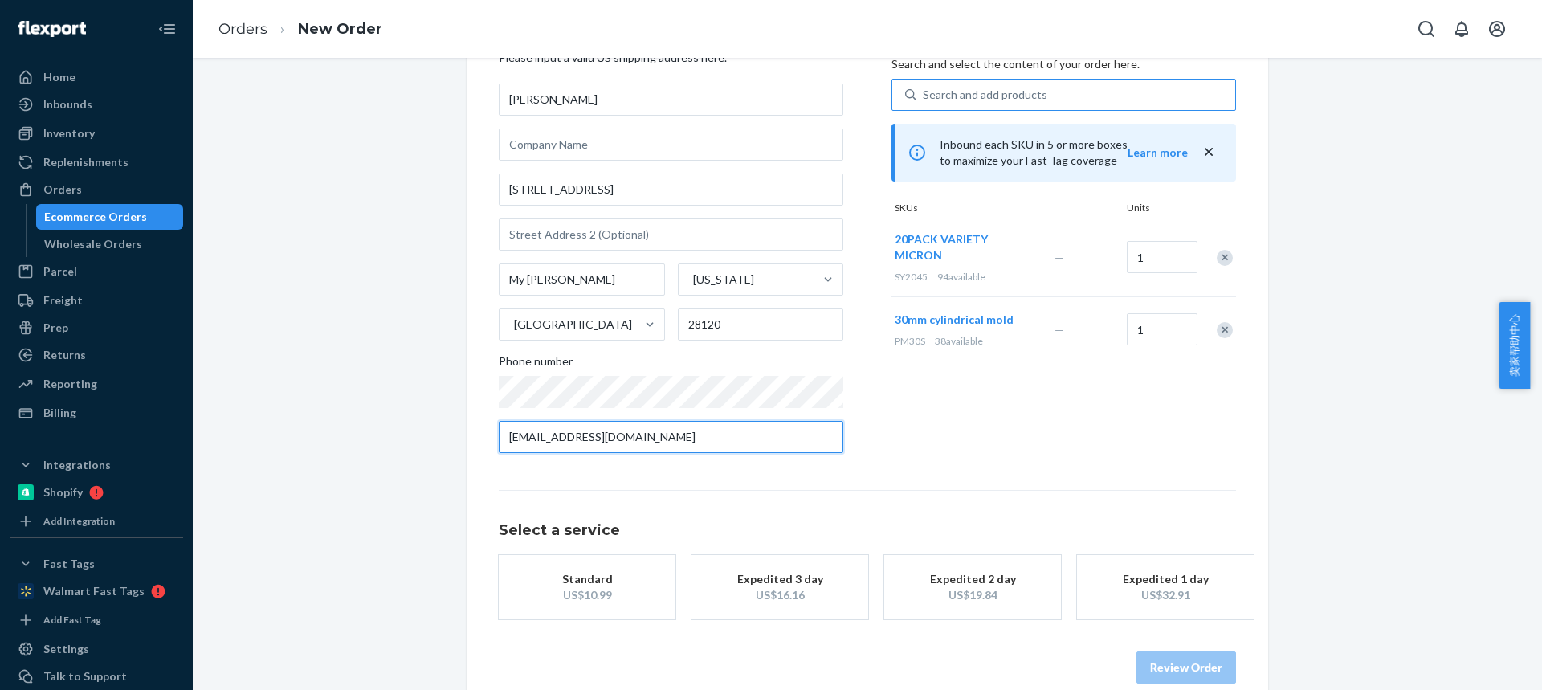
type input "hinesdaddy704@gmail.com"
click at [603, 586] on div "Standard" at bounding box center [587, 579] width 129 height 16
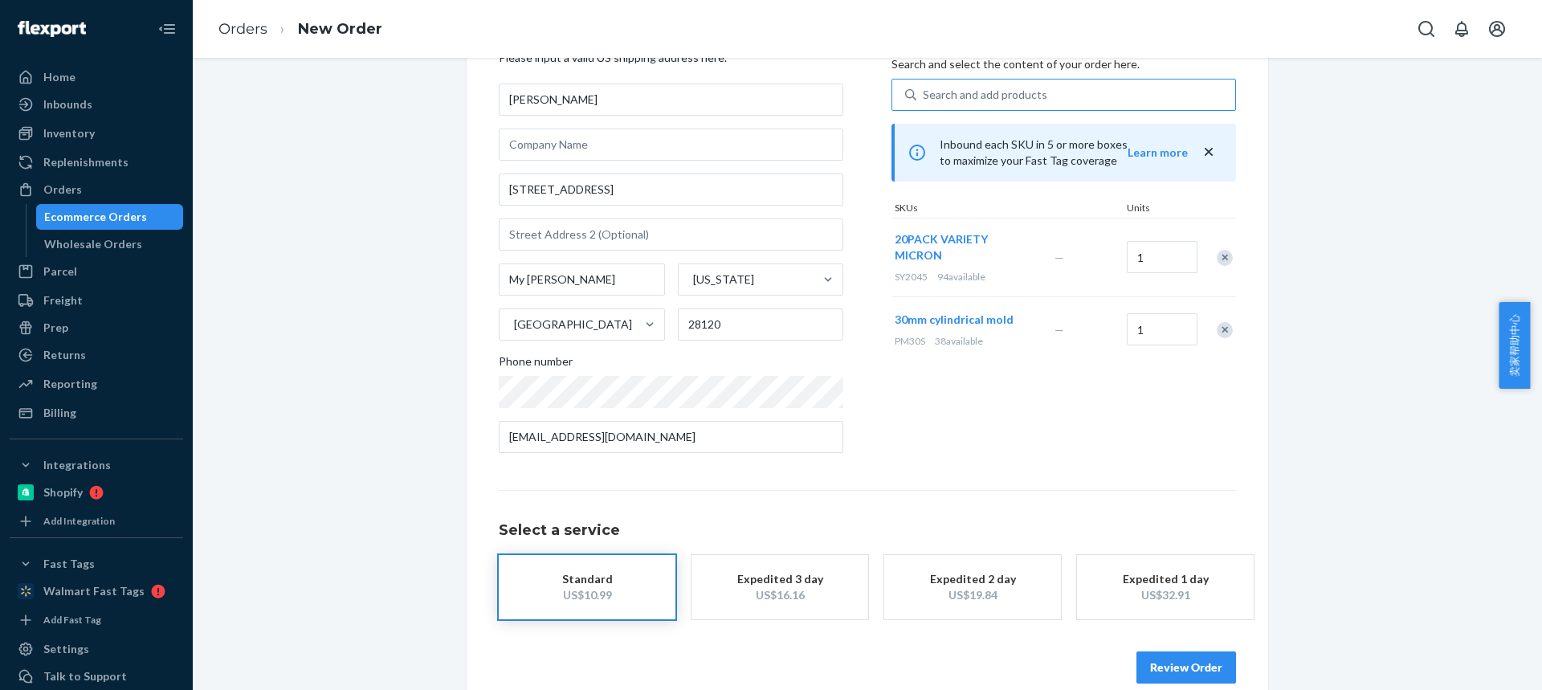
click at [1180, 664] on button "Review Order" at bounding box center [1187, 667] width 100 height 32
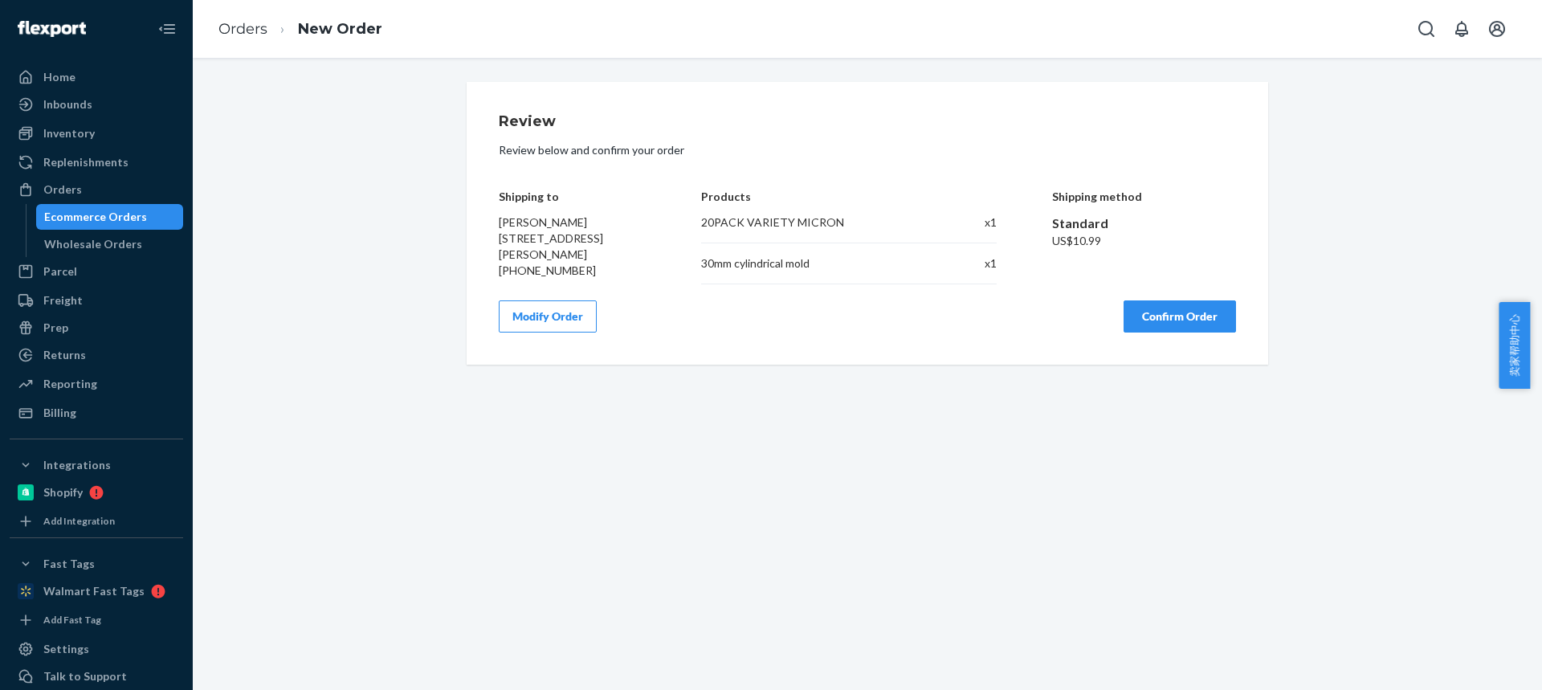
scroll to position [0, 0]
drag, startPoint x: 1168, startPoint y: 324, endPoint x: 1120, endPoint y: 299, distance: 54.6
click at [1168, 325] on button "Confirm Order" at bounding box center [1180, 316] width 112 height 32
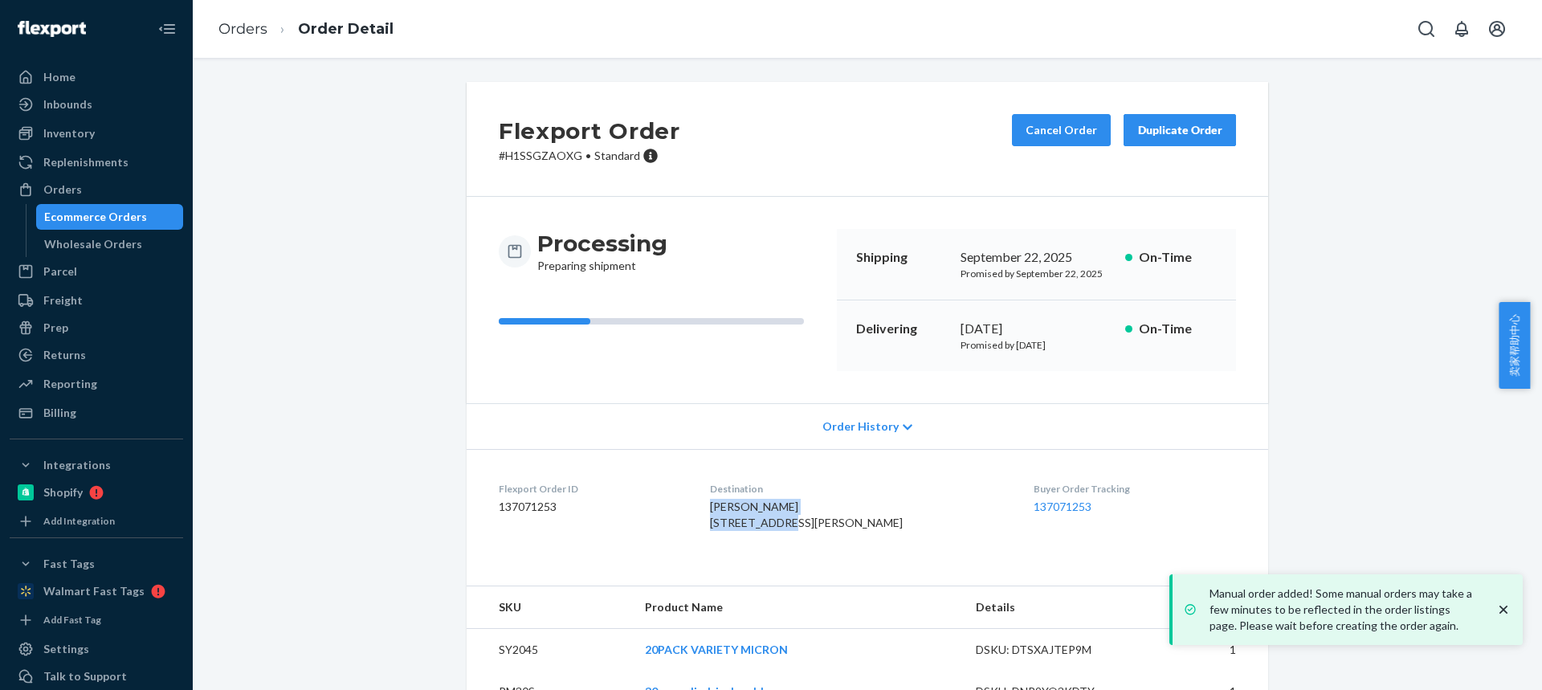
drag, startPoint x: 735, startPoint y: 506, endPoint x: 806, endPoint y: 362, distance: 160.6
click at [806, 516] on dl "Flexport Order ID 137071253 Destination SHAWN HINES 125 Kingston Dr Mt Holly, N…" at bounding box center [868, 509] width 802 height 120
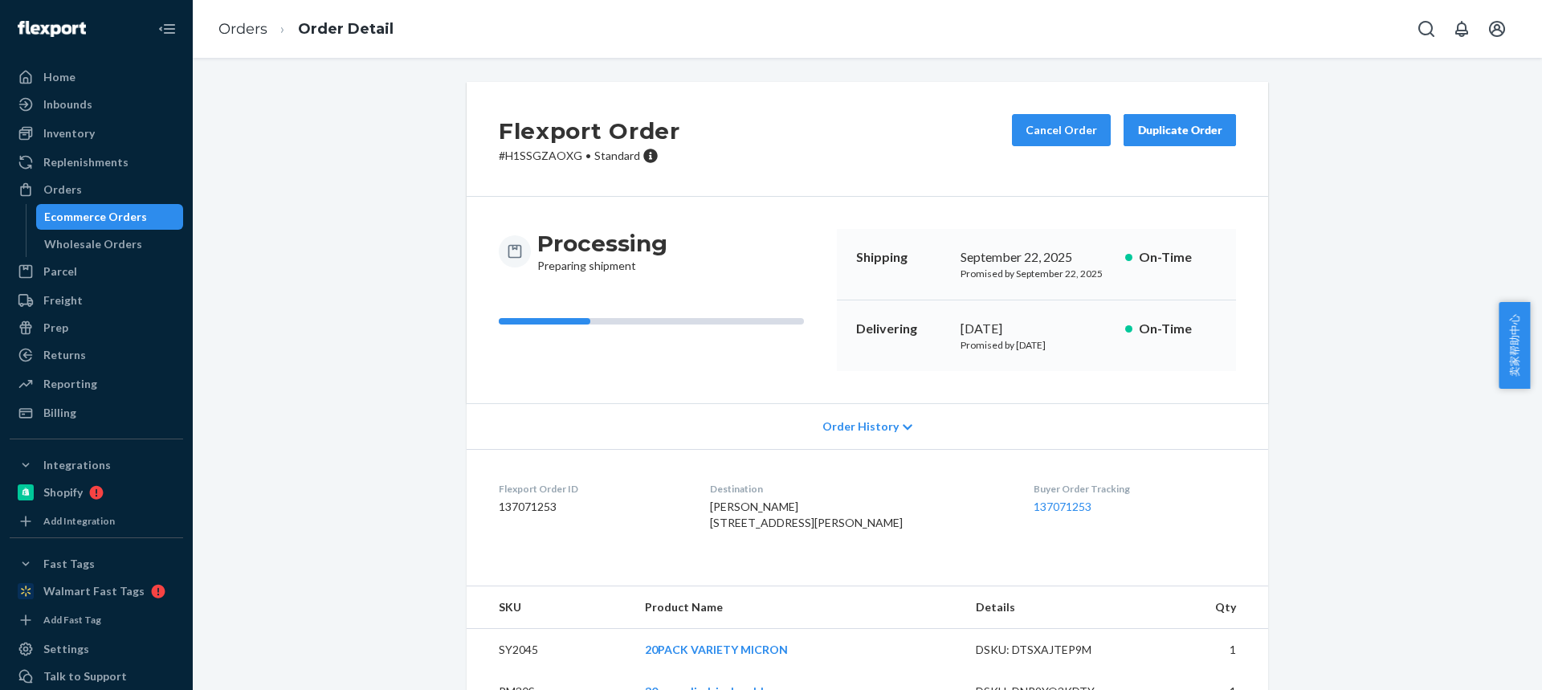
click at [505, 671] on td "SY2045" at bounding box center [549, 650] width 165 height 43
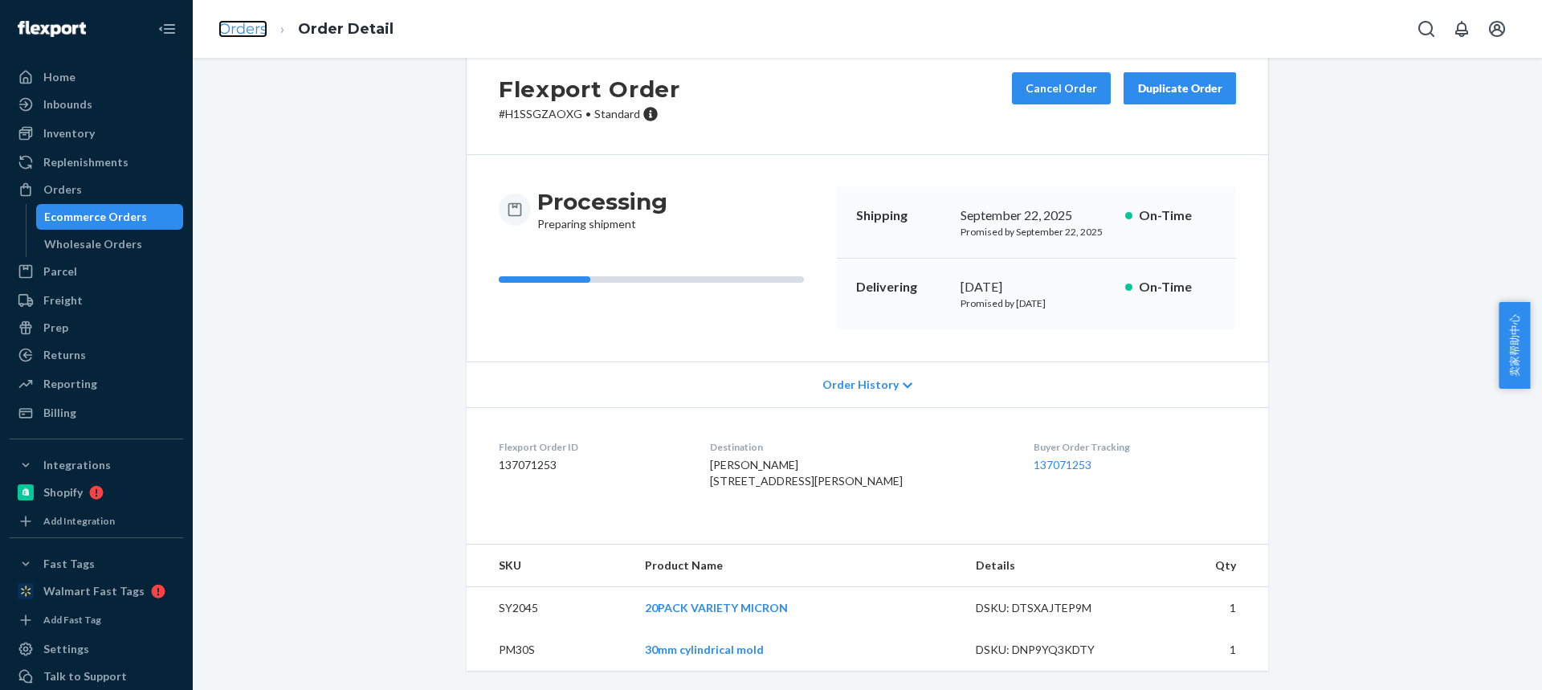
click at [257, 30] on link "Orders" at bounding box center [242, 29] width 49 height 18
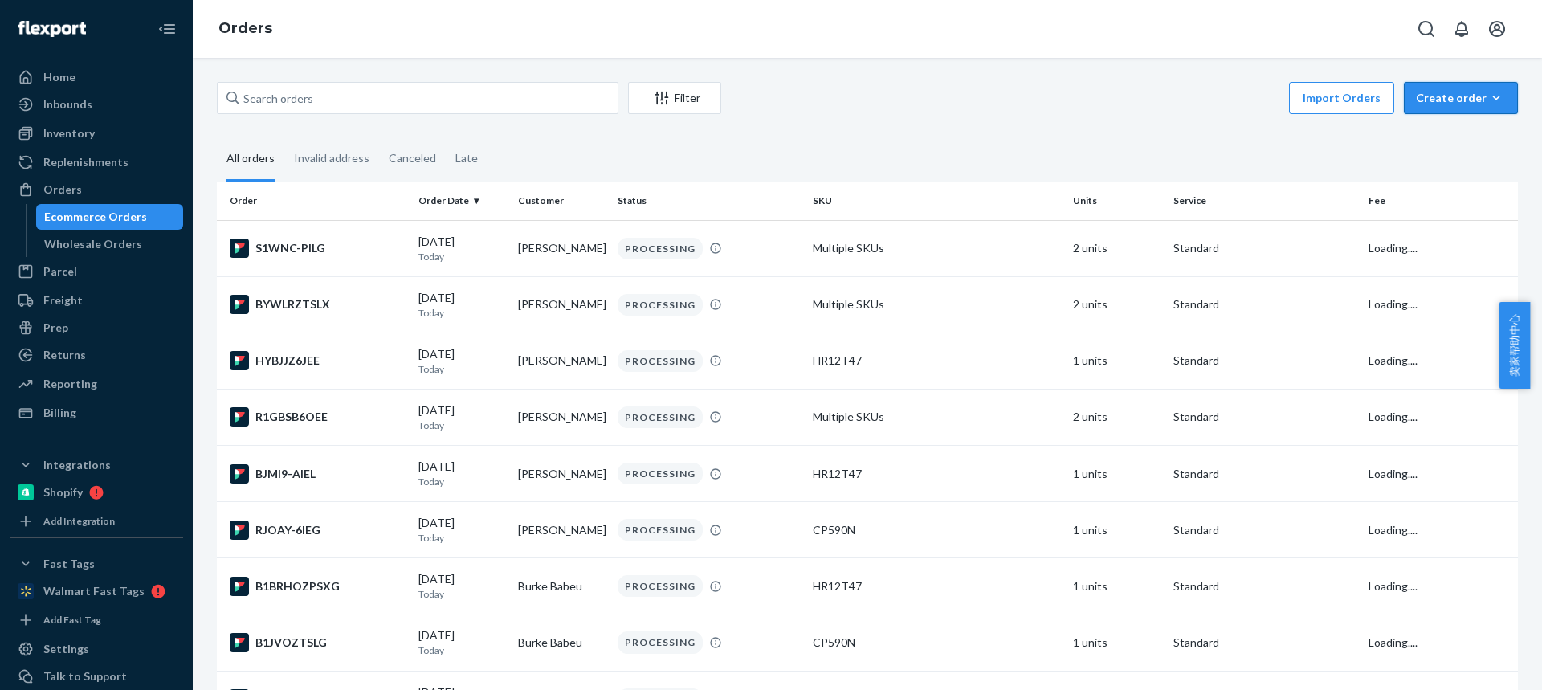
drag, startPoint x: 1472, startPoint y: 102, endPoint x: 1459, endPoint y: 140, distance: 39.9
click at [1472, 102] on div "Create order" at bounding box center [1461, 98] width 90 height 16
drag, startPoint x: 1459, startPoint y: 140, endPoint x: 1420, endPoint y: 149, distance: 40.3
click at [1456, 140] on span "Ecommerce order" at bounding box center [1471, 136] width 100 height 11
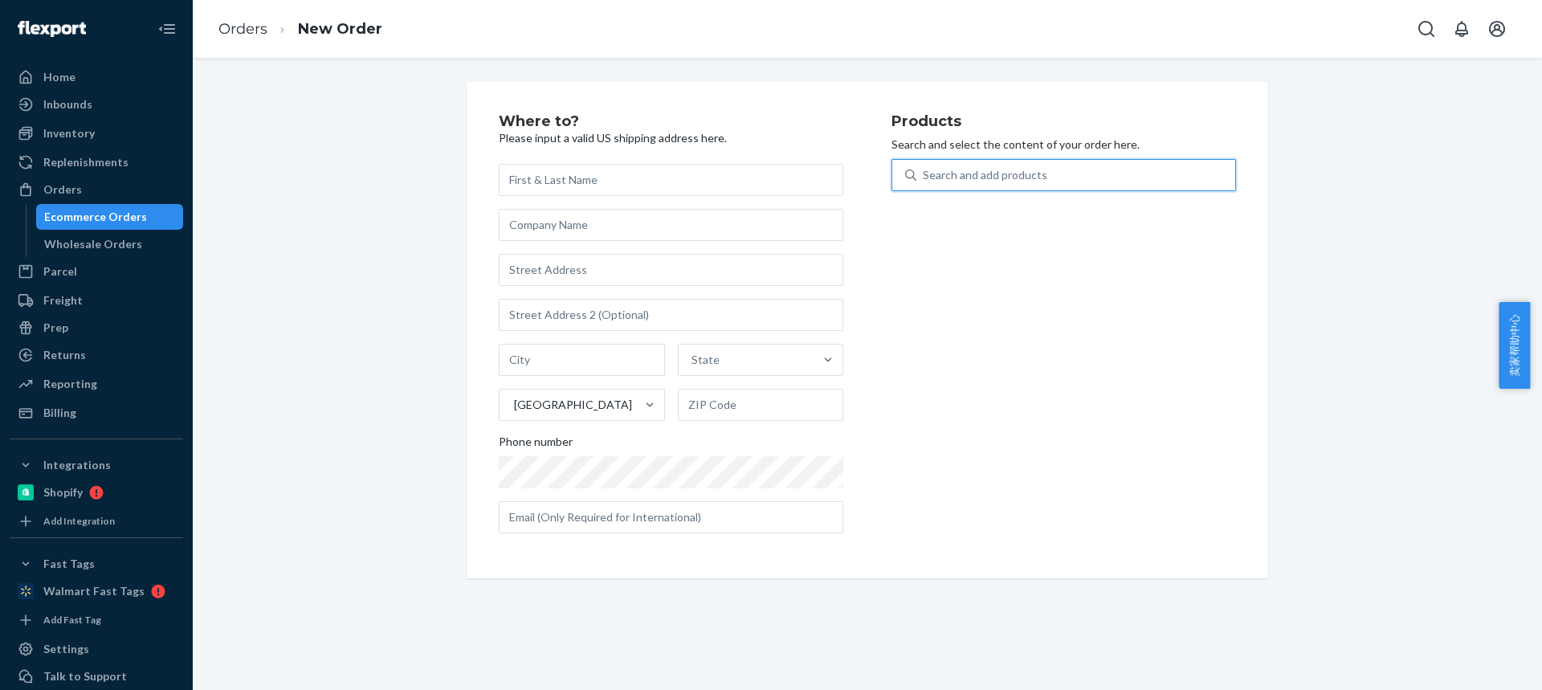
click at [940, 181] on div "Search and add products" at bounding box center [985, 175] width 124 height 16
click at [924, 181] on input "0 results available. Use Up and Down to choose options, press Enter to select t…" at bounding box center [924, 175] width 2 height 16
type input "M160"
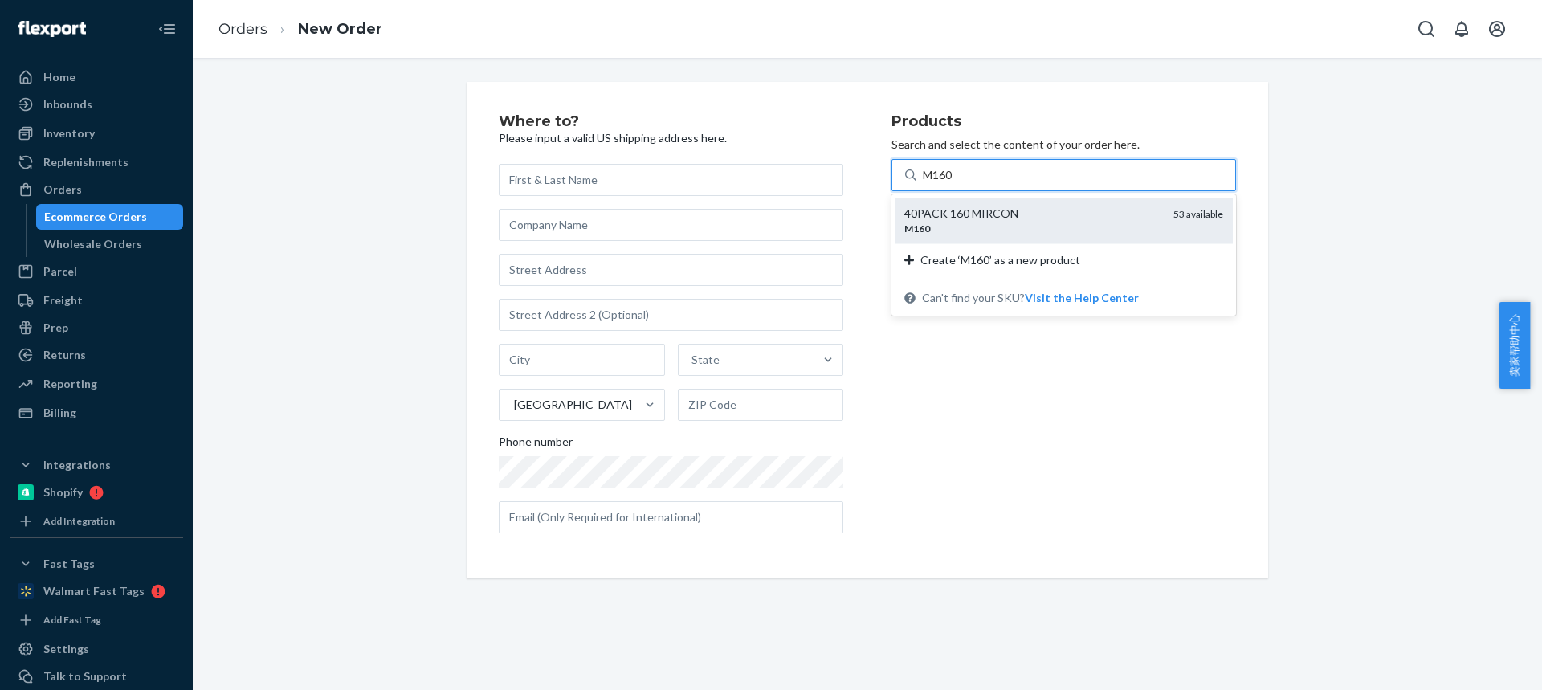
click at [946, 217] on div "40PACK 160 MIRCON" at bounding box center [1032, 214] width 256 height 16
click at [946, 183] on input "M160" at bounding box center [938, 175] width 31 height 16
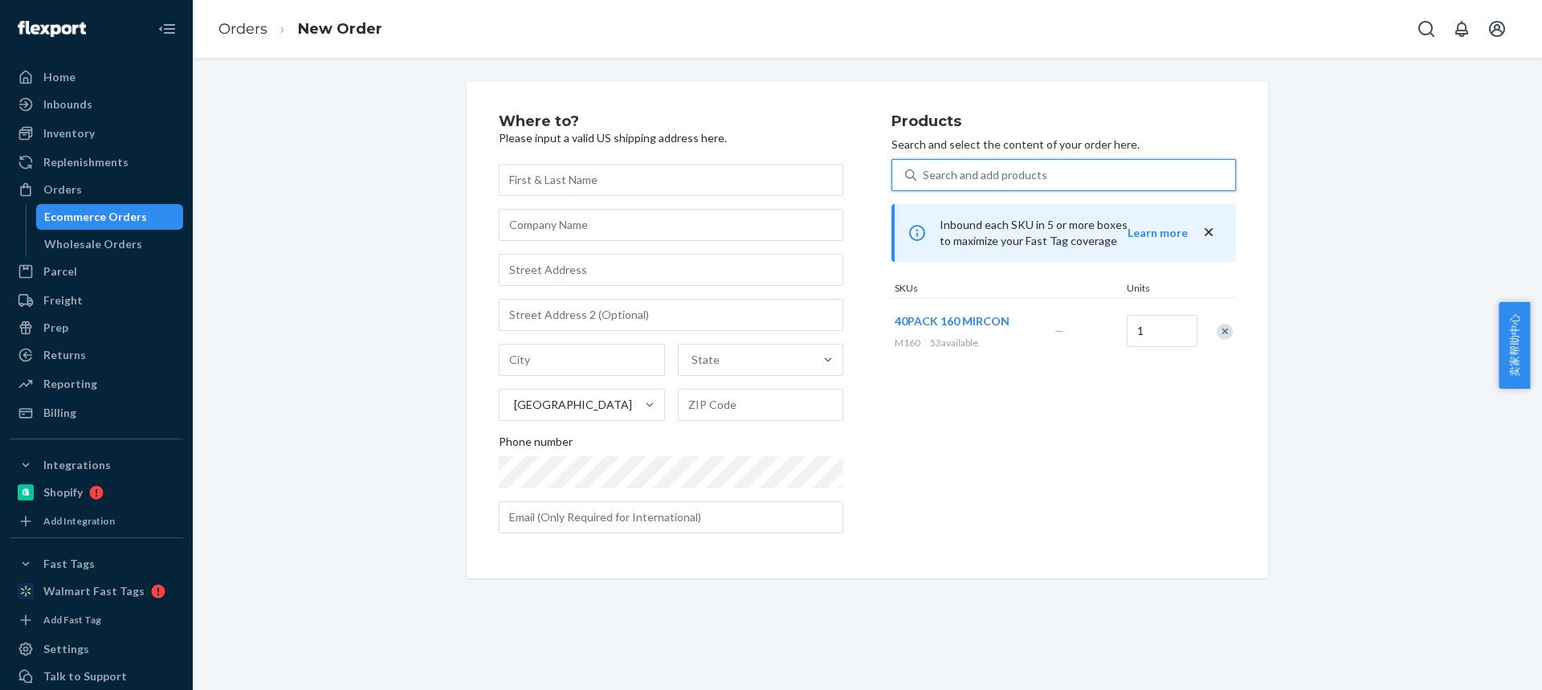
click at [954, 182] on div "Search and add products" at bounding box center [985, 175] width 124 height 16
click at [924, 182] on input "0 results available. Select is focused ,type to refine list, press Down to open…" at bounding box center [924, 175] width 2 height 16
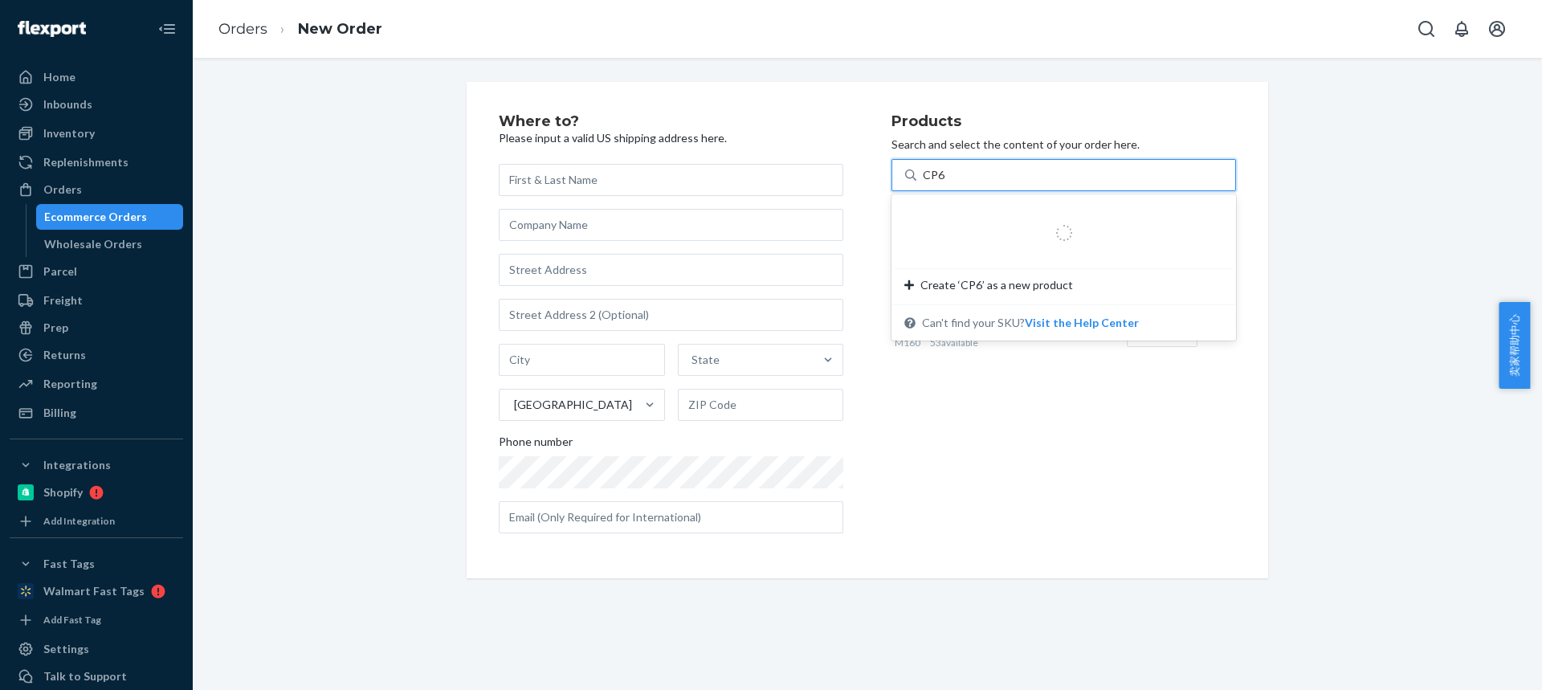
type input "CP67"
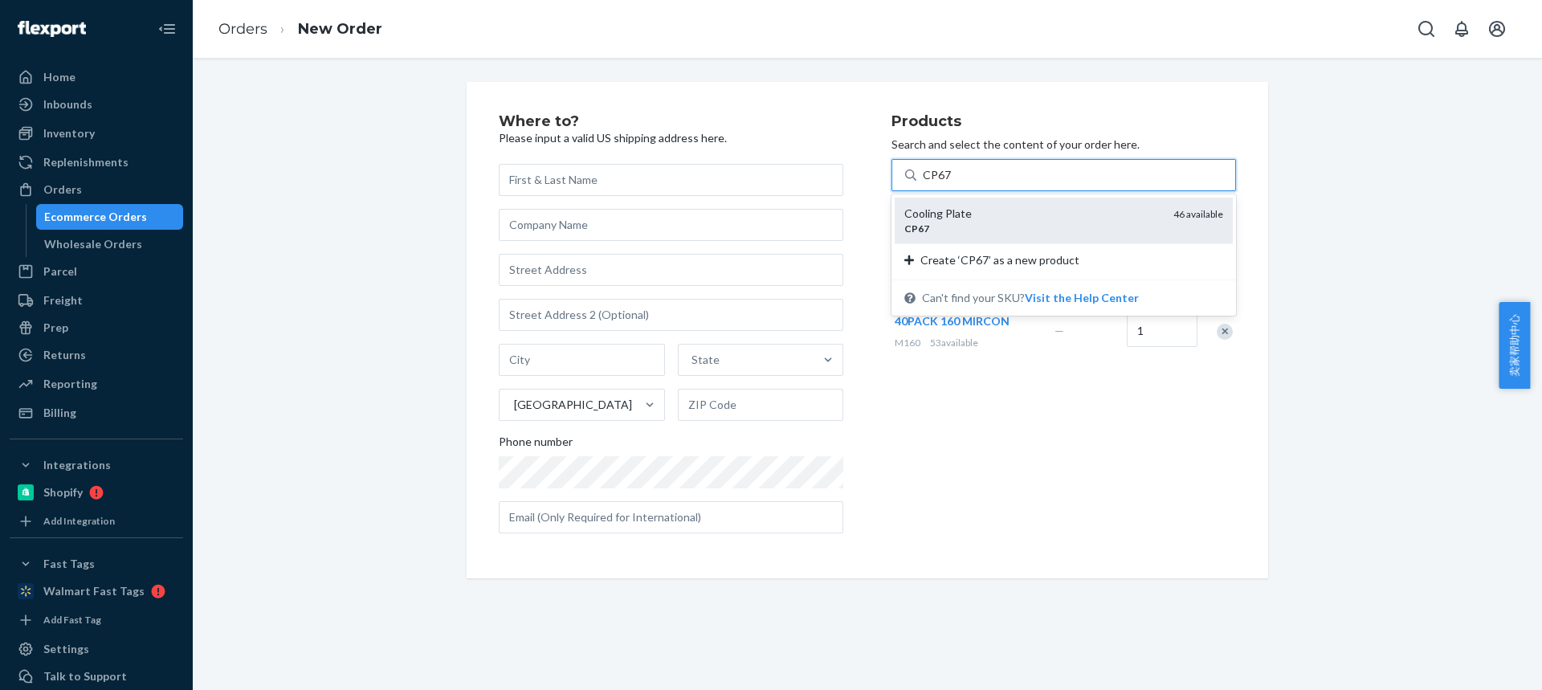
click at [988, 230] on div "CP67" at bounding box center [1032, 229] width 256 height 14
click at [952, 183] on input "CP67" at bounding box center [937, 175] width 29 height 16
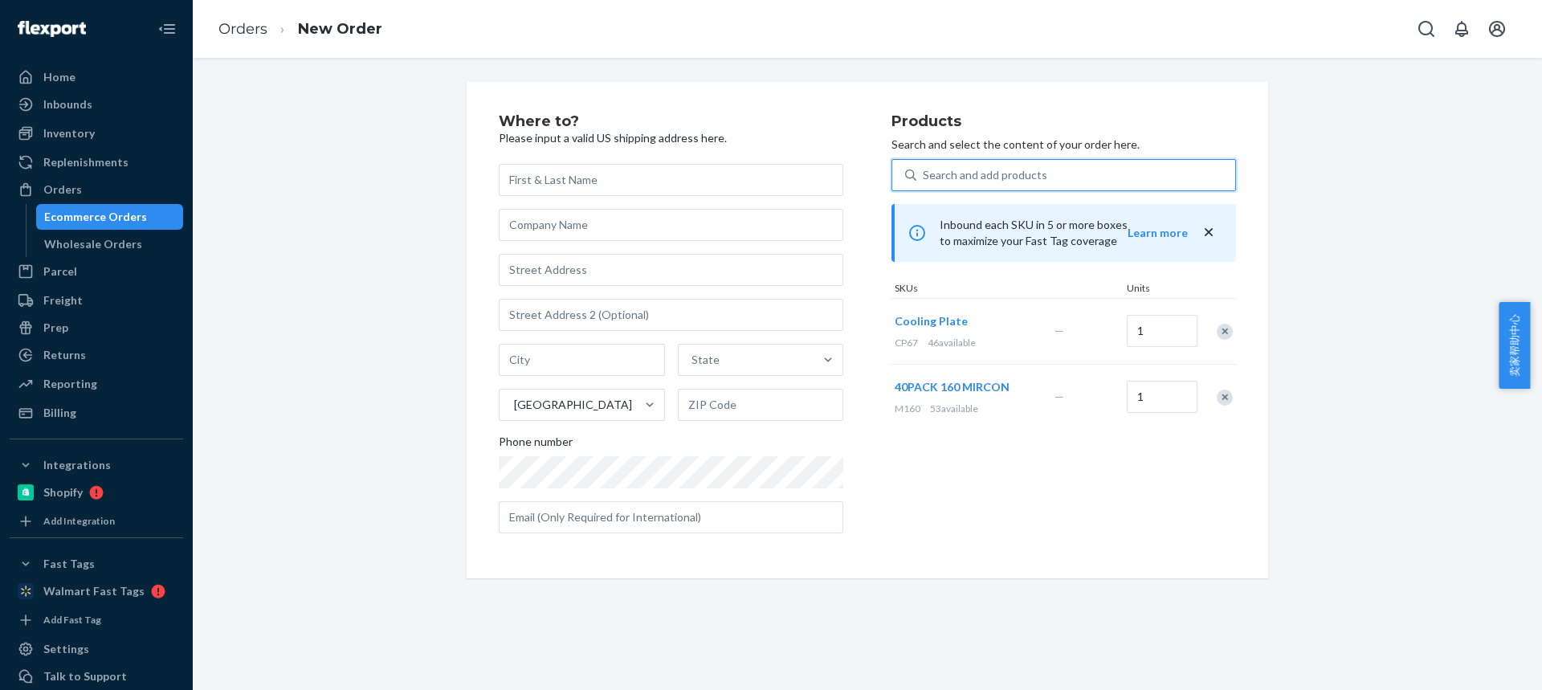
click at [945, 173] on div "Search and add products" at bounding box center [985, 175] width 124 height 16
click at [924, 173] on input "0 results available. Use Up and Down to choose options, press Enter to select t…" at bounding box center [924, 175] width 2 height 16
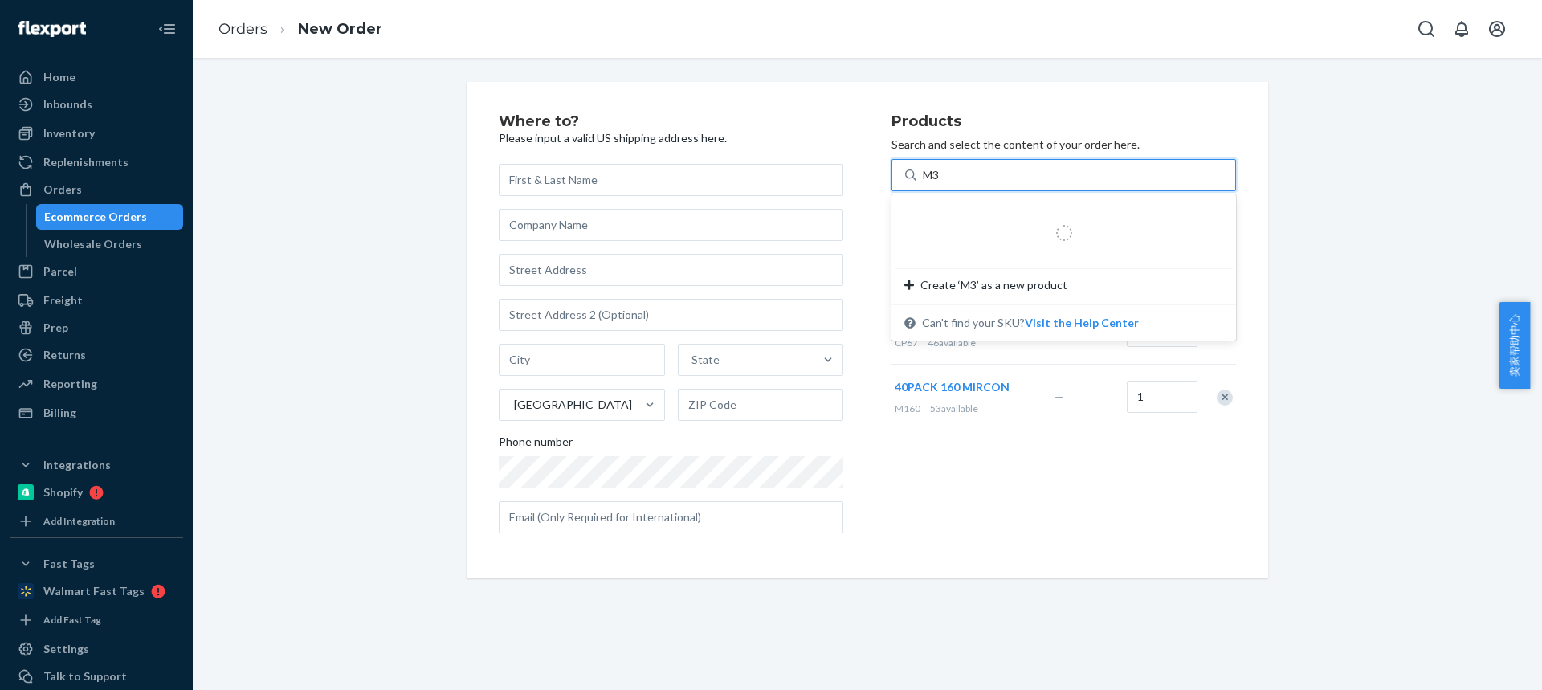
type input "M37"
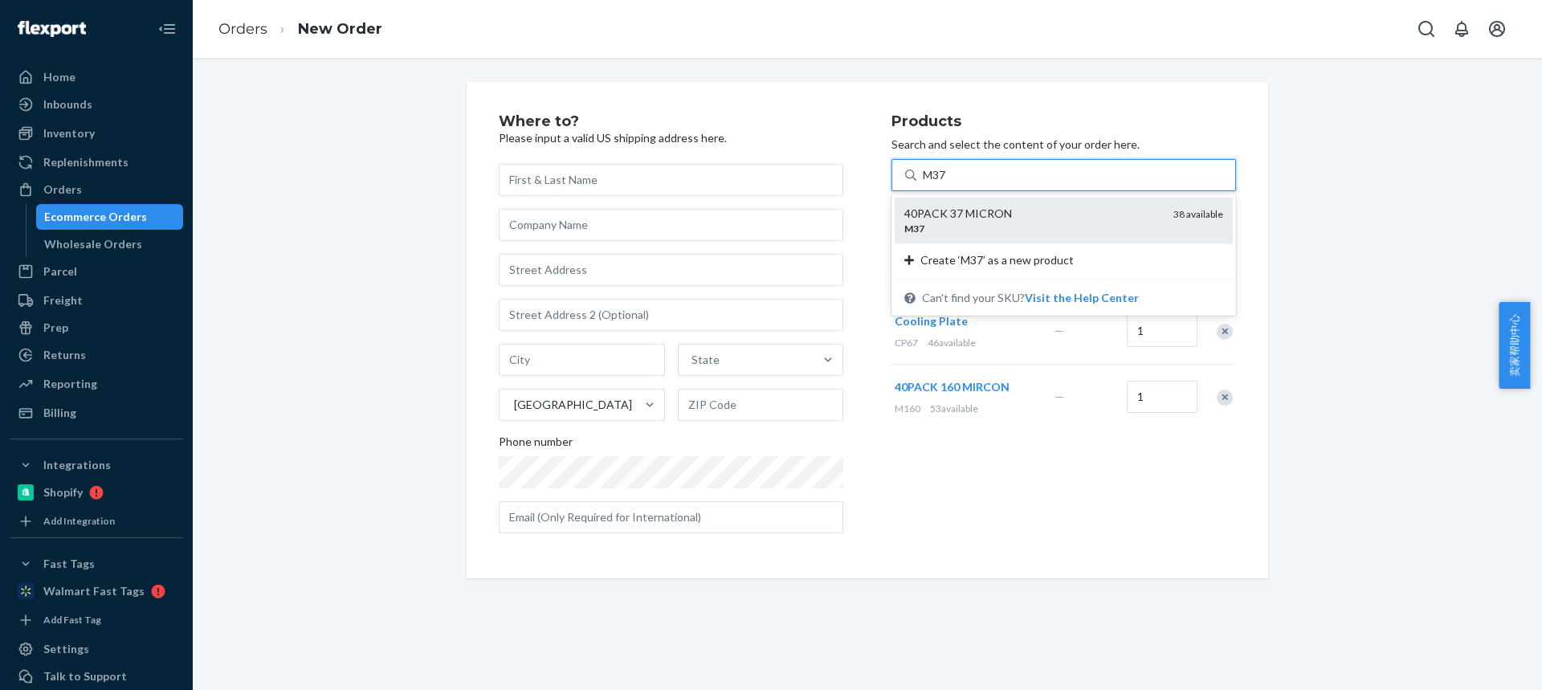
click at [956, 225] on div "M37" at bounding box center [1032, 229] width 256 height 14
click at [948, 183] on input "M37" at bounding box center [935, 175] width 25 height 16
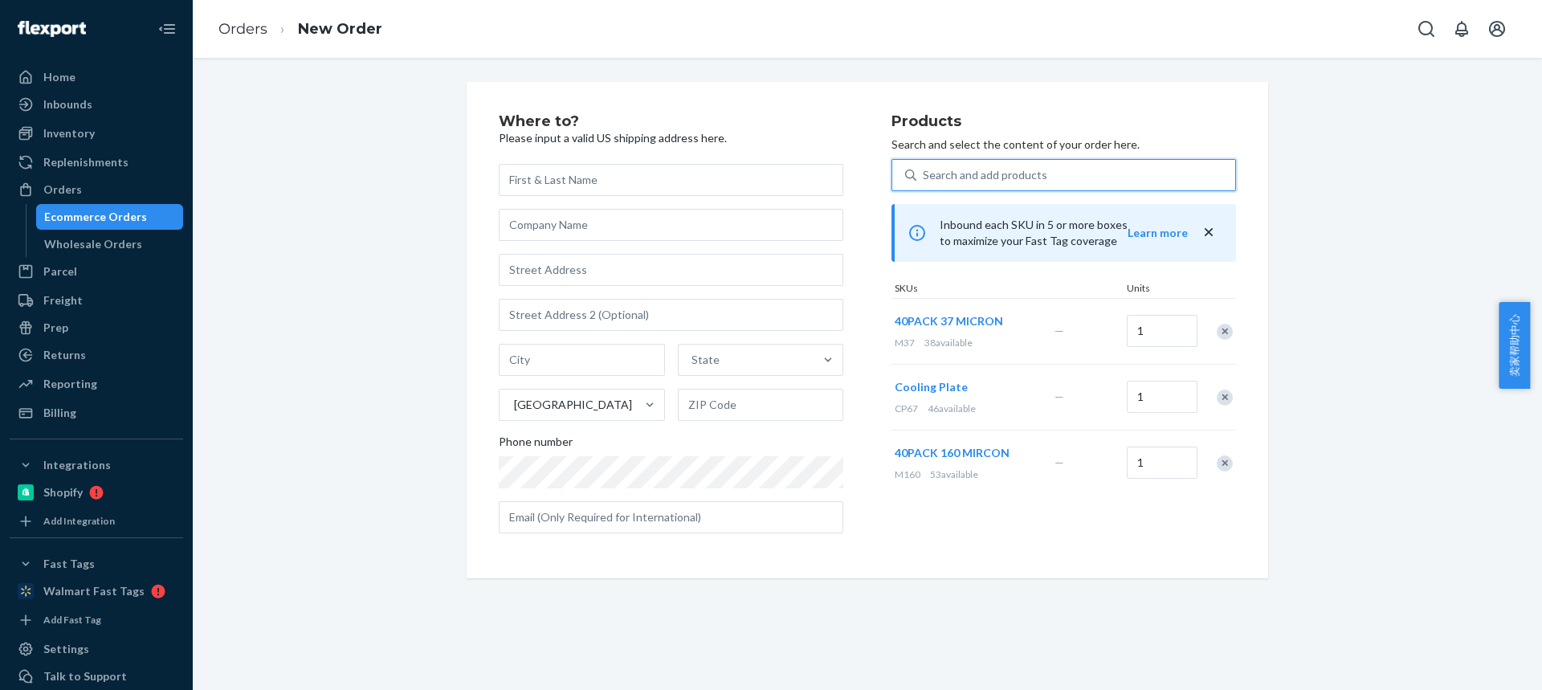
click at [950, 178] on div "Search and add products" at bounding box center [985, 175] width 124 height 16
click at [924, 178] on input "0 results available. Select is focused ,type to refine list, press Down to open…" at bounding box center [924, 175] width 2 height 16
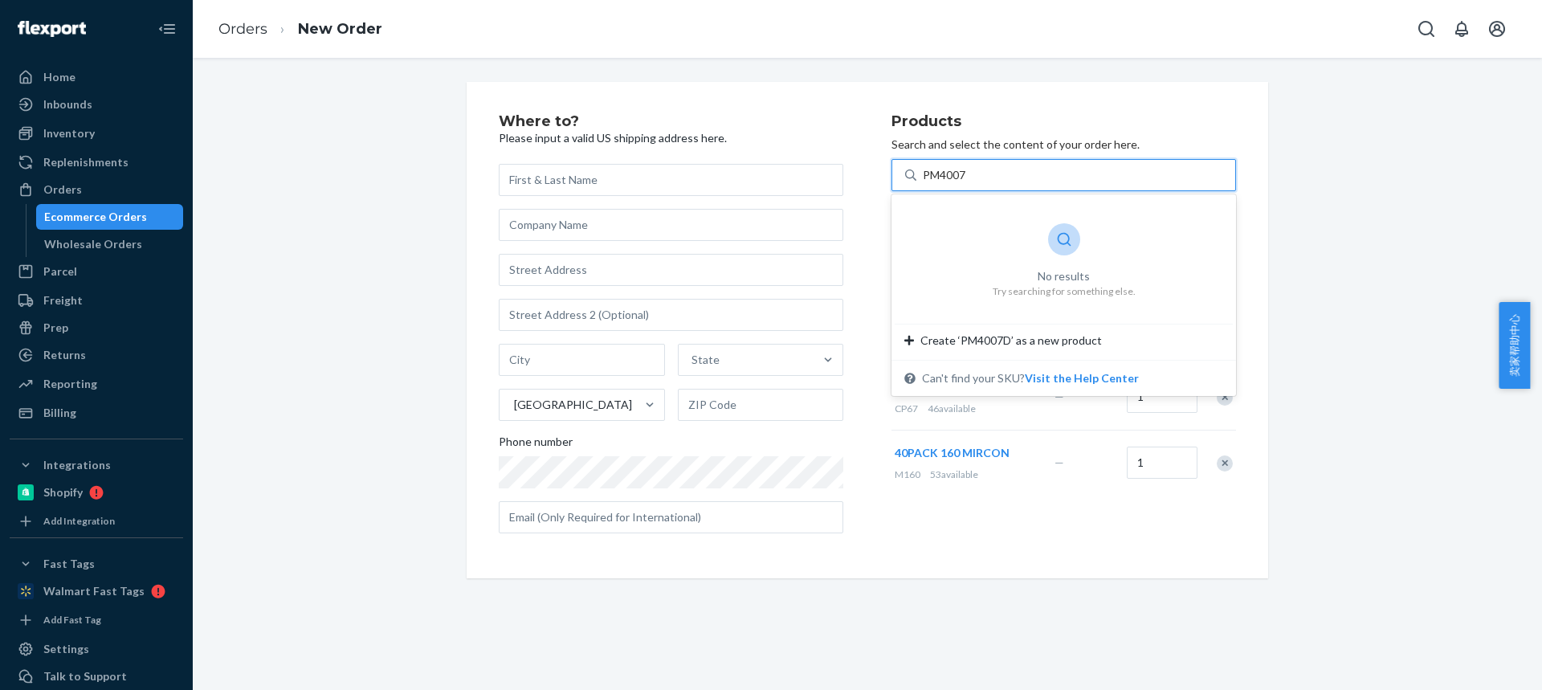
type input "PM4007S"
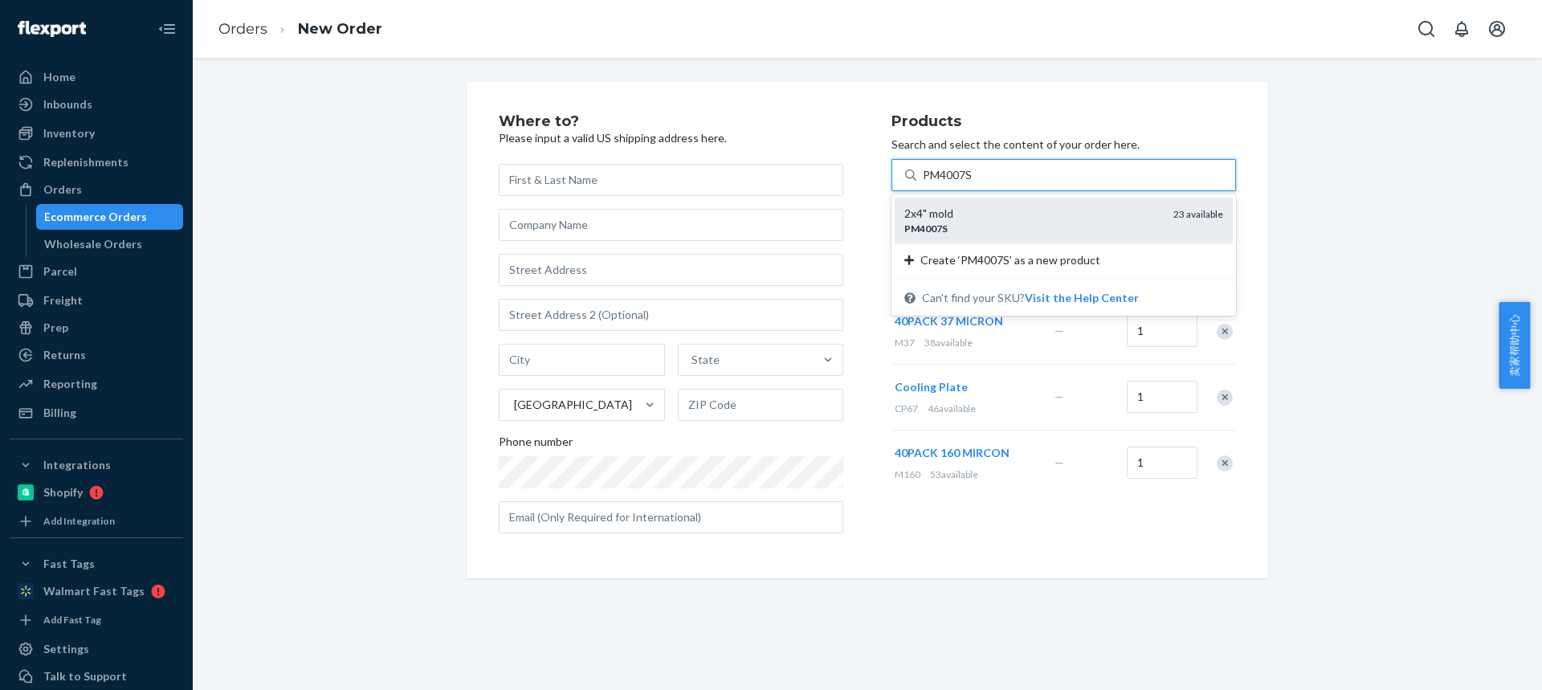
click at [954, 200] on div "2x4" mold PM4007S 23 available" at bounding box center [1064, 221] width 338 height 46
click at [954, 183] on input "PM4007S" at bounding box center [948, 175] width 51 height 16
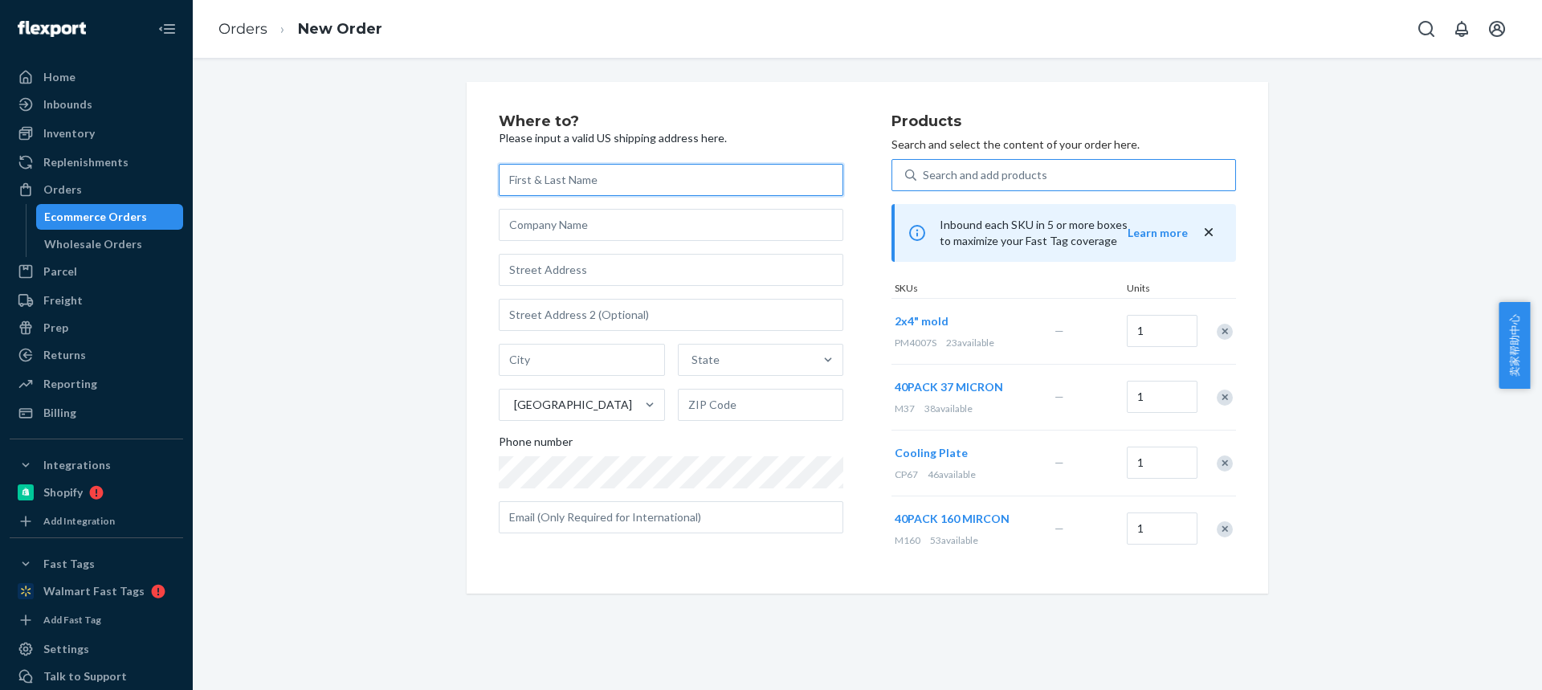
click at [549, 186] on input "text" at bounding box center [671, 180] width 345 height 32
paste input "Kenneth Gutierrez"
type input "Kenneth Gutierrez"
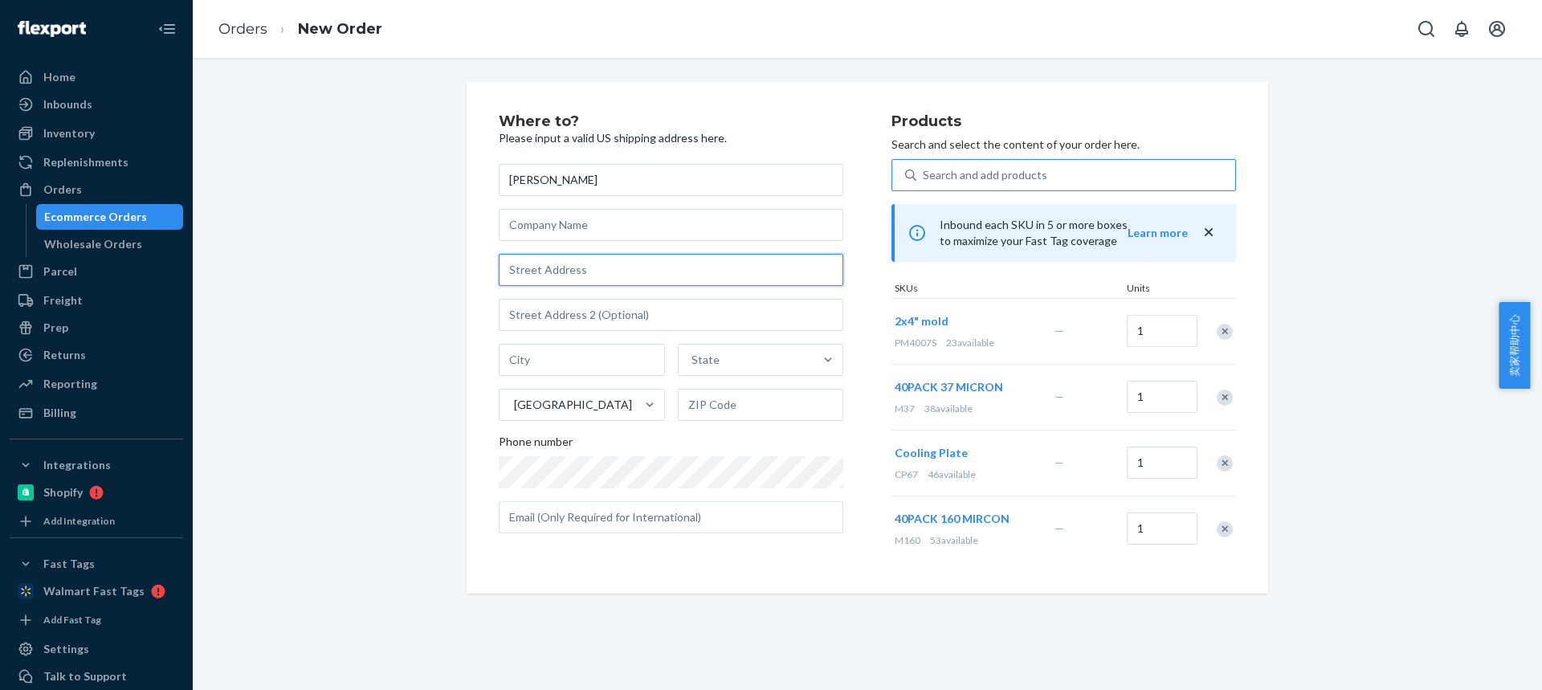
click at [570, 270] on input "text" at bounding box center [671, 270] width 345 height 32
paste input "707 Washington Street"
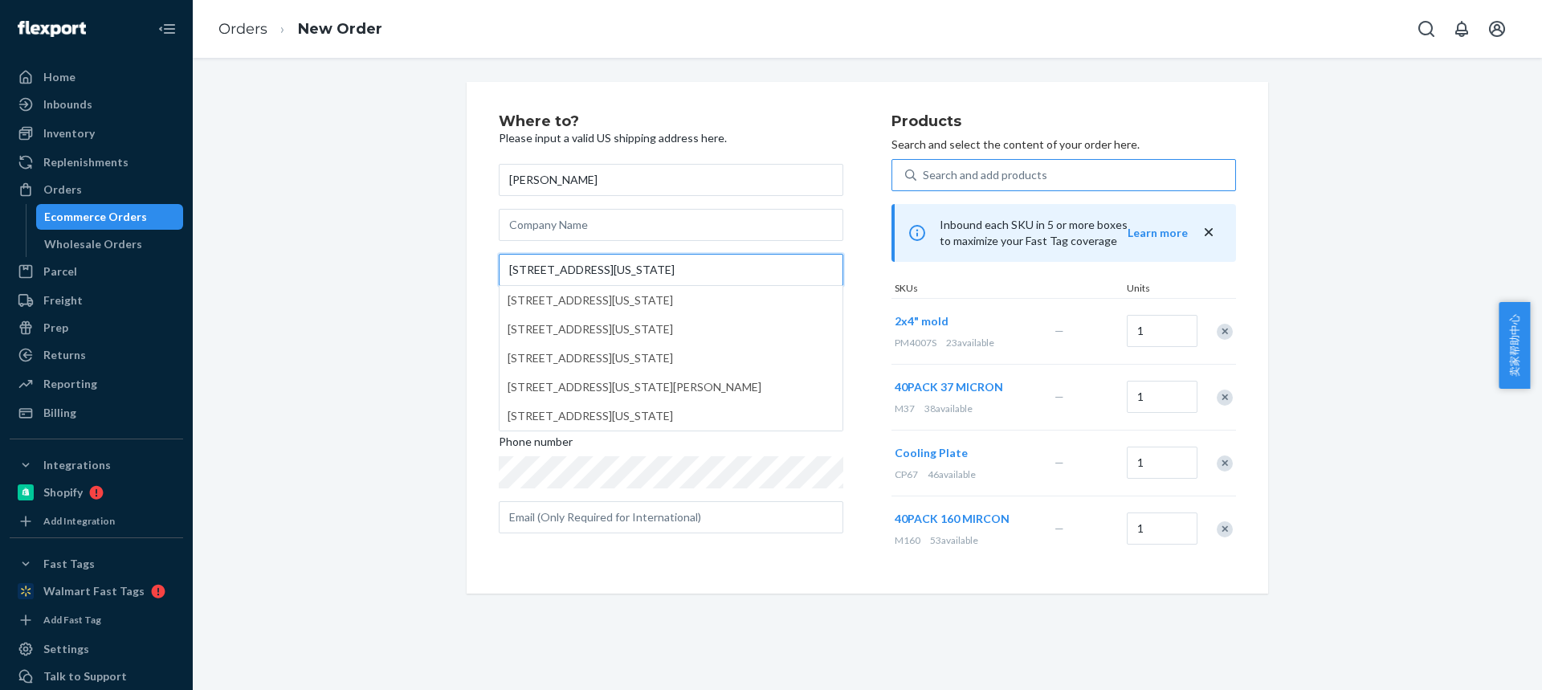
type input "707 Washington Street"
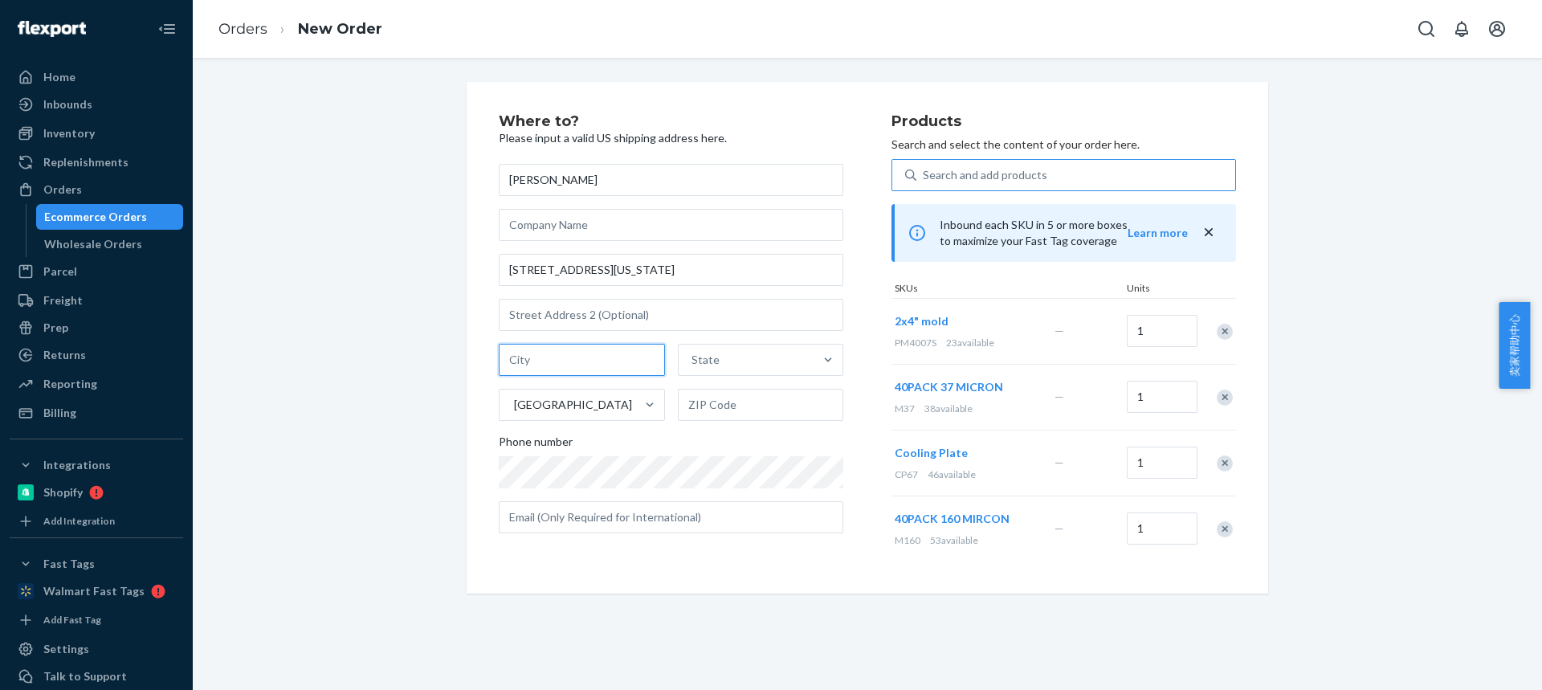
click at [545, 357] on input "text" at bounding box center [582, 360] width 166 height 32
paste input "707 Washington Street"
type input "707 Washington Street"
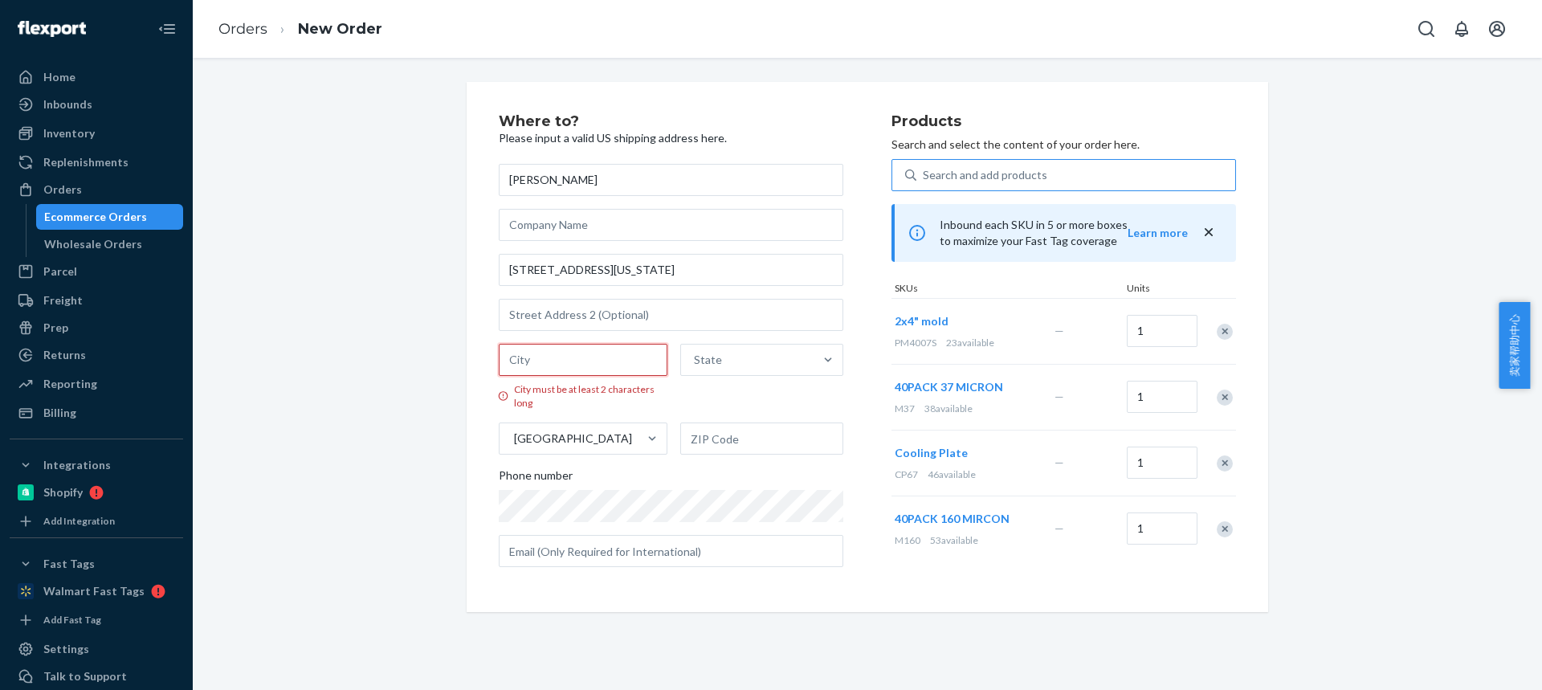
paste input "West Monroe LA 71292"
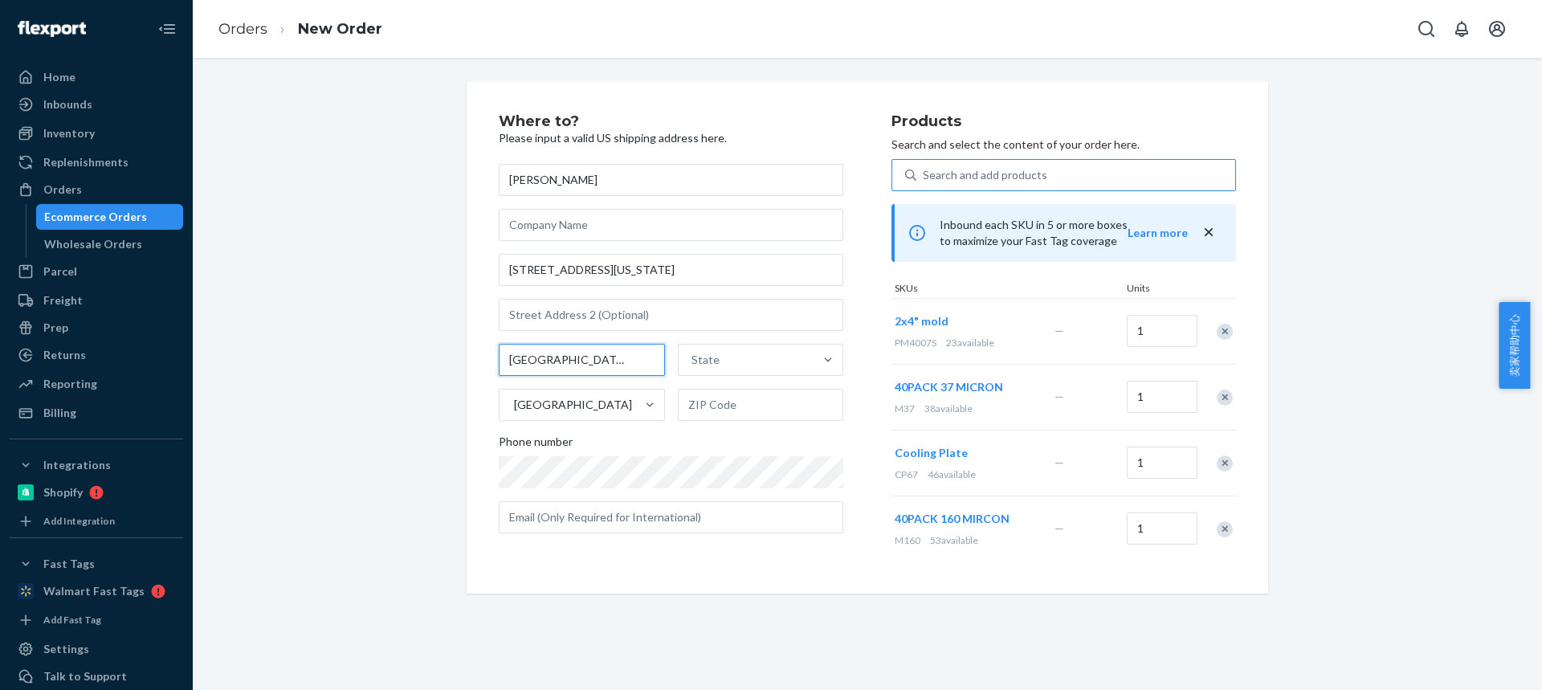
drag, startPoint x: 699, startPoint y: 376, endPoint x: 726, endPoint y: 393, distance: 32.1
click at [716, 379] on div "West Monroe LA 71292 State United States" at bounding box center [671, 382] width 345 height 77
type input "West Monroe LA"
click at [721, 401] on input "text" at bounding box center [761, 405] width 166 height 32
paste input "71292"
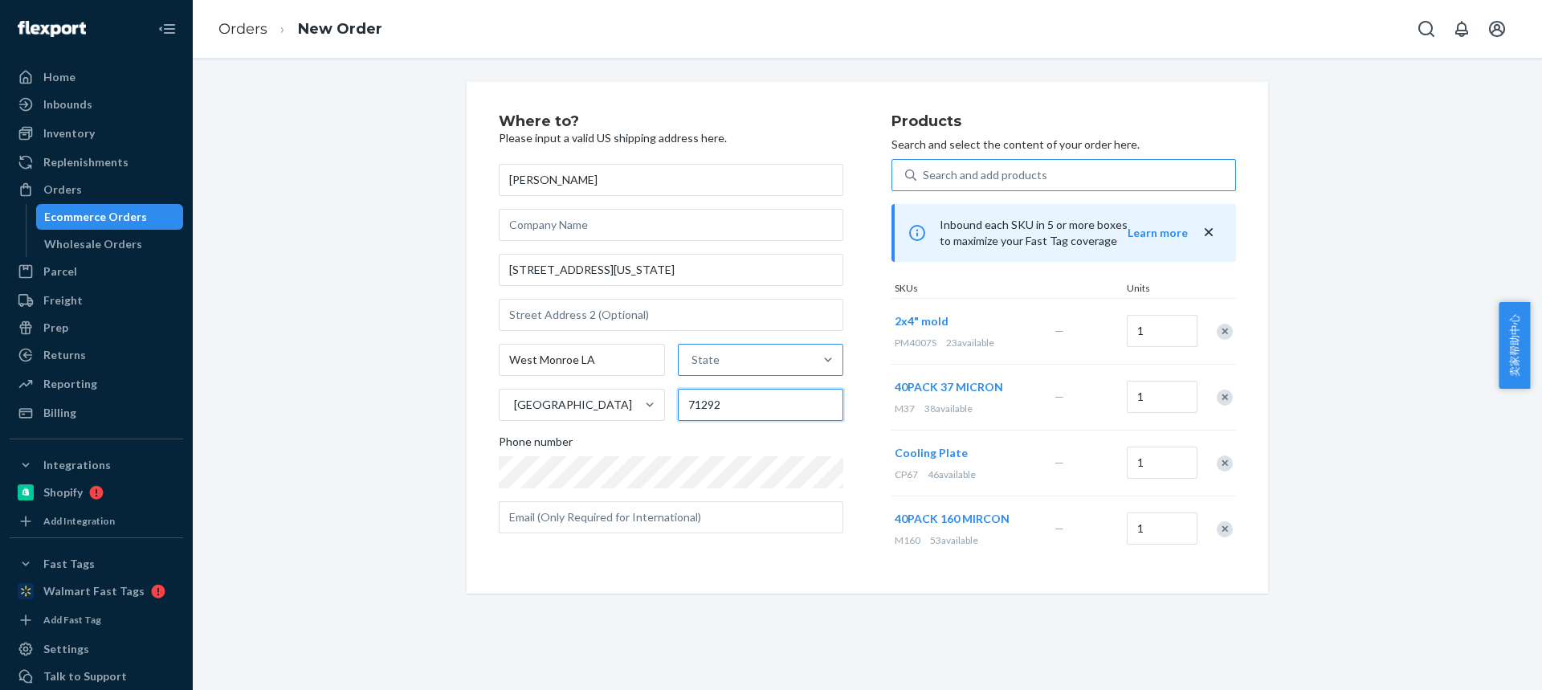
type input "71292"
drag, startPoint x: 684, startPoint y: 369, endPoint x: 767, endPoint y: 366, distance: 83.6
click at [698, 370] on div "West Monroe LA State United States 71292" at bounding box center [671, 382] width 345 height 77
type input "West Monroe"
click at [770, 365] on div "State" at bounding box center [747, 360] width 136 height 32
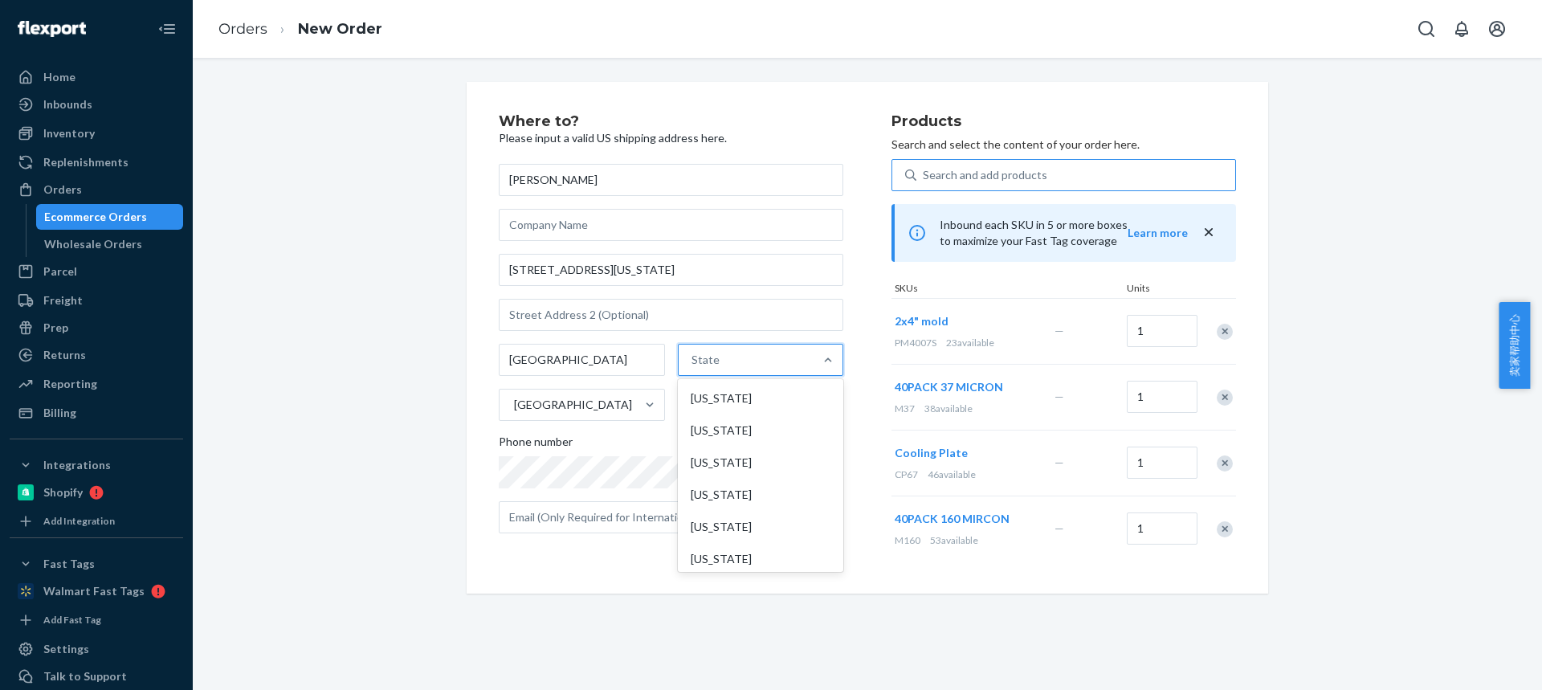
click at [693, 365] on input "option Alabama focused, 1 of 59. 59 results available. Use Up and Down to choos…" at bounding box center [693, 360] width 2 height 16
paste input "LA"
type input "LA"
click at [736, 495] on div "Louisiana" at bounding box center [759, 495] width 162 height 32
click at [708, 368] on input "LA" at bounding box center [697, 360] width 19 height 16
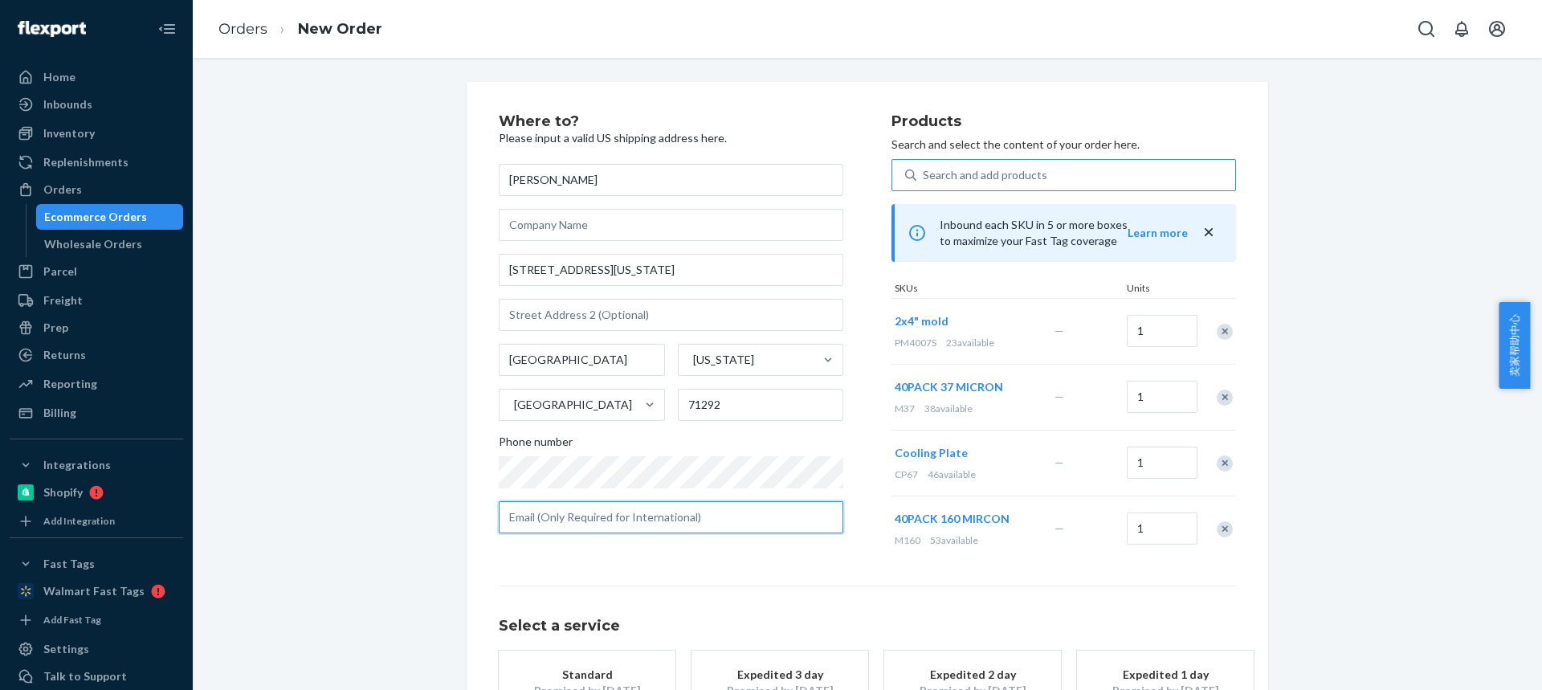
click at [565, 517] on input "text" at bounding box center [671, 517] width 345 height 32
paste input "kgredneck@gmail.com"
type input "kgredneck@gmail.com"
click at [618, 659] on button "Standard Promised by Oct 1, 2025 US$15.82" at bounding box center [587, 691] width 177 height 80
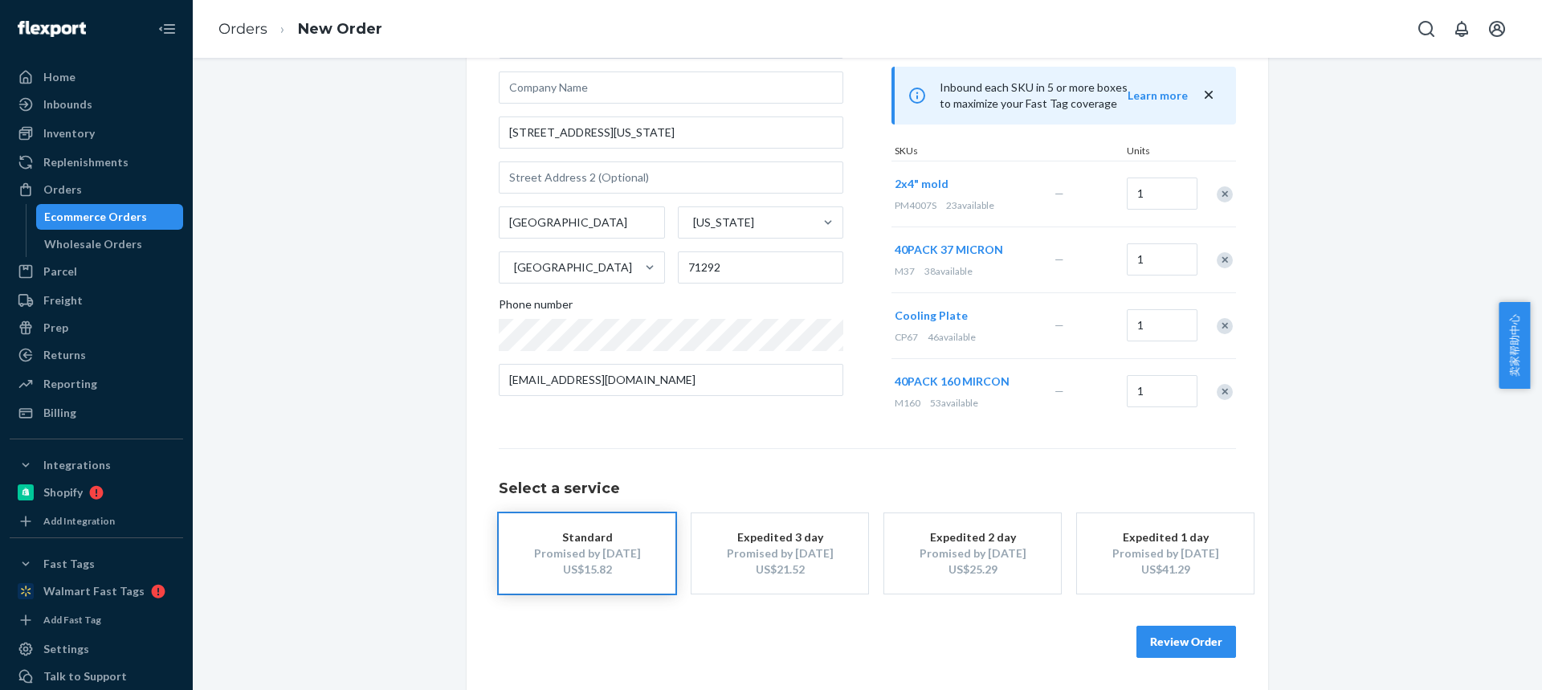
click at [1175, 652] on button "Review Order" at bounding box center [1187, 642] width 100 height 32
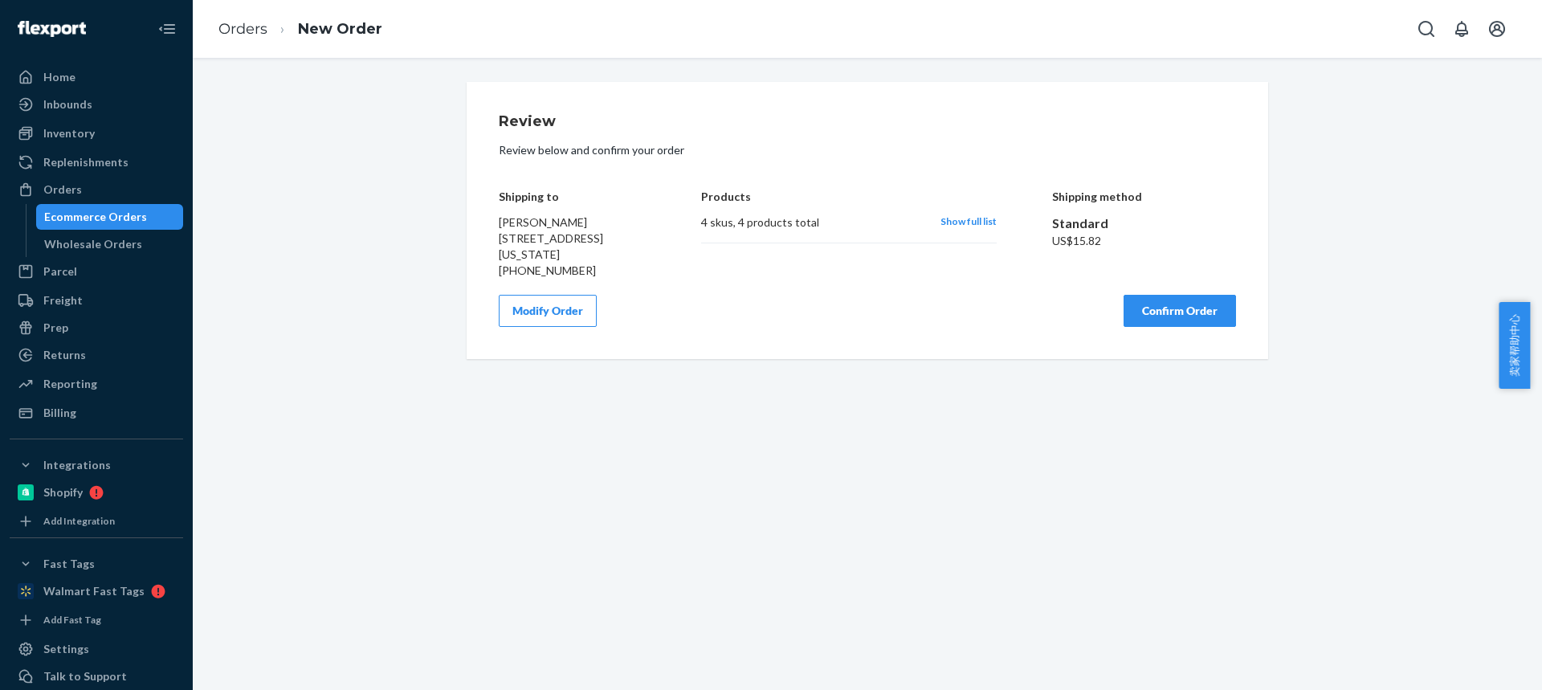
scroll to position [0, 0]
drag, startPoint x: 1133, startPoint y: 309, endPoint x: 1112, endPoint y: 260, distance: 53.3
click at [1141, 312] on button "Confirm Order" at bounding box center [1180, 311] width 112 height 32
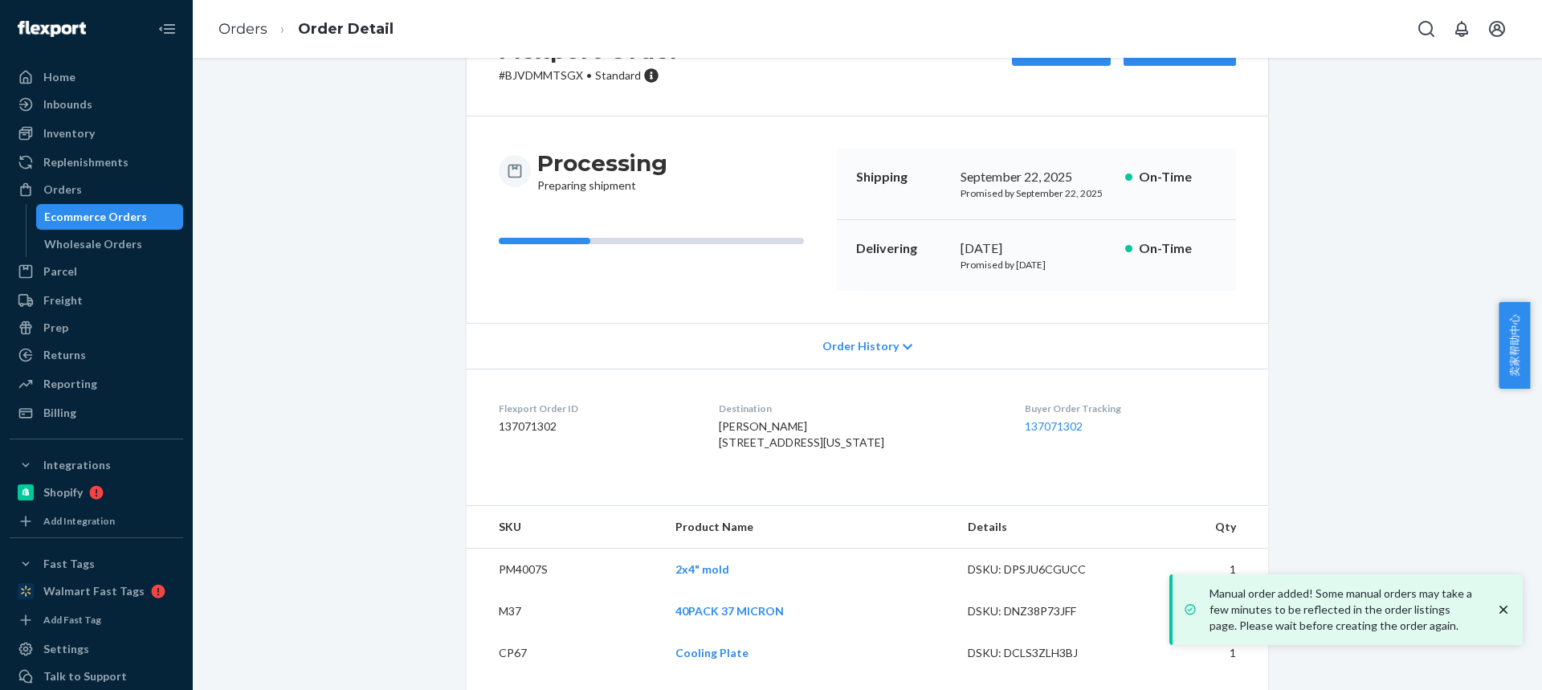
scroll to position [157, 0]
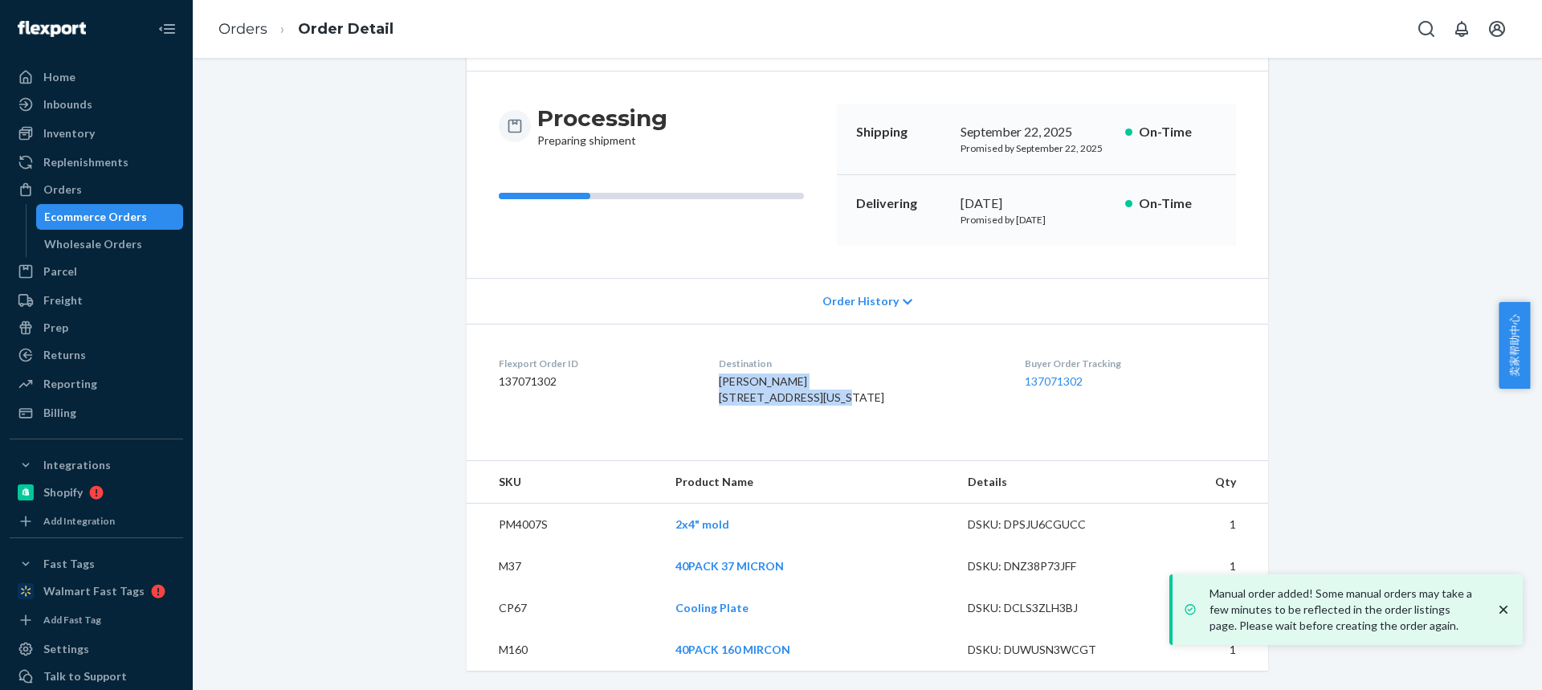
drag, startPoint x: 715, startPoint y: 353, endPoint x: 810, endPoint y: 361, distance: 95.1
click at [814, 361] on dl "Flexport Order ID 137071302 Destination Kenneth Gutierrez 707 Washington St Wes…" at bounding box center [868, 384] width 802 height 120
click at [532, 514] on td "PM4007S" at bounding box center [565, 525] width 196 height 43
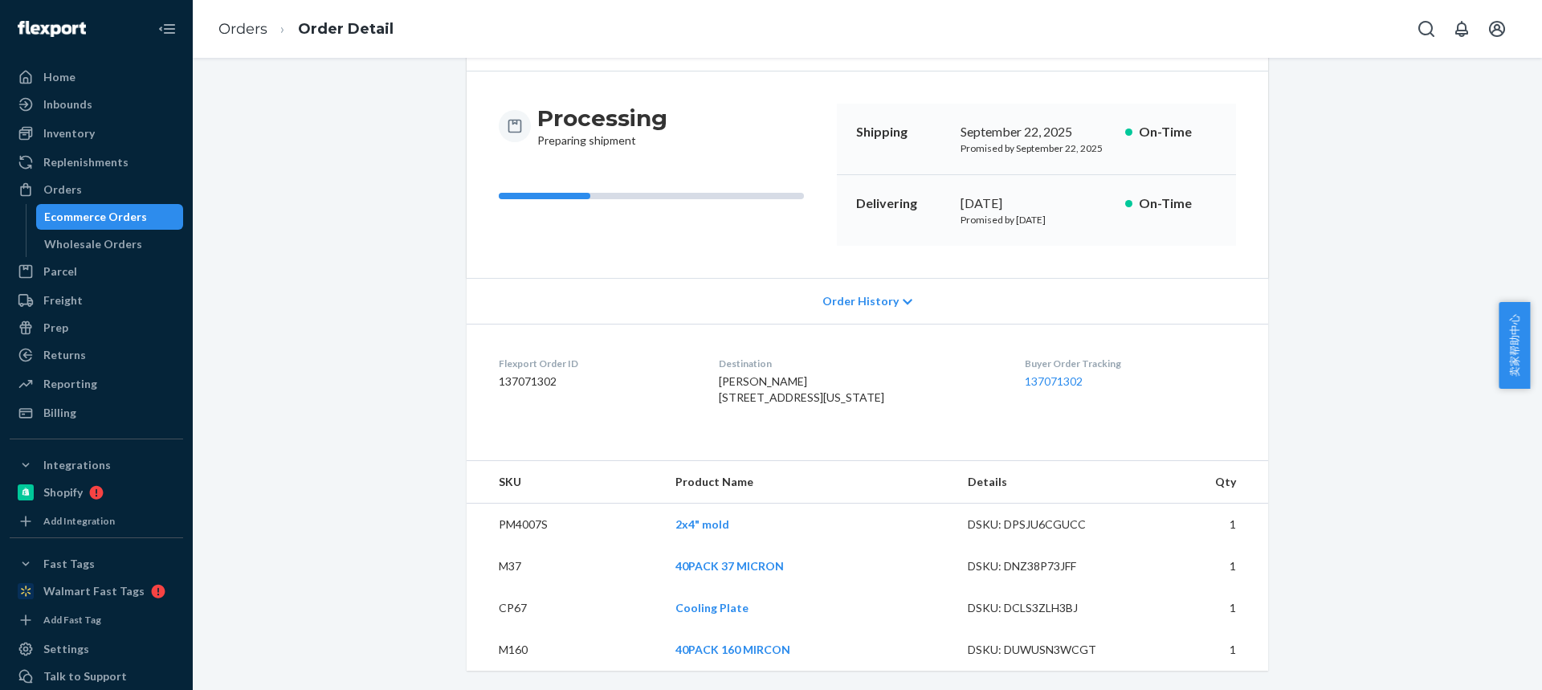
click at [504, 581] on td "M37" at bounding box center [565, 566] width 196 height 42
click at [511, 567] on td "M37" at bounding box center [565, 566] width 196 height 42
drag, startPoint x: 503, startPoint y: 653, endPoint x: 534, endPoint y: 653, distance: 31.3
click at [535, 654] on td "M160" at bounding box center [565, 650] width 196 height 42
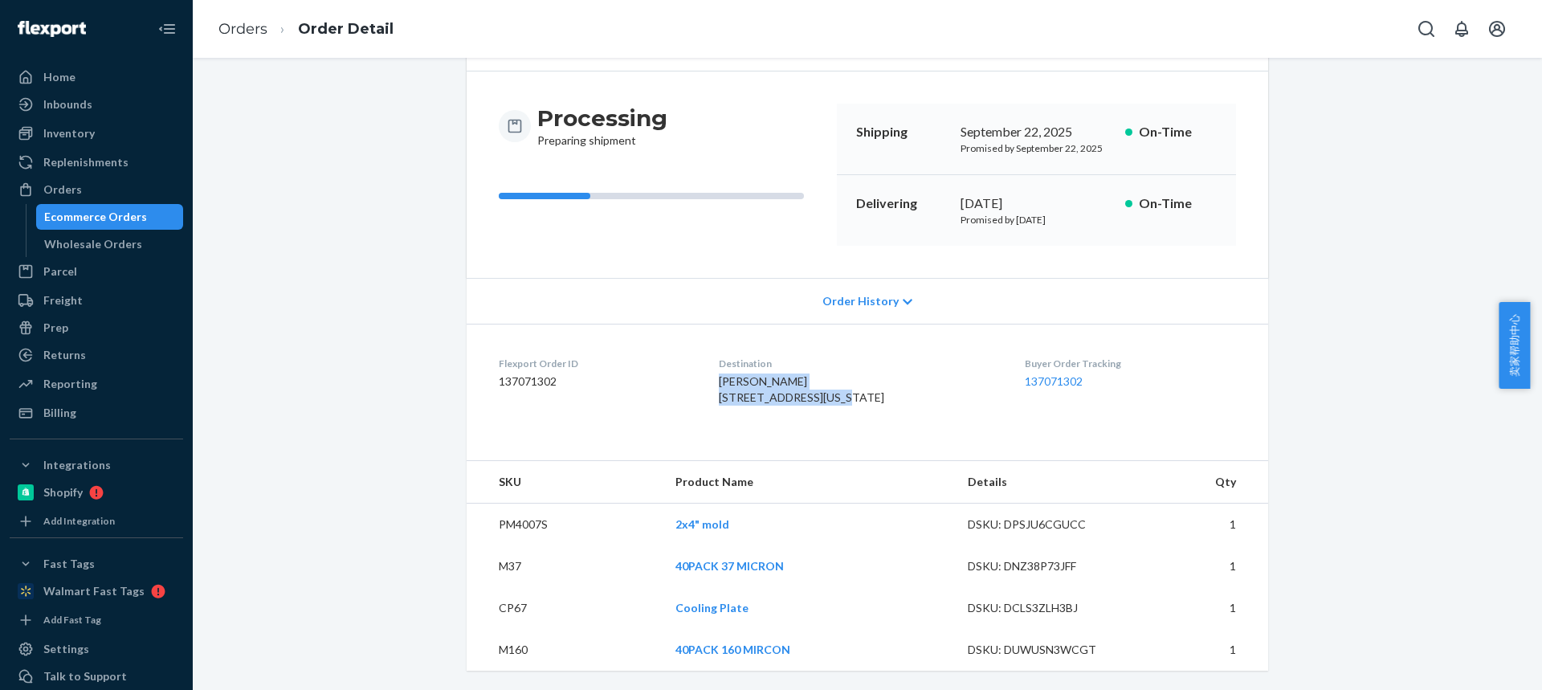
drag, startPoint x: 718, startPoint y: 343, endPoint x: 815, endPoint y: 361, distance: 98.9
click at [816, 373] on div "Kenneth Gutierrez 707 Washington St West Monroe, LA 71292-6645 US" at bounding box center [859, 389] width 280 height 32
click at [508, 524] on td "PM4007S" at bounding box center [565, 525] width 196 height 43
click at [489, 568] on td "M37" at bounding box center [565, 566] width 196 height 42
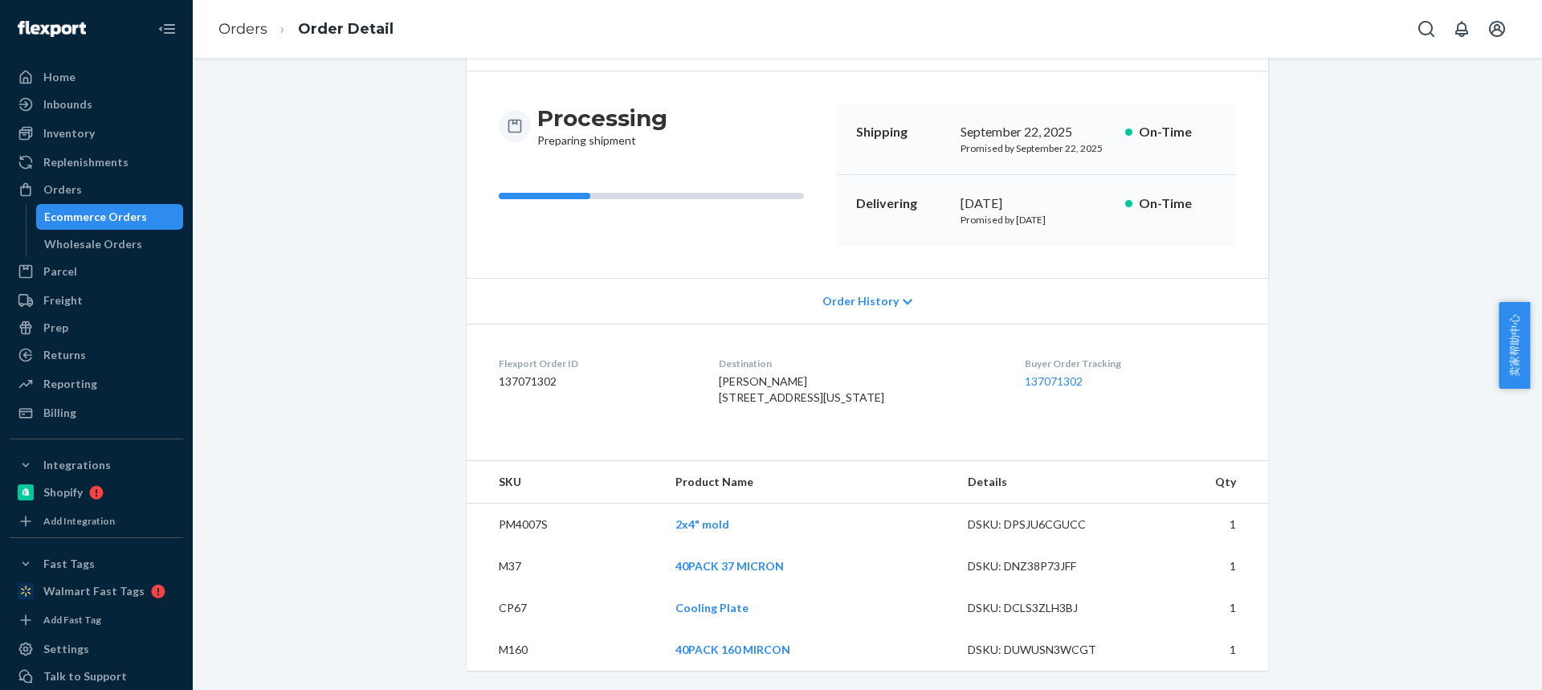
click at [496, 564] on td "M37" at bounding box center [565, 566] width 196 height 42
drag, startPoint x: 504, startPoint y: 647, endPoint x: 560, endPoint y: 593, distance: 77.8
click at [547, 656] on td "M160" at bounding box center [565, 650] width 196 height 42
drag, startPoint x: 235, startPoint y: 31, endPoint x: 264, endPoint y: 71, distance: 50.0
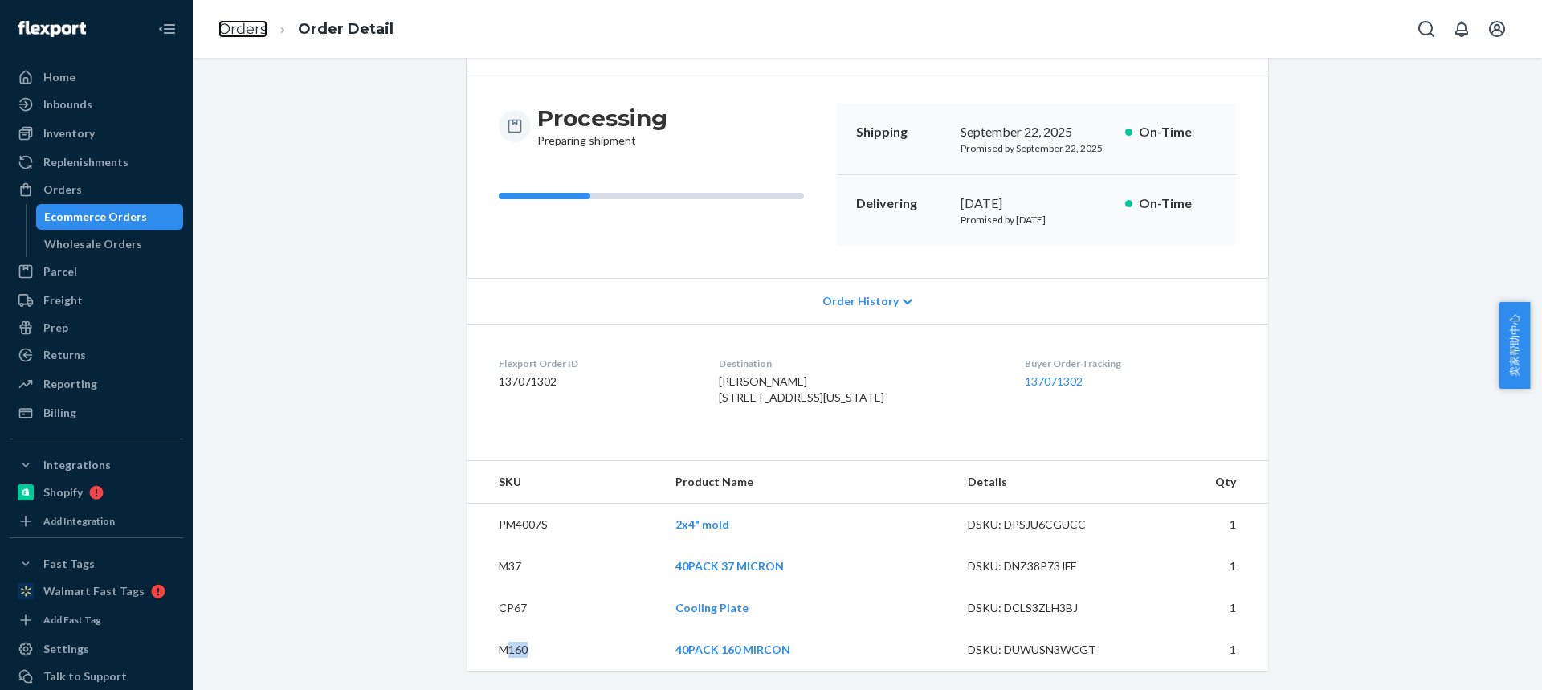
click at [235, 31] on link "Orders" at bounding box center [242, 29] width 49 height 18
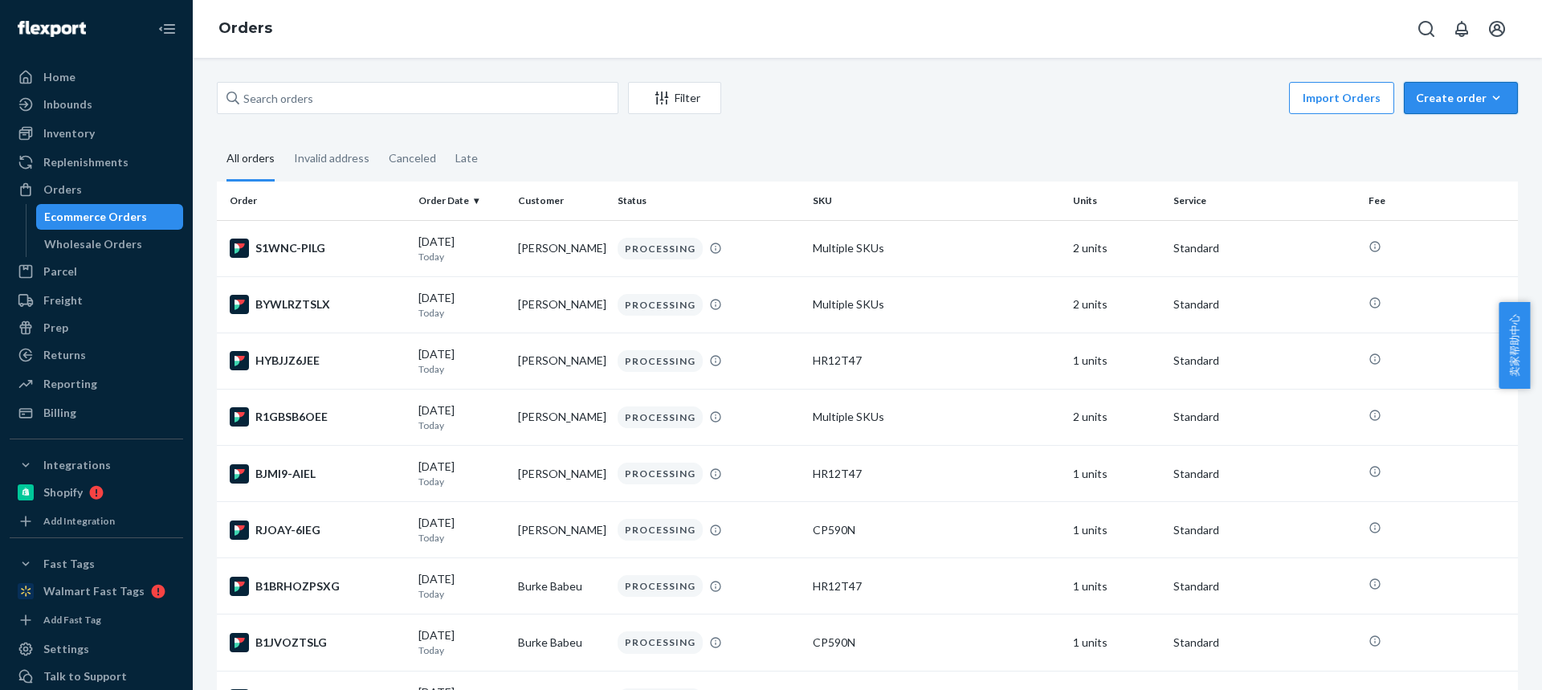
drag, startPoint x: 1458, startPoint y: 103, endPoint x: 1452, endPoint y: 131, distance: 28.7
click at [1458, 103] on div "Create order" at bounding box center [1461, 98] width 90 height 16
drag, startPoint x: 1451, startPoint y: 134, endPoint x: 1439, endPoint y: 134, distance: 12.0
click at [1451, 134] on span "Ecommerce order" at bounding box center [1471, 136] width 100 height 11
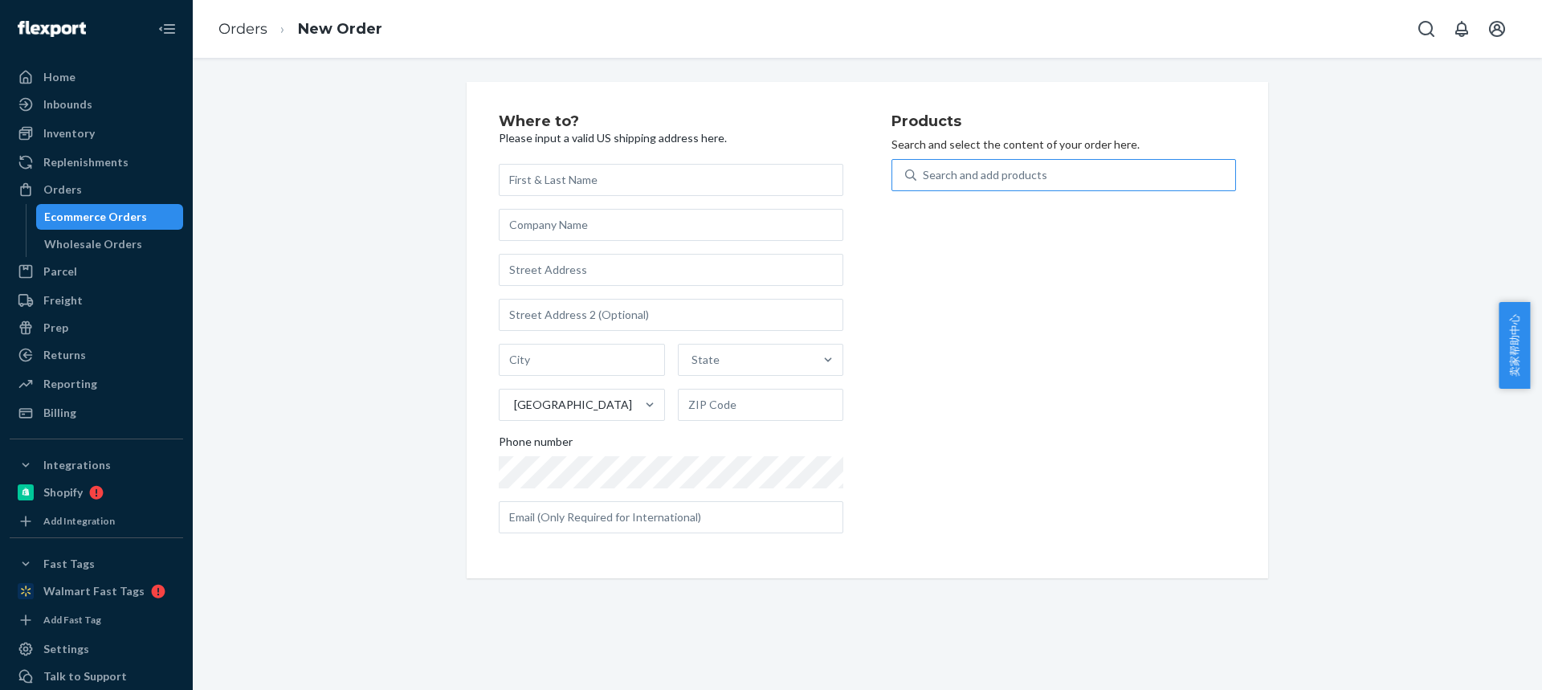
click at [927, 179] on div "Search and add products" at bounding box center [985, 175] width 124 height 16
click at [924, 179] on input "Search and add products" at bounding box center [924, 175] width 2 height 16
type input "CP590N"
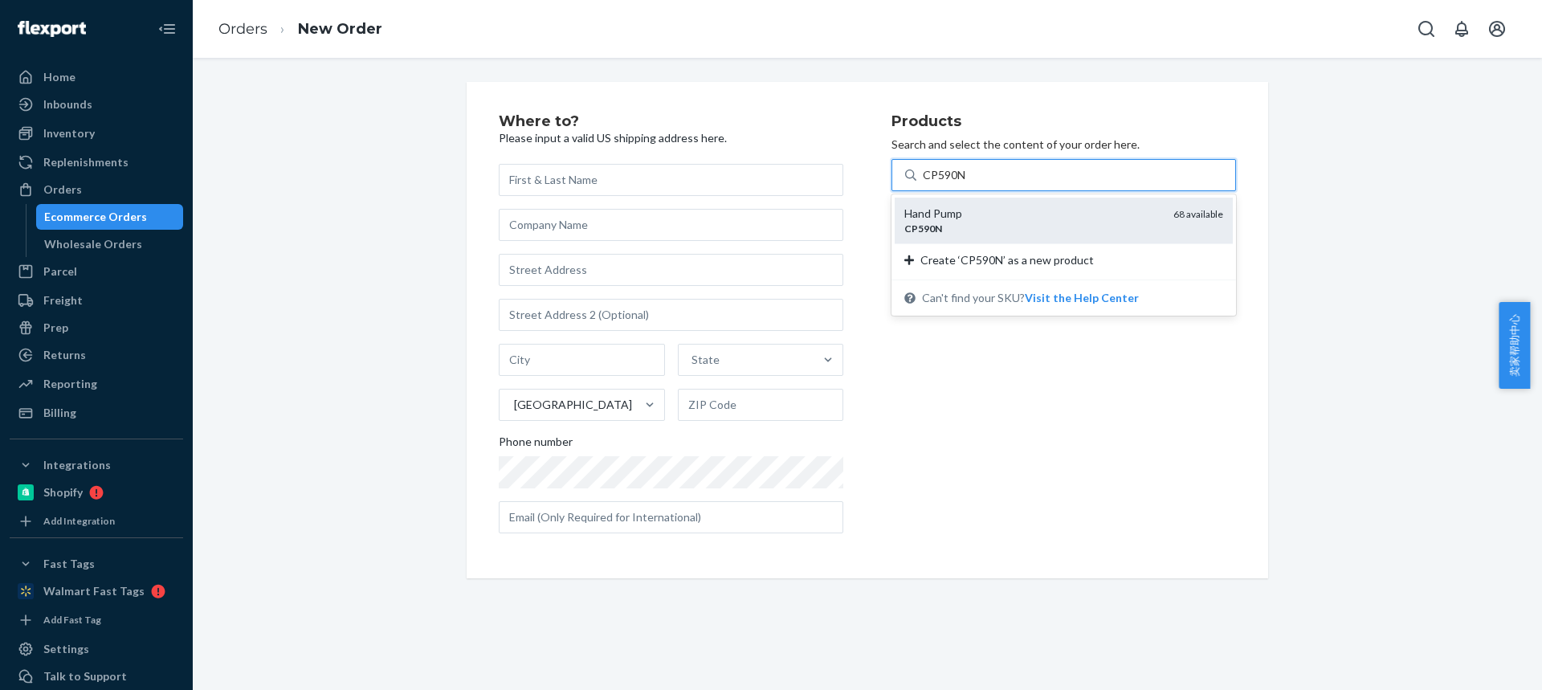
click at [952, 219] on div "Hand Pump" at bounding box center [1032, 214] width 256 height 16
click at [952, 183] on input "CP590N" at bounding box center [945, 175] width 44 height 16
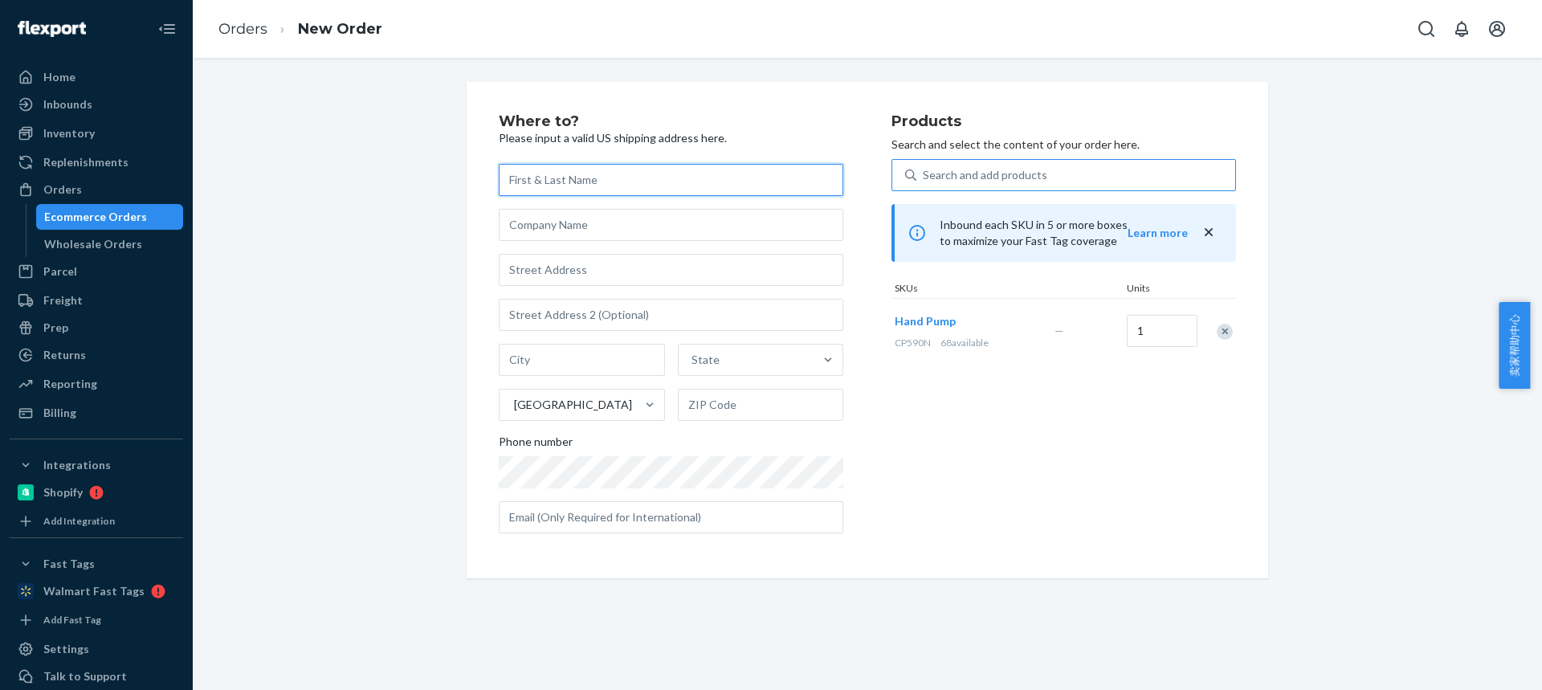
drag, startPoint x: 557, startPoint y: 194, endPoint x: 533, endPoint y: 126, distance: 72.7
click at [557, 194] on input "text" at bounding box center [671, 180] width 345 height 32
paste input "Austin Beauregard"
type input "Austin Beauregard"
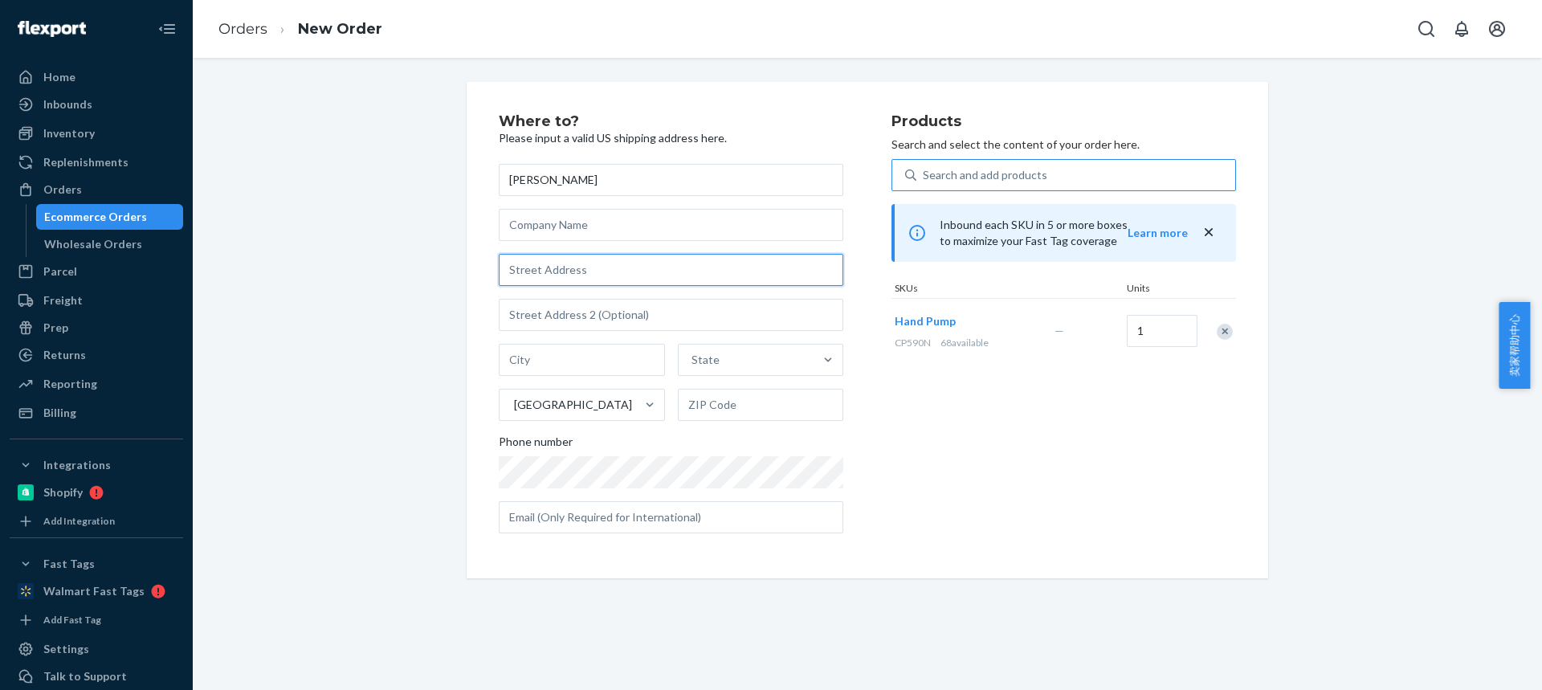
click at [569, 263] on input "text" at bounding box center [671, 270] width 345 height 32
paste input "5 Riverview Heights"
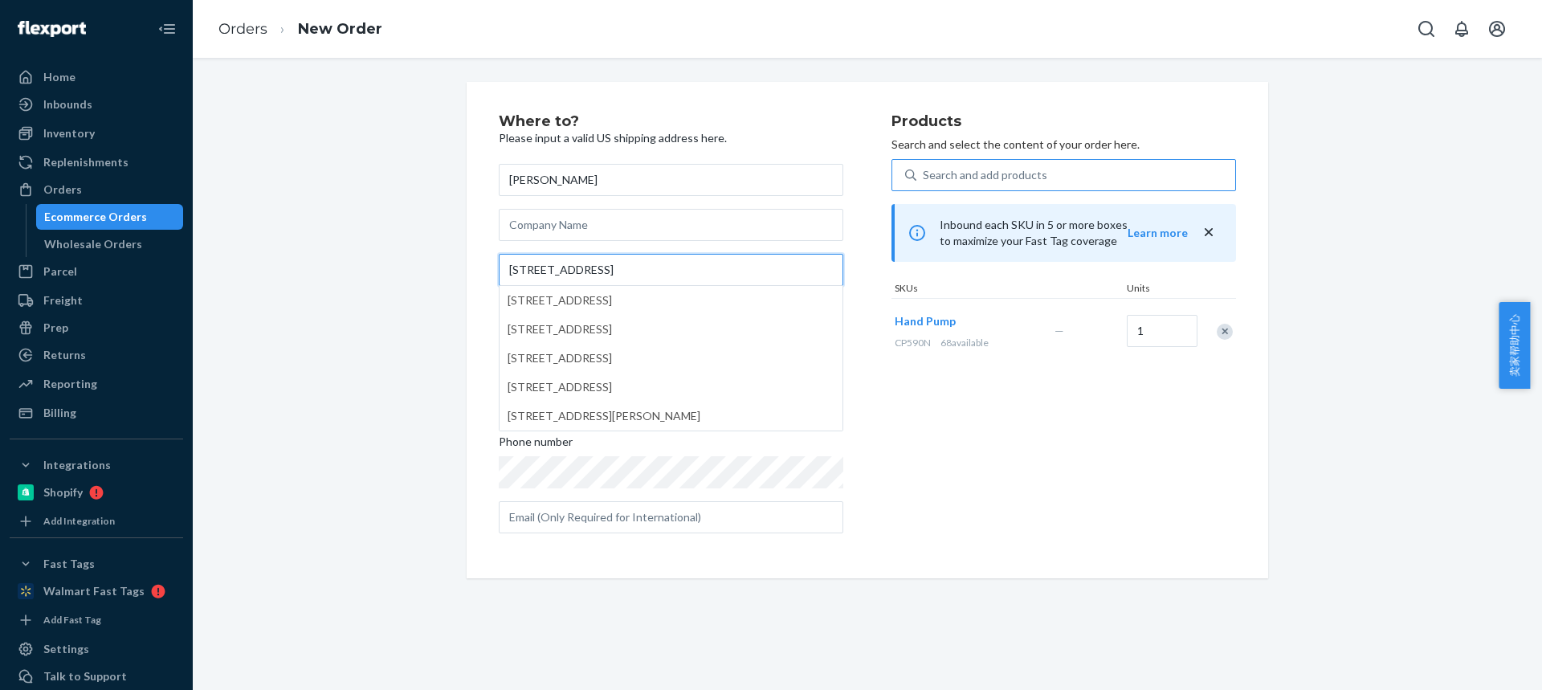
type input "5 Riverview Heights"
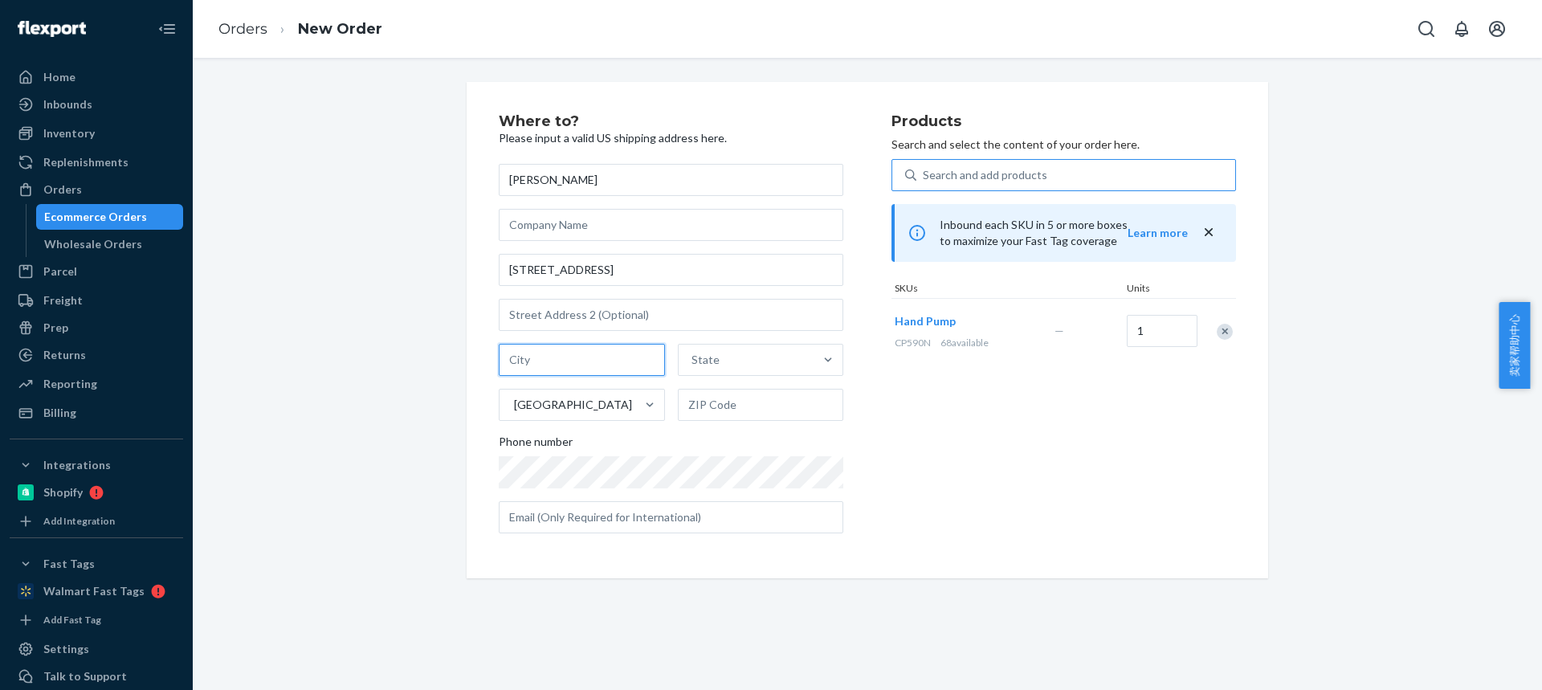
drag, startPoint x: 597, startPoint y: 371, endPoint x: 581, endPoint y: 375, distance: 16.6
click at [597, 371] on input "text" at bounding box center [582, 360] width 166 height 32
paste input "Amesbury MA 01913"
drag, startPoint x: 615, startPoint y: 362, endPoint x: 723, endPoint y: 390, distance: 111.2
click at [709, 378] on div "Amesbury MA 01913 State United States" at bounding box center [671, 382] width 345 height 77
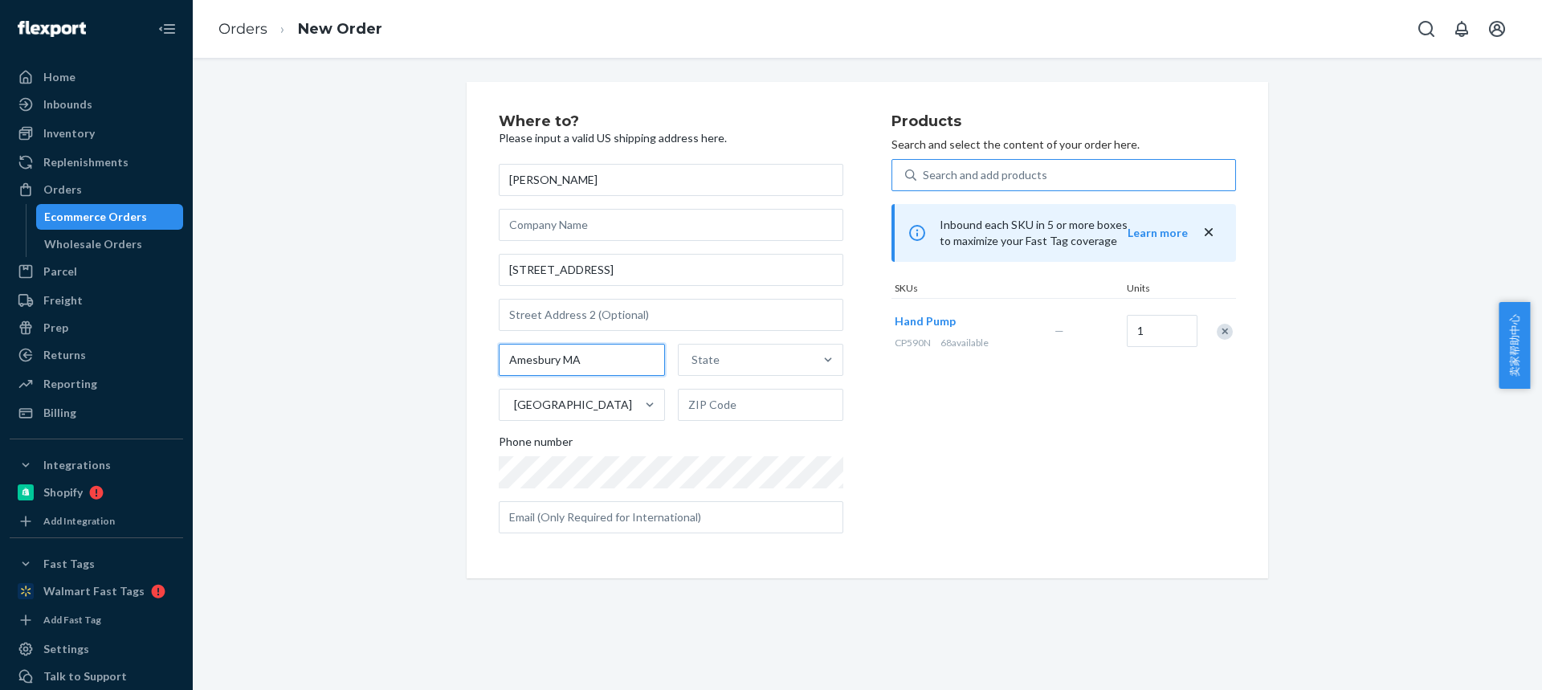
type input "Amesbury MA"
click at [715, 398] on input "text" at bounding box center [761, 405] width 166 height 32
paste input "01913"
type input "01913"
drag, startPoint x: 553, startPoint y: 357, endPoint x: 616, endPoint y: 357, distance: 62.7
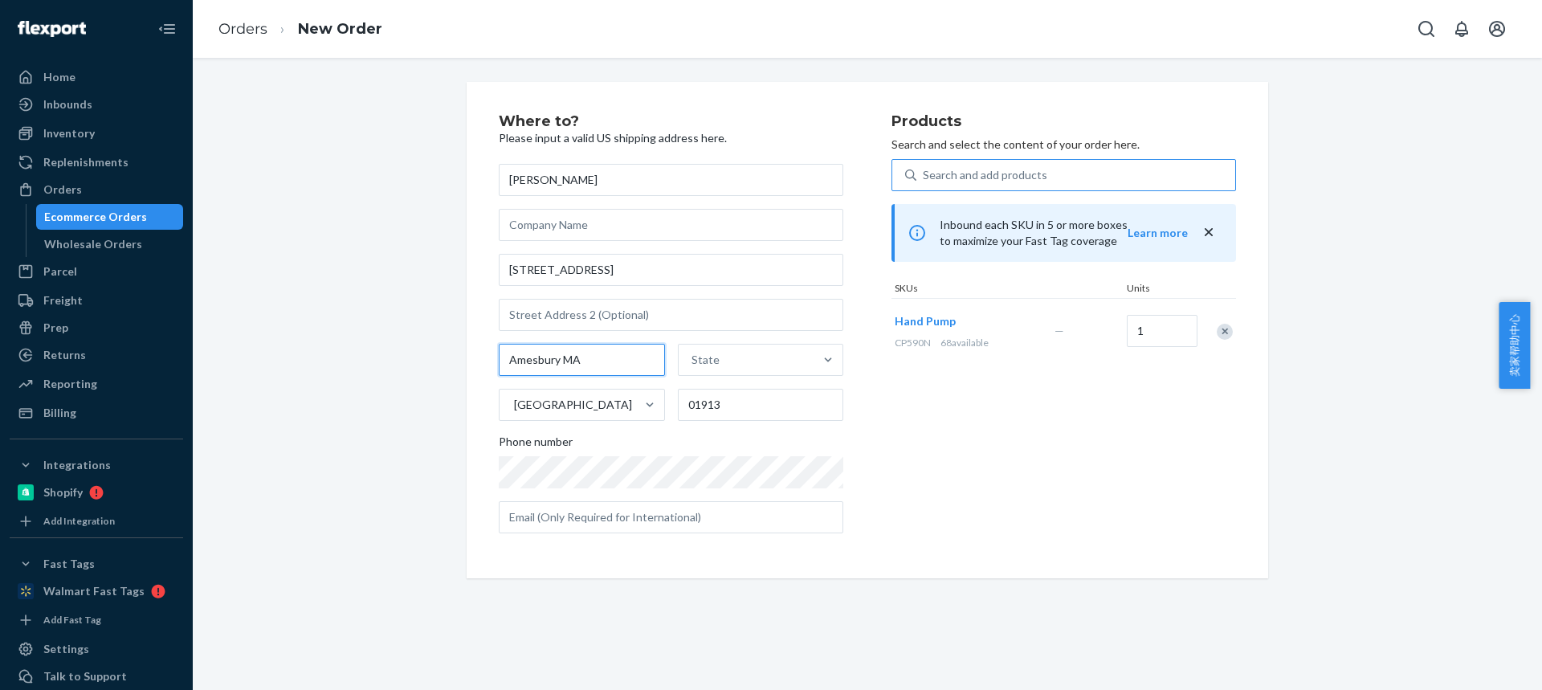
click at [617, 357] on input "Amesbury MA" at bounding box center [582, 360] width 166 height 32
type input "Amesbury"
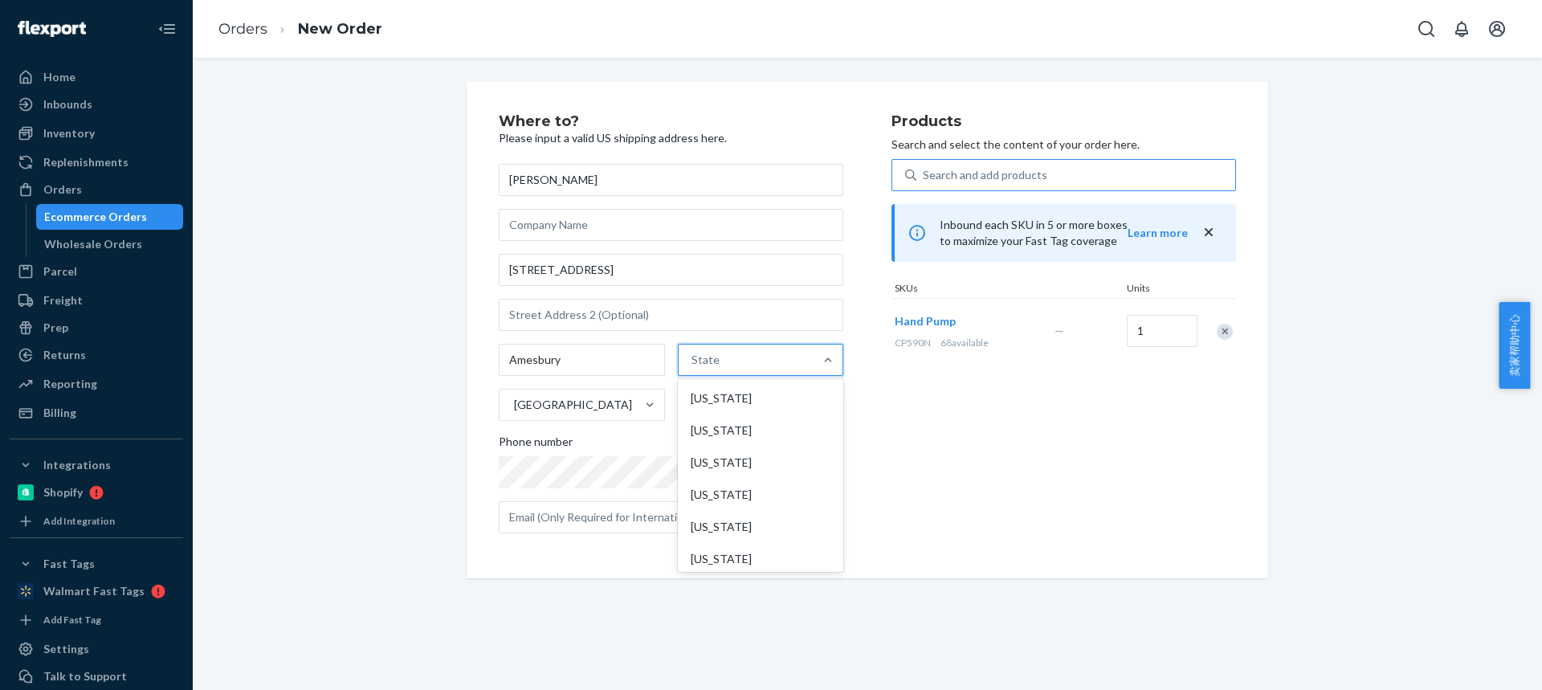
click at [729, 357] on div "State" at bounding box center [747, 360] width 136 height 32
click at [693, 357] on input "option Alabama focused, 1 of 59. 59 results available. Use Up and Down to choos…" at bounding box center [693, 360] width 2 height 16
paste input "MA"
type input "MA"
click at [720, 489] on div "Massachusetts" at bounding box center [759, 495] width 162 height 32
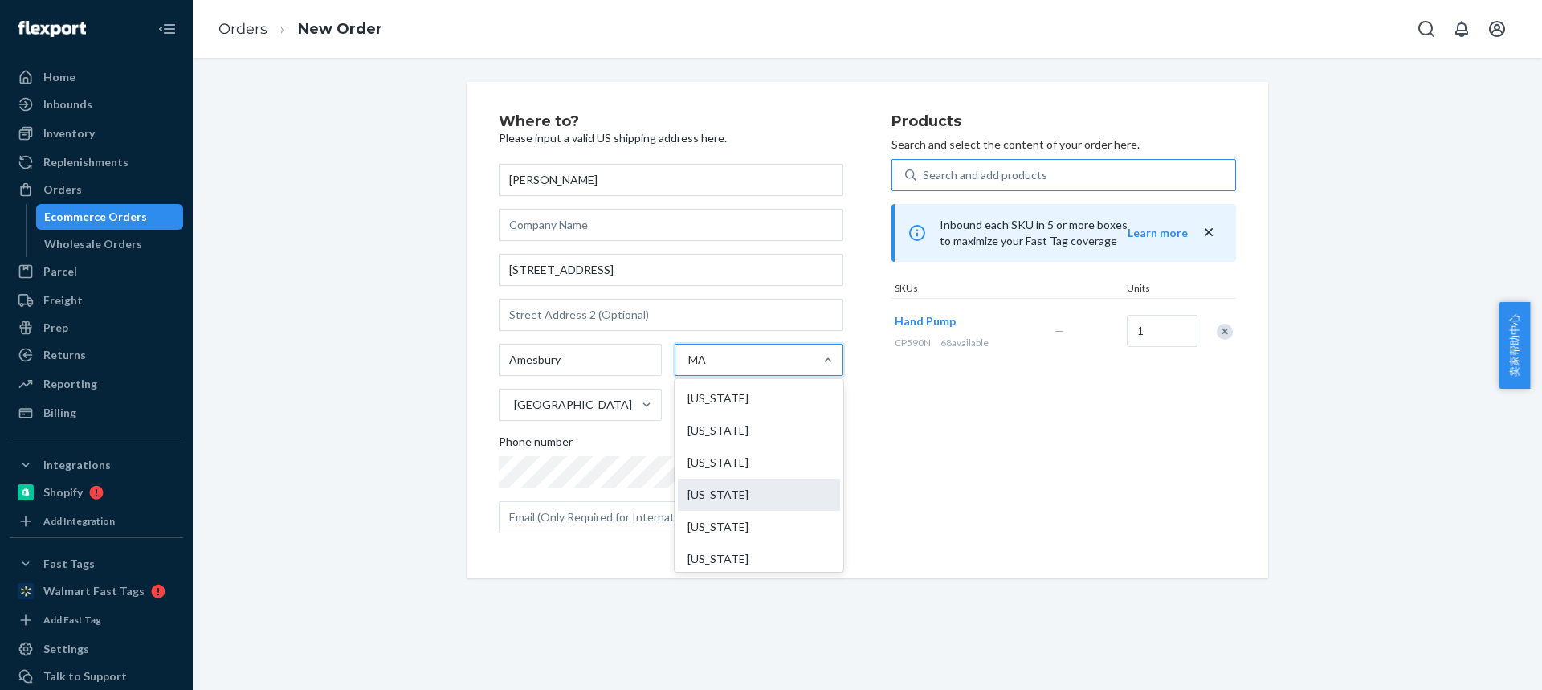
click at [710, 368] on input "MA" at bounding box center [699, 360] width 22 height 16
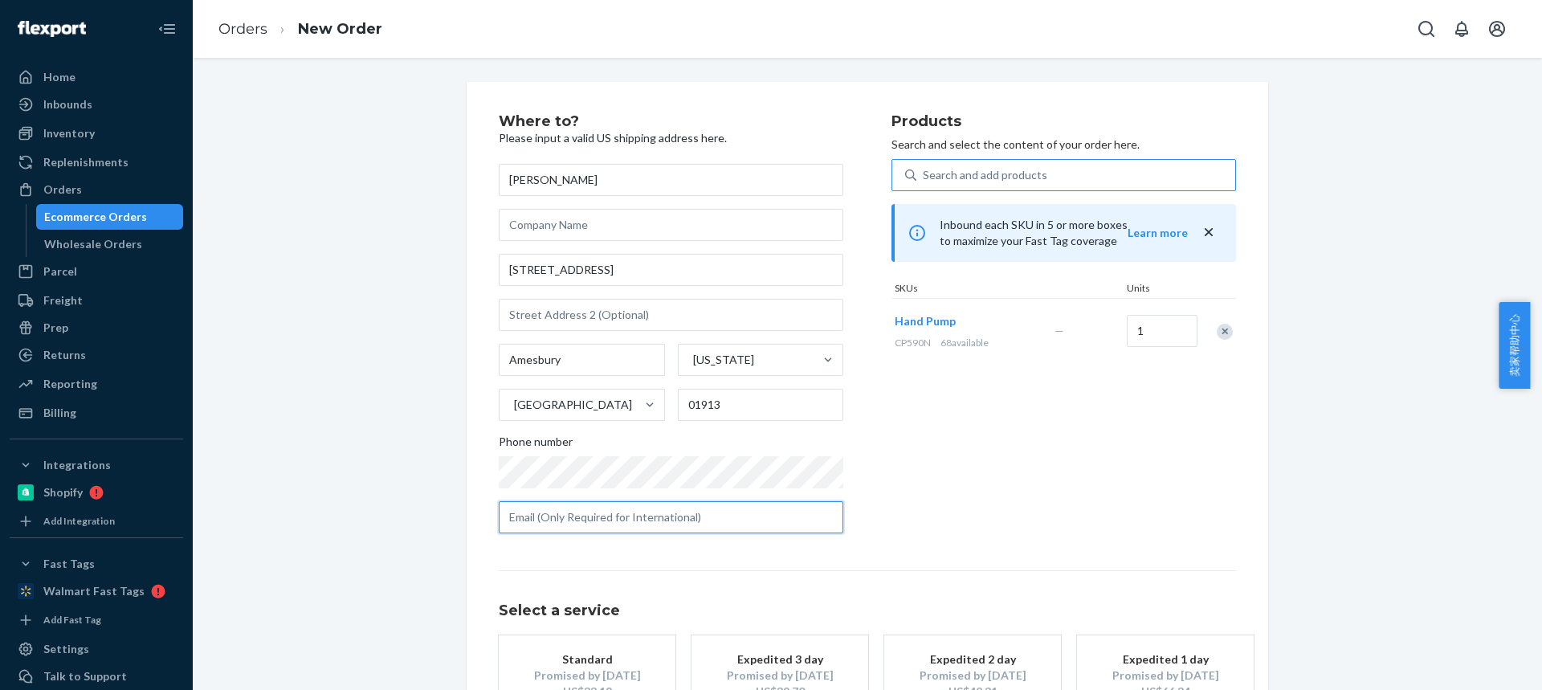
click at [644, 520] on input "text" at bounding box center [671, 517] width 345 height 32
paste input "info@trimleaf.com"
type input "info@trimleaf.com"
click at [581, 651] on div "Standard" at bounding box center [587, 659] width 129 height 16
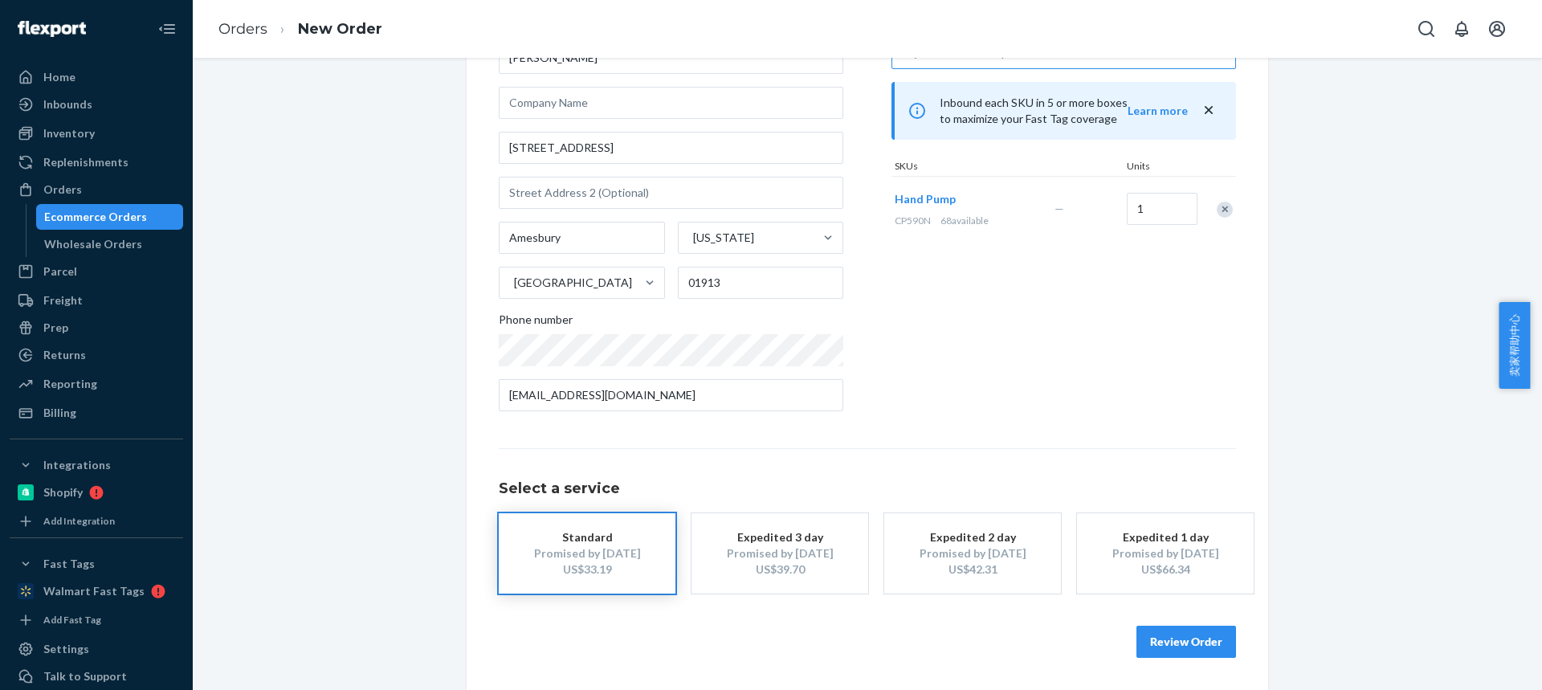
click at [1210, 647] on button "Review Order" at bounding box center [1187, 642] width 100 height 32
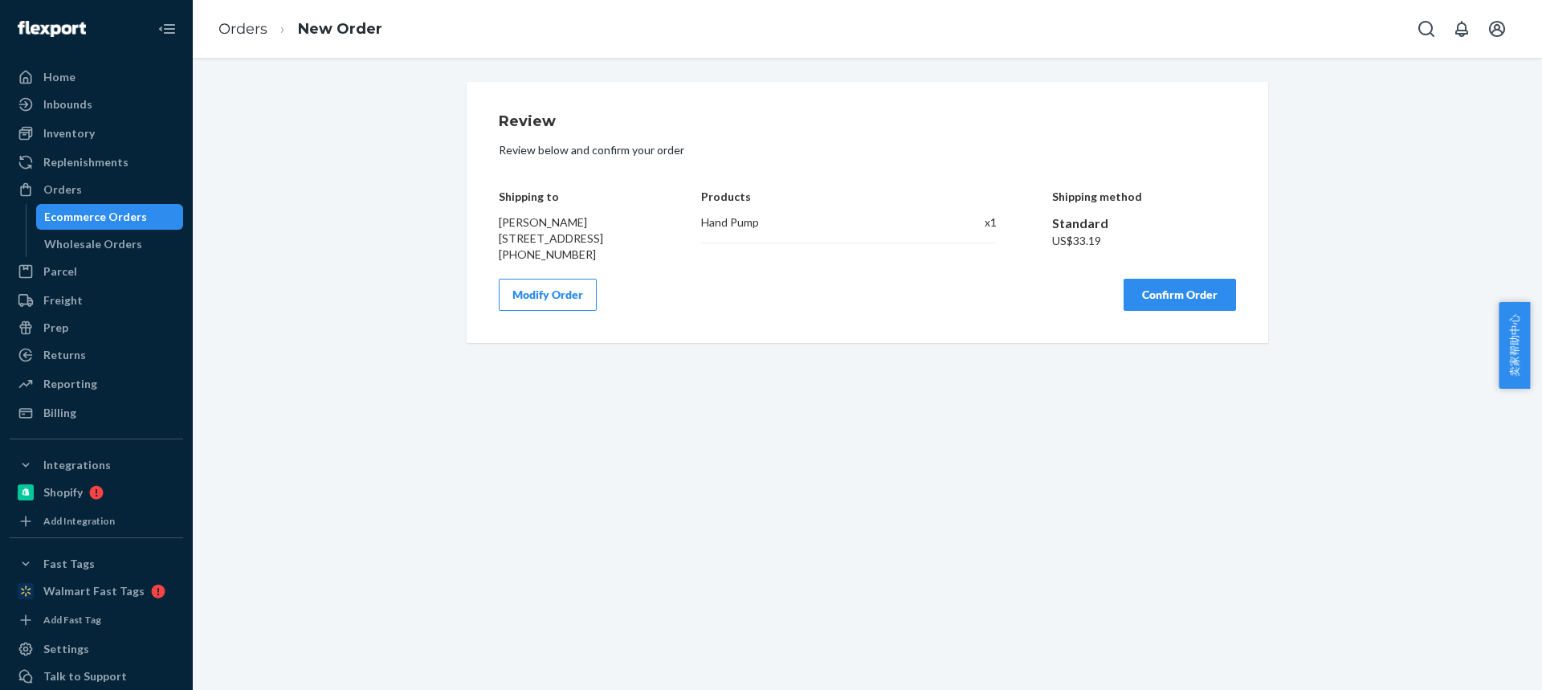
scroll to position [0, 0]
click at [1151, 311] on button "Confirm Order" at bounding box center [1180, 295] width 112 height 32
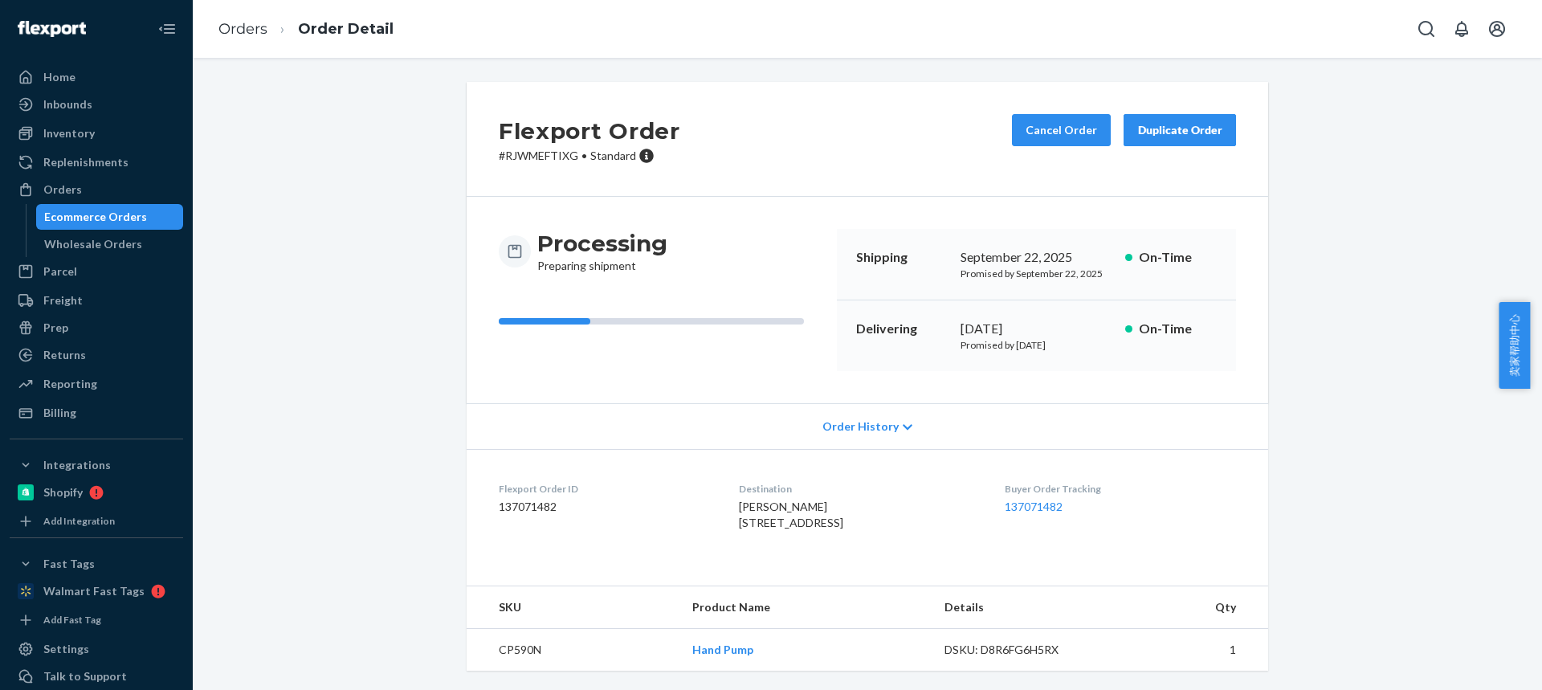
drag, startPoint x: 725, startPoint y: 509, endPoint x: 814, endPoint y: 524, distance: 89.7
click at [814, 525] on div "Austin Beauregard 5 Riverview Hts Amesbury, MA 01913-4533 US" at bounding box center [858, 515] width 239 height 32
click at [712, 510] on dl "Flexport Order ID 137071482 Destination Austin Beauregard 5 Riverview Hts Amesb…" at bounding box center [868, 509] width 802 height 120
click at [720, 508] on dl "Flexport Order ID 137071482 Destination Austin Beauregard 5 Riverview Hts Amesb…" at bounding box center [868, 509] width 802 height 120
drag, startPoint x: 720, startPoint y: 508, endPoint x: 803, endPoint y: 523, distance: 84.8
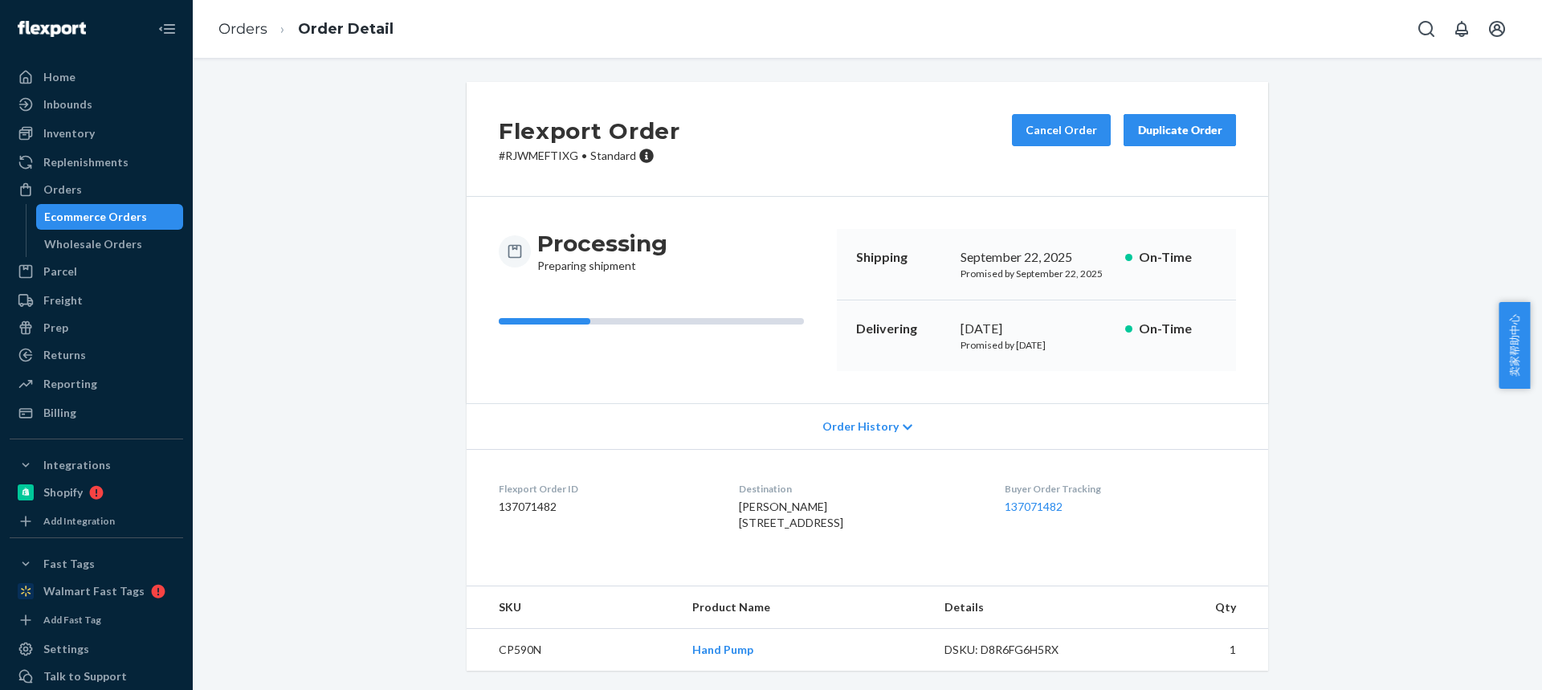
click at [804, 524] on div "Austin Beauregard 5 Riverview Hts Amesbury, MA 01913-4533 US" at bounding box center [858, 515] width 239 height 32
drag, startPoint x: 750, startPoint y: 524, endPoint x: 793, endPoint y: 527, distance: 42.6
click at [793, 527] on span "Austin Beauregard 5 Riverview Hts Amesbury, MA 01913-4533 US" at bounding box center [791, 515] width 104 height 30
drag, startPoint x: 704, startPoint y: 528, endPoint x: 717, endPoint y: 524, distance: 14.0
click at [704, 528] on dl "Flexport Order ID 137071482 Destination Austin Beauregard 5 Riverview Hts Amesb…" at bounding box center [868, 509] width 802 height 120
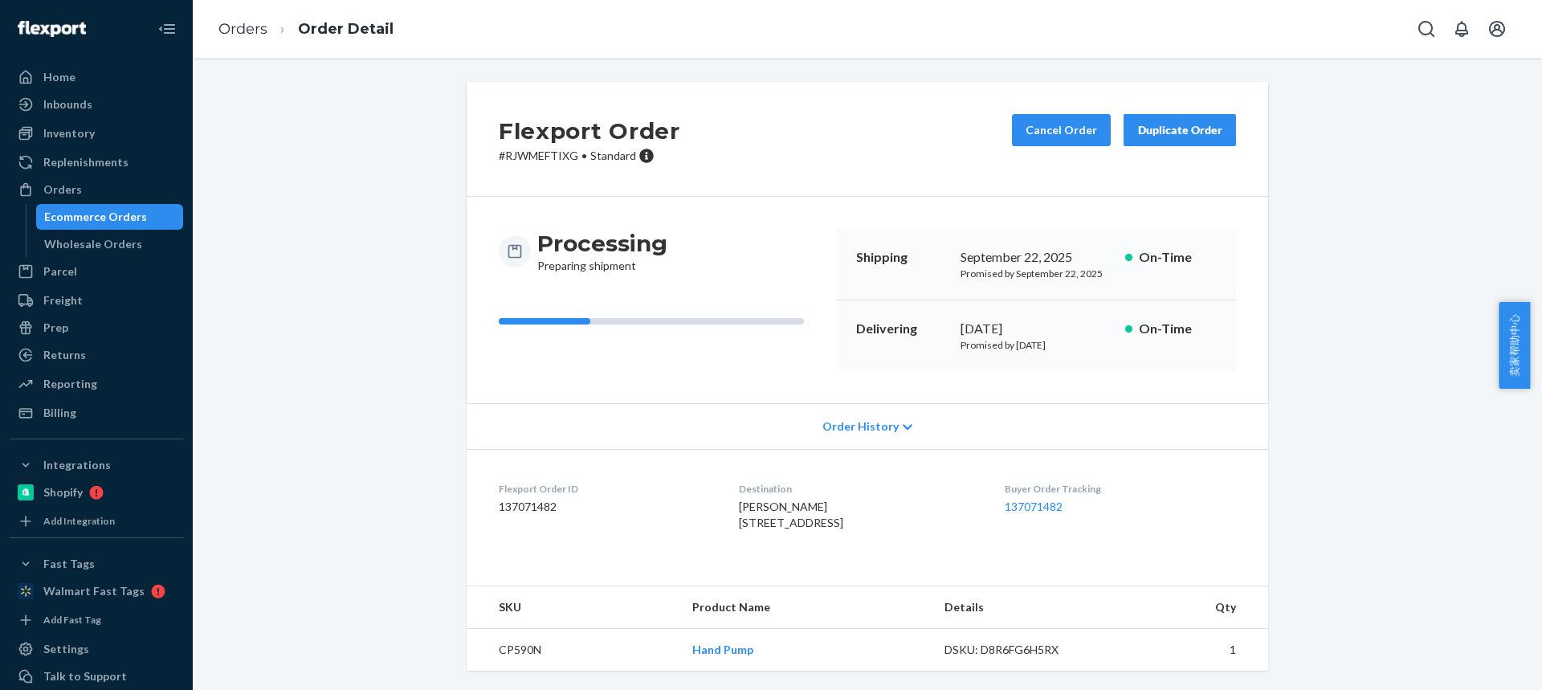
click at [774, 524] on span "Austin Beauregard 5 Riverview Hts Amesbury, MA 01913-4533 US" at bounding box center [791, 515] width 104 height 30
drag, startPoint x: 755, startPoint y: 519, endPoint x: 801, endPoint y: 519, distance: 45.8
click at [802, 520] on div "Austin Beauregard 5 Riverview Hts Amesbury, MA 01913-4533 US" at bounding box center [858, 515] width 239 height 32
click at [516, 656] on td "CP590N" at bounding box center [573, 650] width 213 height 43
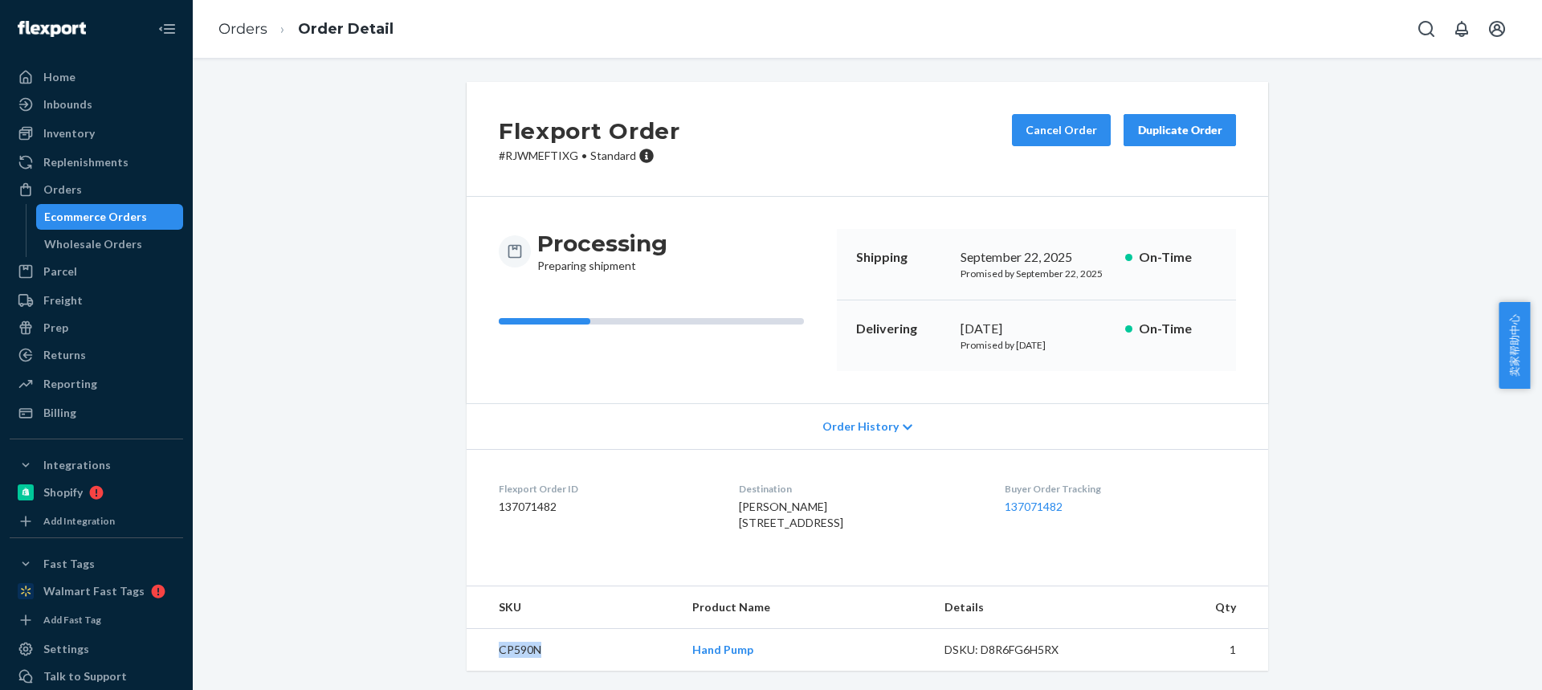
click at [516, 656] on td "CP590N" at bounding box center [573, 650] width 213 height 43
click at [1156, 103] on div "Flexport Order # RJWMEFTIXG • Standard Cancel Order Duplicate Order" at bounding box center [868, 139] width 802 height 115
drag, startPoint x: 1157, startPoint y: 126, endPoint x: 1160, endPoint y: 137, distance: 10.9
click at [1160, 137] on div "Duplicate Order" at bounding box center [1179, 130] width 85 height 16
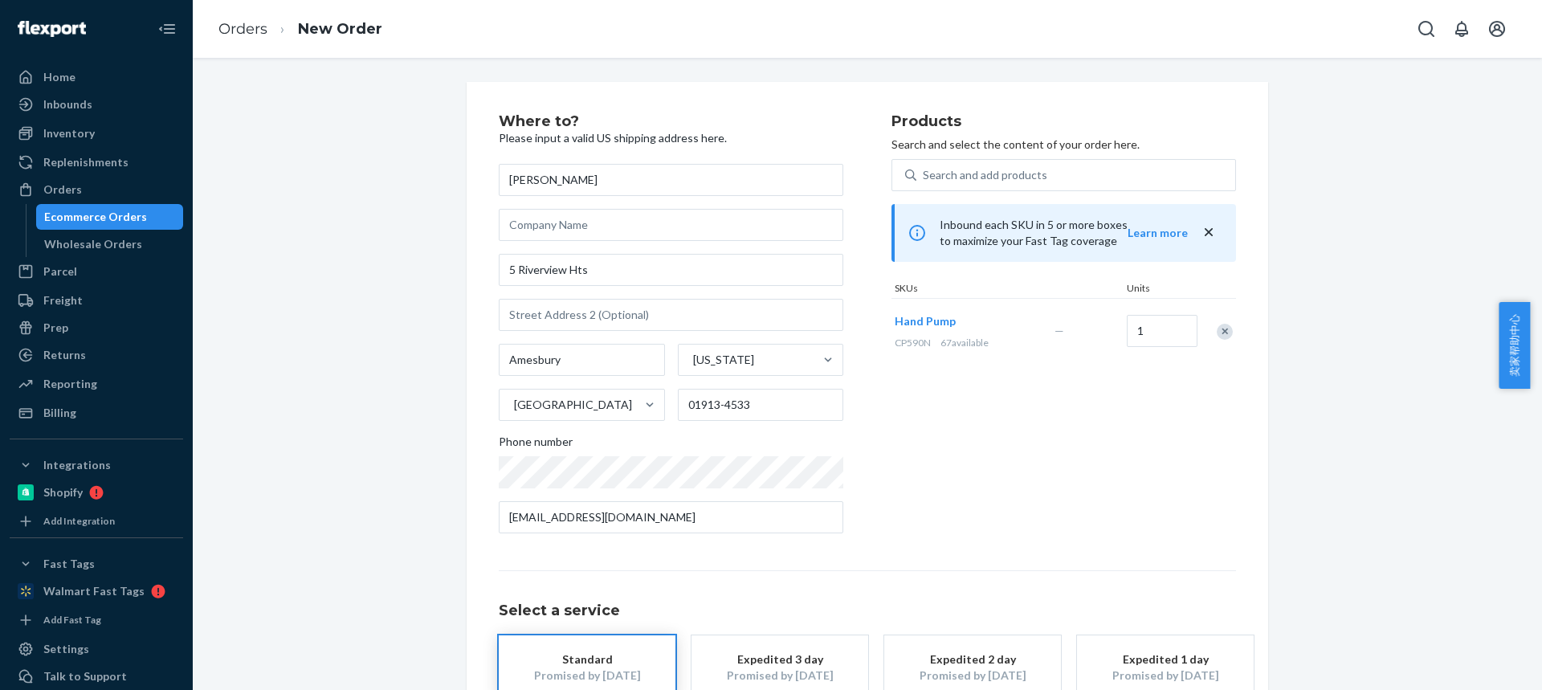
click at [1219, 337] on div "Remove Item" at bounding box center [1225, 332] width 16 height 16
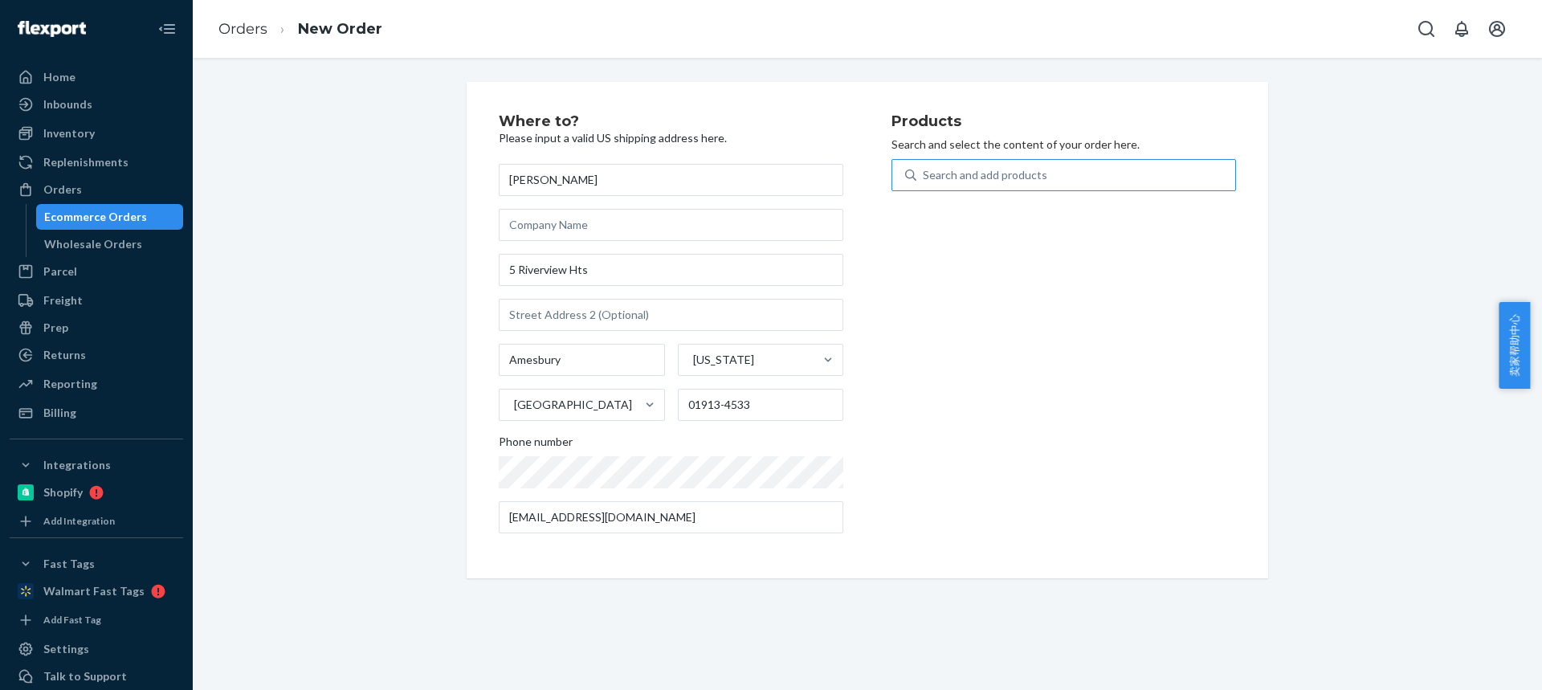
click at [1016, 180] on div "Search and add products" at bounding box center [985, 175] width 124 height 16
click at [924, 180] on input "Search and add products" at bounding box center [924, 175] width 2 height 16
type input "HR12T47"
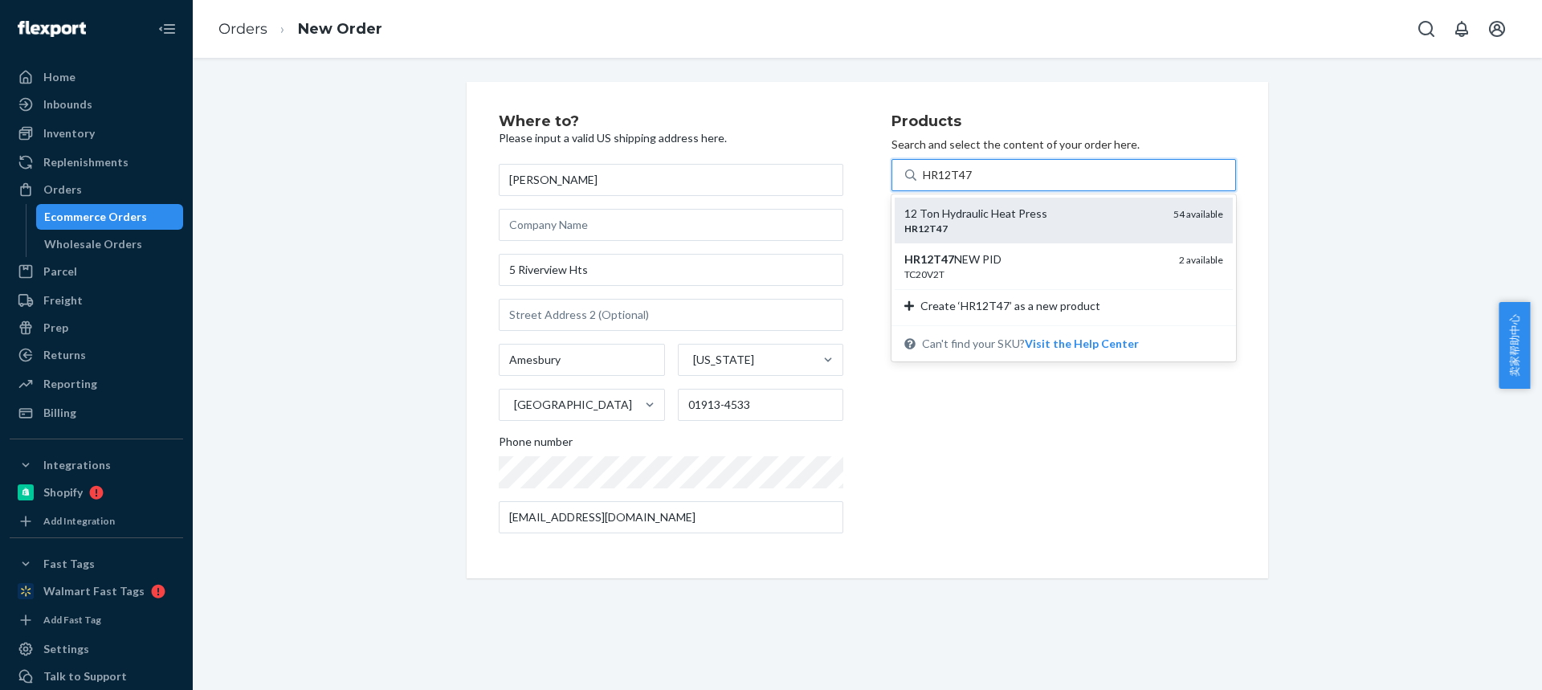
click at [1016, 204] on div "12 Ton Hydraulic Heat Press HR12T47 54 available" at bounding box center [1064, 221] width 338 height 46
click at [973, 183] on input "HR12T47" at bounding box center [948, 175] width 50 height 16
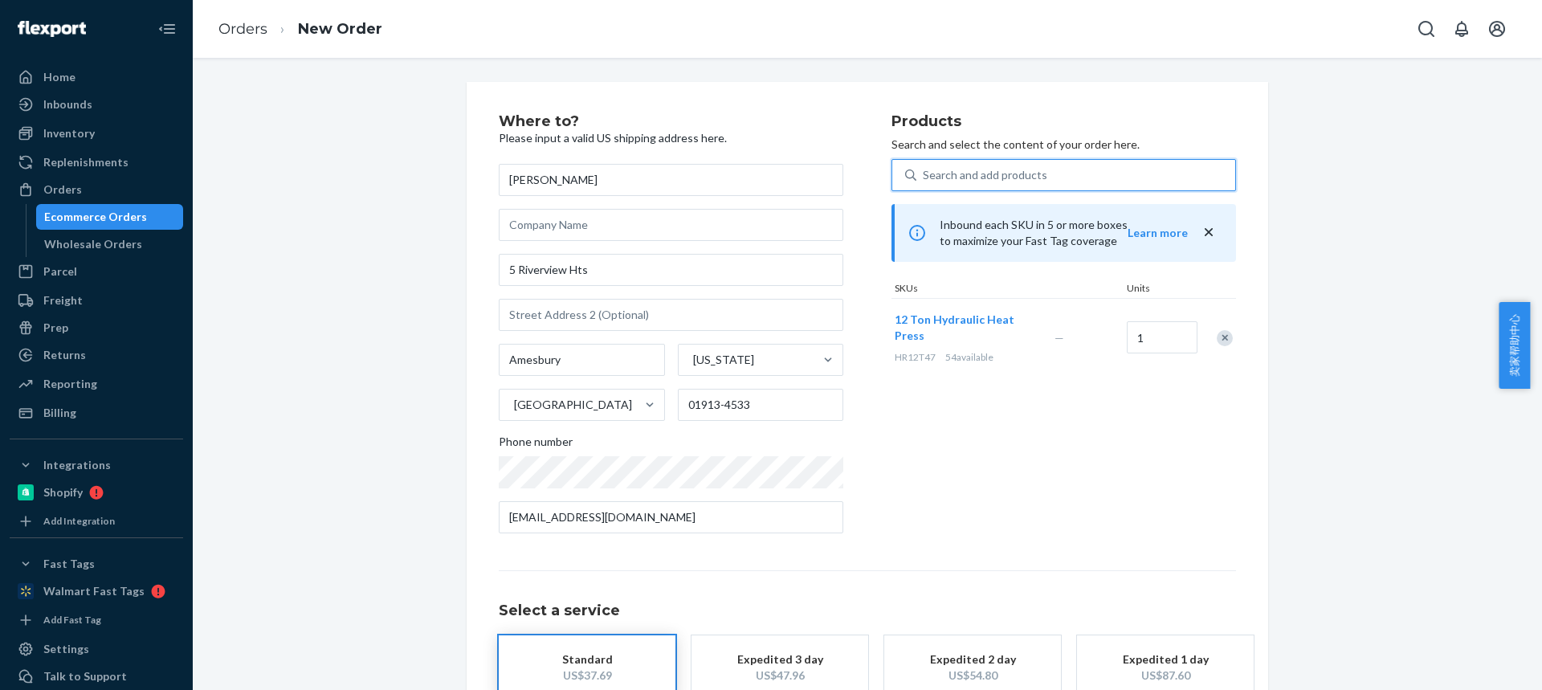
scroll to position [106, 0]
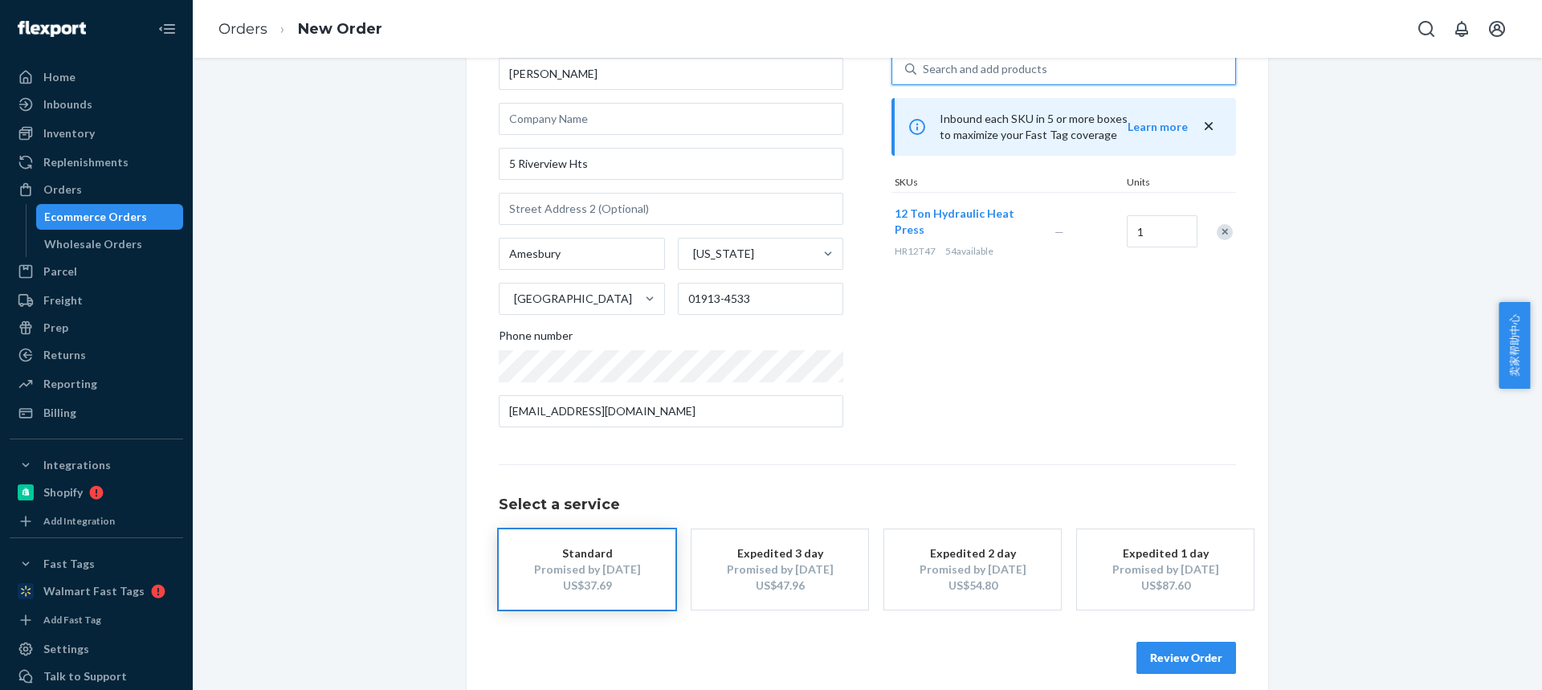
click at [1184, 667] on button "Review Order" at bounding box center [1187, 658] width 100 height 32
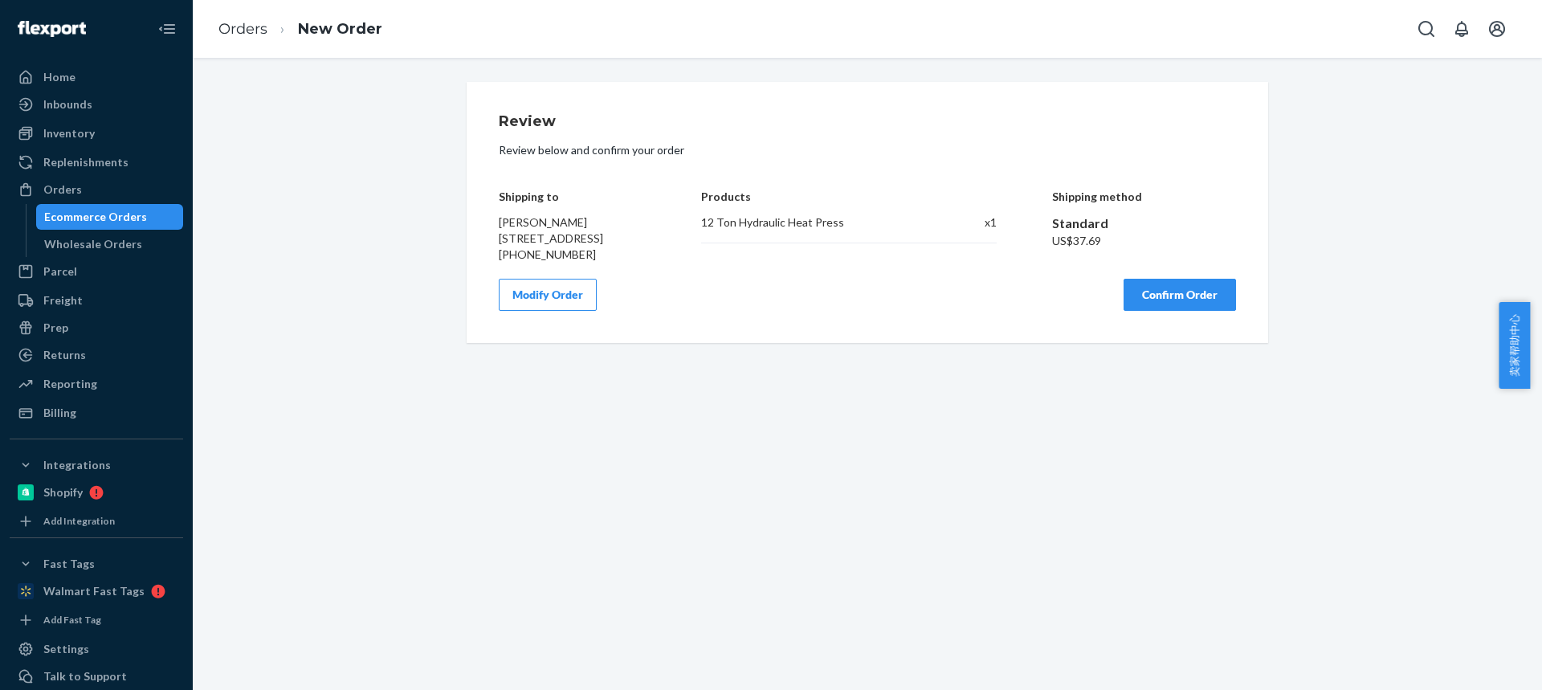
scroll to position [0, 0]
click at [1172, 311] on button "Confirm Order" at bounding box center [1180, 295] width 112 height 32
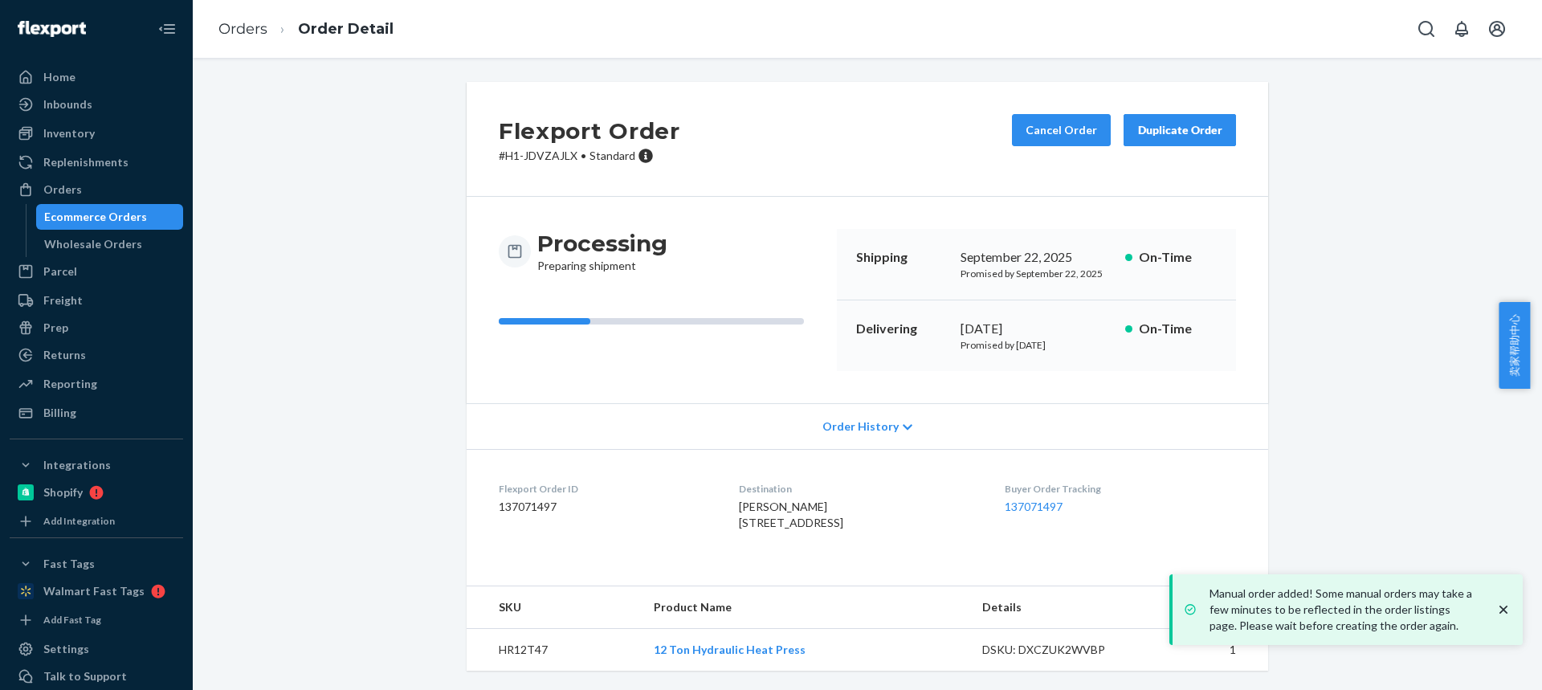
drag, startPoint x: 735, startPoint y: 524, endPoint x: 806, endPoint y: 519, distance: 71.7
click at [807, 520] on dl "Flexport Order ID 137071497 Destination Austin Beauregard 5 Riverview Hts Amesb…" at bounding box center [868, 509] width 802 height 120
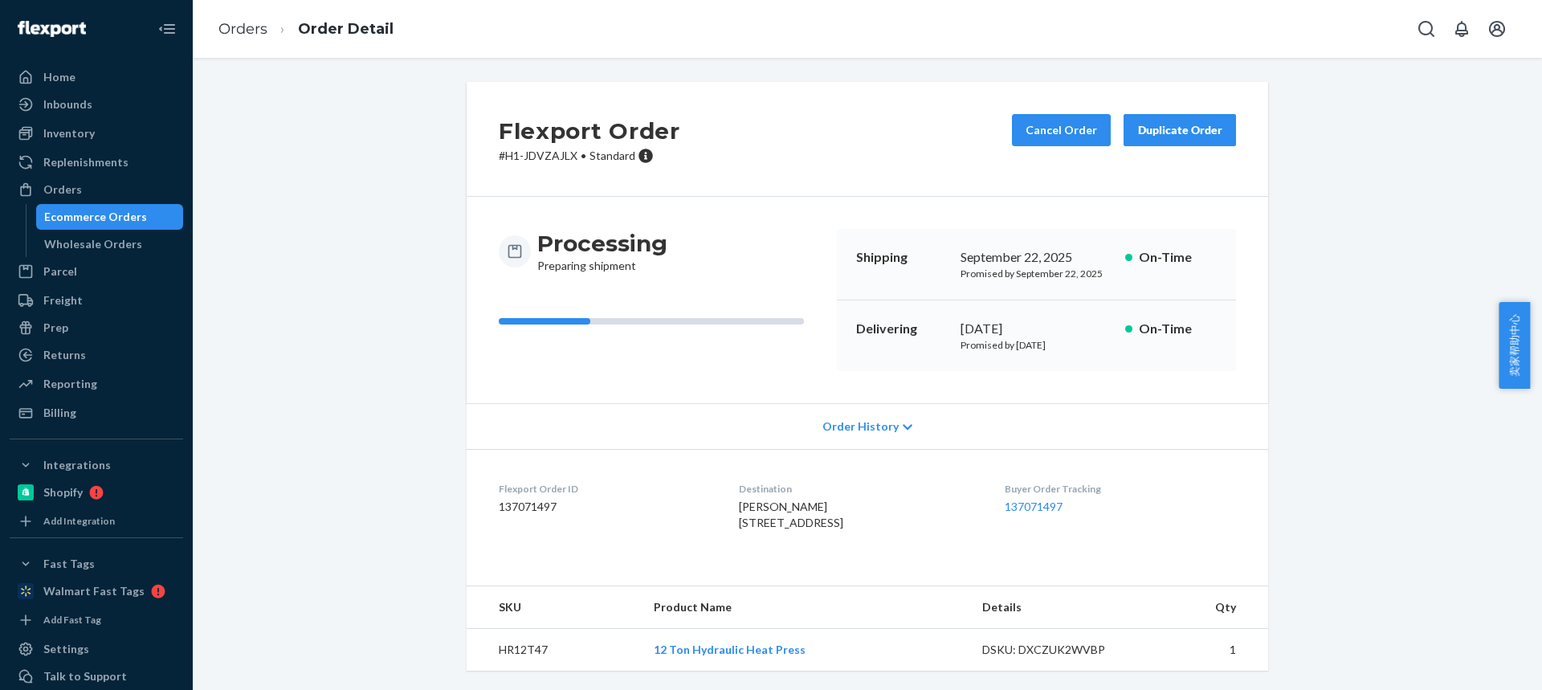
click at [517, 671] on td "HR12T47" at bounding box center [554, 650] width 174 height 43
drag, startPoint x: 759, startPoint y: 520, endPoint x: 788, endPoint y: 520, distance: 28.9
click at [791, 521] on dl "Flexport Order ID 137071497 Destination Austin Beauregard 5 Riverview Hts Amesb…" at bounding box center [868, 509] width 802 height 120
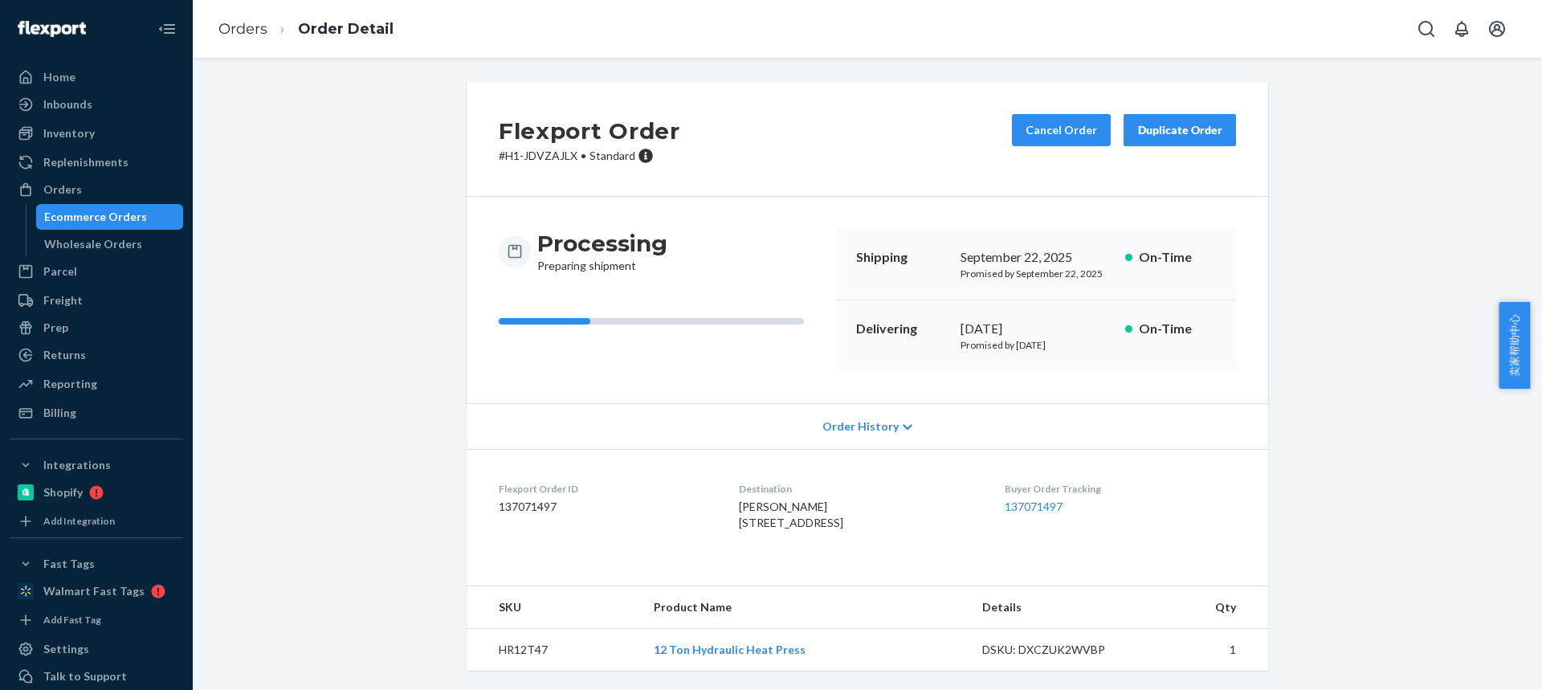
click at [499, 647] on td "HR12T47" at bounding box center [554, 650] width 174 height 43
click at [244, 33] on link "Orders" at bounding box center [242, 29] width 49 height 18
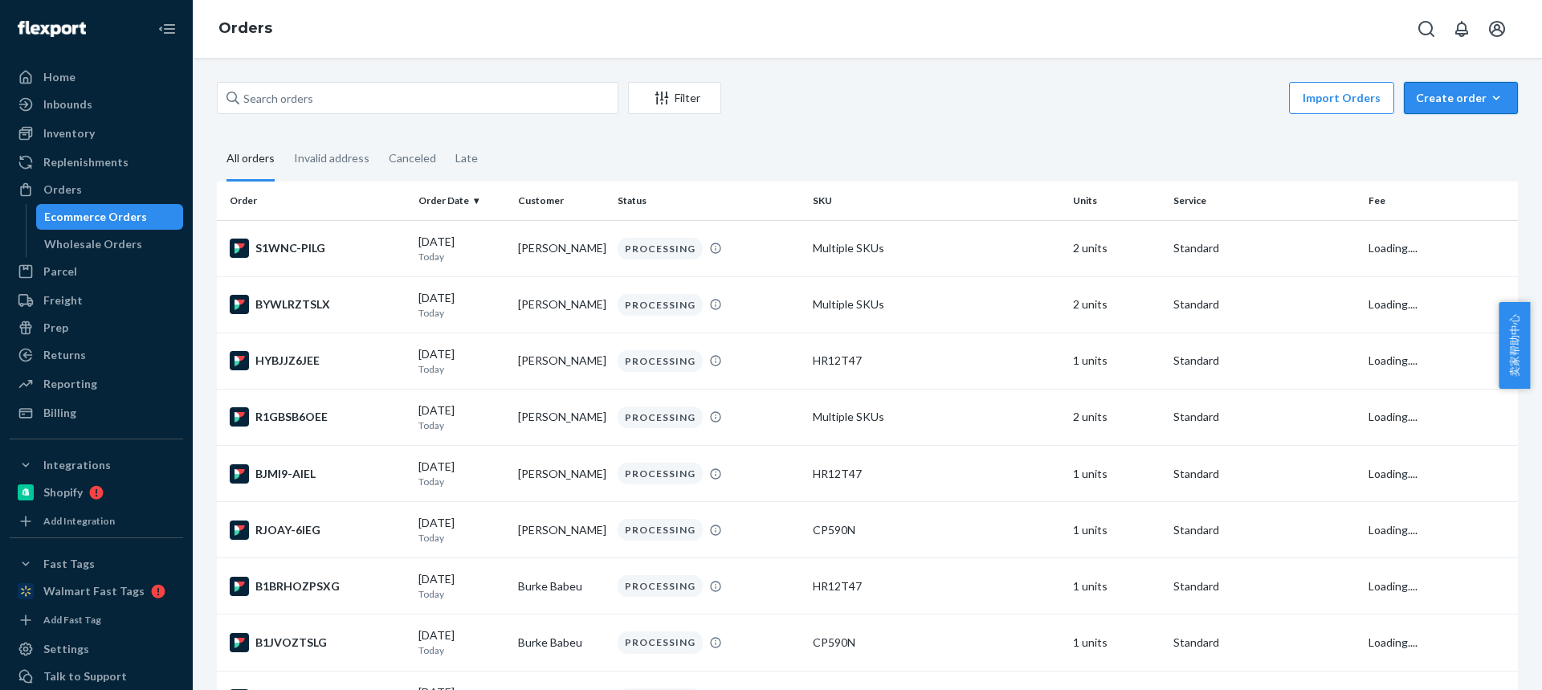
click at [1434, 100] on div "Create order" at bounding box center [1461, 98] width 90 height 16
click at [1446, 141] on span "Ecommerce order" at bounding box center [1471, 136] width 100 height 11
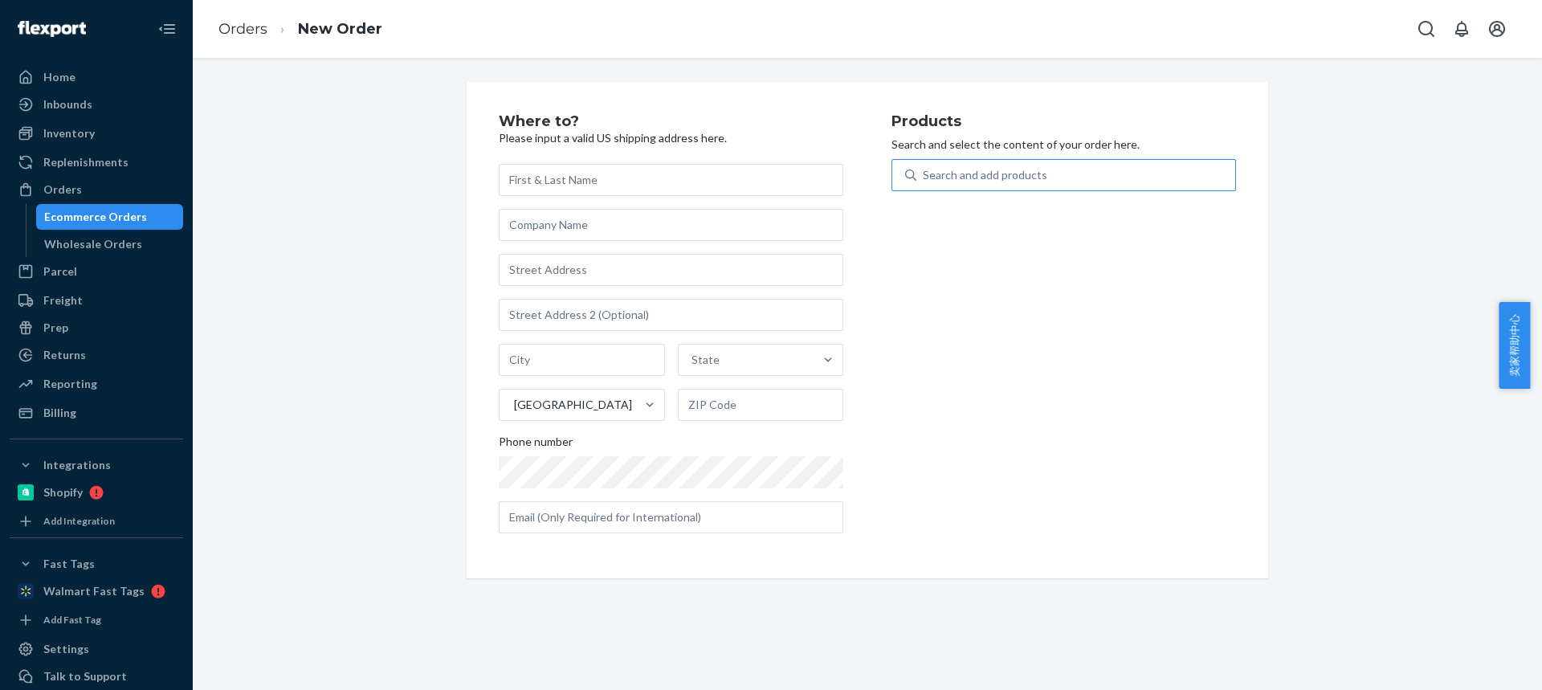
click at [945, 187] on div "Search and add products" at bounding box center [1075, 175] width 319 height 29
click at [924, 183] on input "Search and add products" at bounding box center [924, 175] width 2 height 16
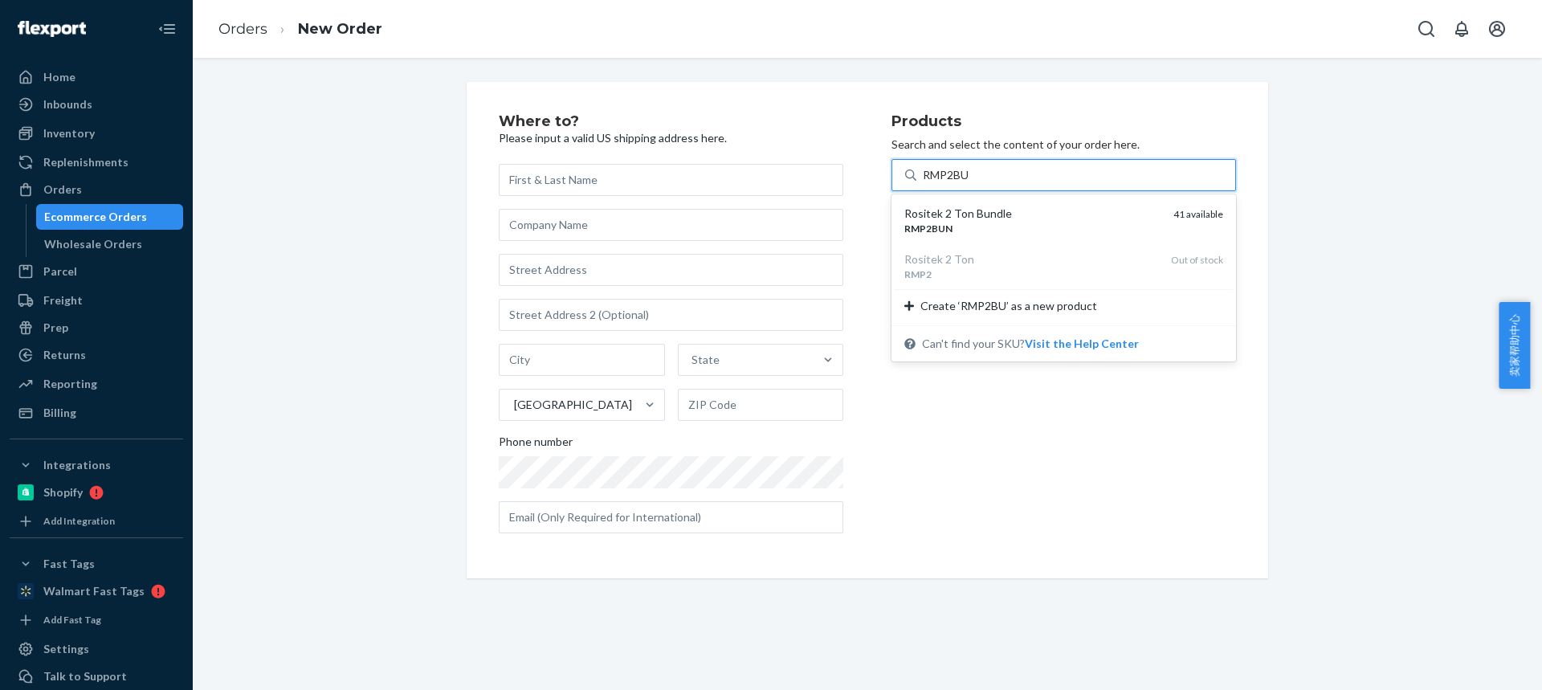
type input "RMP2BUN"
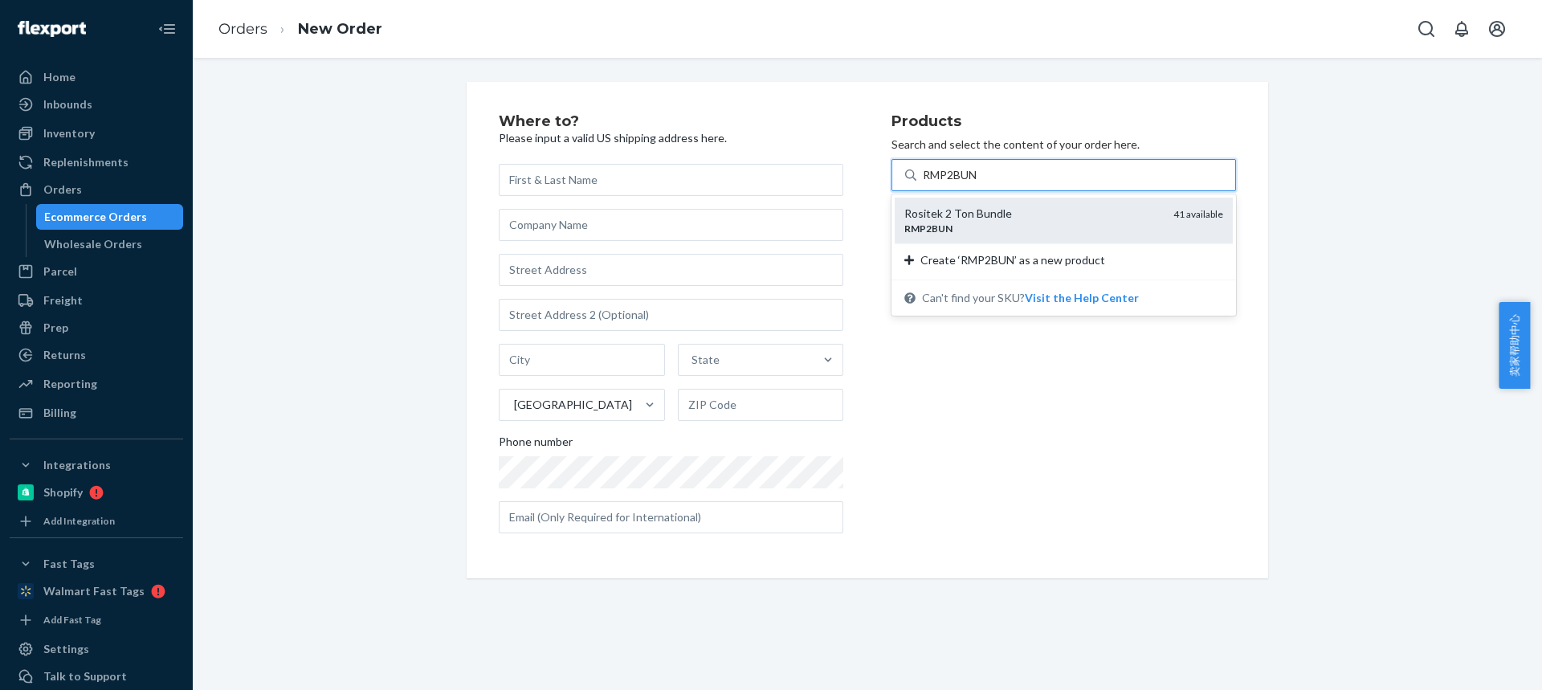
click at [997, 225] on div "RMP2BUN" at bounding box center [1032, 229] width 256 height 14
click at [979, 183] on input "RMP2BUN" at bounding box center [951, 175] width 56 height 16
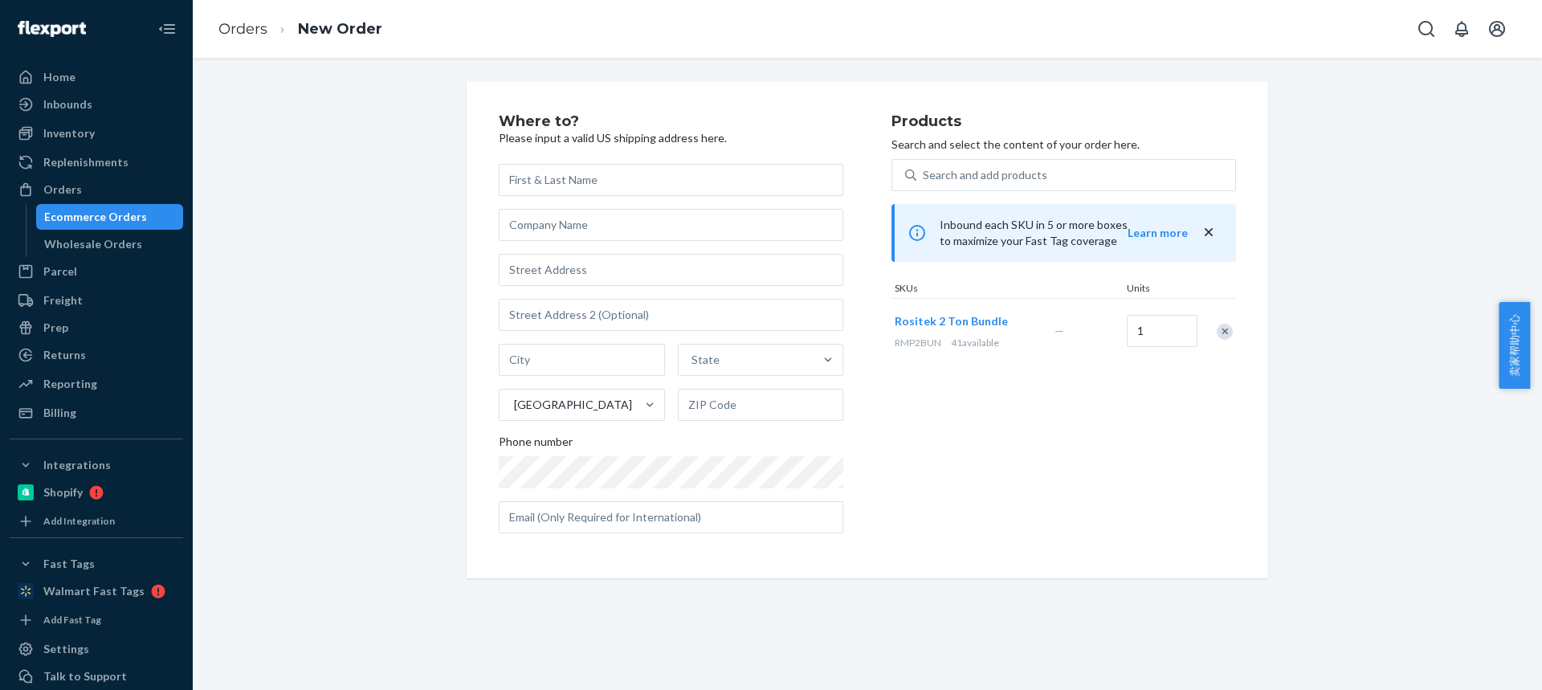
click at [579, 202] on div "State United States Phone number" at bounding box center [671, 348] width 345 height 369
click at [555, 177] on input "text" at bounding box center [671, 180] width 345 height 32
paste input "Drew Bridges"
type input "Drew Bridges"
click at [547, 280] on input "text" at bounding box center [671, 270] width 345 height 32
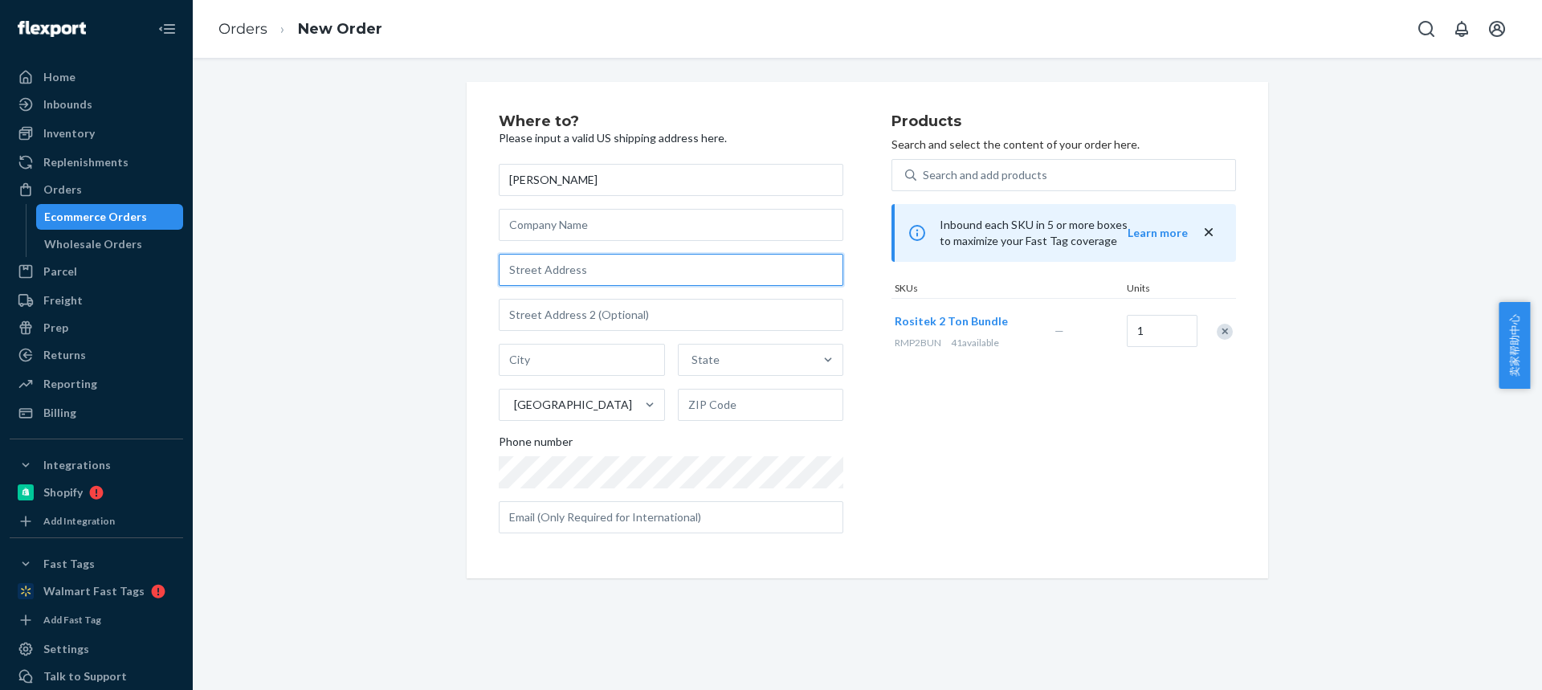
paste input "8711 Nobel Ct"
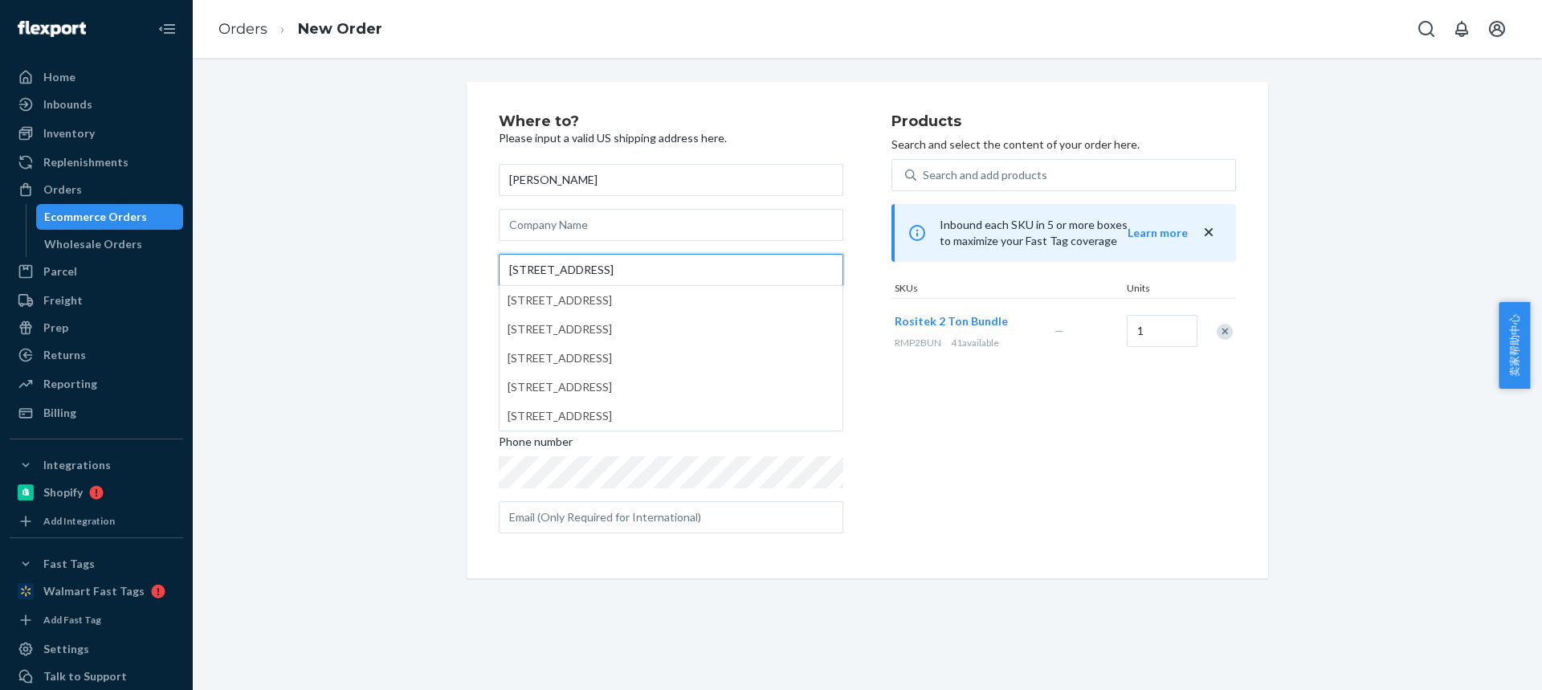
type input "8711 Nobel Ct"
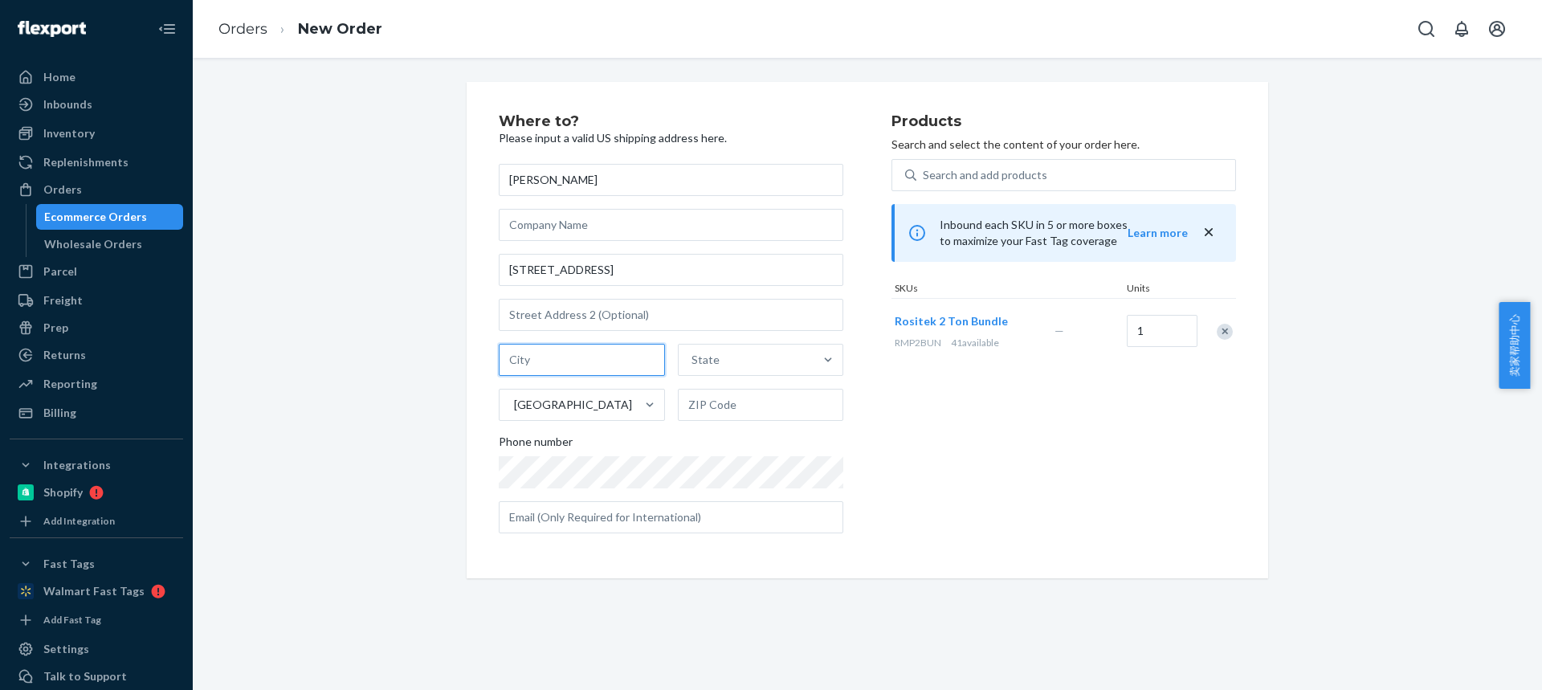
drag, startPoint x: 562, startPoint y: 365, endPoint x: 566, endPoint y: 386, distance: 21.3
click at [562, 365] on input "text" at bounding box center [582, 360] width 166 height 32
paste input "Richmond TX 77469"
drag, startPoint x: 603, startPoint y: 361, endPoint x: 651, endPoint y: 370, distance: 48.4
click at [651, 370] on input "Richmond TX 77469" at bounding box center [582, 360] width 166 height 32
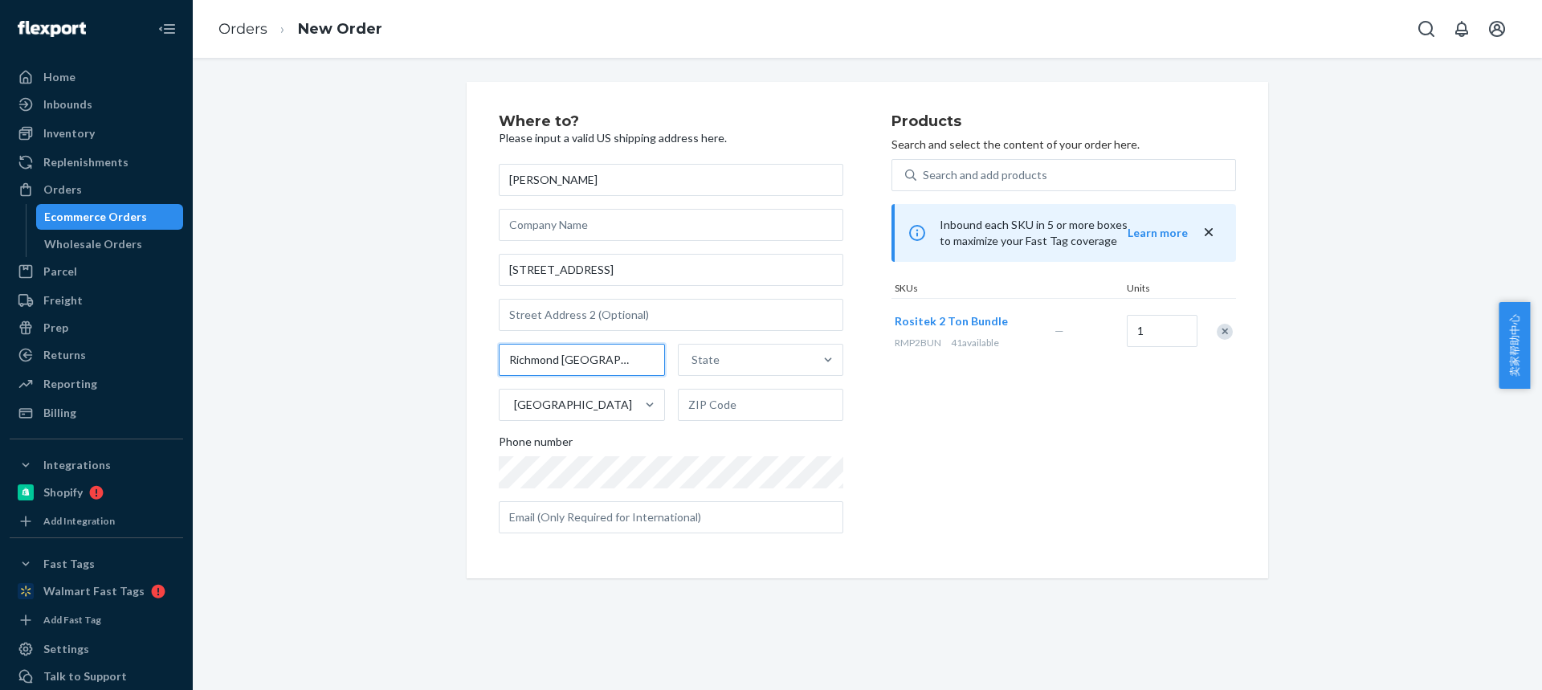
type input "Richmond TX"
click at [739, 417] on input "text" at bounding box center [761, 405] width 166 height 32
paste input "77469"
type input "77469"
drag, startPoint x: 644, startPoint y: 361, endPoint x: 711, endPoint y: 360, distance: 66.7
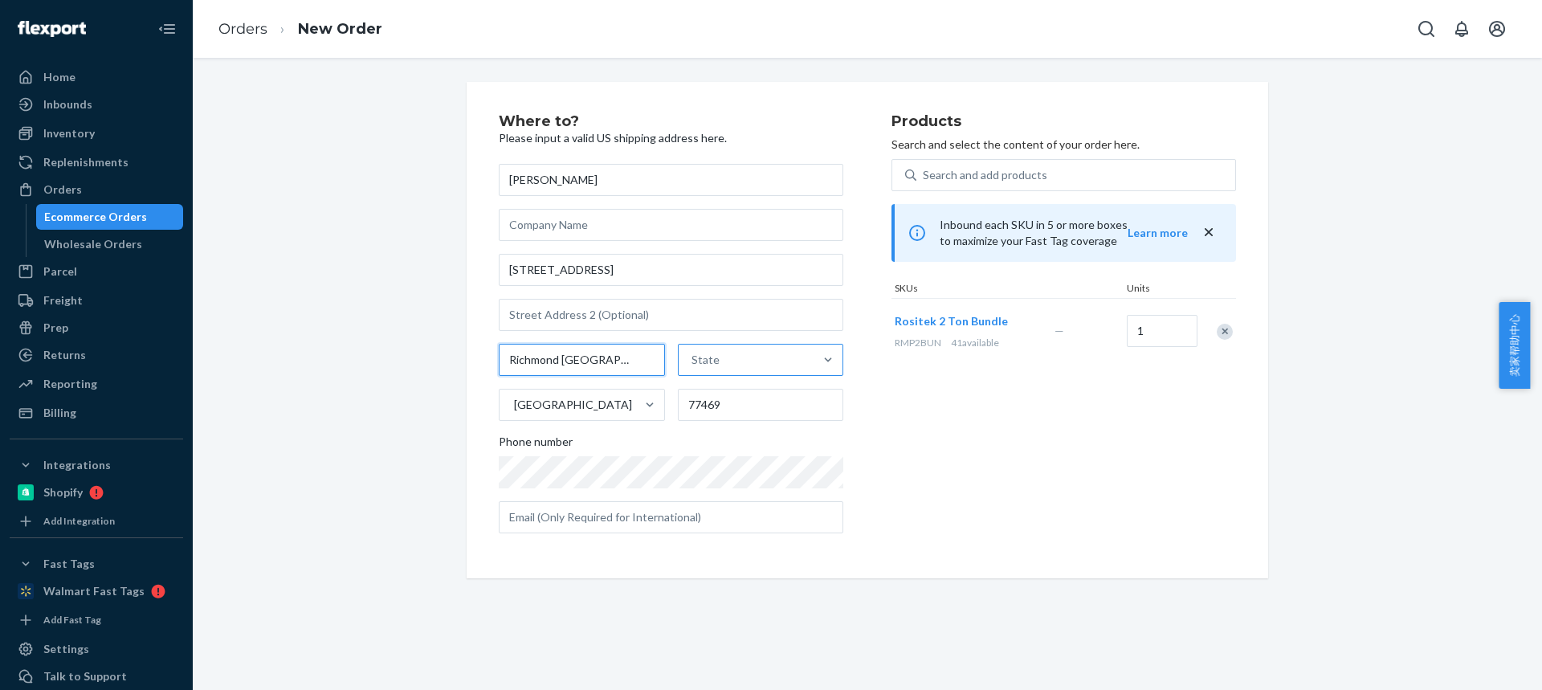
click at [648, 361] on input "Richmond TX" at bounding box center [582, 360] width 166 height 32
type input "Richmond"
click at [739, 350] on div "State" at bounding box center [747, 360] width 136 height 32
click at [693, 352] on input "State" at bounding box center [693, 360] width 2 height 16
paste input "TX"
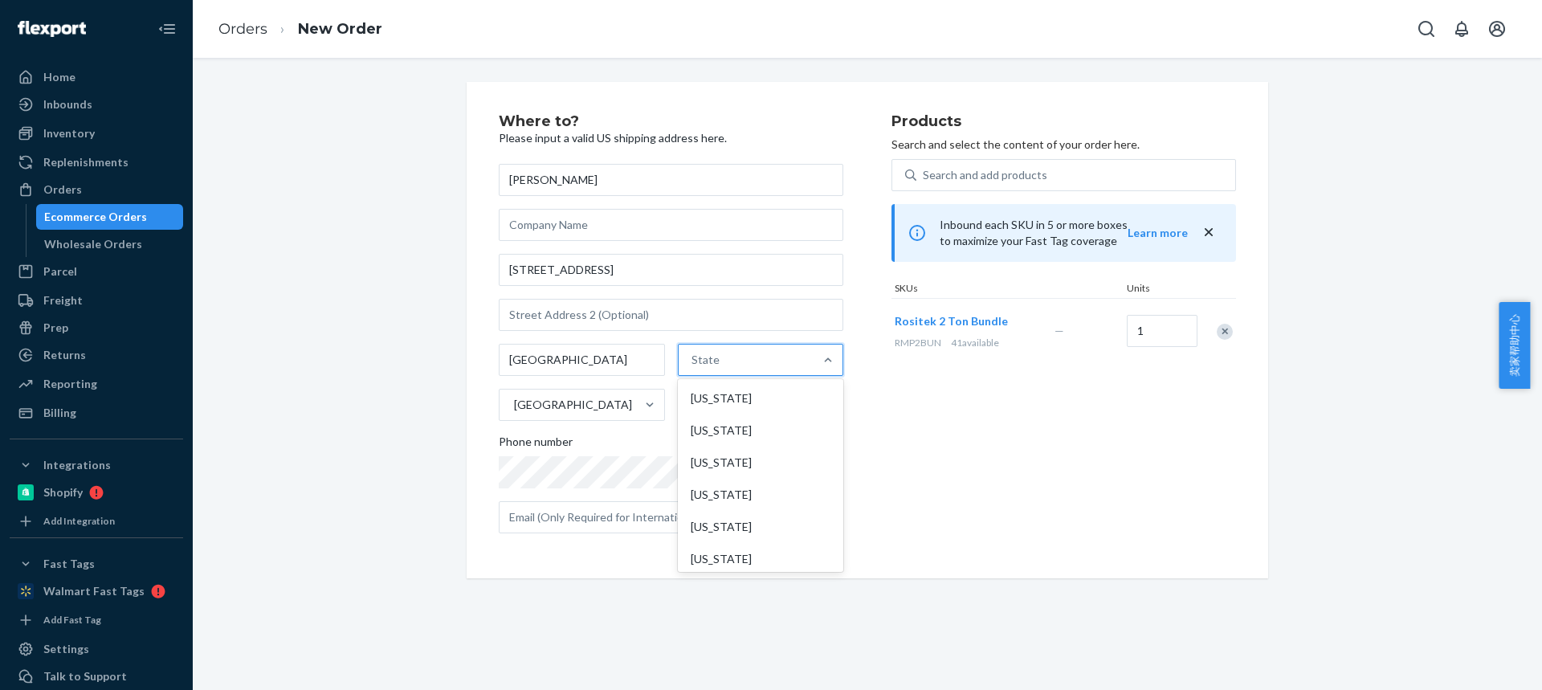
type input "TX"
click at [709, 398] on div "Texas" at bounding box center [759, 398] width 162 height 32
click at [708, 368] on input "TX" at bounding box center [698, 360] width 20 height 16
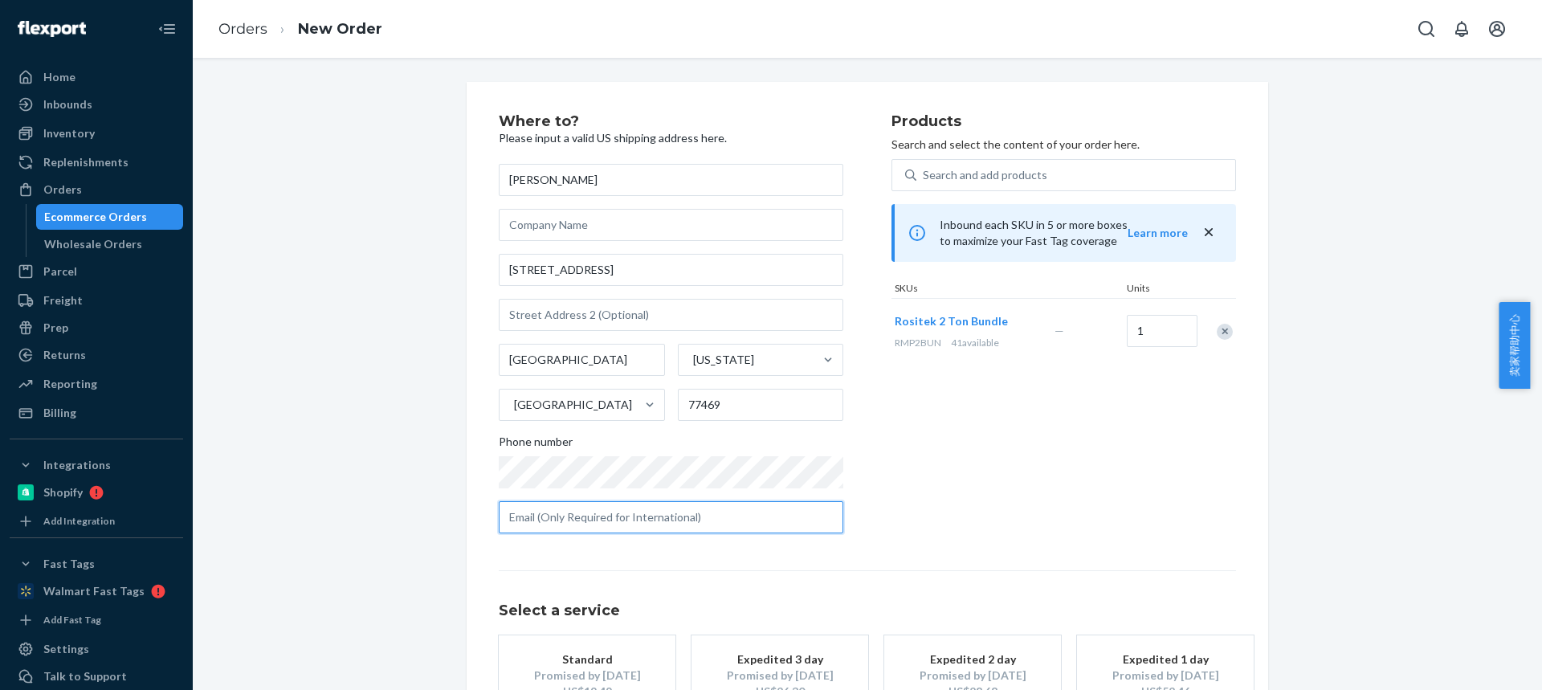
click at [594, 516] on input "text" at bounding box center [671, 517] width 345 height 32
paste input "andrewdabridges@gmail.com"
type input "andrewdabridges@gmail.com"
drag, startPoint x: 582, startPoint y: 663, endPoint x: 743, endPoint y: 569, distance: 186.1
click at [582, 663] on div "Standard" at bounding box center [587, 659] width 129 height 16
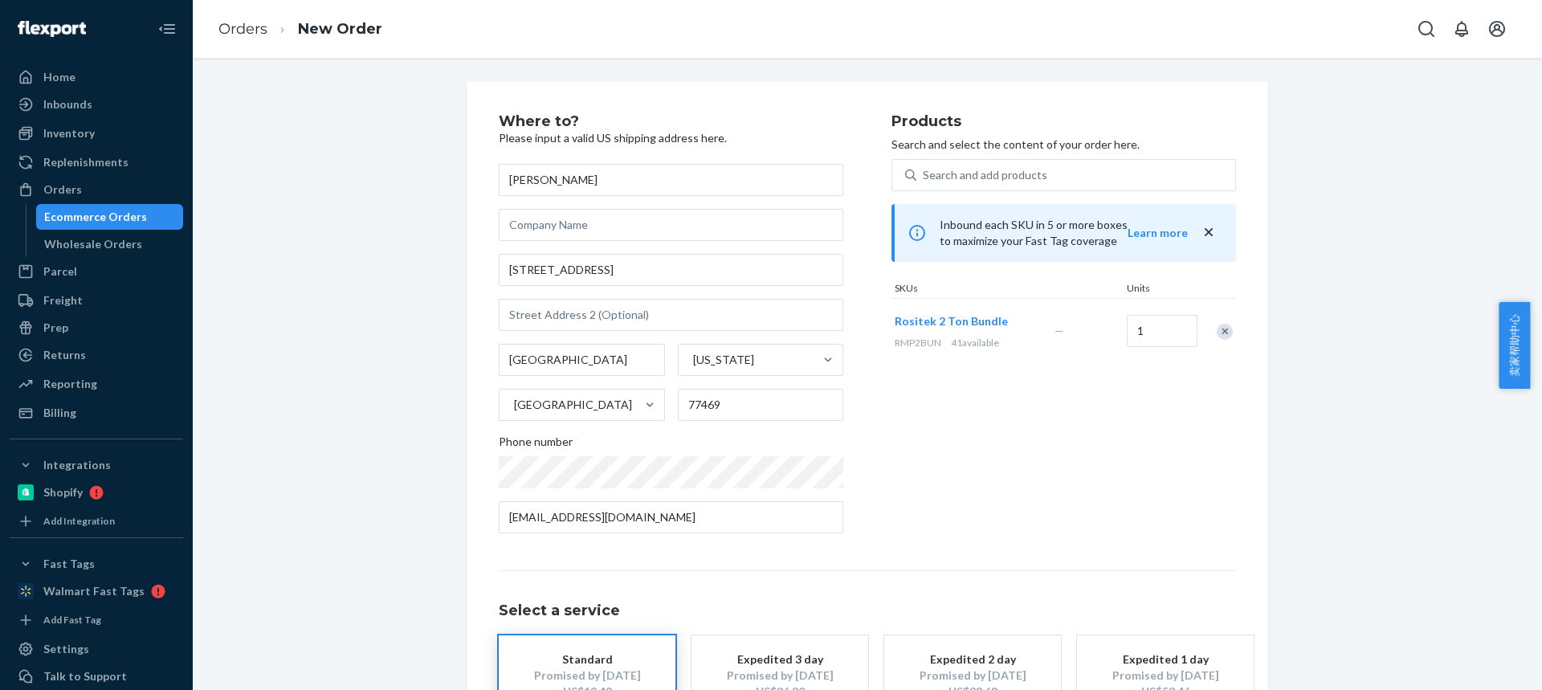
scroll to position [122, 0]
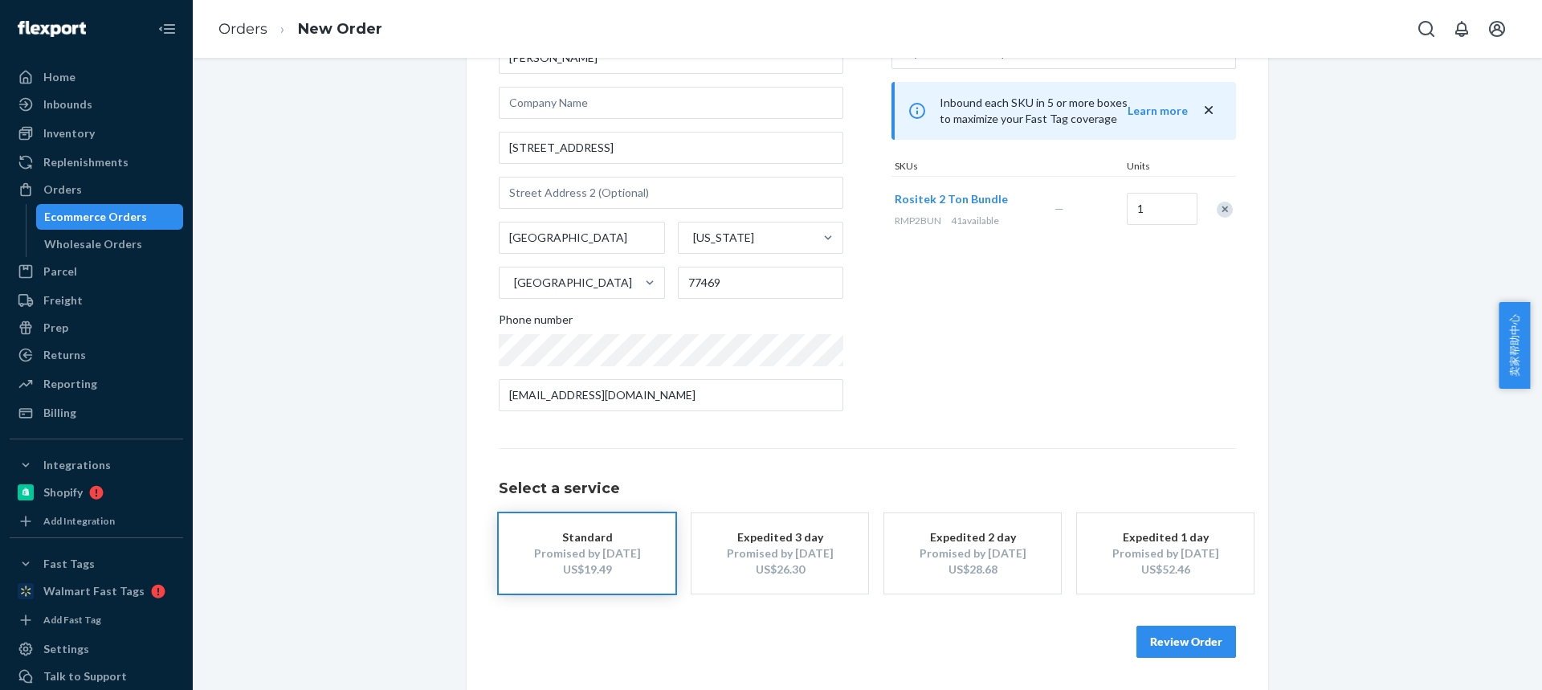
click at [1191, 639] on button "Review Order" at bounding box center [1187, 642] width 100 height 32
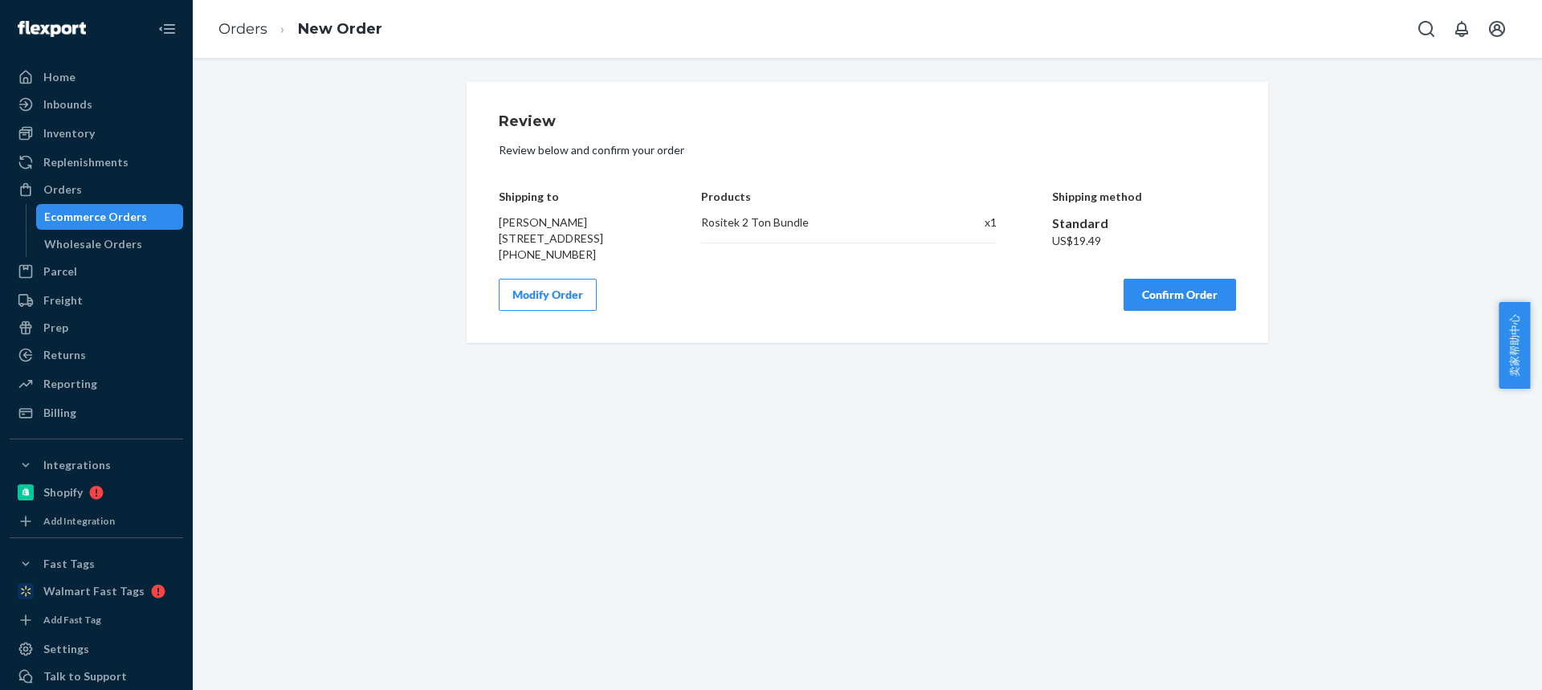
scroll to position [0, 0]
click at [1165, 301] on button "Confirm Order" at bounding box center [1180, 295] width 112 height 32
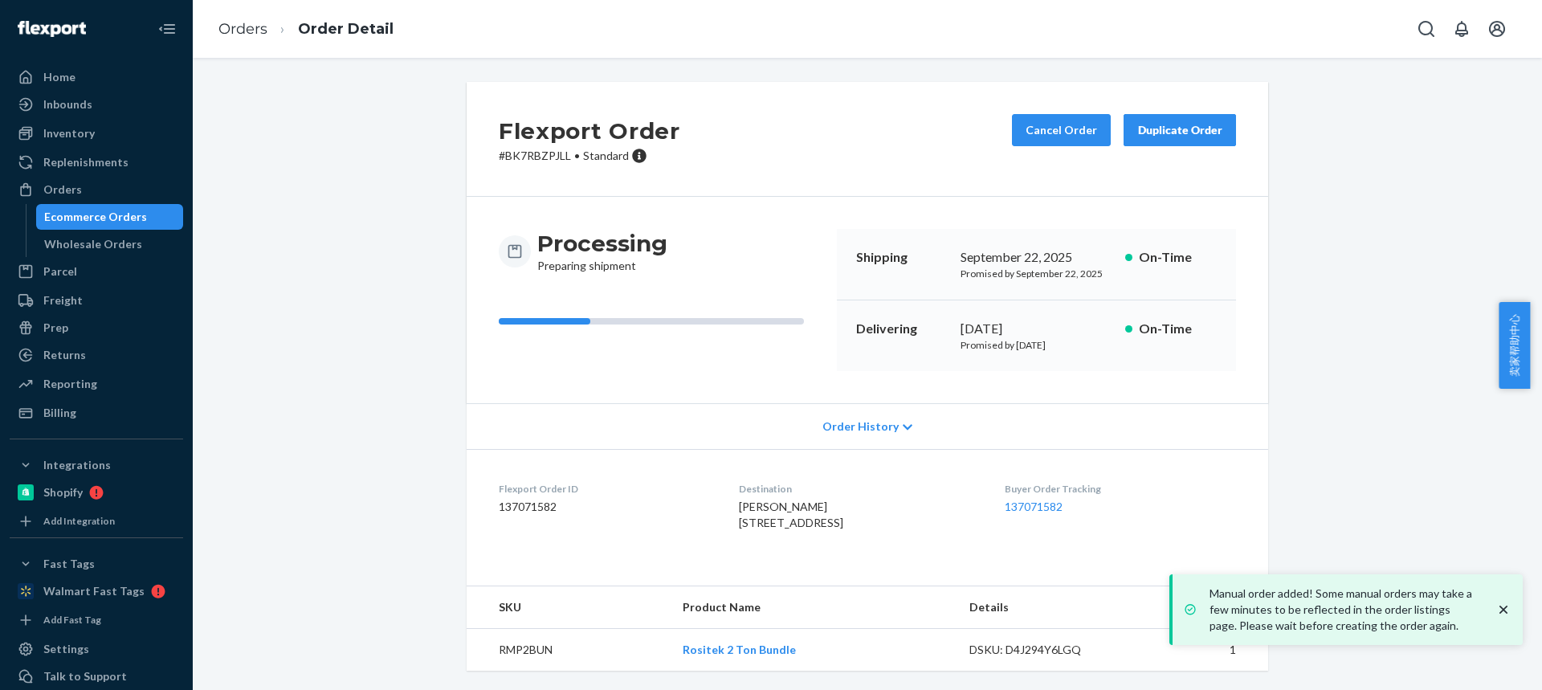
scroll to position [32, 0]
click at [515, 654] on td "RMP2BUN" at bounding box center [568, 650] width 203 height 43
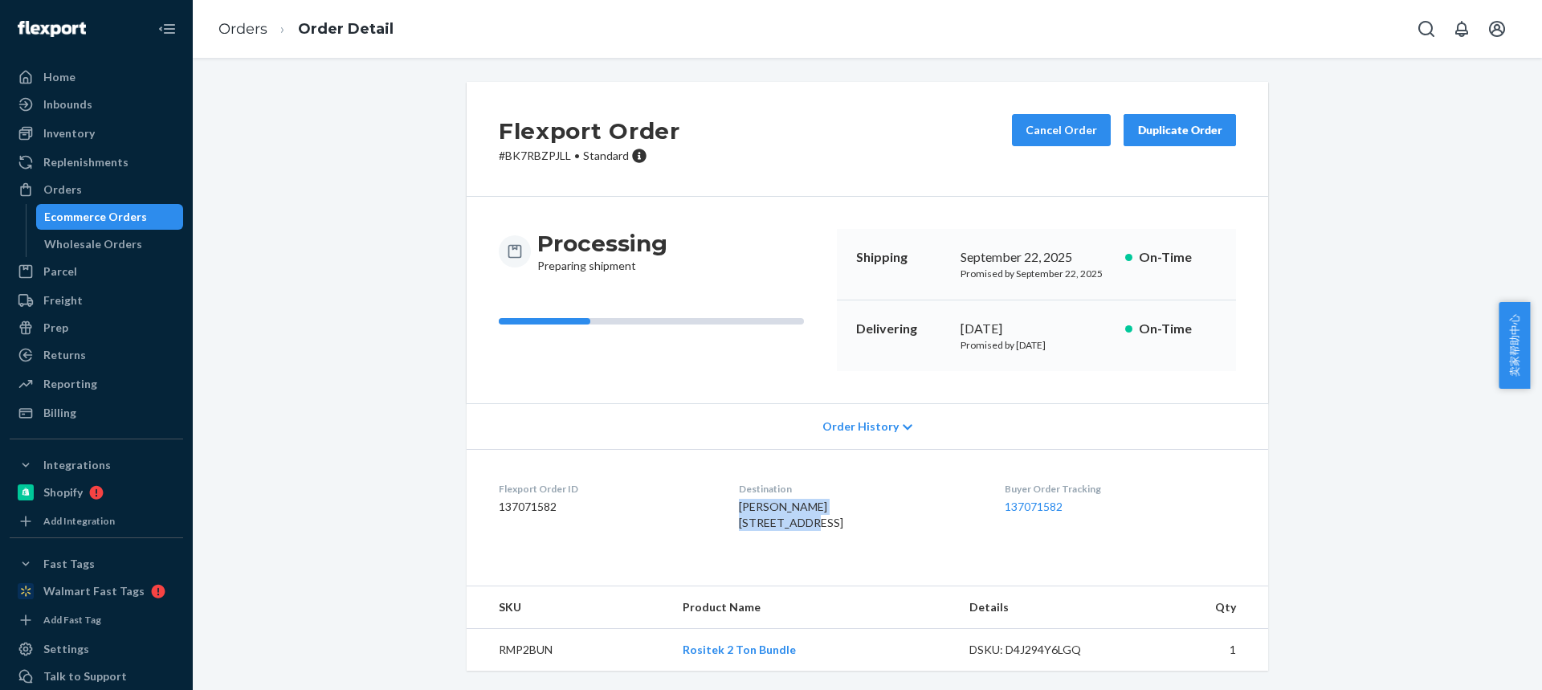
drag, startPoint x: 810, startPoint y: 495, endPoint x: 718, endPoint y: 475, distance: 93.7
click at [719, 475] on dl "Flexport Order ID 137071582 Destination Drew Bridges 8711 Nobel Ct Richmond, TX…" at bounding box center [868, 509] width 802 height 120
click at [1205, 499] on dd "137071582" at bounding box center [1120, 507] width 231 height 16
click at [692, 489] on div "Flexport Order ID 137071582" at bounding box center [606, 509] width 214 height 55
drag, startPoint x: 711, startPoint y: 477, endPoint x: 761, endPoint y: 174, distance: 306.9
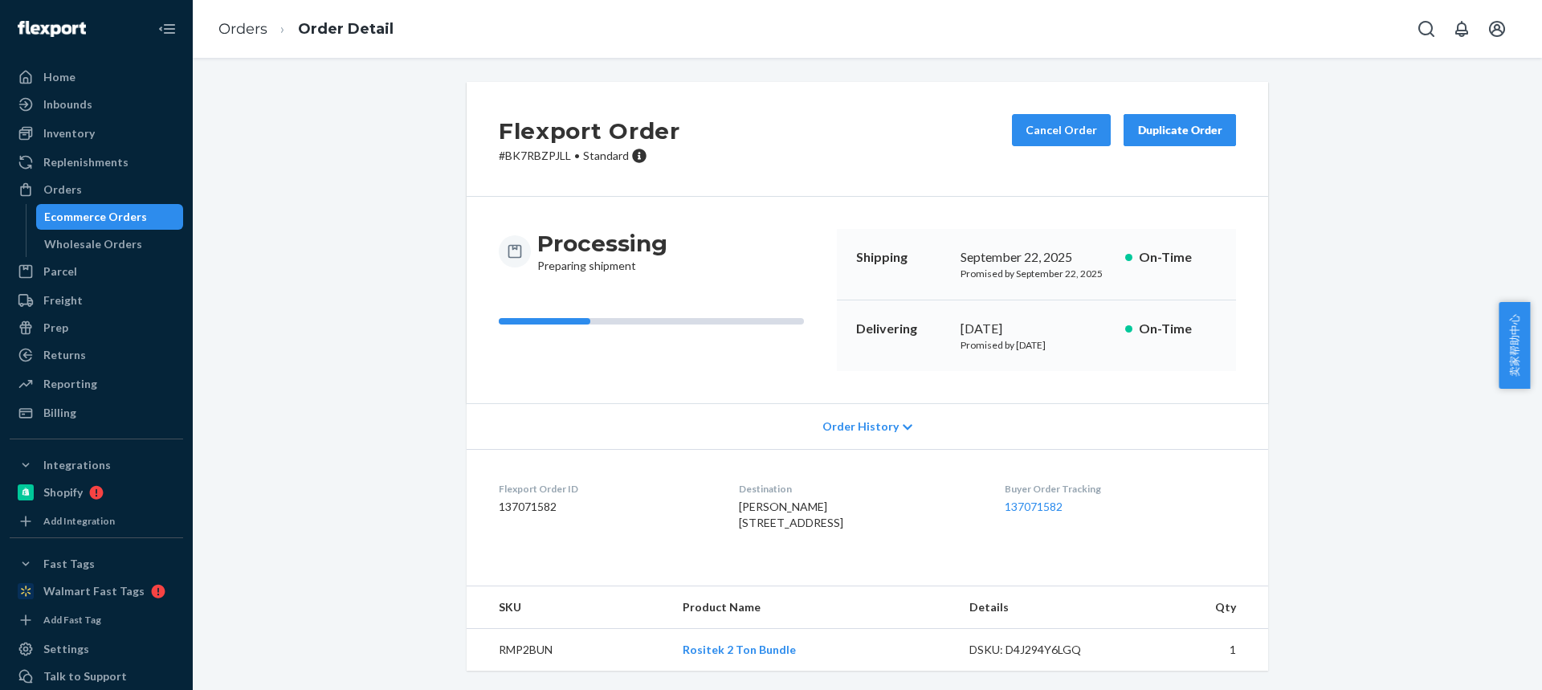
click at [799, 490] on dl "Flexport Order ID 137071582 Destination Drew Bridges 8711 Nobel Ct Richmond, TX…" at bounding box center [868, 509] width 802 height 120
click at [739, 500] on span "Drew Bridges 8711 Nobel Ct Richmond, TX 77469-9816 US" at bounding box center [791, 515] width 104 height 30
drag, startPoint x: 725, startPoint y: 476, endPoint x: 819, endPoint y: 456, distance: 96.1
click at [800, 499] on div "Drew Bridges 8711 Nobel Ct Richmond, TX 77469-9816 US" at bounding box center [858, 515] width 239 height 32
click at [517, 654] on td "RMP2BUN" at bounding box center [568, 650] width 203 height 43
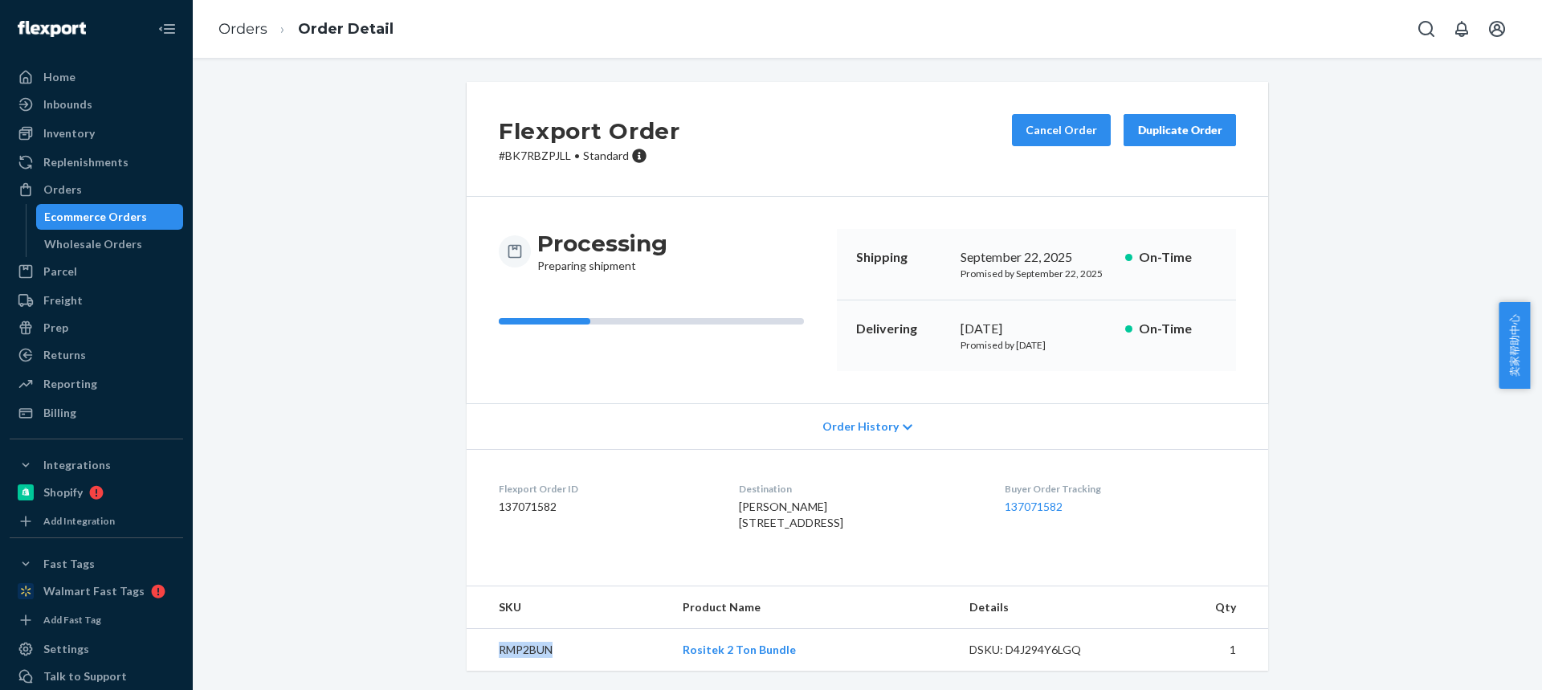
click at [517, 654] on td "RMP2BUN" at bounding box center [568, 650] width 203 height 43
click at [739, 500] on span "Drew Bridges 8711 Nobel Ct Richmond, TX 77469-9816 US" at bounding box center [791, 515] width 104 height 30
click at [241, 27] on link "Orders" at bounding box center [242, 29] width 49 height 18
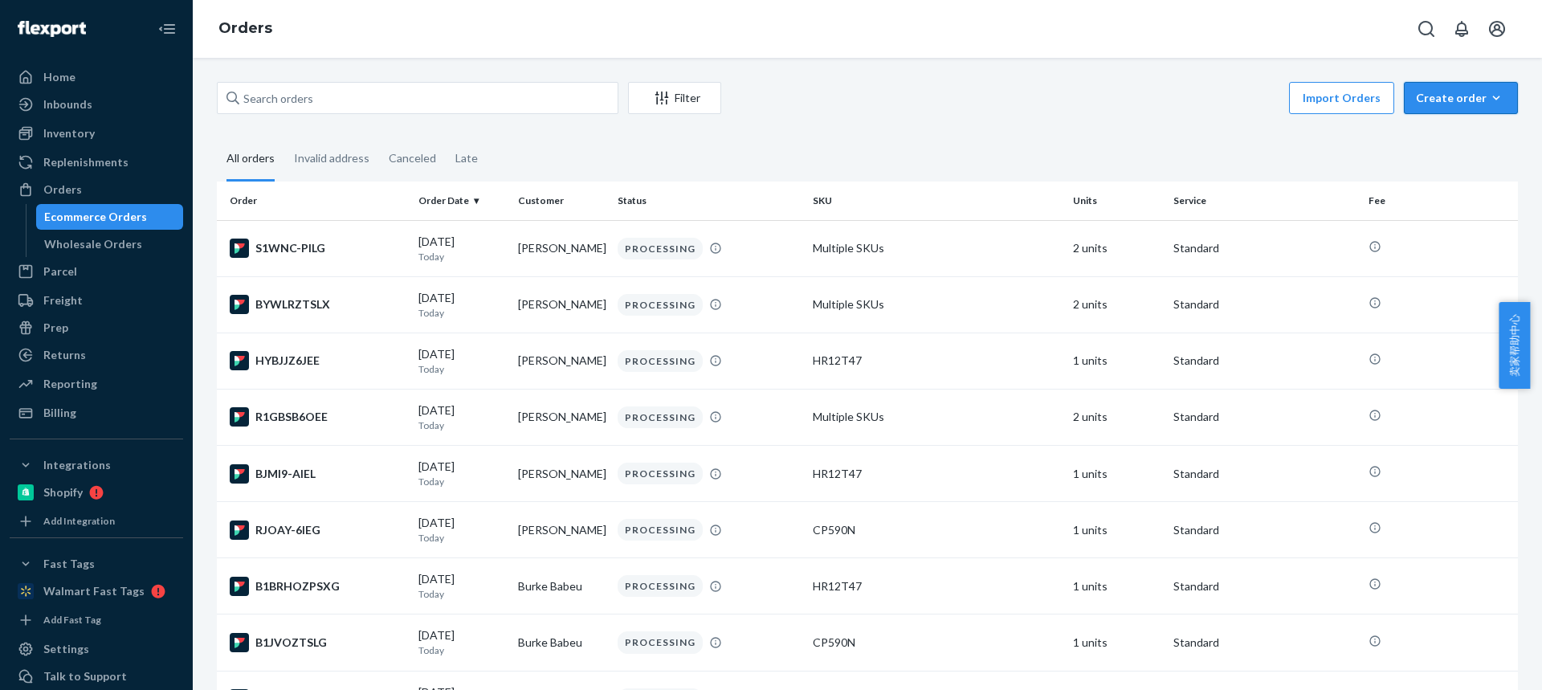
click at [1435, 101] on div "Create order" at bounding box center [1461, 98] width 90 height 16
click at [1436, 133] on span "Ecommerce order" at bounding box center [1471, 136] width 100 height 11
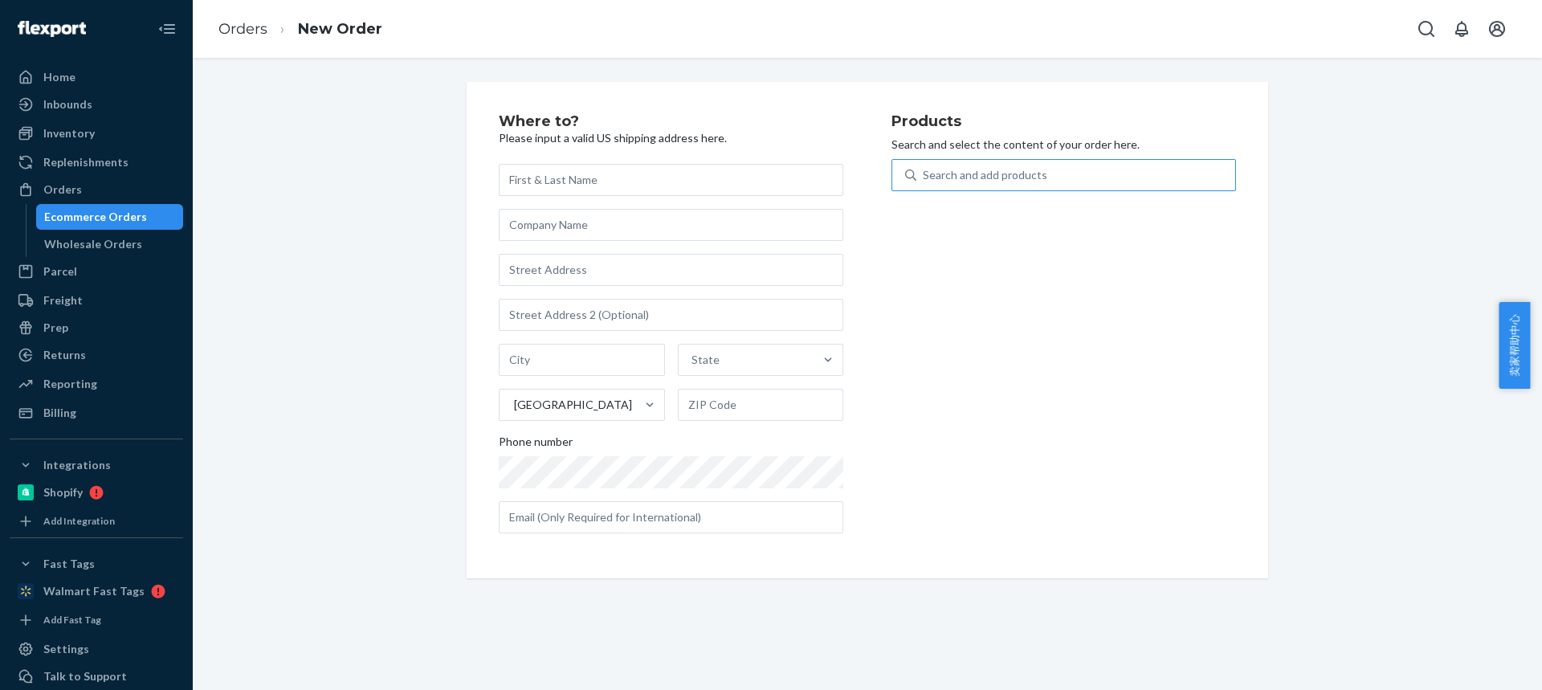
click at [1030, 184] on div "Search and add products" at bounding box center [1075, 175] width 319 height 29
click at [924, 183] on input "Search and add products" at bounding box center [924, 175] width 2 height 16
type input "B"
type input "HBM01"
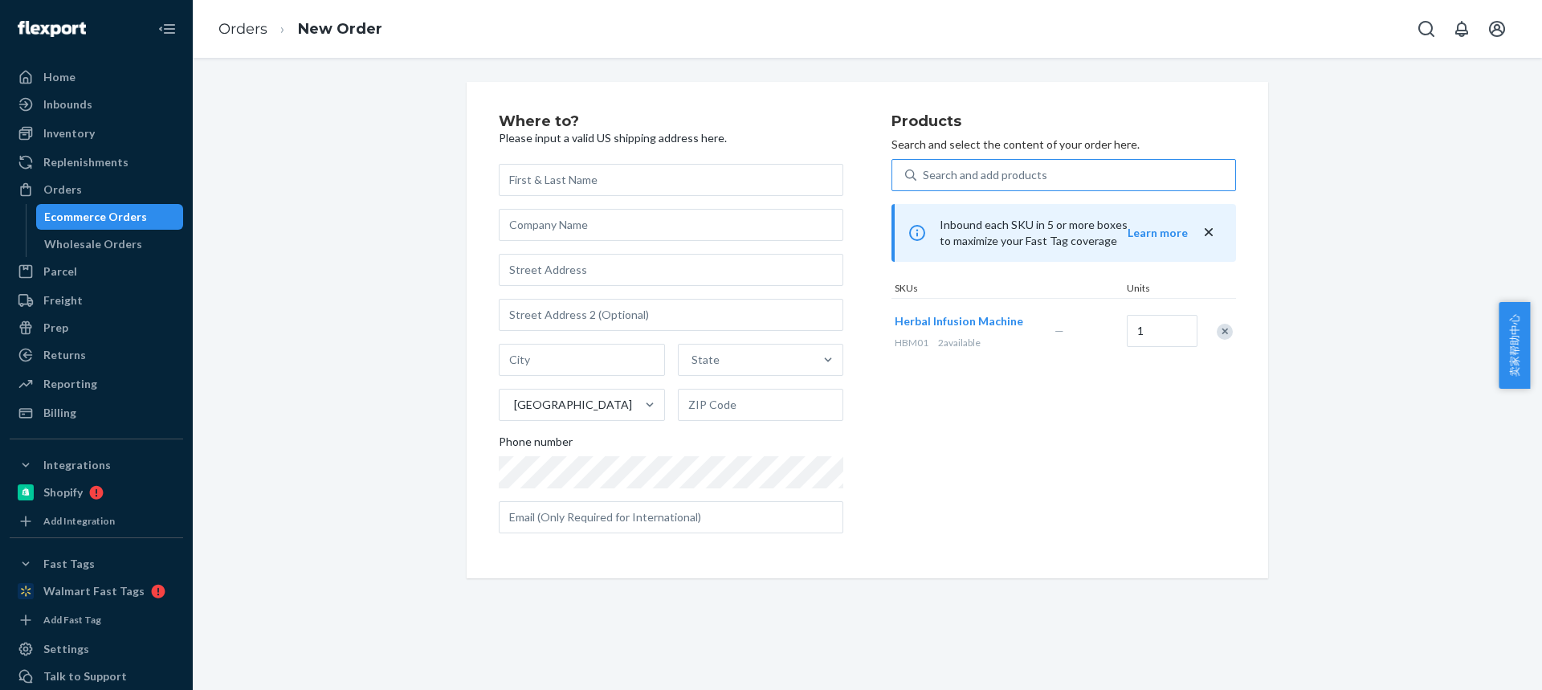
click at [1128, 225] on button "Learn more" at bounding box center [1158, 233] width 60 height 16
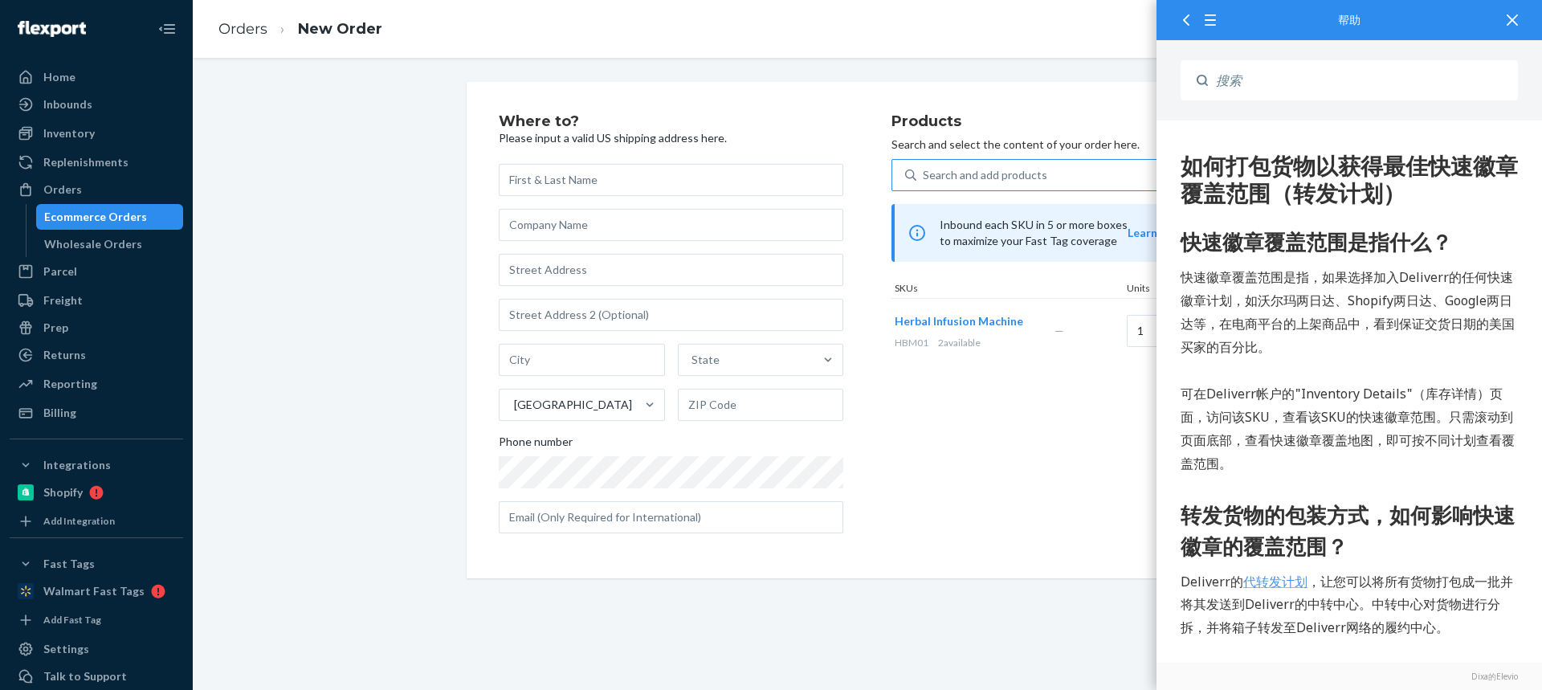
click at [1128, 225] on button "Learn more" at bounding box center [1158, 233] width 60 height 16
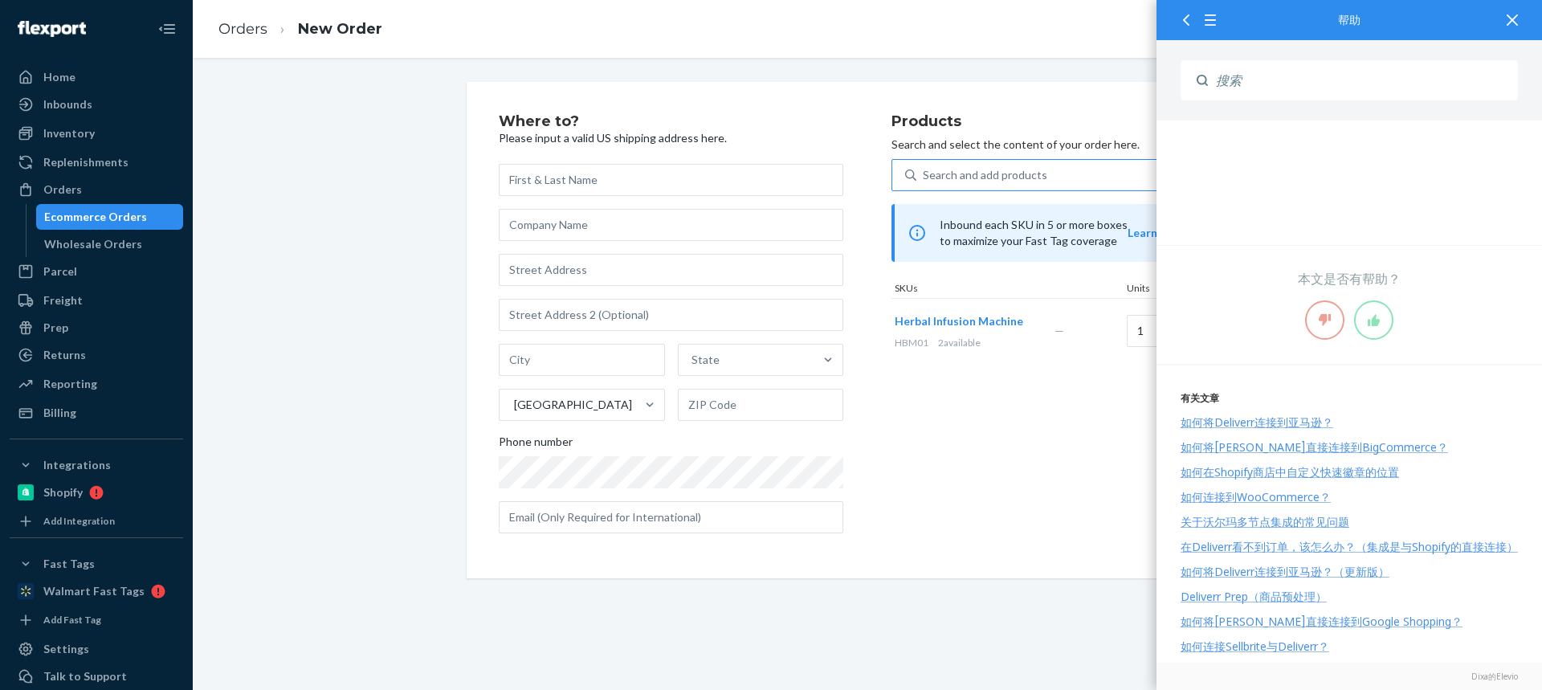
click at [1128, 225] on button "Learn more" at bounding box center [1158, 233] width 60 height 16
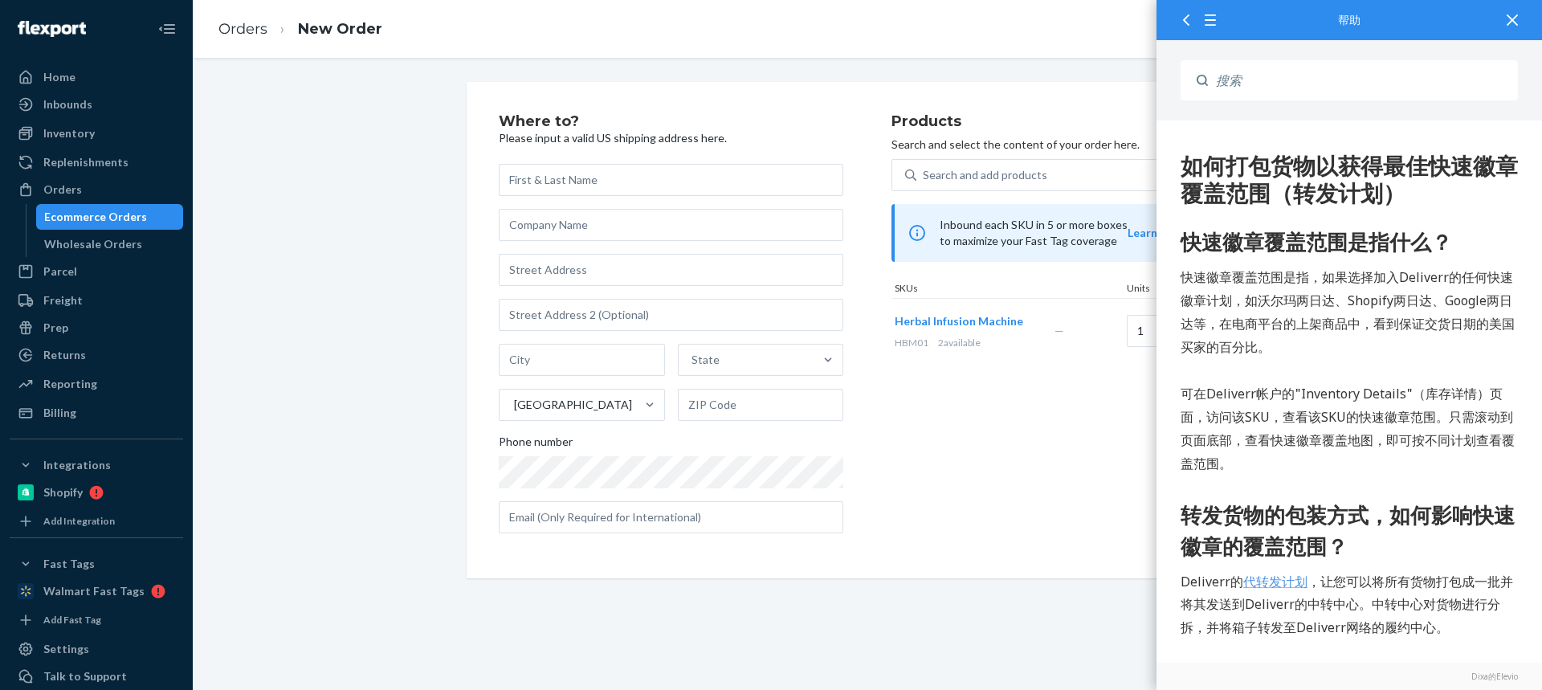
click at [1128, 225] on button "Learn more" at bounding box center [1158, 233] width 60 height 16
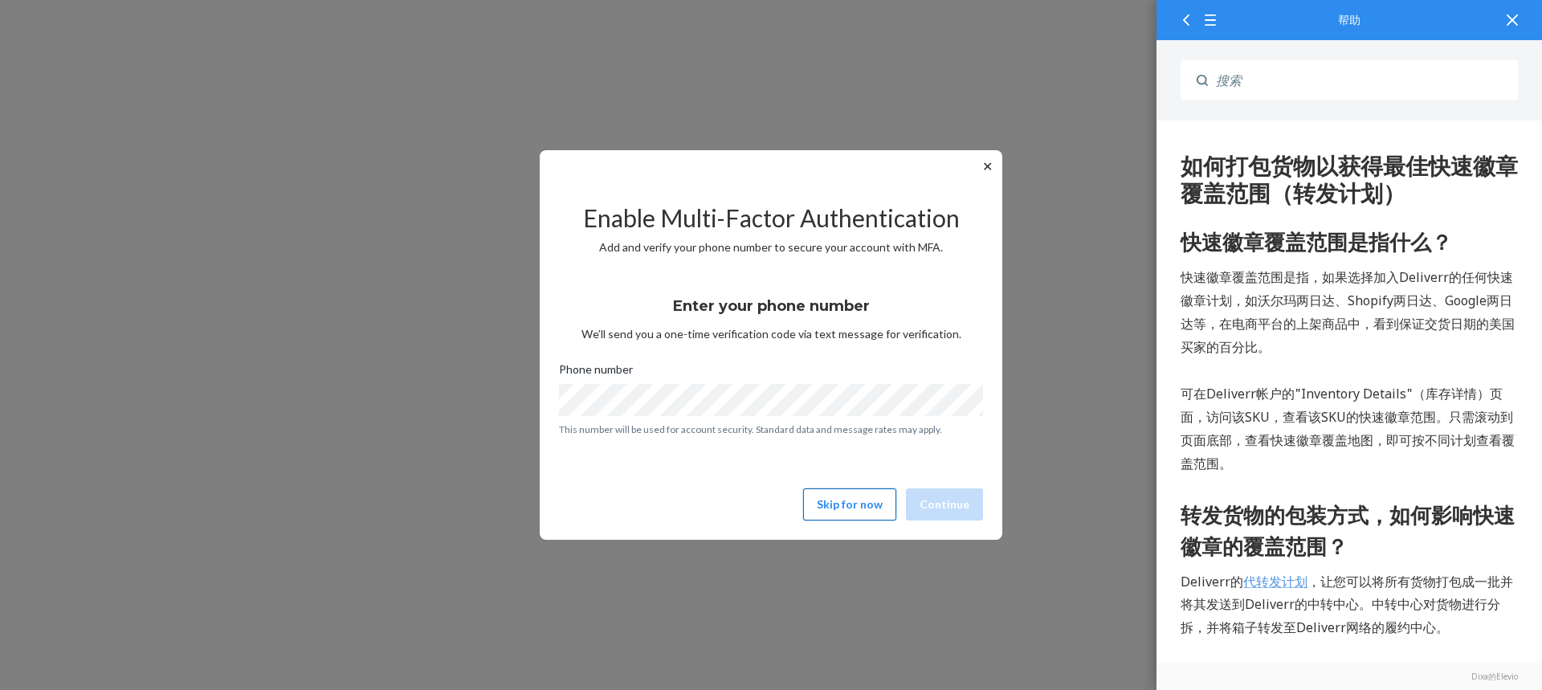
click at [824, 507] on button "Skip for now" at bounding box center [849, 504] width 93 height 32
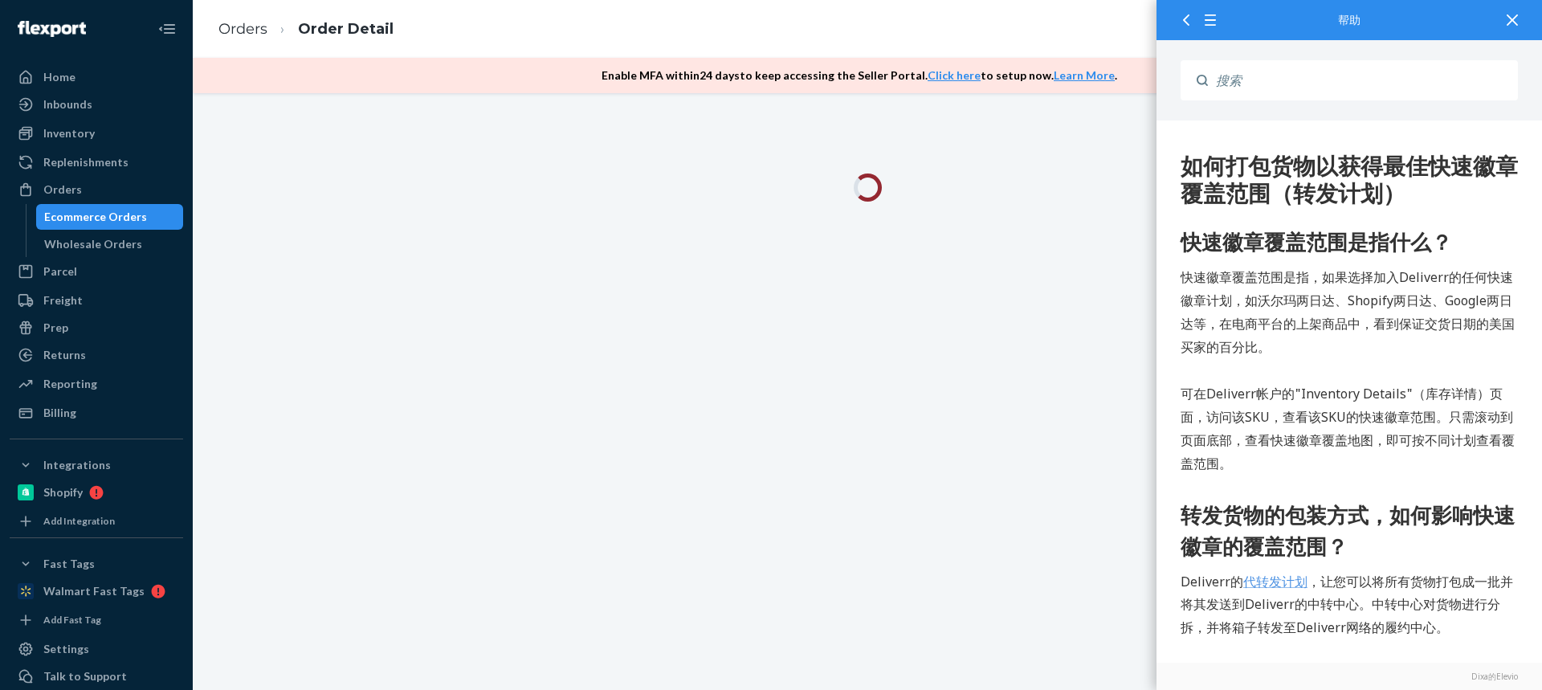
click at [1512, 20] on icon at bounding box center [1512, 19] width 11 height 11
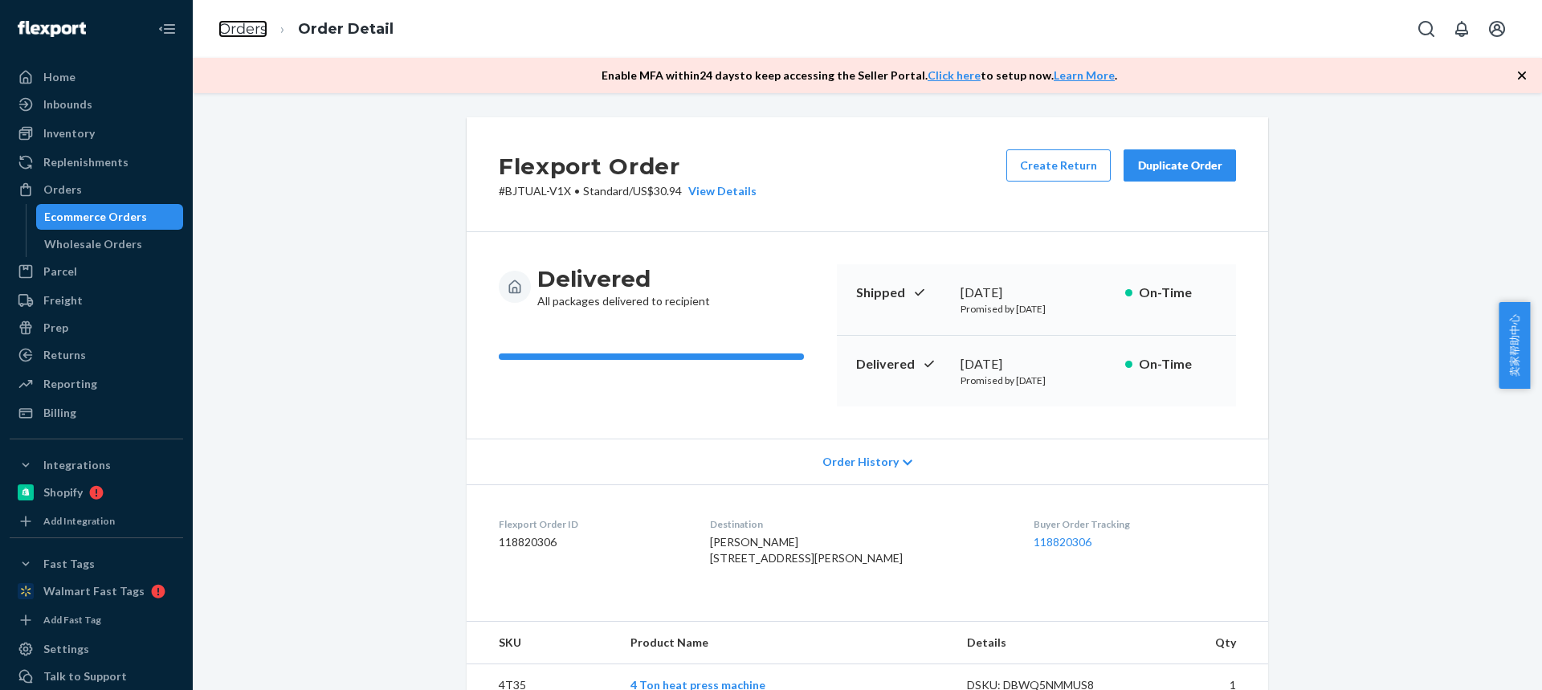
click at [242, 33] on link "Orders" at bounding box center [242, 29] width 49 height 18
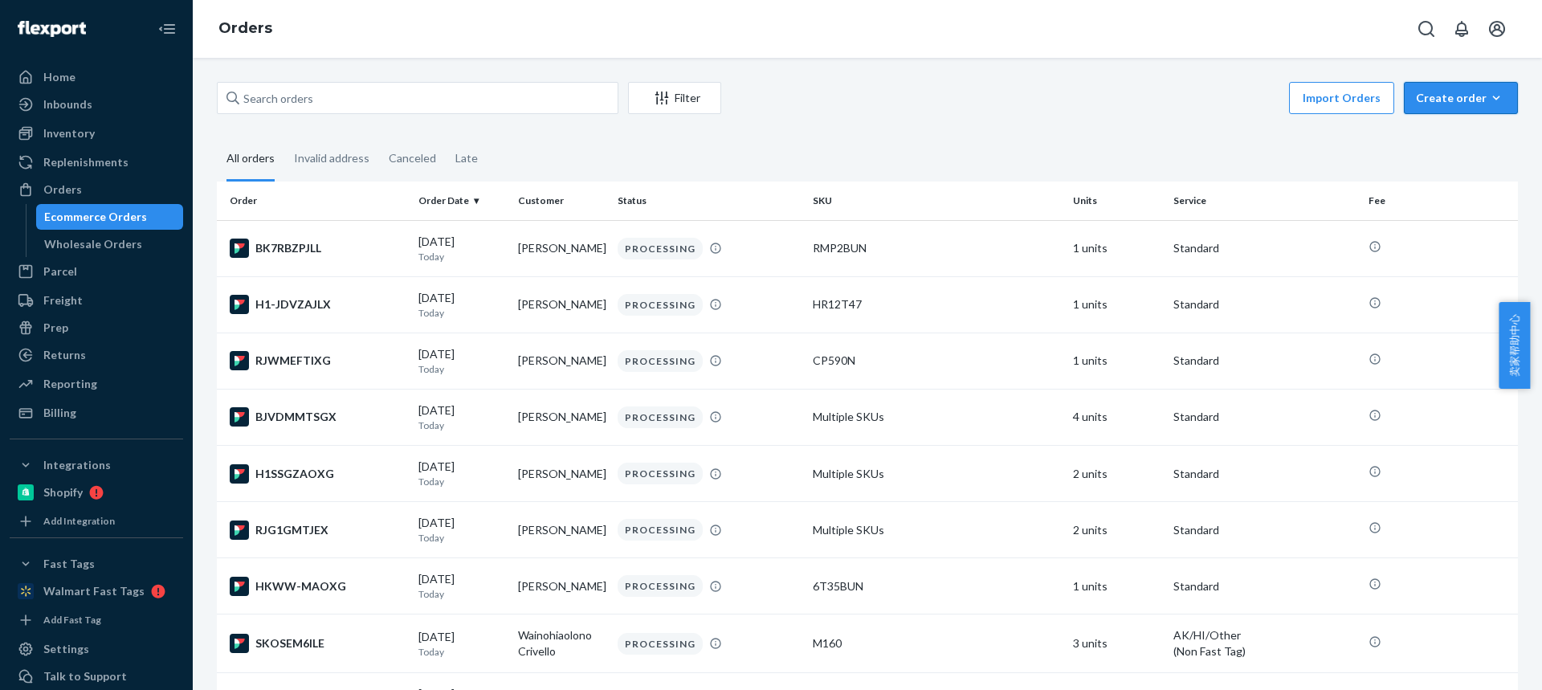
click at [1436, 96] on div "Create order" at bounding box center [1461, 98] width 90 height 16
drag, startPoint x: 1428, startPoint y: 134, endPoint x: 1419, endPoint y: 137, distance: 9.2
click at [1429, 135] on span "Ecommerce order" at bounding box center [1471, 136] width 100 height 11
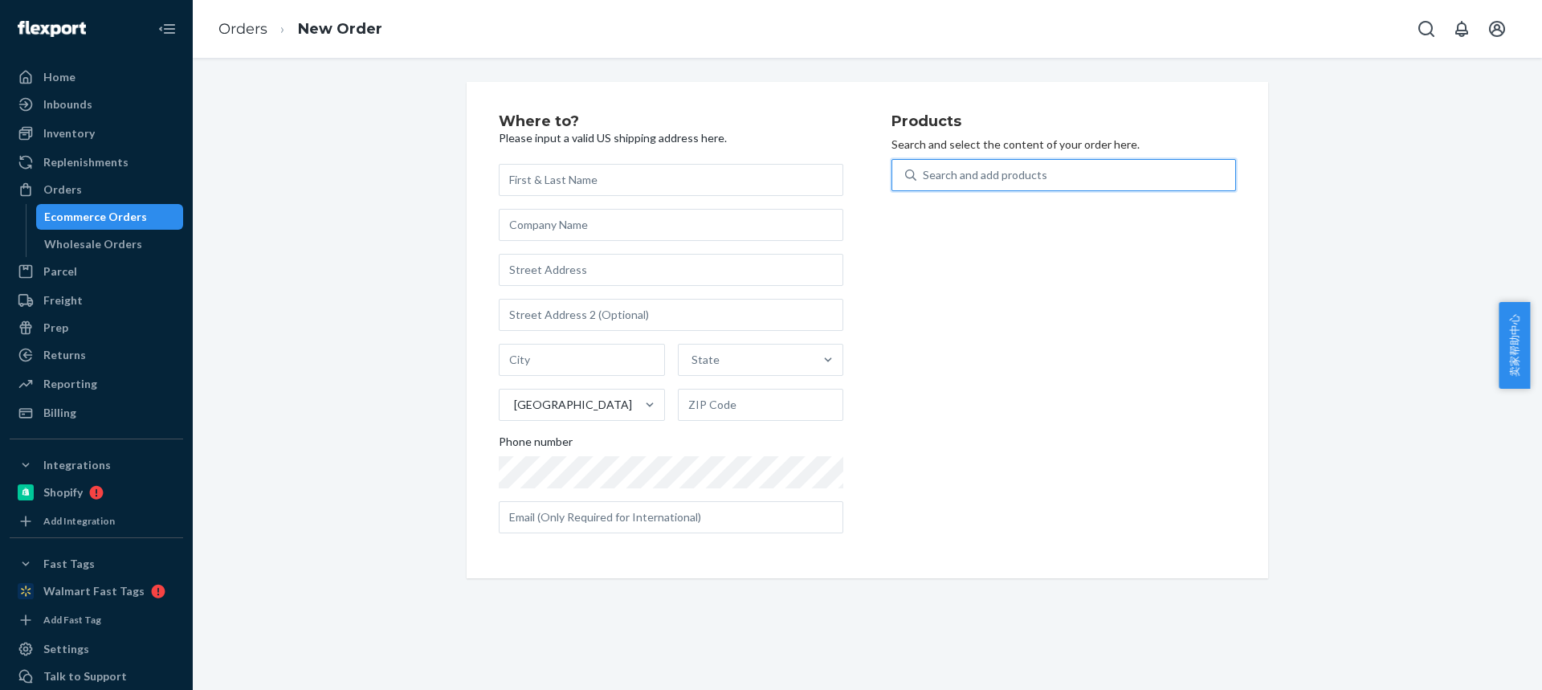
click at [956, 178] on div "Search and add products" at bounding box center [985, 175] width 124 height 16
click at [924, 178] on input "0 results available. Use Up and Down to choose options, press Enter to select t…" at bounding box center [924, 175] width 2 height 16
type input "HBM01"
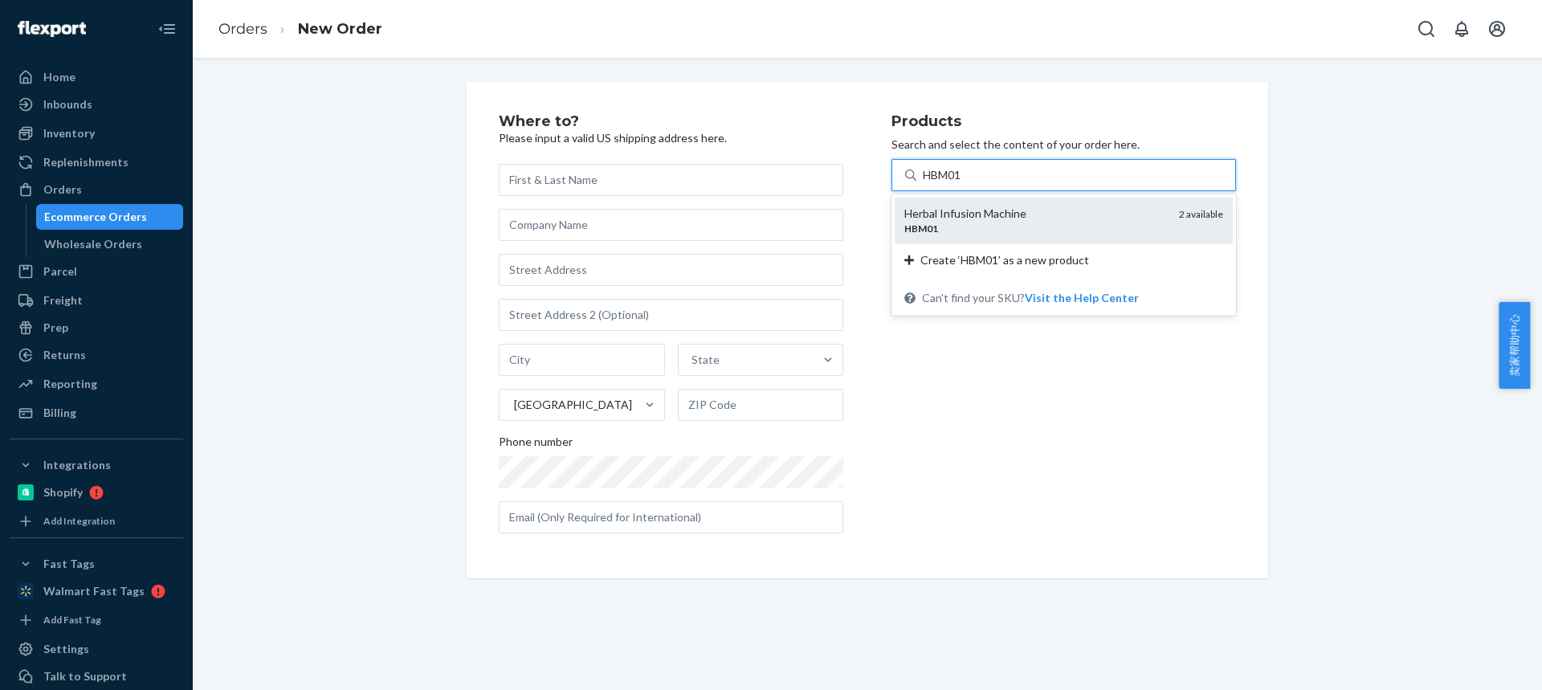
click at [966, 206] on div "Herbal Infusion Machine" at bounding box center [1035, 214] width 262 height 16
click at [964, 183] on input "HBM01" at bounding box center [943, 175] width 41 height 16
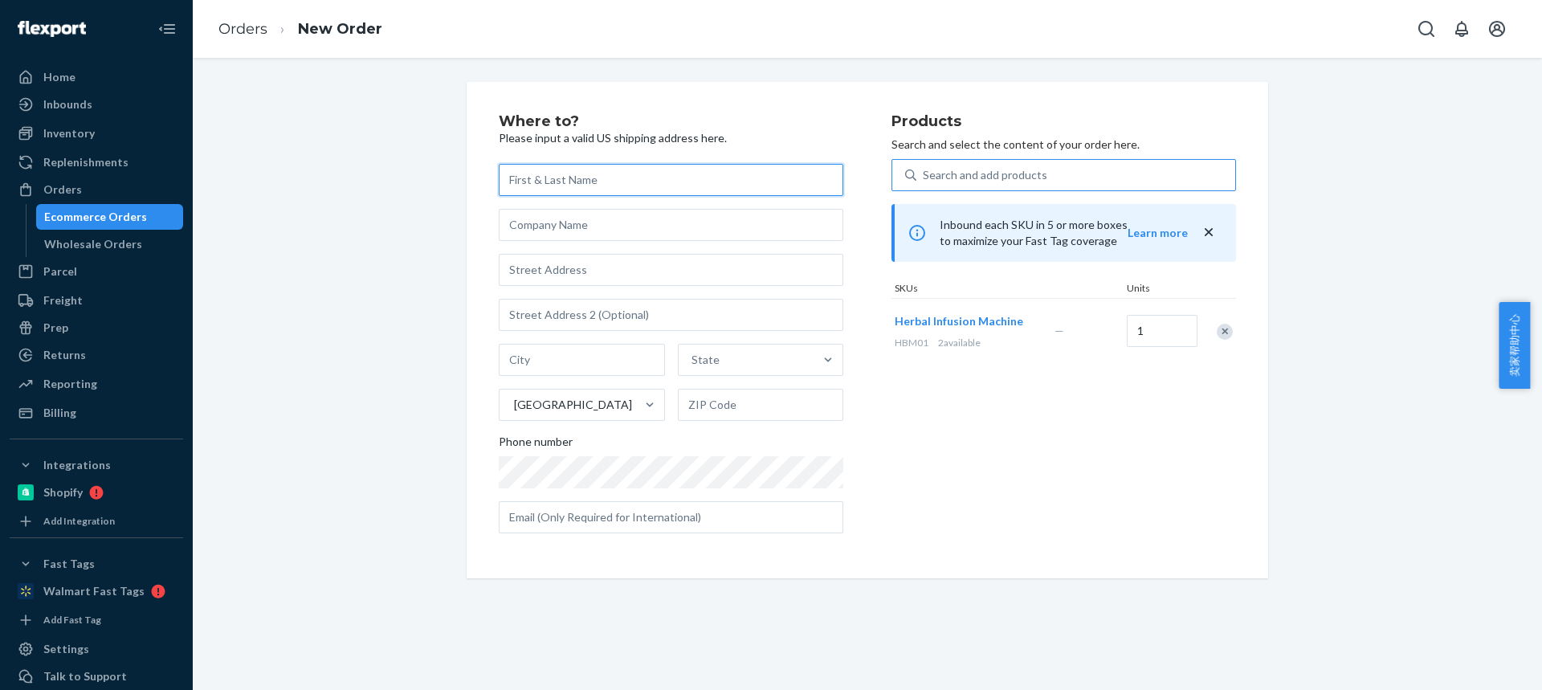
drag, startPoint x: 559, startPoint y: 185, endPoint x: 479, endPoint y: 132, distance: 96.2
click at [559, 185] on input "text" at bounding box center [671, 180] width 345 height 32
paste input "Pornchai Davidson"
type input "Pornchai Davidson"
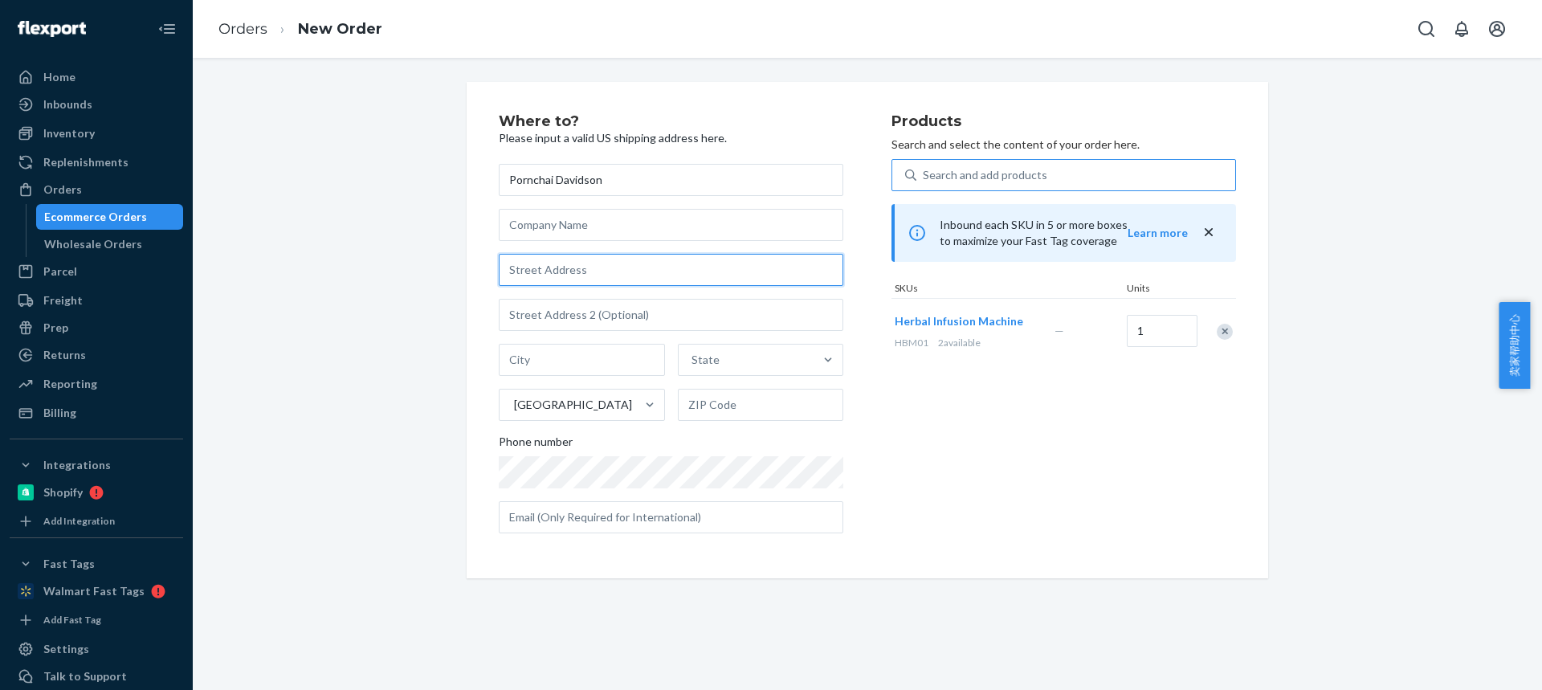
drag, startPoint x: 520, startPoint y: 268, endPoint x: 455, endPoint y: 182, distance: 107.3
click at [520, 267] on input "text" at bounding box center [671, 270] width 345 height 32
paste input "73 Bay Dr"
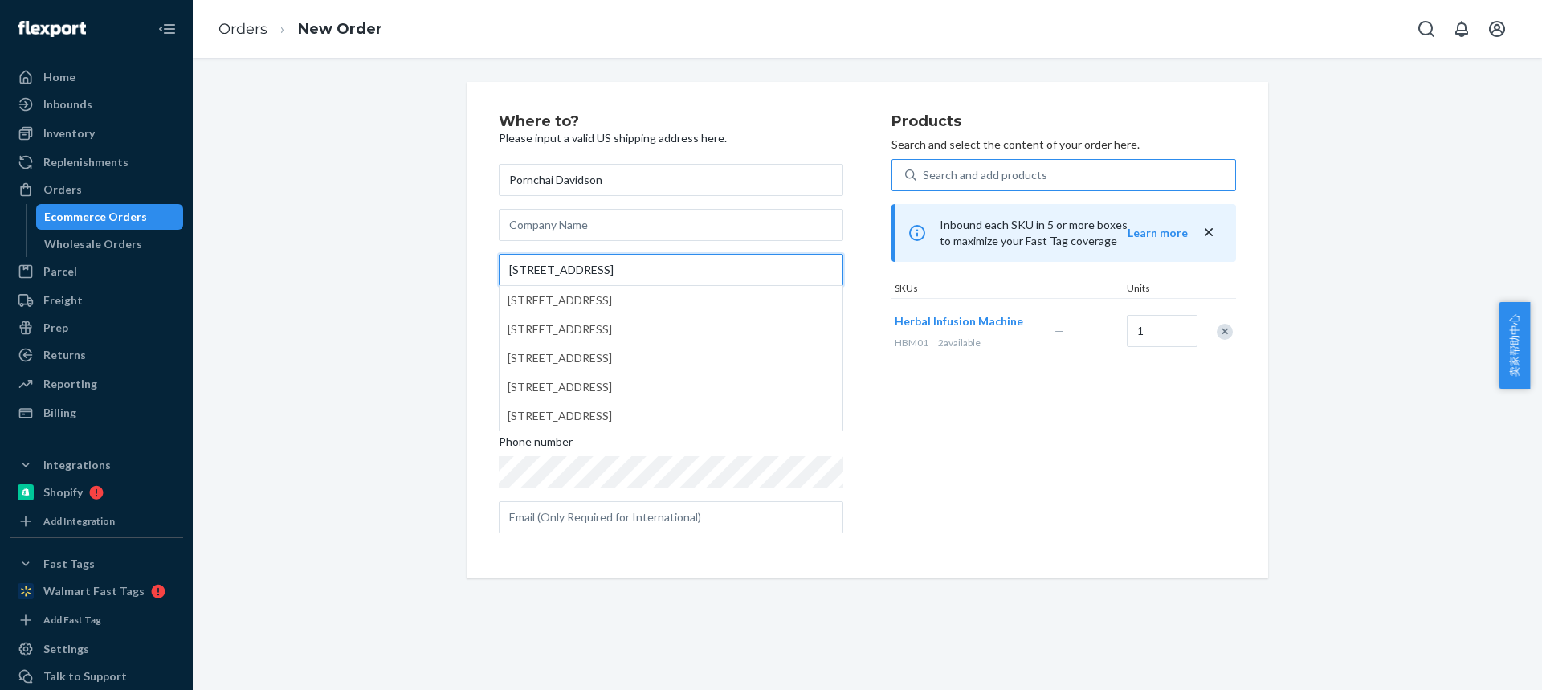
type input "73 Bay Dr"
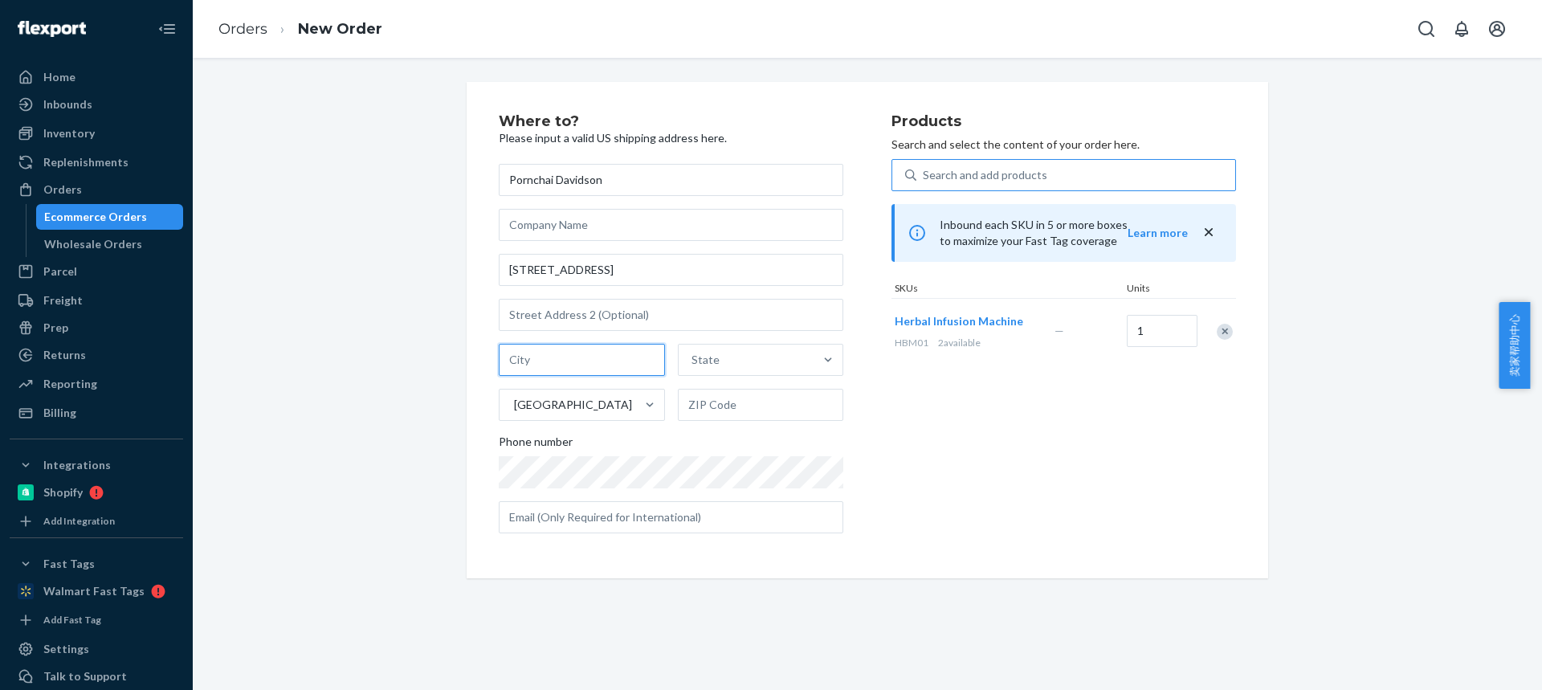
click at [586, 348] on input "text" at bounding box center [582, 360] width 166 height 32
paste input "Key West FL 33040"
drag, startPoint x: 671, startPoint y: 373, endPoint x: 703, endPoint y: 406, distance: 45.5
click at [674, 374] on div "Key West FL 33040 State United States" at bounding box center [671, 382] width 345 height 77
type input "Key West FL"
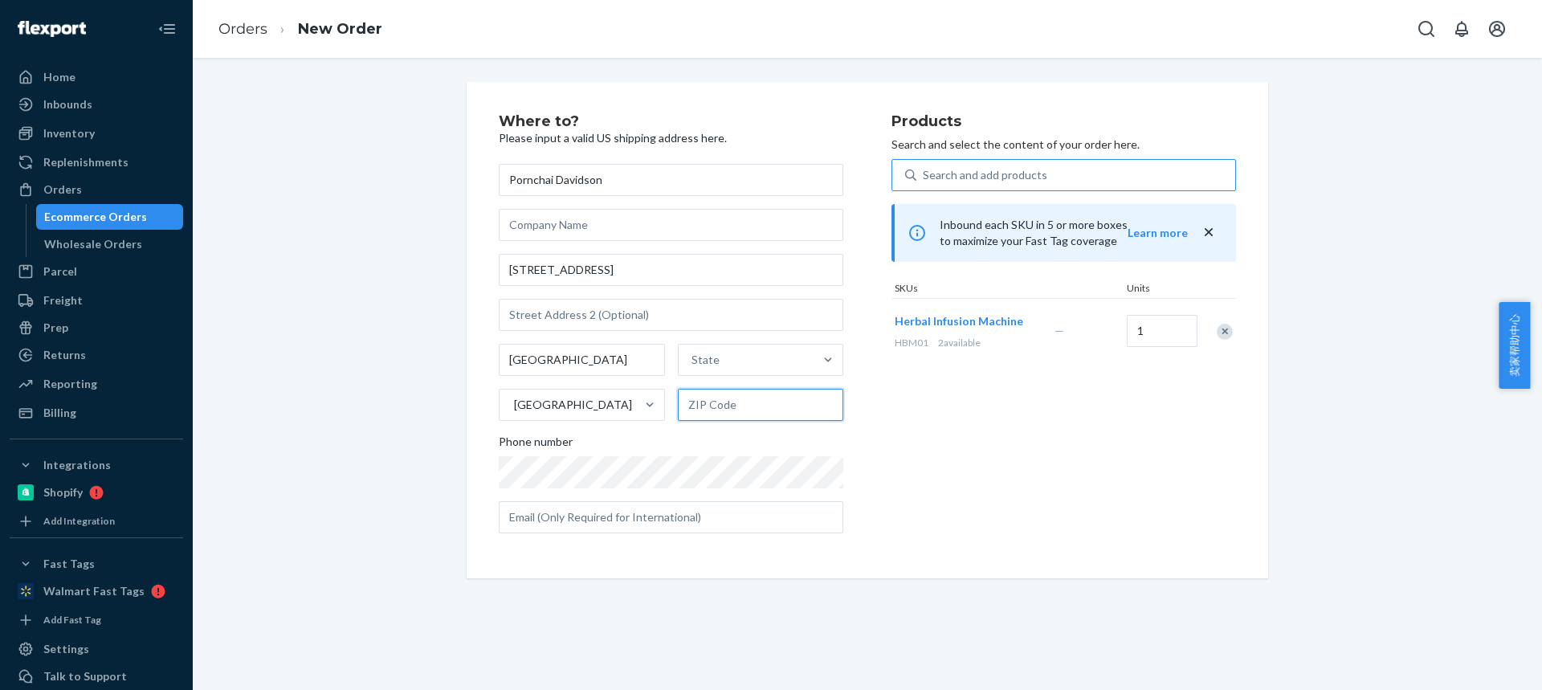
drag, startPoint x: 700, startPoint y: 405, endPoint x: 672, endPoint y: 406, distance: 28.1
click at [702, 406] on input "text" at bounding box center [761, 405] width 166 height 32
paste input "33040"
type input "33040"
click at [610, 359] on input "Key West FL" at bounding box center [582, 360] width 166 height 32
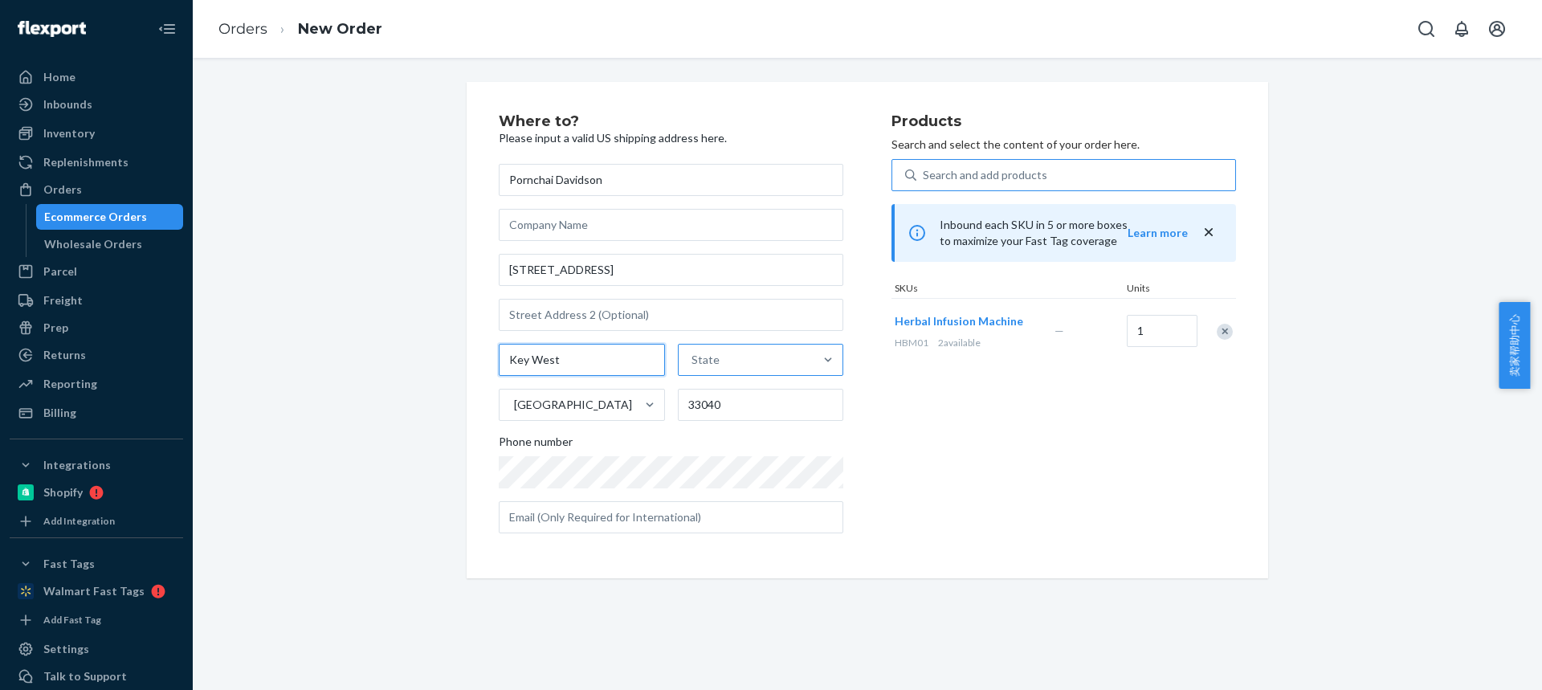
type input "Key West"
click at [715, 350] on div "State" at bounding box center [747, 360] width 136 height 32
click at [693, 352] on input "State" at bounding box center [693, 360] width 2 height 16
paste input "FL"
type input "FL"
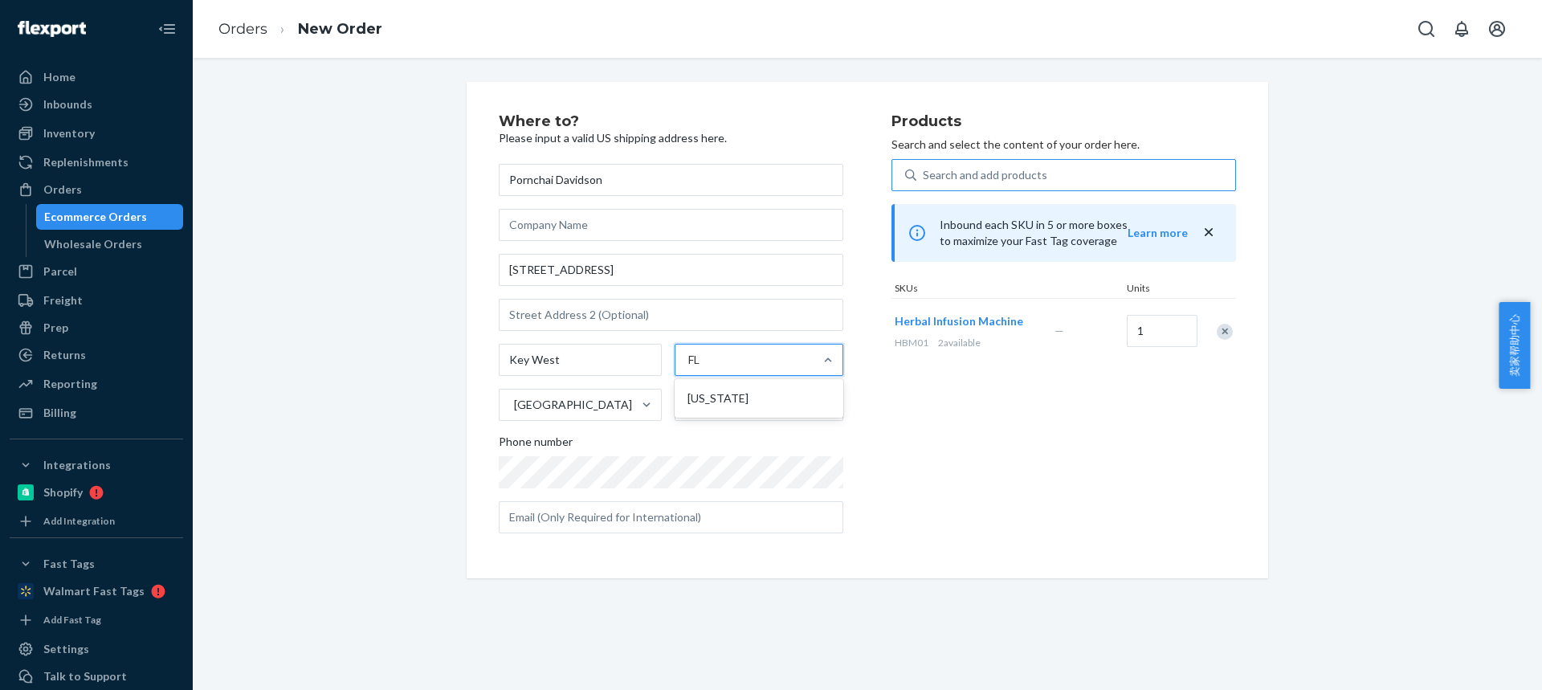
click at [715, 405] on div "Florida" at bounding box center [759, 398] width 162 height 32
click at [702, 368] on input "FL" at bounding box center [695, 360] width 14 height 16
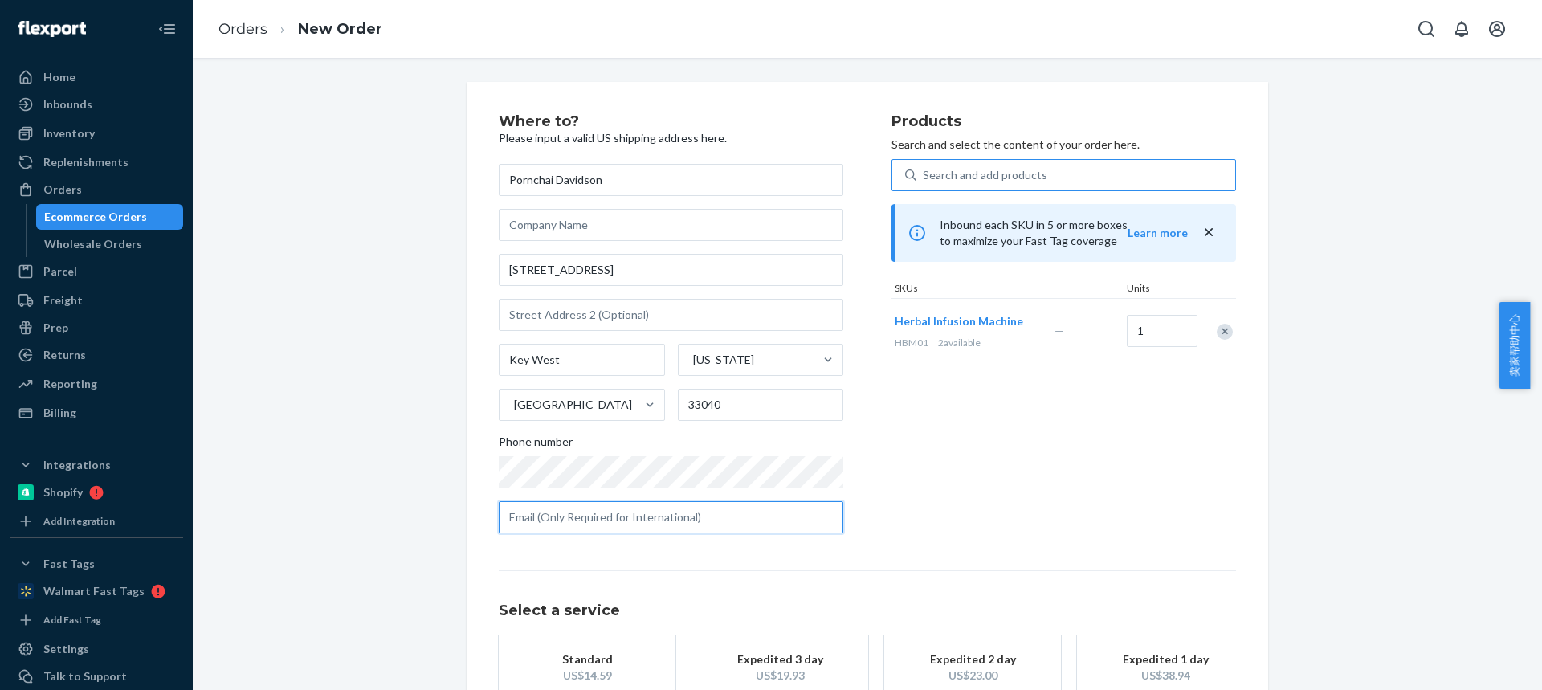
click at [580, 519] on input "text" at bounding box center [671, 517] width 345 height 32
paste input "h4pdavid@gmail.com"
type input "h4pdavid@gmail.com"
click at [583, 651] on div "Standard" at bounding box center [587, 659] width 129 height 16
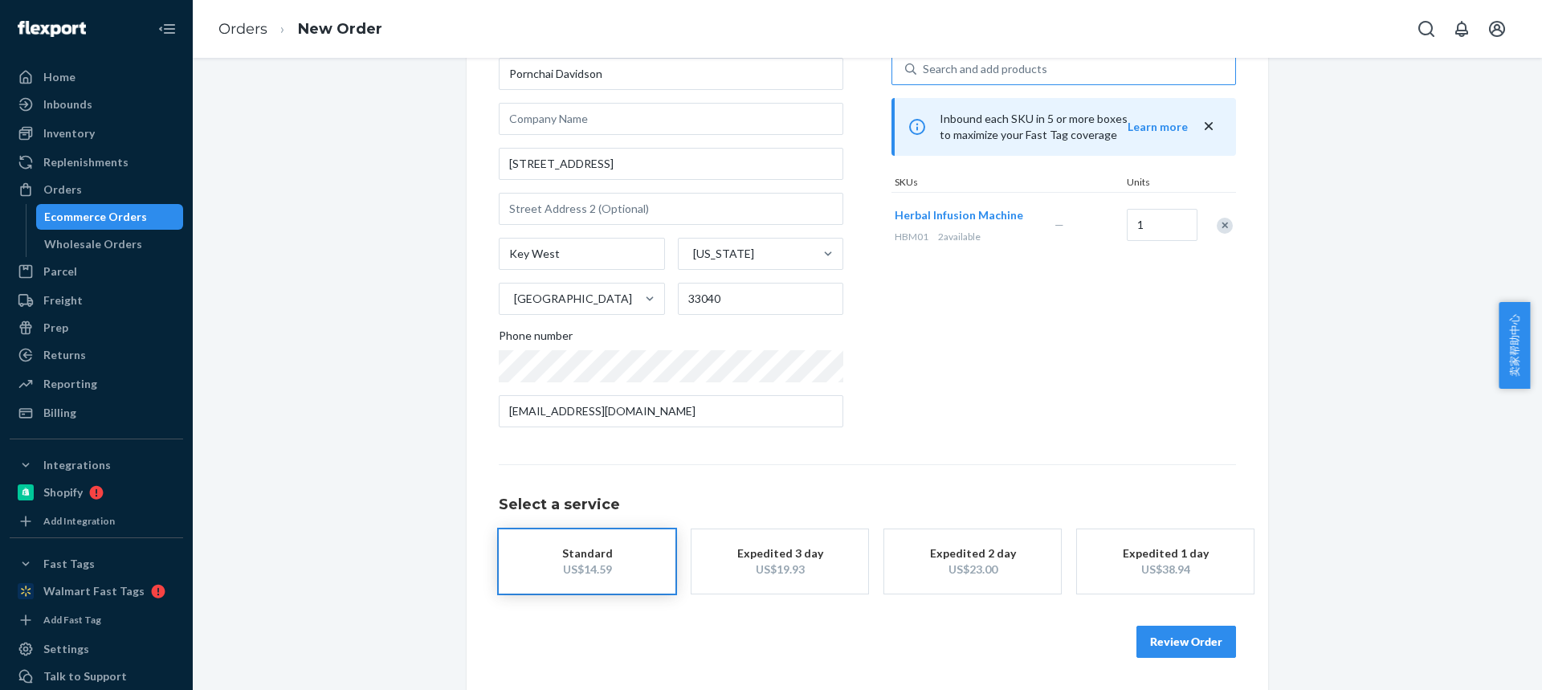
click at [1172, 639] on button "Review Order" at bounding box center [1187, 642] width 100 height 32
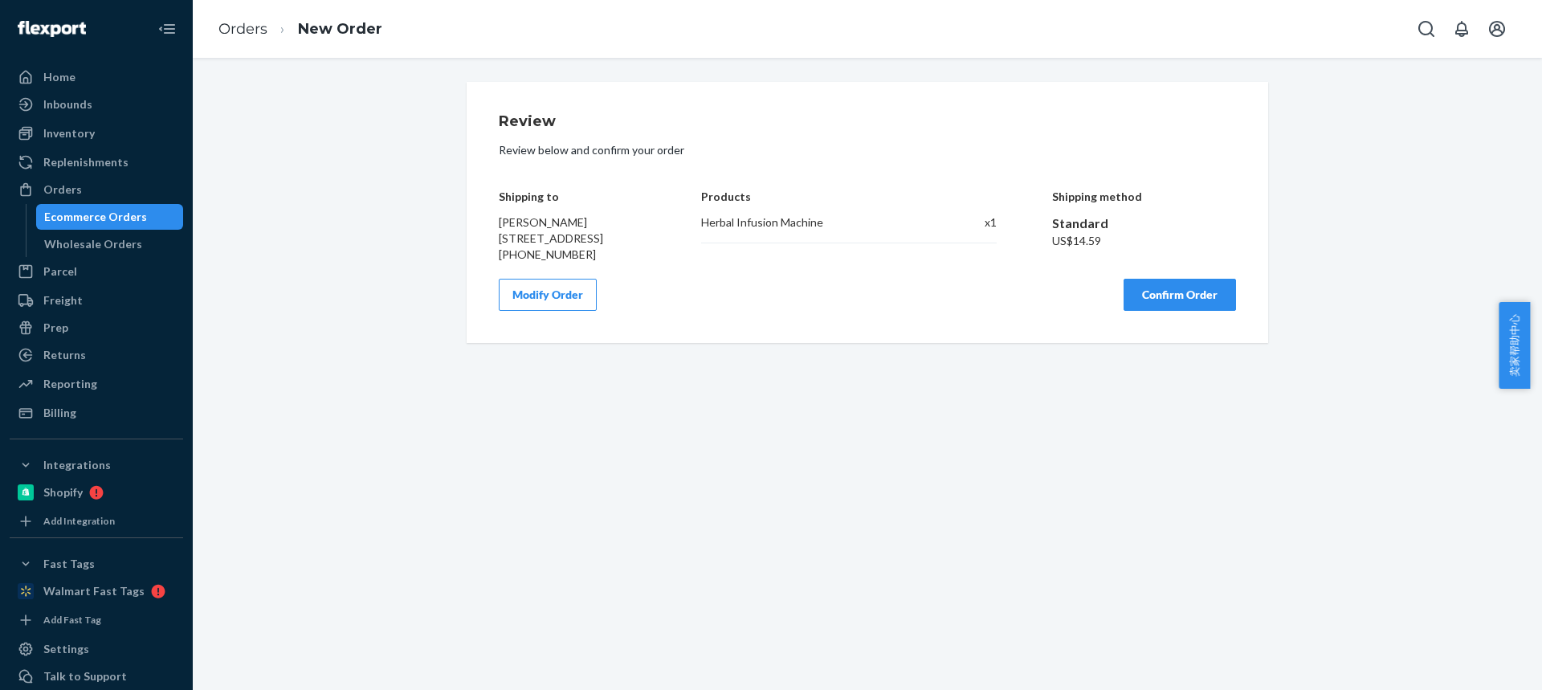
scroll to position [0, 0]
click at [1145, 304] on button "Confirm Order" at bounding box center [1180, 295] width 112 height 32
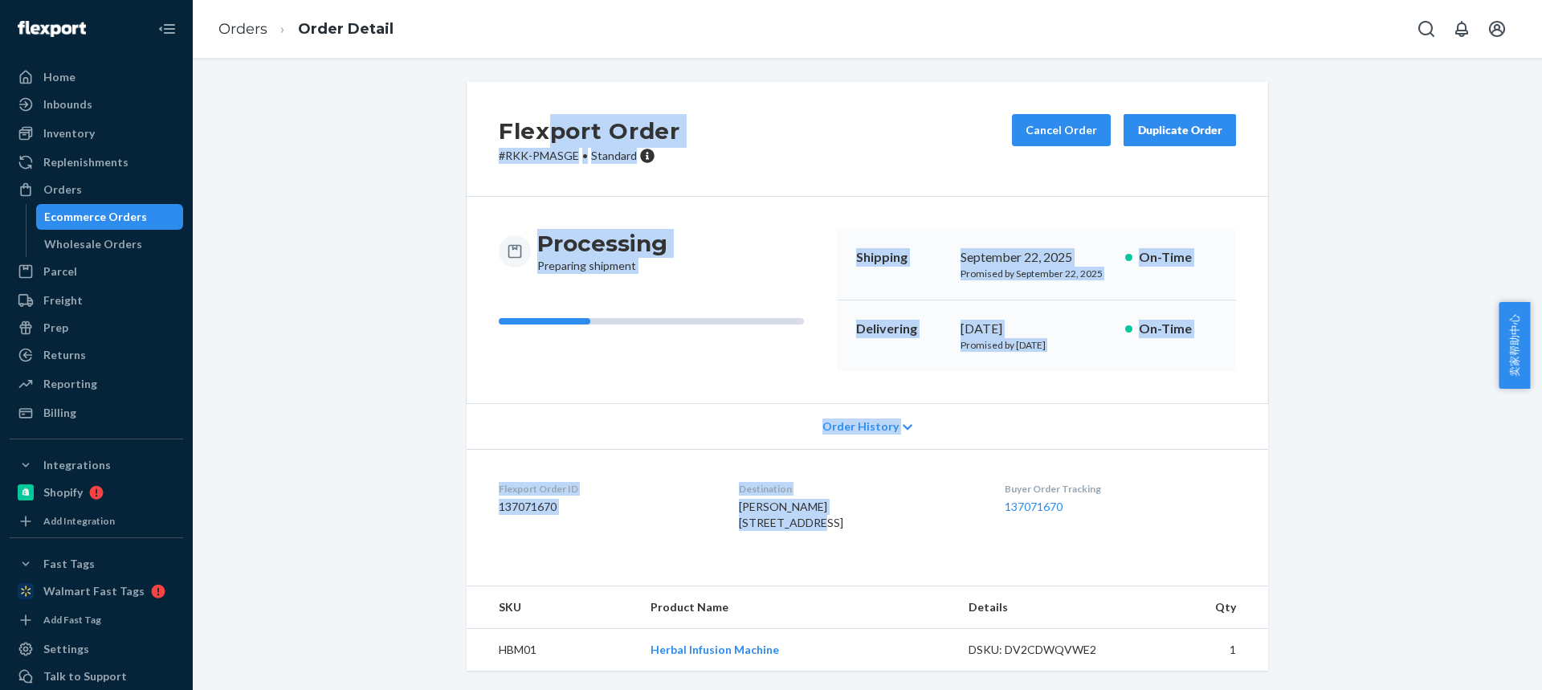
drag, startPoint x: 779, startPoint y: 523, endPoint x: 726, endPoint y: 511, distance: 54.4
click at [739, 511] on div "Pornchai Davidson 73 Bay Dr Key West, FL 33040-6114 US" at bounding box center [858, 515] width 239 height 32
copy div "port Order # RKK-PMASGE • Standard Cancel Order Duplicate Order Processing Prep…"
drag, startPoint x: 784, startPoint y: 529, endPoint x: 785, endPoint y: 521, distance: 8.1
click at [784, 529] on div "Pornchai Davidson 73 Bay Dr Key West, FL 33040-6114 US" at bounding box center [858, 515] width 239 height 32
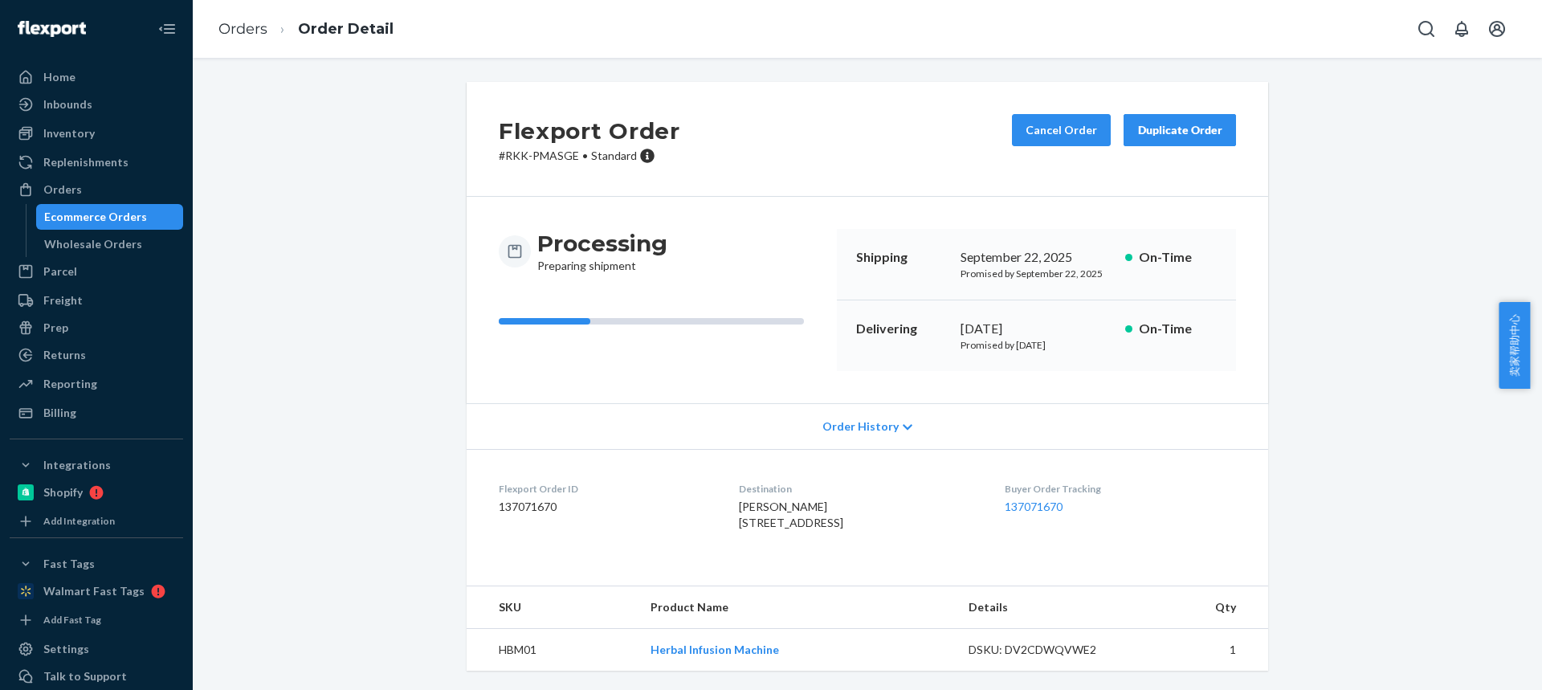
click at [786, 521] on div "Pornchai Davidson 73 Bay Dr Key West, FL 33040-6114 US" at bounding box center [858, 515] width 239 height 32
drag, startPoint x: 786, startPoint y: 521, endPoint x: 724, endPoint y: 510, distance: 62.9
click at [739, 511] on div "Pornchai Davidson 73 Bay Dr Key West, FL 33040-6114 US" at bounding box center [858, 515] width 239 height 32
copy span "Pornchai Davidson 73 Bay Dr"
click at [496, 671] on td "HBM01" at bounding box center [552, 650] width 171 height 43
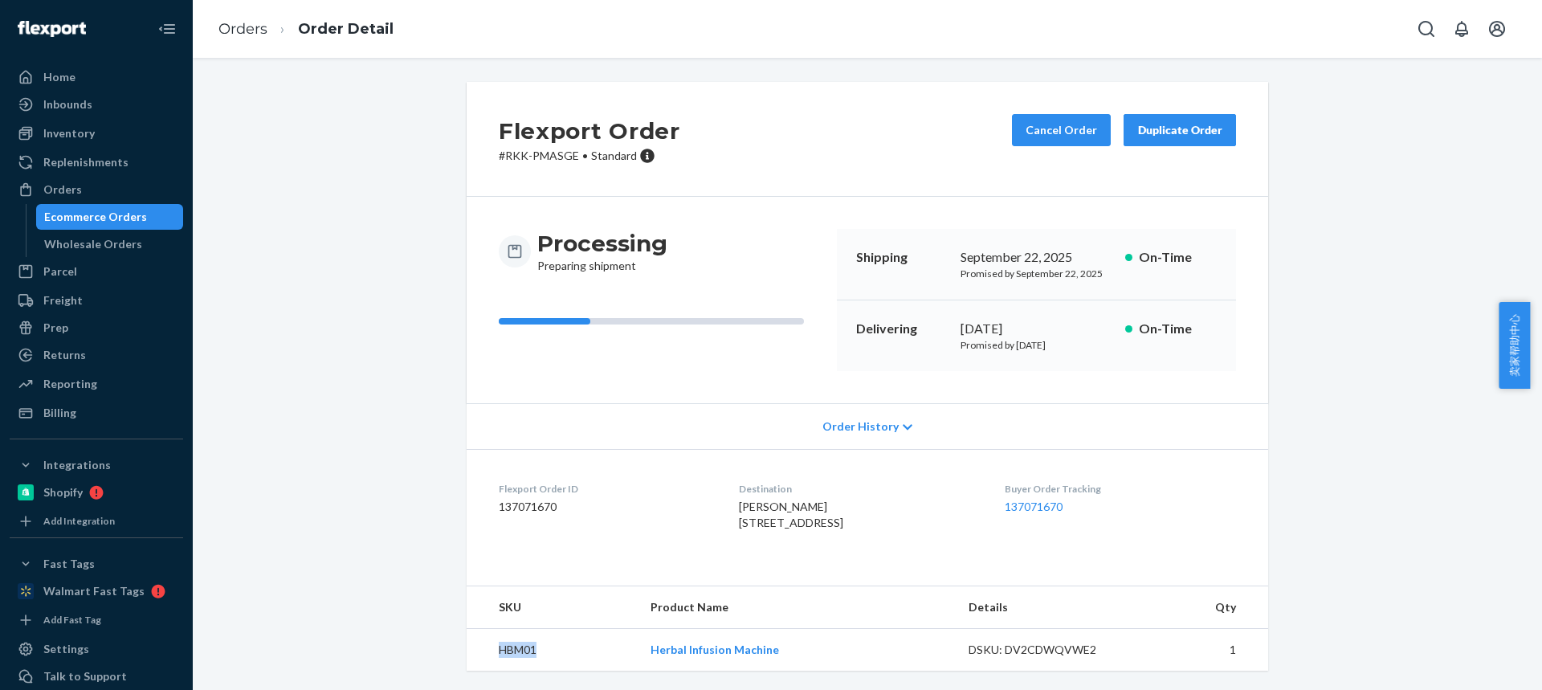
click at [496, 671] on td "HBM01" at bounding box center [552, 650] width 171 height 43
copy td "HBM01"
drag, startPoint x: 716, startPoint y: 543, endPoint x: 601, endPoint y: 616, distance: 136.1
click at [716, 543] on dl "Flexport Order ID 137071670 Destination Pornchai Davidson 73 Bay Dr Key West, F…" at bounding box center [868, 509] width 802 height 120
click at [508, 671] on td "HBM01" at bounding box center [552, 650] width 171 height 43
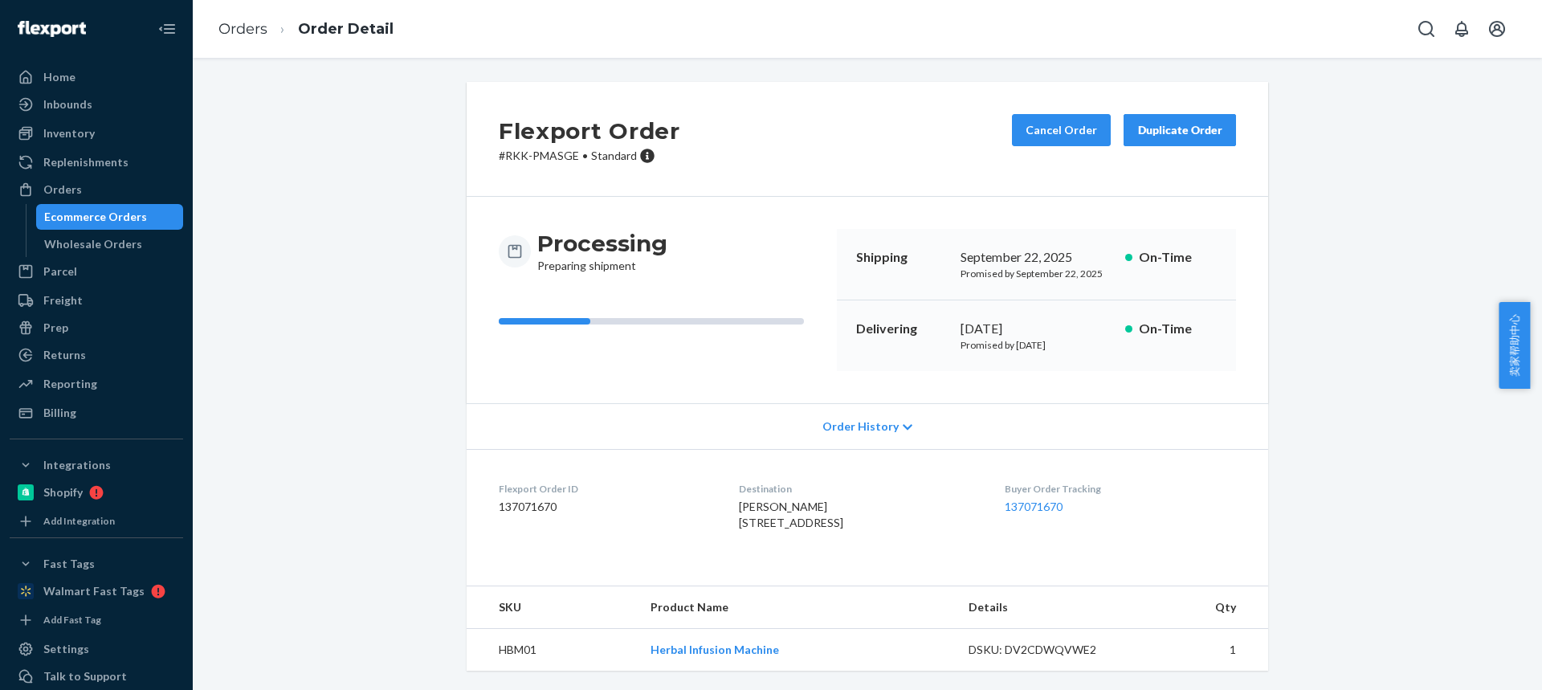
click at [508, 671] on td "HBM01" at bounding box center [552, 650] width 171 height 43
copy td "HBM01"
click at [531, 666] on td "HBM01" at bounding box center [552, 650] width 171 height 43
click at [557, 647] on td "HBM01" at bounding box center [552, 650] width 171 height 43
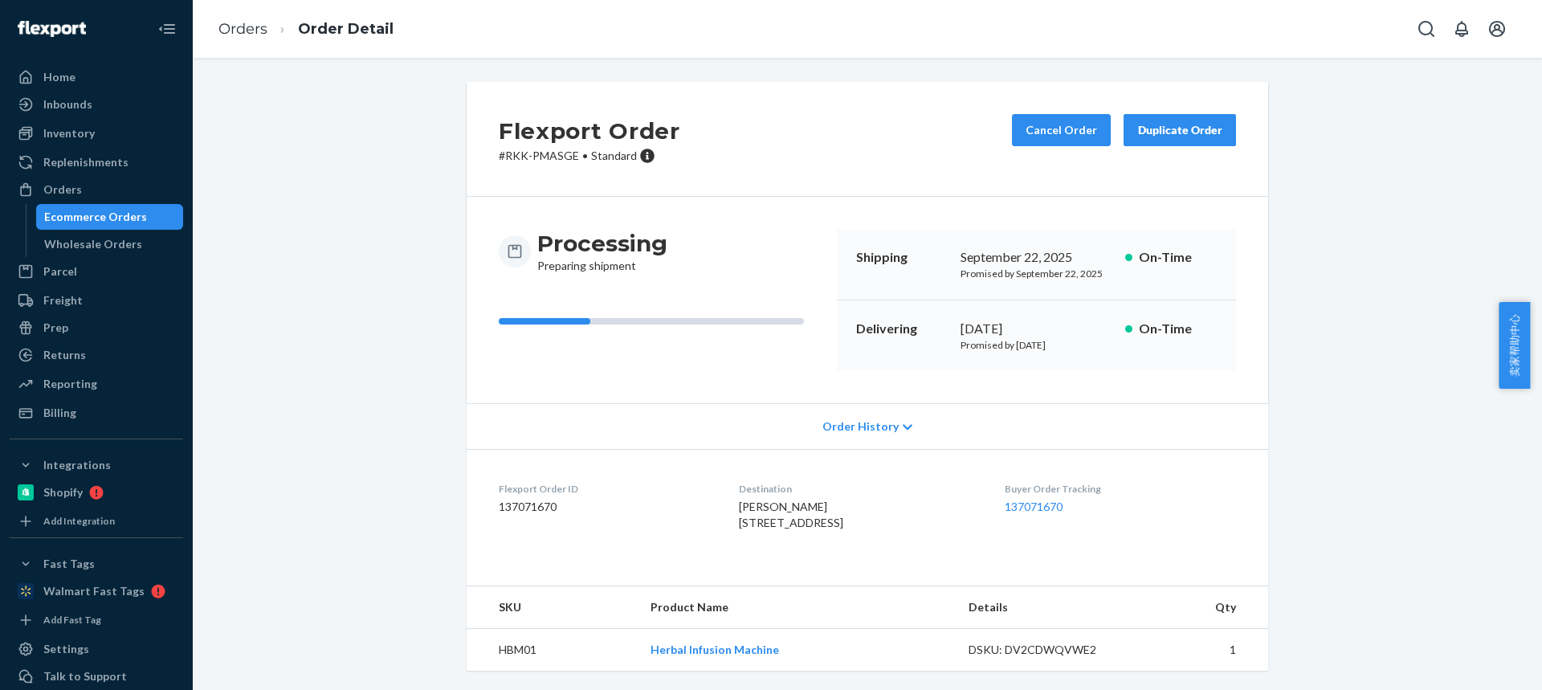
click at [498, 651] on td "HBM01" at bounding box center [552, 650] width 171 height 43
copy td "HBM01"
click at [541, 651] on td "HBM01" at bounding box center [552, 650] width 171 height 43
drag, startPoint x: 517, startPoint y: 650, endPoint x: 508, endPoint y: 651, distance: 8.9
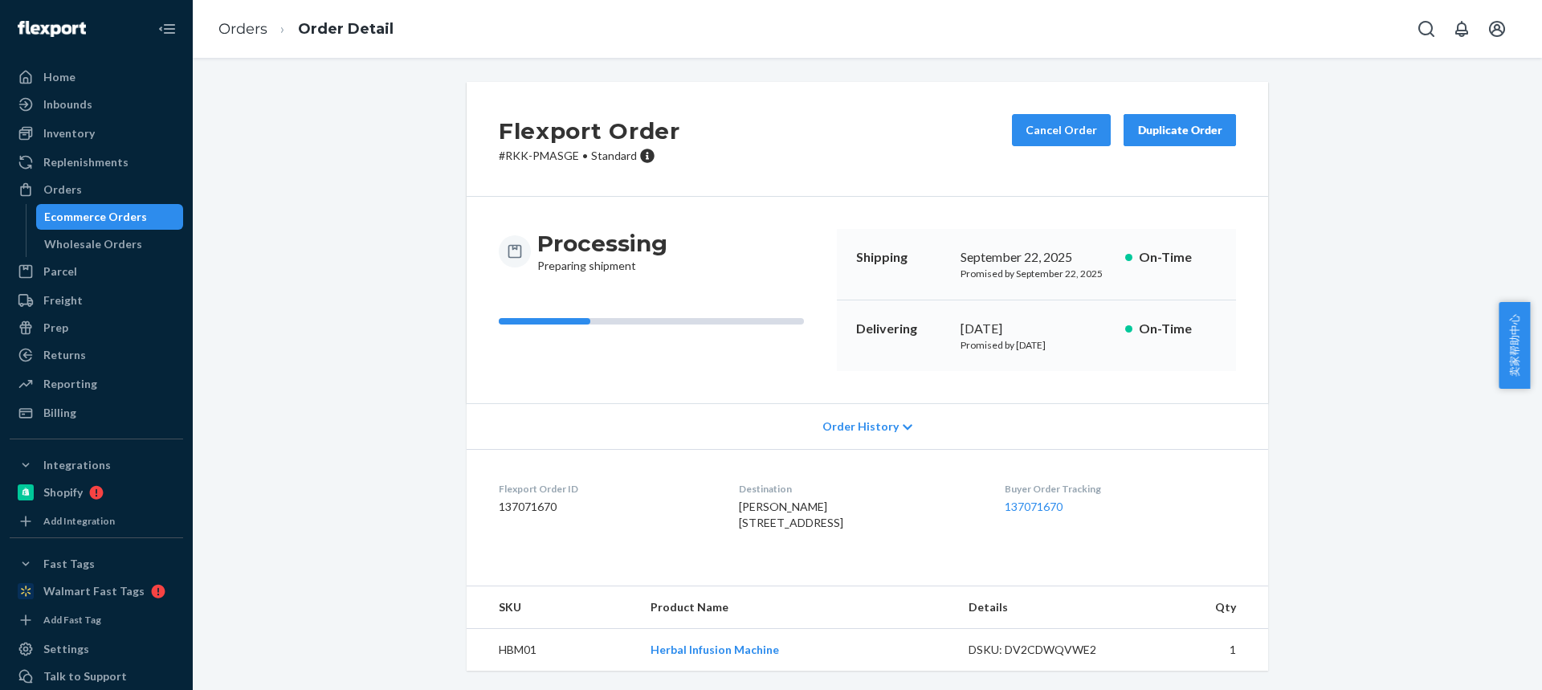
click at [508, 651] on td "HBM01" at bounding box center [552, 650] width 171 height 43
copy td "HBM01"
click at [651, 499] on dd "137071670" at bounding box center [606, 507] width 214 height 16
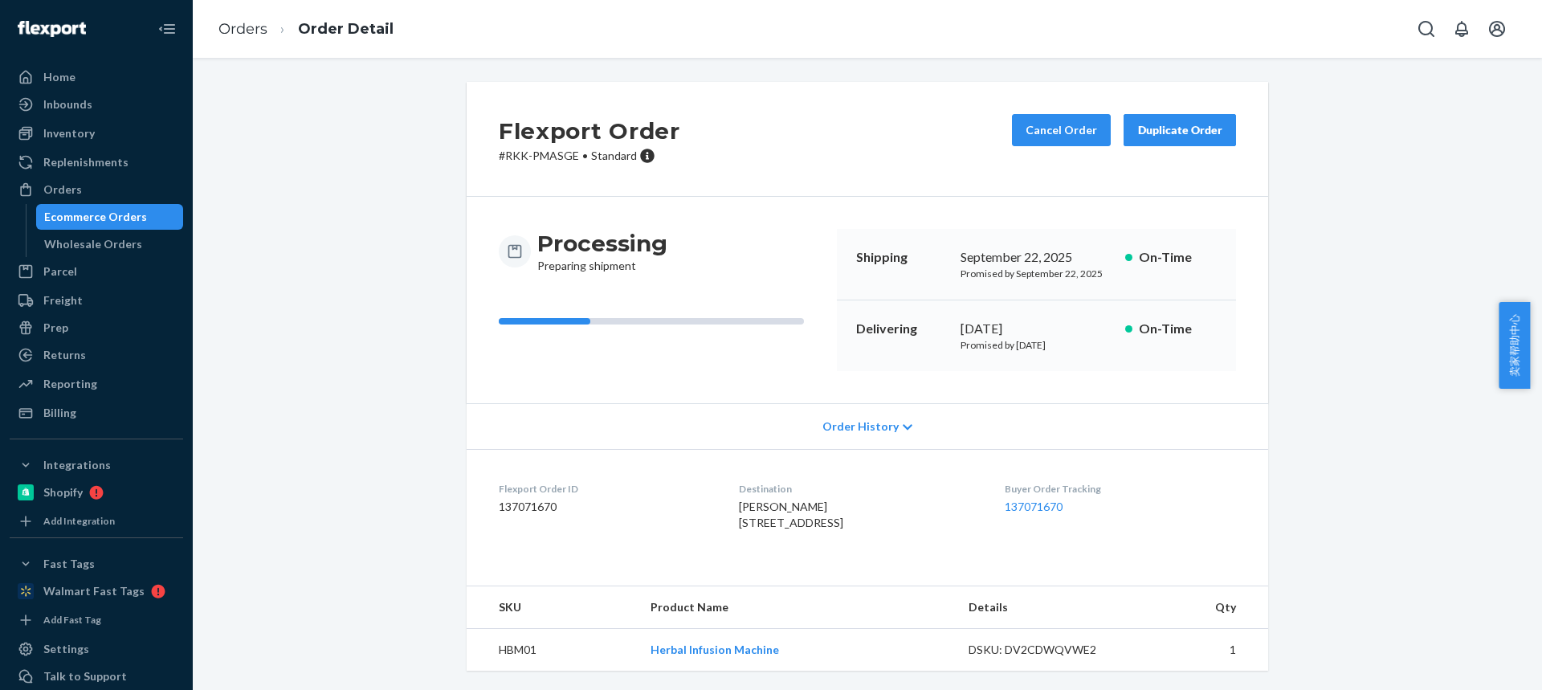
click at [788, 499] on div "Pornchai Davidson 73 Bay Dr Key West, FL 33040-6114 US" at bounding box center [858, 515] width 239 height 32
drag, startPoint x: 787, startPoint y: 492, endPoint x: 720, endPoint y: 478, distance: 68.0
click at [721, 479] on dl "Flexport Order ID 137071670 Destination Pornchai Davidson 73 Bay Dr Key West, F…" at bounding box center [868, 509] width 802 height 120
copy span "Pornchai Davidson 73 Bay Dr"
click at [523, 655] on td "HBM01" at bounding box center [552, 650] width 171 height 43
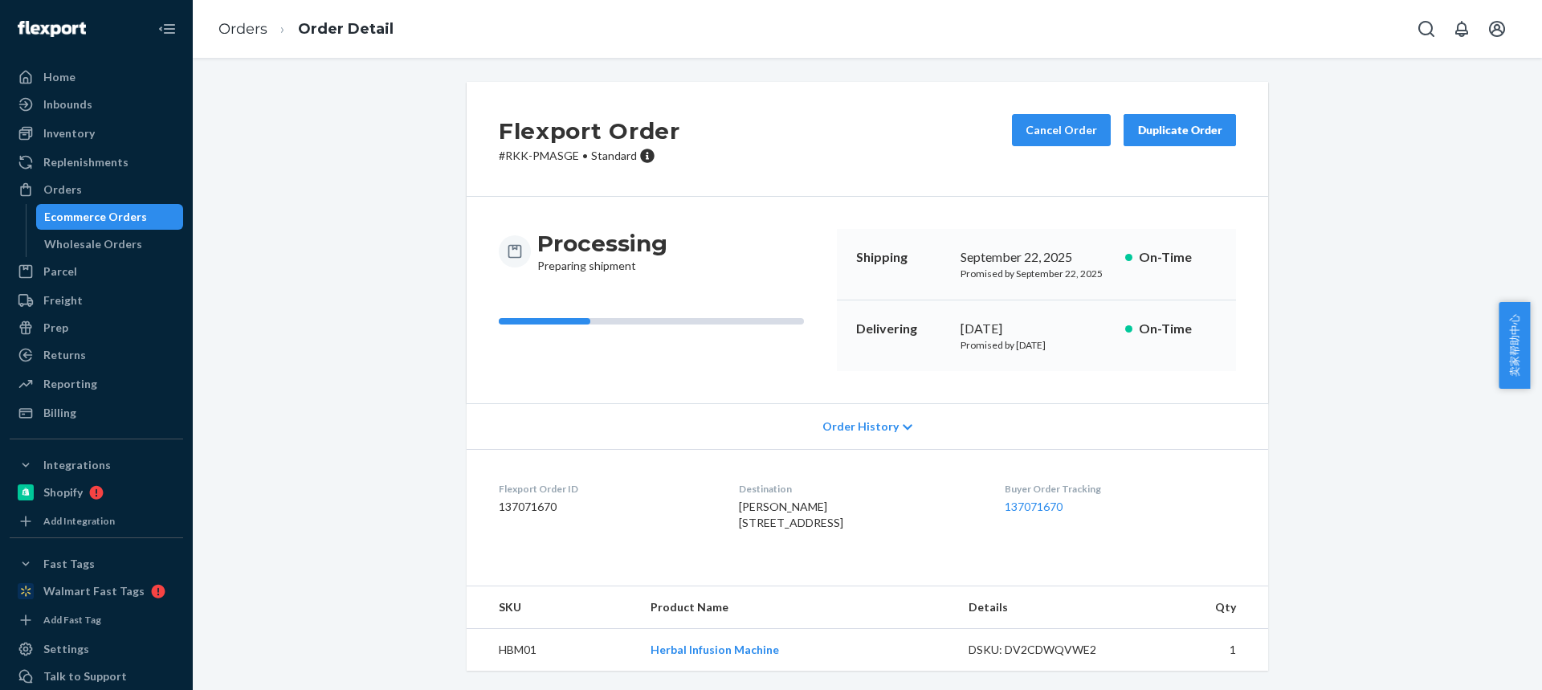
click at [517, 645] on td "HBM01" at bounding box center [552, 650] width 171 height 43
copy td "HBM01"
click at [256, 29] on link "Orders" at bounding box center [242, 29] width 49 height 18
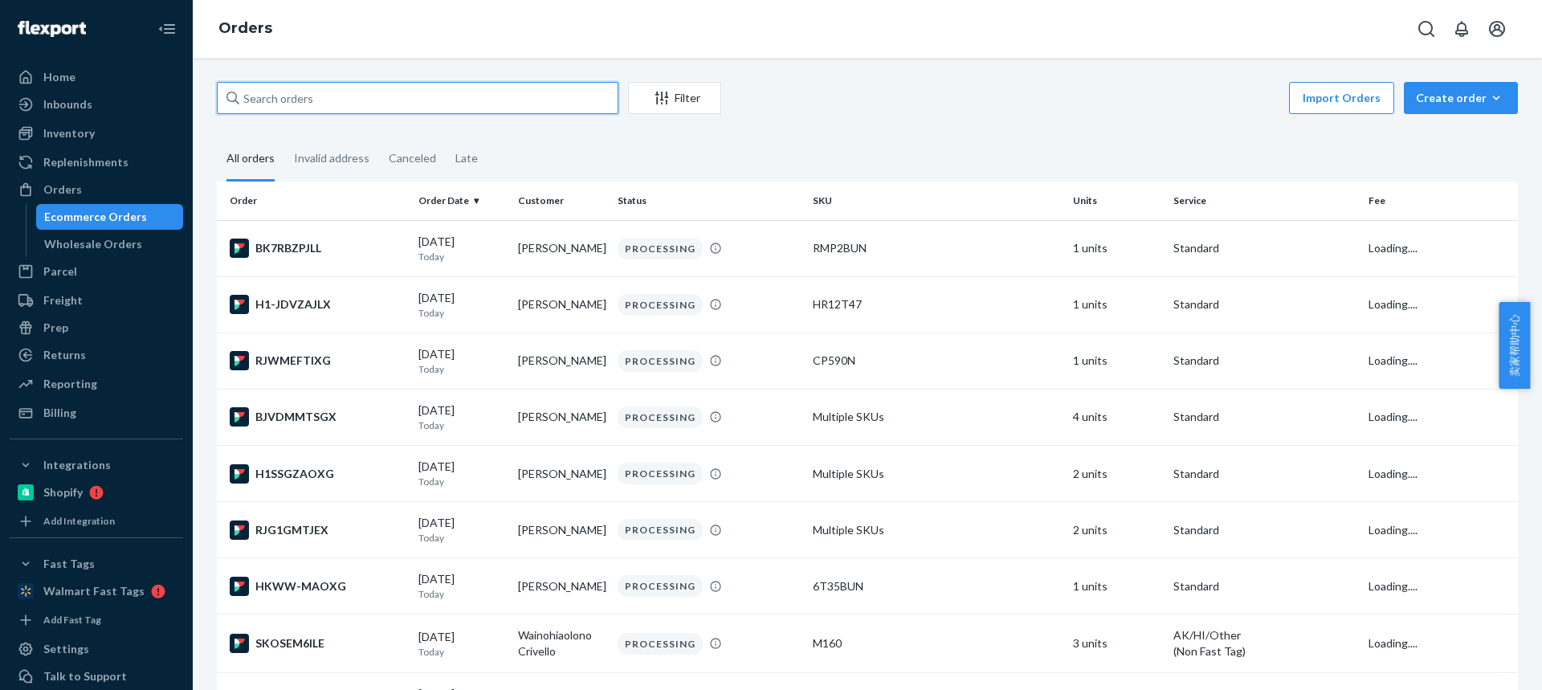
click at [338, 97] on input "text" at bounding box center [418, 98] width 402 height 32
paste input "Neo Universe"
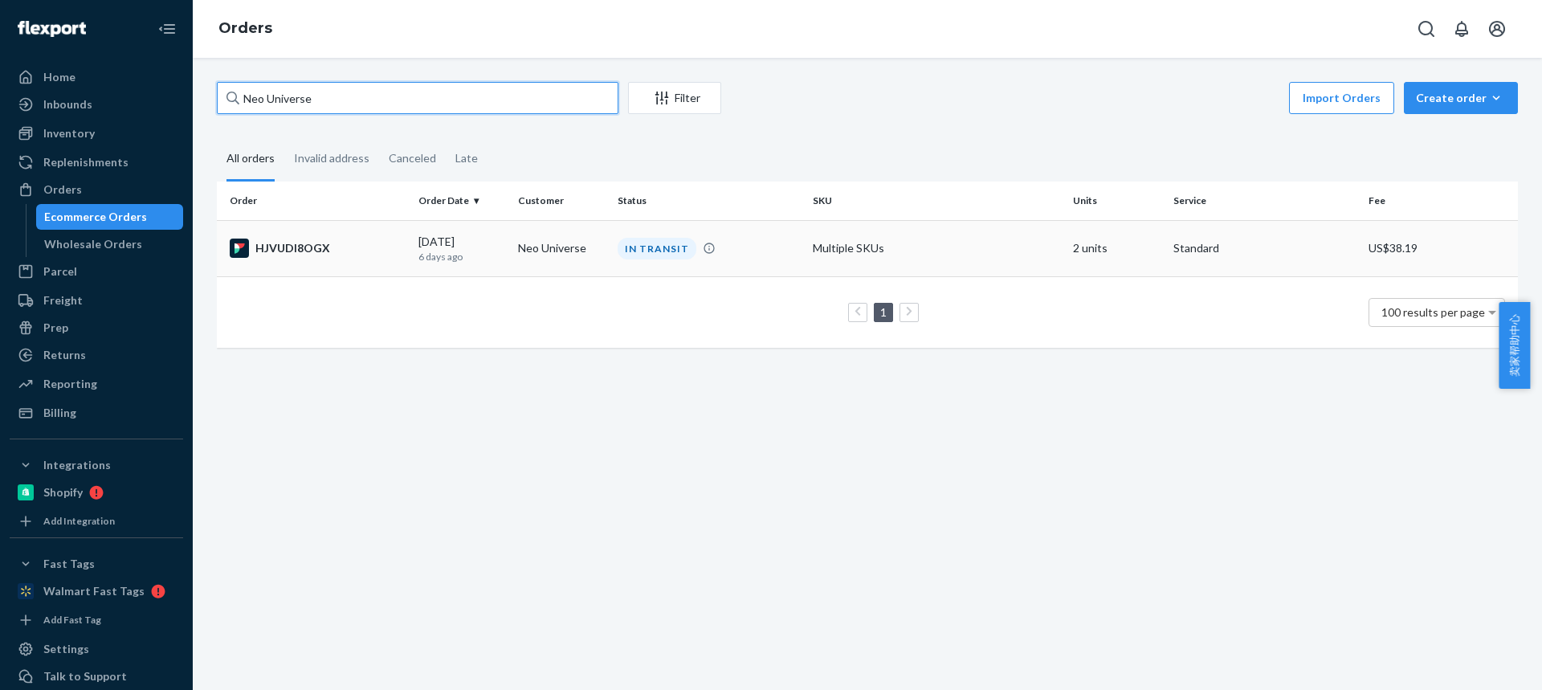
type input "Neo Universe"
click at [544, 250] on td "Neo Universe" at bounding box center [562, 248] width 100 height 56
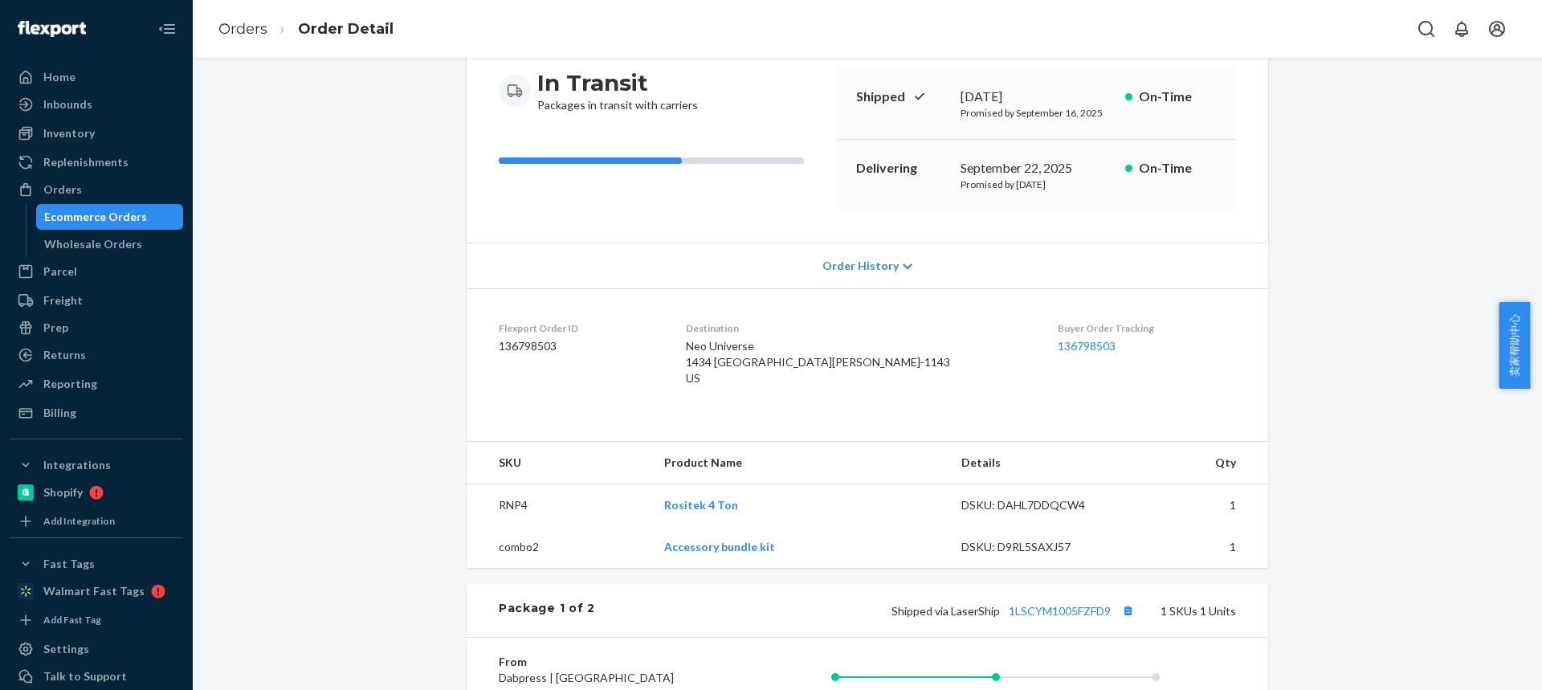
scroll to position [402, 0]
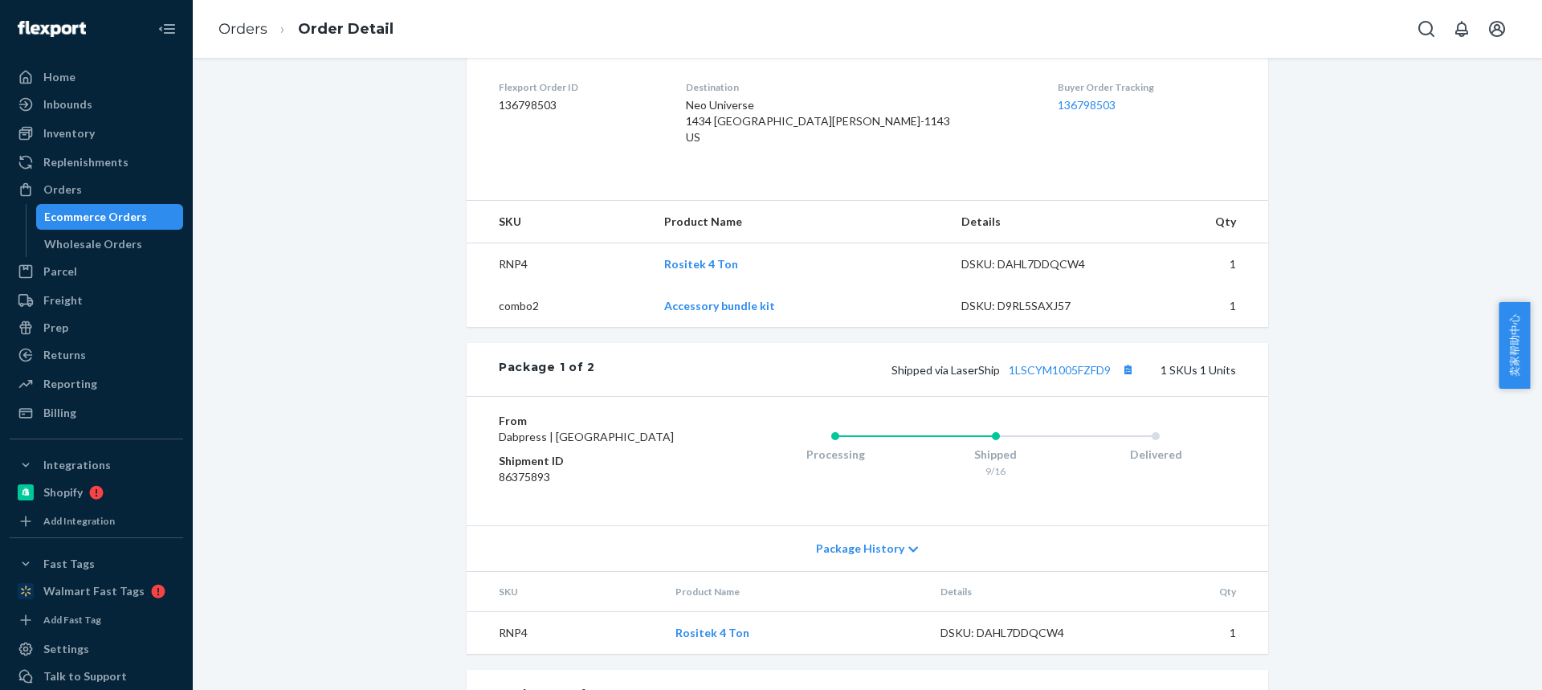
click at [863, 557] on span "Package History" at bounding box center [860, 549] width 88 height 16
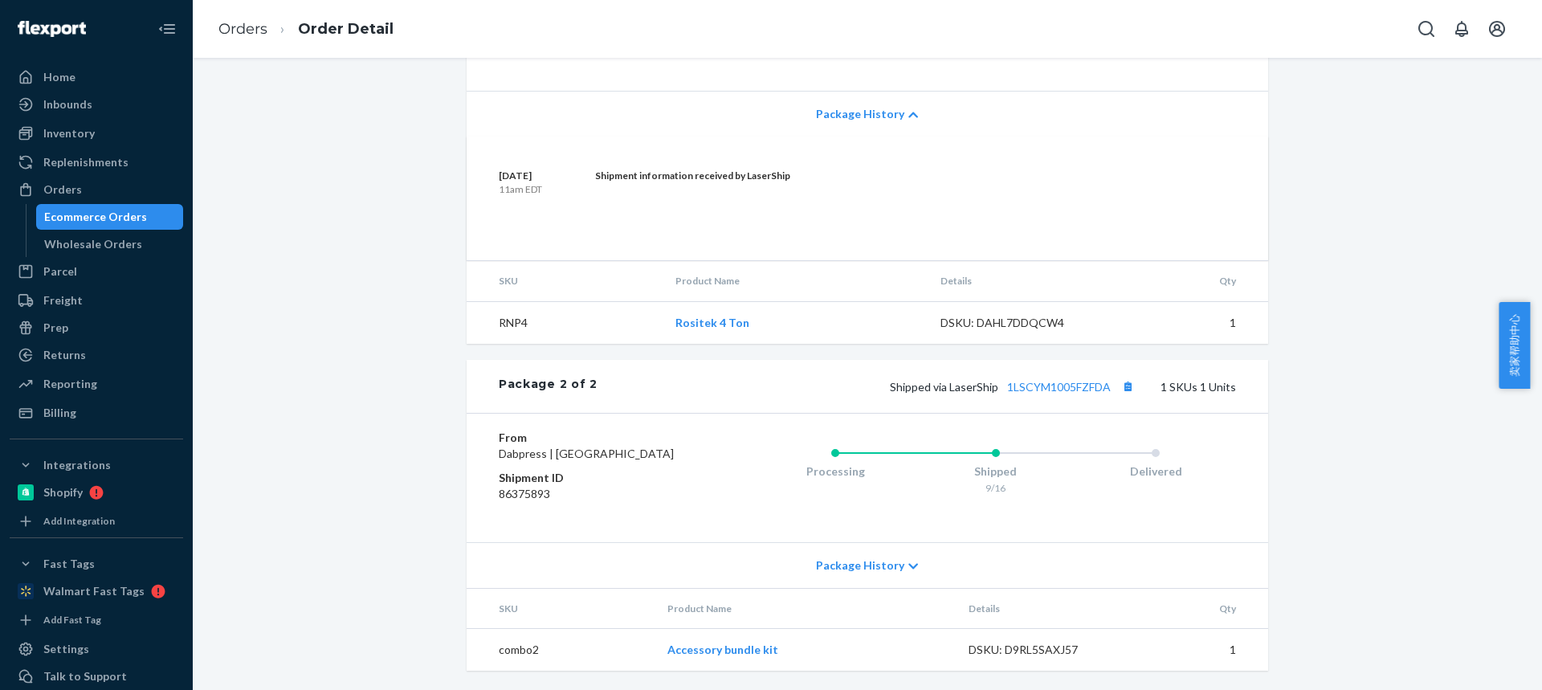
scroll to position [884, 0]
click at [851, 569] on span "Package History" at bounding box center [860, 565] width 88 height 16
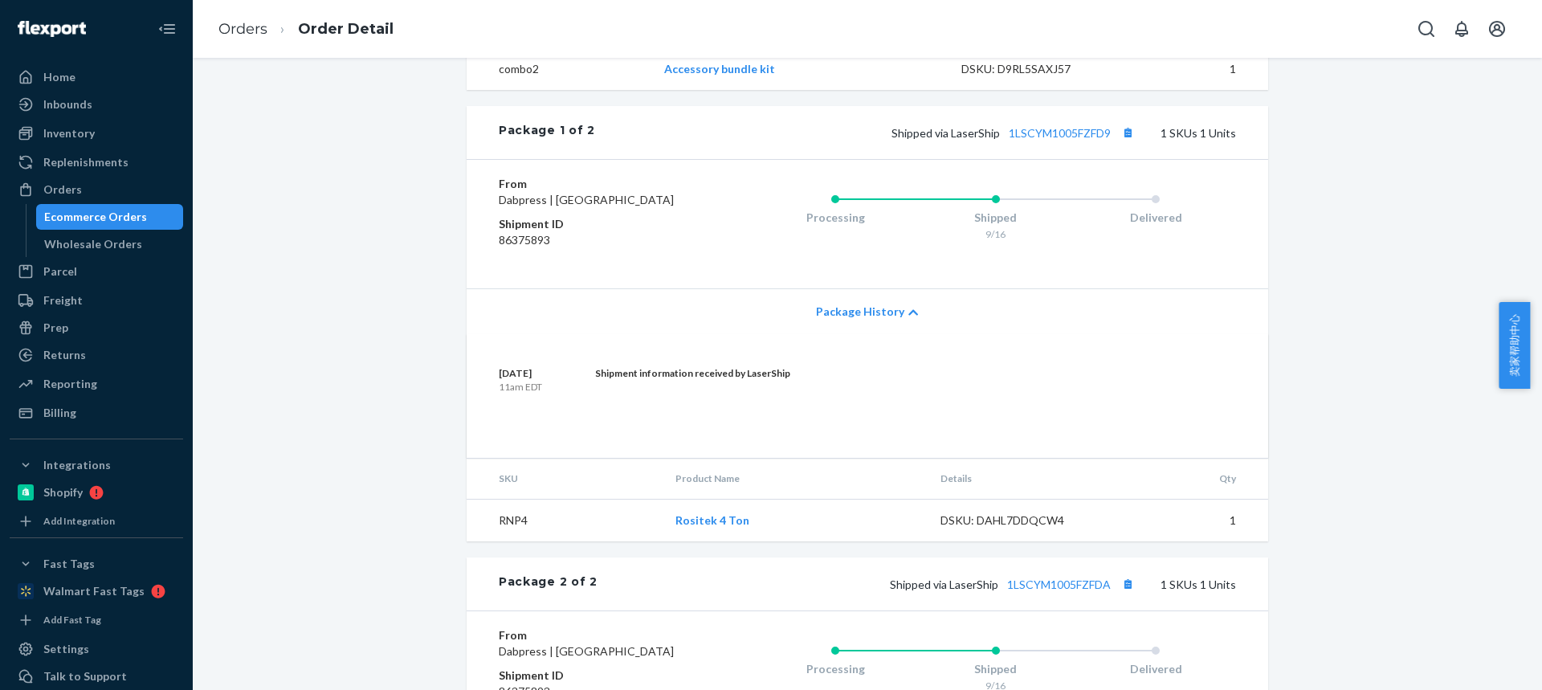
scroll to position [558, 0]
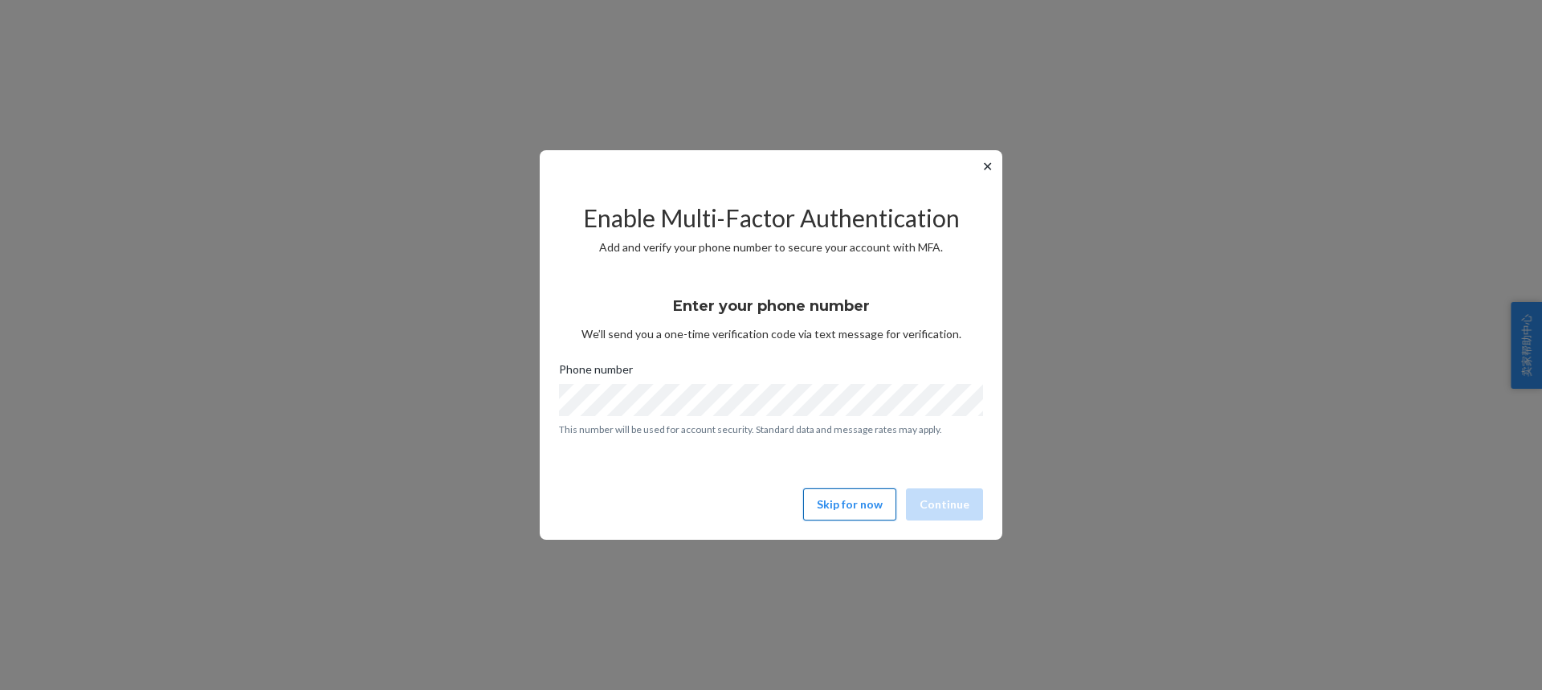
click at [847, 500] on button "Skip for now" at bounding box center [849, 504] width 93 height 32
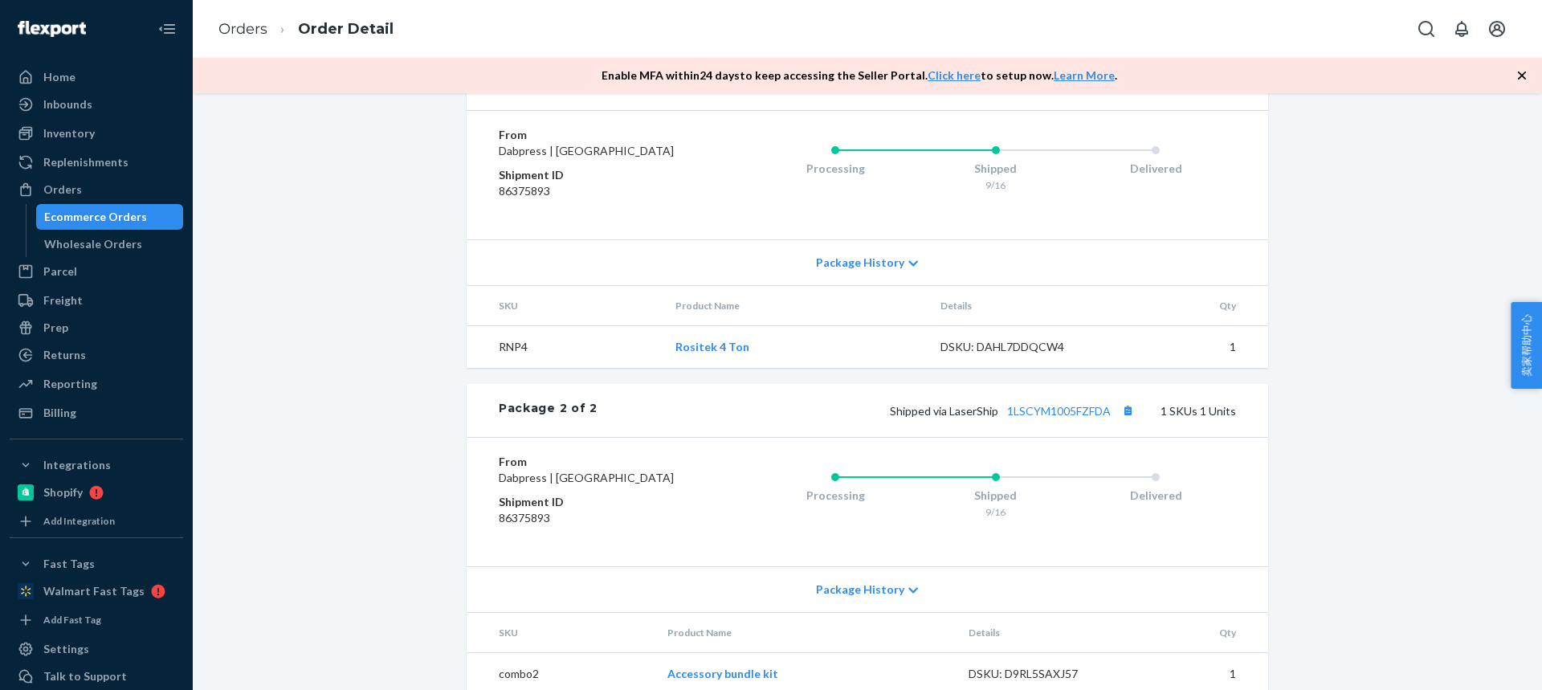
scroll to position [795, 0]
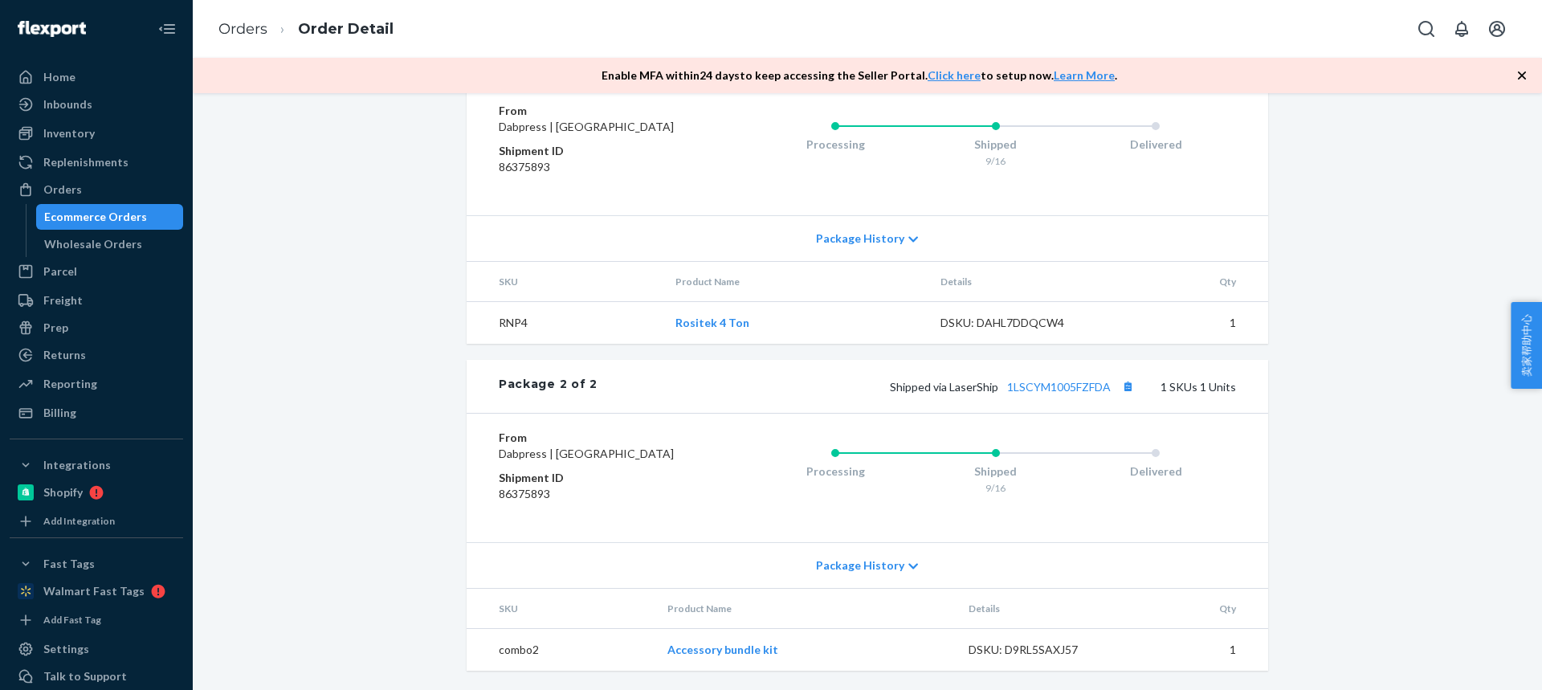
click at [848, 569] on span "Package History" at bounding box center [860, 565] width 88 height 16
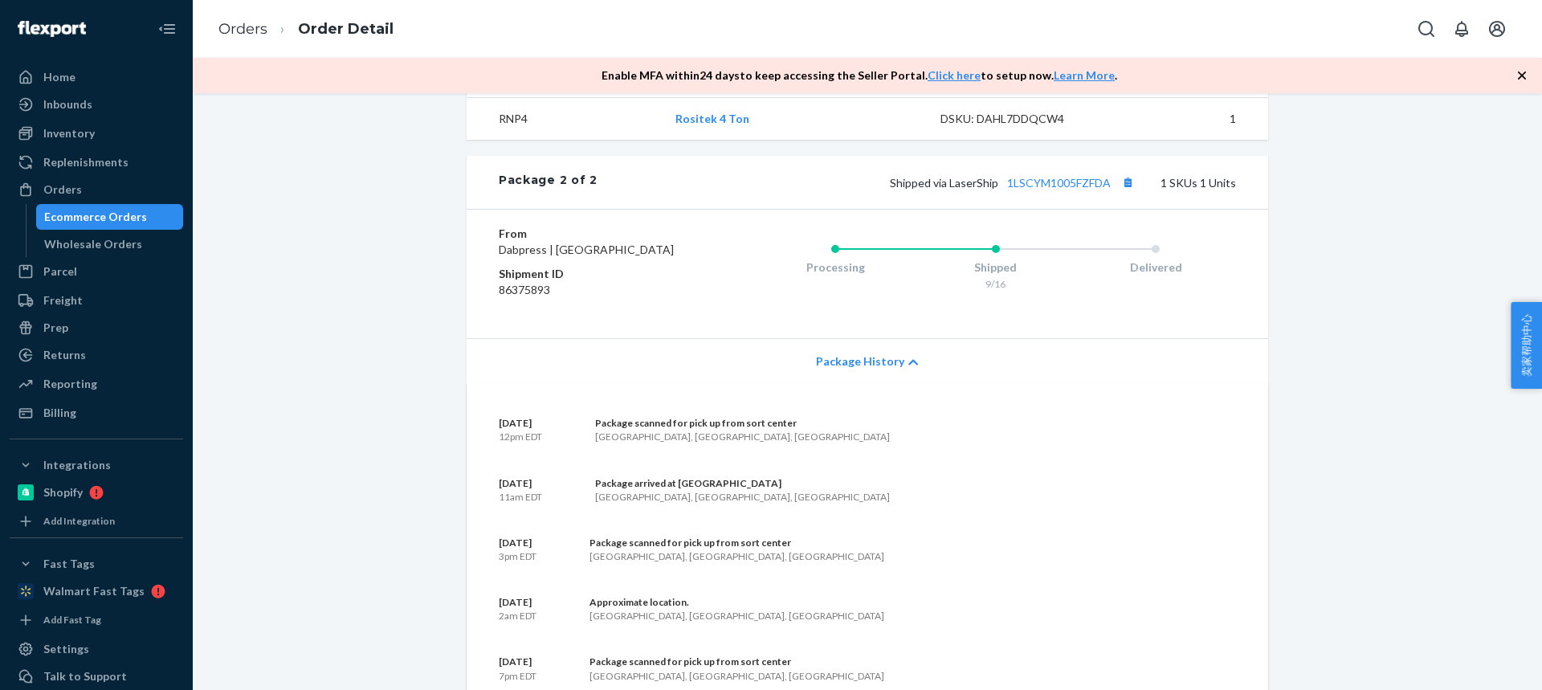
scroll to position [1031, 0]
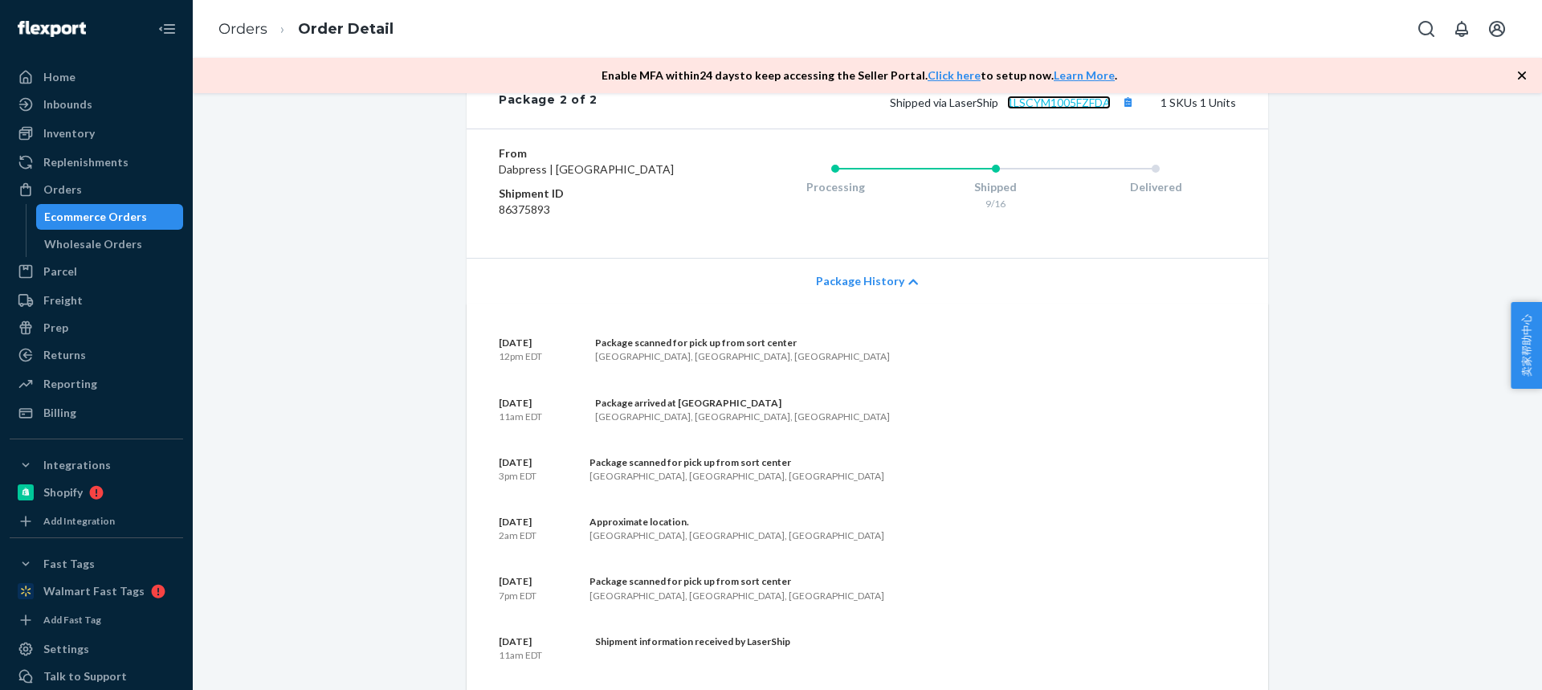
click at [1051, 109] on link "1LSCYM1005FZFDA" at bounding box center [1059, 103] width 104 height 14
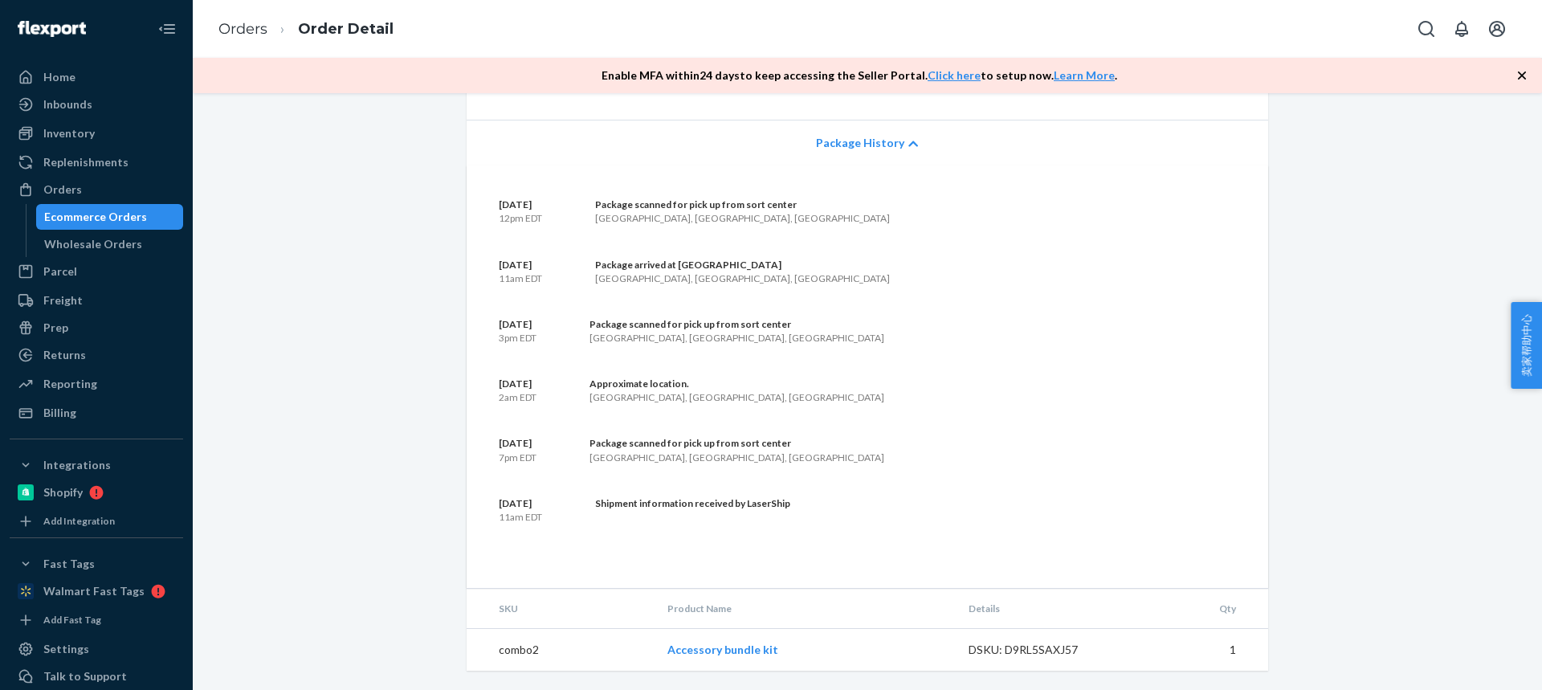
drag, startPoint x: 1424, startPoint y: 345, endPoint x: 1394, endPoint y: 350, distance: 30.9
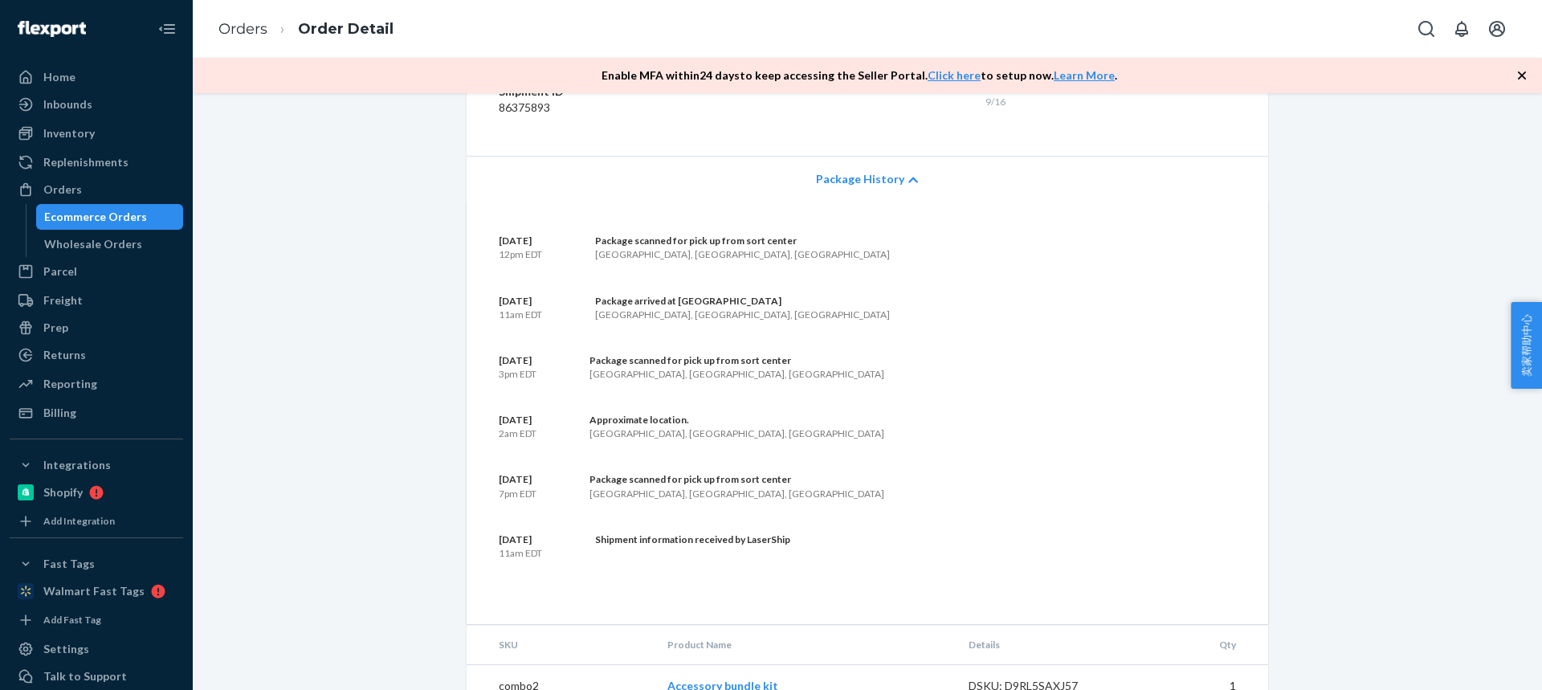
scroll to position [1089, 0]
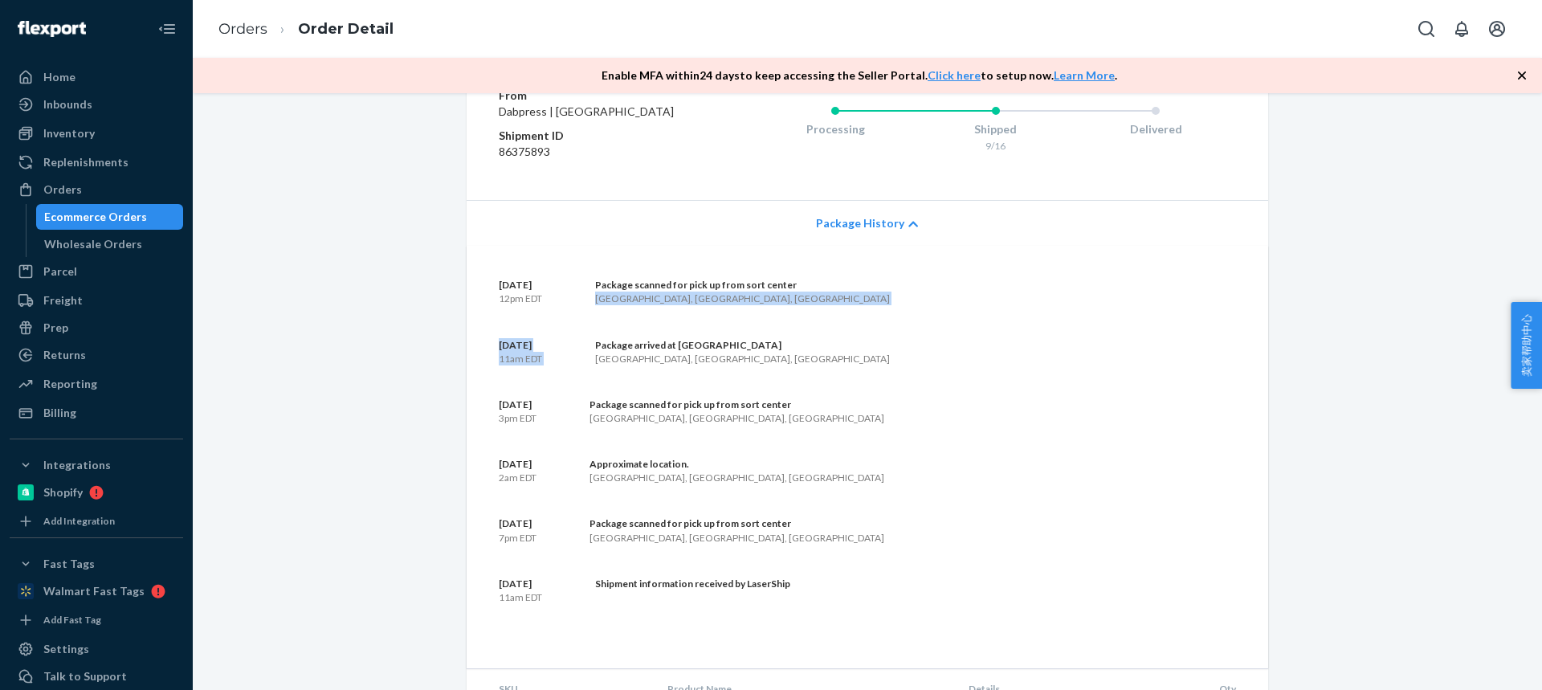
drag, startPoint x: 607, startPoint y: 349, endPoint x: 338, endPoint y: 660, distance: 411.7
click at [665, 305] on div "[GEOGRAPHIC_DATA], [GEOGRAPHIC_DATA], [GEOGRAPHIC_DATA]" at bounding box center [742, 299] width 295 height 14
copy section "[GEOGRAPHIC_DATA], [GEOGRAPHIC_DATA], [GEOGRAPHIC_DATA] [DATE] 11am EDT"
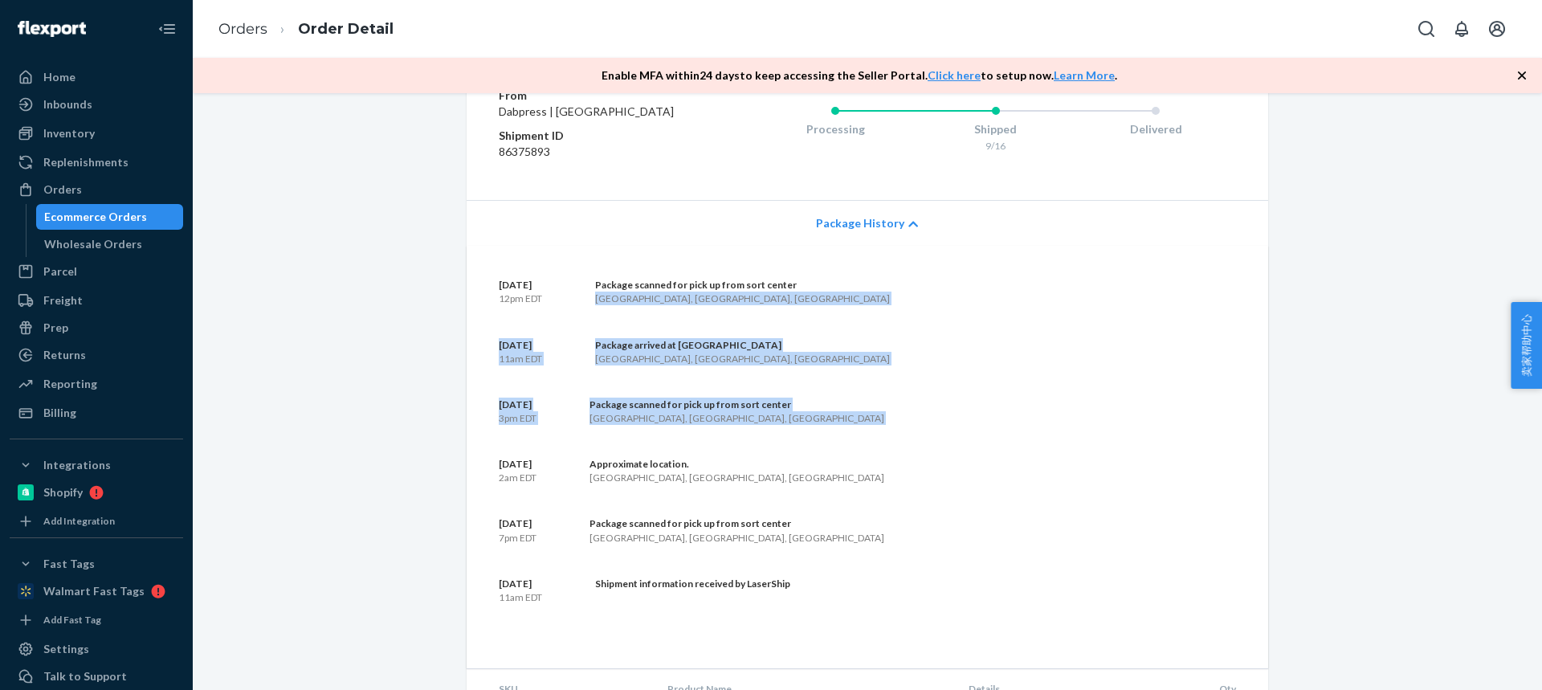
click at [577, 305] on div "Package scanned for pick up from sort center [GEOGRAPHIC_DATA], [GEOGRAPHIC_DAT…" at bounding box center [722, 291] width 335 height 27
click at [606, 305] on div "[GEOGRAPHIC_DATA], [GEOGRAPHIC_DATA], [GEOGRAPHIC_DATA]" at bounding box center [742, 299] width 295 height 14
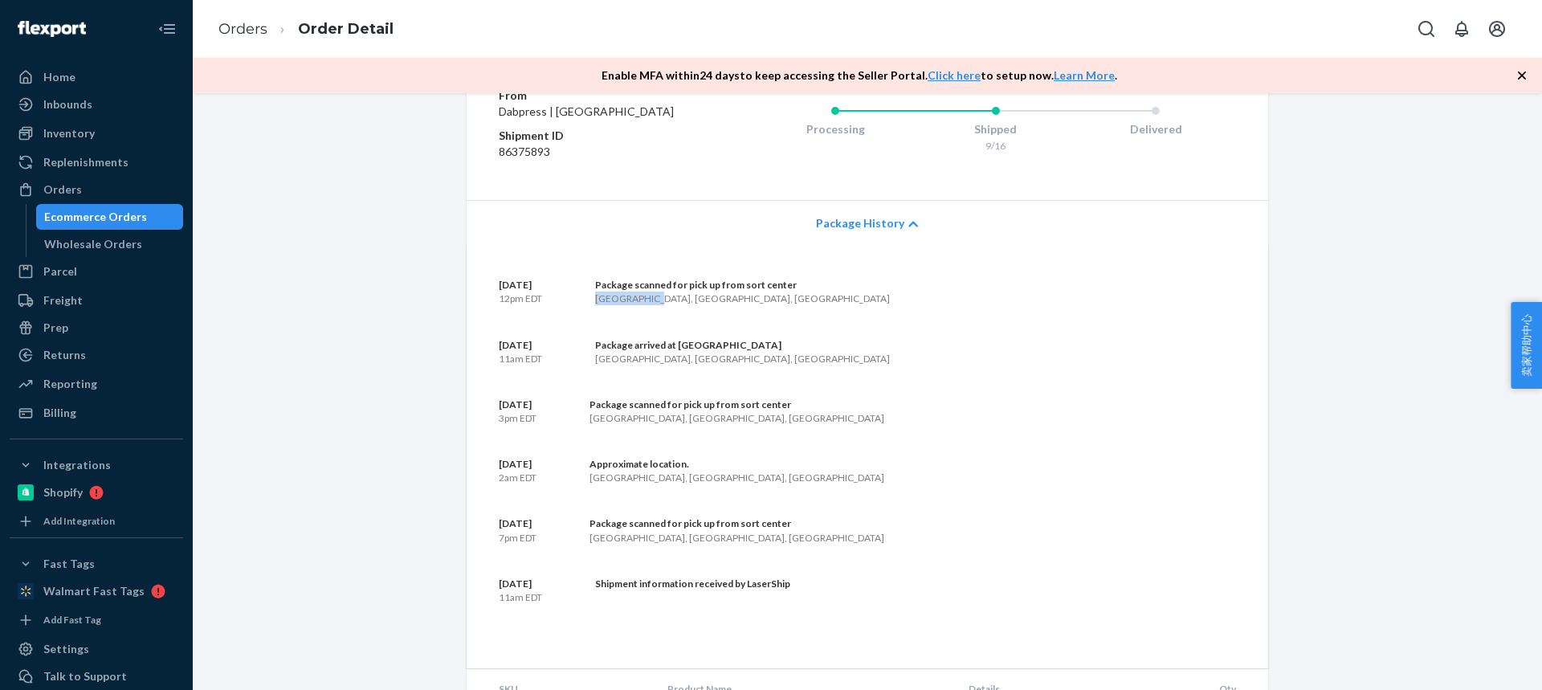
drag, startPoint x: 606, startPoint y: 348, endPoint x: 663, endPoint y: 345, distance: 57.1
click at [664, 305] on div "[GEOGRAPHIC_DATA], [GEOGRAPHIC_DATA], [GEOGRAPHIC_DATA]" at bounding box center [742, 299] width 295 height 14
copy div "[GEOGRAPHIC_DATA], [GEOGRAPHIC_DATA]"
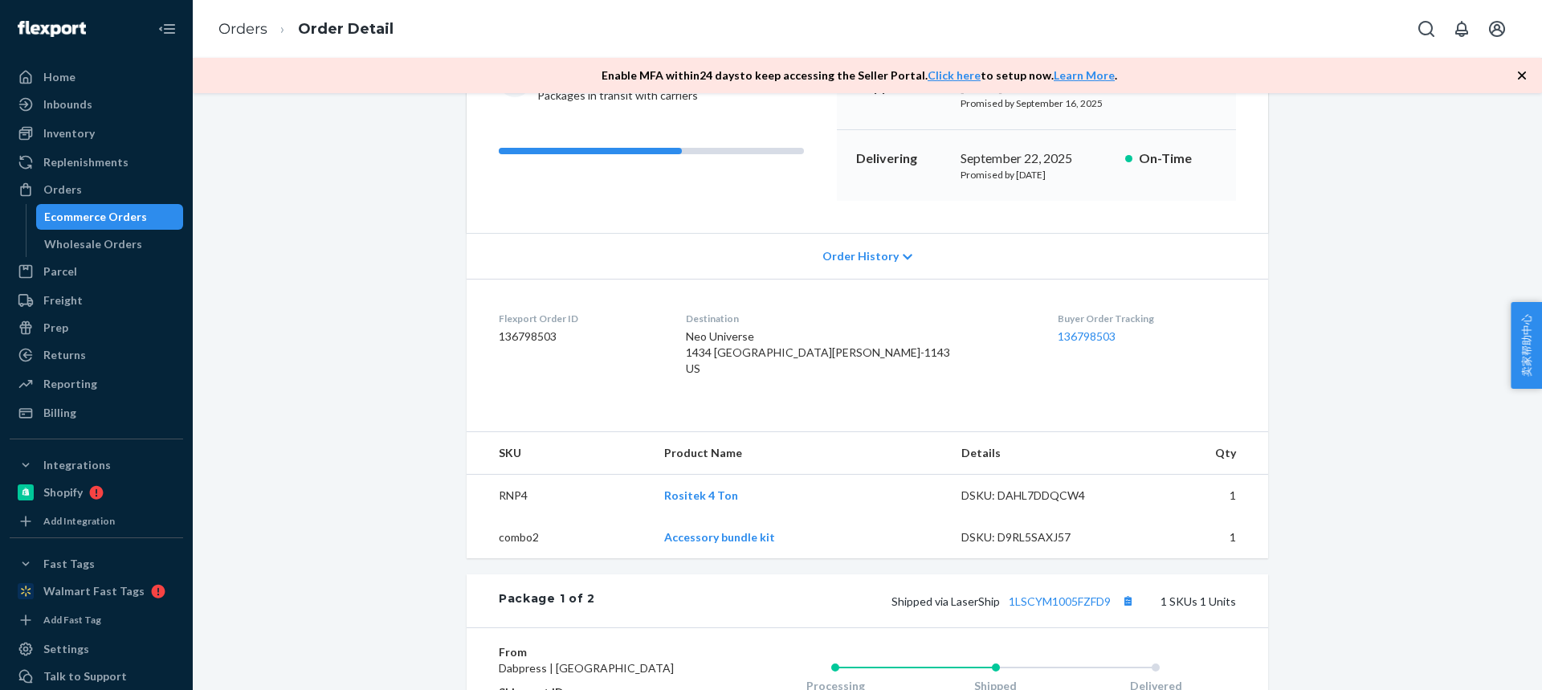
scroll to position [125, 0]
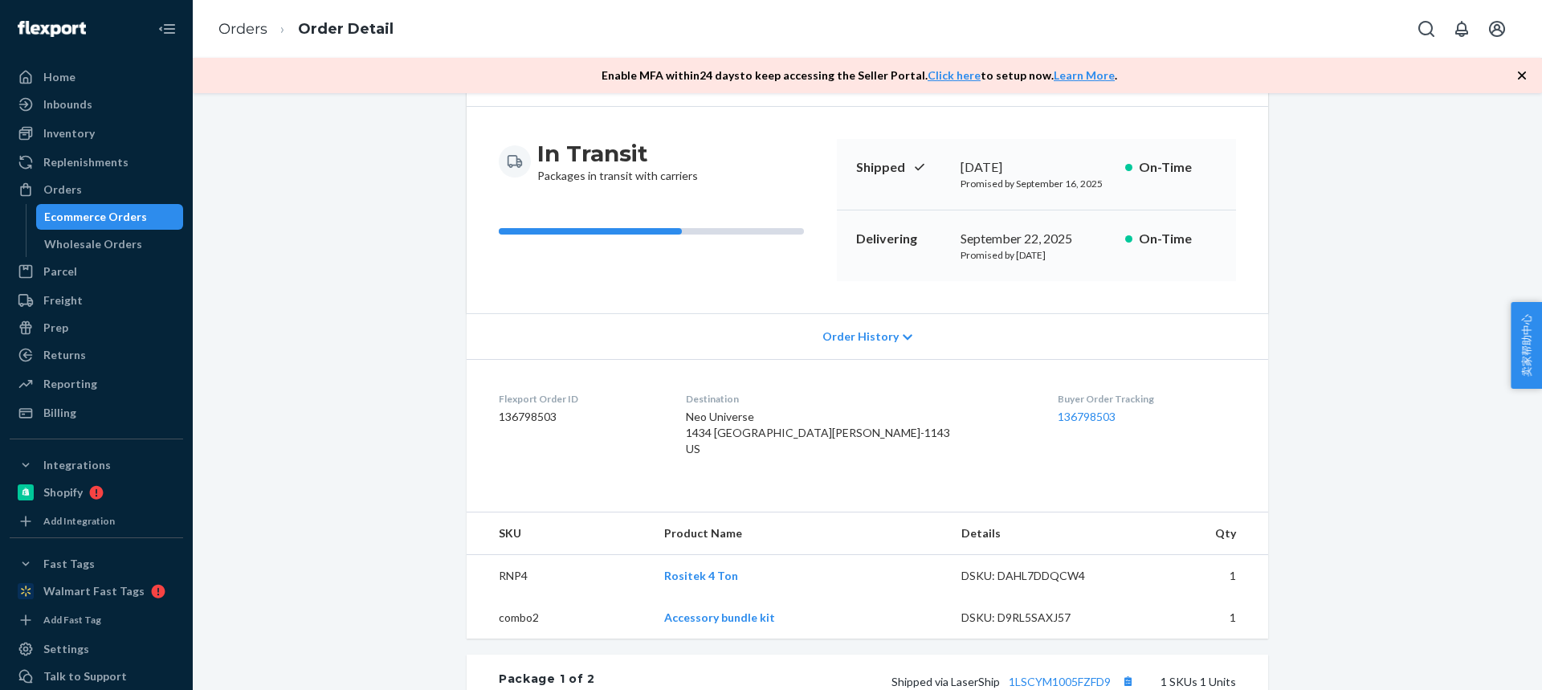
drag, startPoint x: 1530, startPoint y: 345, endPoint x: 1518, endPoint y: 349, distance: 12.5
click at [1530, 345] on span "卖家帮助中心" at bounding box center [1526, 345] width 31 height 87
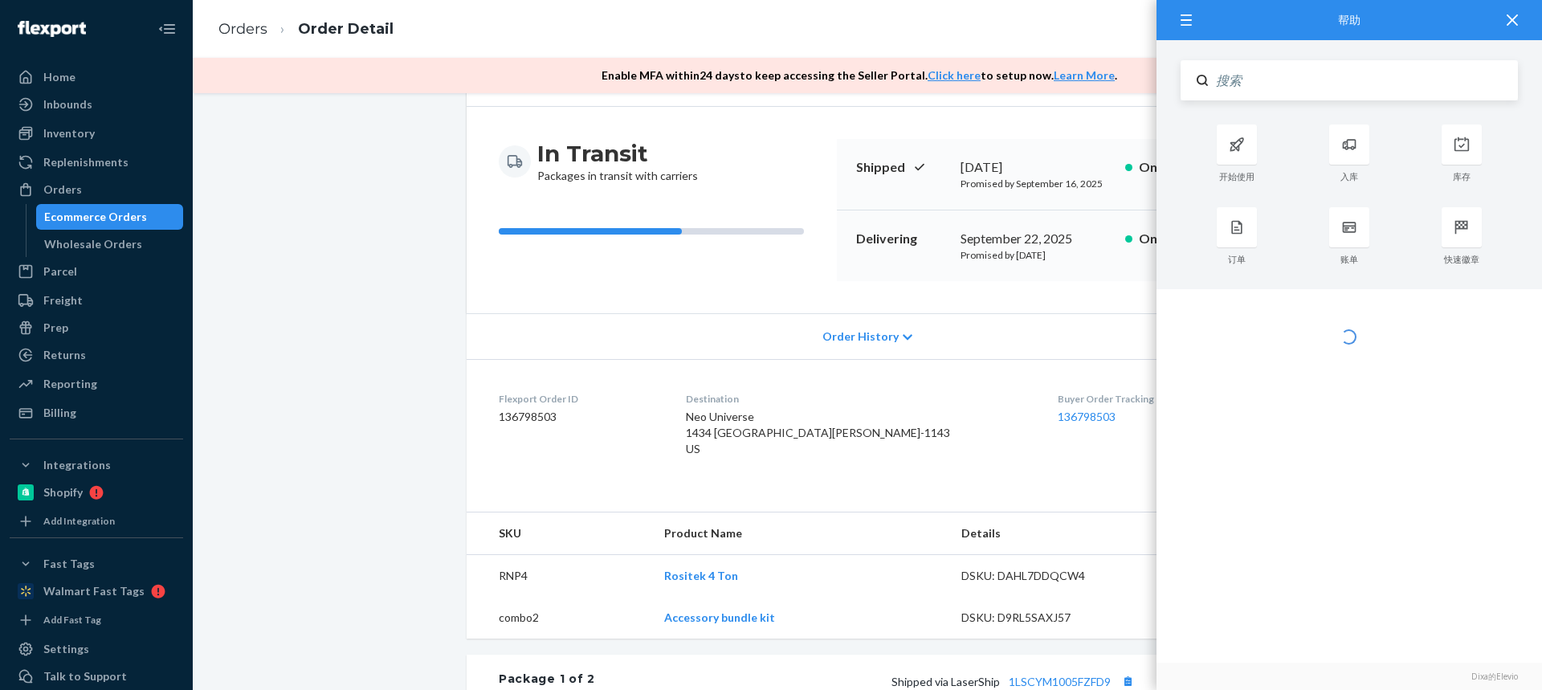
click at [1259, 71] on input "Search" at bounding box center [1363, 80] width 310 height 40
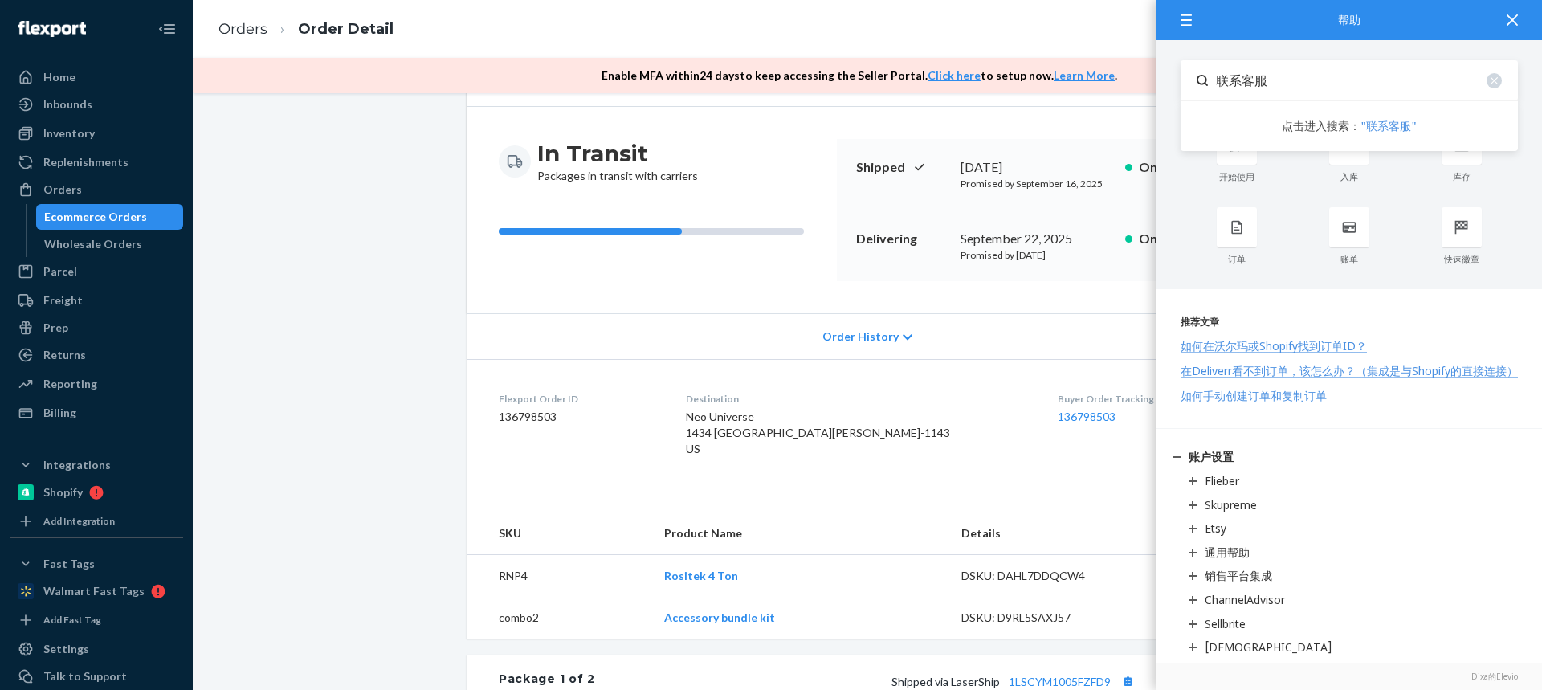
type input "联系客服"
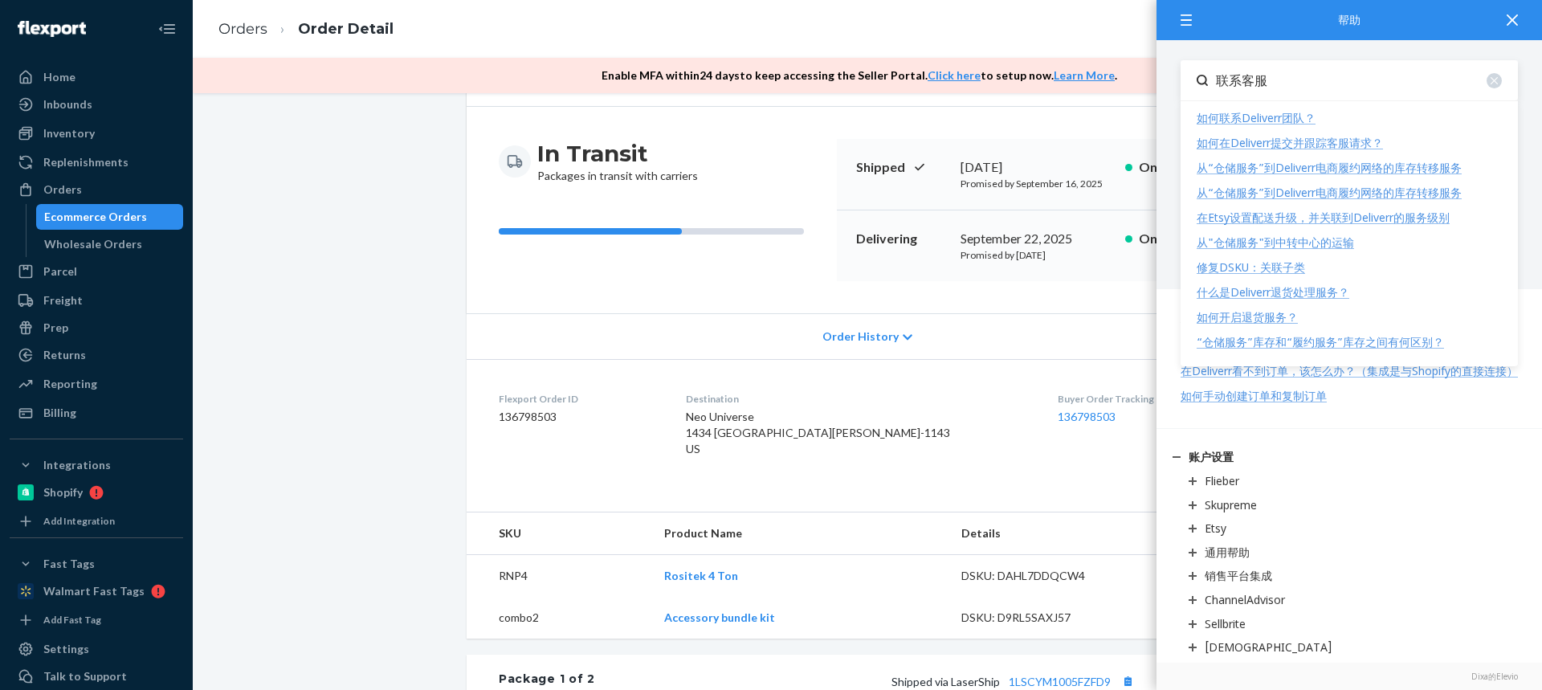
click at [1260, 142] on div "如何在Deliverr提交并跟踪客服请求？" at bounding box center [1290, 142] width 186 height 15
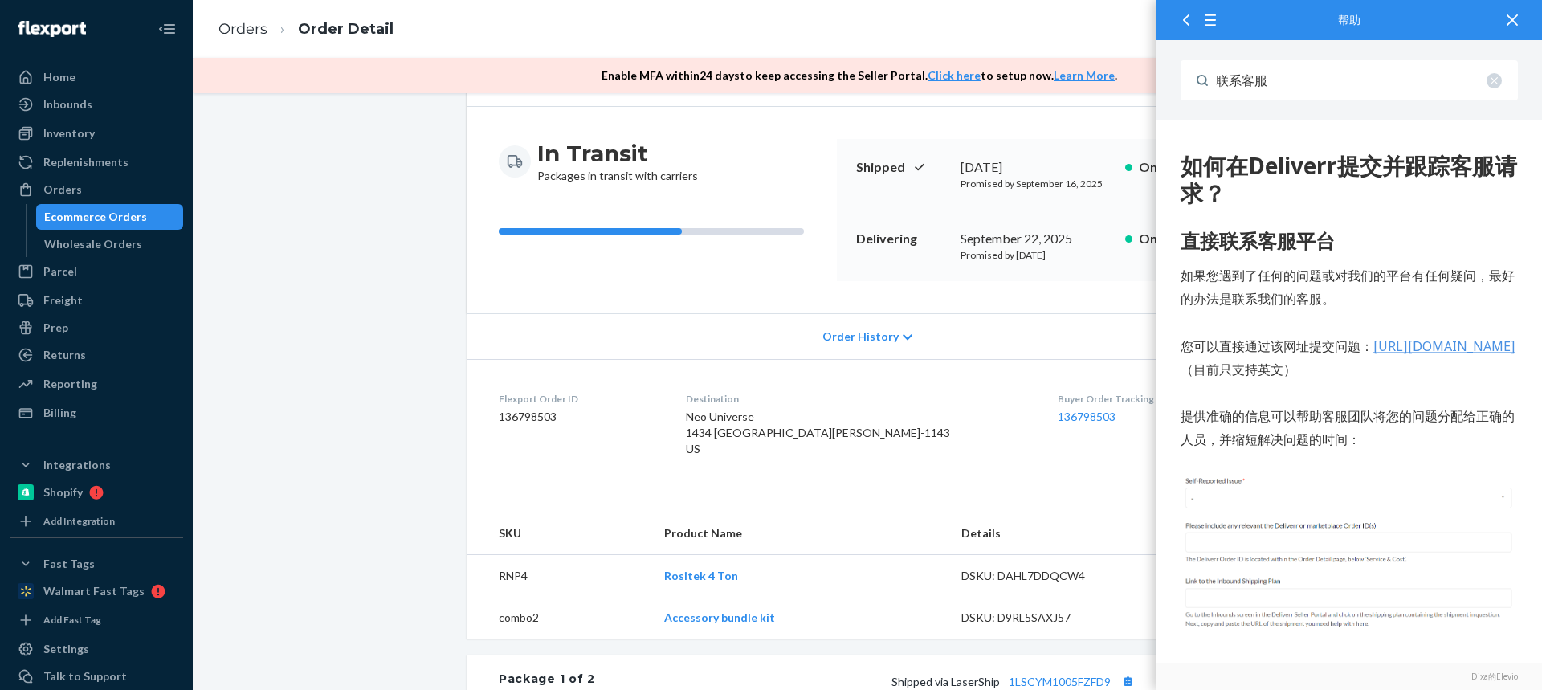
scroll to position [0, 0]
drag, startPoint x: 1263, startPoint y: 370, endPoint x: 1316, endPoint y: 390, distance: 57.4
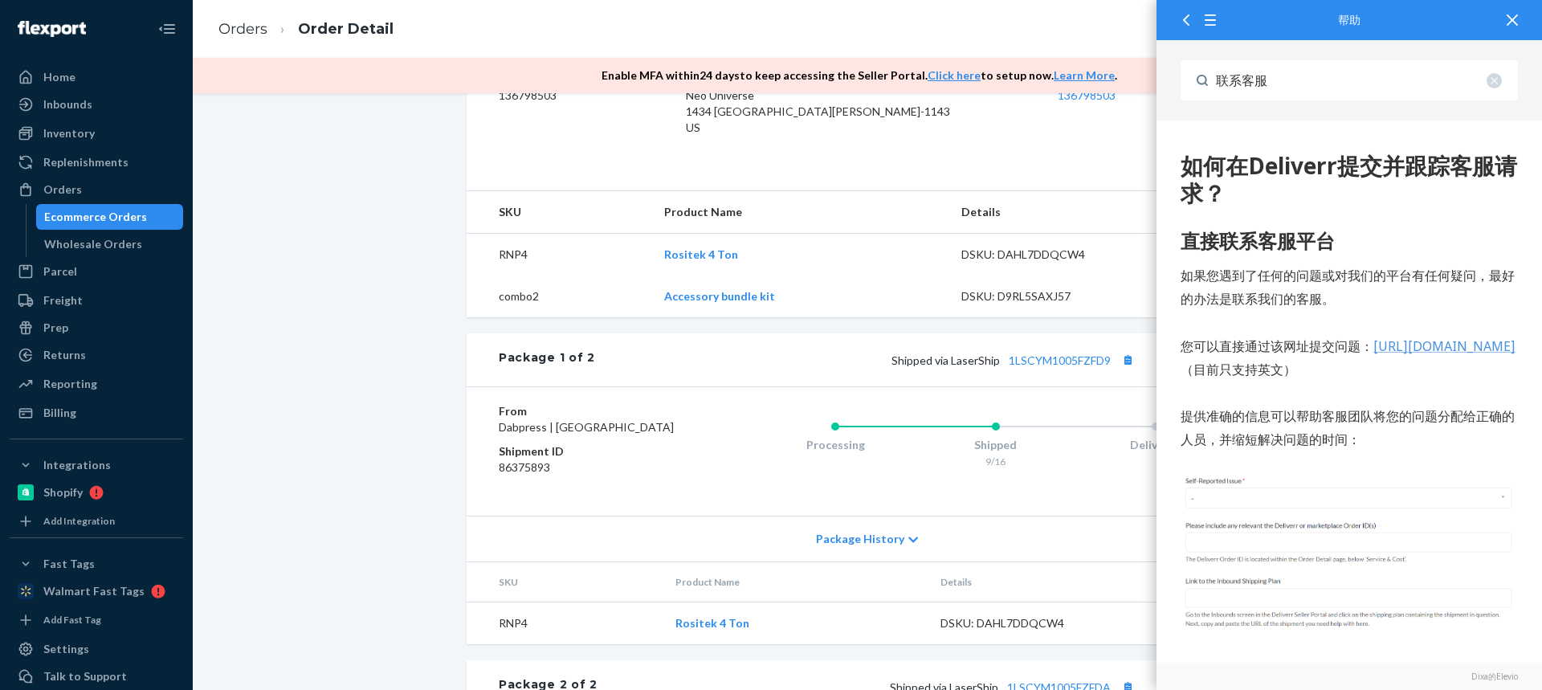
scroll to position [527, 0]
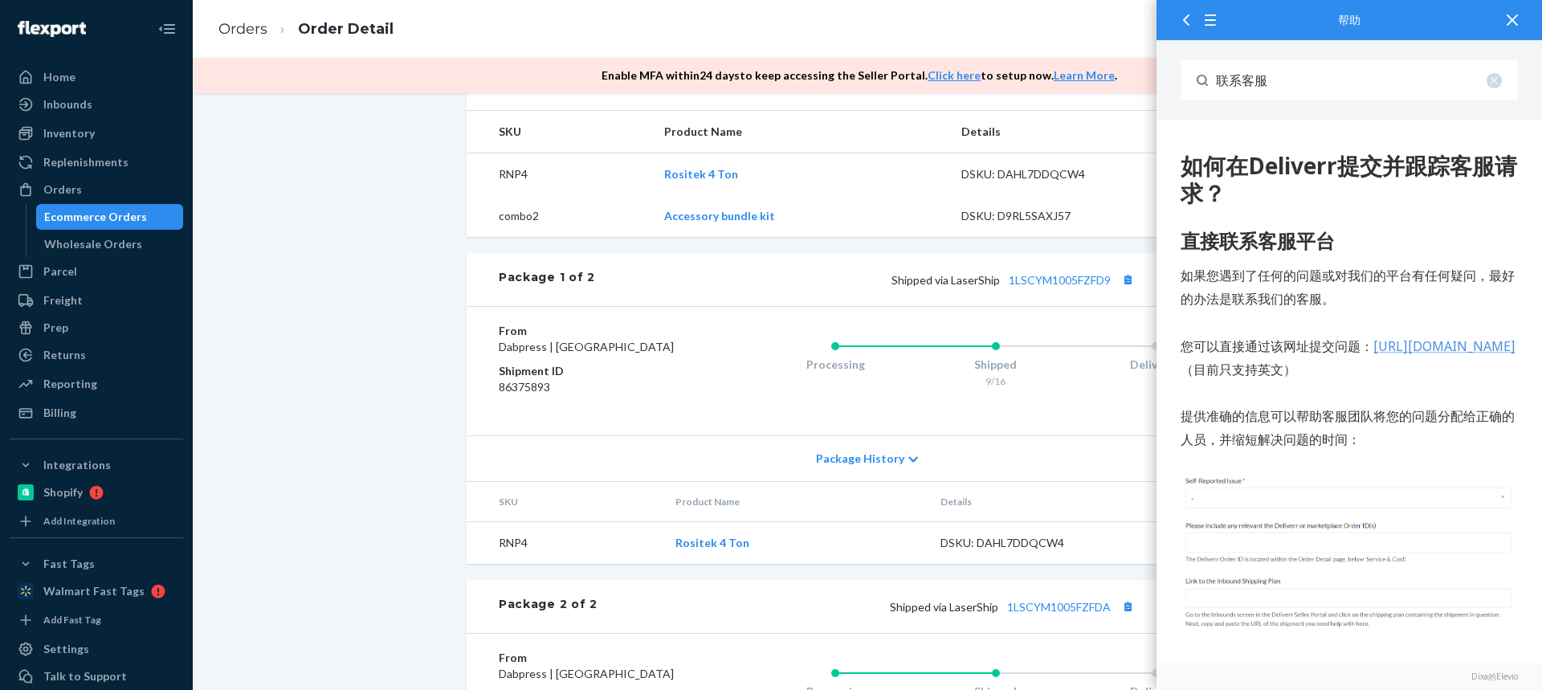
click at [871, 467] on span "Package History" at bounding box center [860, 459] width 88 height 16
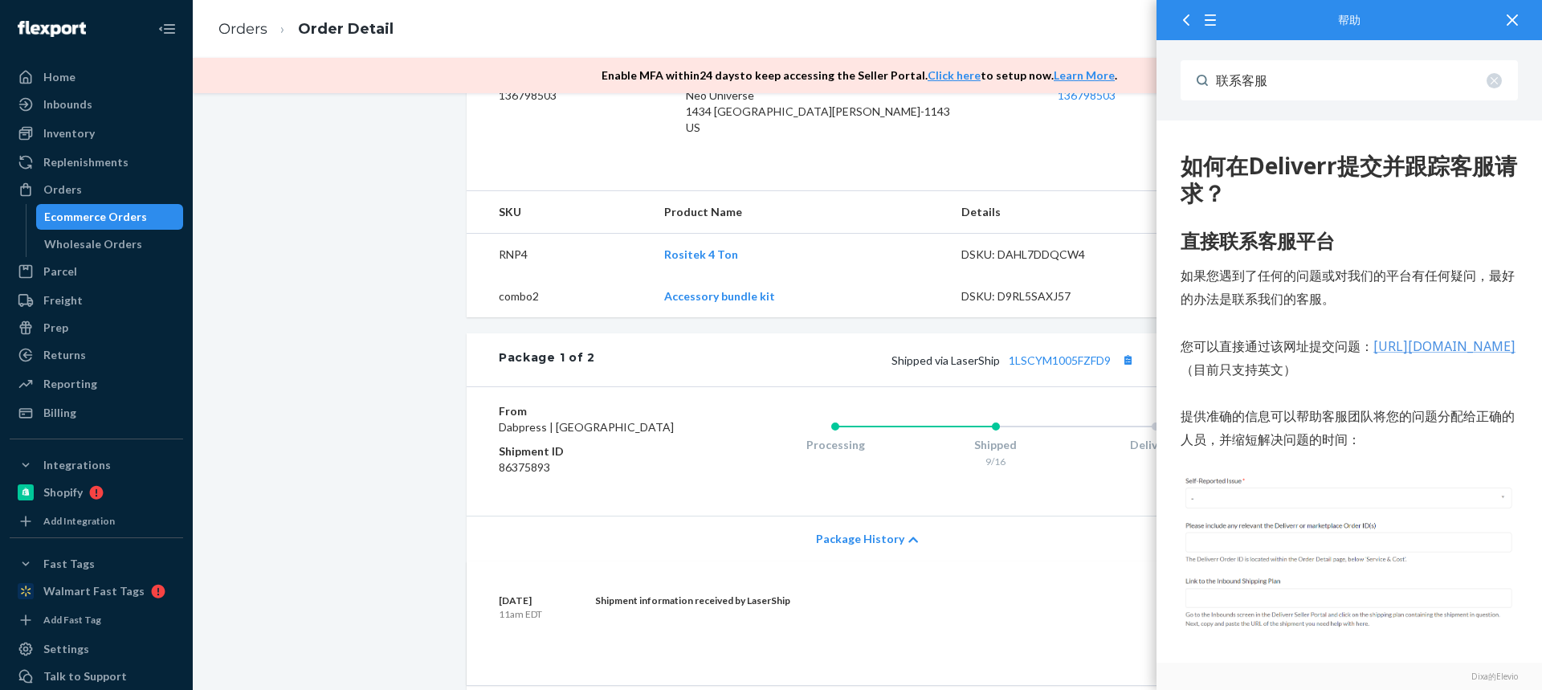
scroll to position [45, 0]
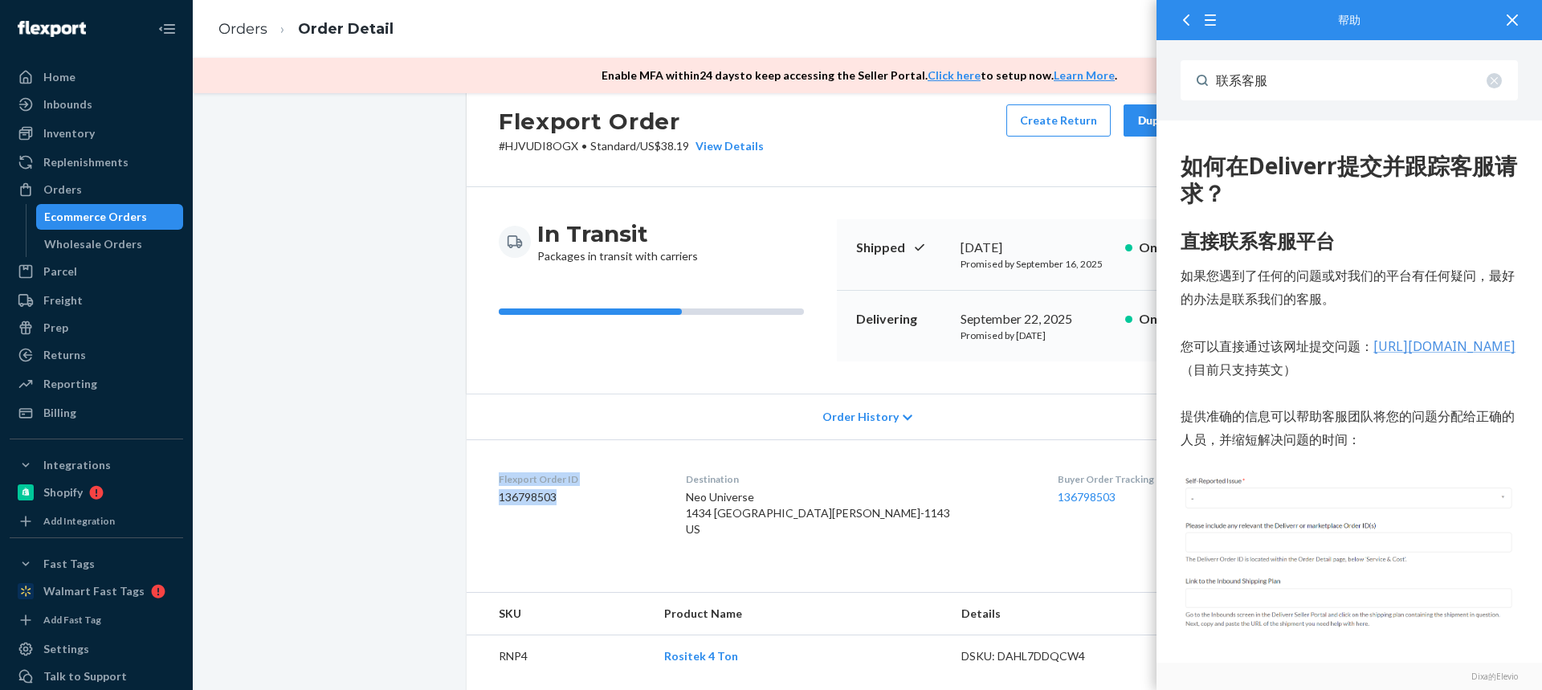
drag, startPoint x: 530, startPoint y: 495, endPoint x: 461, endPoint y: 484, distance: 69.9
copy div "Flexport Order ID 136798503"
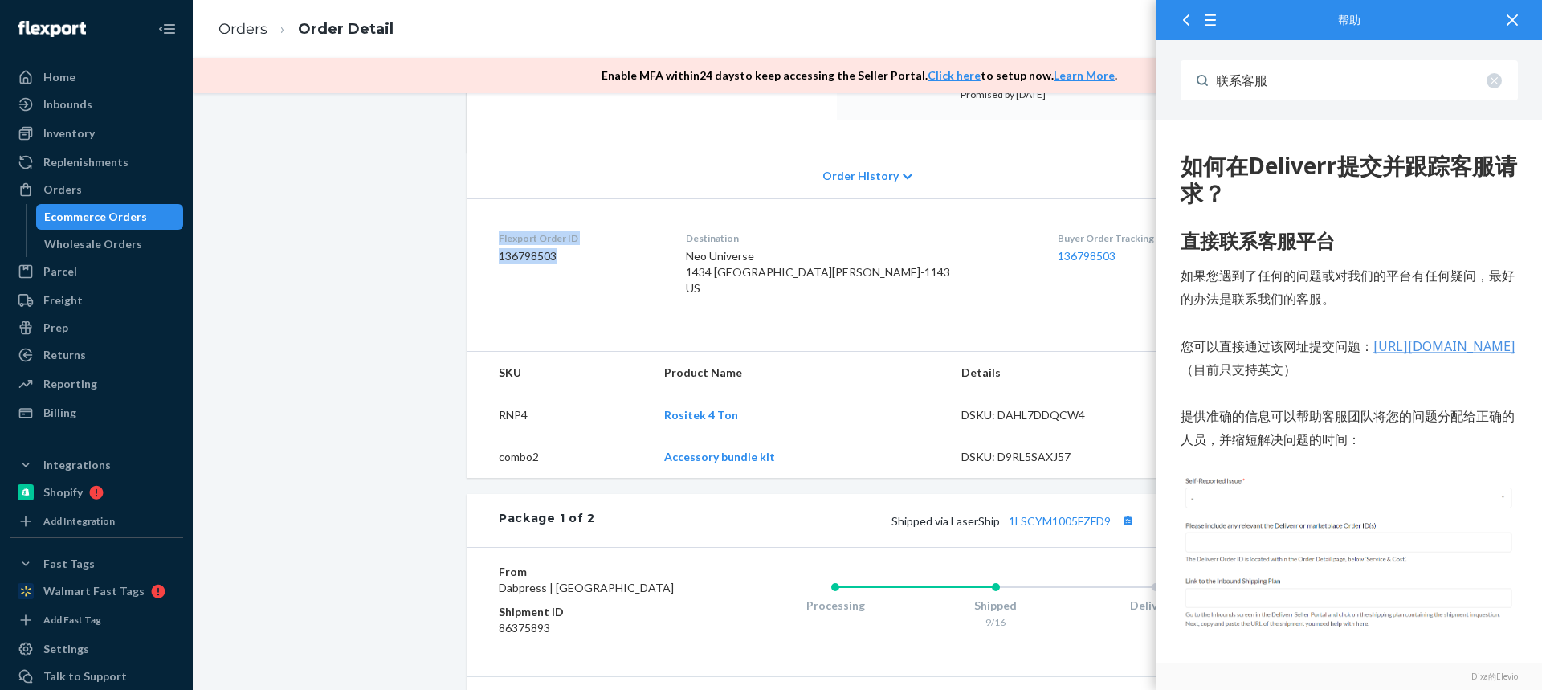
scroll to position [125, 0]
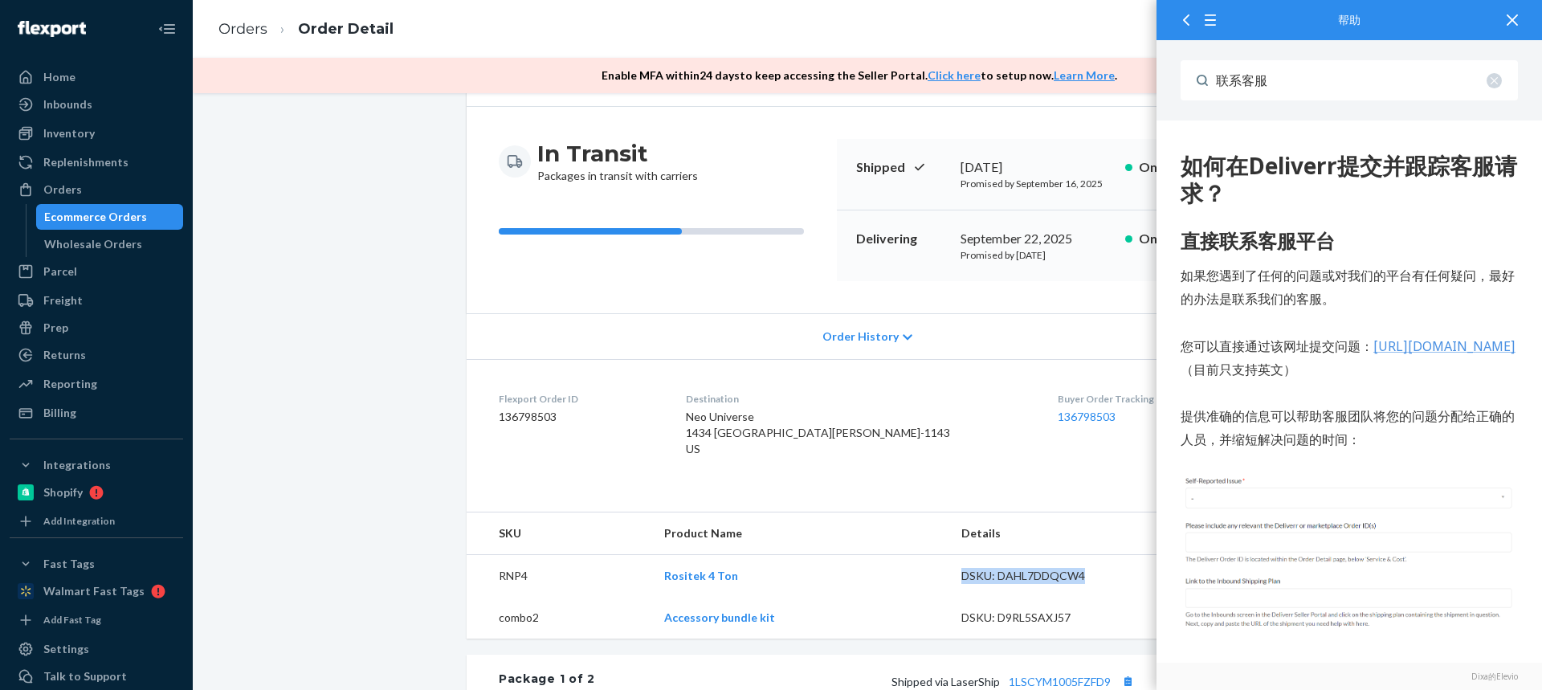
drag, startPoint x: 1007, startPoint y: 589, endPoint x: 1088, endPoint y: 589, distance: 81.1
click at [1090, 590] on tr "RNP4 Rositek 4 Ton DSKU: DAHL7DDQCW4 1" at bounding box center [868, 576] width 802 height 43
copy tr "DSKU: DAHL7DDQCW4"
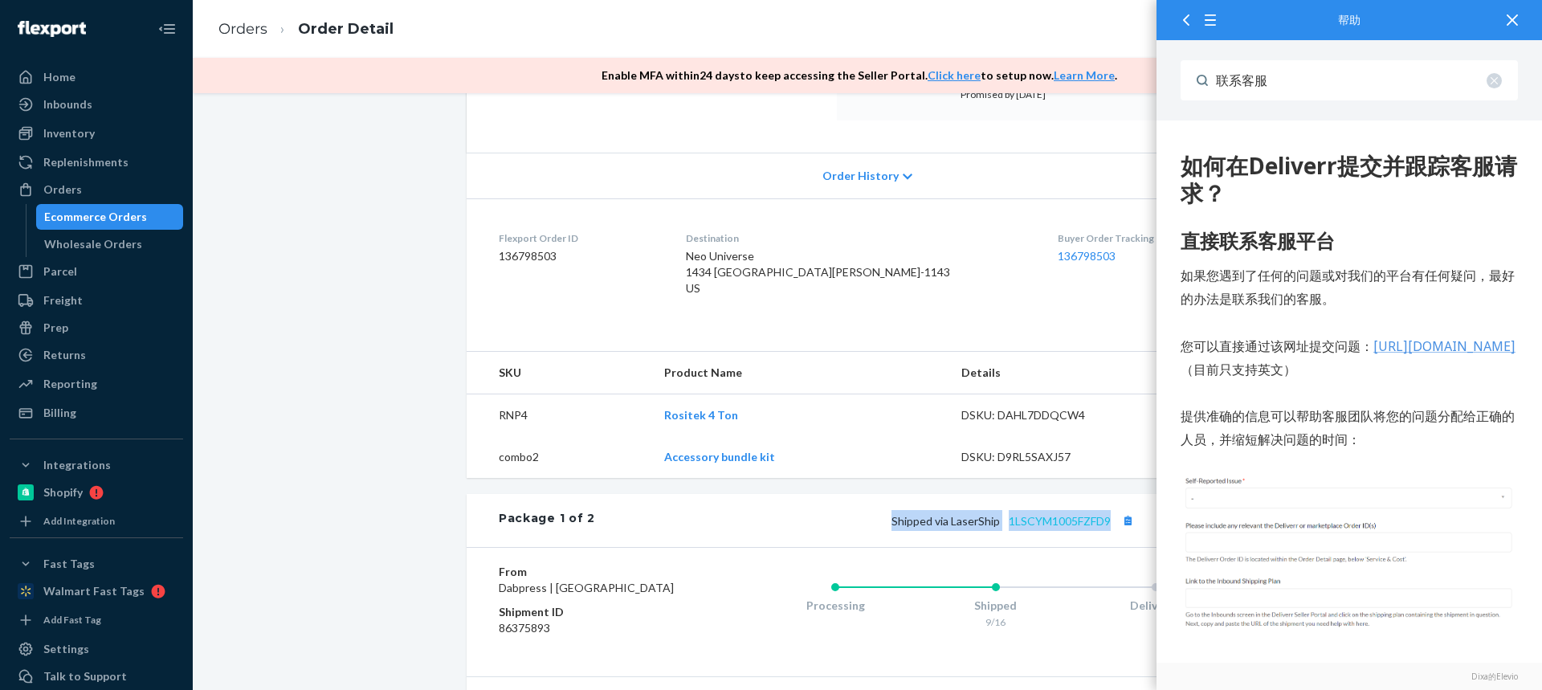
drag, startPoint x: 888, startPoint y: 537, endPoint x: 1107, endPoint y: 536, distance: 219.3
click at [1111, 531] on div "Shipped via LaserShip 1LSCYM1005FZFD9 1 SKUs 1 Units" at bounding box center [915, 520] width 641 height 21
copy span "Shipped via LaserShip 1LSCYM1005FZFD9"
